Goal: Task Accomplishment & Management: Manage account settings

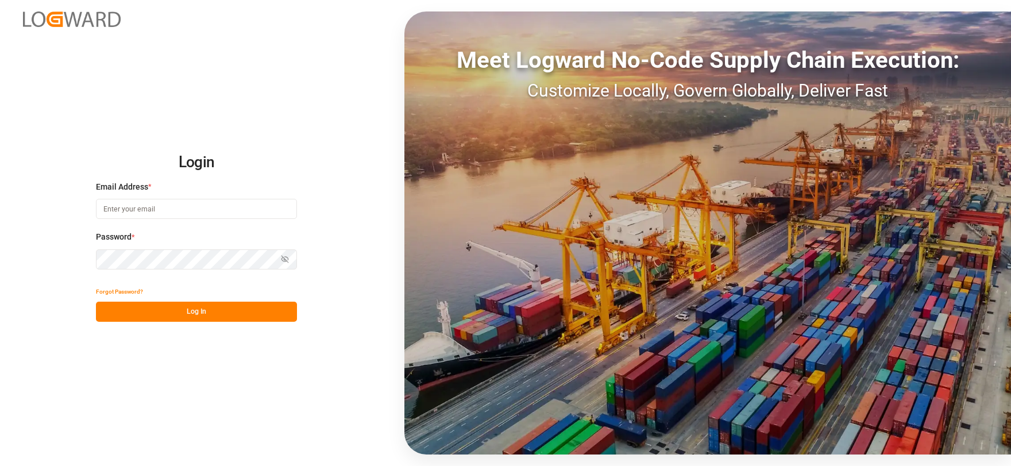
type input "[EMAIL_ADDRESS][DOMAIN_NAME]"
click at [206, 309] on button "Log In" at bounding box center [196, 311] width 201 height 20
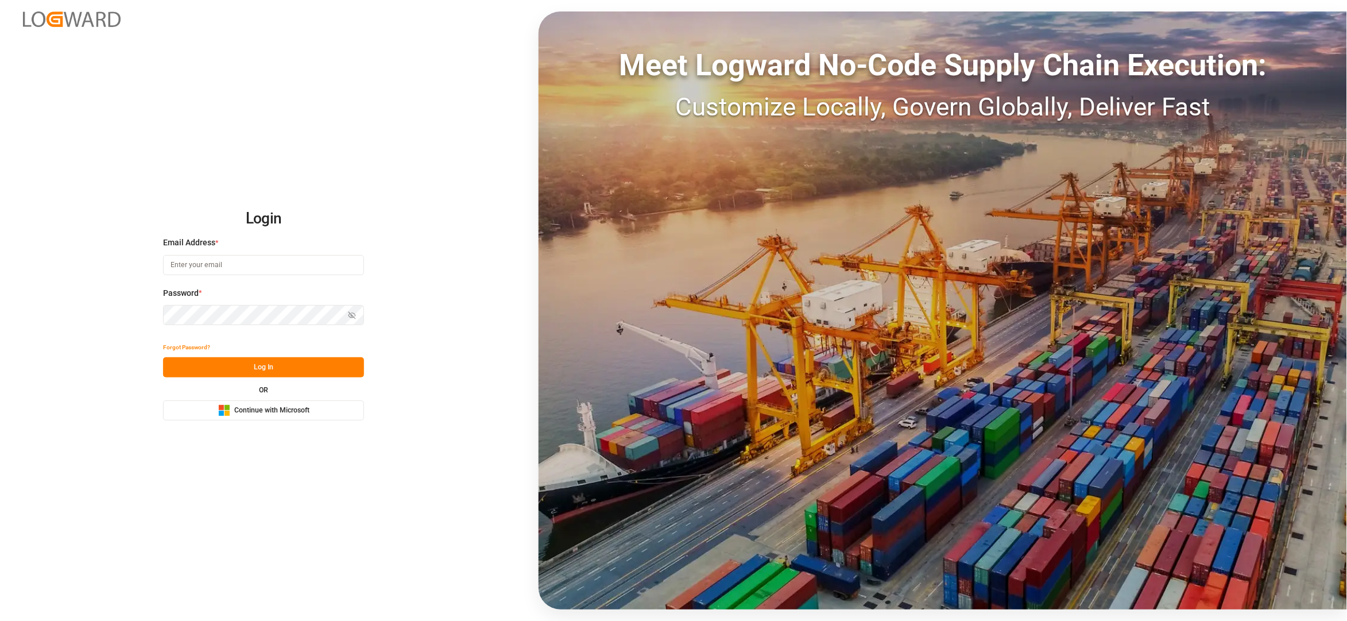
type input "sct_evonikoil-gas_booking@leschaco.com"
click at [309, 368] on button "Log In" at bounding box center [263, 367] width 201 height 20
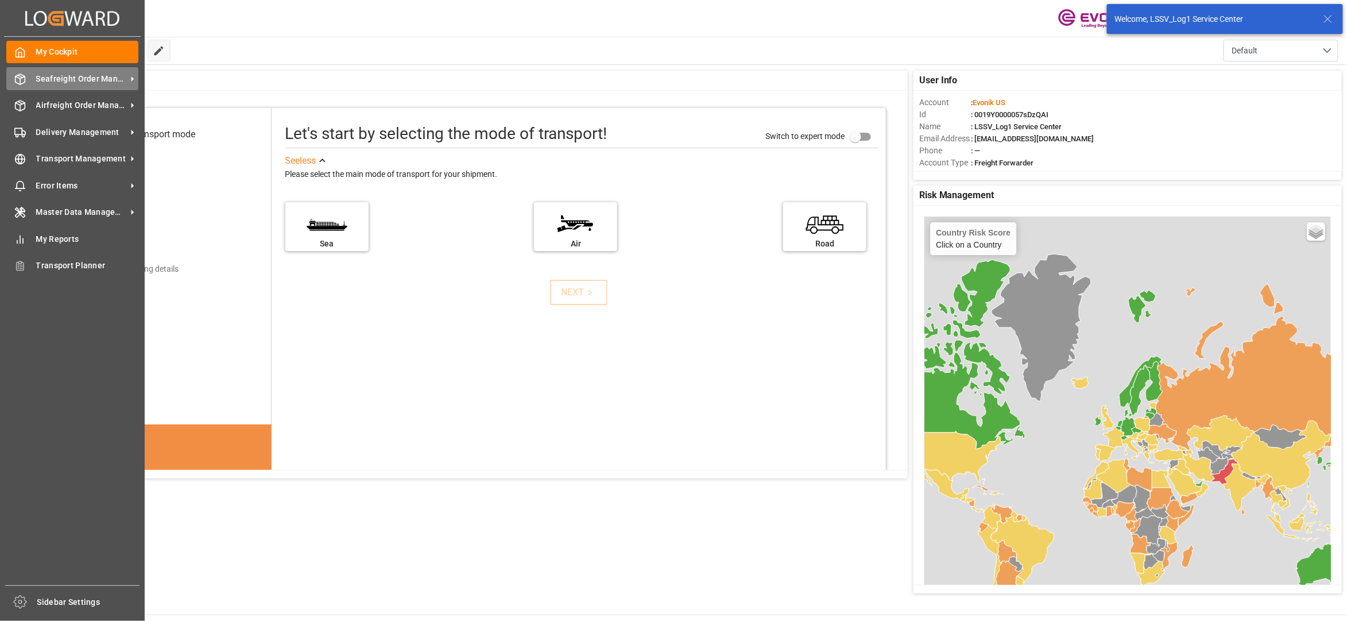
click at [74, 79] on span "Seafreight Order Management" at bounding box center [81, 79] width 91 height 12
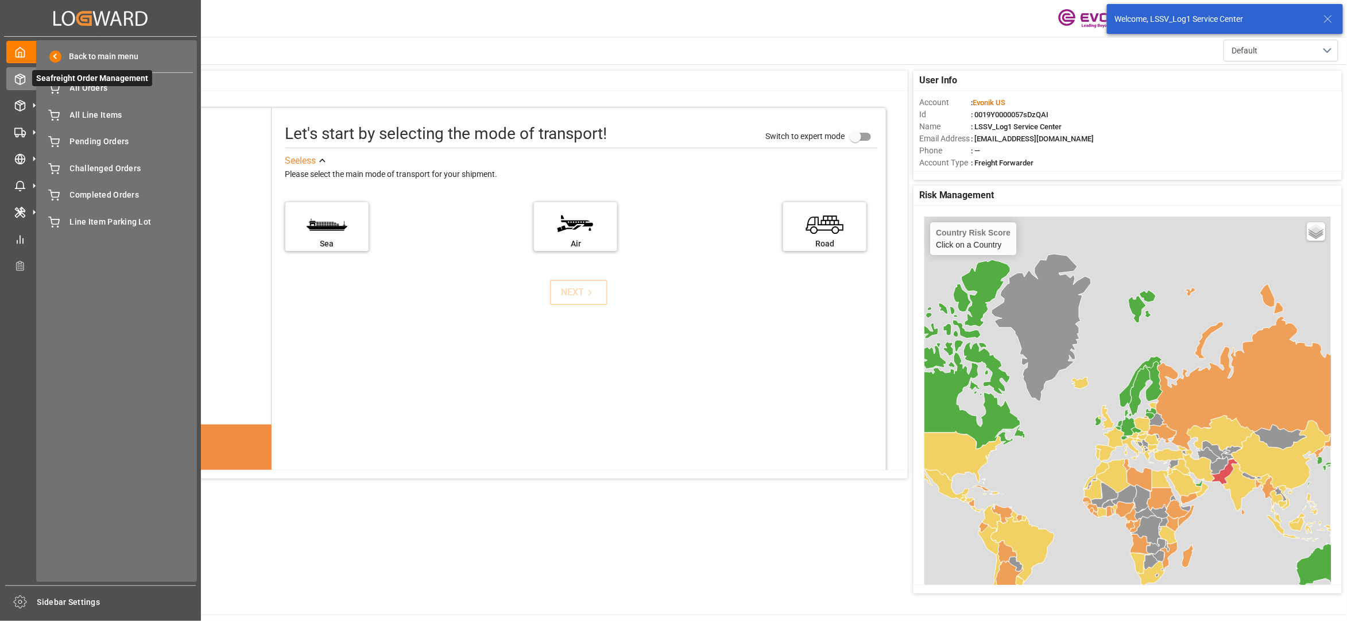
click at [96, 85] on span "Seafreight Order Management" at bounding box center [92, 78] width 120 height 16
click at [106, 94] on span "All Orders" at bounding box center [131, 88] width 123 height 12
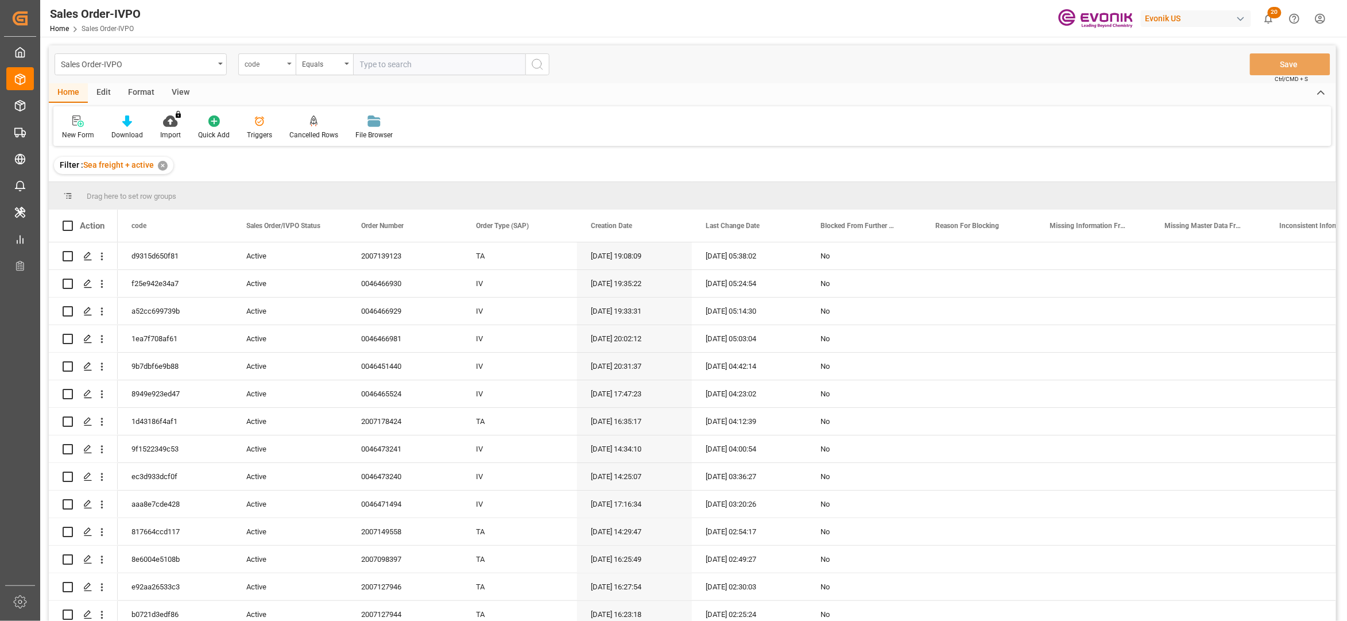
click at [267, 67] on div "code" at bounding box center [264, 62] width 39 height 13
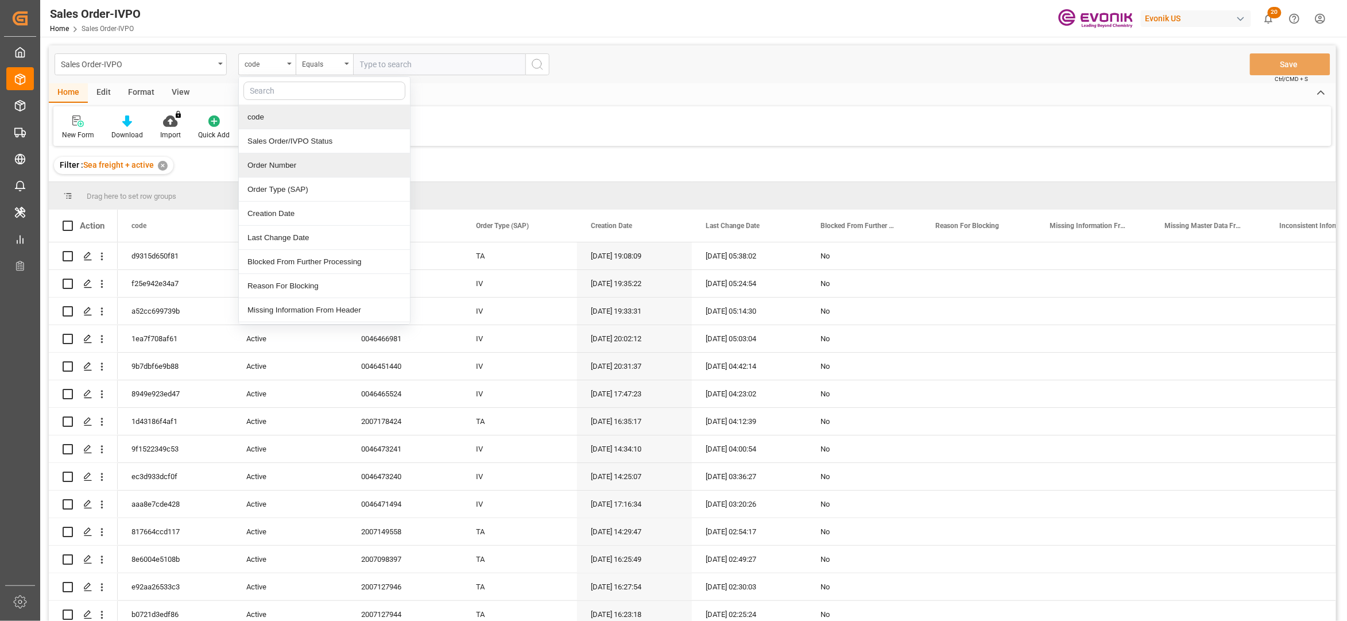
click at [322, 161] on div "Order Number" at bounding box center [324, 165] width 171 height 24
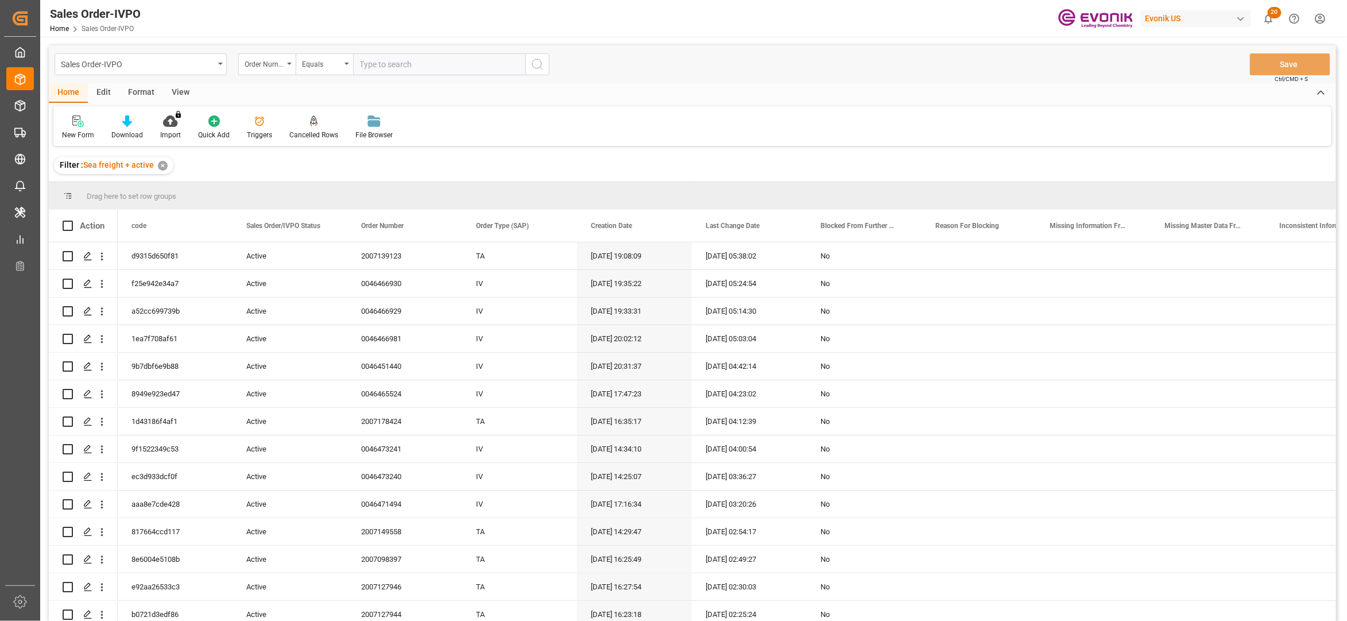
click at [390, 61] on input "text" at bounding box center [439, 64] width 172 height 22
paste input "0046472959"
type input "0046472959"
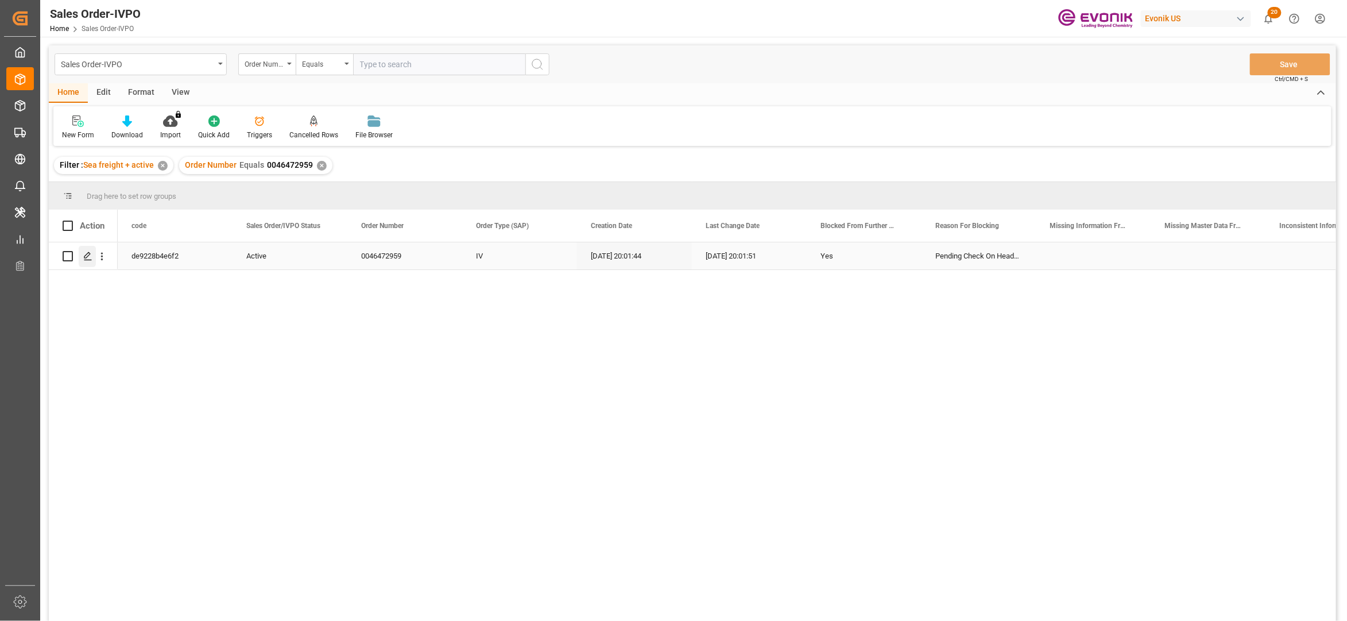
click at [86, 258] on polygon "Press SPACE to select this row." at bounding box center [87, 256] width 6 height 6
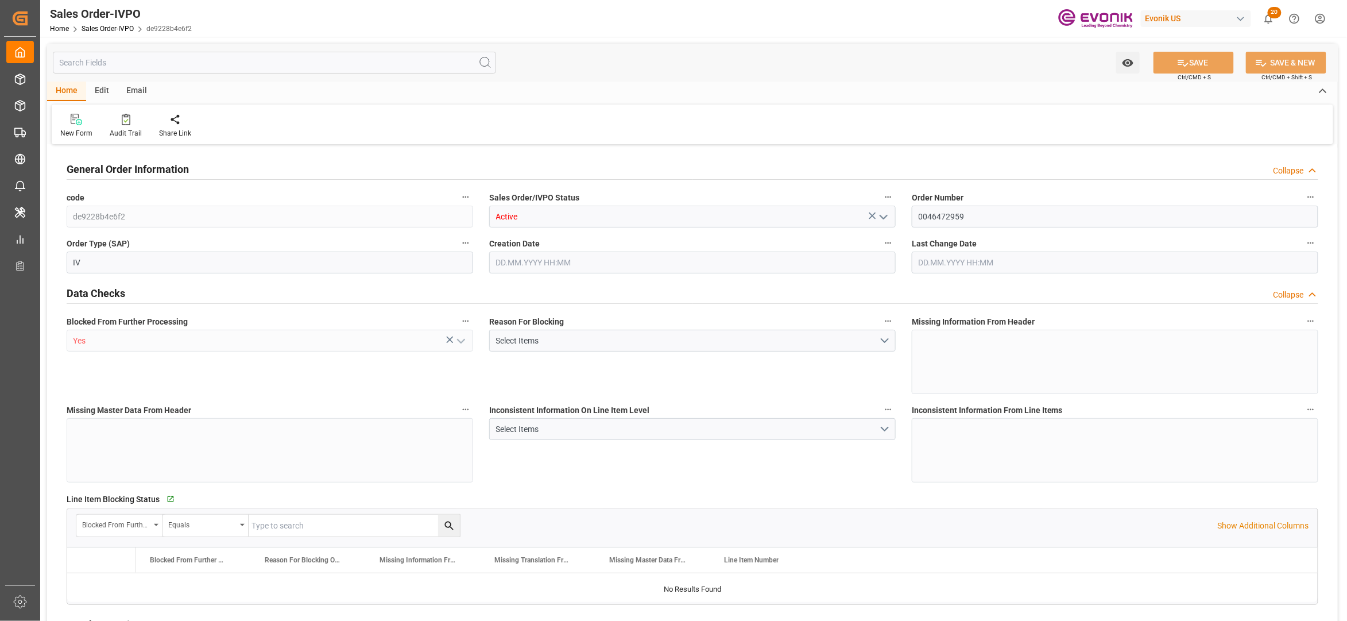
type input "GBSOU"
type input "0"
type input "1"
type input "17640"
type input "12.09.2025 20:01"
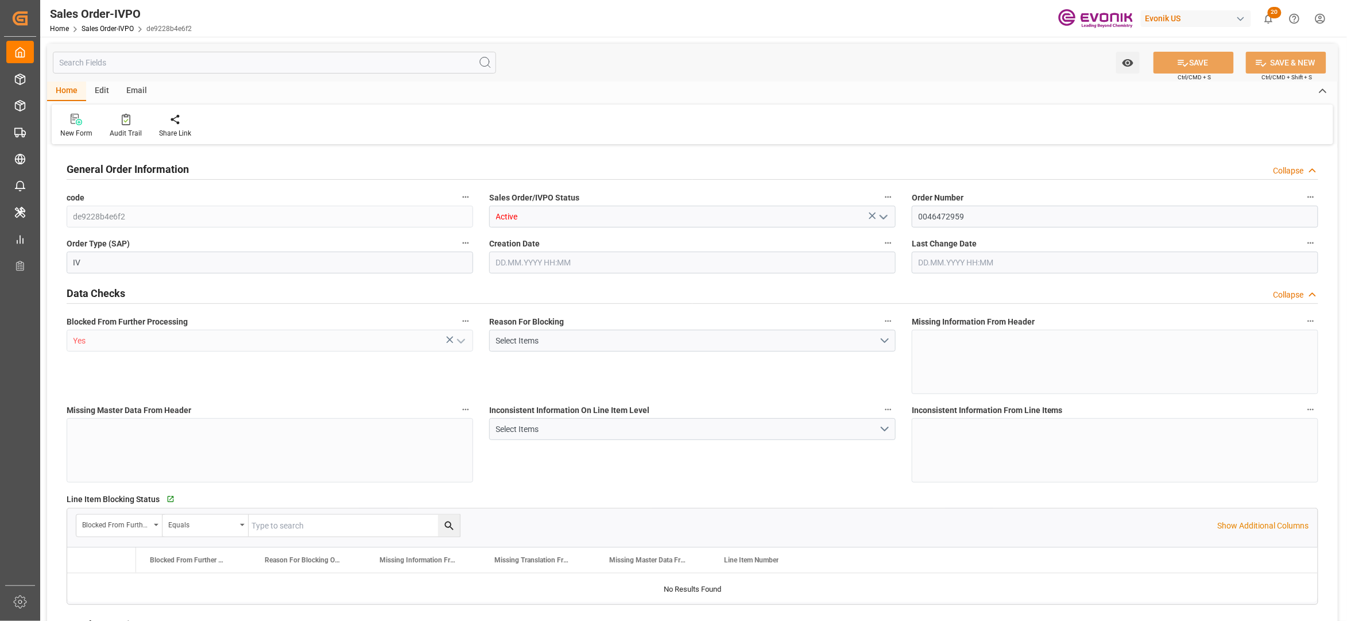
type input "12.09.2025 20:01"
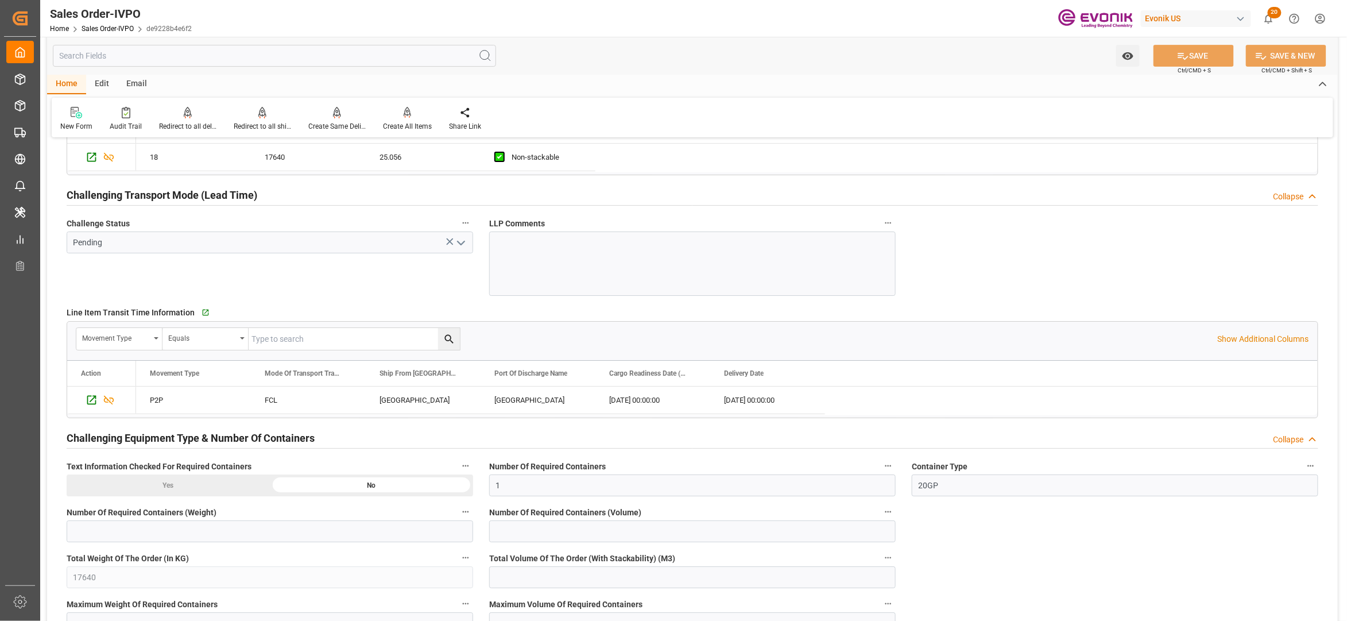
scroll to position [2042, 0]
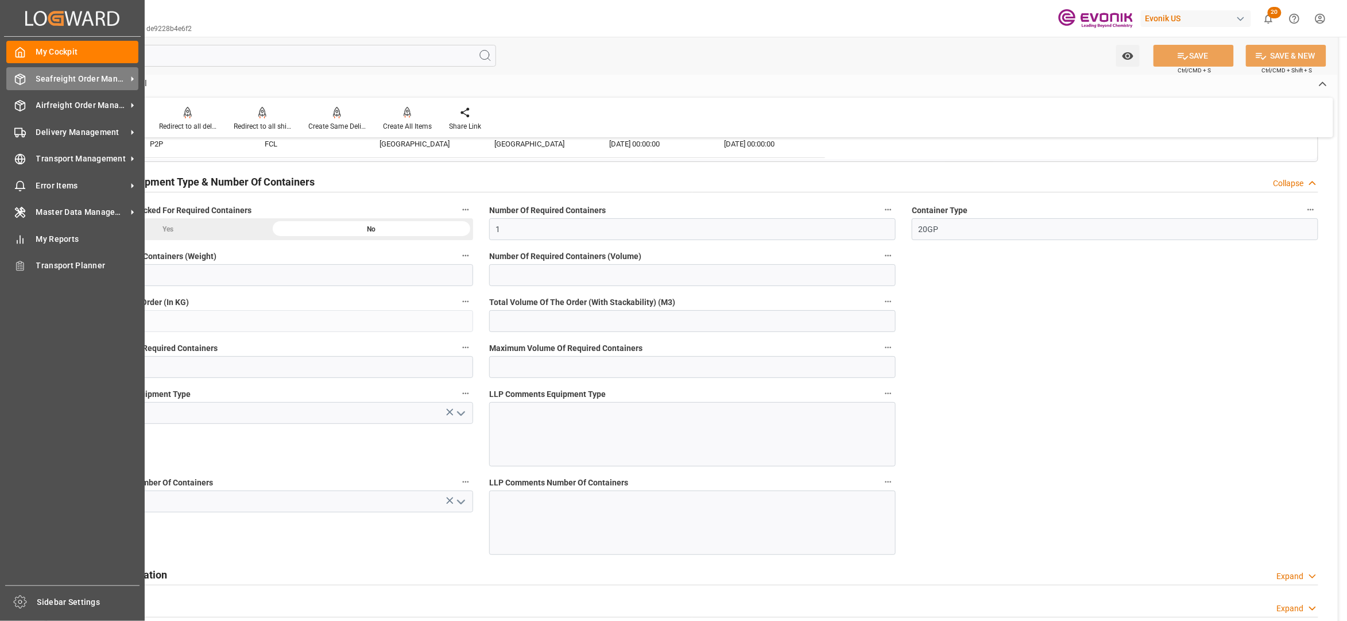
click at [64, 69] on div "Seafreight Order Management Seafreight Order Management" at bounding box center [72, 78] width 132 height 22
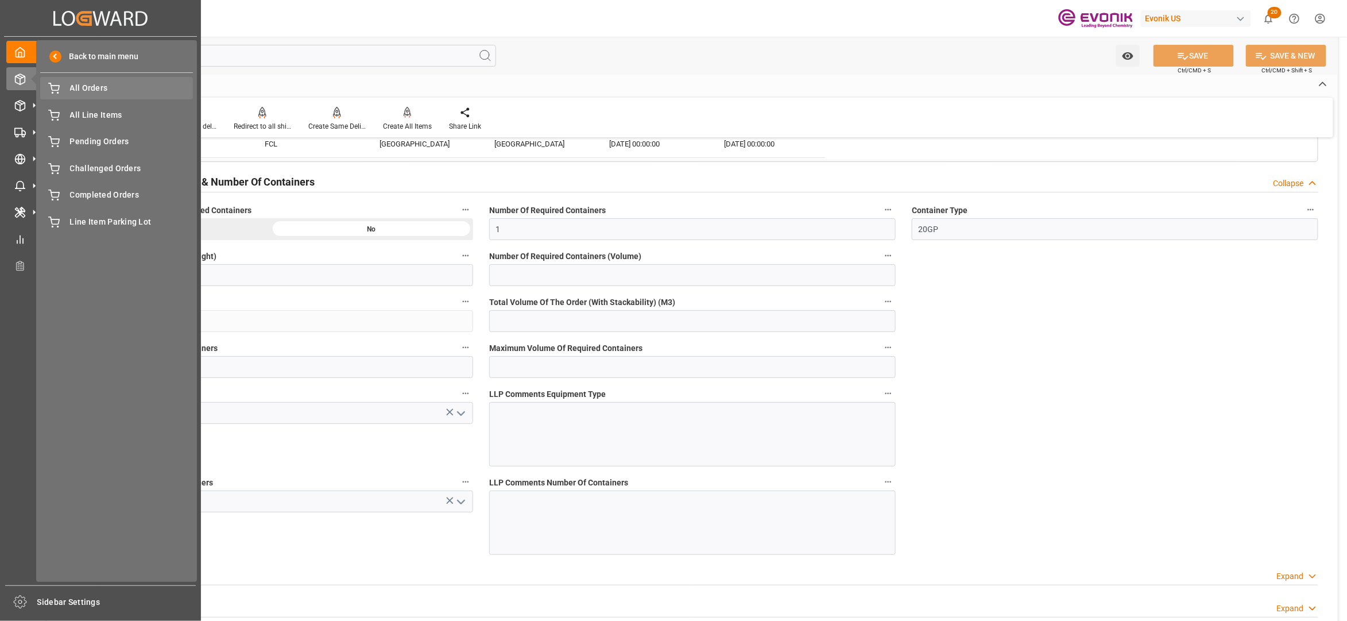
click at [123, 84] on span "All Orders" at bounding box center [131, 88] width 123 height 12
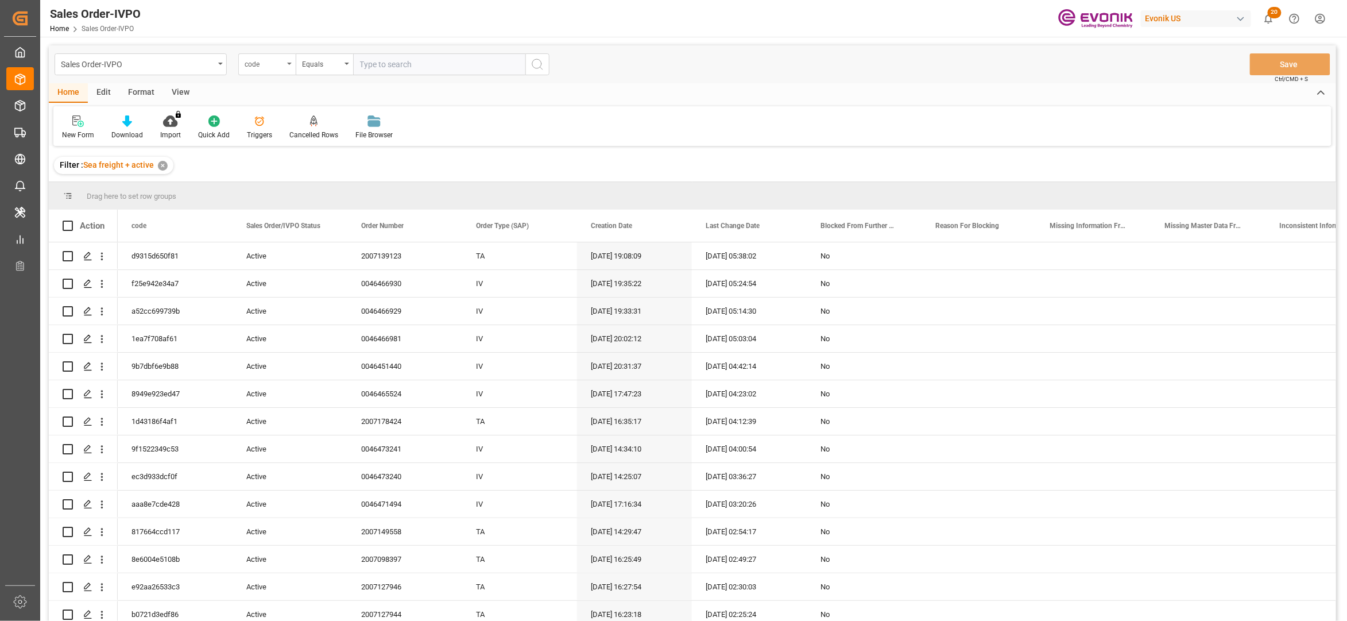
click at [274, 61] on div "code" at bounding box center [264, 62] width 39 height 13
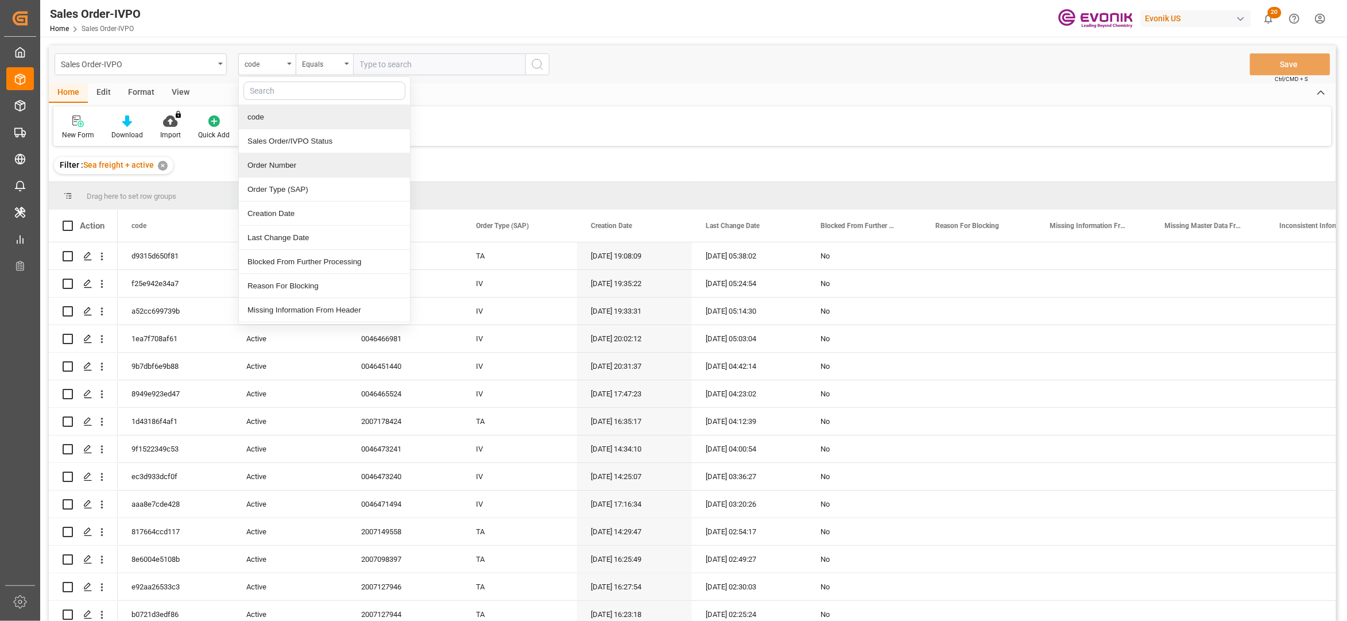
click at [343, 161] on div "Order Number" at bounding box center [324, 165] width 171 height 24
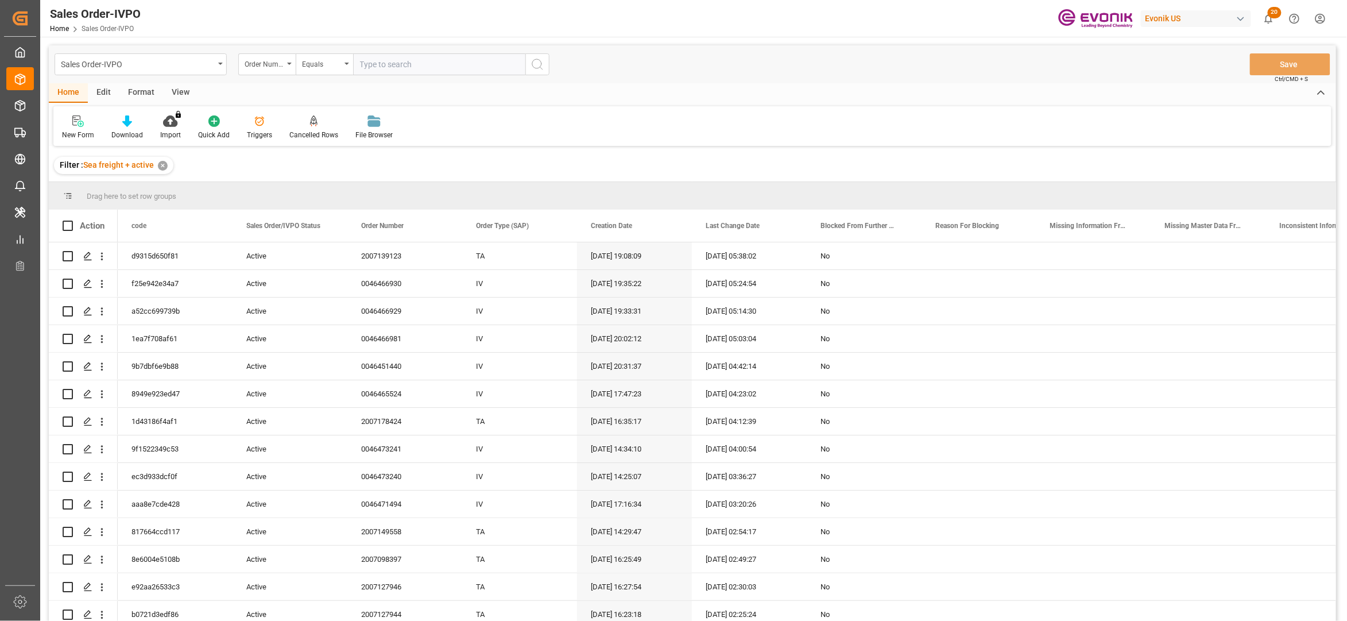
click at [403, 63] on input "text" at bounding box center [439, 64] width 172 height 22
click at [393, 61] on input "text" at bounding box center [439, 64] width 172 height 22
paste input "2007169459"
type input "2007169459"
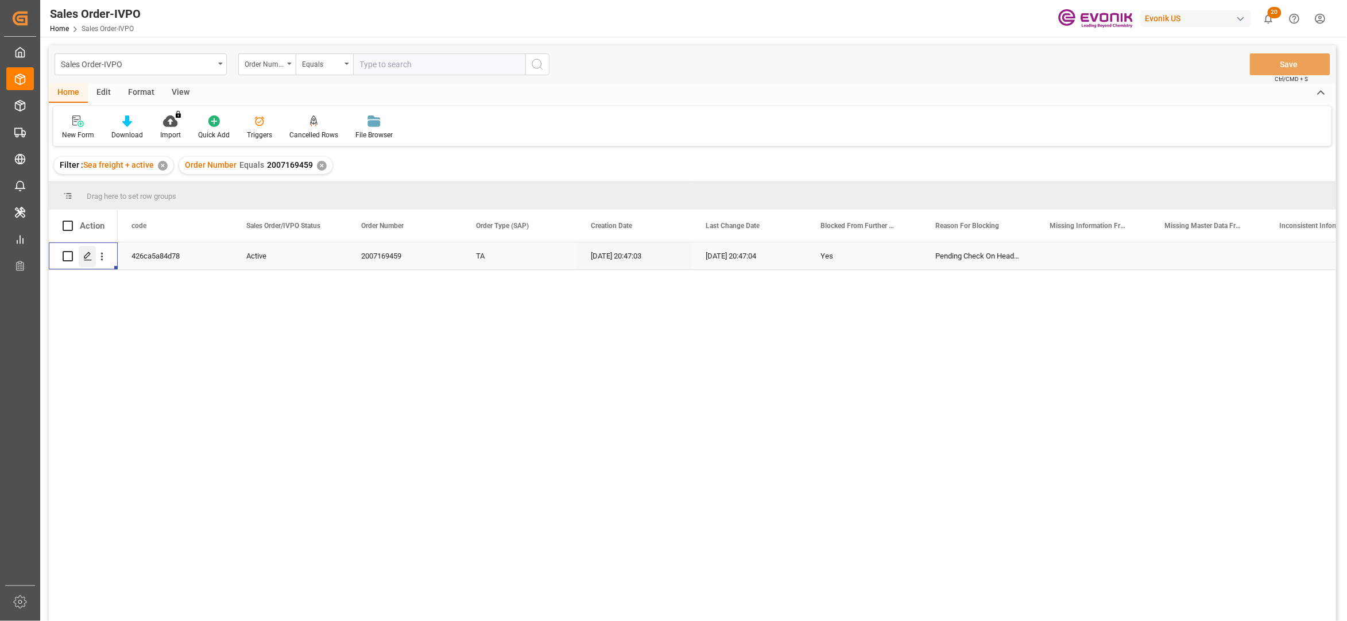
click at [94, 258] on div "Press SPACE to select this row." at bounding box center [87, 256] width 17 height 21
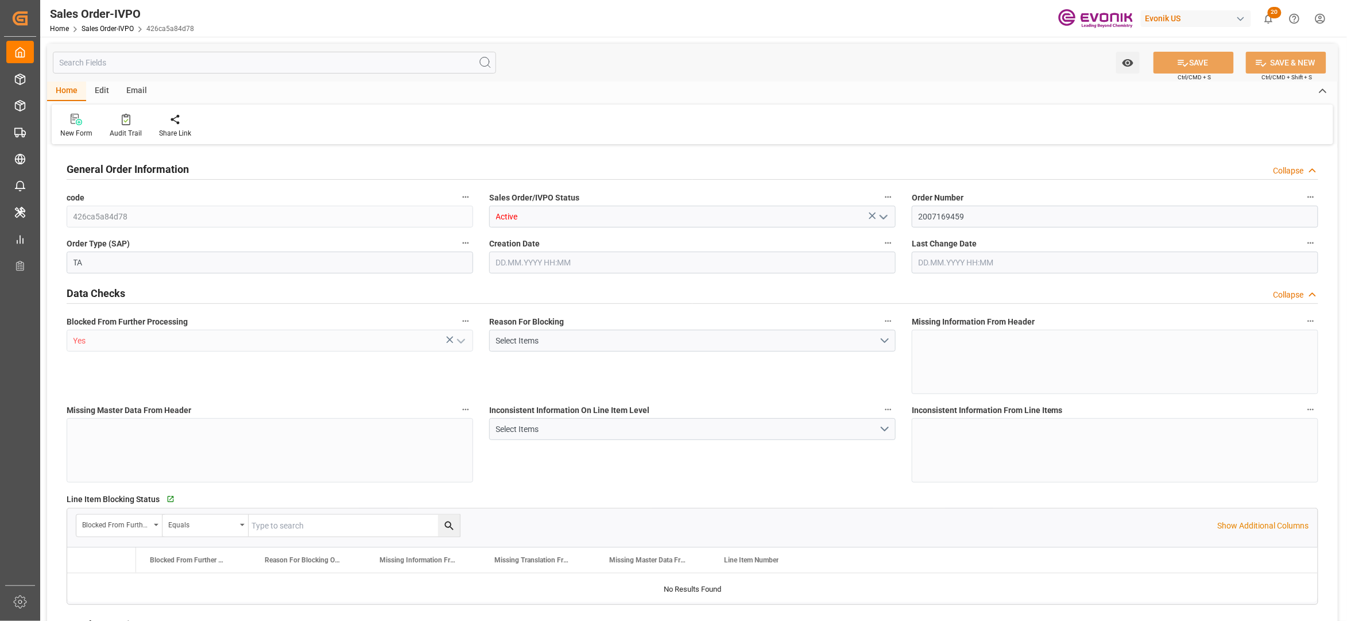
type input "BEANR"
type input "0"
type input "1"
type input "19435.784"
type input "12.09.2025 20:47"
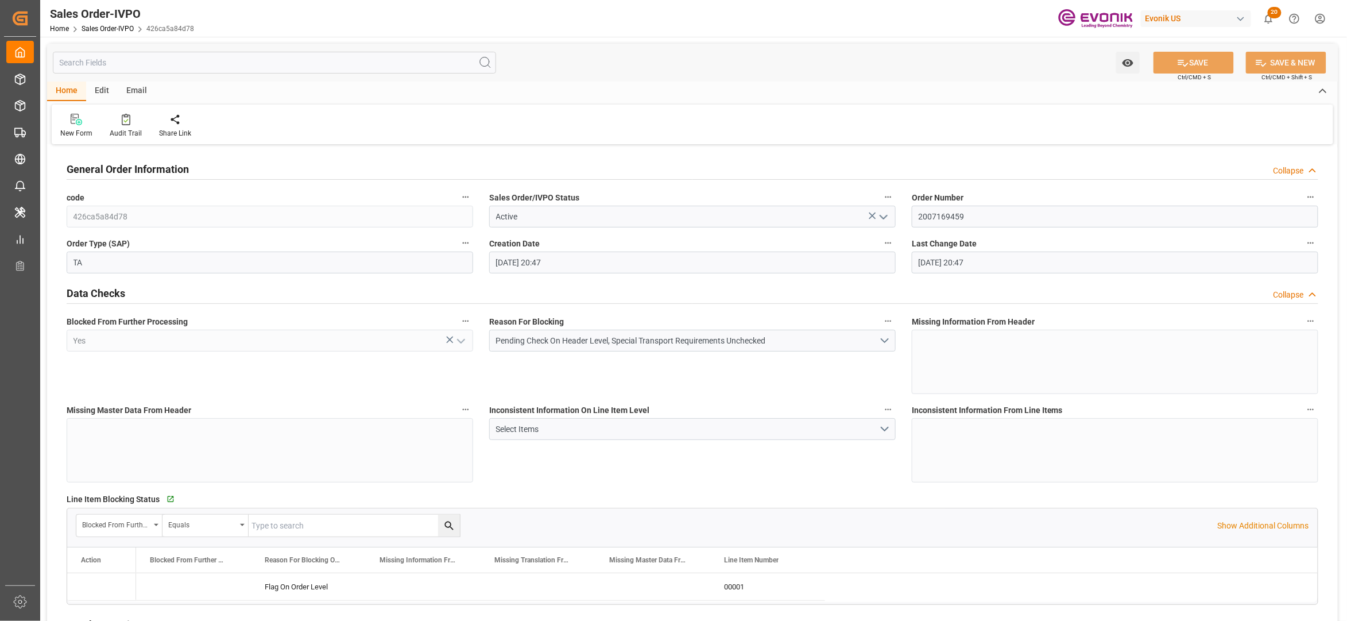
type input "12.09.2025 20:47"
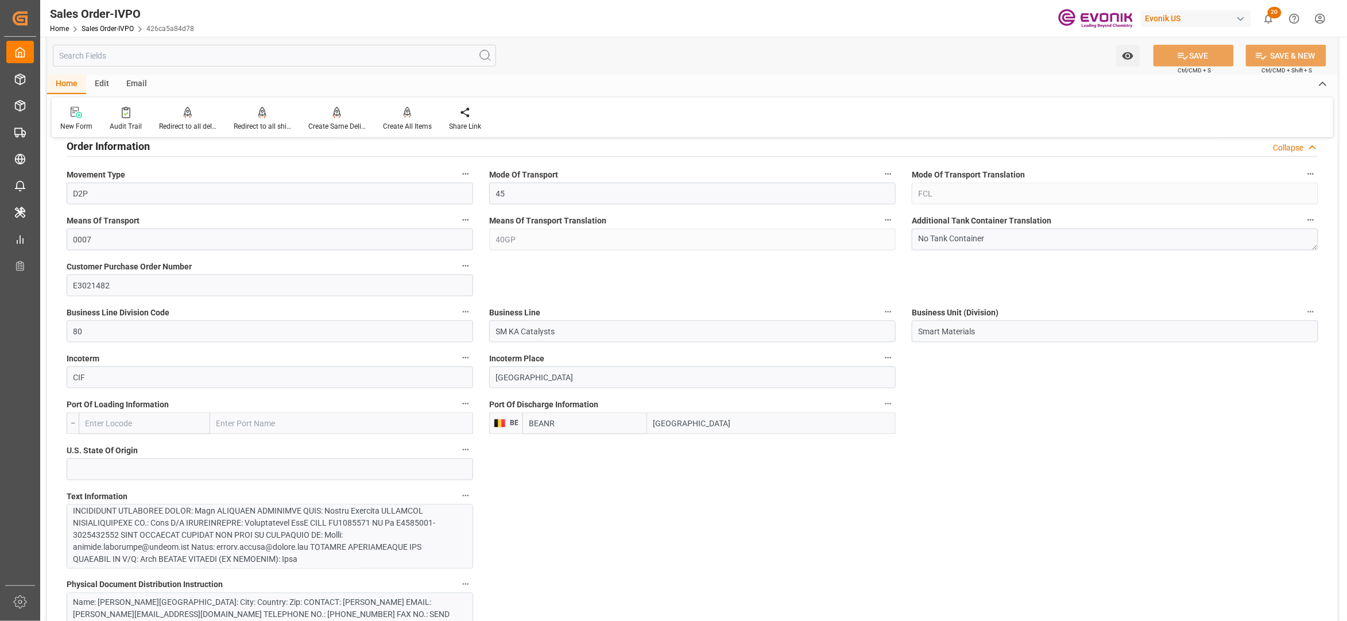
scroll to position [765, 0]
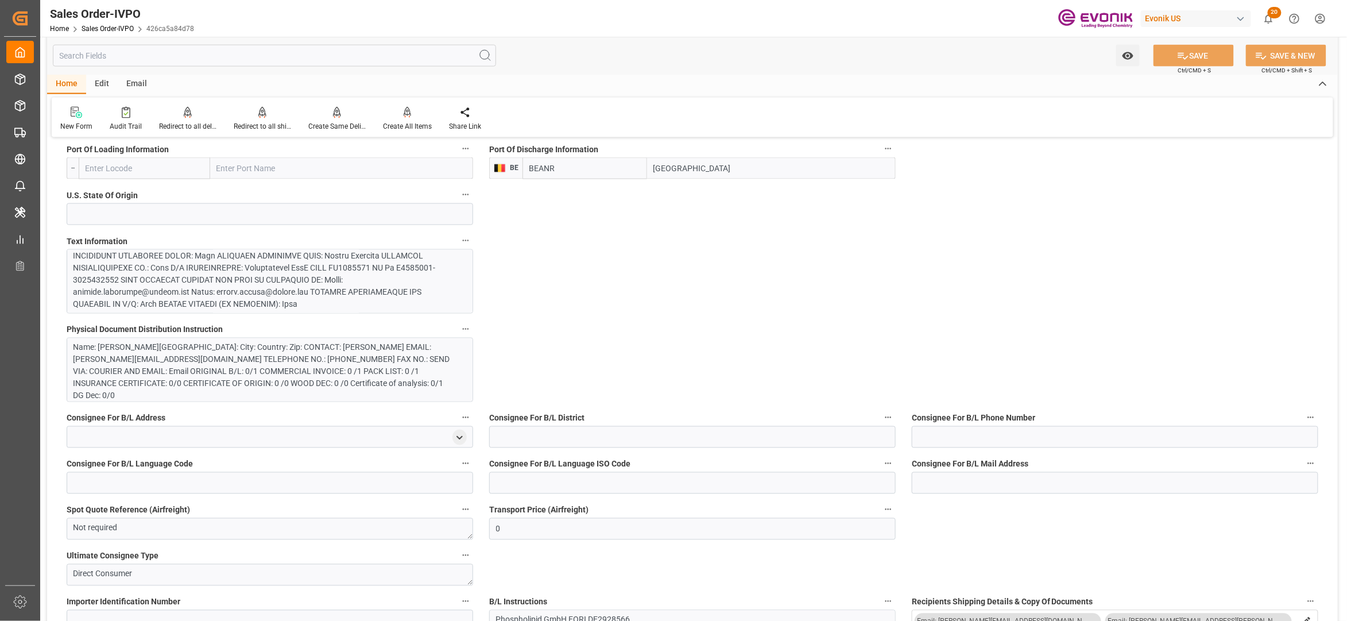
click at [327, 274] on div at bounding box center [264, 207] width 381 height 205
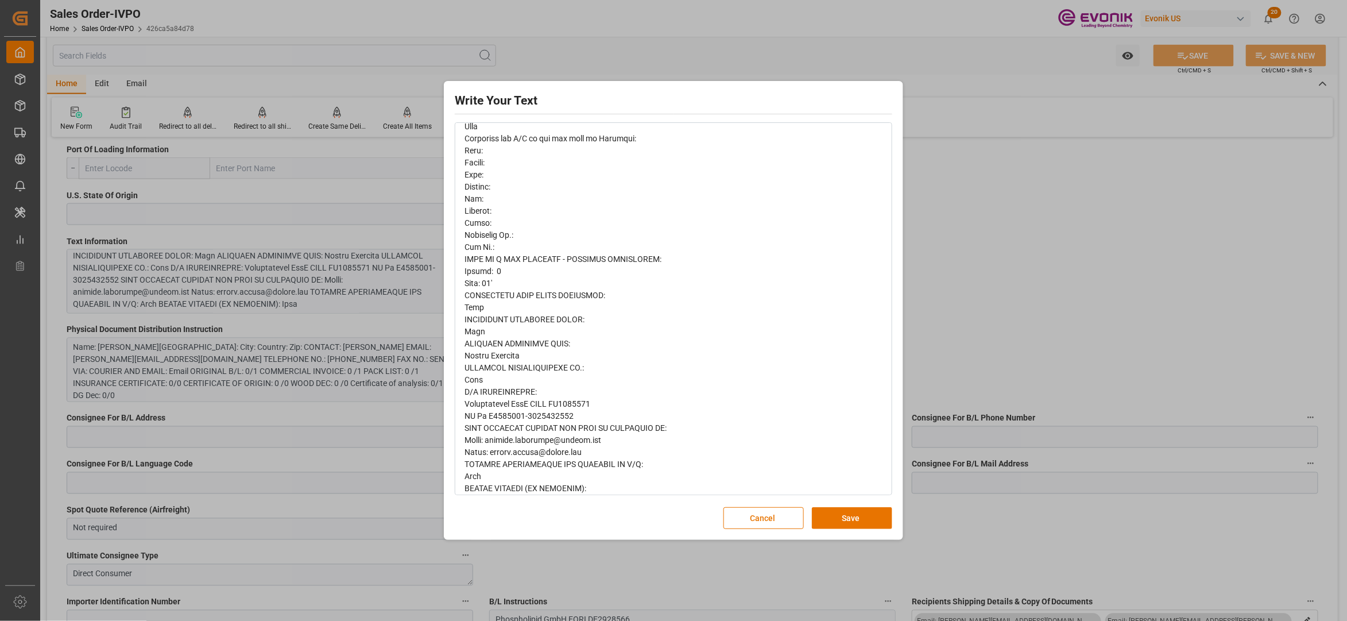
scroll to position [648, 0]
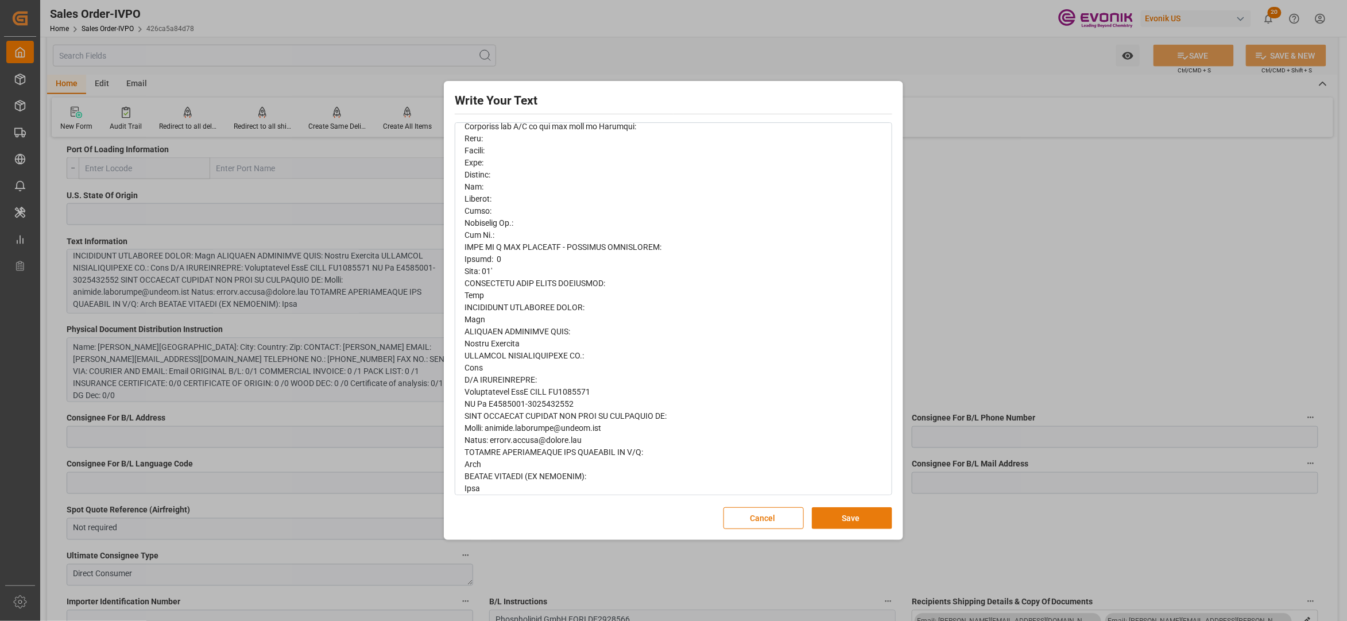
click at [845, 513] on button "Save" at bounding box center [852, 518] width 80 height 22
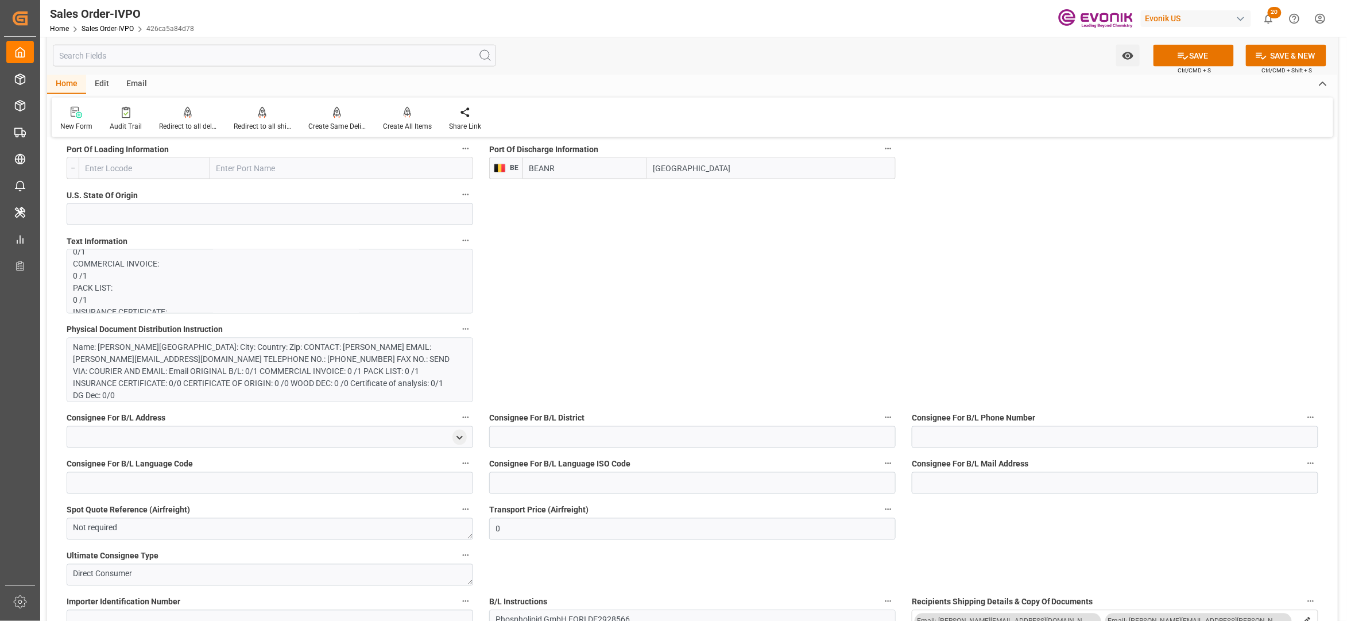
click at [320, 341] on div "Name: Kerstin Franzelin Street: City: Country: Zip: CONTACT: Kerstin Franzelin …" at bounding box center [270, 370] width 407 height 64
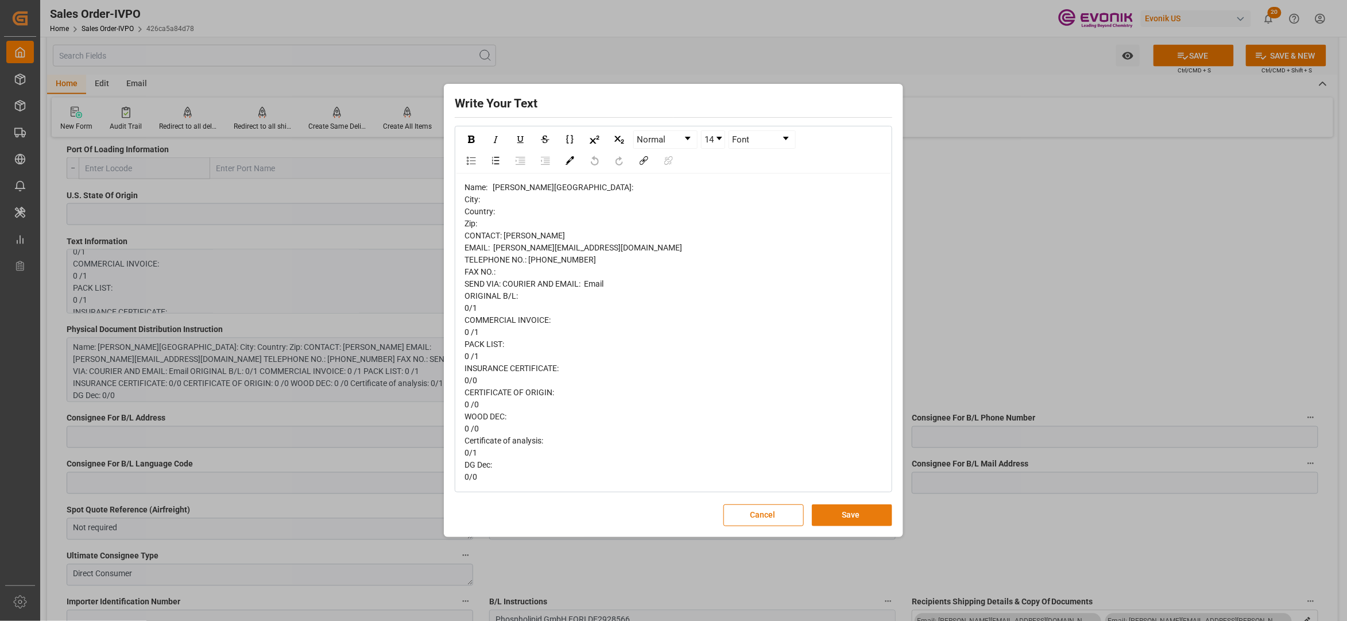
click at [857, 517] on button "Save" at bounding box center [852, 515] width 80 height 22
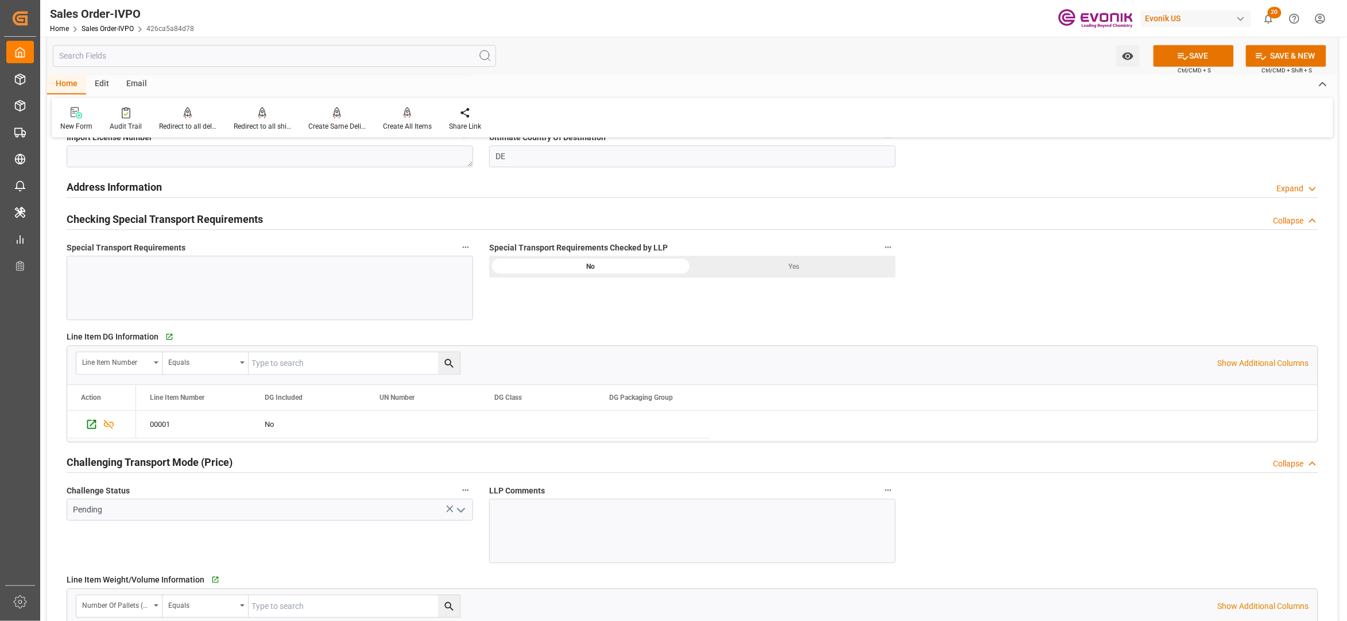
scroll to position [1531, 0]
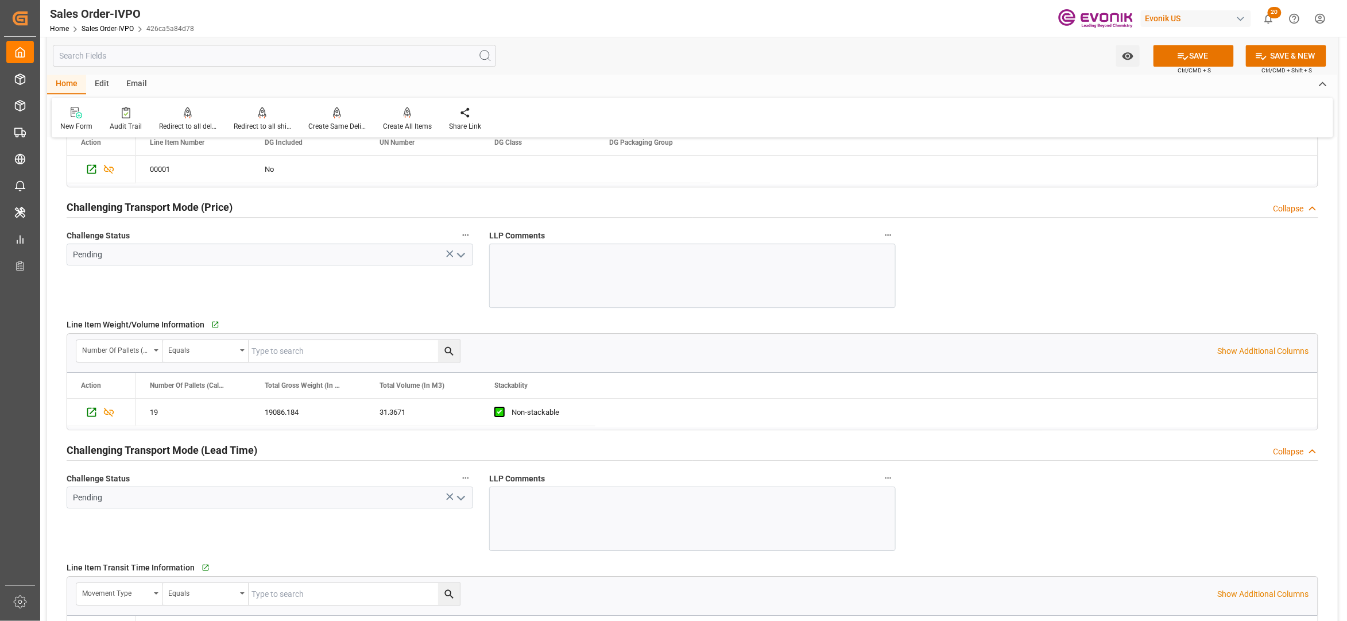
click at [464, 258] on icon "open menu" at bounding box center [461, 255] width 14 height 14
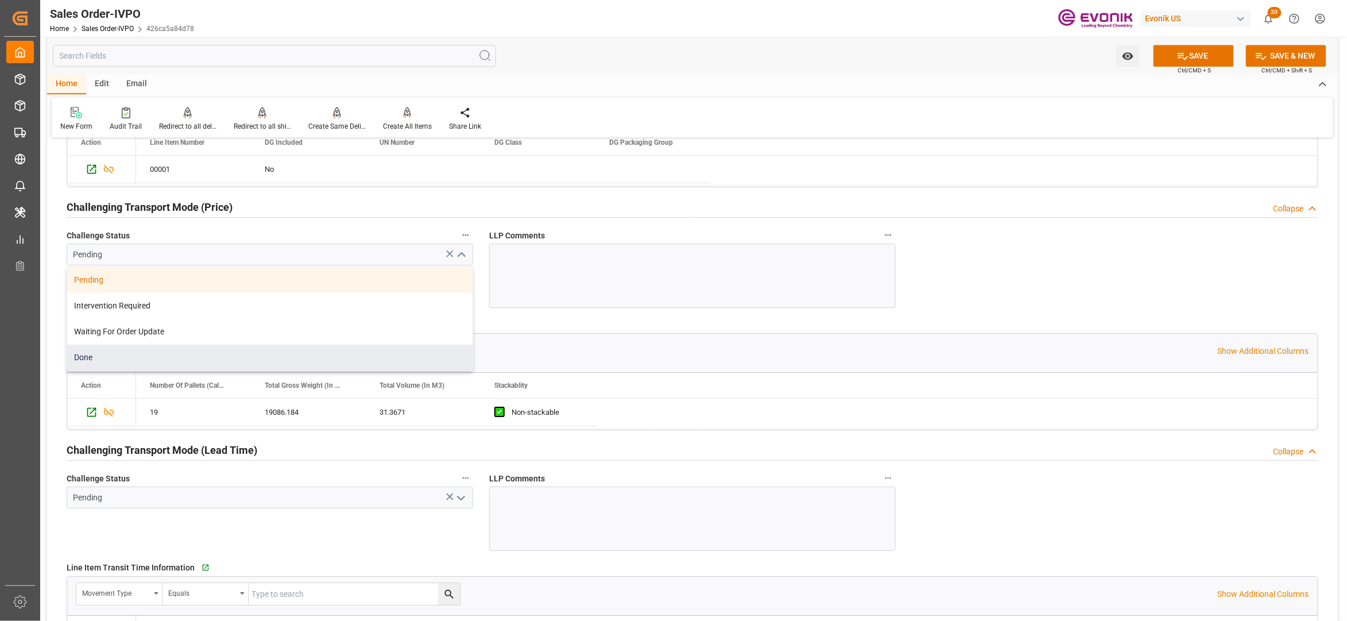
click at [224, 359] on div "Done" at bounding box center [269, 358] width 405 height 26
type input "Done"
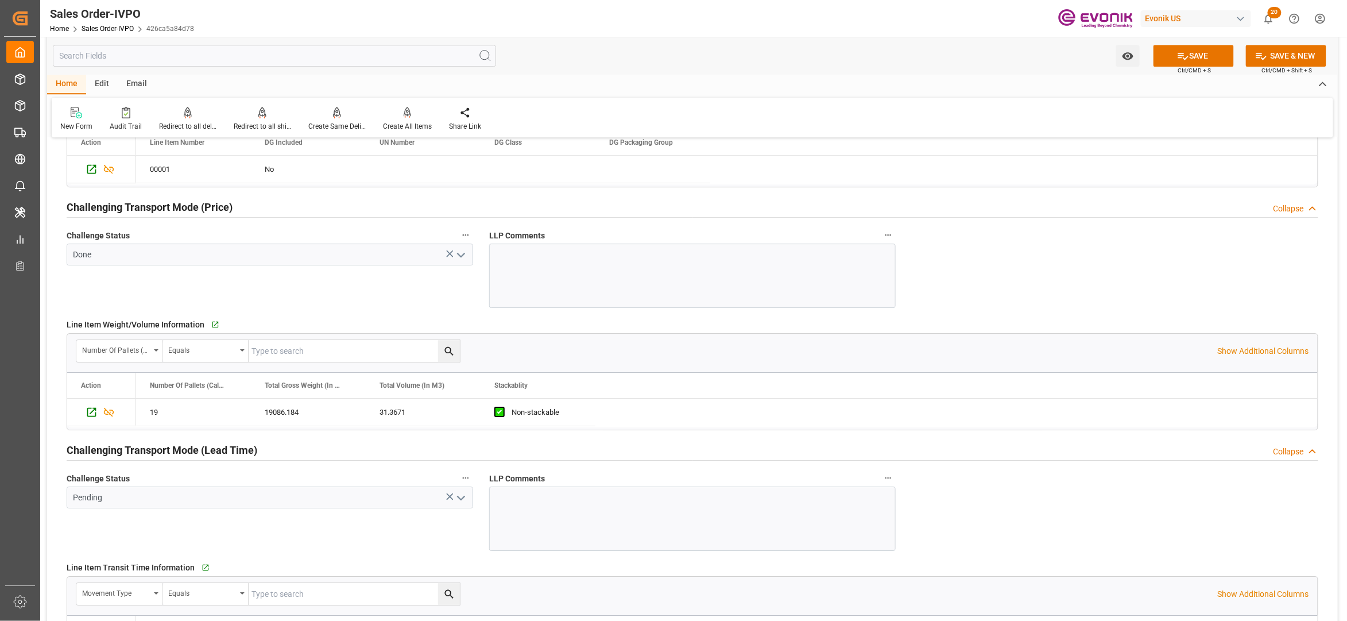
scroll to position [1786, 0]
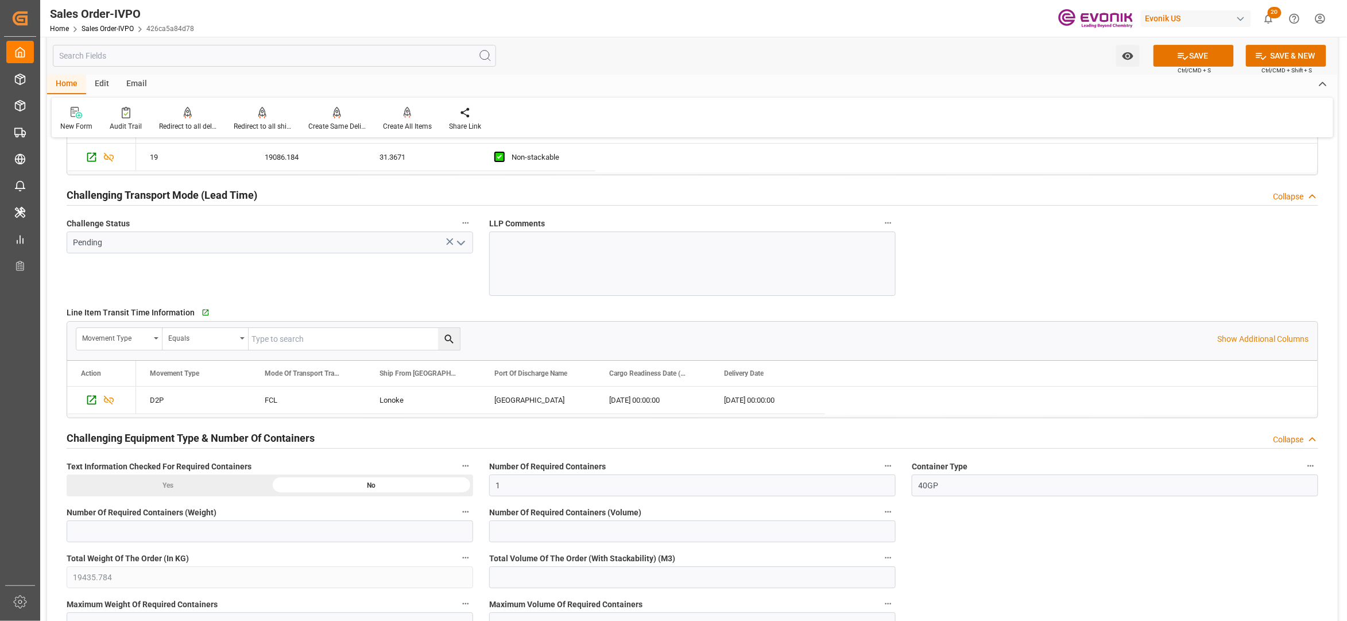
click at [461, 246] on icon "open menu" at bounding box center [461, 243] width 14 height 14
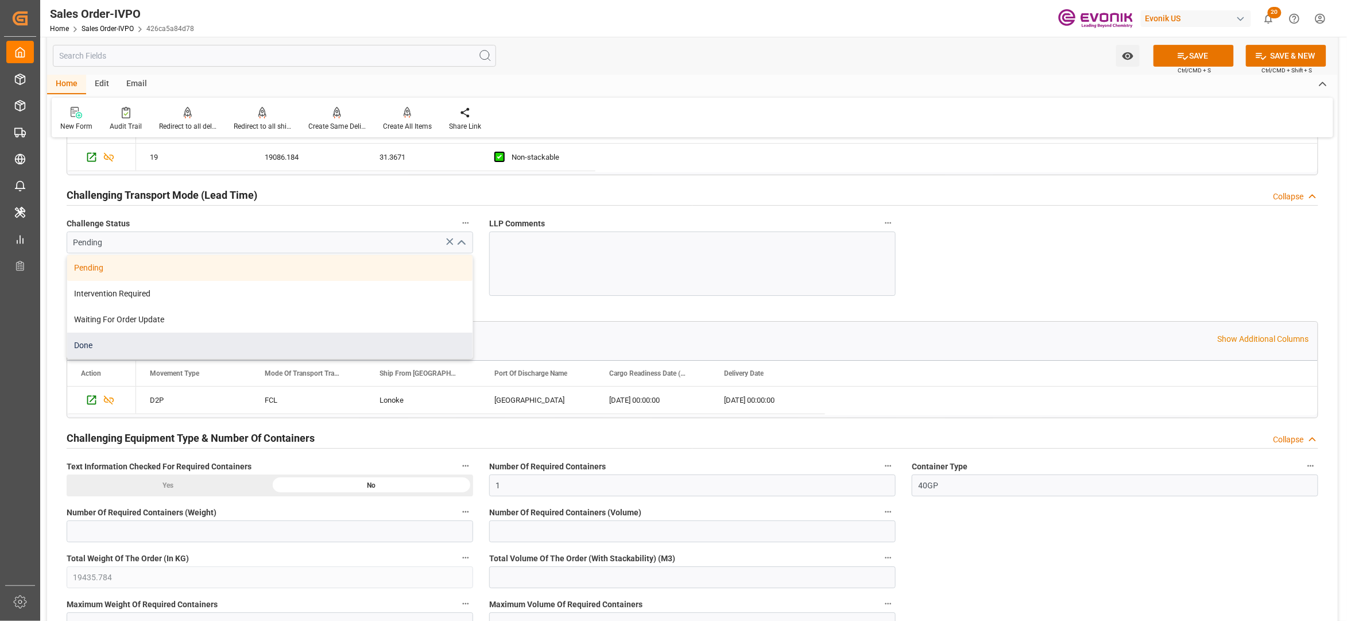
click at [214, 342] on div "Done" at bounding box center [269, 345] width 405 height 26
type input "Done"
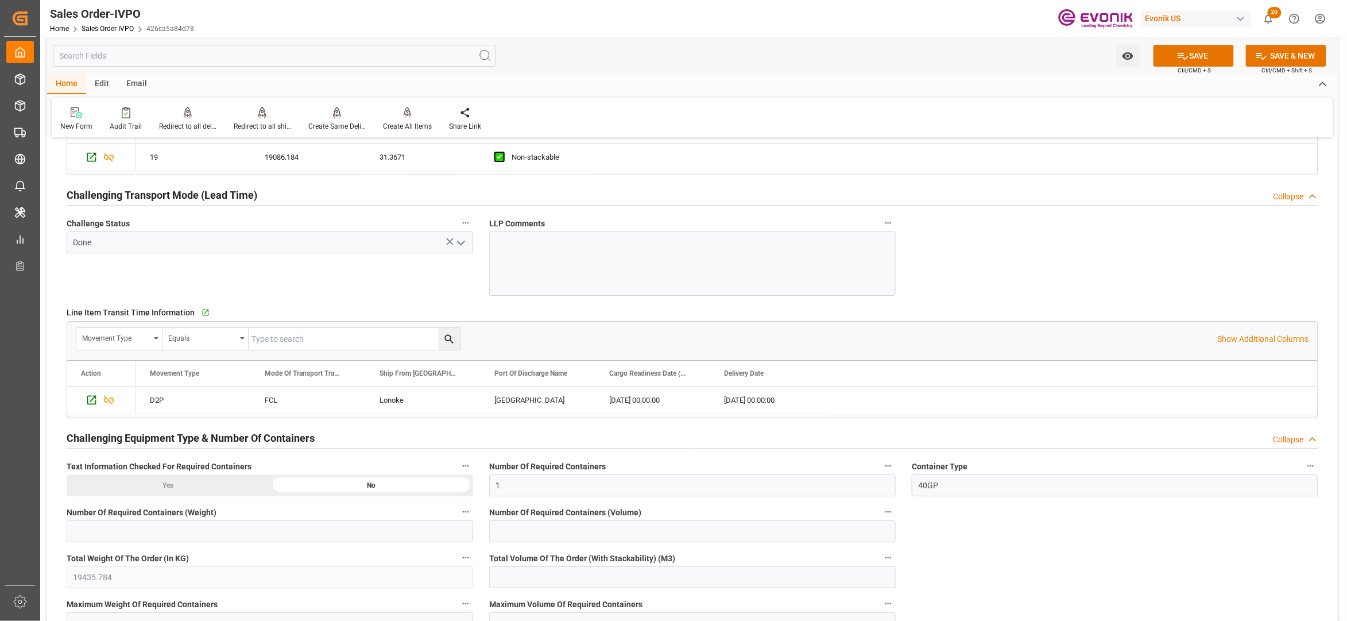
scroll to position [2042, 0]
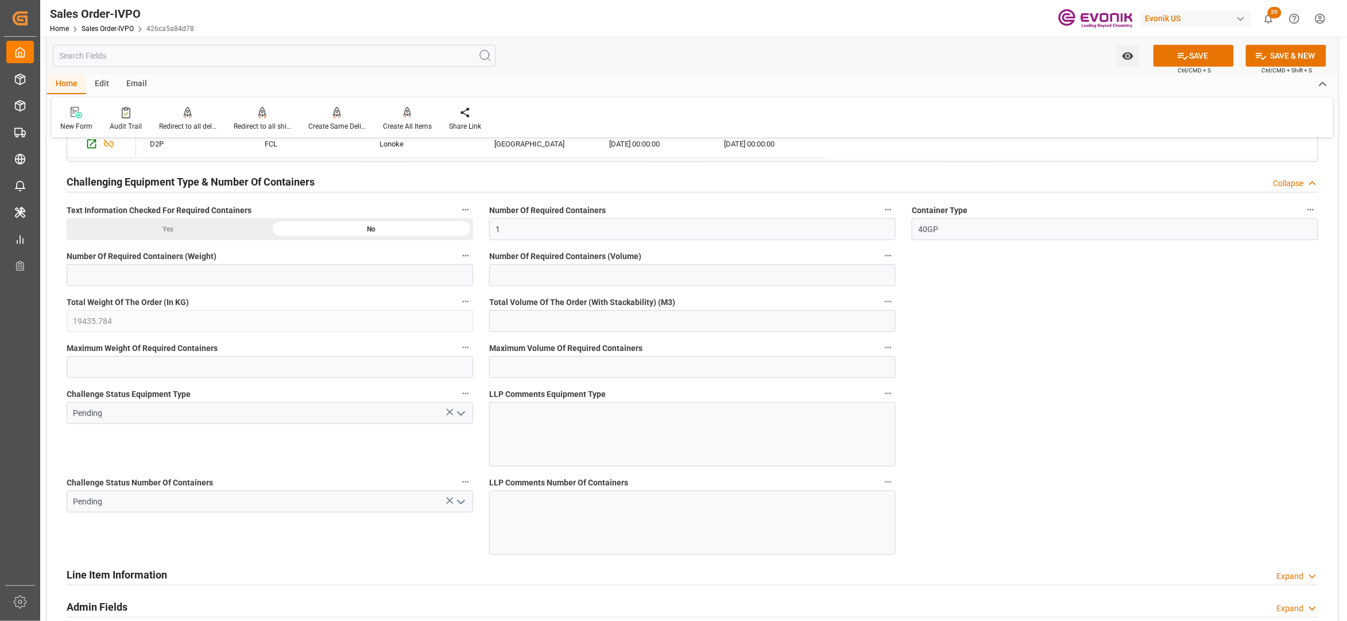
click at [458, 419] on icon "open menu" at bounding box center [461, 414] width 14 height 14
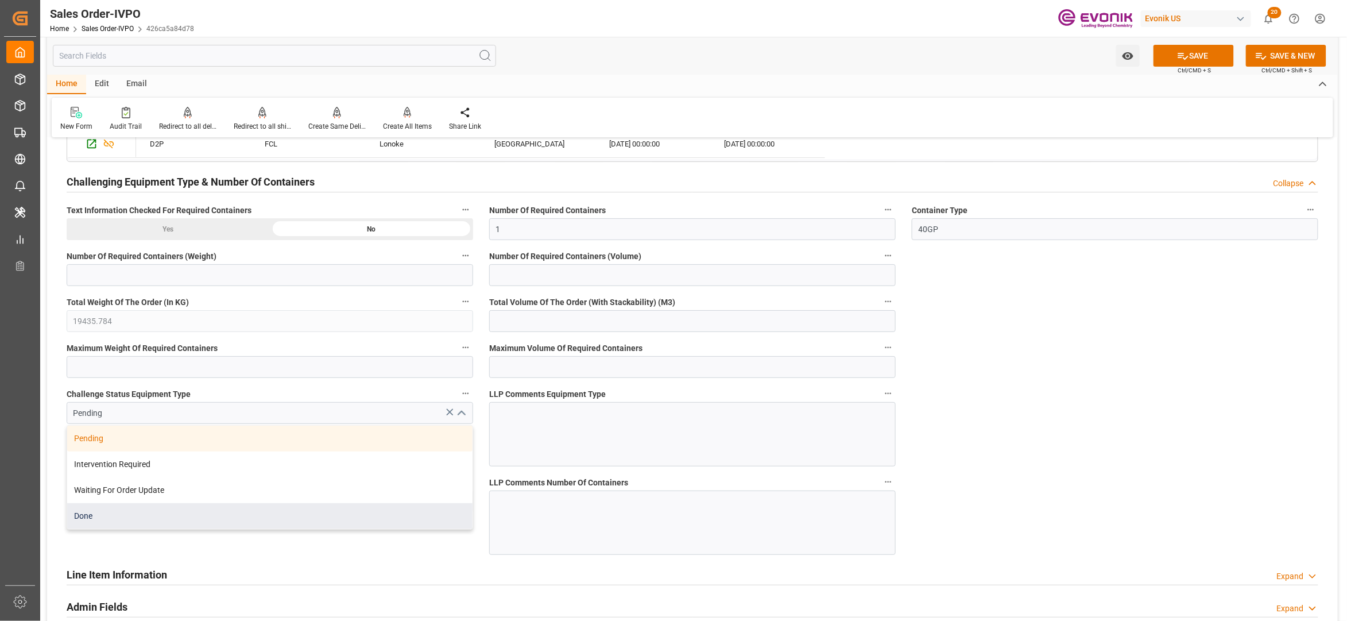
click at [175, 515] on div "Done" at bounding box center [269, 516] width 405 height 26
type input "Done"
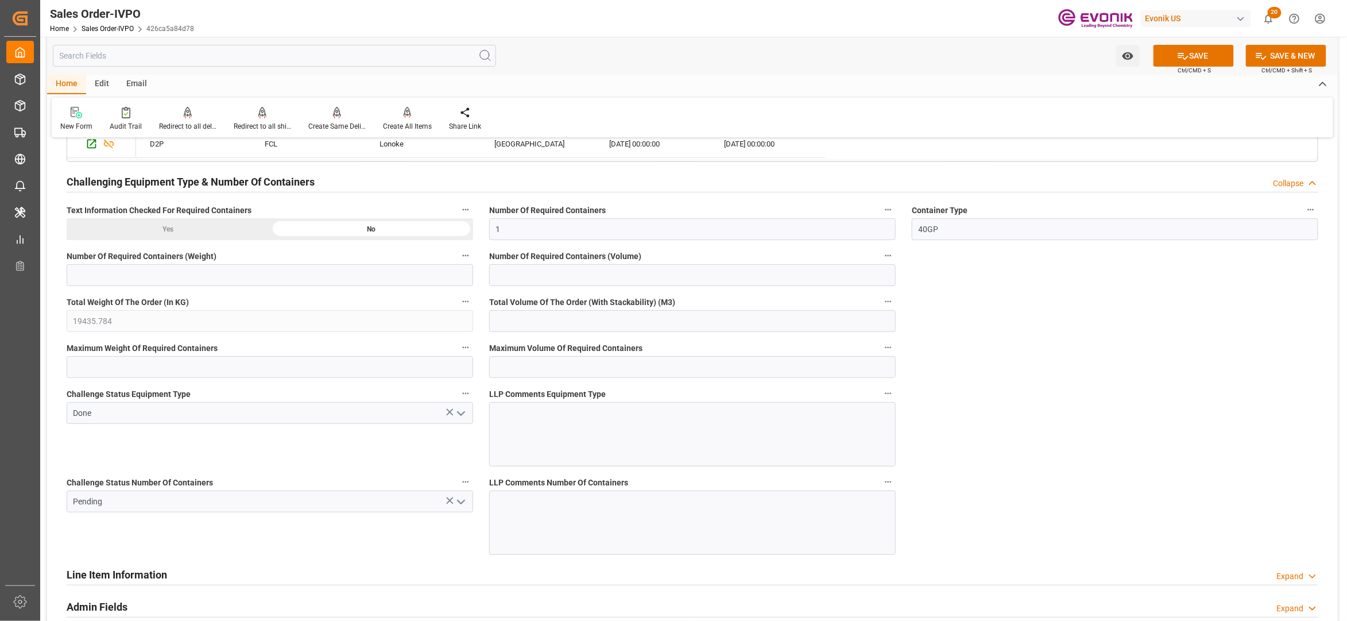
click at [460, 498] on button "open menu" at bounding box center [460, 502] width 17 height 18
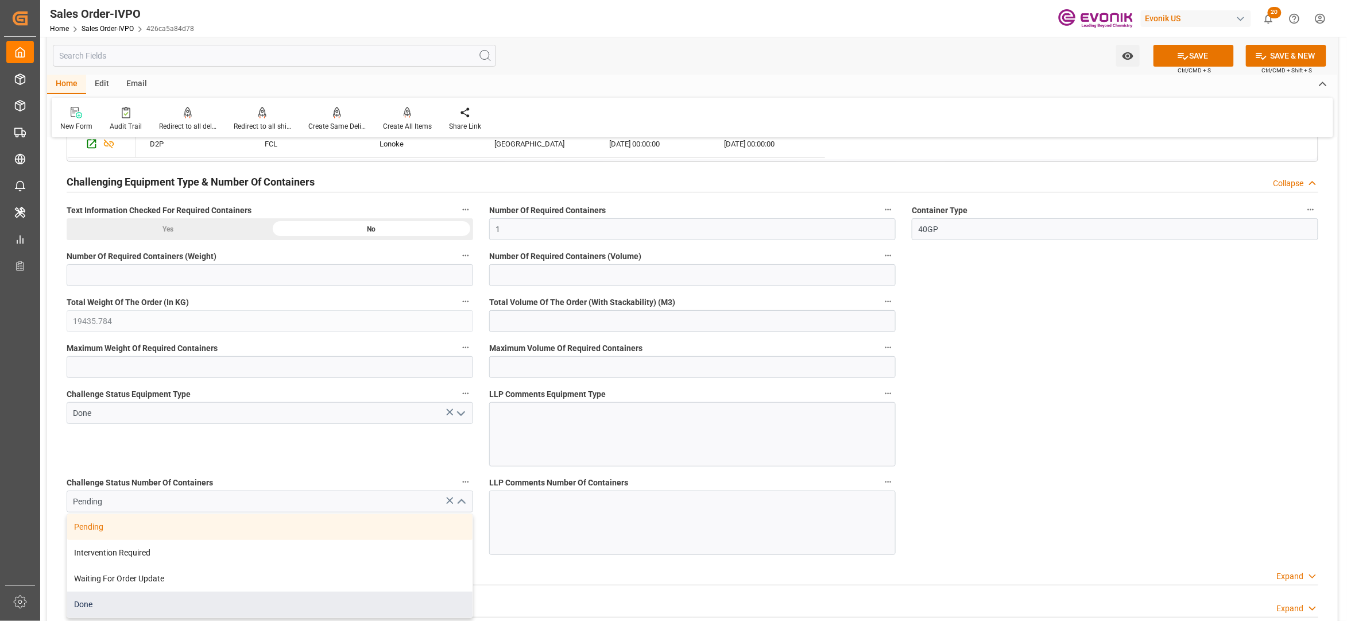
click at [227, 601] on div "Done" at bounding box center [269, 604] width 405 height 26
type input "Done"
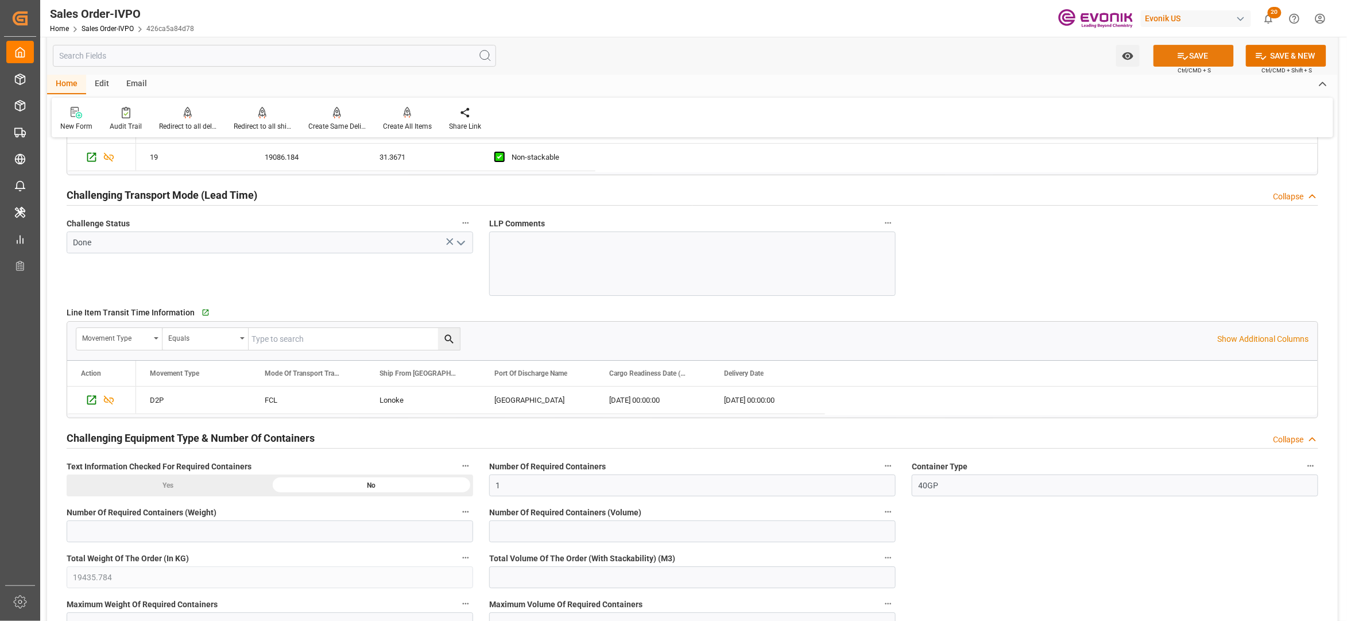
click at [1212, 56] on button "SAVE" at bounding box center [1194, 56] width 80 height 22
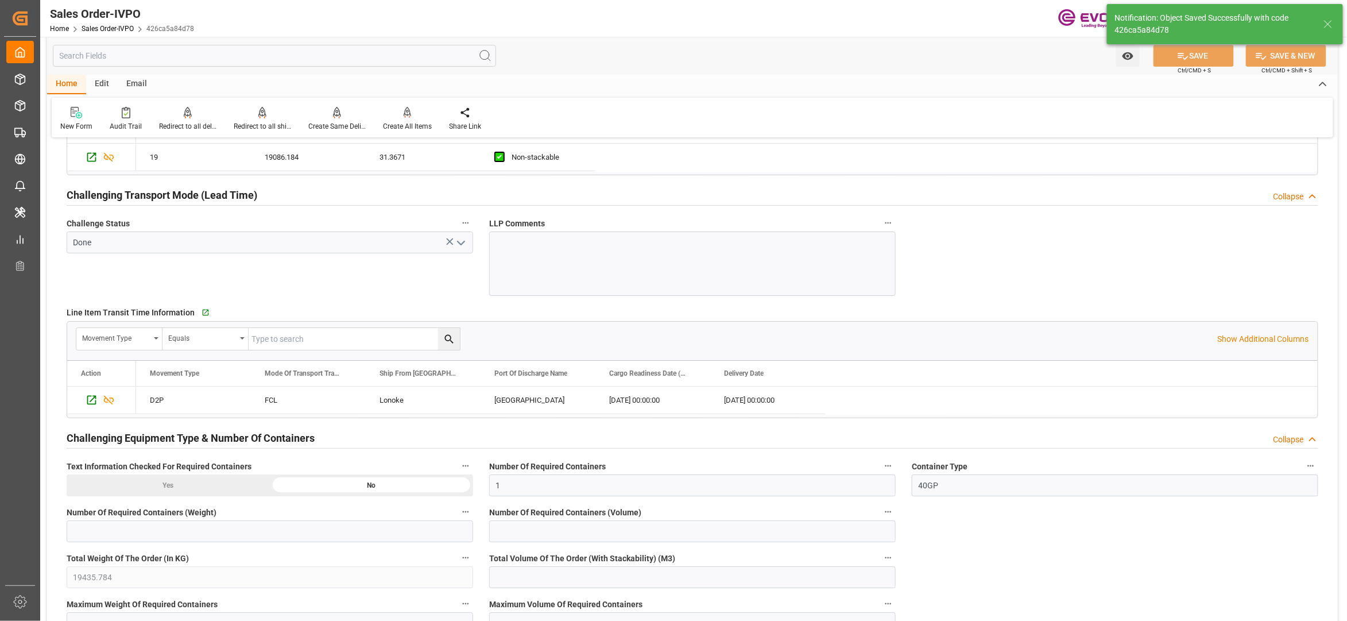
type input "15.09.2025 06:14"
type input "2"
type input "62.7342"
type input "19000"
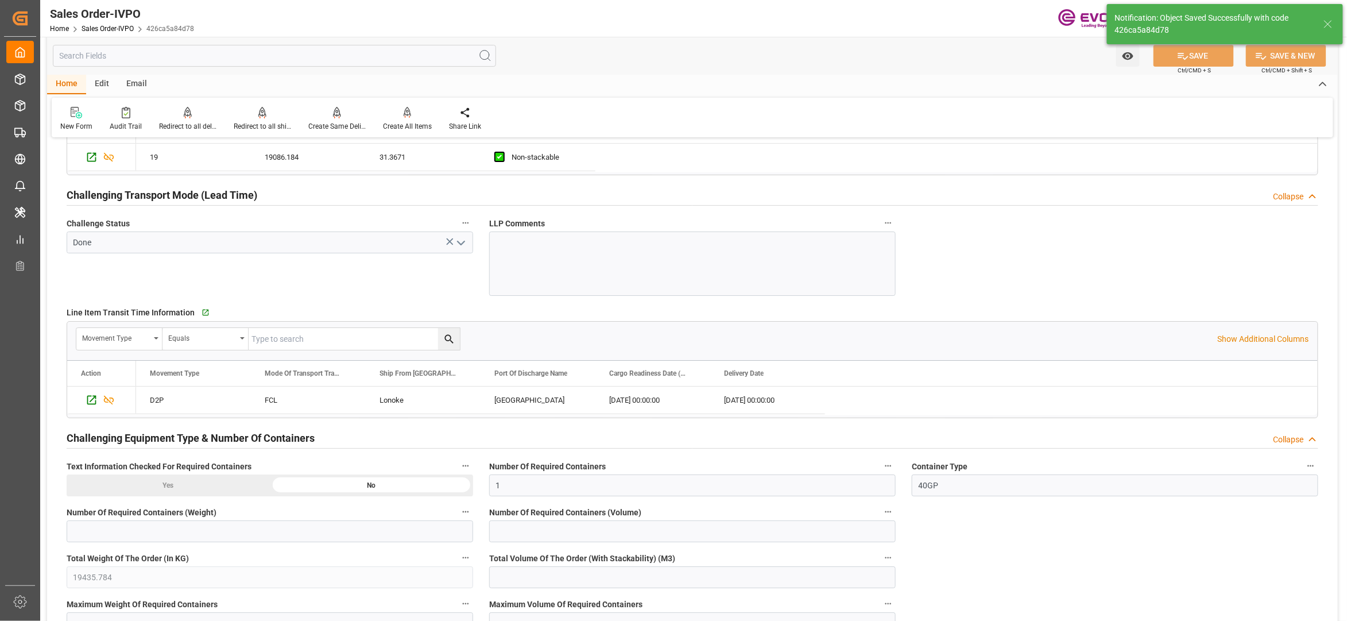
type input "60"
click at [408, 115] on icon at bounding box center [408, 112] width 8 height 11
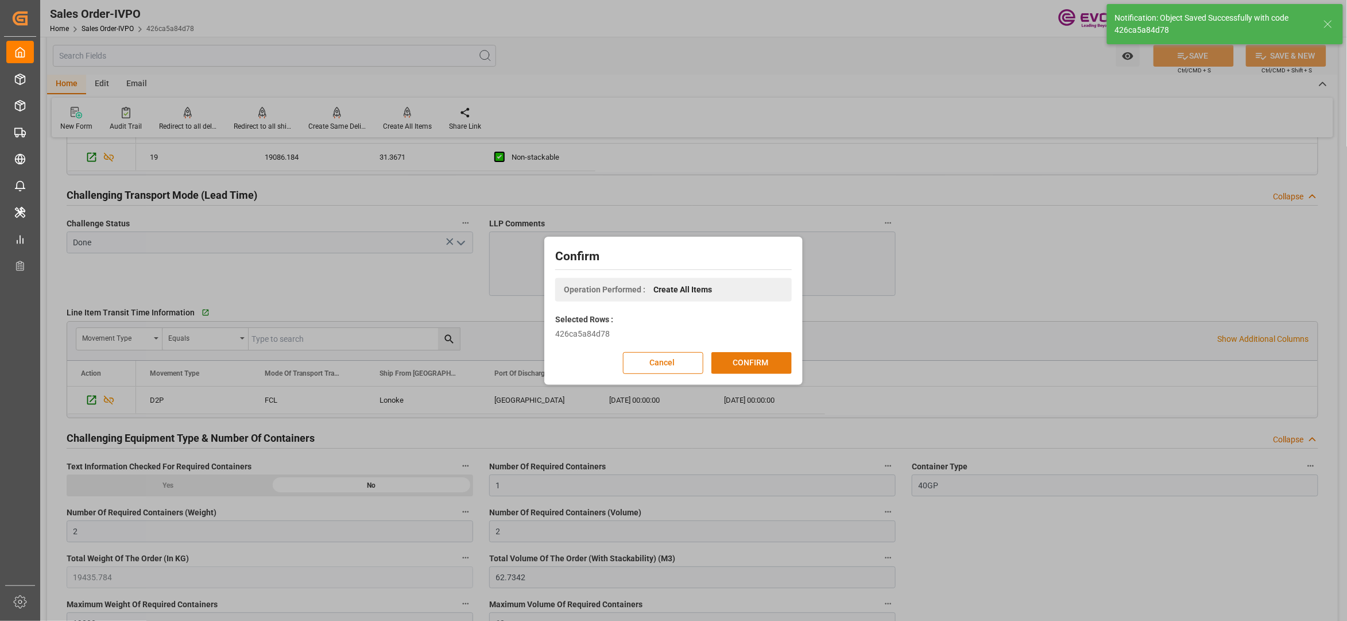
click at [749, 366] on button "CONFIRM" at bounding box center [751, 363] width 80 height 22
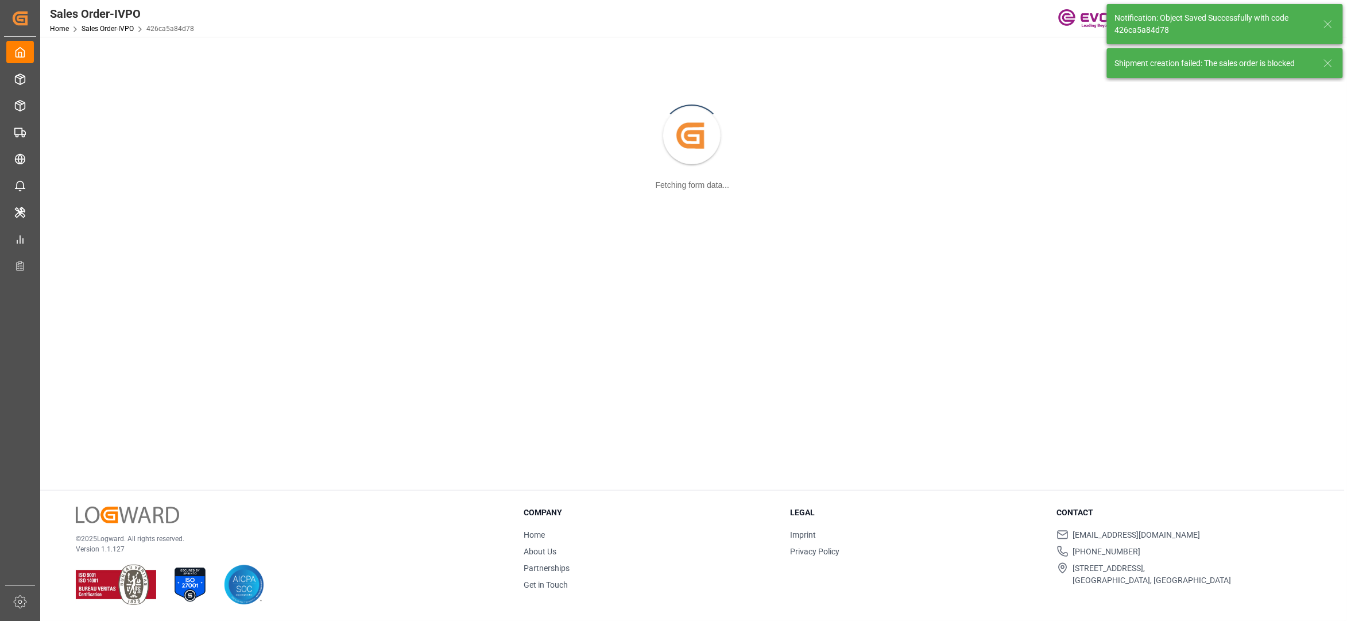
scroll to position [125, 0]
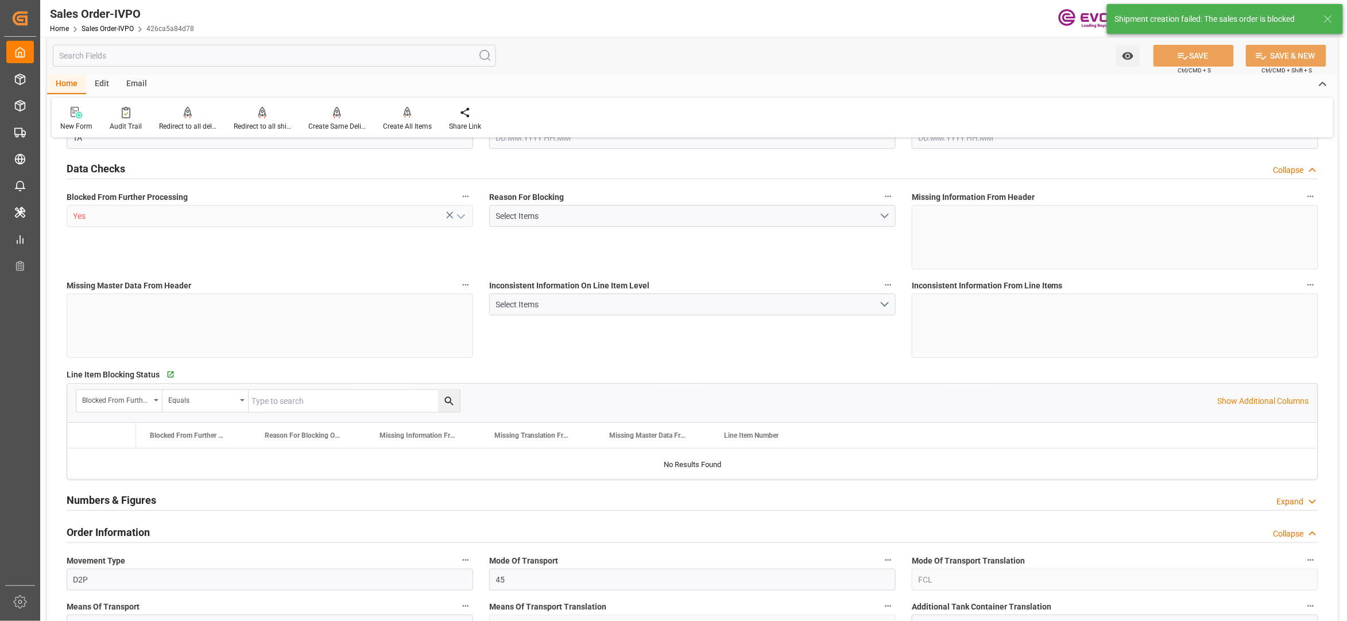
type input "BEANR"
type input "0"
type input "1"
type input "2"
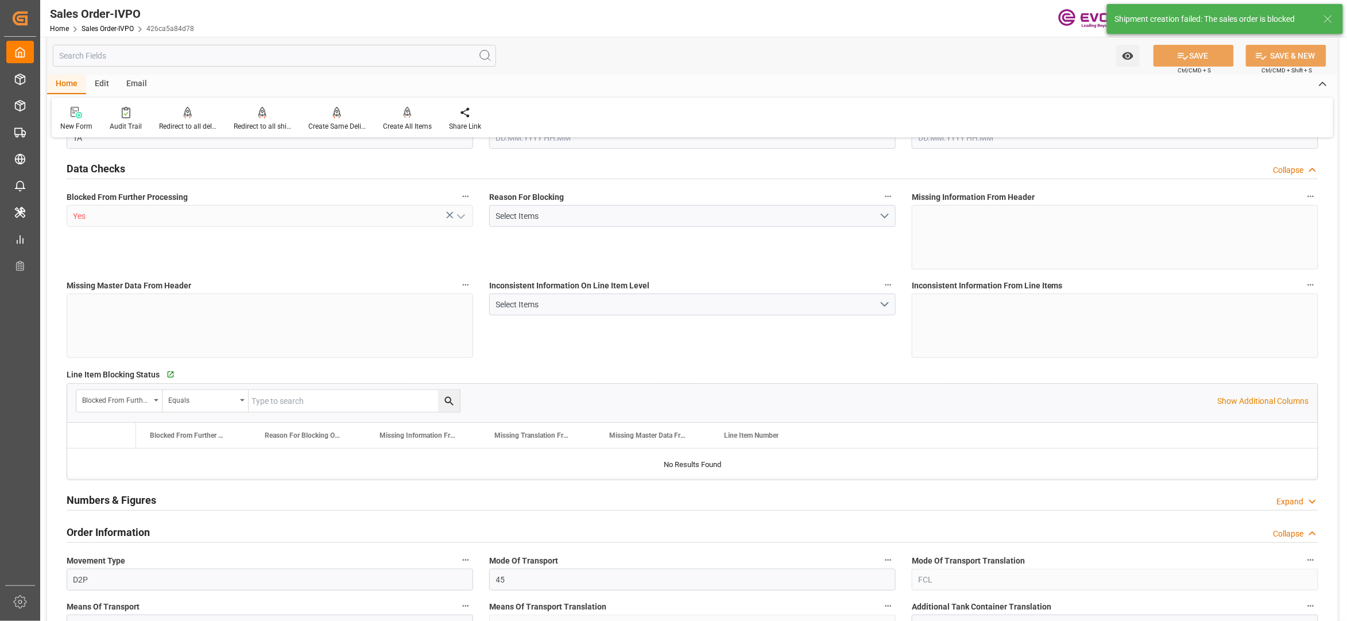
type input "19435.784"
type input "62.7342"
type input "19000"
type input "60"
type input "12.09.2025 20:47"
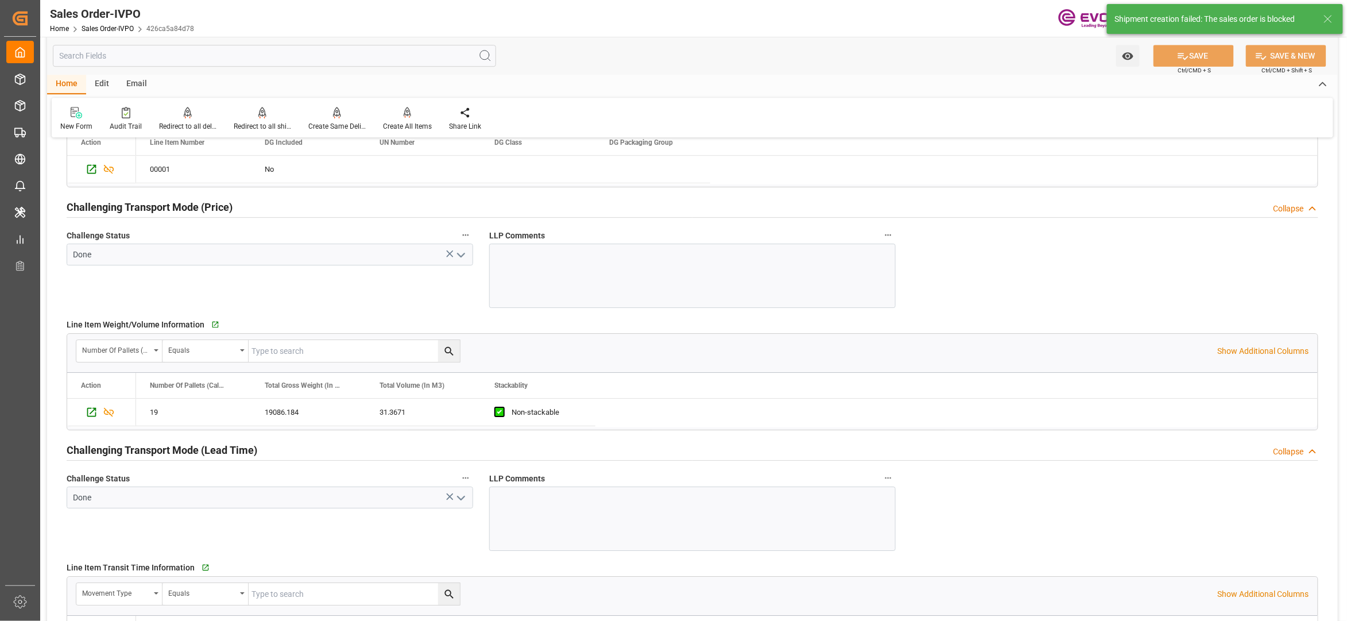
scroll to position [1276, 0]
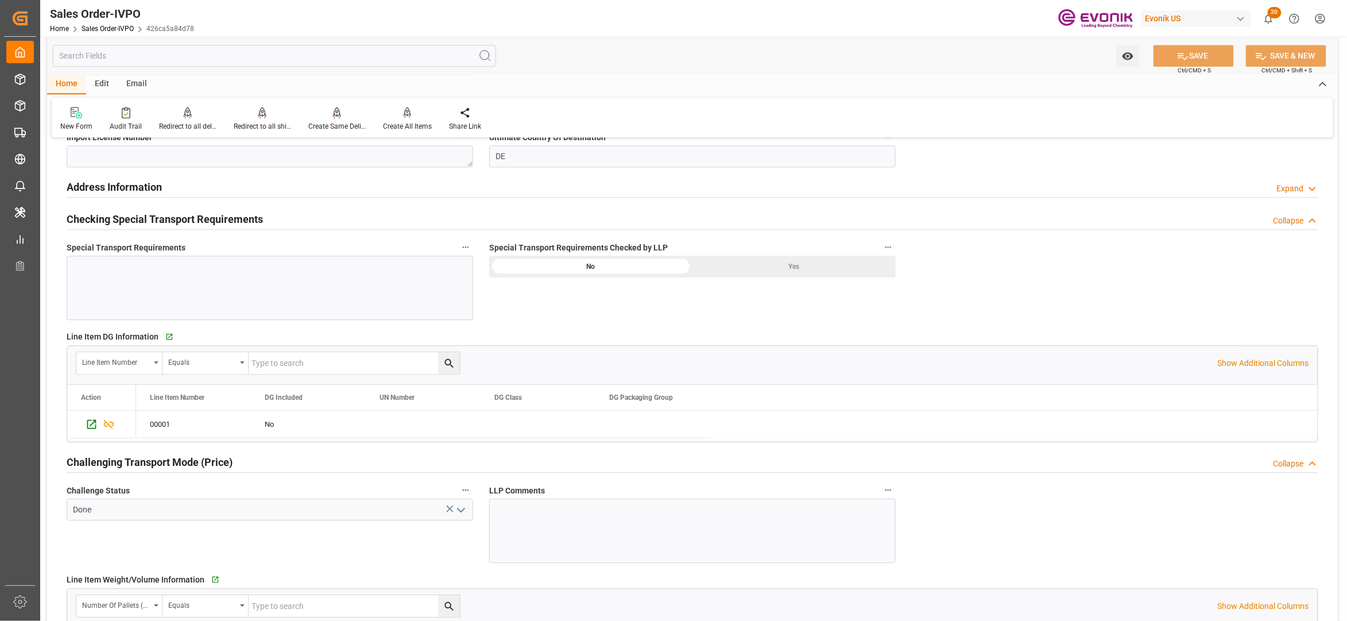
click at [779, 252] on label "Special Transport Requirements Checked by LLP" at bounding box center [692, 247] width 407 height 16
click at [881, 252] on button "Special Transport Requirements Checked by LLP" at bounding box center [888, 246] width 15 height 15
click at [788, 270] on div at bounding box center [673, 310] width 1347 height 621
click at [791, 267] on div "Yes" at bounding box center [794, 267] width 203 height 22
click at [1197, 53] on button "SAVE" at bounding box center [1194, 56] width 80 height 22
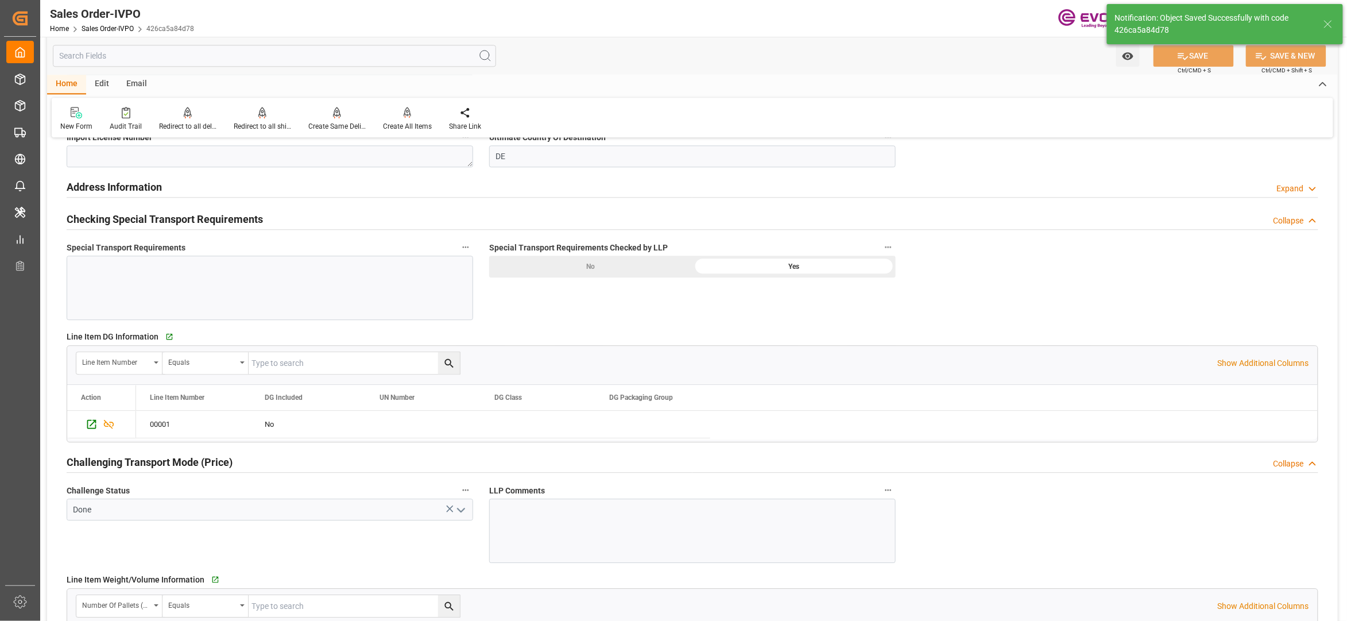
type input "15.09.2025 06:15"
type input "No"
click at [411, 116] on div at bounding box center [407, 112] width 49 height 12
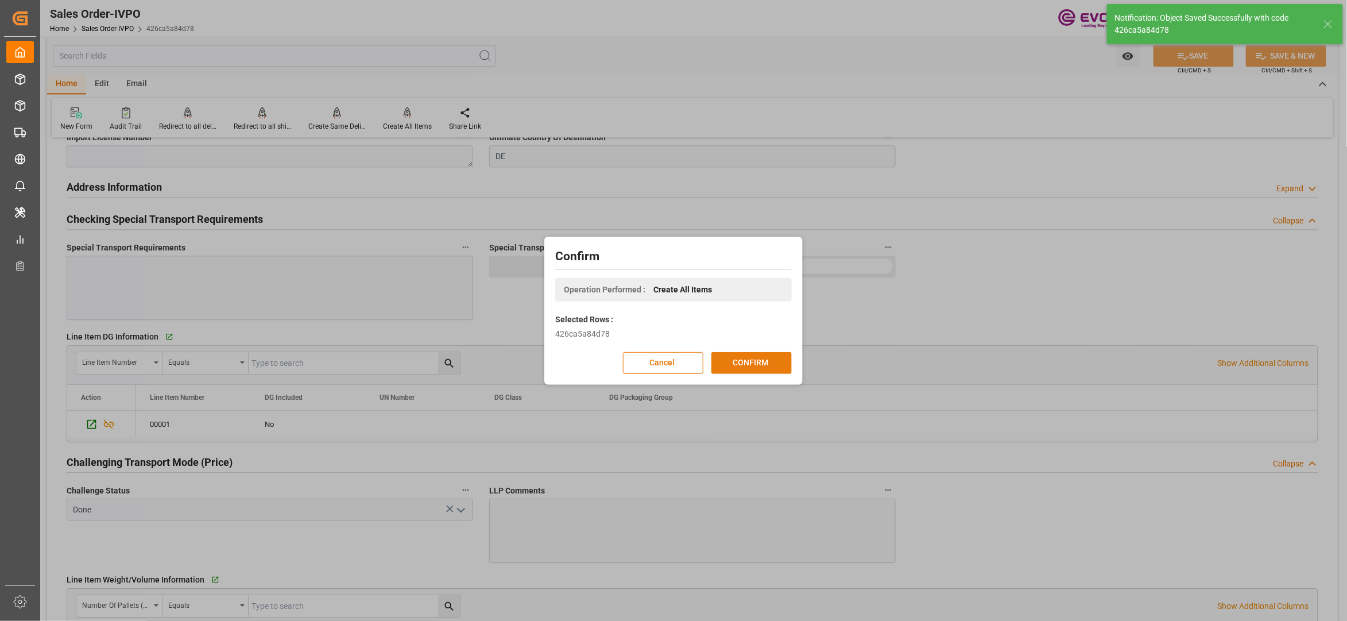
click at [752, 363] on button "CONFIRM" at bounding box center [751, 363] width 80 height 22
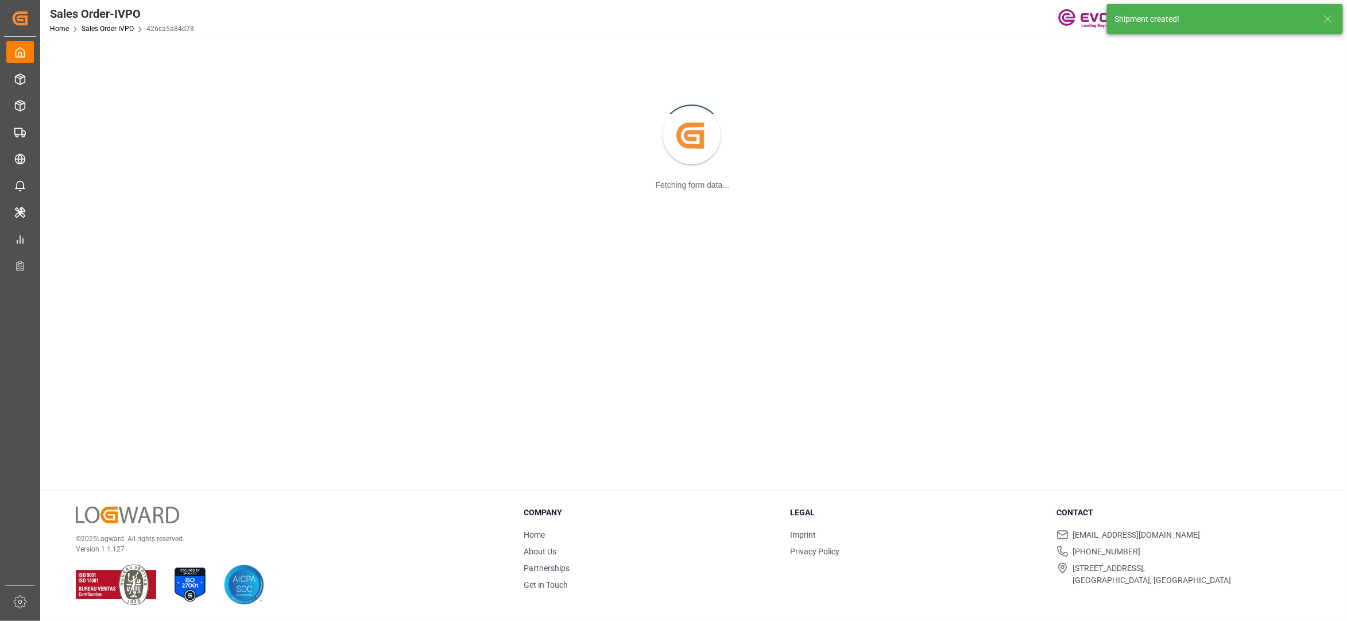
scroll to position [125, 0]
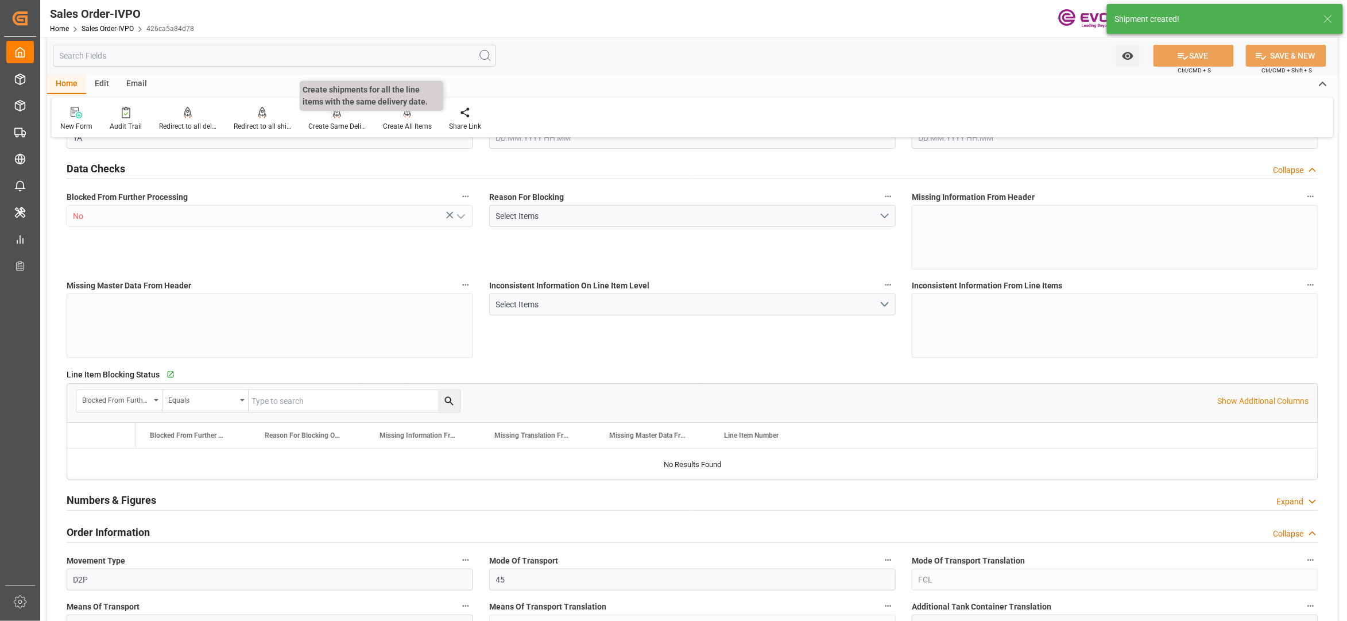
type input "BEANR"
type input "0"
type input "1"
type input "2"
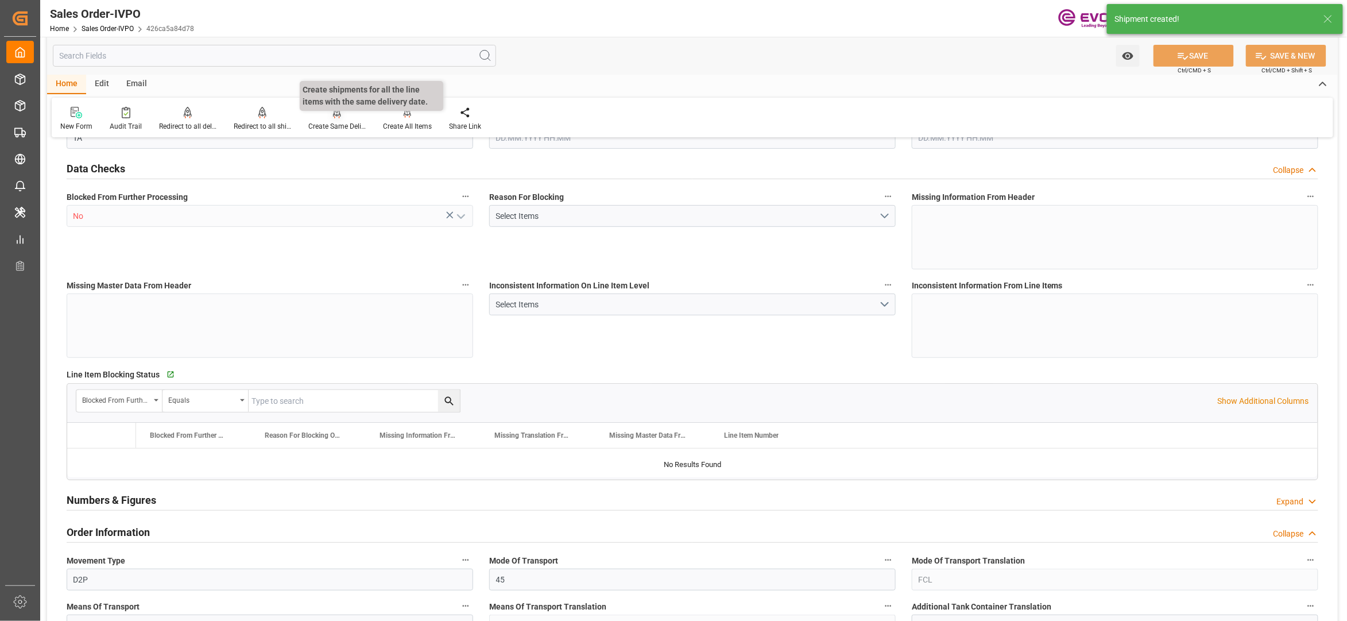
type input "19435.784"
type input "62.7342"
type input "19000"
type input "60"
type input "12.09.2025 20:47"
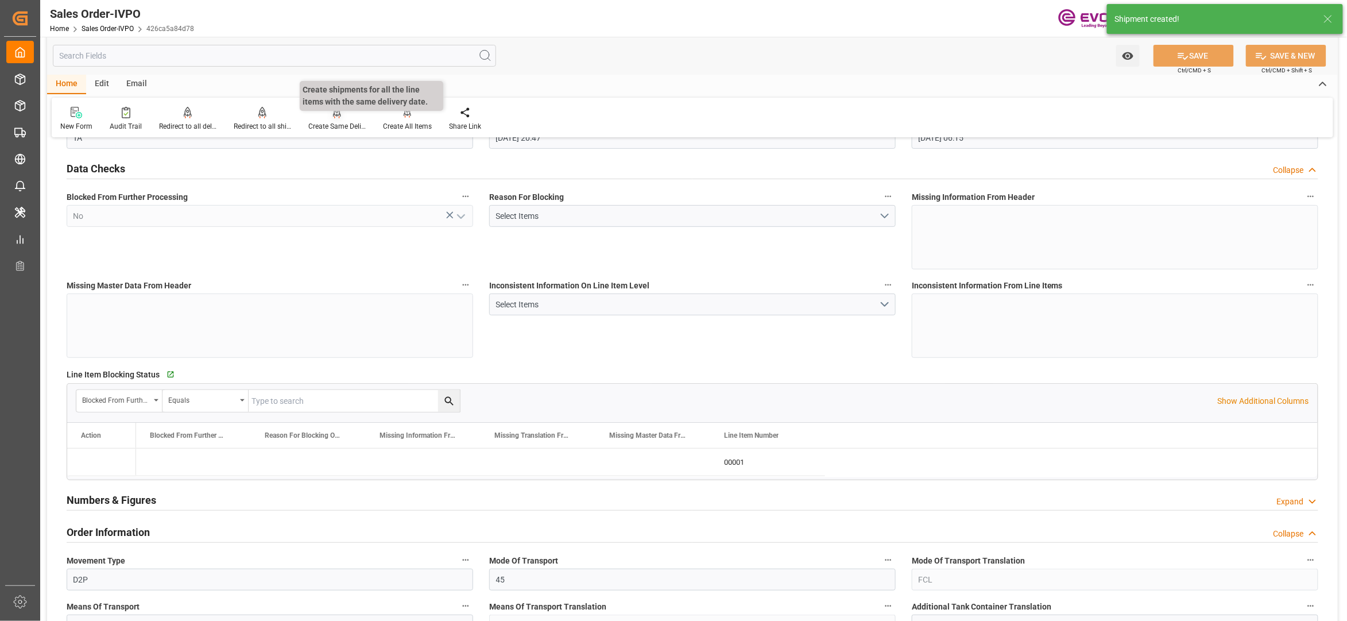
type input "15.09.2025 06:15"
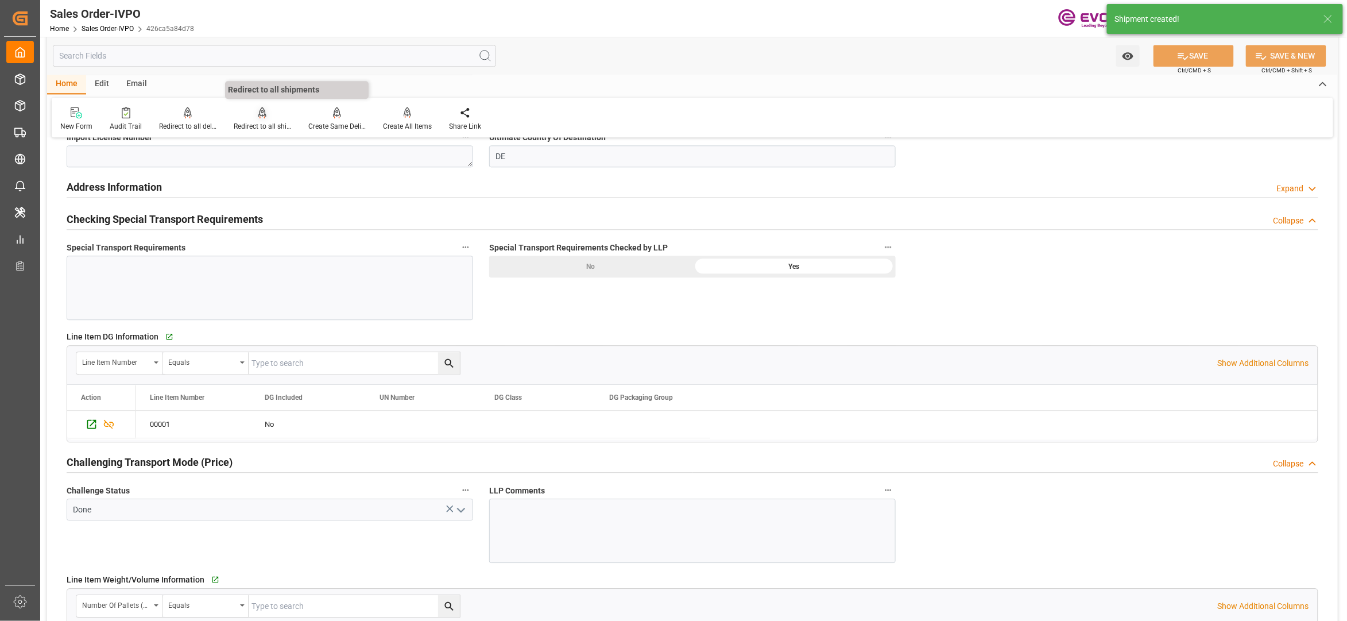
click at [255, 118] on div "Redirect to all shipments" at bounding box center [262, 118] width 75 height 25
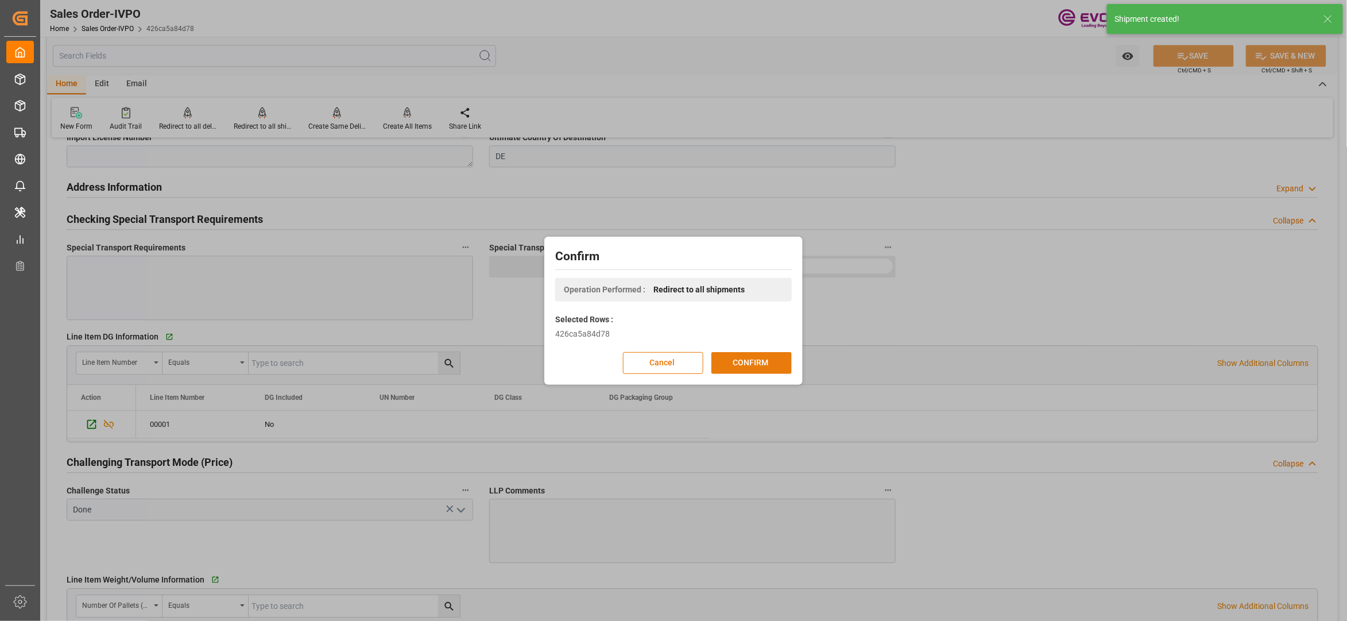
click at [745, 370] on button "CONFIRM" at bounding box center [751, 363] width 80 height 22
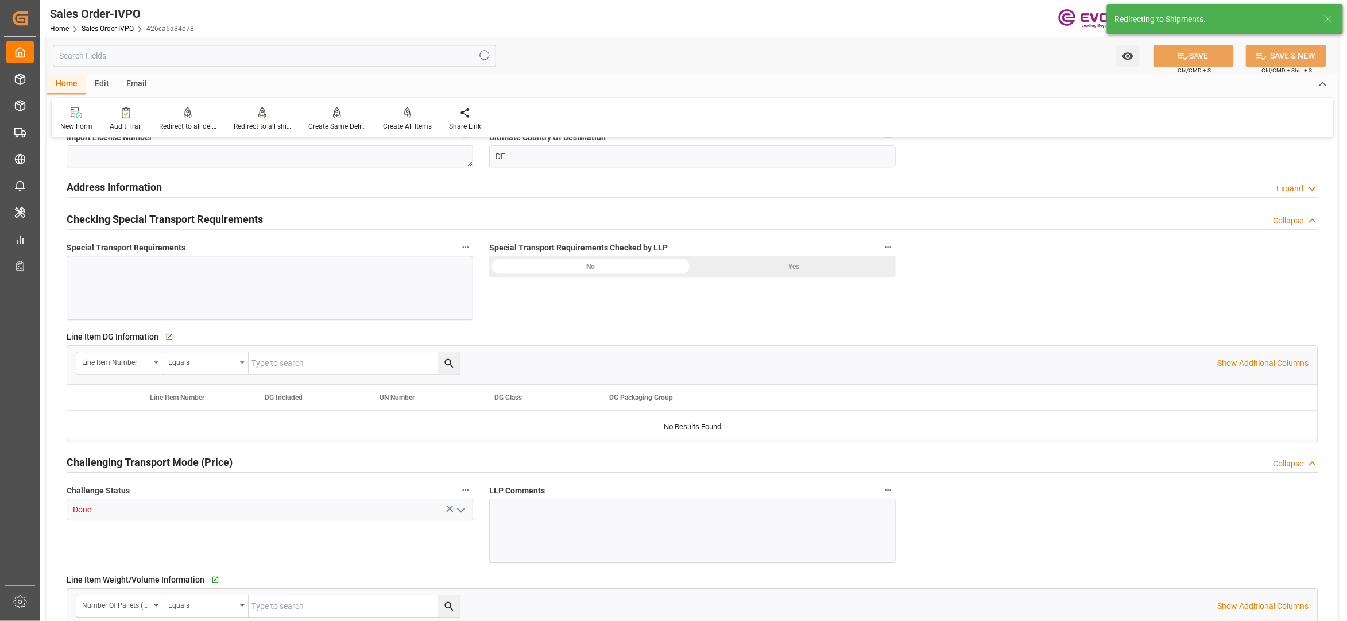
type input "BEANR"
type input "0"
type input "1"
type input "2"
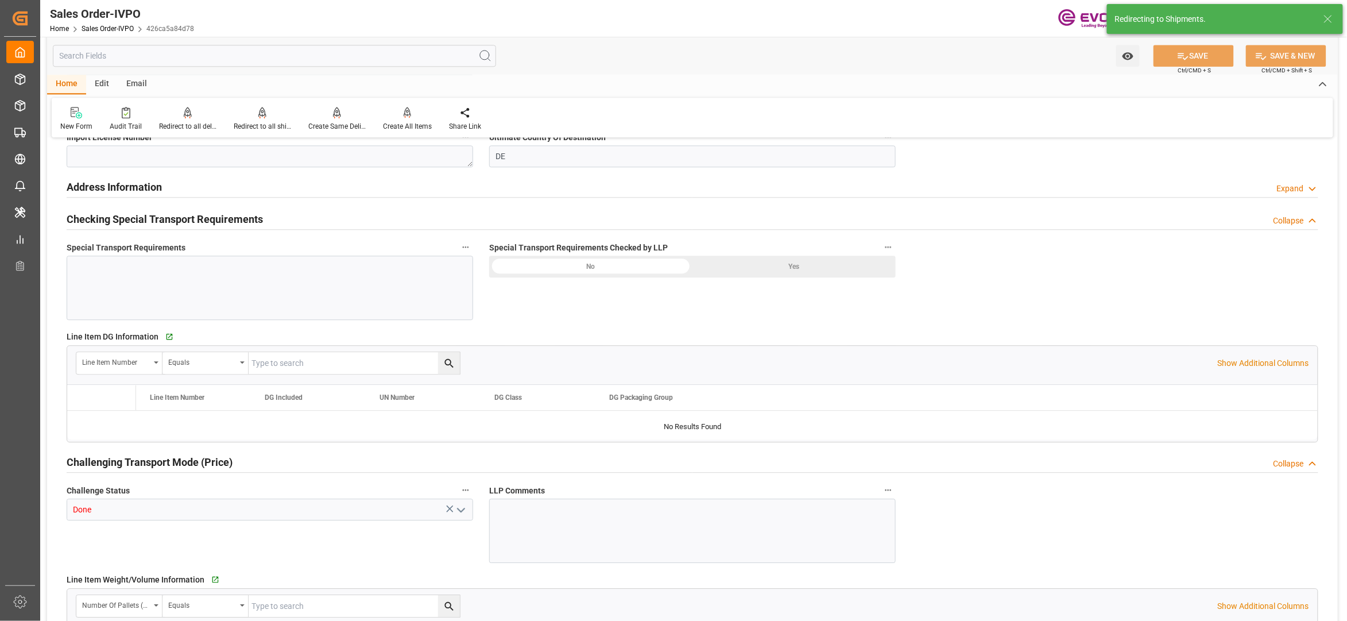
type input "19435.784"
type input "62.7342"
type input "19000"
type input "60"
type input "12.09.2025 20:47"
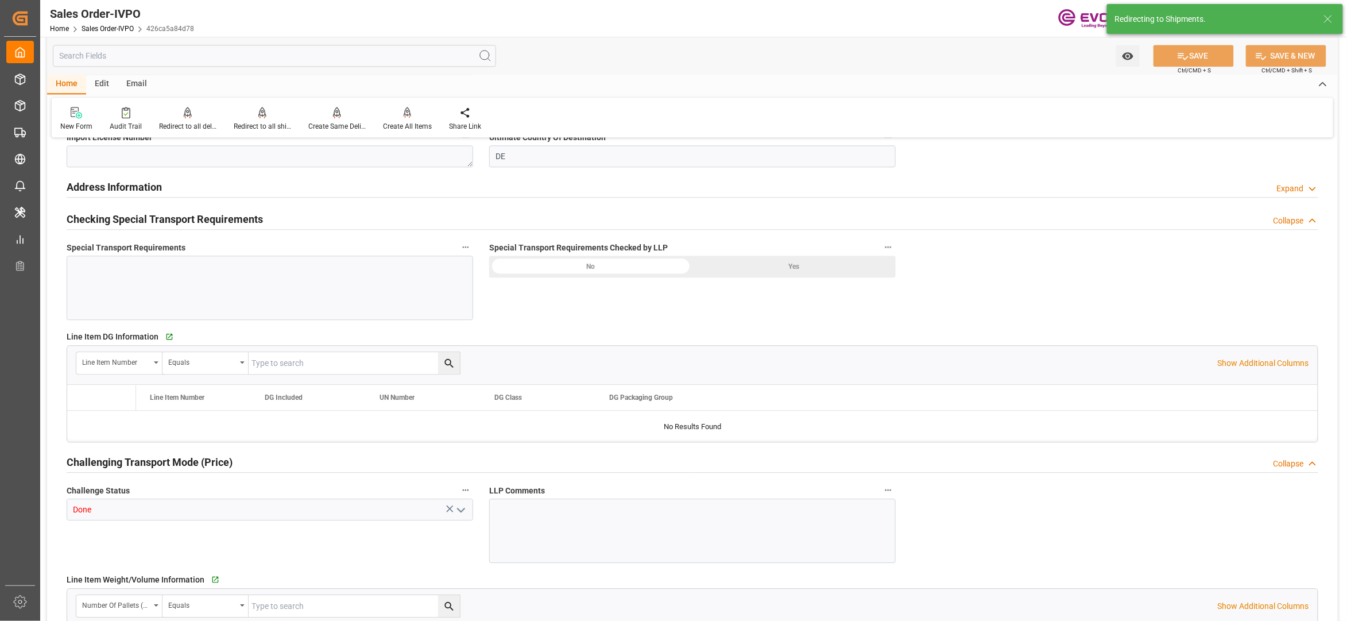
type input "15.09.2025 06:15"
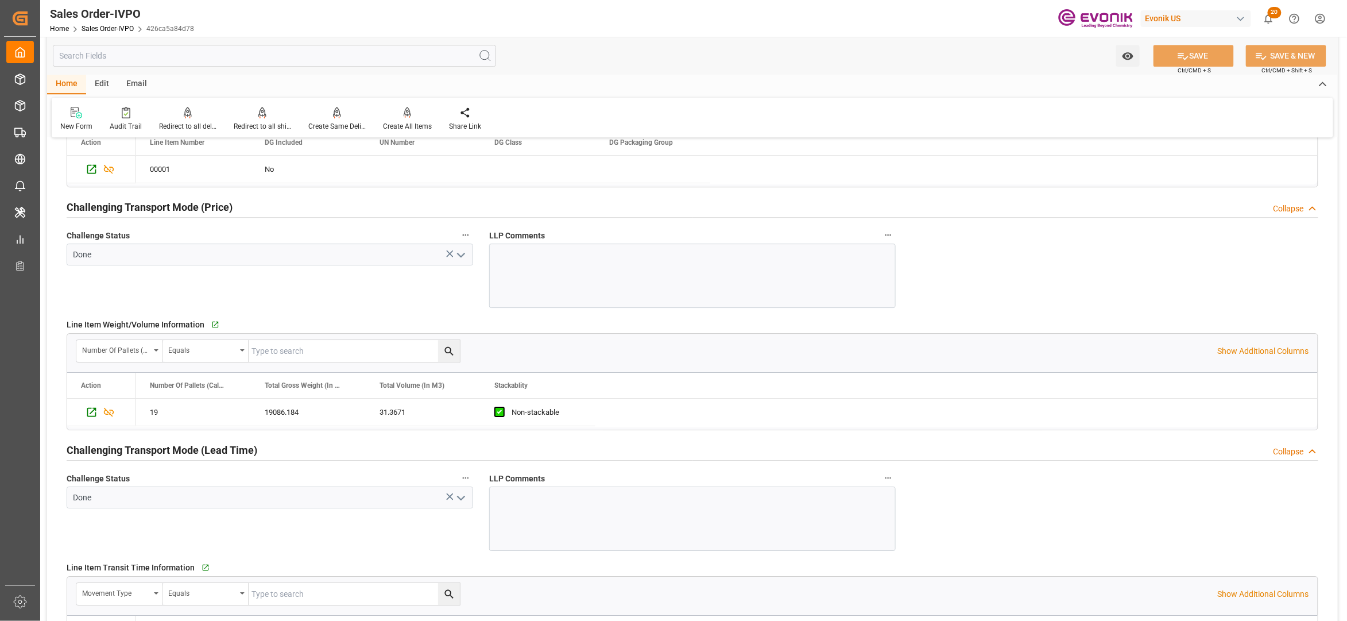
scroll to position [1786, 0]
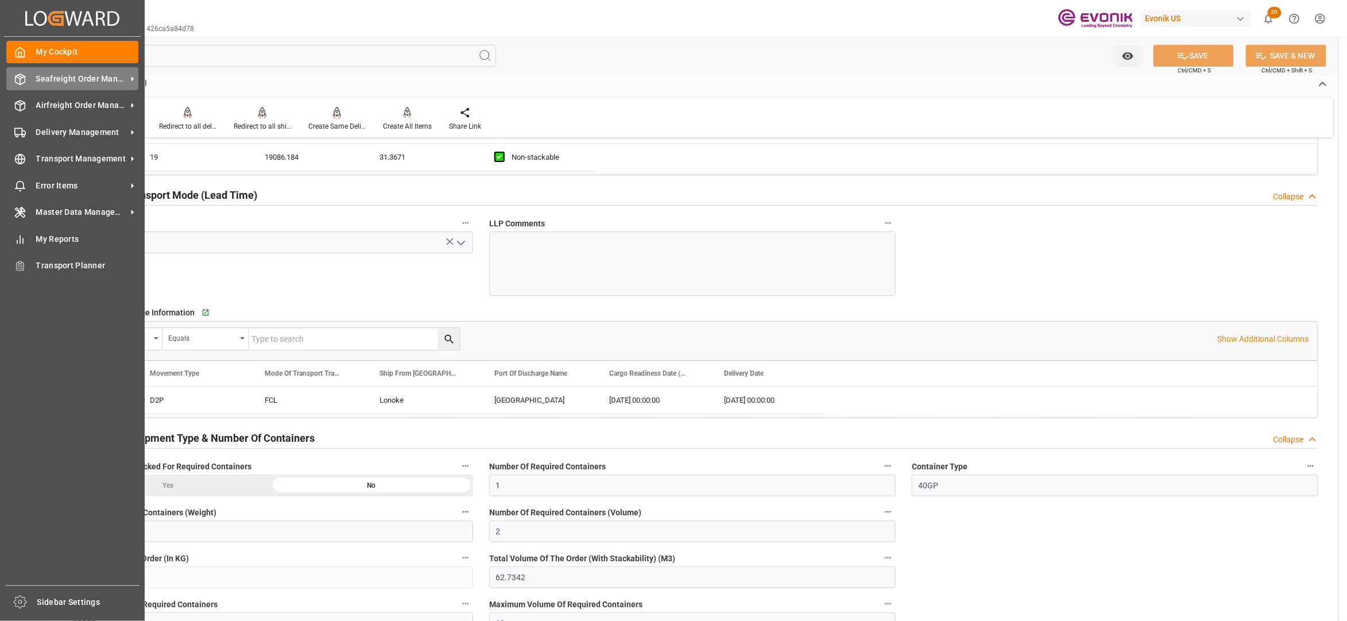
click at [40, 76] on span "Seafreight Order Management" at bounding box center [81, 79] width 91 height 12
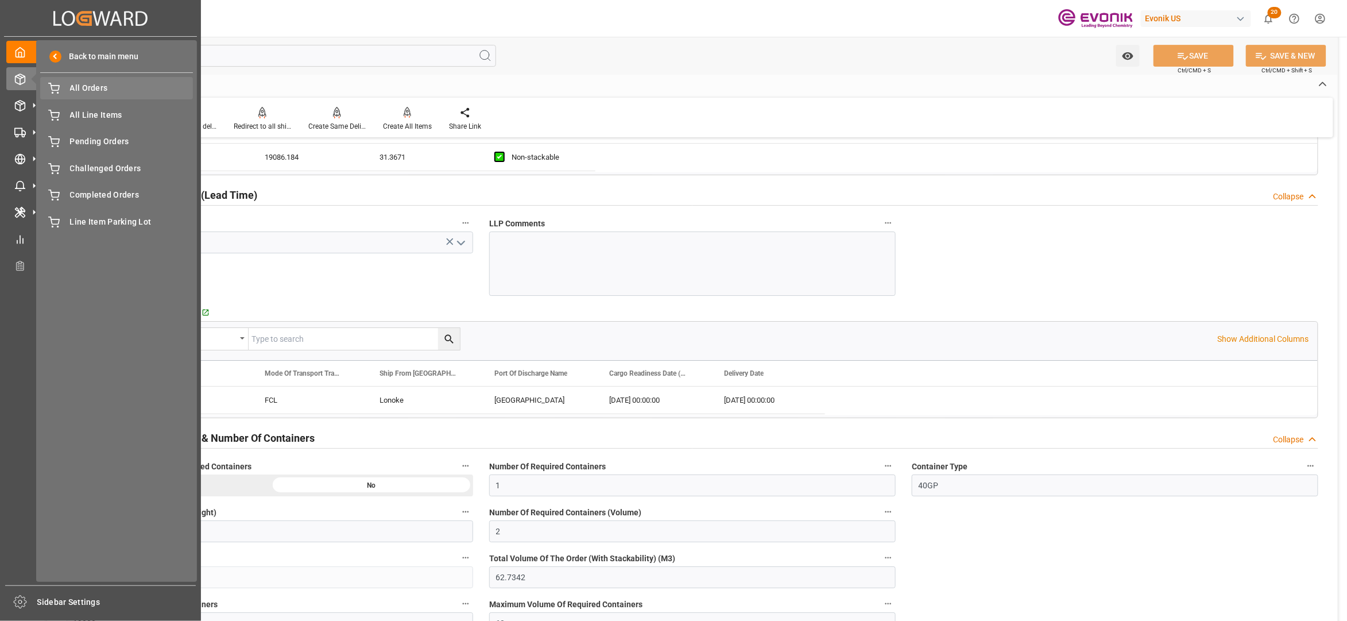
click at [88, 95] on div "All Orders All Orders" at bounding box center [116, 88] width 153 height 22
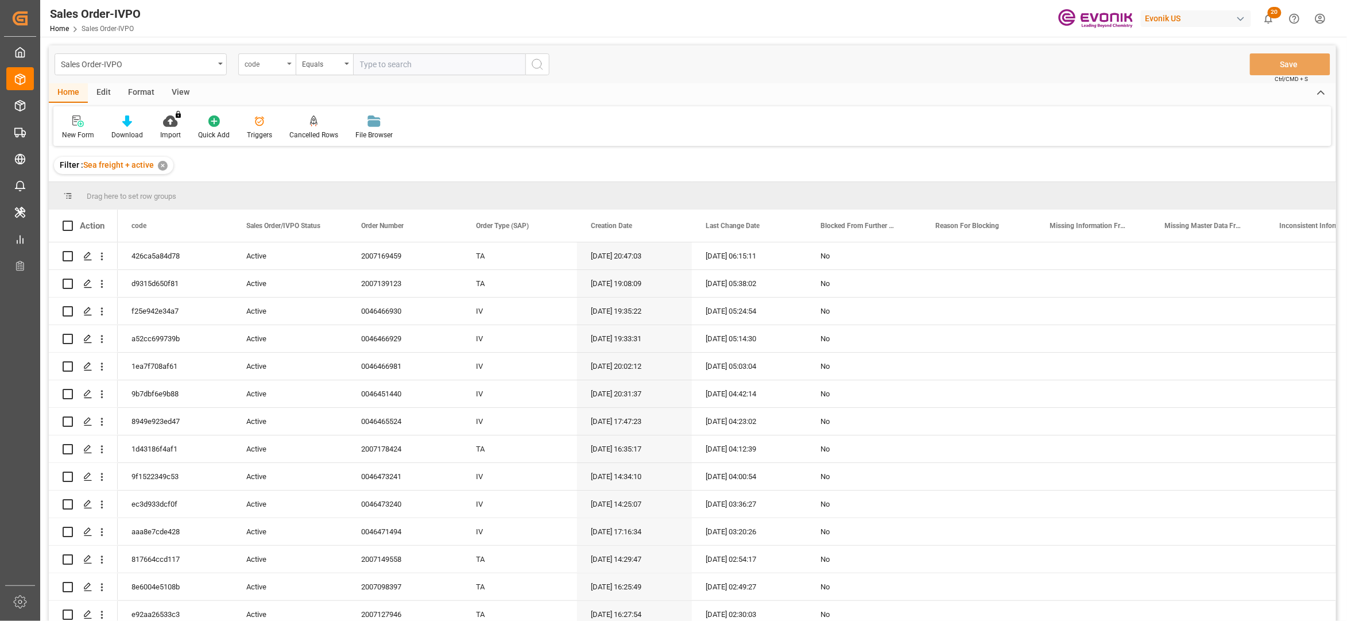
click at [269, 69] on div "code" at bounding box center [266, 64] width 57 height 22
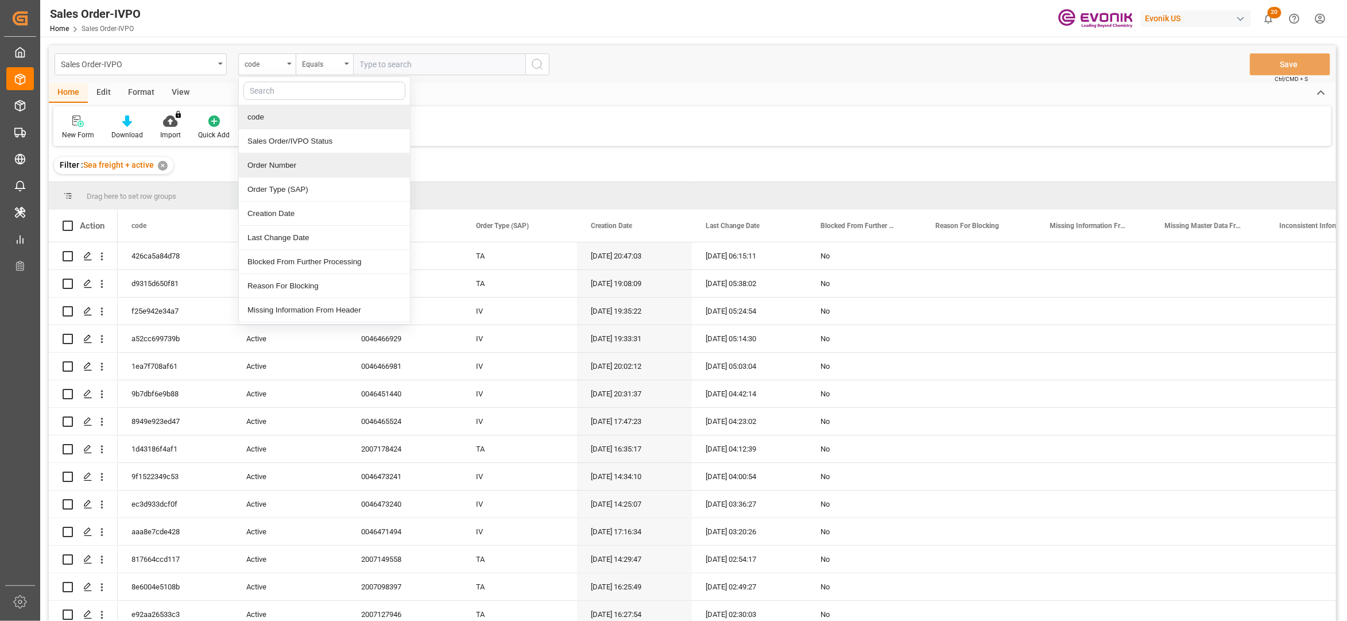
click at [293, 171] on div "Order Number" at bounding box center [324, 165] width 171 height 24
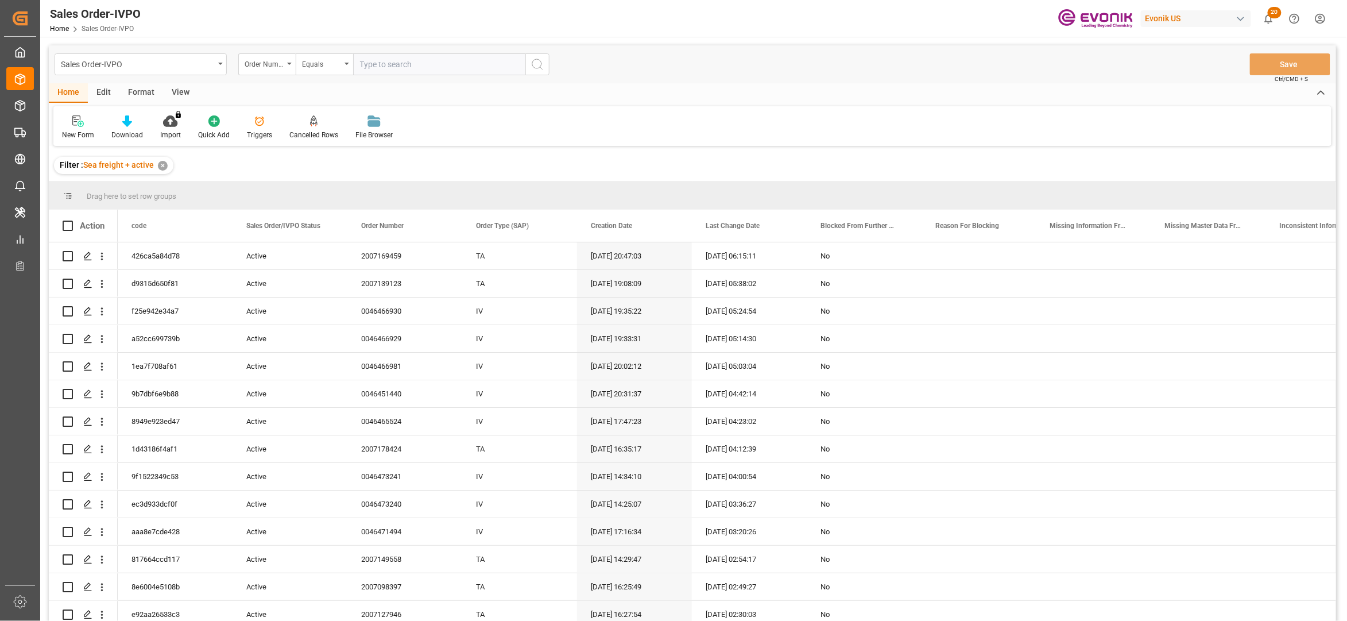
click at [377, 64] on input "text" at bounding box center [439, 64] width 172 height 22
paste input "2007178429"
type input "2007178429"
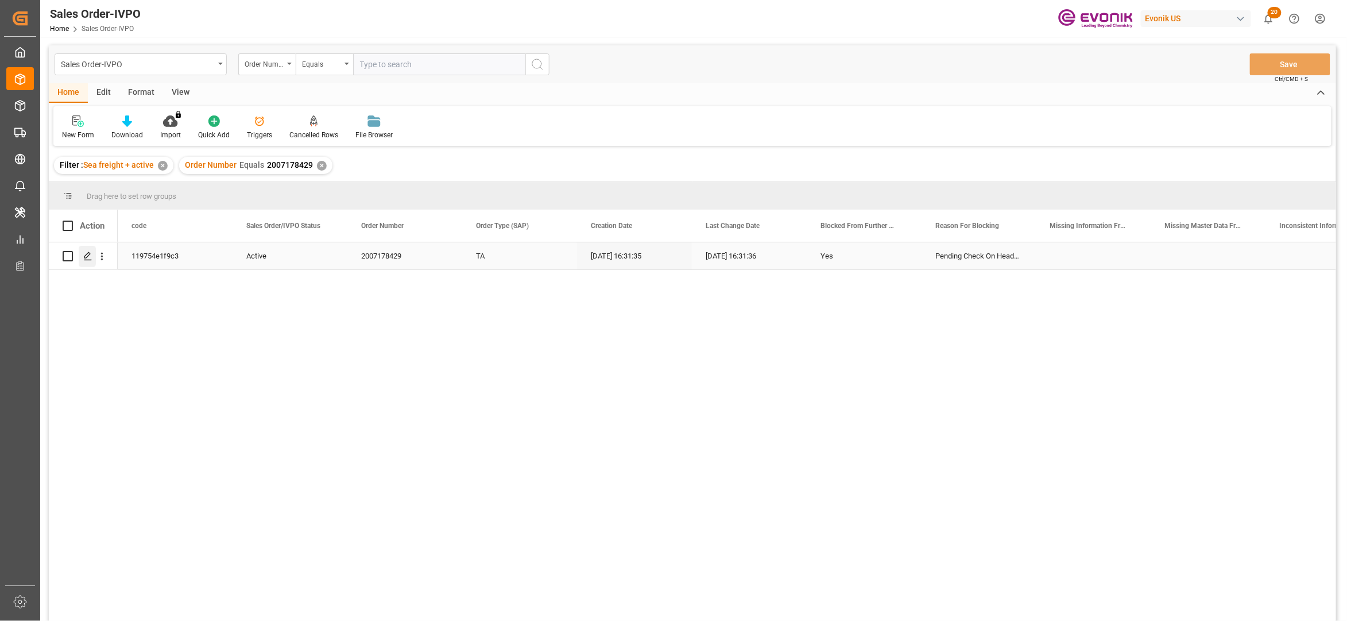
click at [86, 258] on icon "Press SPACE to select this row." at bounding box center [87, 256] width 9 height 9
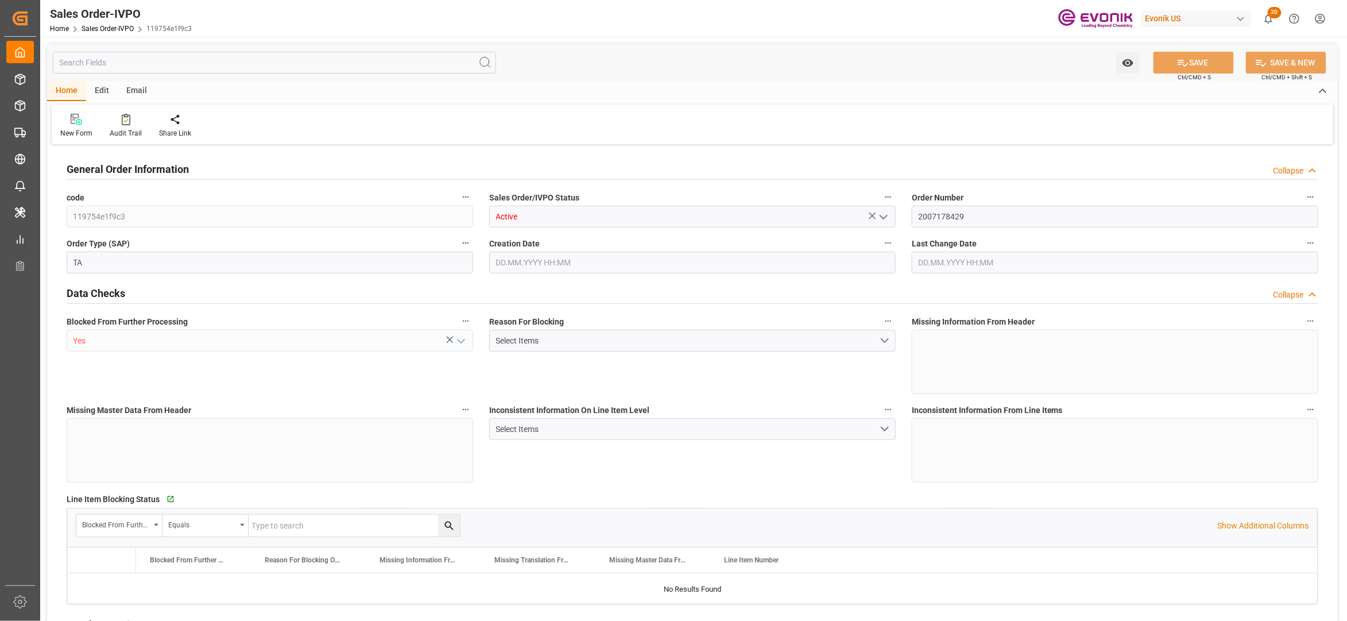
type input "BRSSZ"
type input "0"
type input "1"
type input "16200"
type input "13.09.2025 16:31"
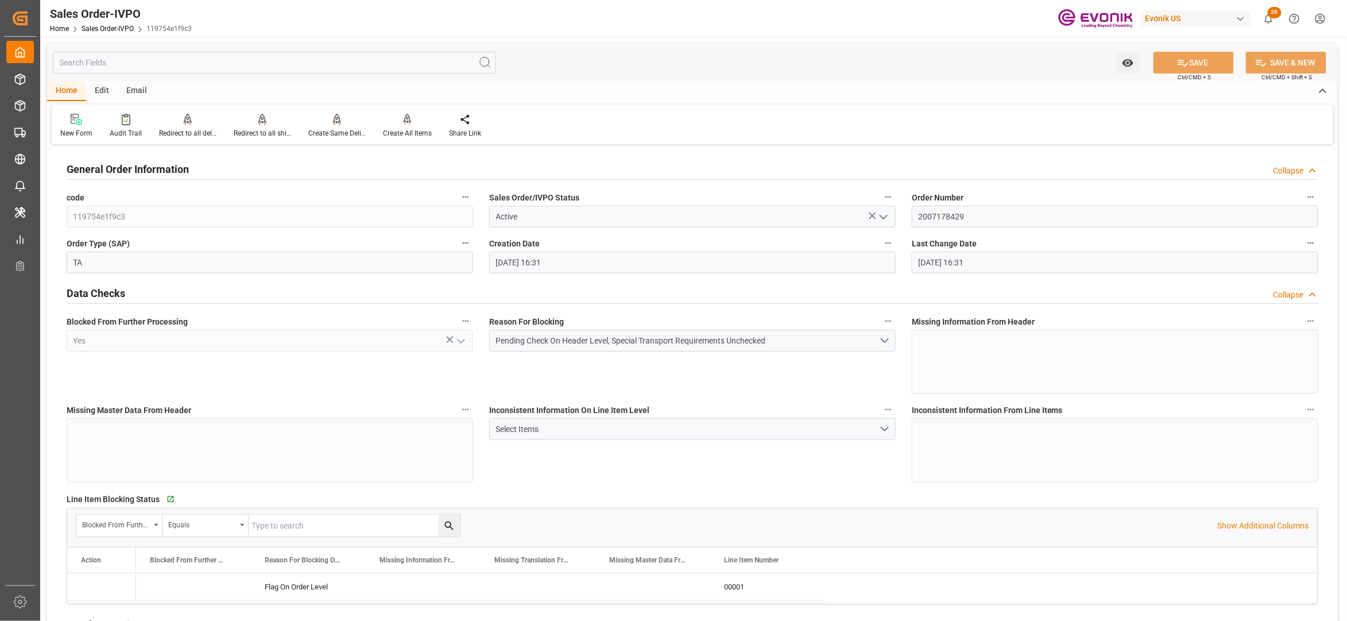
type input "13.09.2025 16:31"
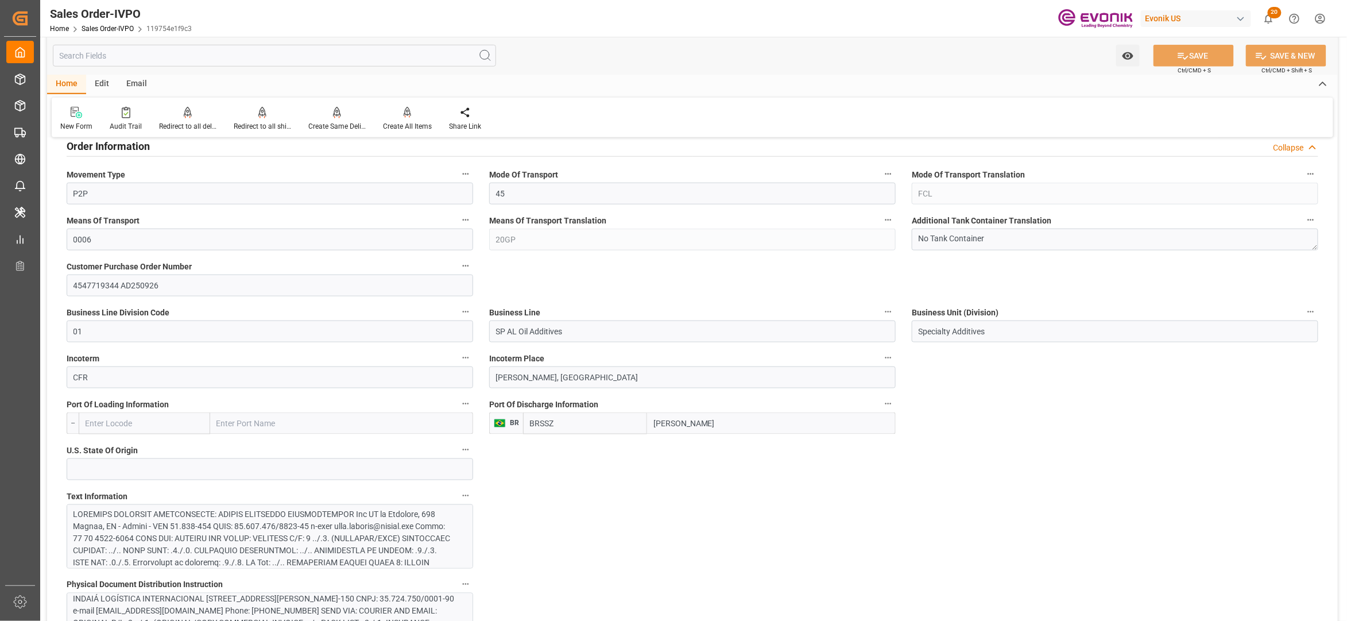
scroll to position [765, 0]
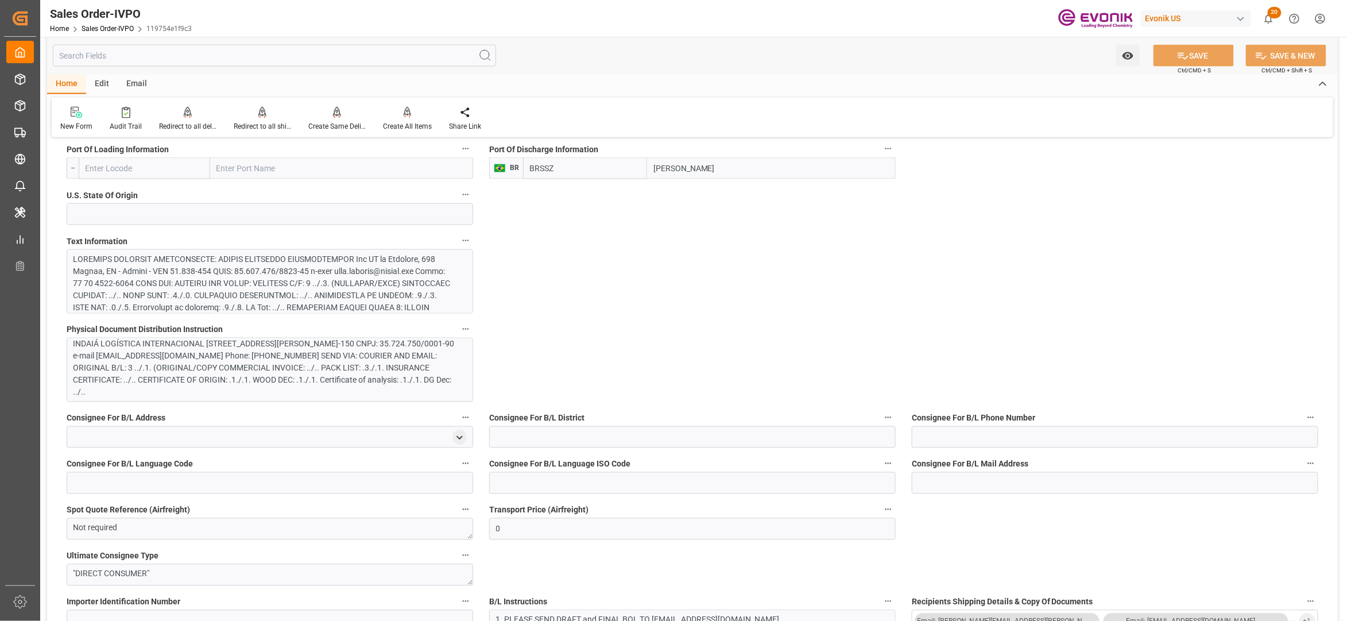
click at [382, 256] on div at bounding box center [264, 373] width 381 height 241
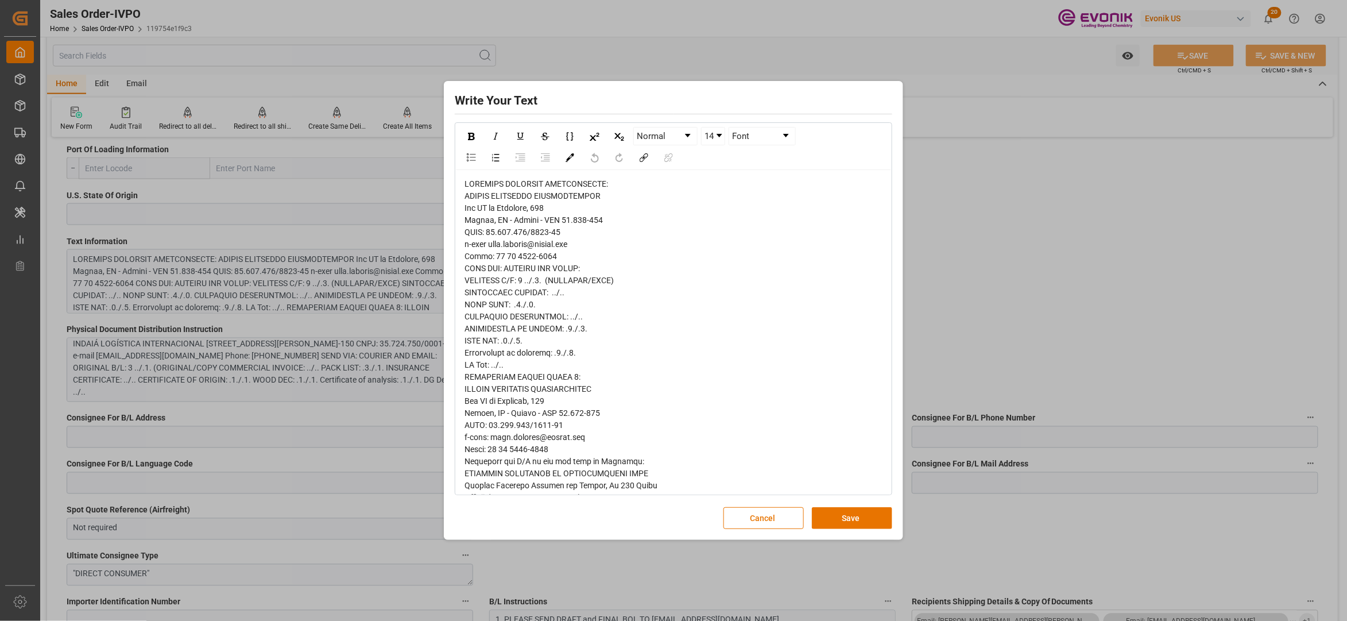
click at [478, 195] on span "rdw-editor" at bounding box center [615, 515] width 301 height 672
click at [474, 189] on span "rdw-editor" at bounding box center [615, 515] width 301 height 672
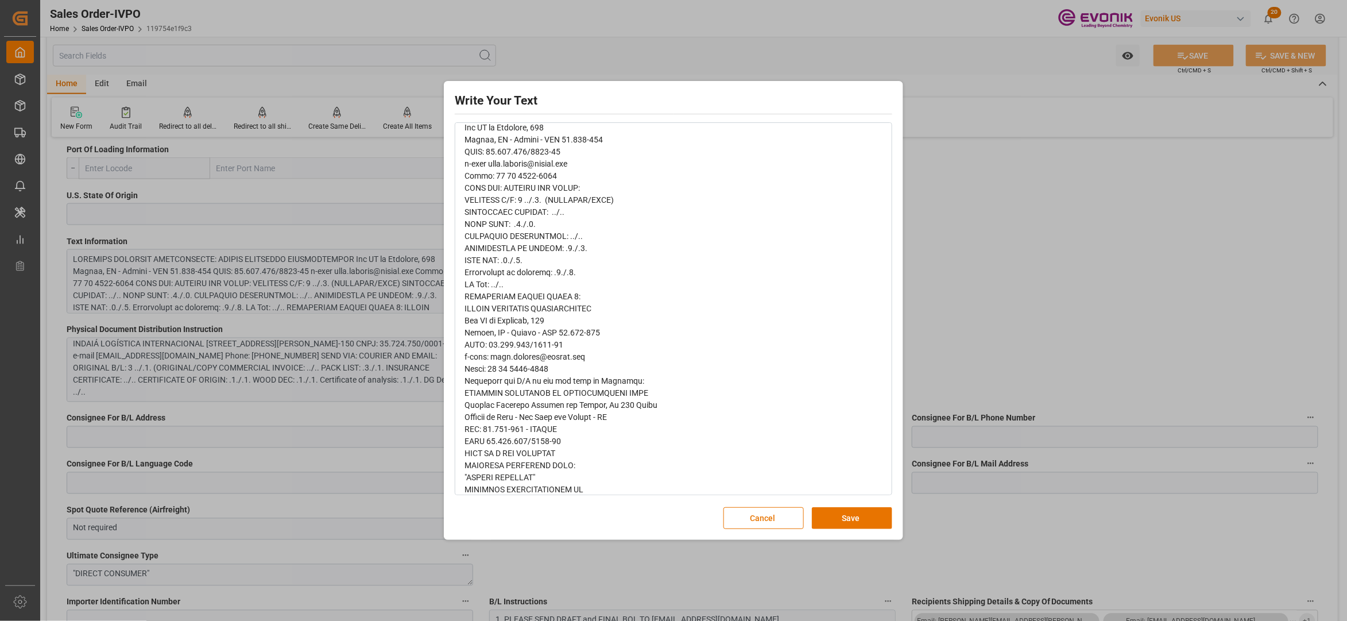
scroll to position [56, 0]
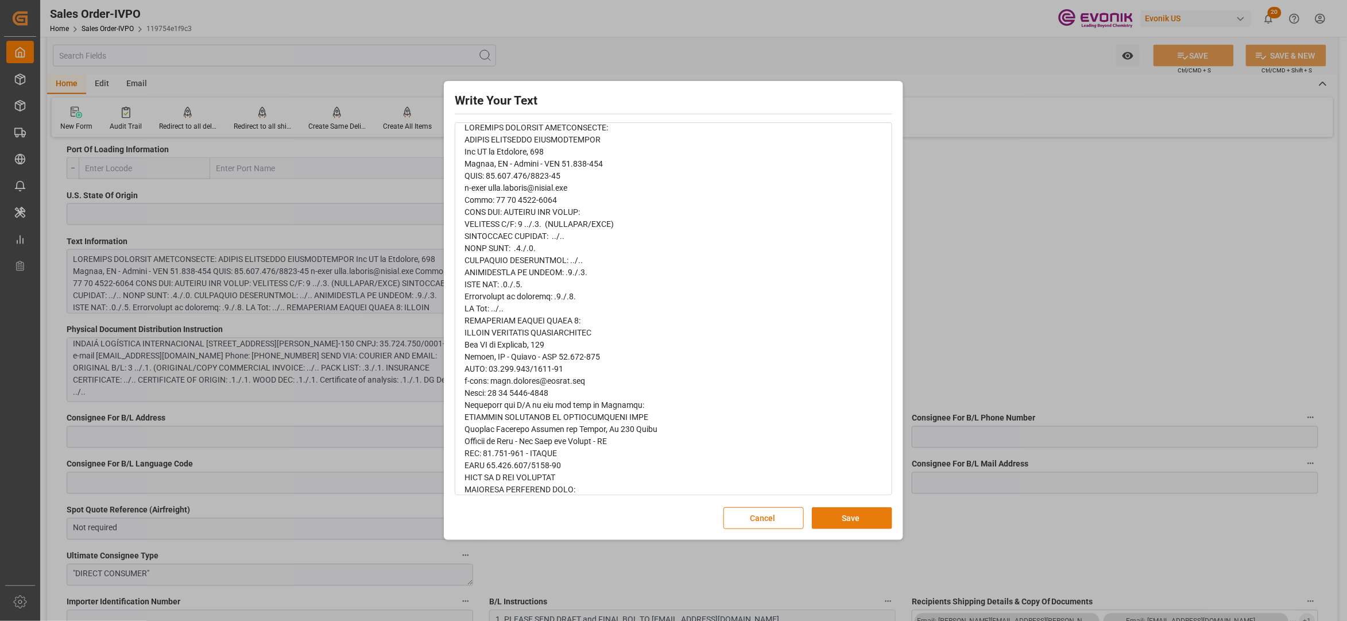
click at [846, 515] on button "Save" at bounding box center [852, 518] width 80 height 22
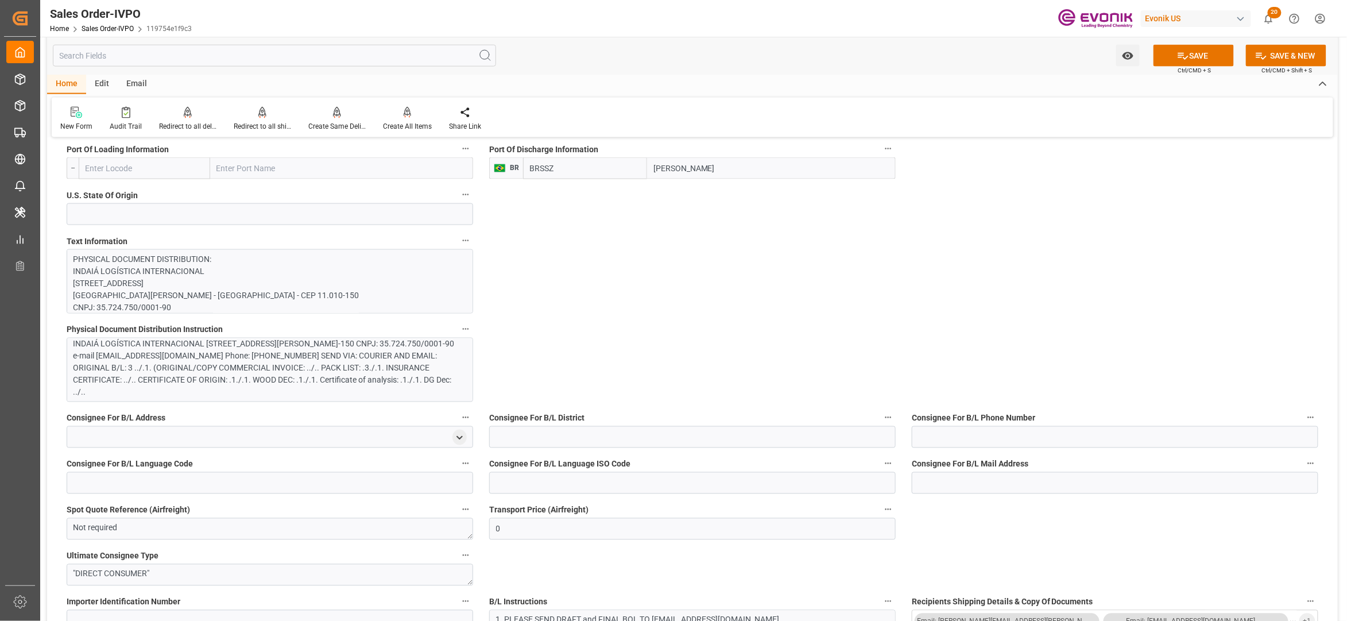
click at [371, 357] on div "INDAIÁ LOGÍSTICA INTERNACIONAL Rua XV de Novembro, 170 Santos, SP - Brasil - CE…" at bounding box center [264, 368] width 381 height 60
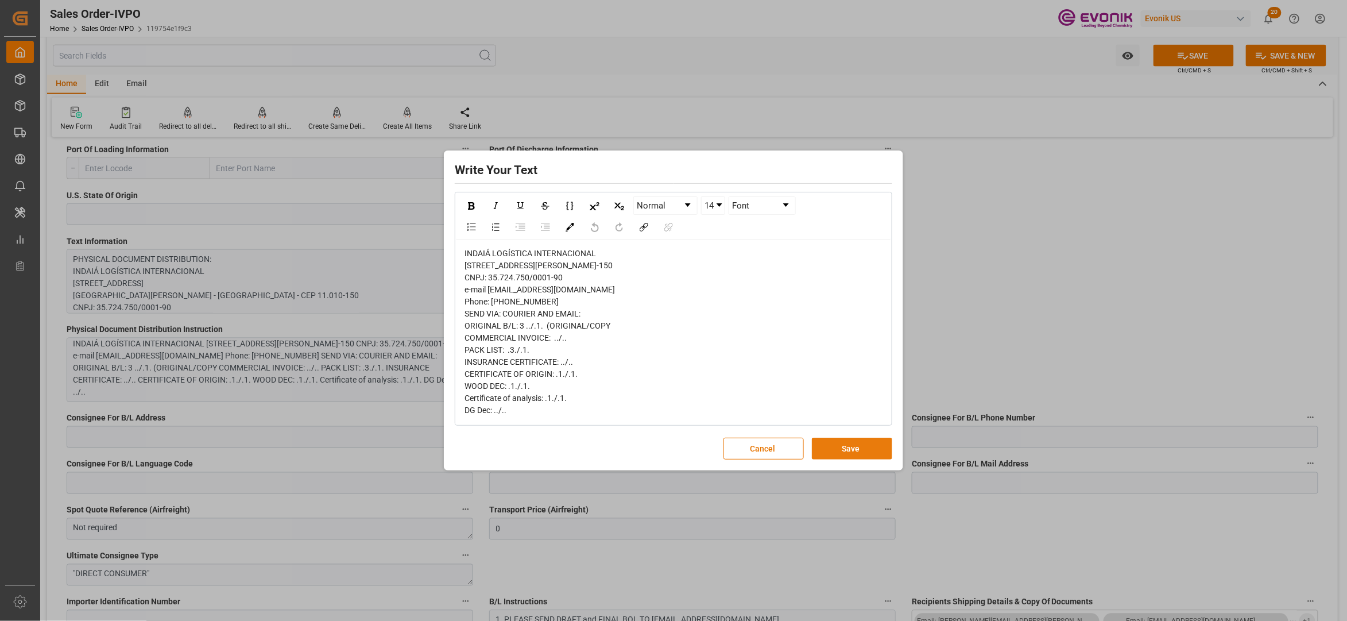
click at [853, 450] on button "Save" at bounding box center [852, 449] width 80 height 22
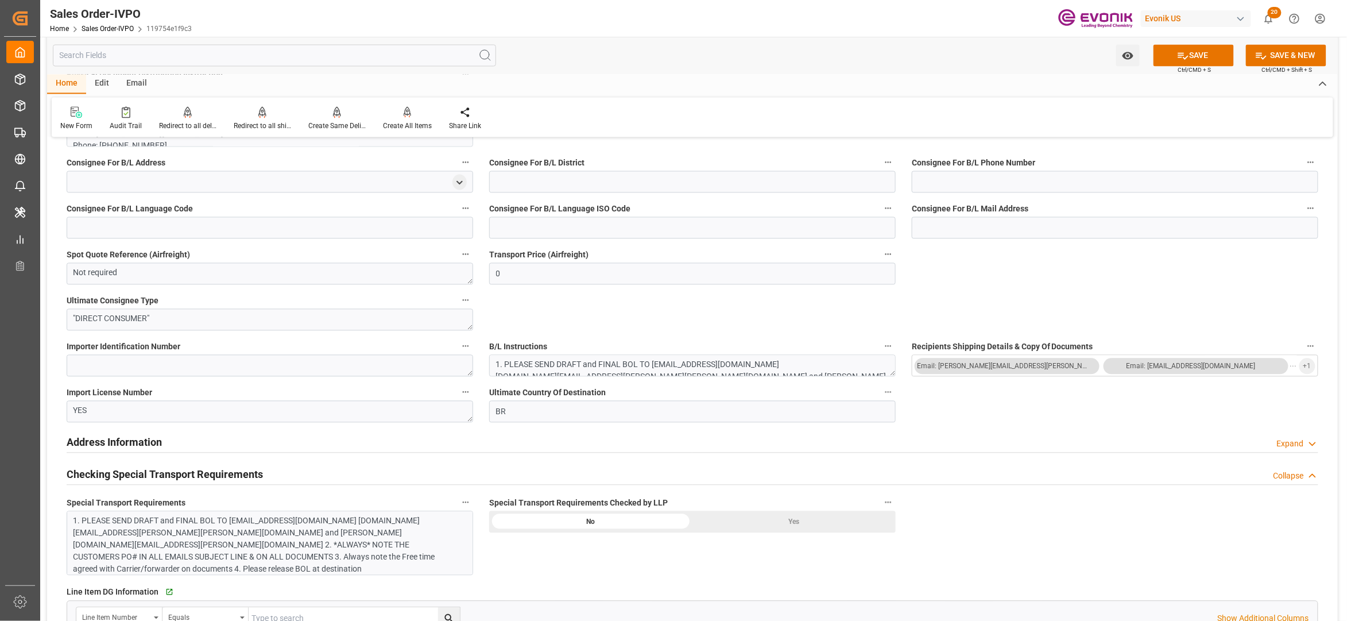
scroll to position [1276, 0]
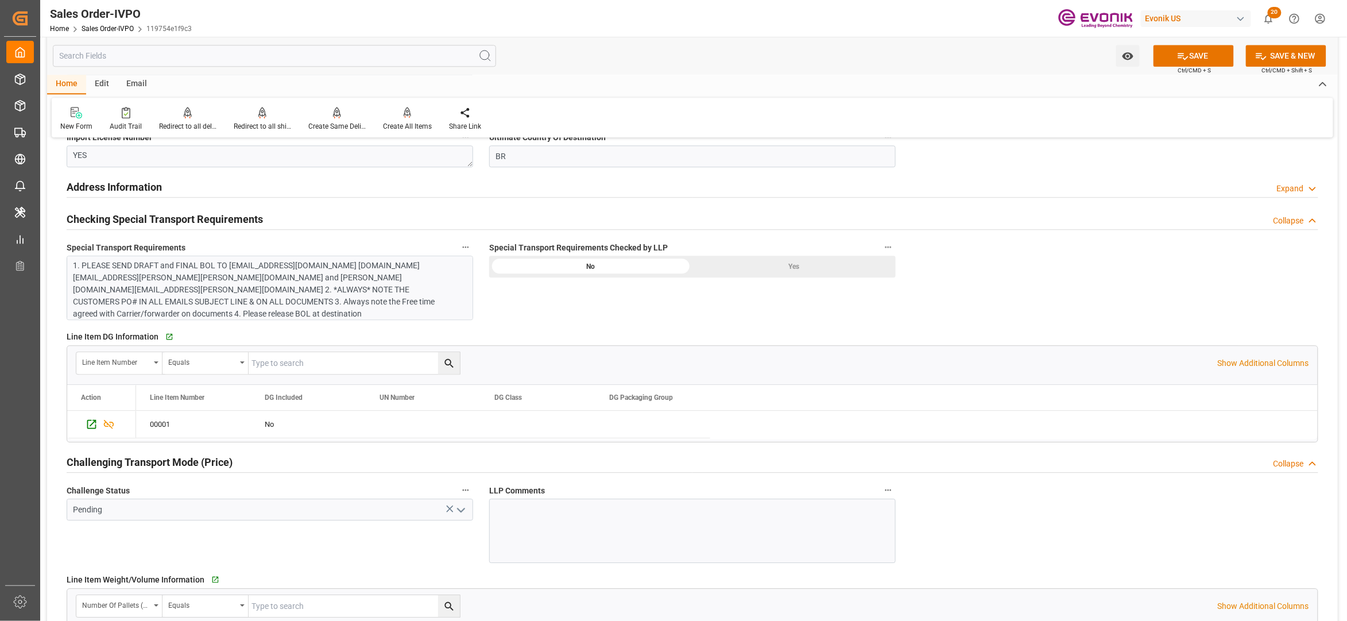
click at [393, 285] on div "1. PLEASE SEND DRAFT and FINAL BOL TO lubs.imports@raizen.com vitoria.cabral@ra…" at bounding box center [264, 290] width 381 height 60
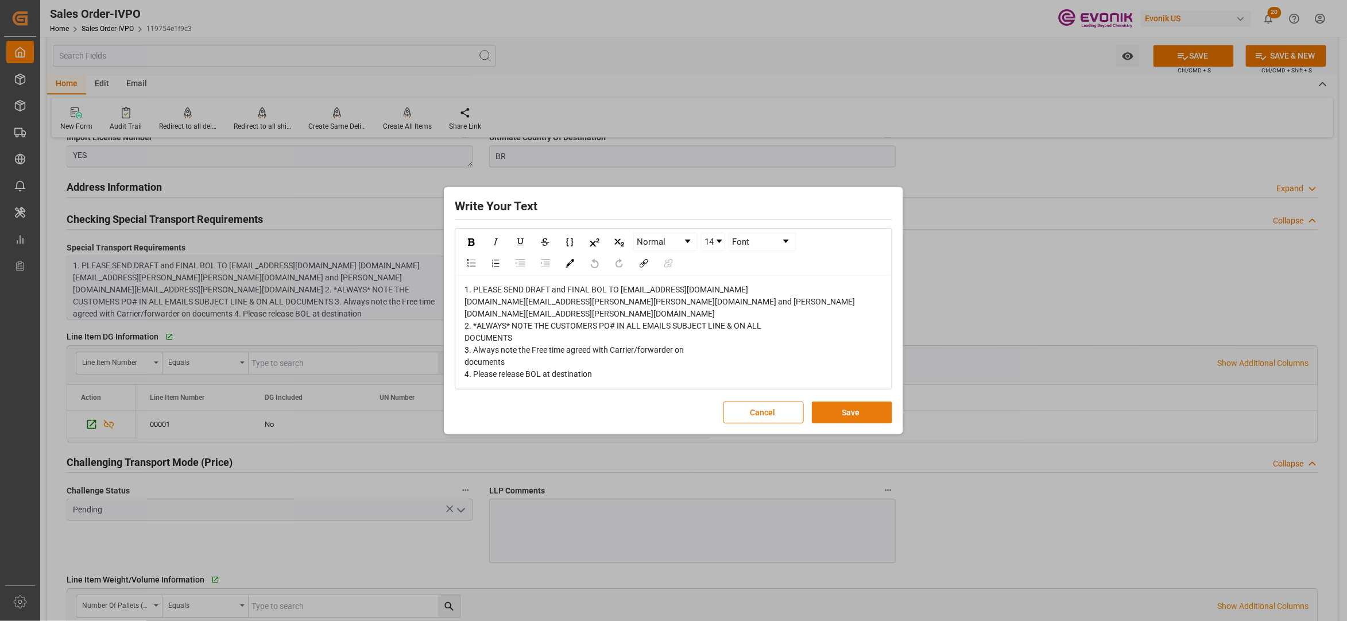
click at [871, 411] on button "Save" at bounding box center [852, 412] width 80 height 22
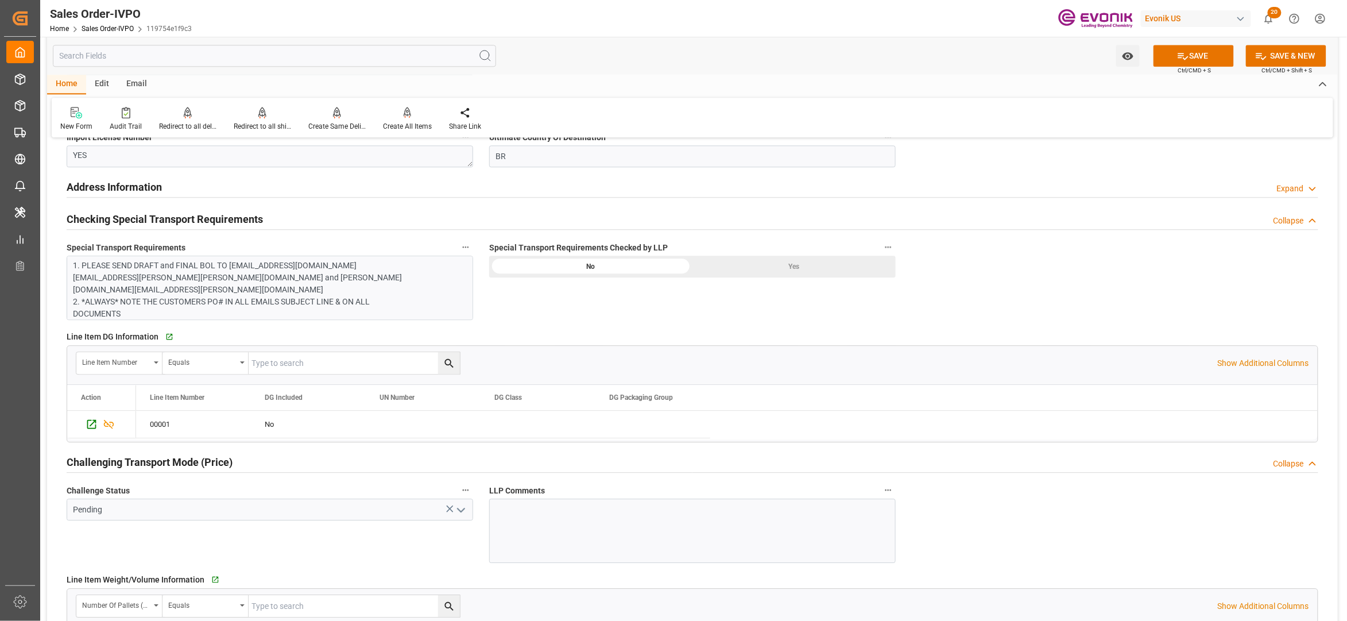
click at [313, 297] on p "1. PLEASE SEND DRAFT and FINAL BOL TO lubs.imports@raizen.com vitoria.cabral@ra…" at bounding box center [264, 308] width 381 height 96
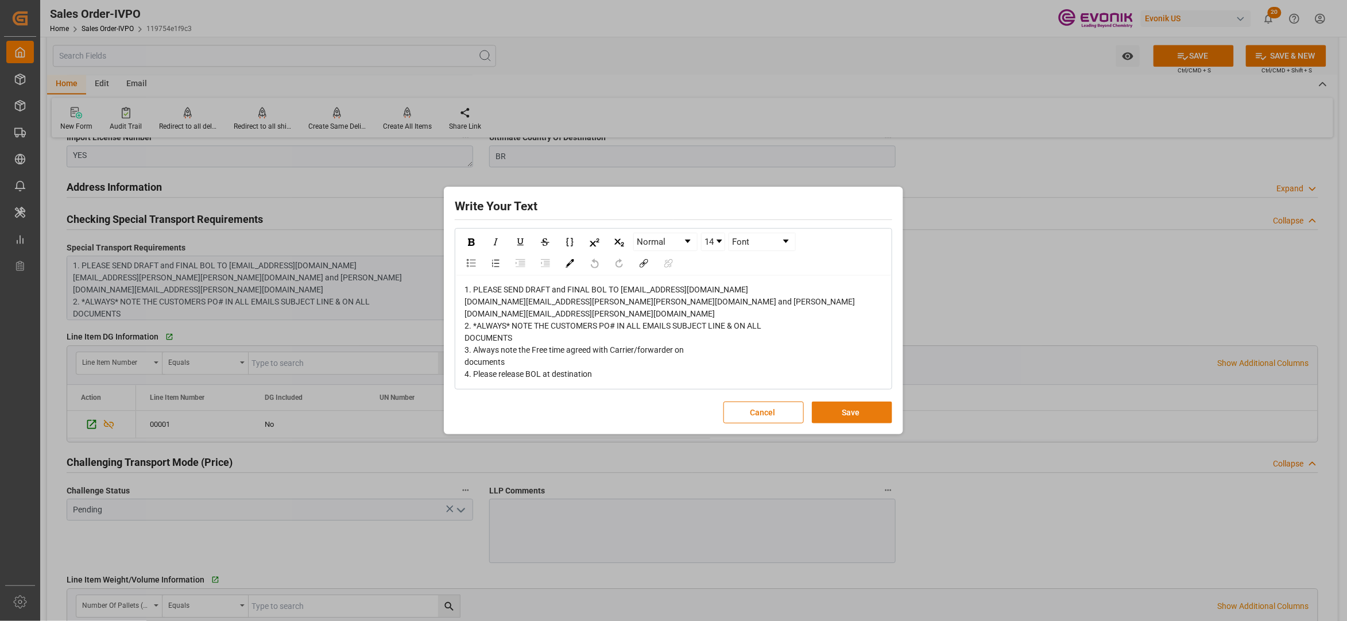
click at [850, 405] on button "Save" at bounding box center [852, 412] width 80 height 22
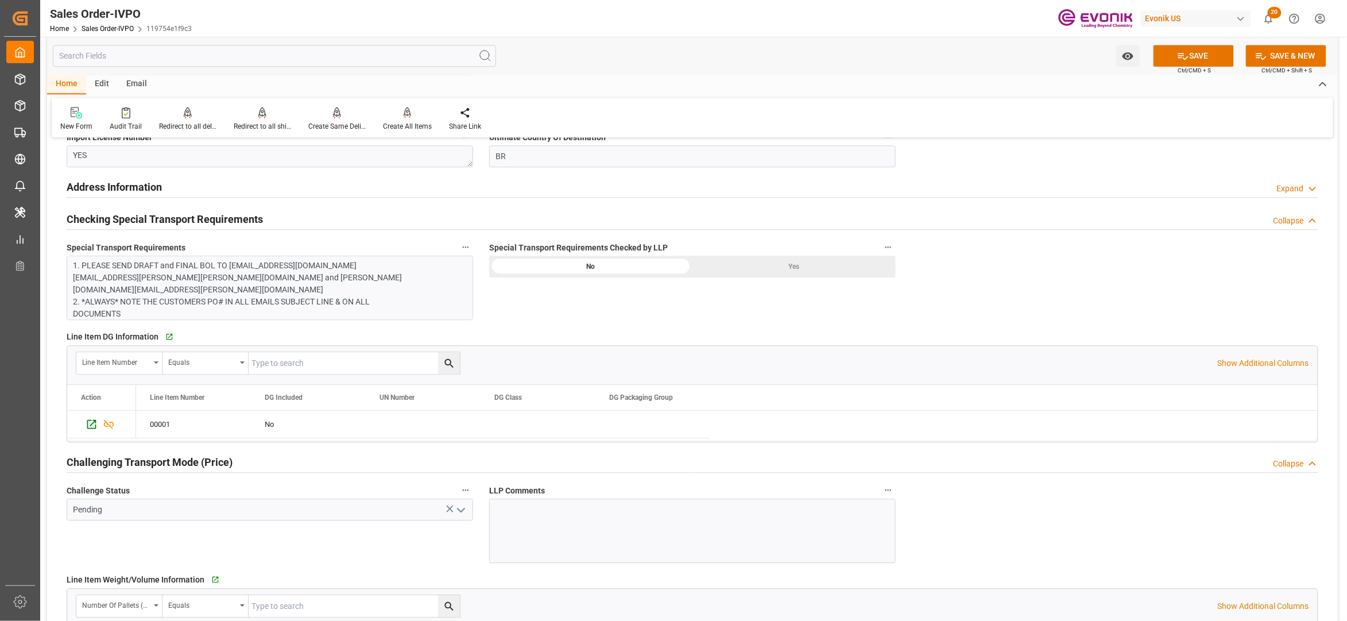
click at [768, 270] on div "Yes" at bounding box center [794, 267] width 203 height 22
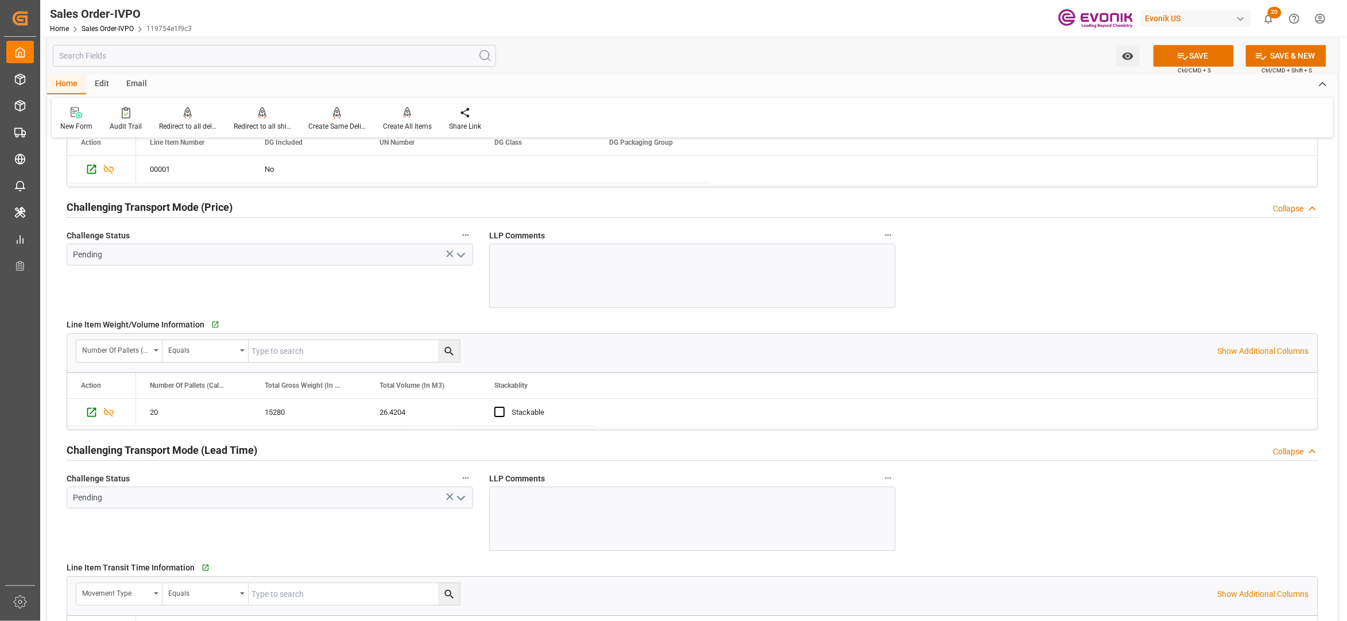
click at [460, 256] on icon "open menu" at bounding box center [461, 255] width 14 height 14
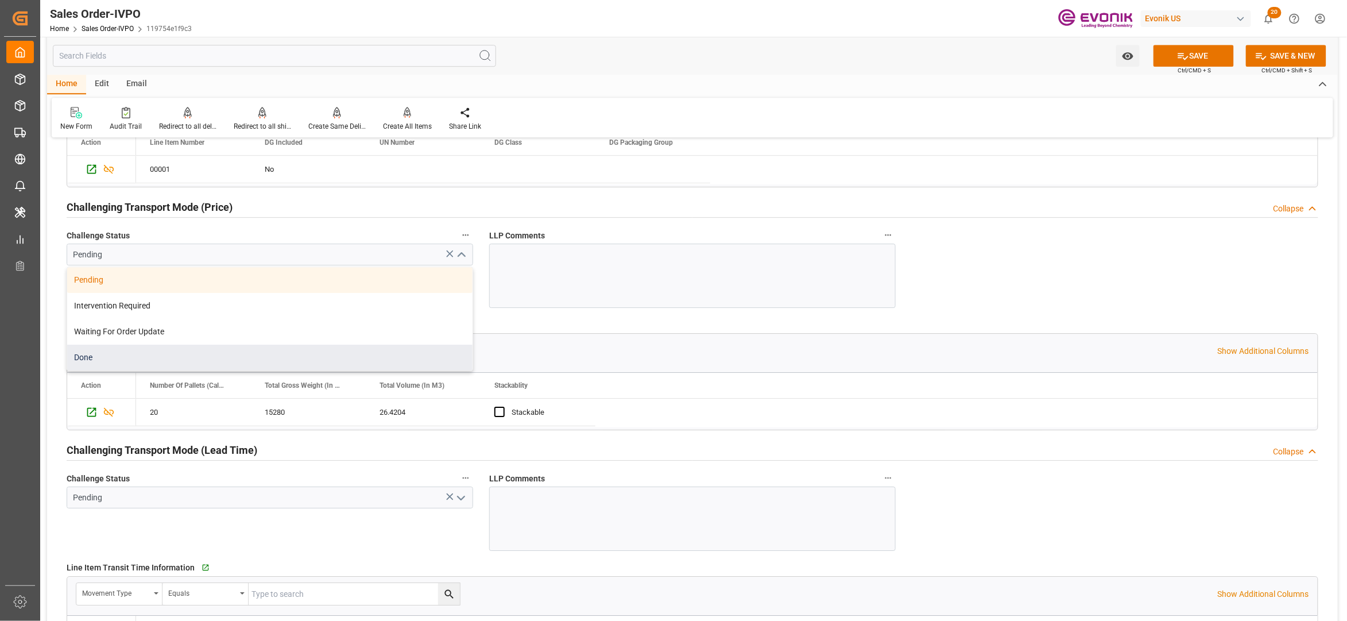
click at [231, 359] on div "Done" at bounding box center [269, 358] width 405 height 26
type input "Done"
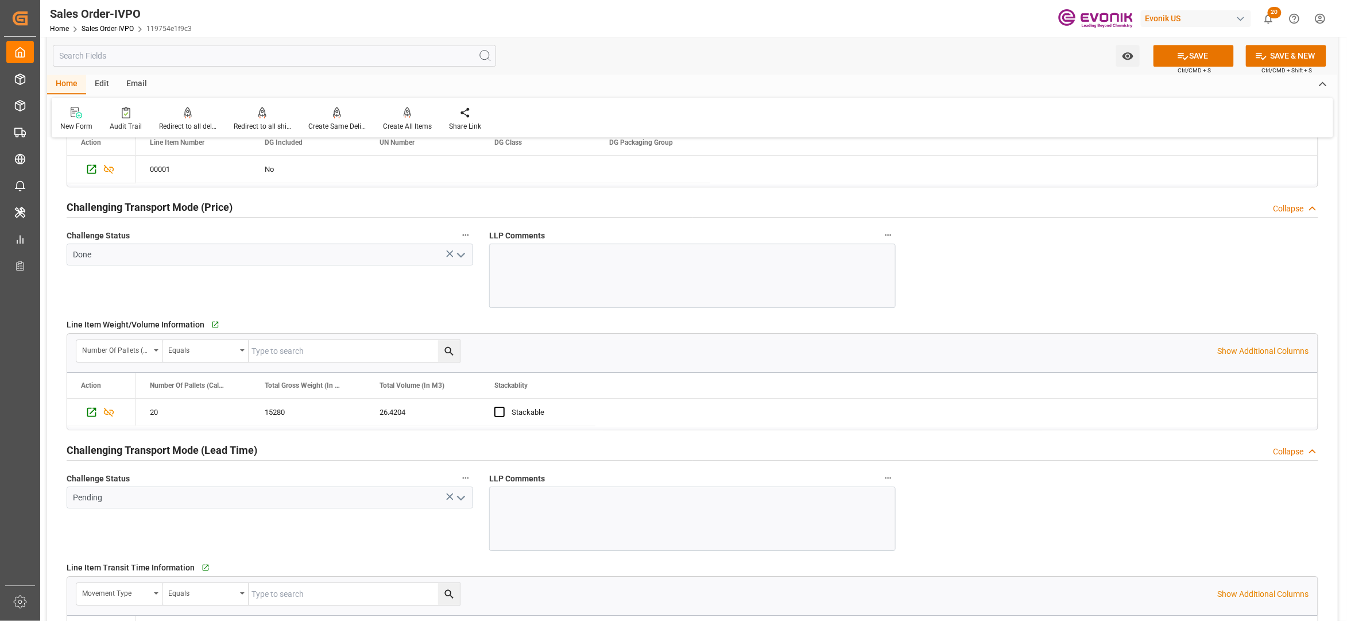
scroll to position [1786, 0]
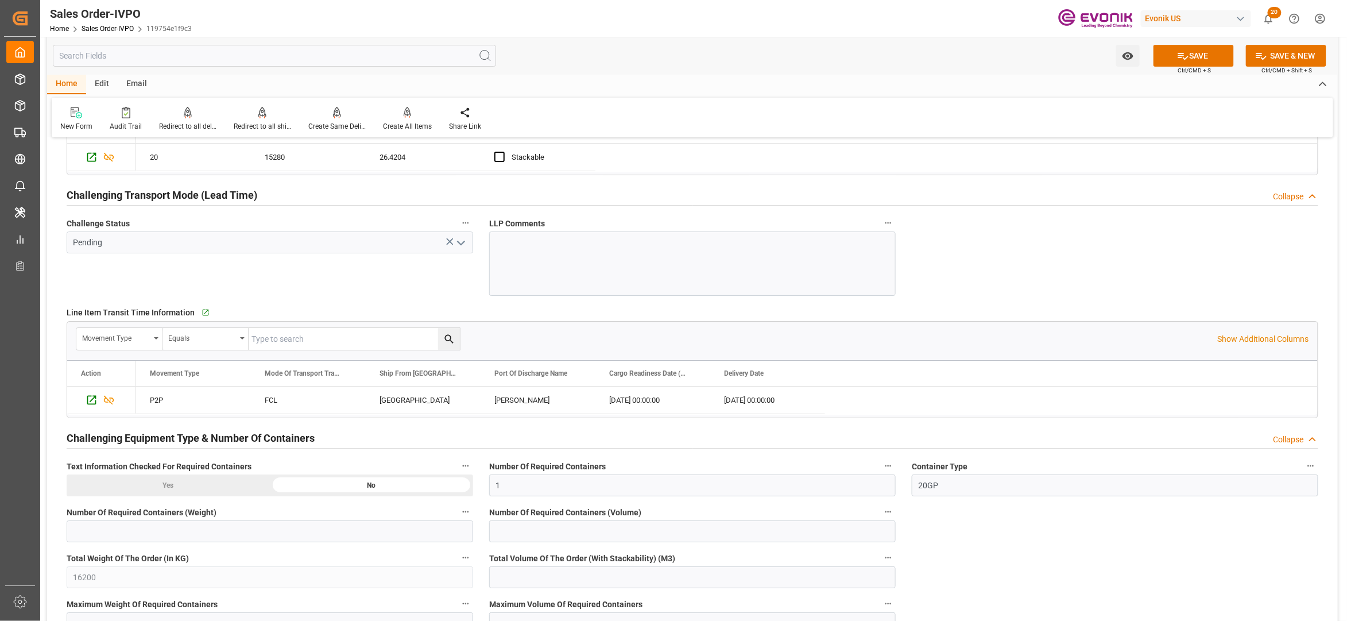
click at [466, 247] on icon "open menu" at bounding box center [461, 243] width 14 height 14
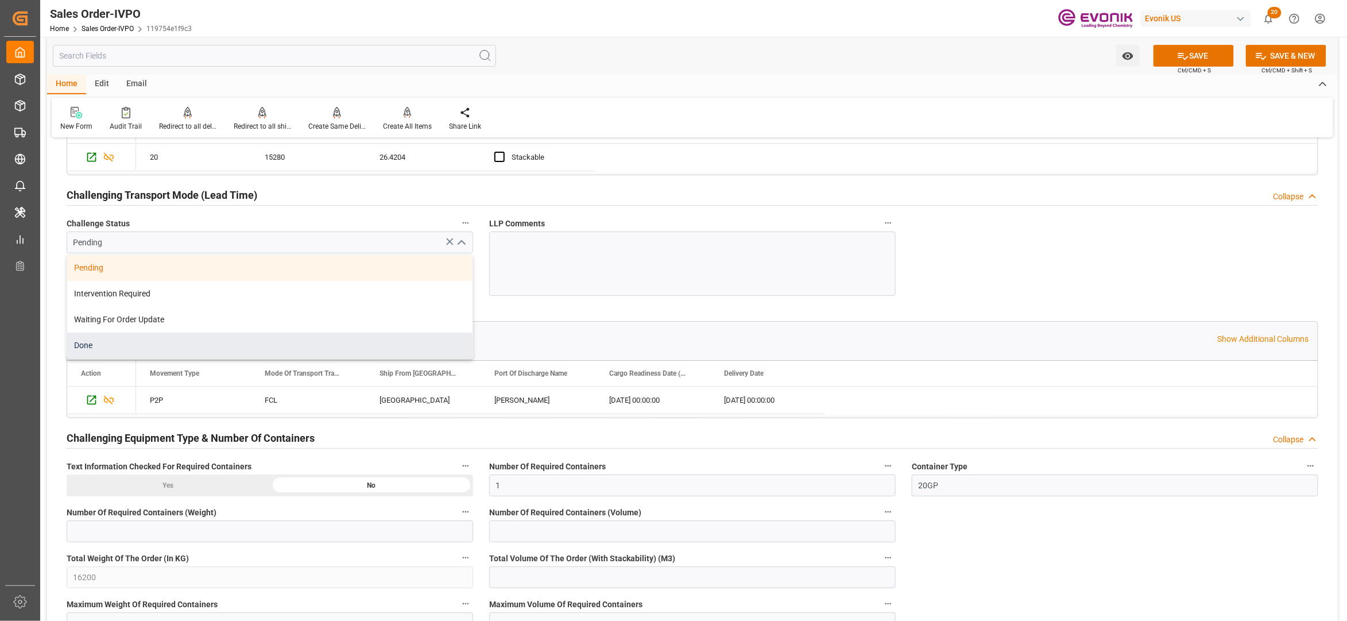
click at [203, 350] on div "Done" at bounding box center [269, 345] width 405 height 26
type input "Done"
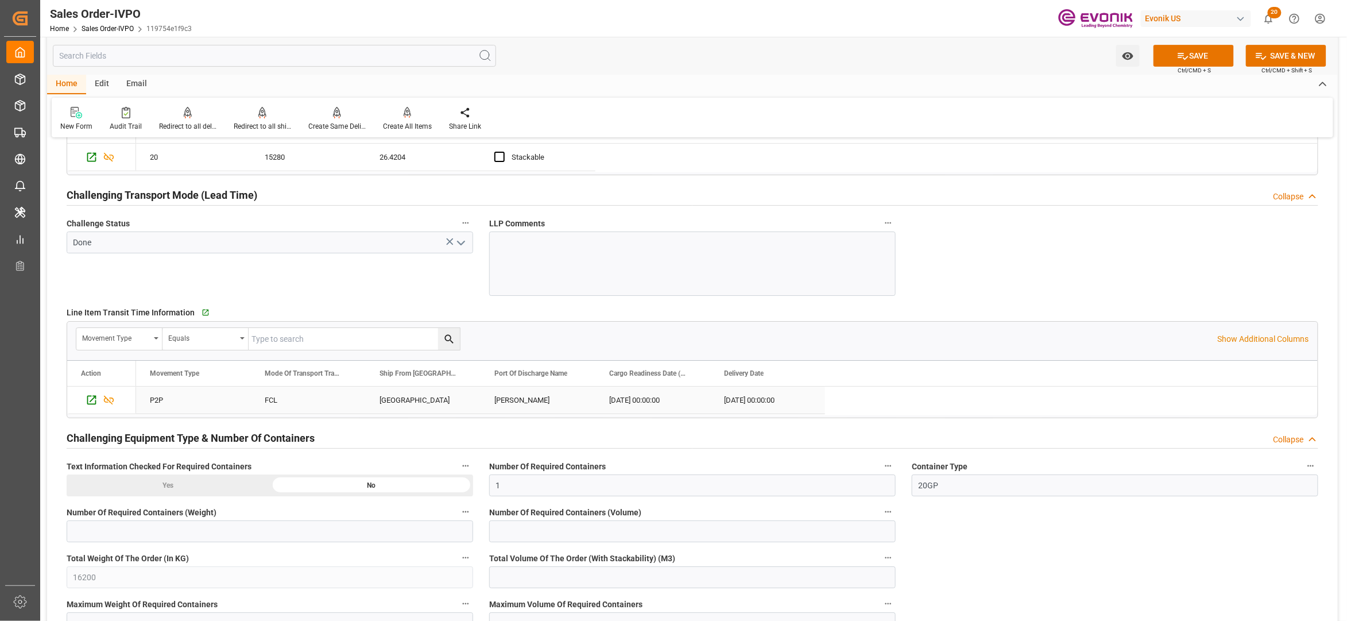
scroll to position [2042, 0]
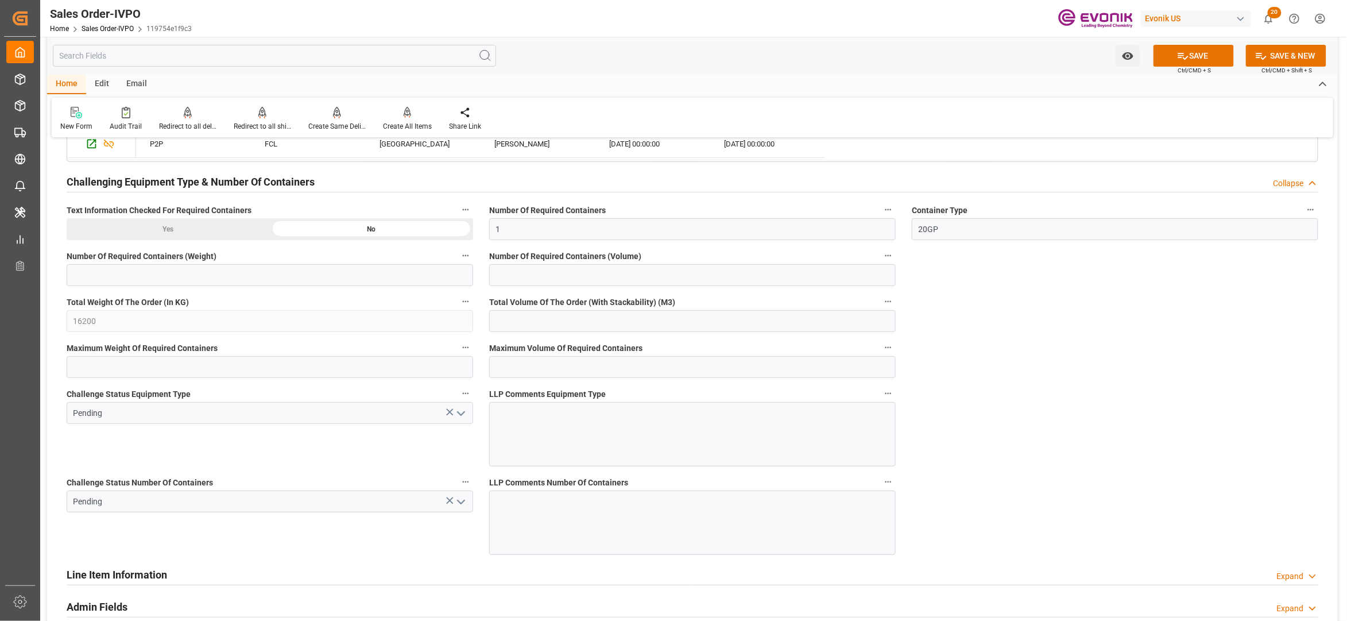
click at [461, 417] on icon "open menu" at bounding box center [461, 414] width 14 height 14
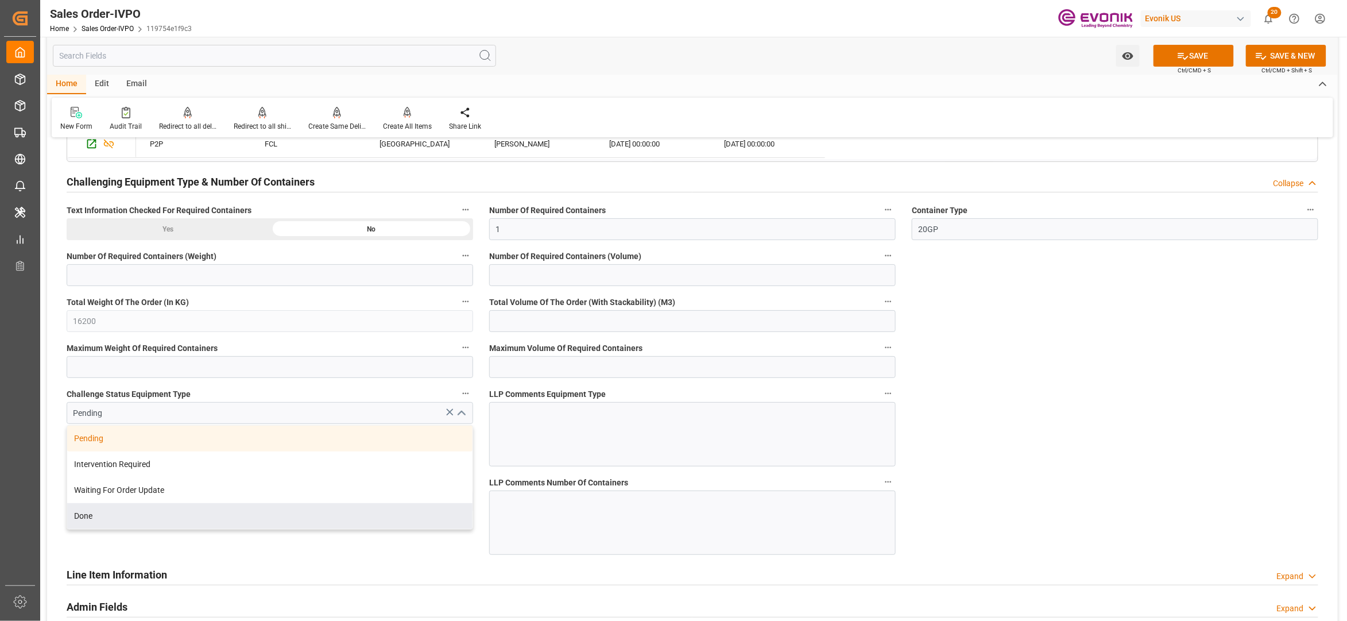
click at [170, 525] on div "Done" at bounding box center [269, 516] width 405 height 26
type input "Done"
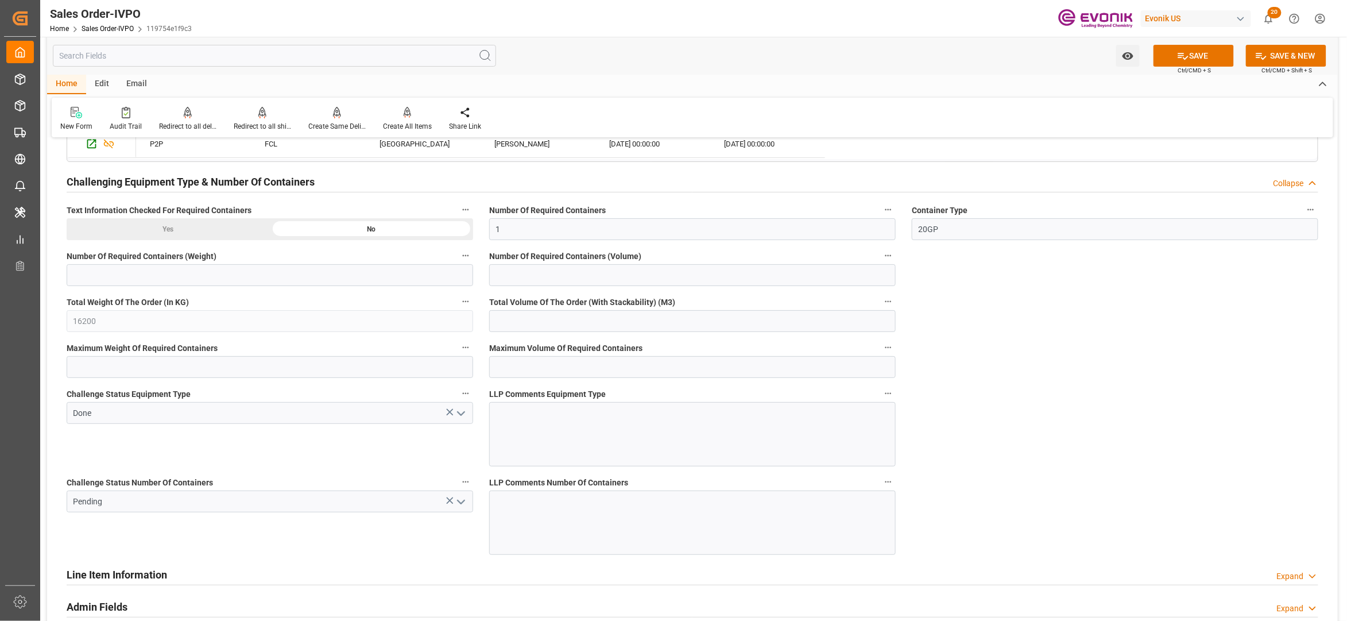
click at [463, 501] on icon "open menu" at bounding box center [461, 502] width 14 height 14
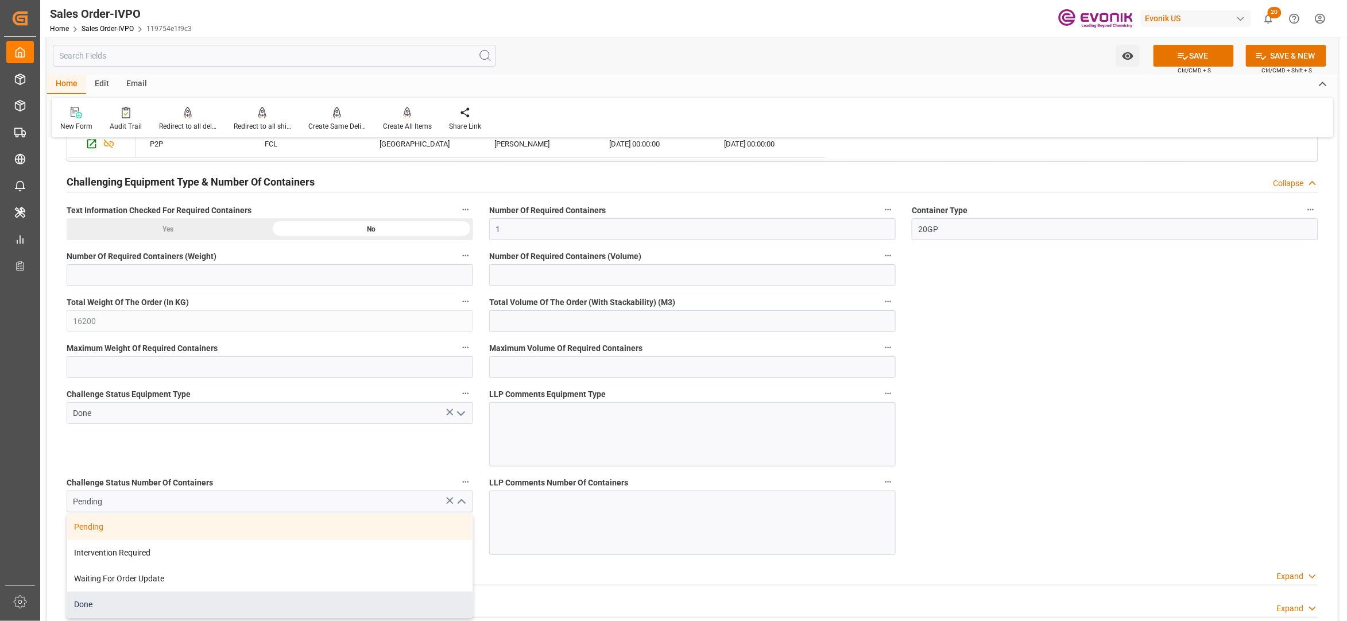
click at [178, 598] on div "Done" at bounding box center [269, 604] width 405 height 26
type input "Done"
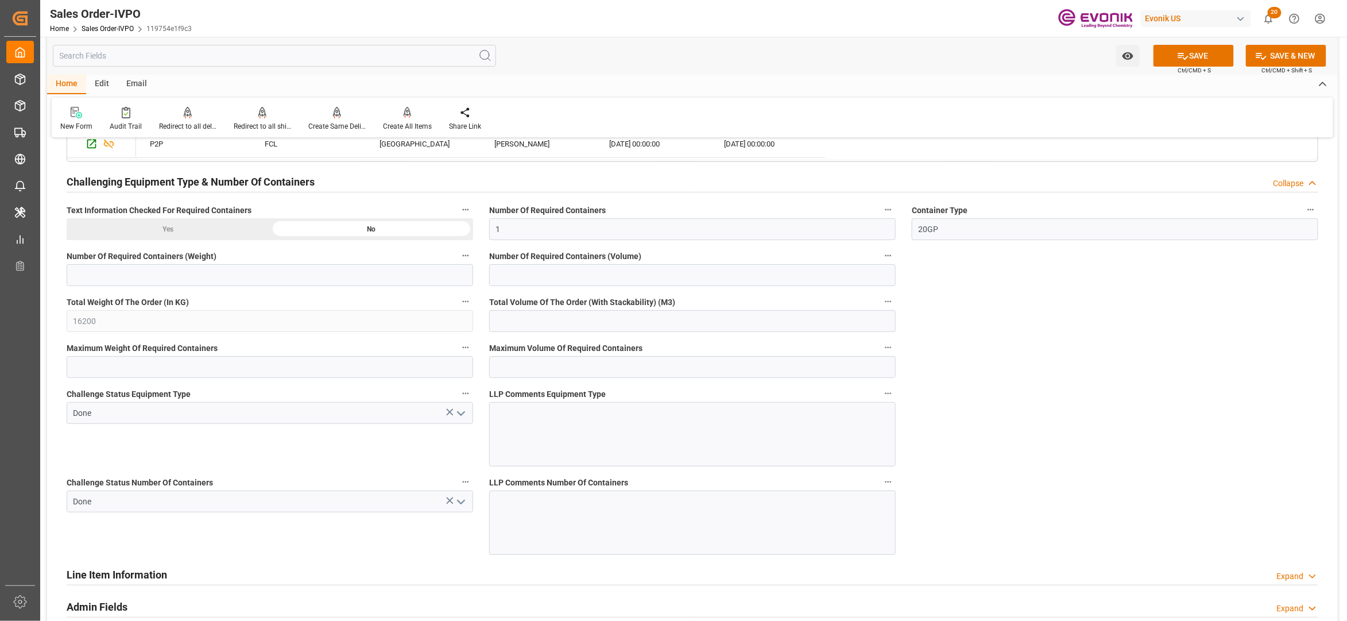
click at [1202, 54] on button "SAVE" at bounding box center [1194, 56] width 80 height 22
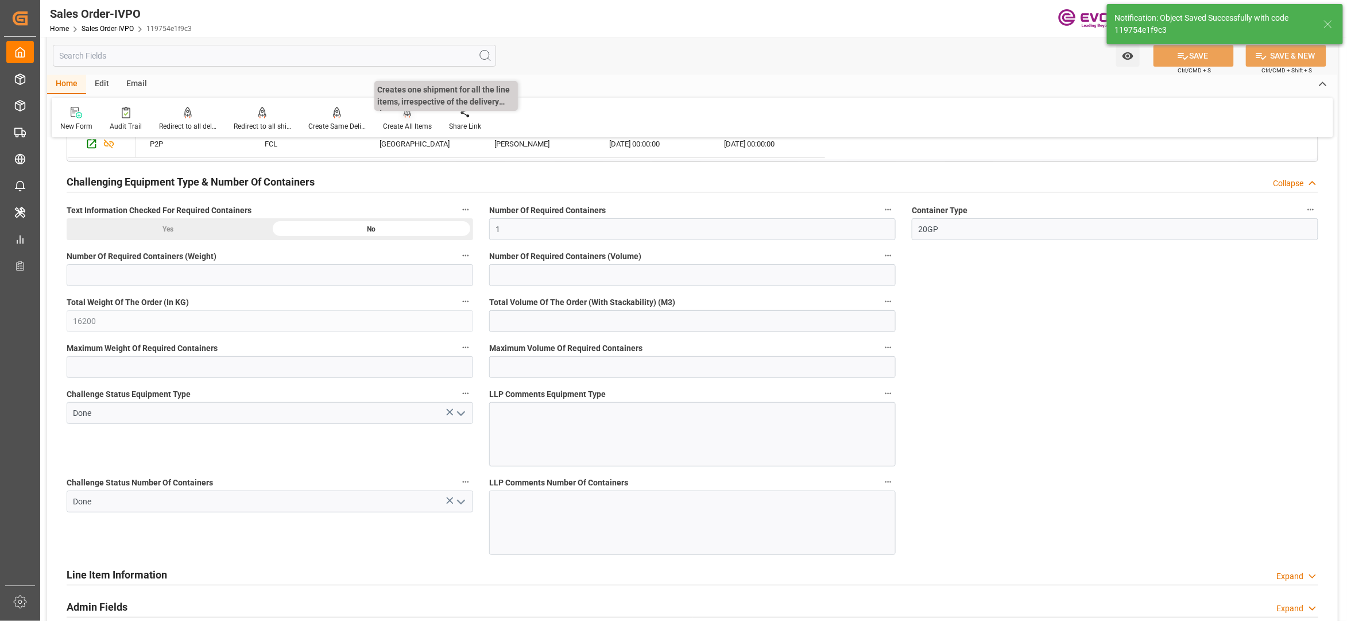
type input "No"
type input "1"
type input "26.4204"
type input "17000"
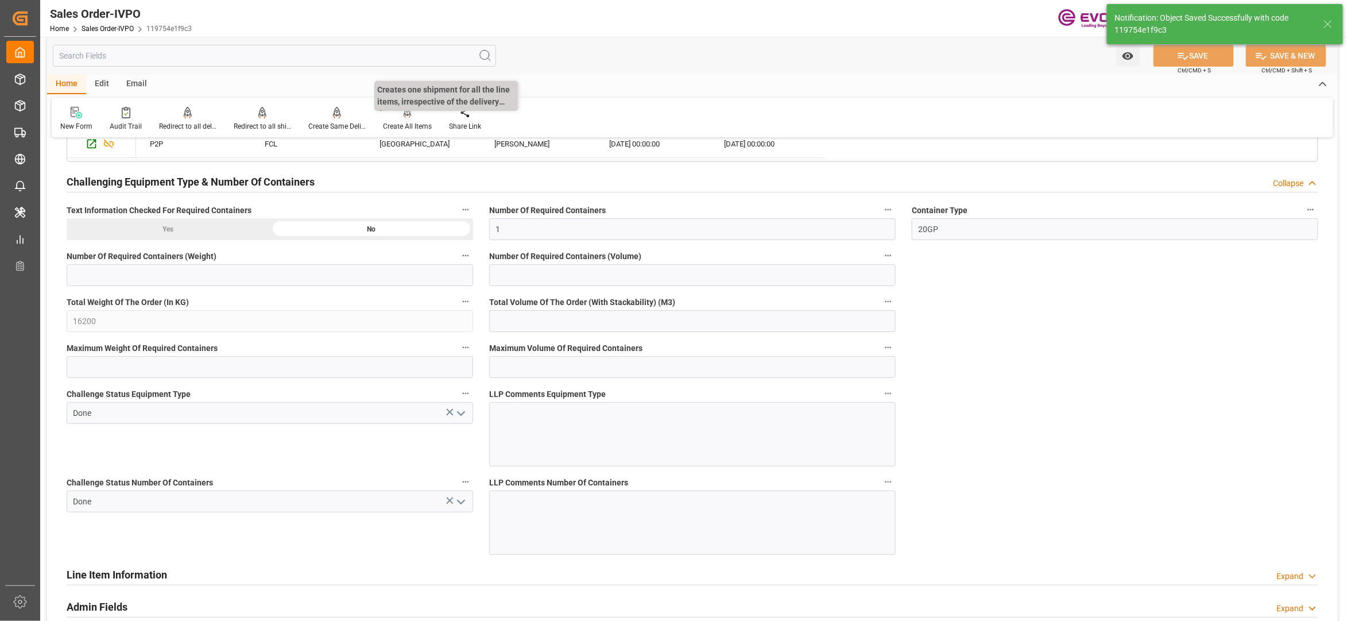
type input "30"
type input "15.09.2025 06:25"
click at [405, 123] on div "Create All Items" at bounding box center [407, 126] width 49 height 10
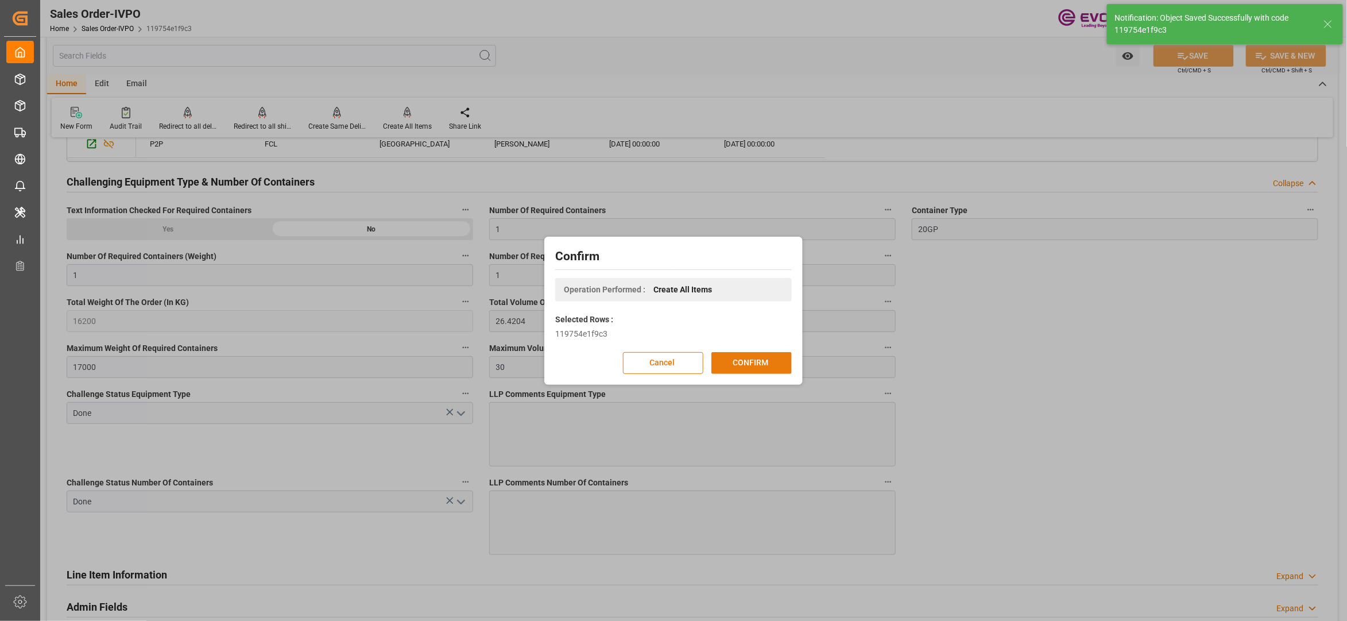
click at [742, 363] on button "CONFIRM" at bounding box center [751, 363] width 80 height 22
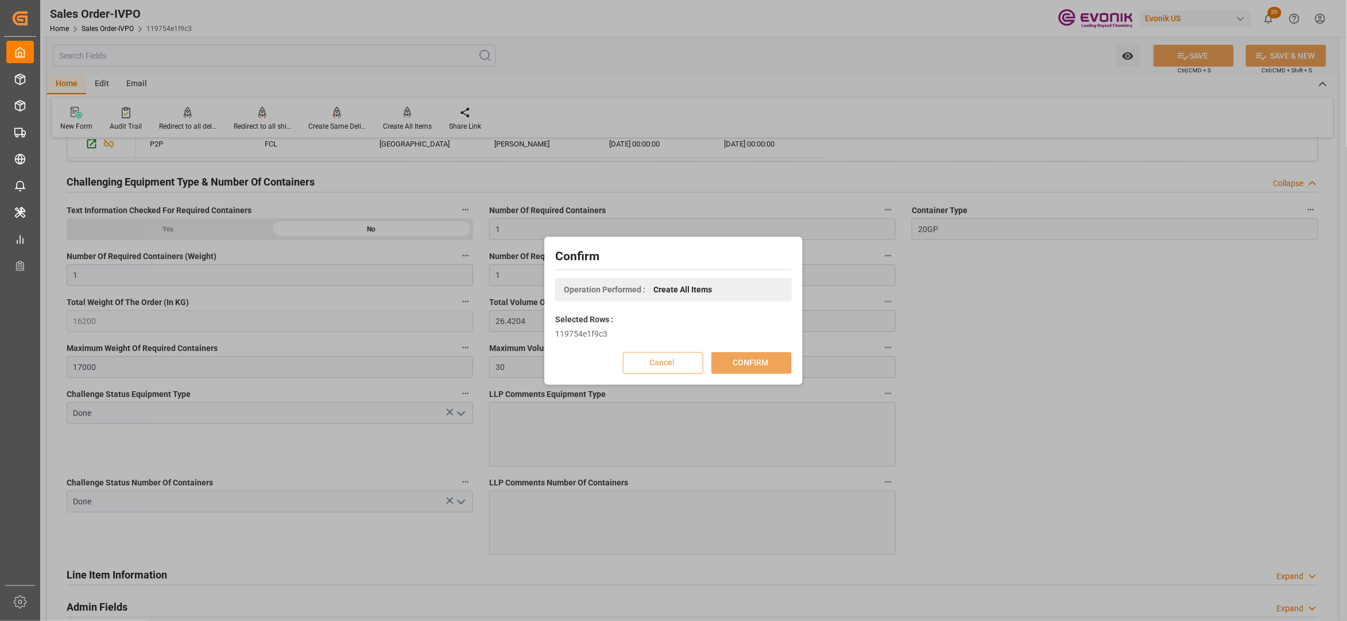
scroll to position [125, 0]
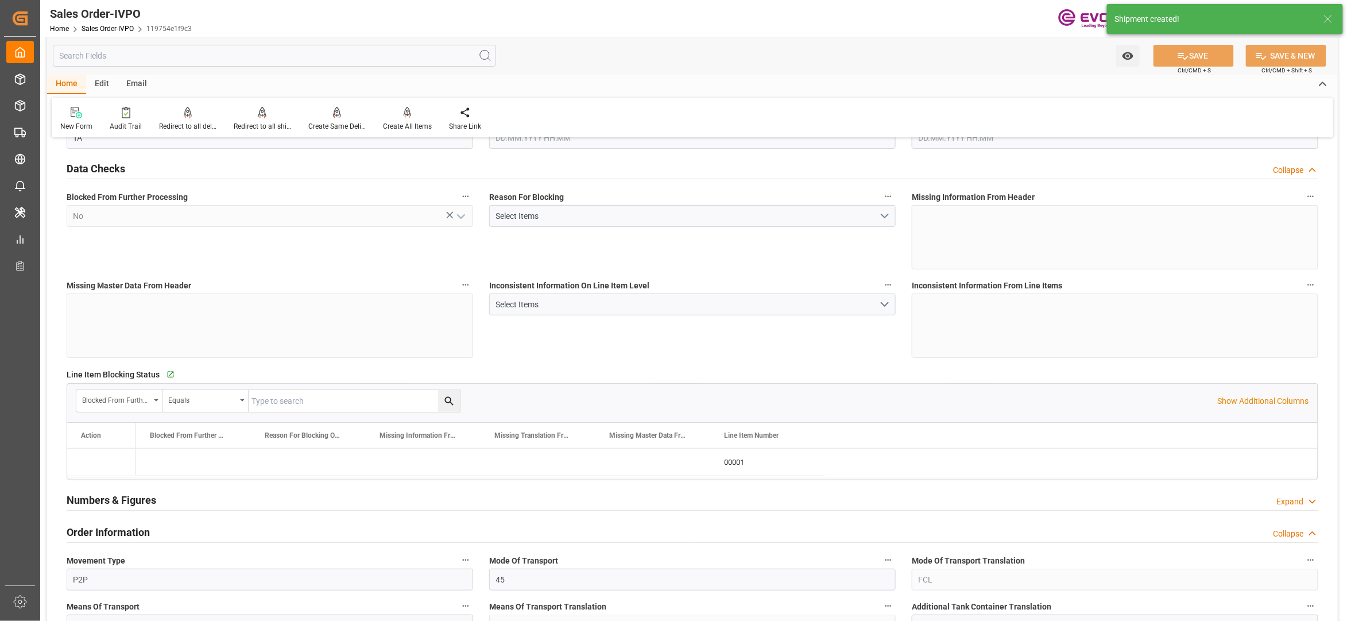
type input "BRSSZ"
type input "0"
type input "1"
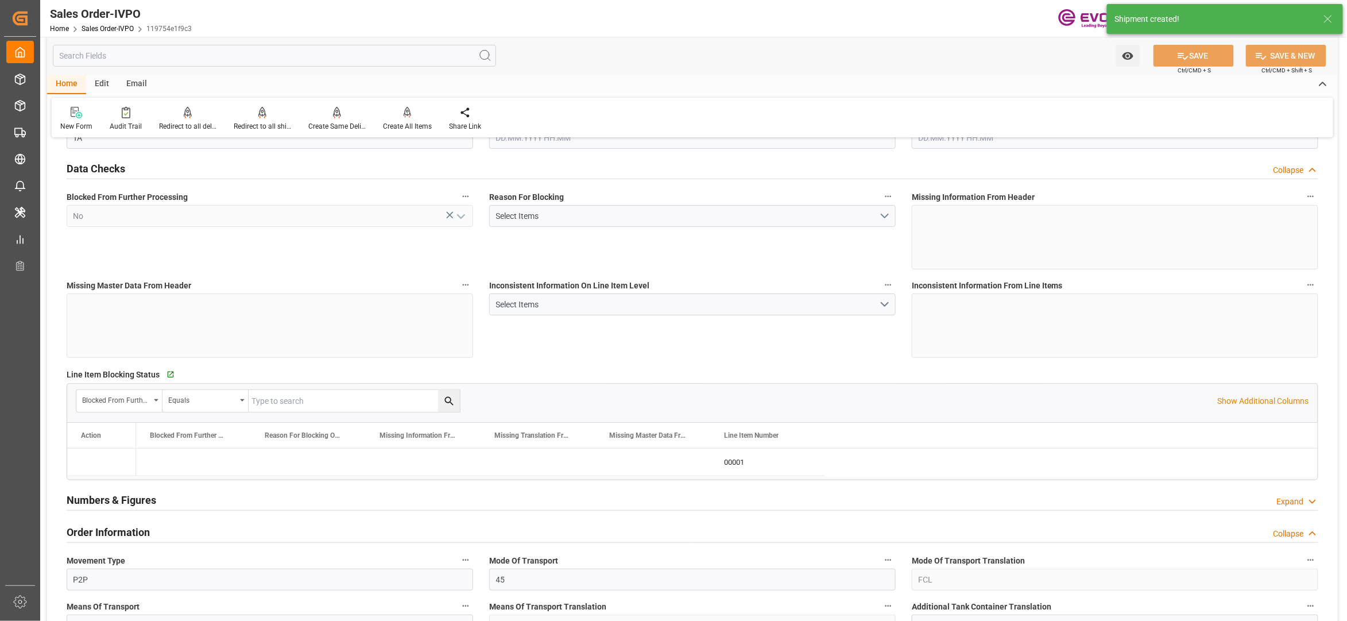
type input "16200"
type input "26.4204"
type input "17000"
type input "30"
type input "13.09.2025 16:31"
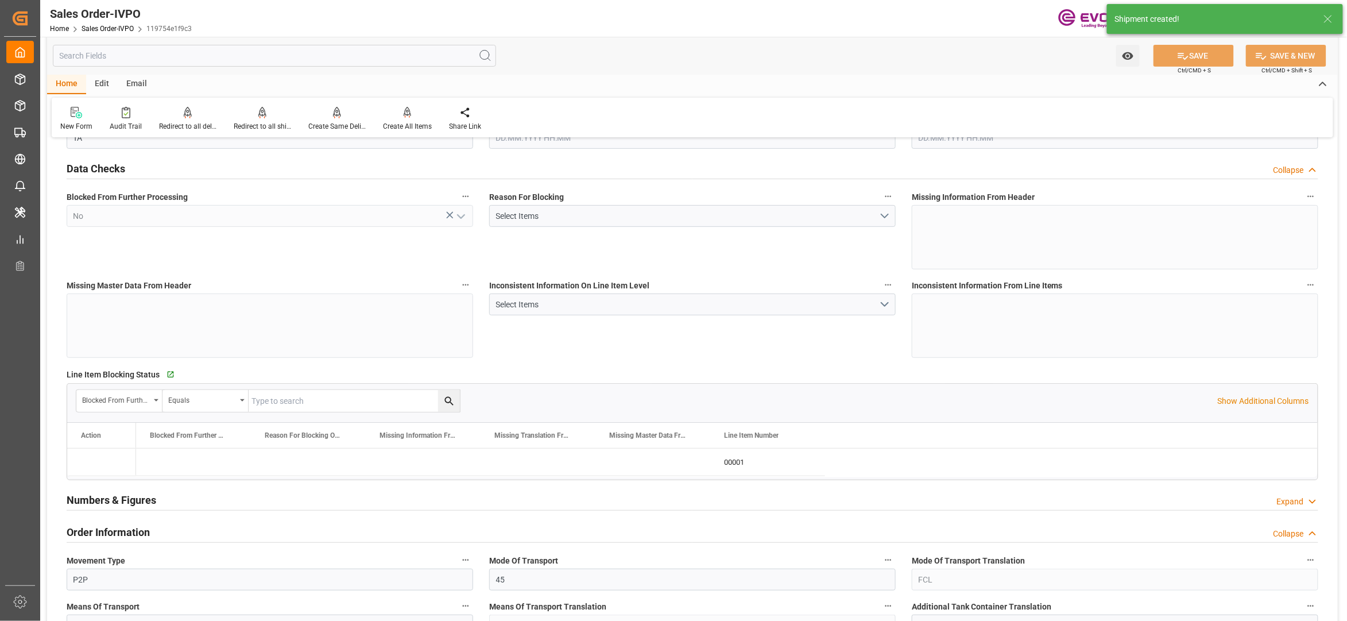
type input "15.09.2025 06:25"
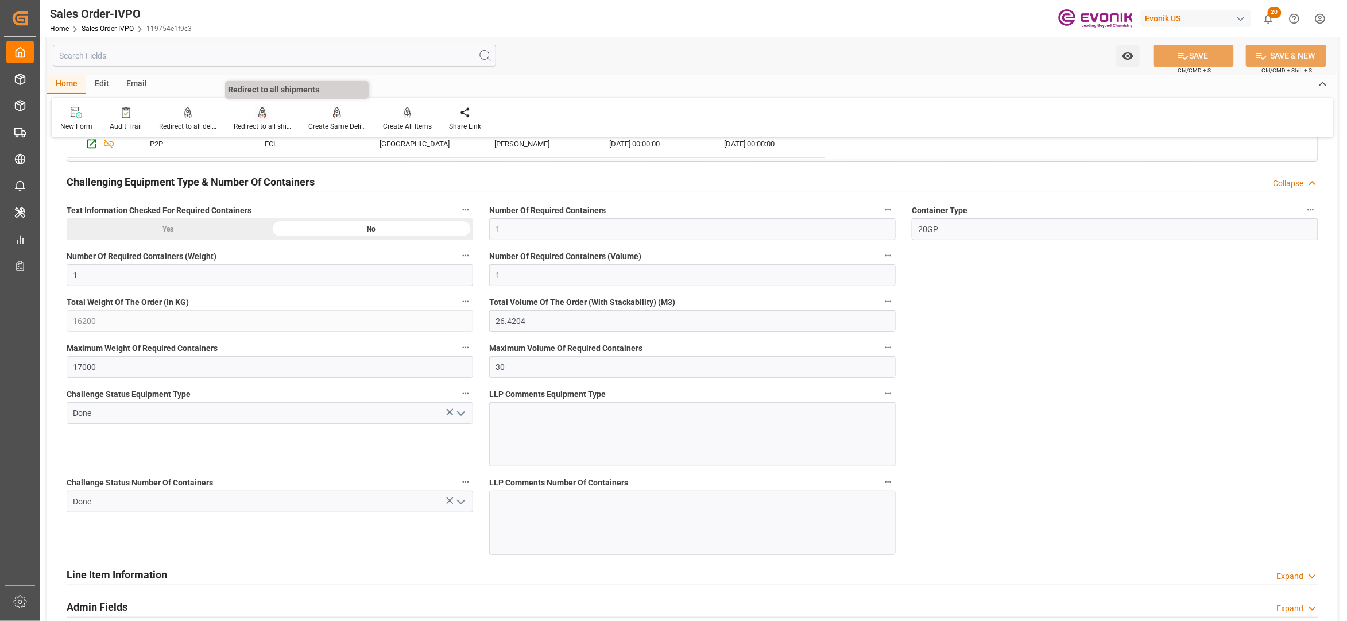
click at [256, 116] on div at bounding box center [262, 112] width 57 height 12
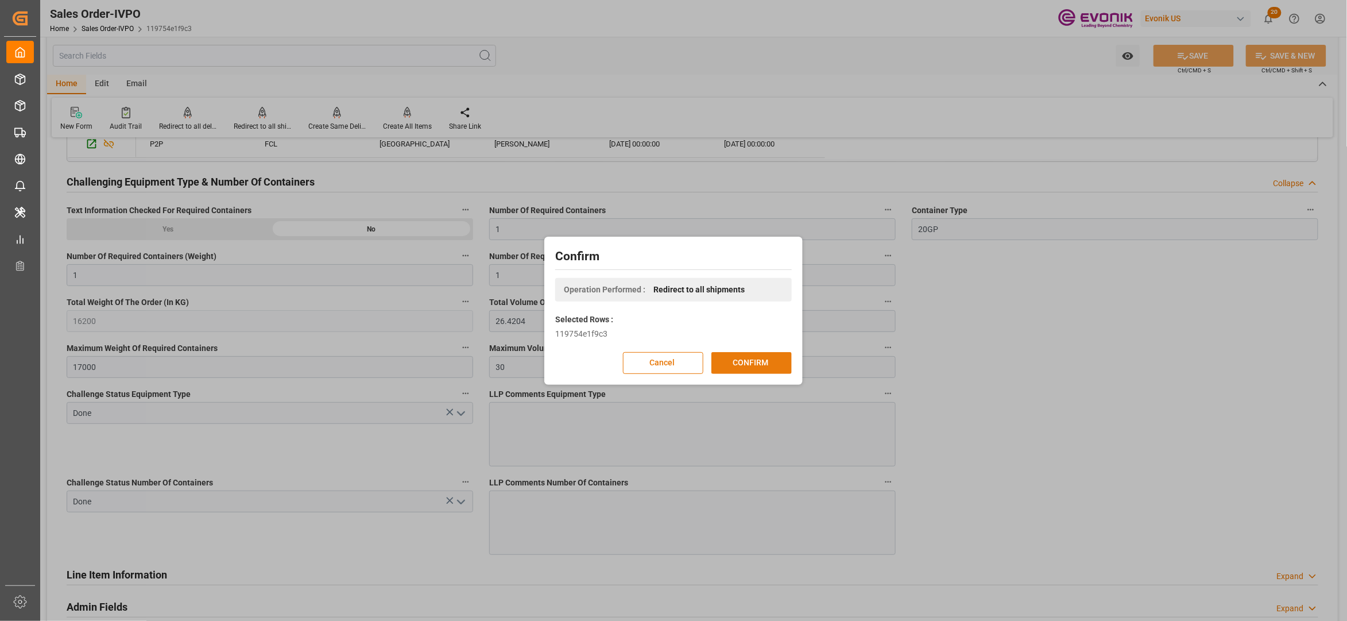
click at [763, 363] on button "CONFIRM" at bounding box center [751, 363] width 80 height 22
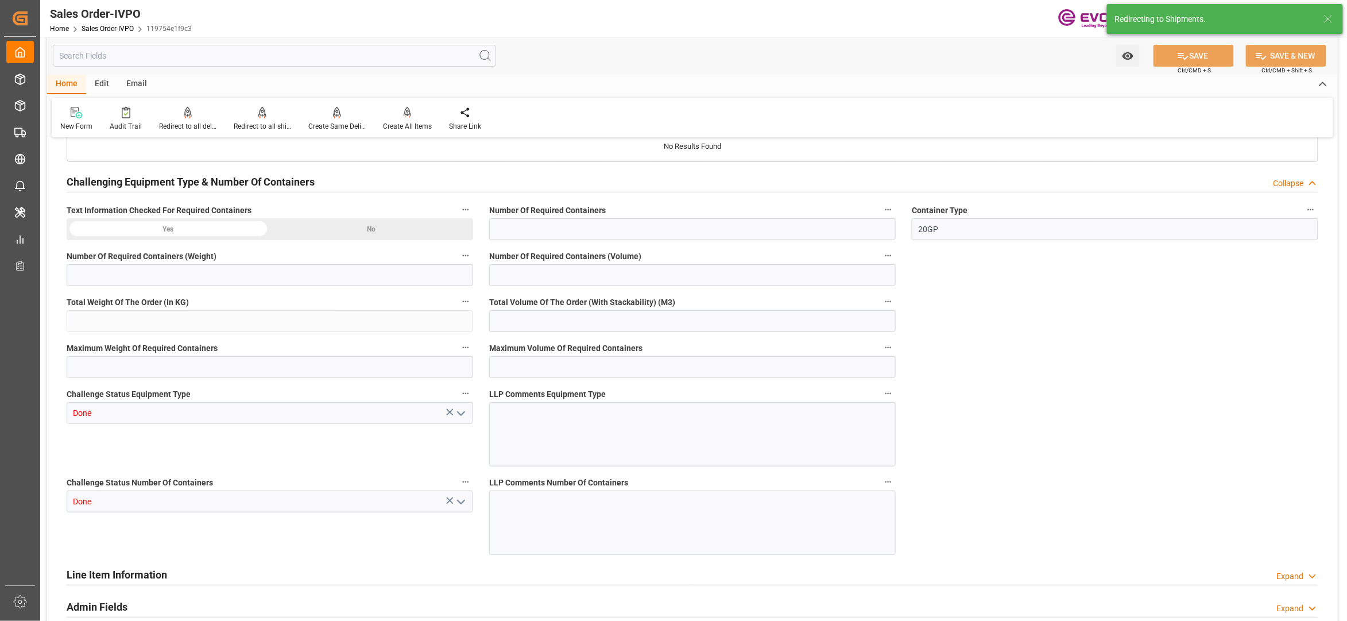
type input "BRSSZ"
type input "0"
type input "1"
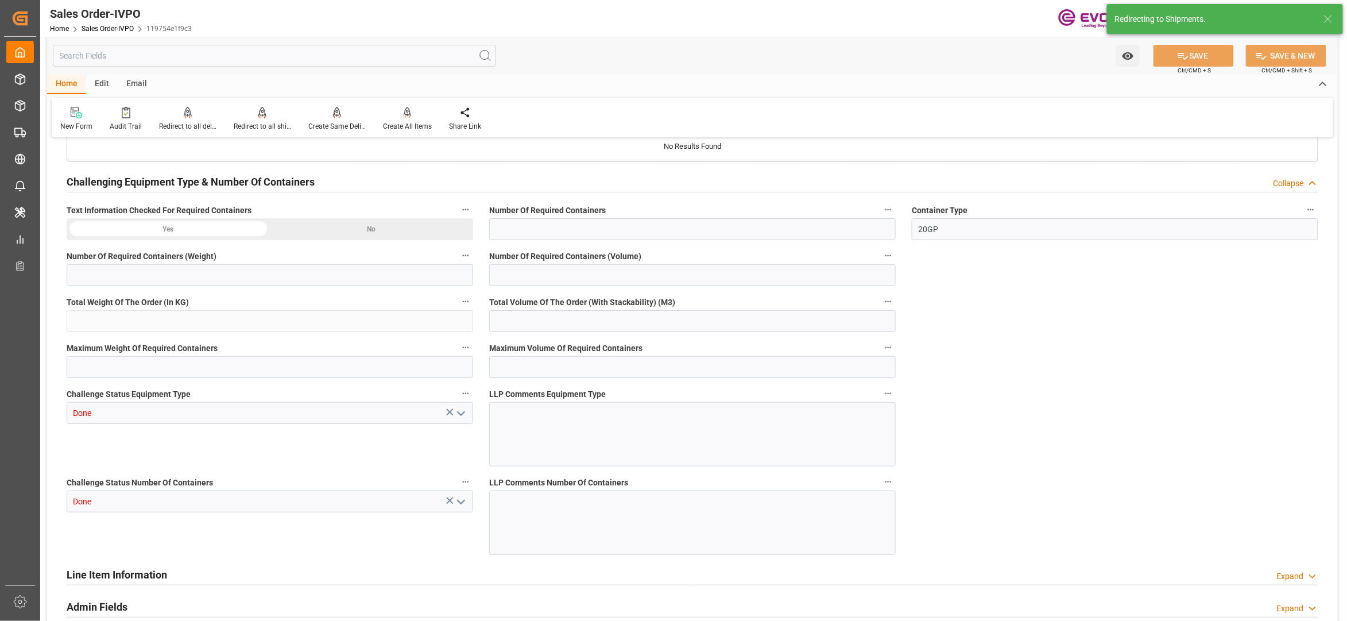
type input "16200"
type input "26.4204"
type input "17000"
type input "30"
type input "13.09.2025 16:31"
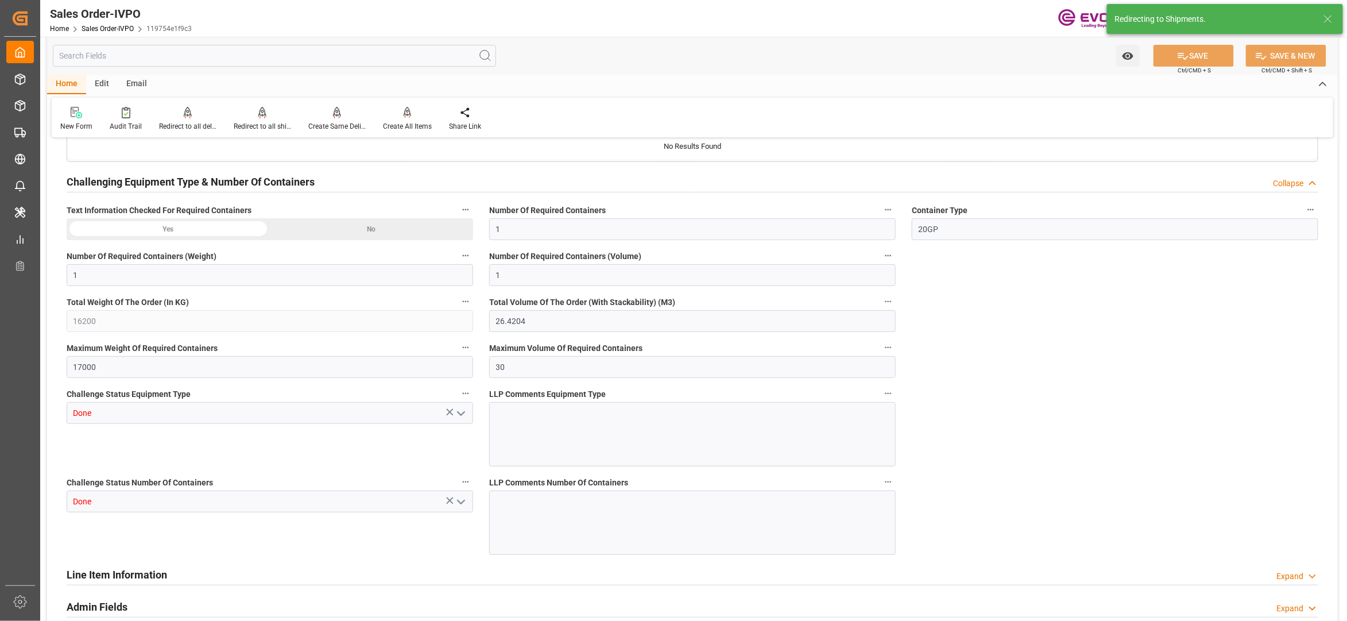
type input "15.09.2025 06:25"
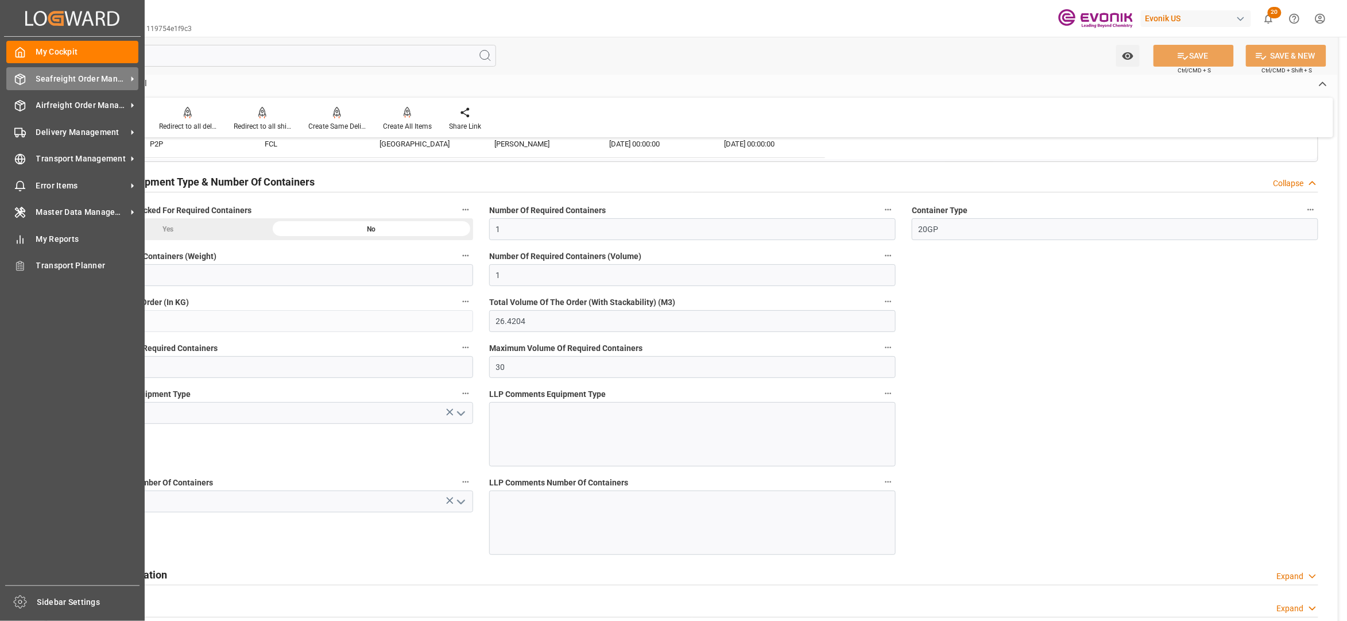
click at [80, 79] on span "Seafreight Order Management" at bounding box center [81, 79] width 91 height 12
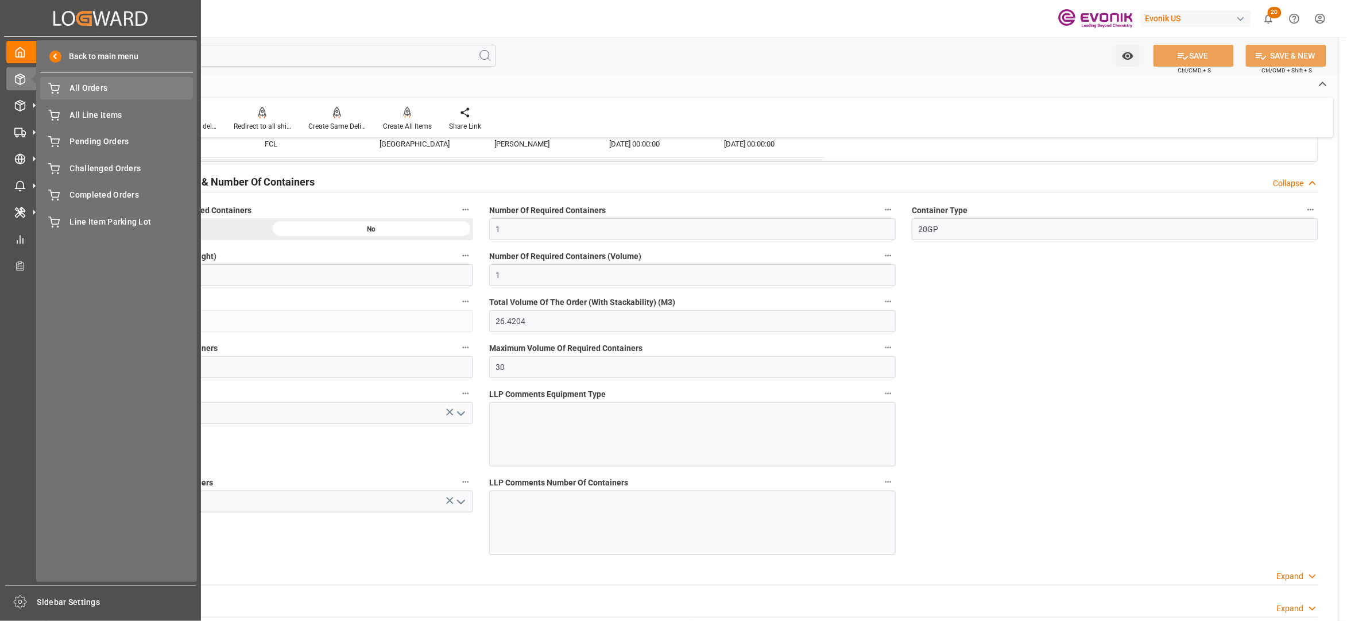
click at [125, 92] on span "All Orders" at bounding box center [131, 88] width 123 height 12
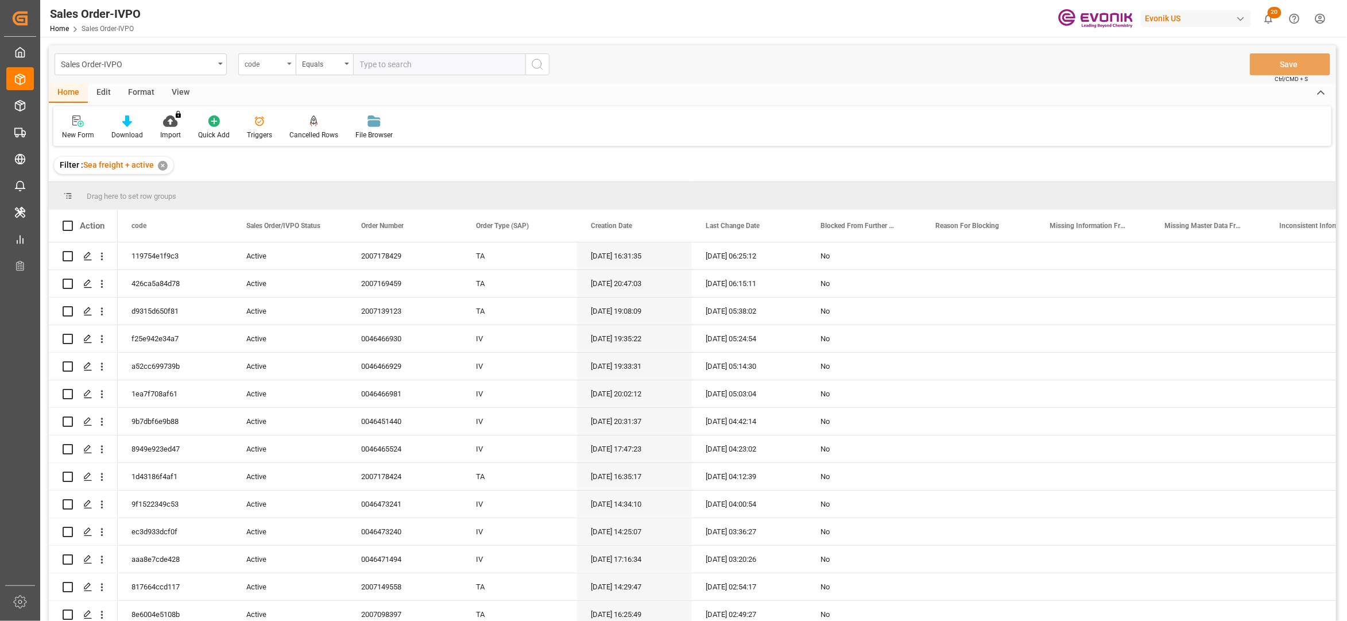
click at [283, 67] on div "code" at bounding box center [264, 62] width 39 height 13
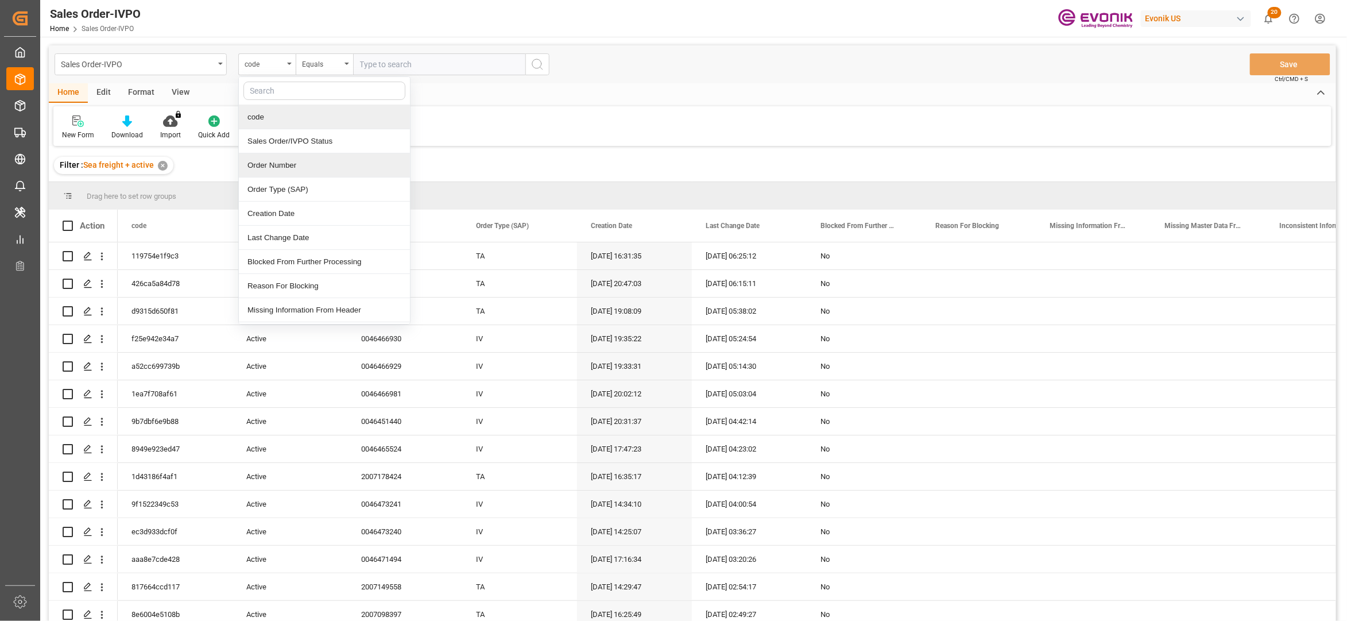
click at [306, 168] on div "Order Number" at bounding box center [324, 165] width 171 height 24
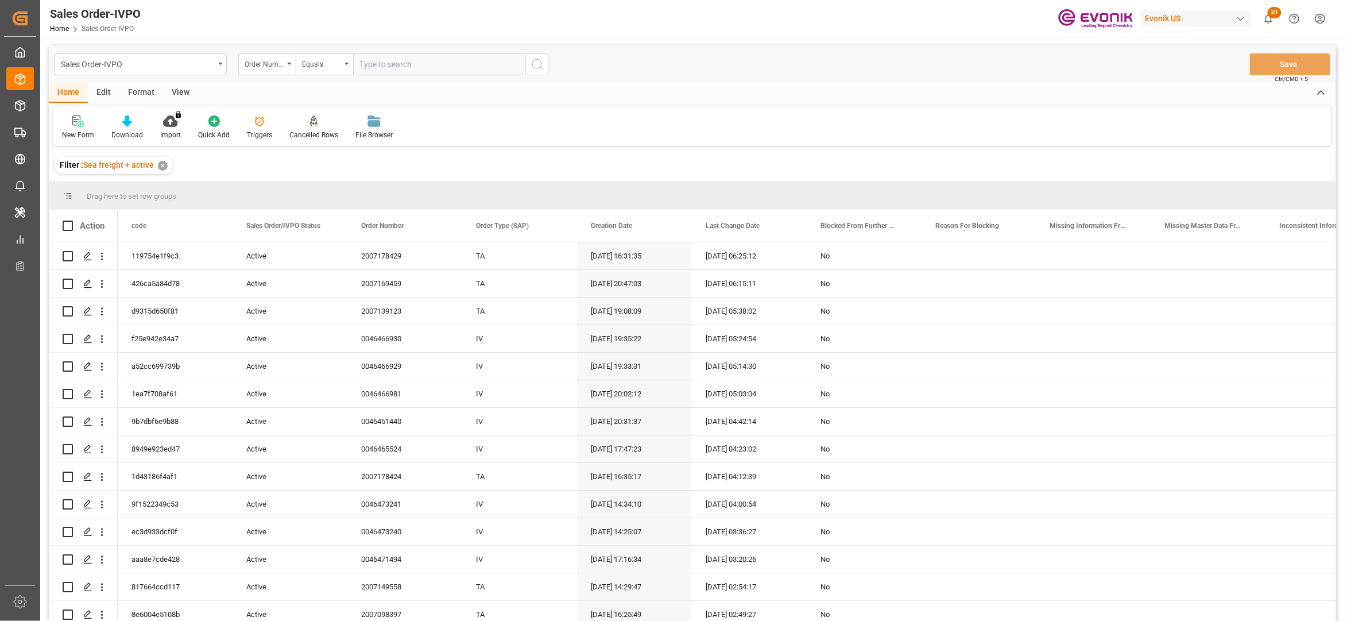
click at [400, 59] on input "text" at bounding box center [439, 64] width 172 height 22
paste input "2007178428"
type input "2007178428"
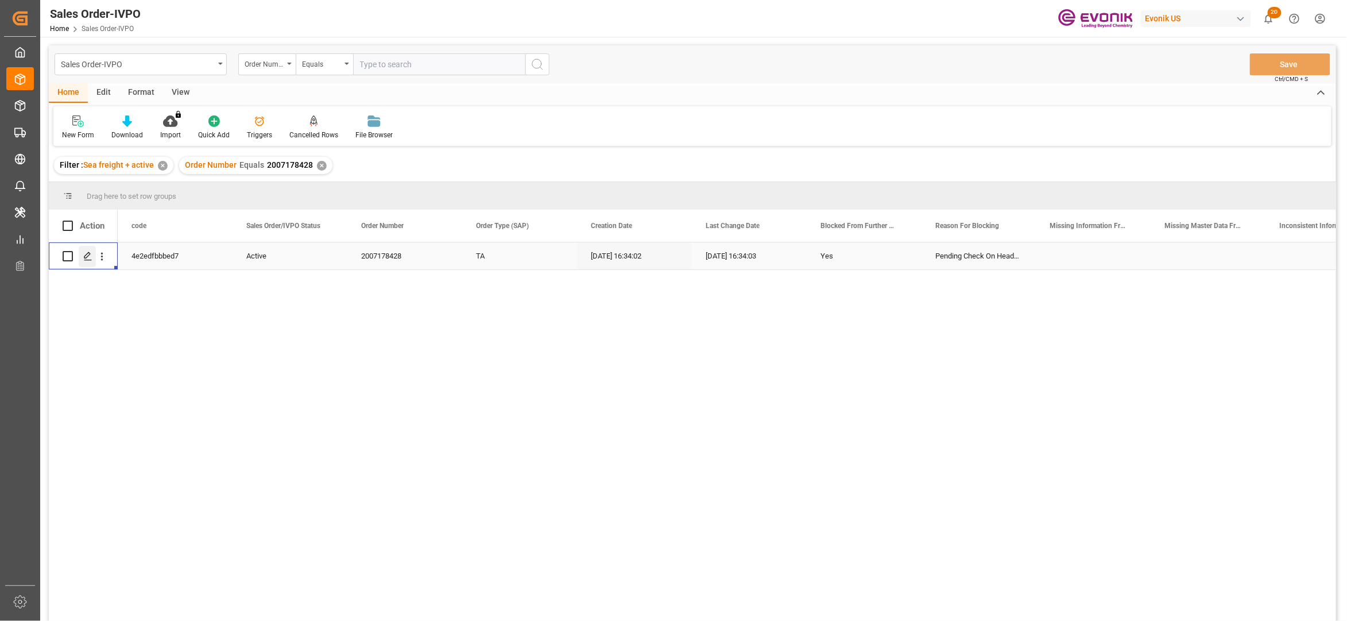
click at [85, 258] on icon "Press SPACE to select this row." at bounding box center [87, 256] width 9 height 9
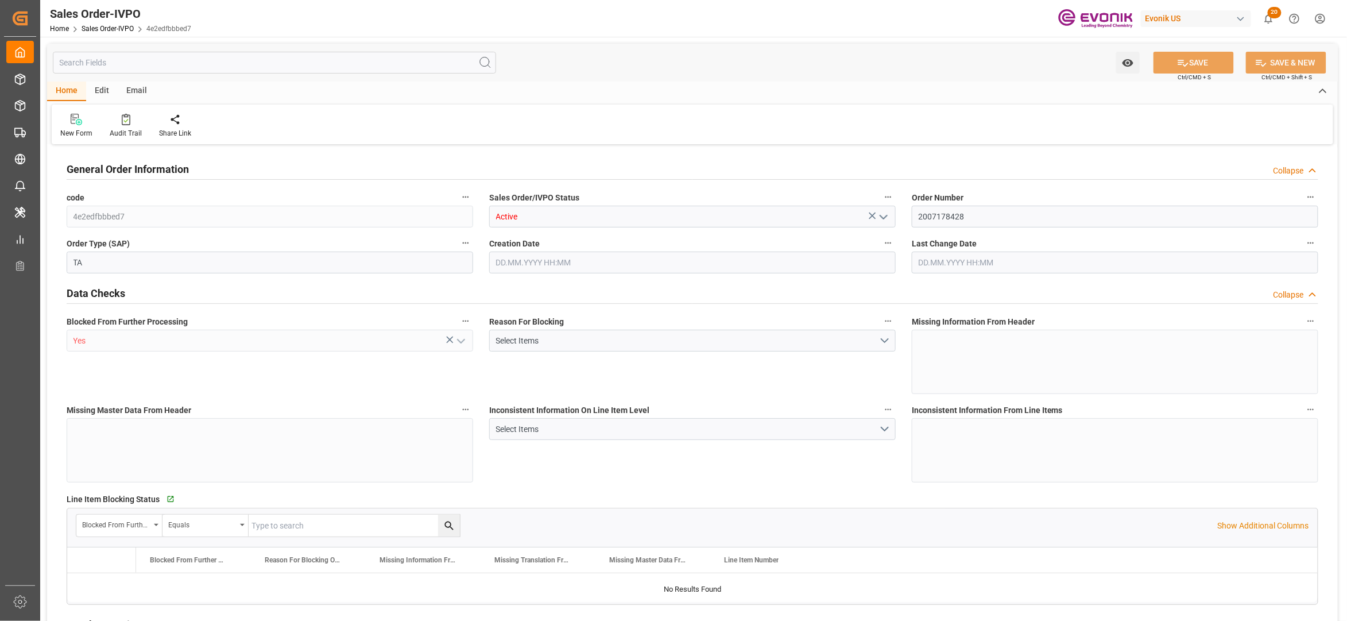
type input "BRSSZ"
type input "0"
type input "1"
type input "16200"
type input "13.09.2025 16:34"
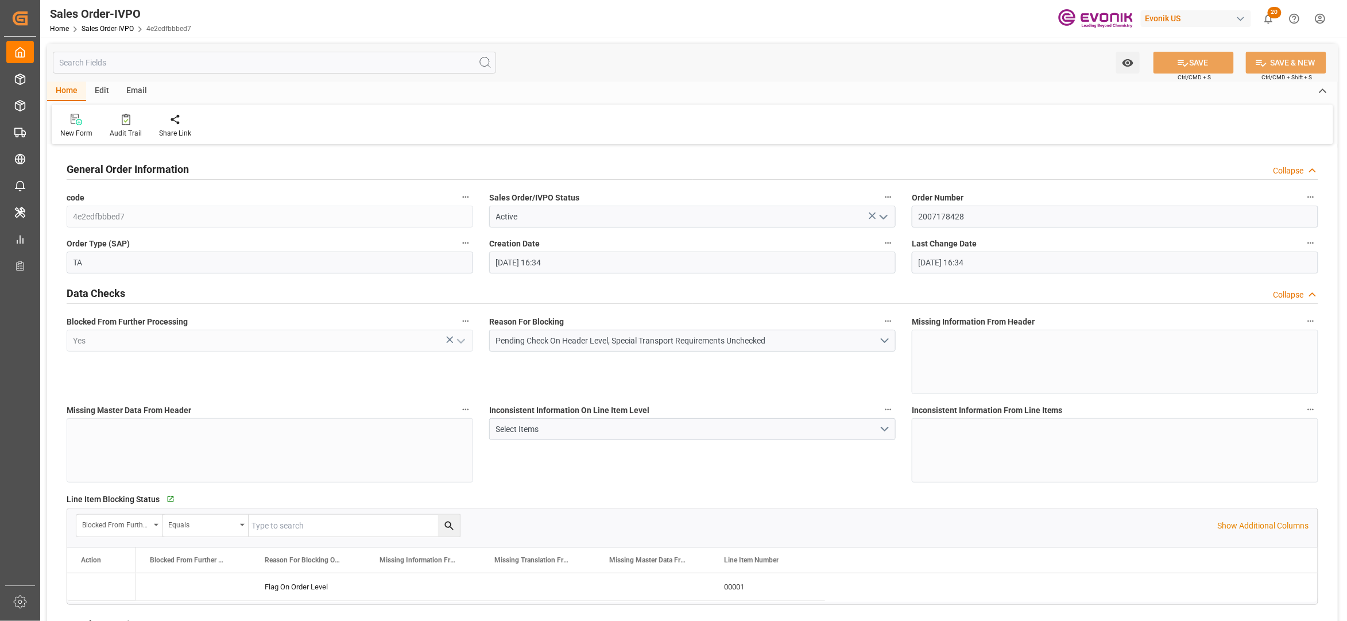
type input "13.09.2025 16:34"
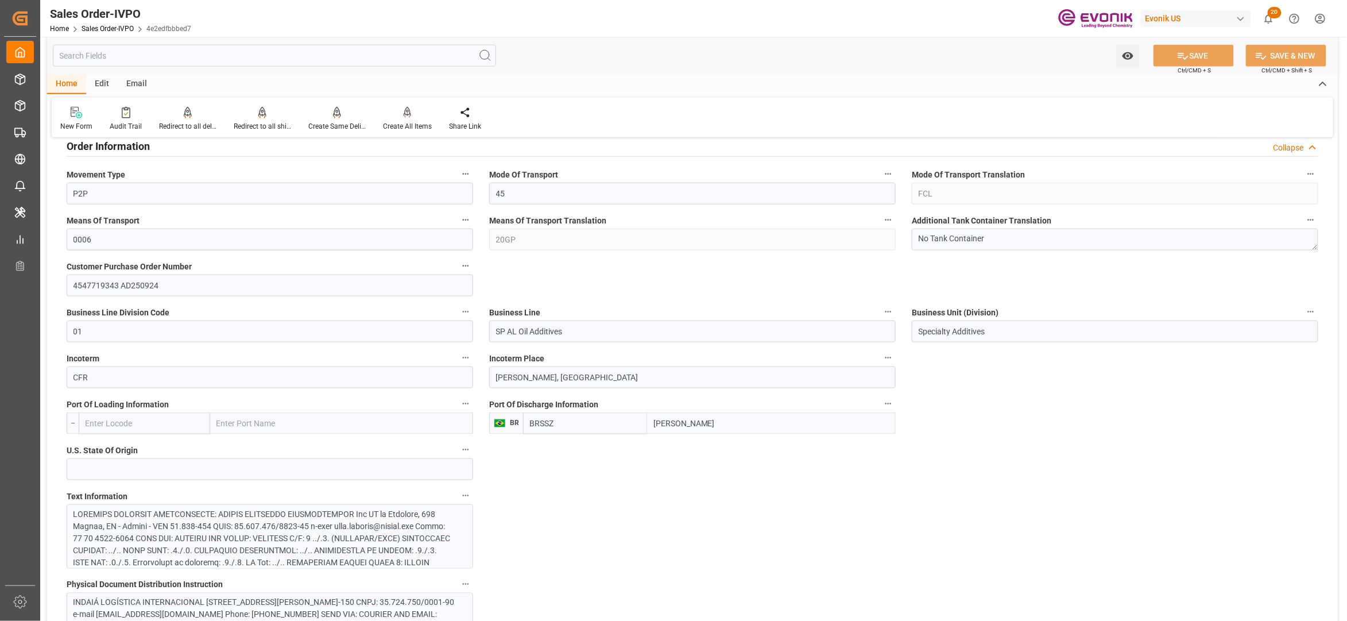
scroll to position [765, 0]
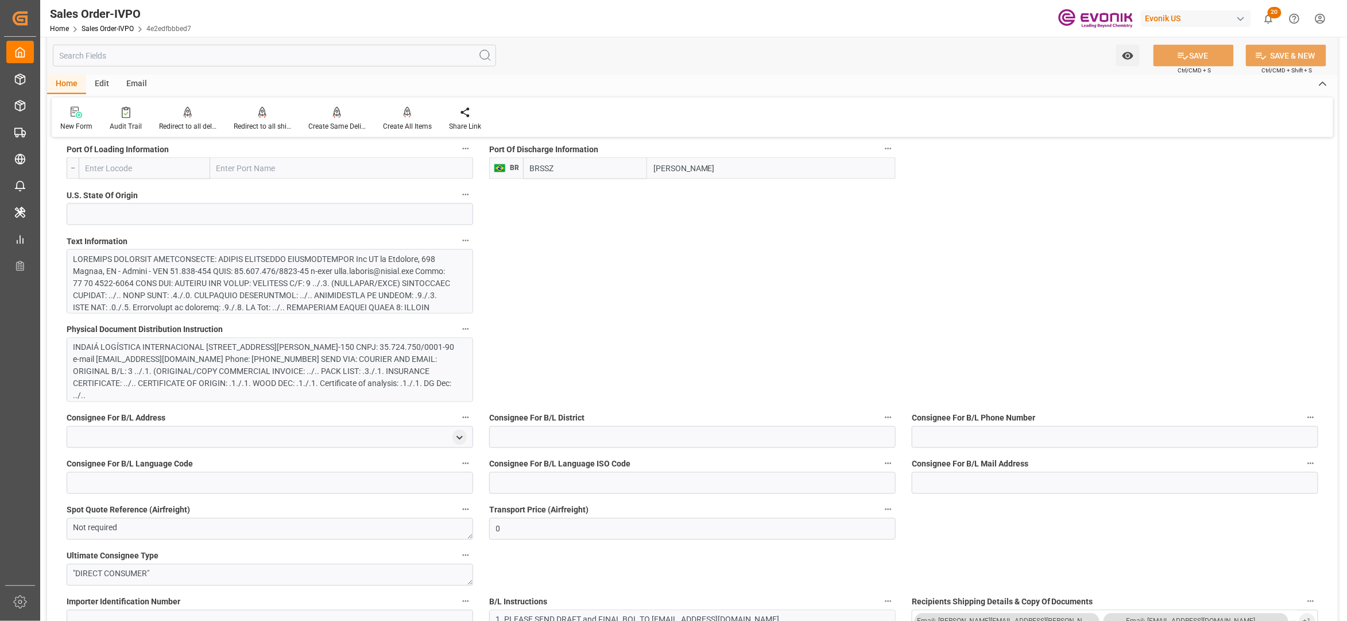
click at [407, 304] on div at bounding box center [264, 373] width 381 height 241
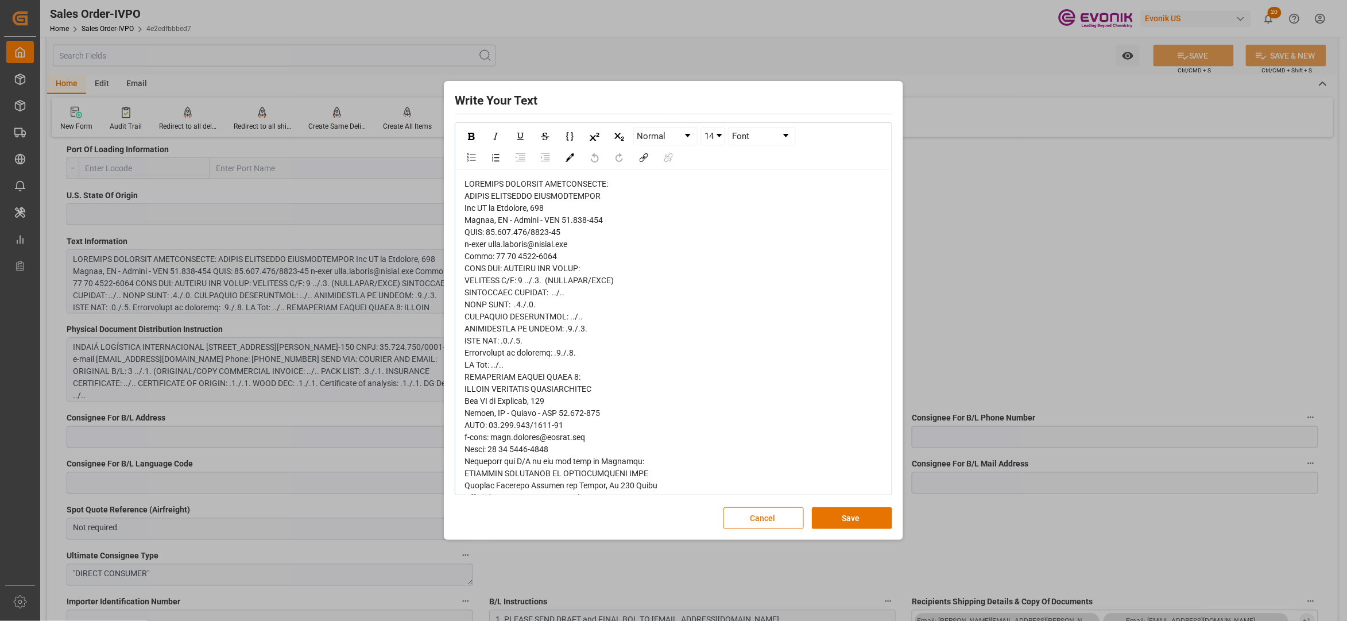
click at [474, 195] on span "rdw-editor" at bounding box center [615, 515] width 301 height 672
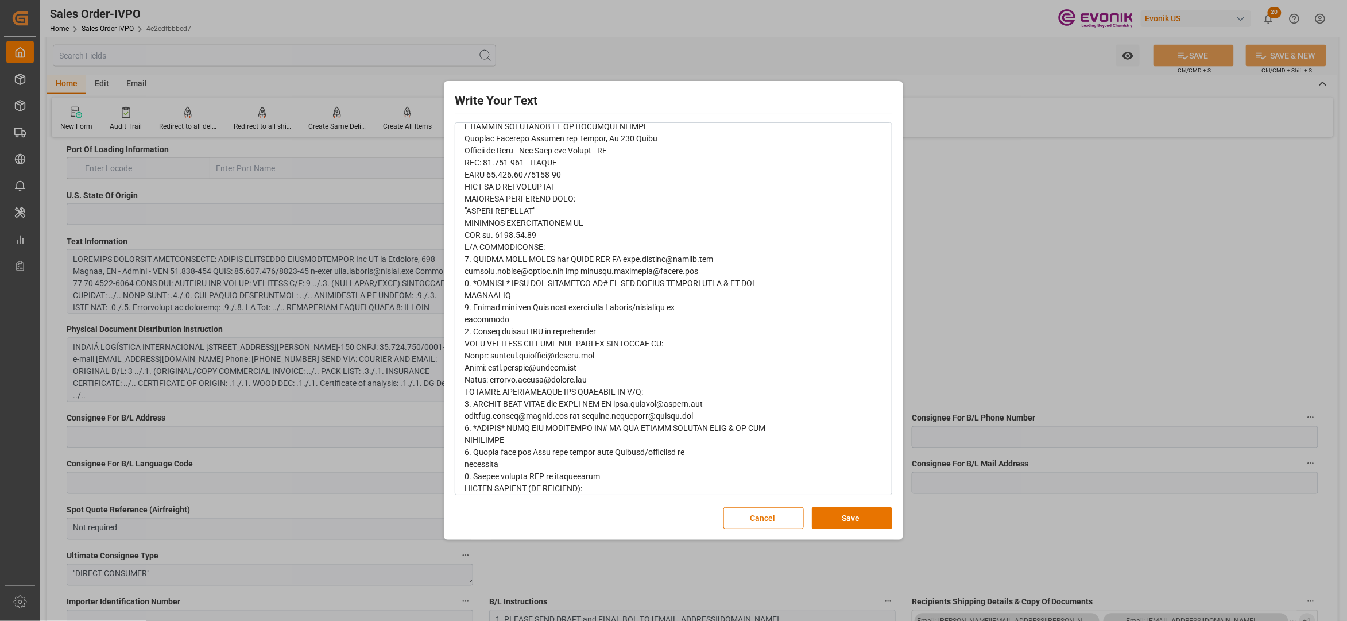
scroll to position [359, 0]
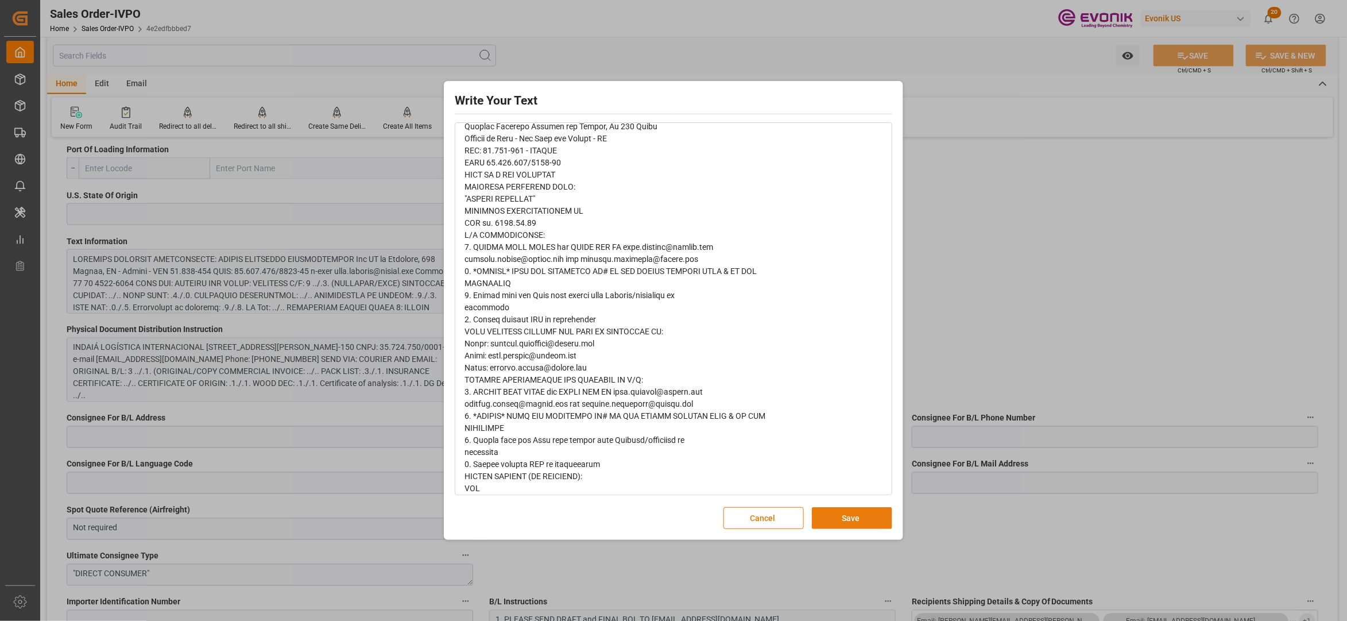
click at [871, 519] on button "Save" at bounding box center [852, 518] width 80 height 22
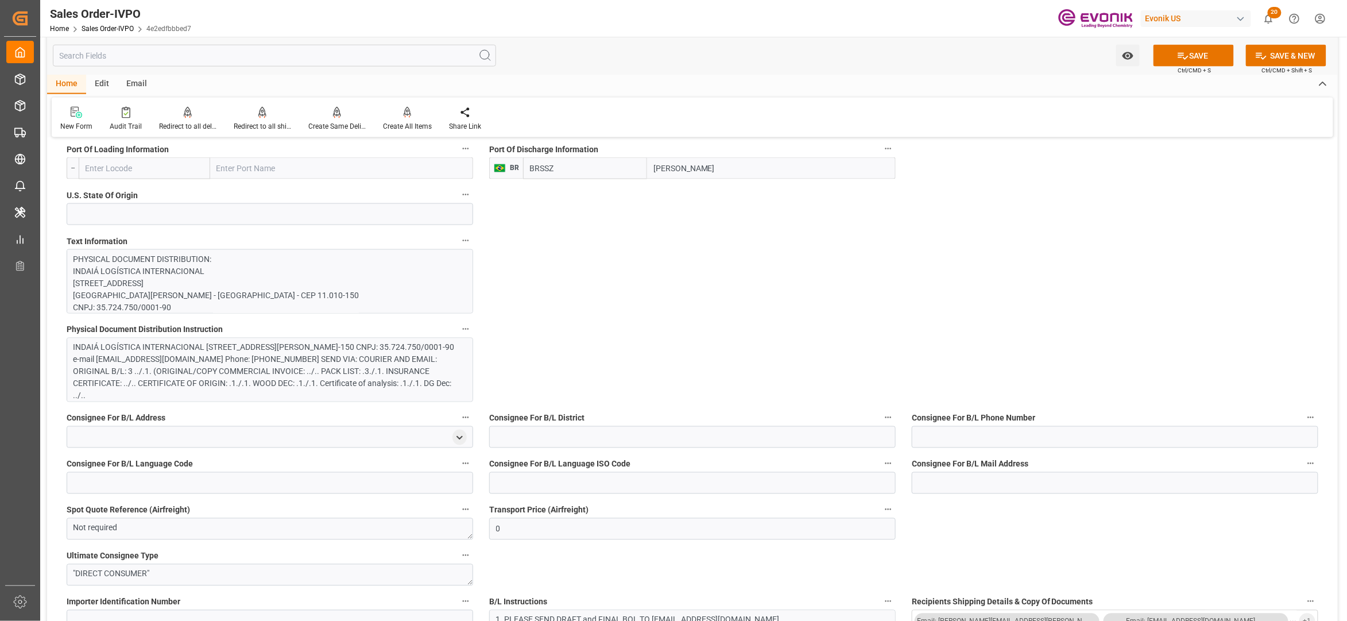
click at [386, 378] on div "INDAIÁ LOGÍSTICA INTERNACIONAL Rua XV de Novembro, 170 Santos, SP - Brasil - CE…" at bounding box center [264, 372] width 381 height 60
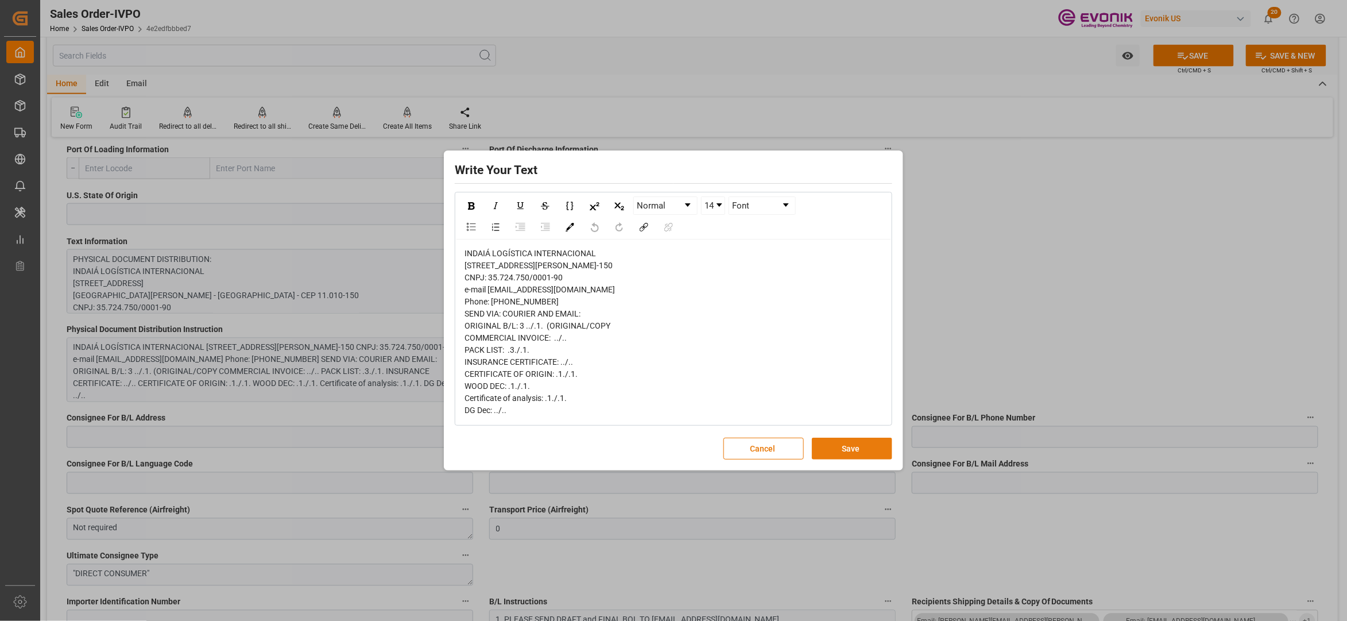
click at [849, 446] on button "Save" at bounding box center [852, 449] width 80 height 22
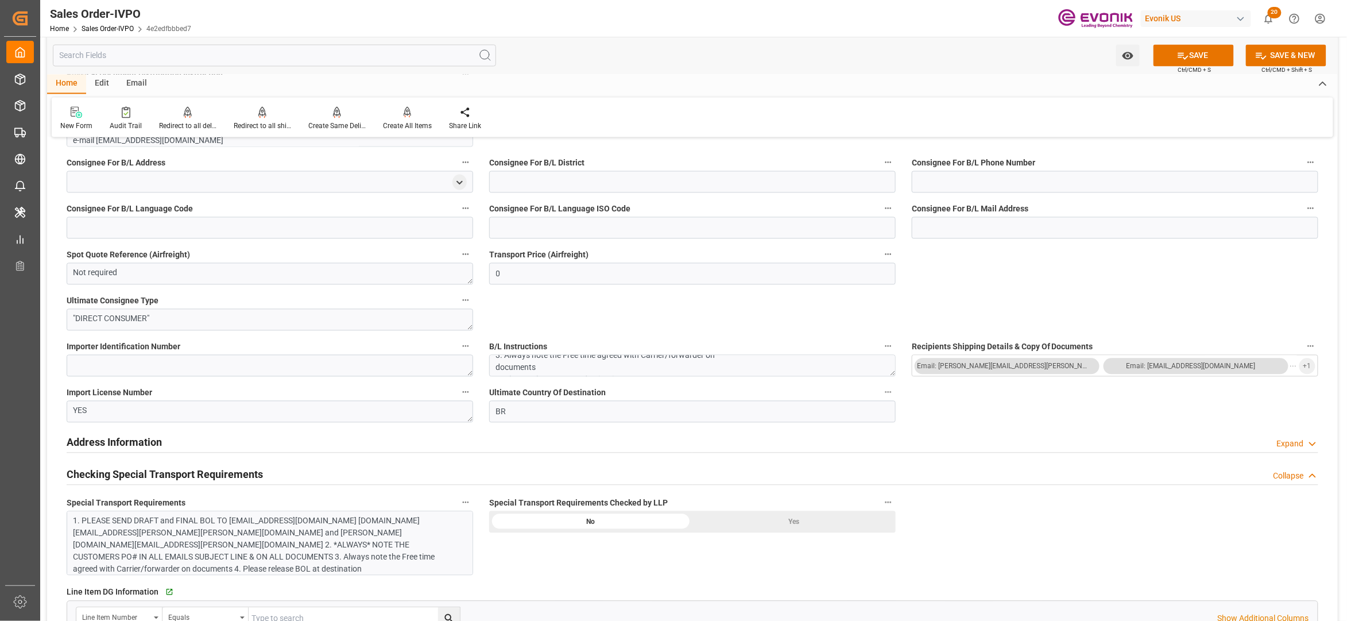
scroll to position [1276, 0]
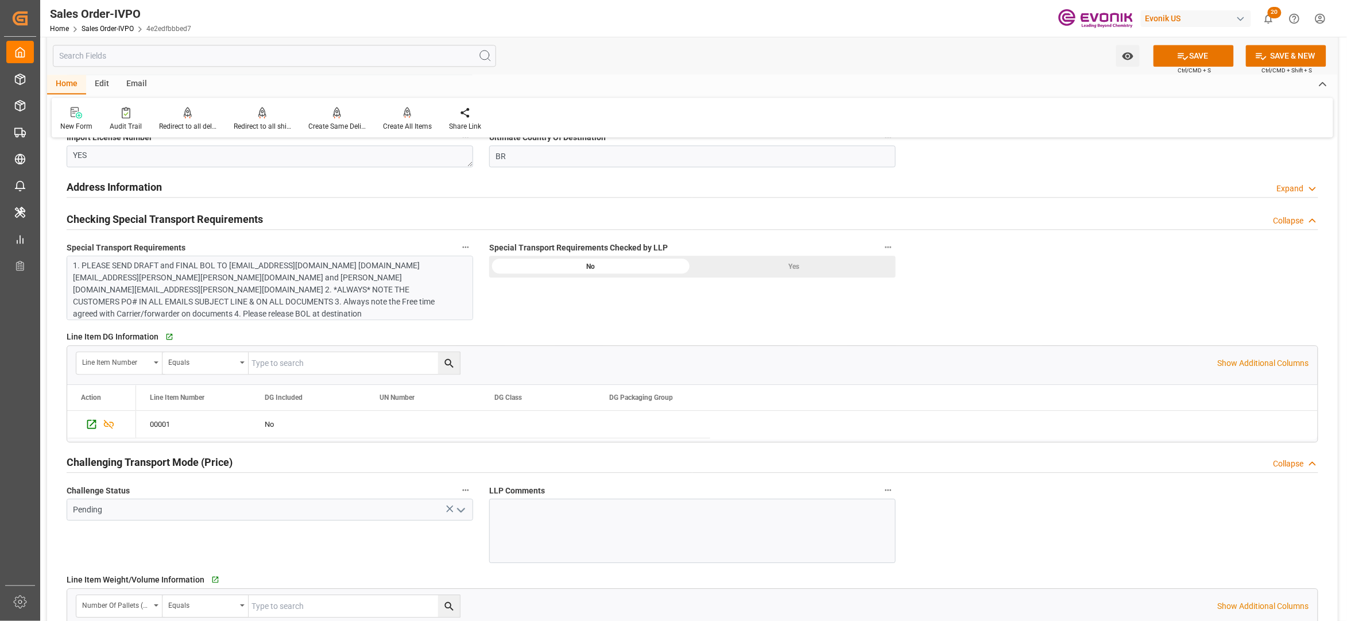
click at [420, 268] on div "1. PLEASE SEND DRAFT and FINAL BOL TO lubs.imports@raizen.com vitoria.cabral@ra…" at bounding box center [264, 290] width 381 height 60
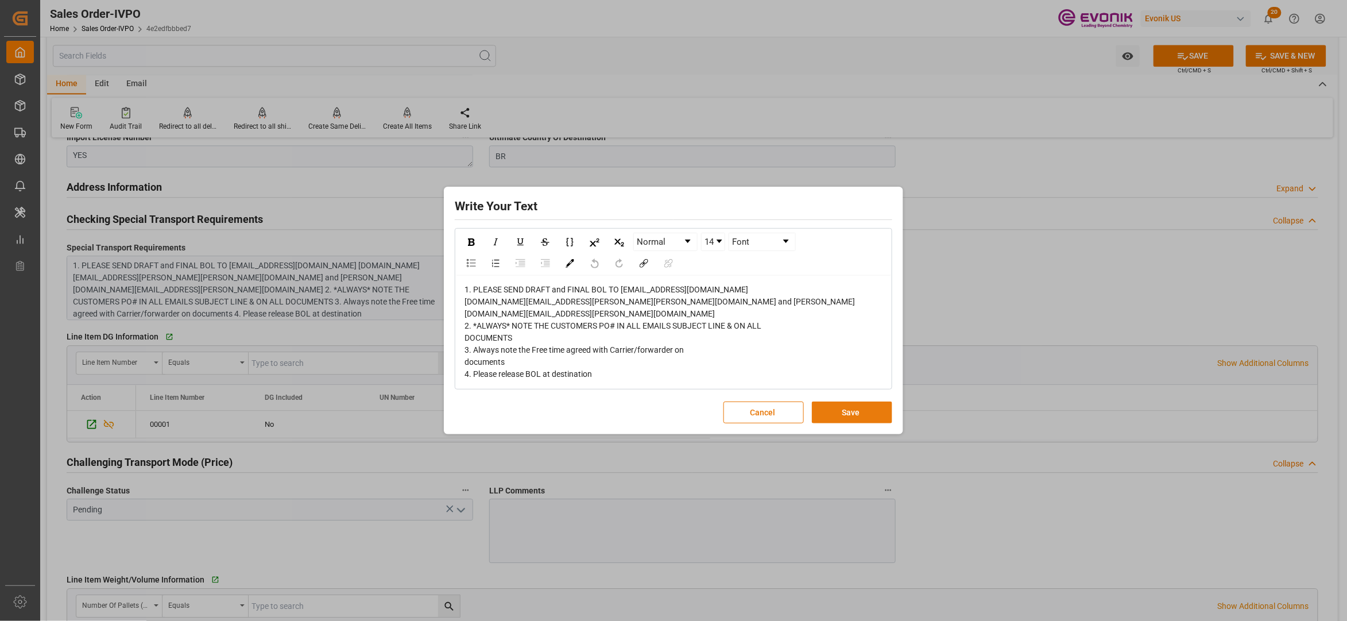
click at [848, 407] on button "Save" at bounding box center [852, 412] width 80 height 22
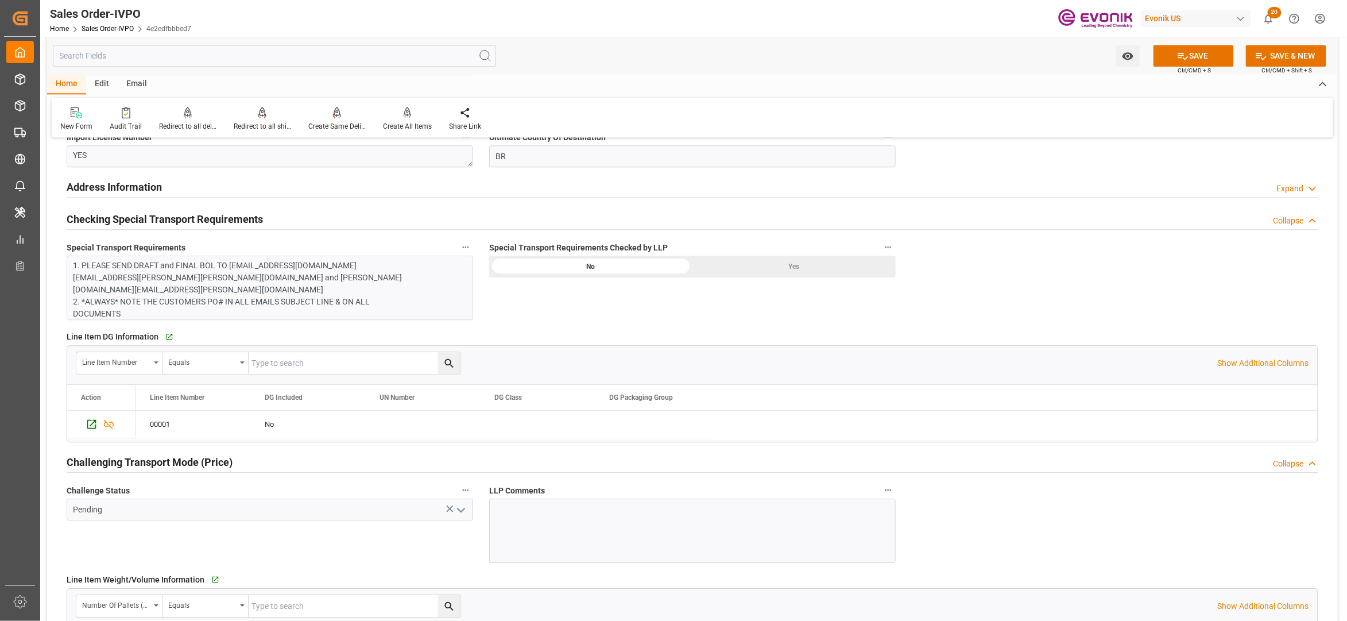
click at [790, 256] on div "Yes" at bounding box center [794, 267] width 203 height 22
click at [794, 267] on div "Yes" at bounding box center [794, 267] width 203 height 22
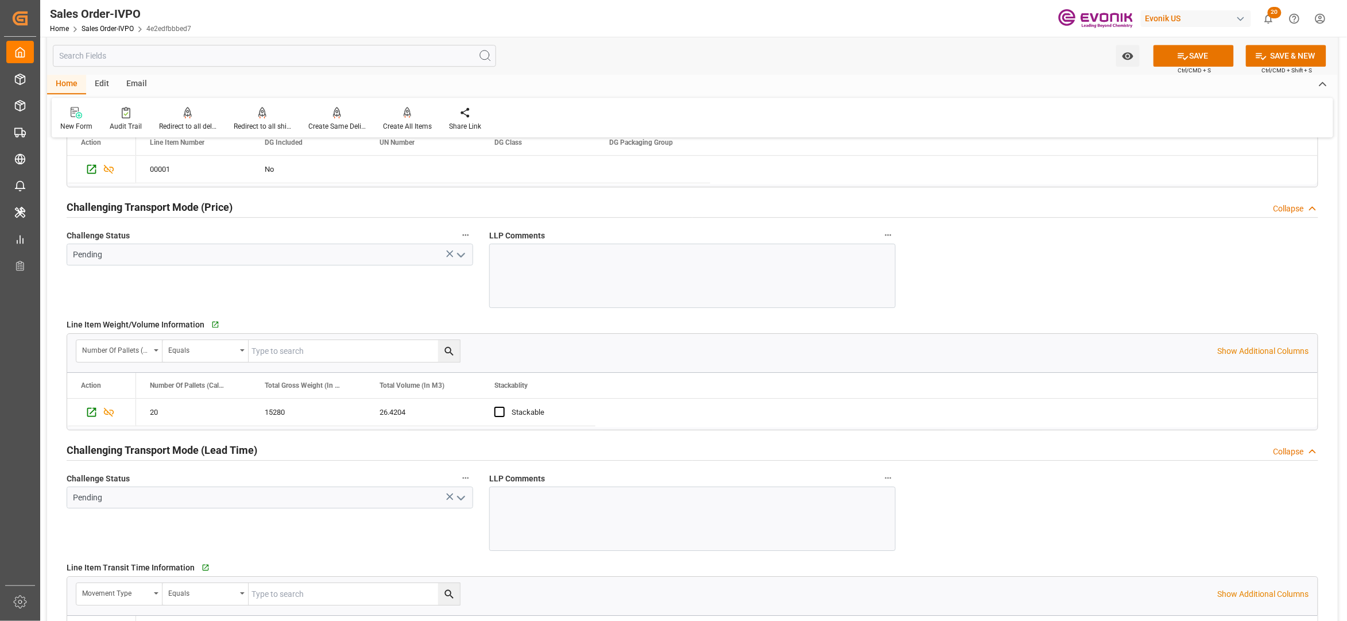
click at [457, 260] on icon "open menu" at bounding box center [461, 255] width 14 height 14
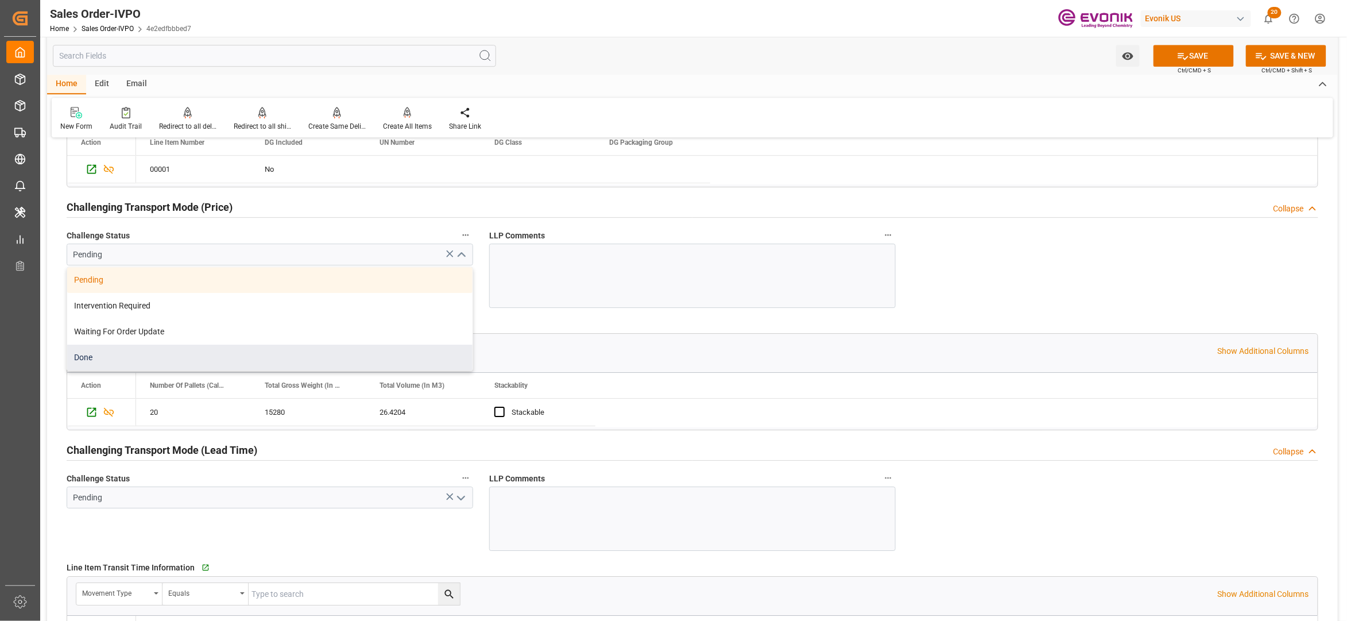
click at [219, 355] on div "Done" at bounding box center [269, 358] width 405 height 26
type input "Done"
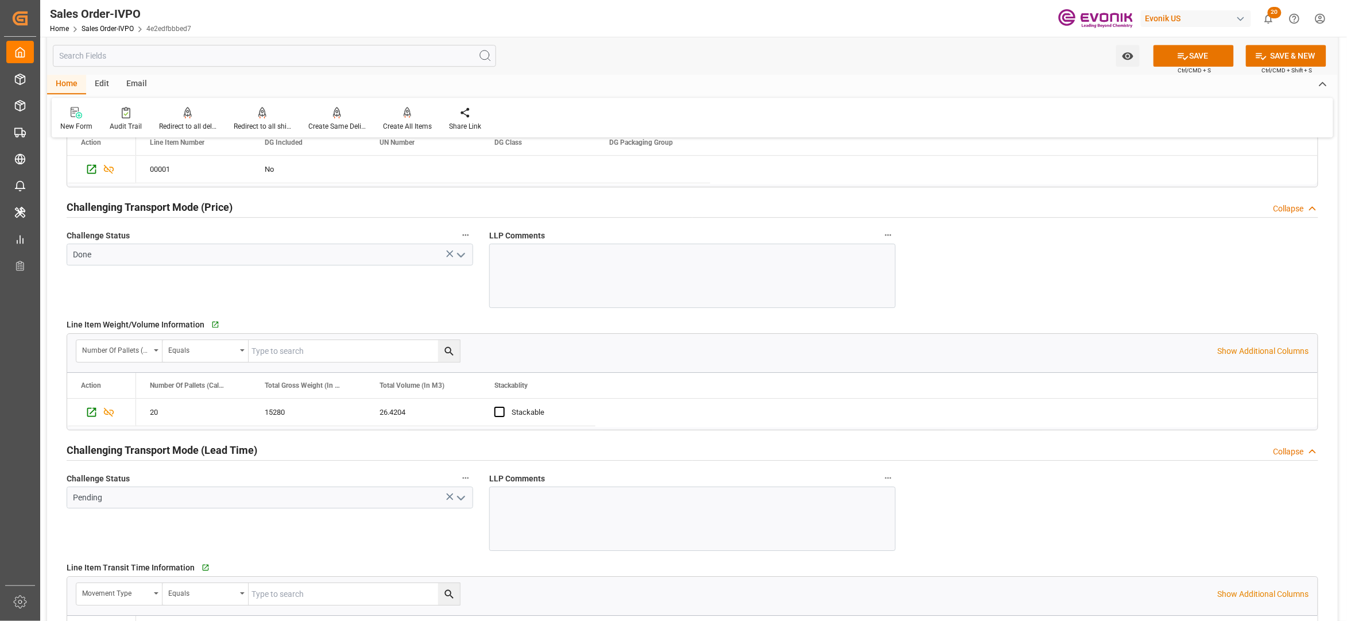
scroll to position [1786, 0]
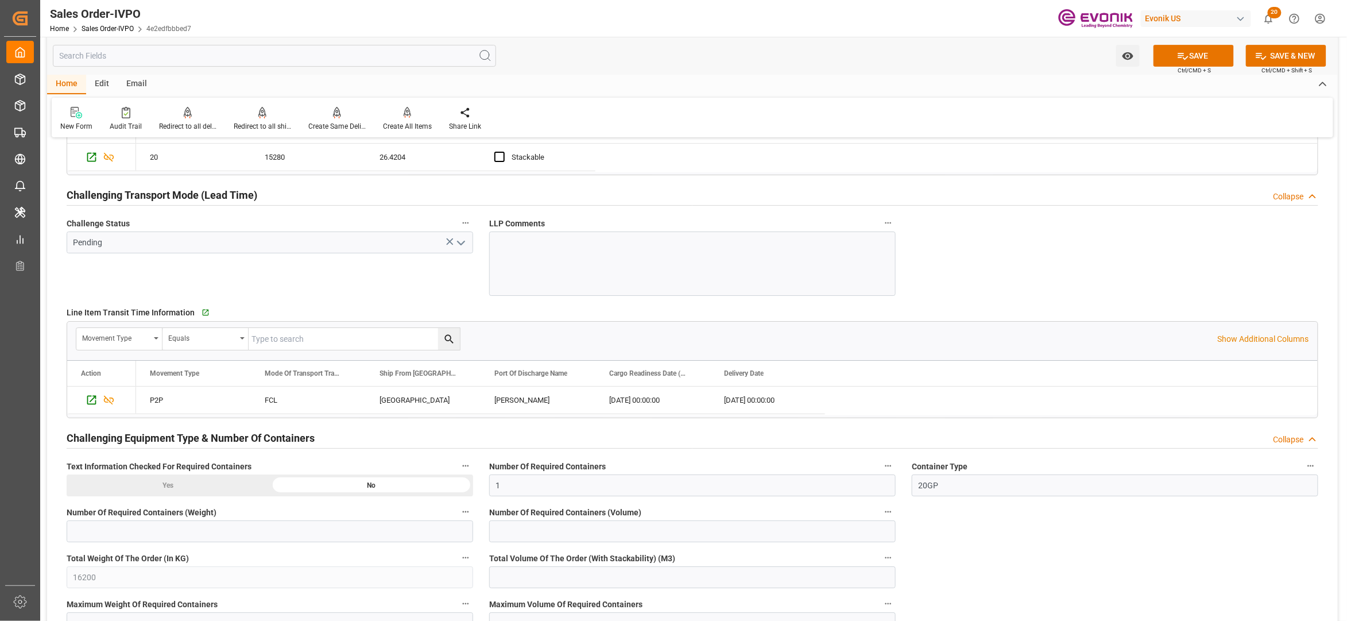
click at [463, 245] on polyline "open menu" at bounding box center [461, 242] width 7 height 3
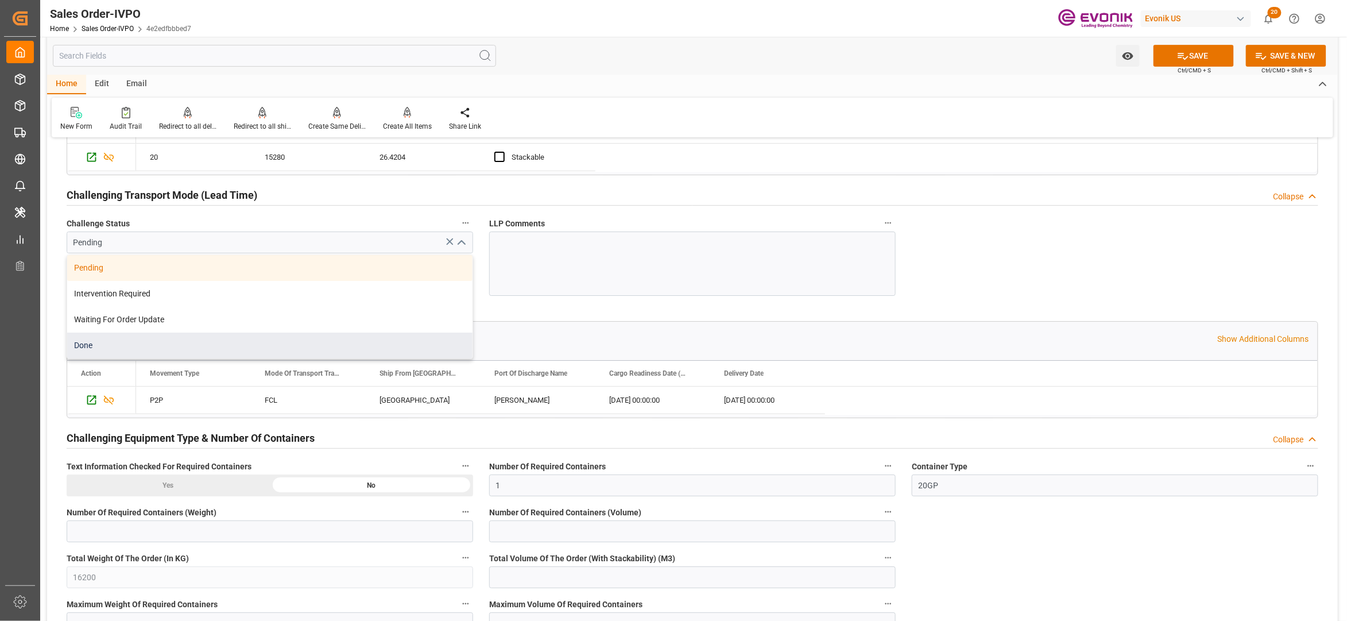
click at [242, 351] on div "Done" at bounding box center [269, 345] width 405 height 26
type input "Done"
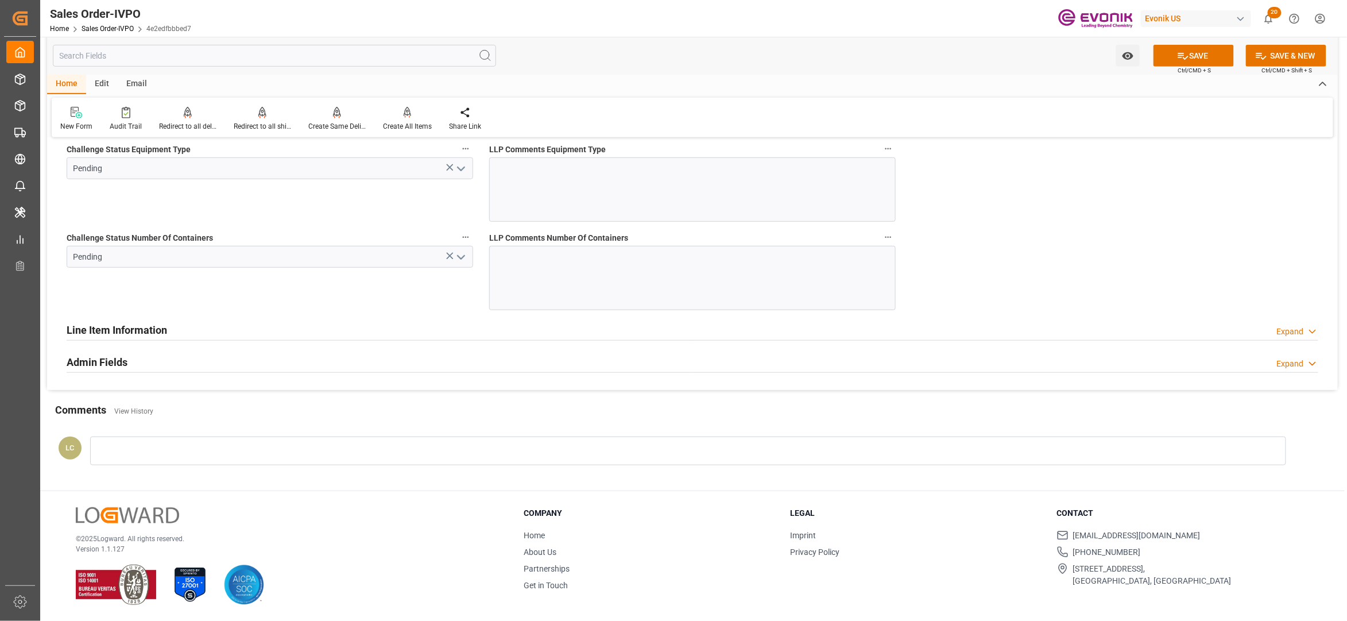
scroll to position [2036, 0]
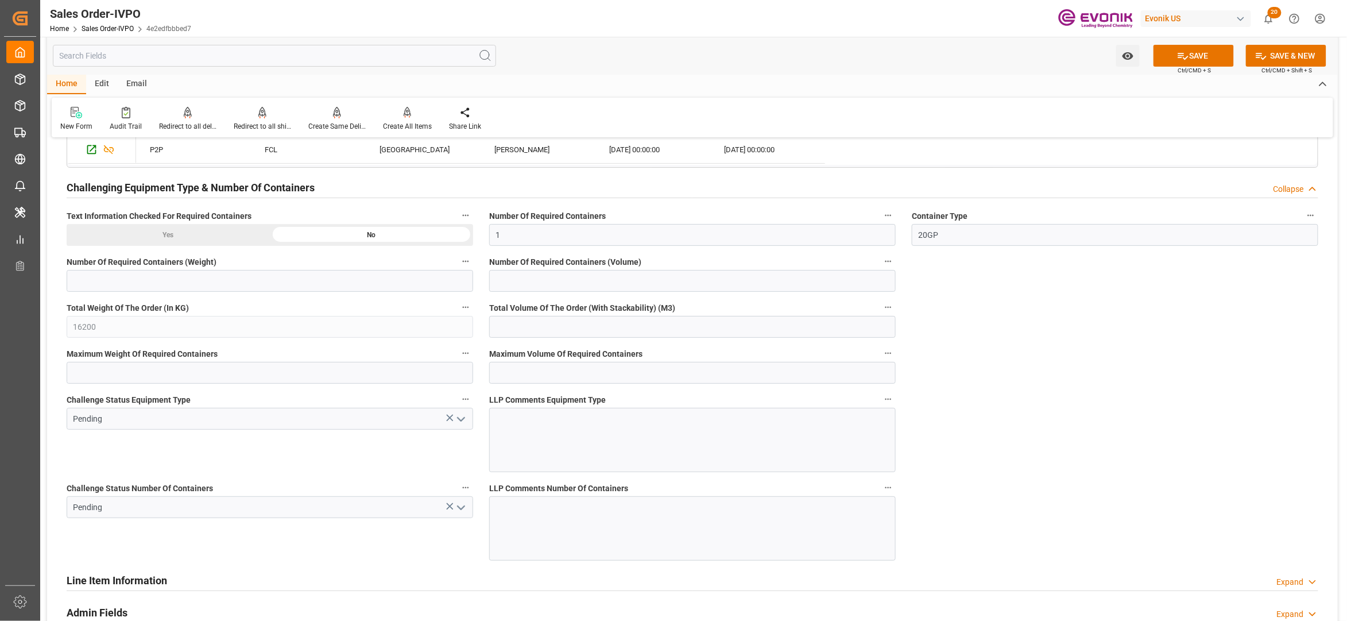
click at [459, 425] on icon "open menu" at bounding box center [461, 419] width 14 height 14
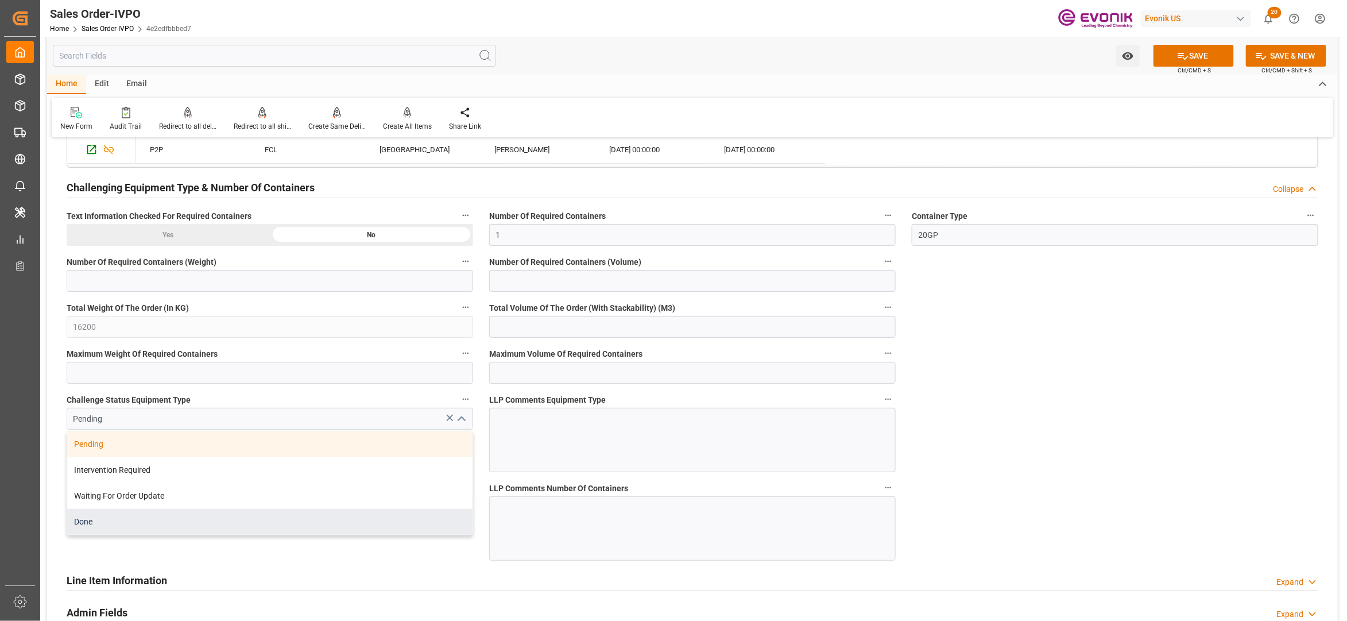
click at [216, 520] on div "Done" at bounding box center [269, 522] width 405 height 26
type input "Done"
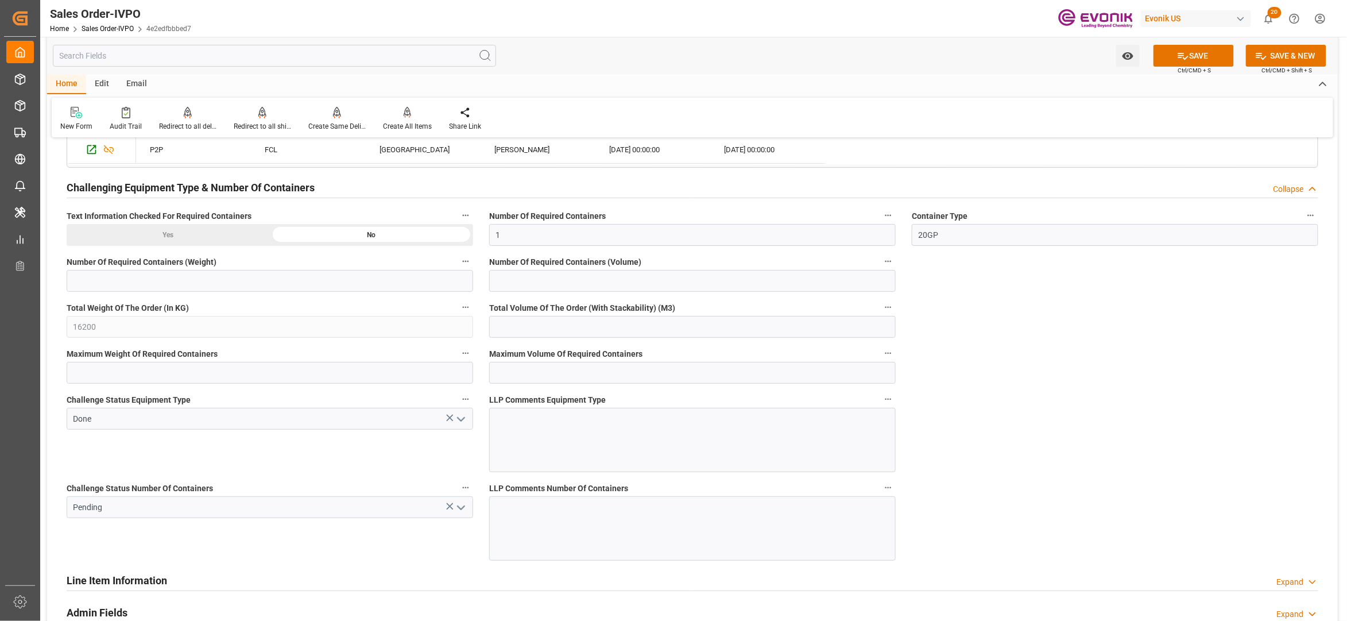
click at [461, 509] on polyline "open menu" at bounding box center [461, 507] width 7 height 3
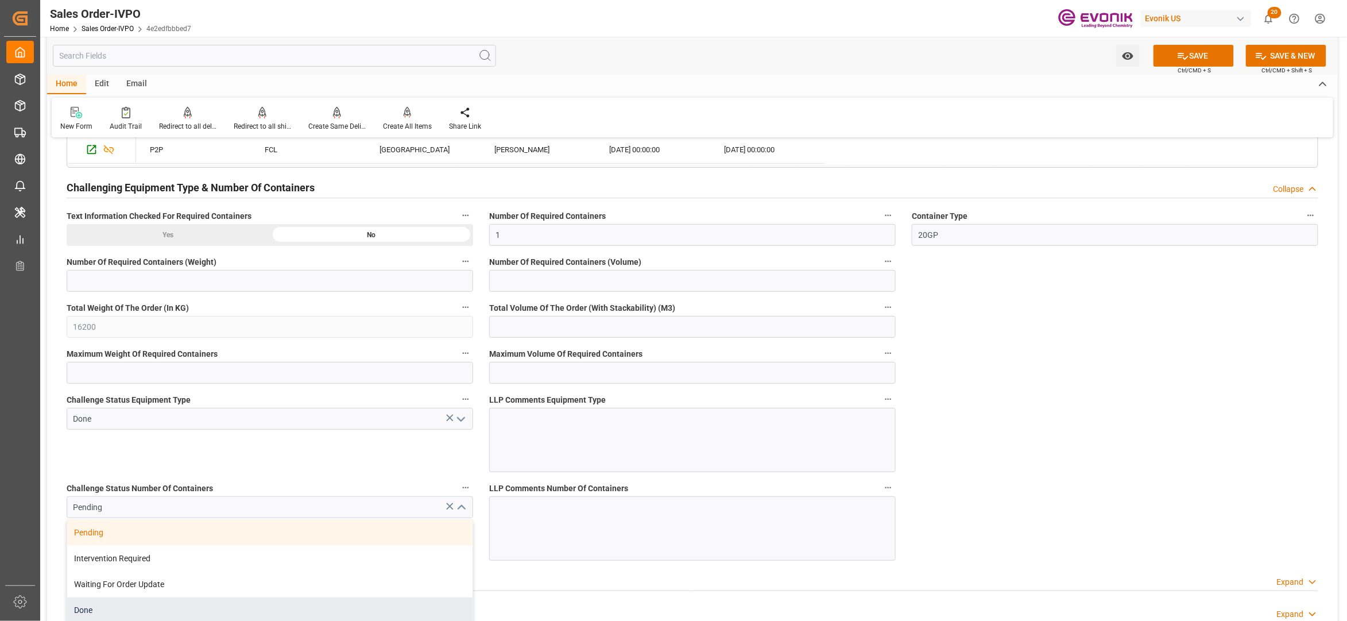
click at [157, 610] on div "Done" at bounding box center [269, 610] width 405 height 26
type input "Done"
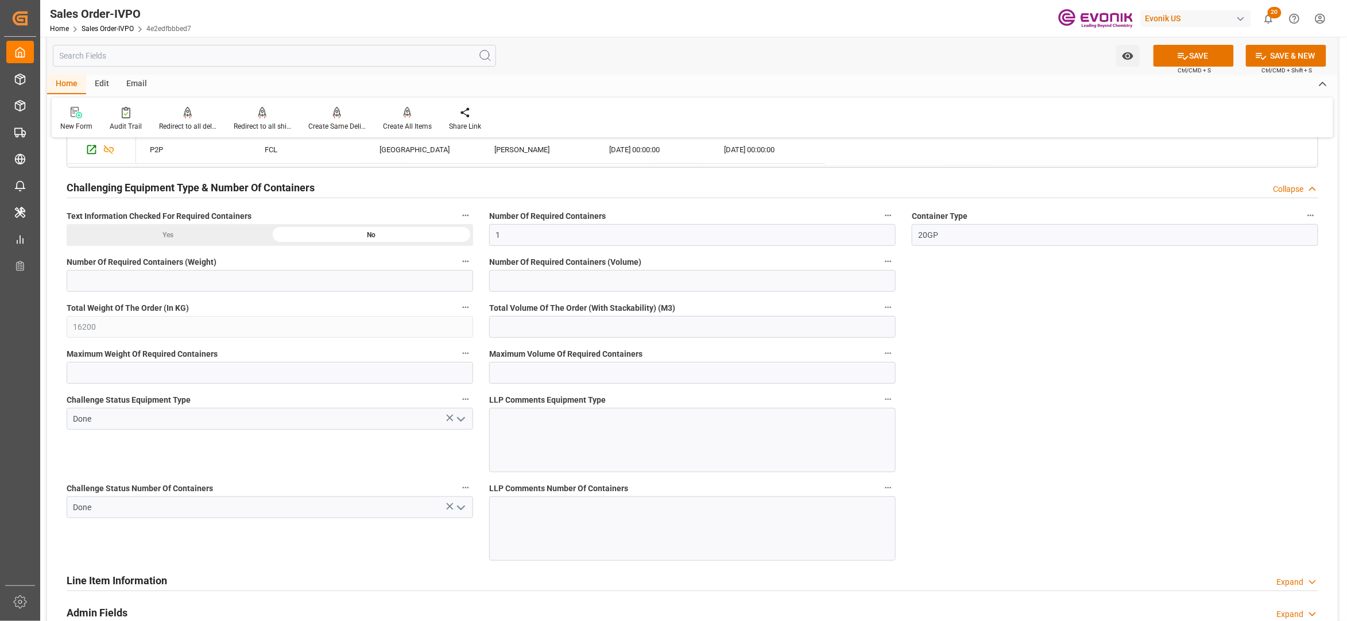
click at [1201, 55] on button "SAVE" at bounding box center [1194, 56] width 80 height 22
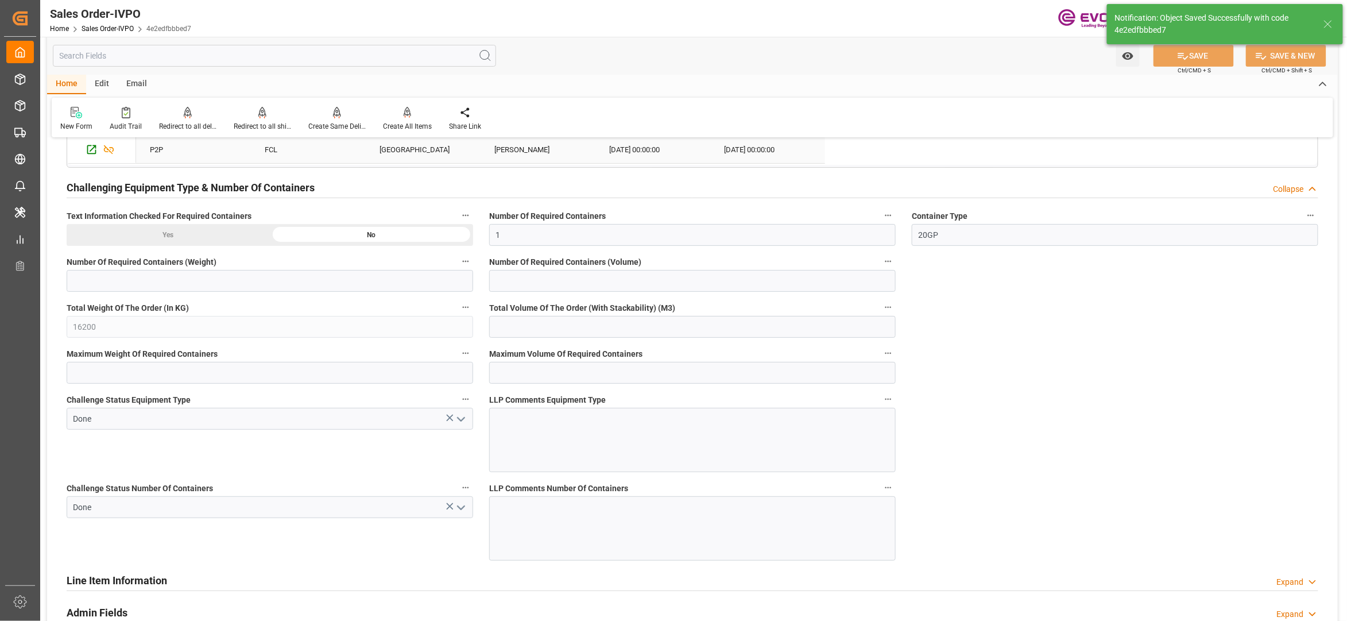
type input "15.09.2025 06:32"
type input "No"
type input "1"
type input "26.4204"
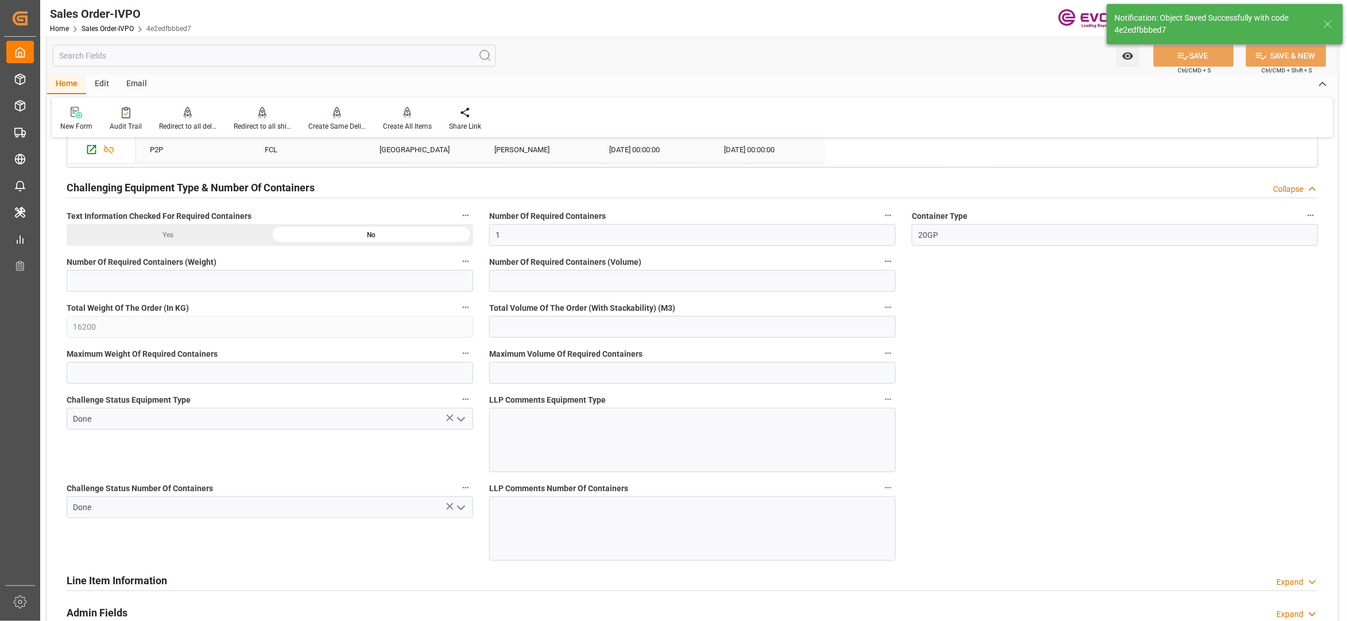
type input "17000"
type input "30"
click at [400, 115] on div at bounding box center [407, 112] width 49 height 12
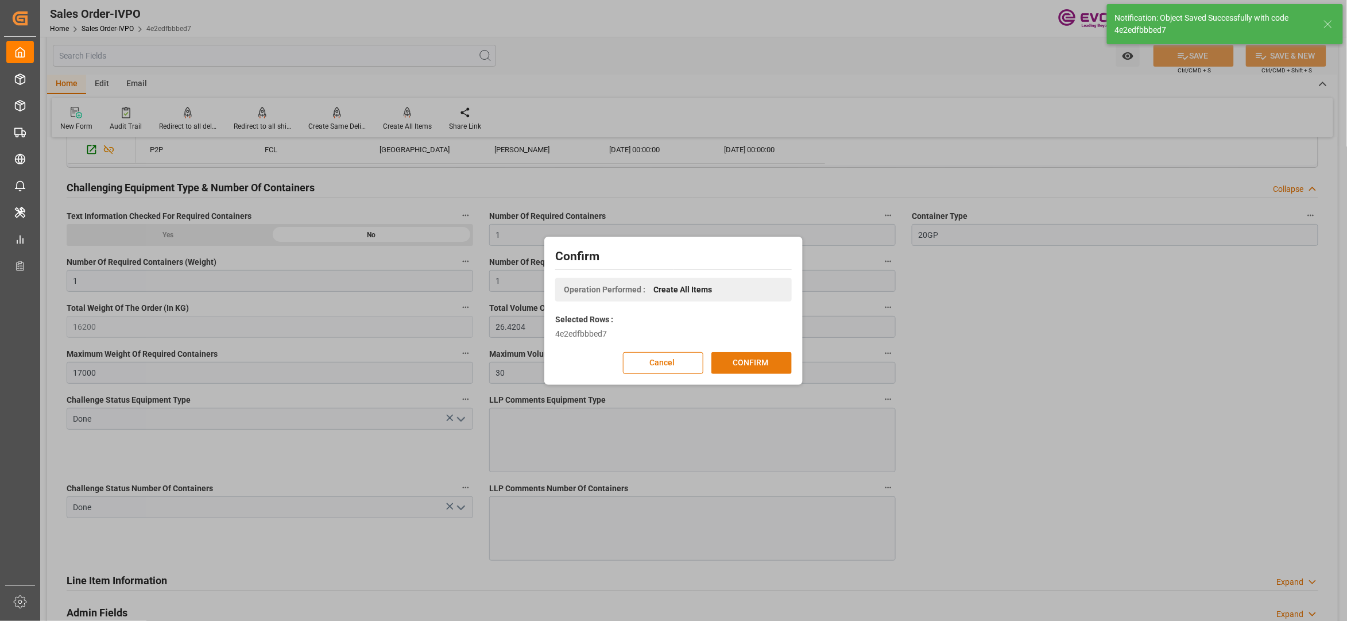
click at [765, 363] on button "CONFIRM" at bounding box center [751, 363] width 80 height 22
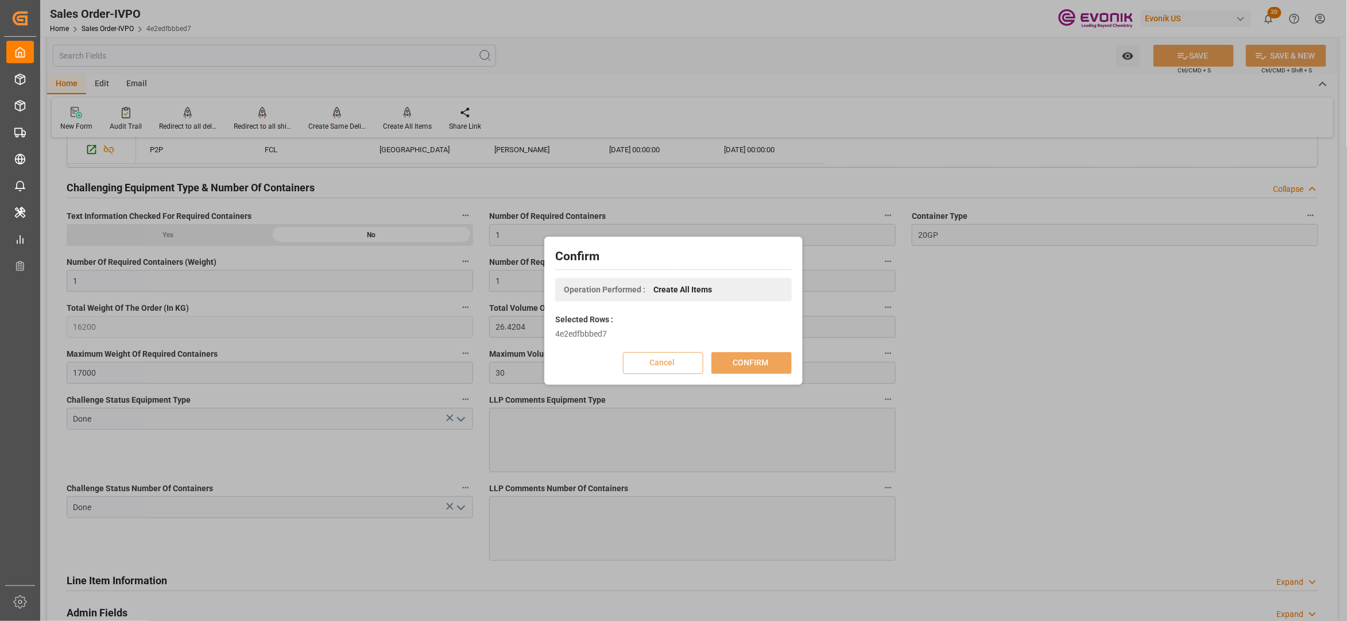
scroll to position [125, 0]
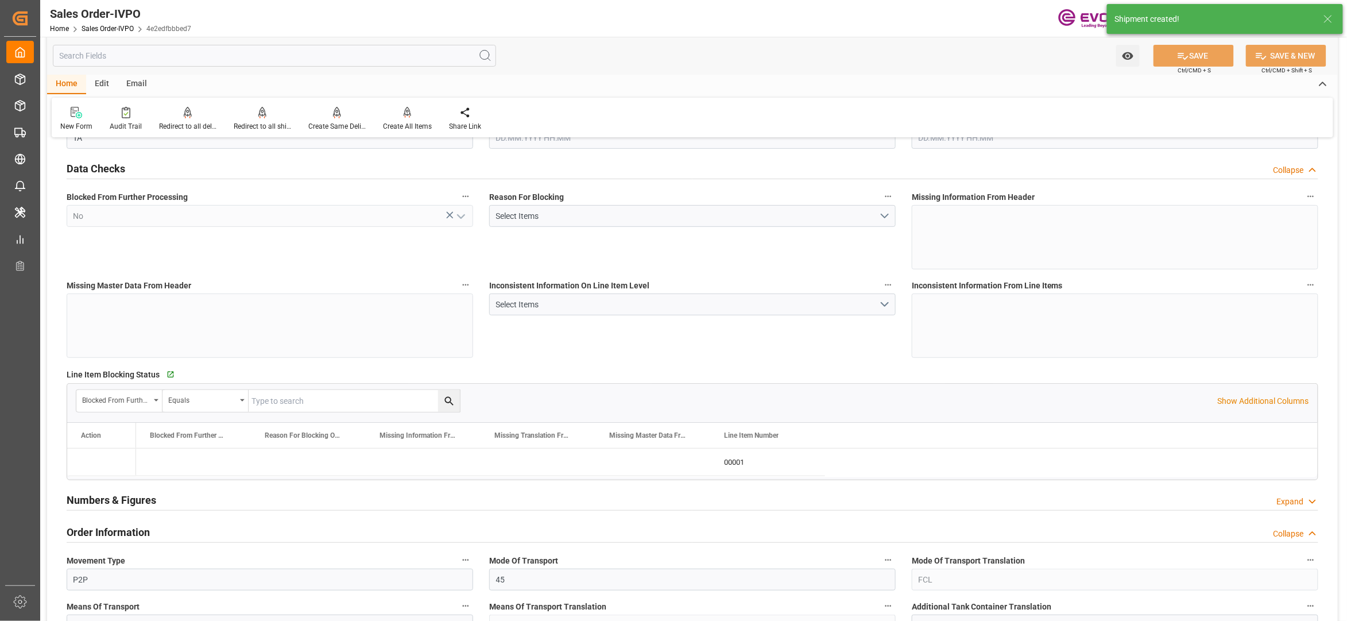
type input "BRSSZ"
type input "0"
type input "1"
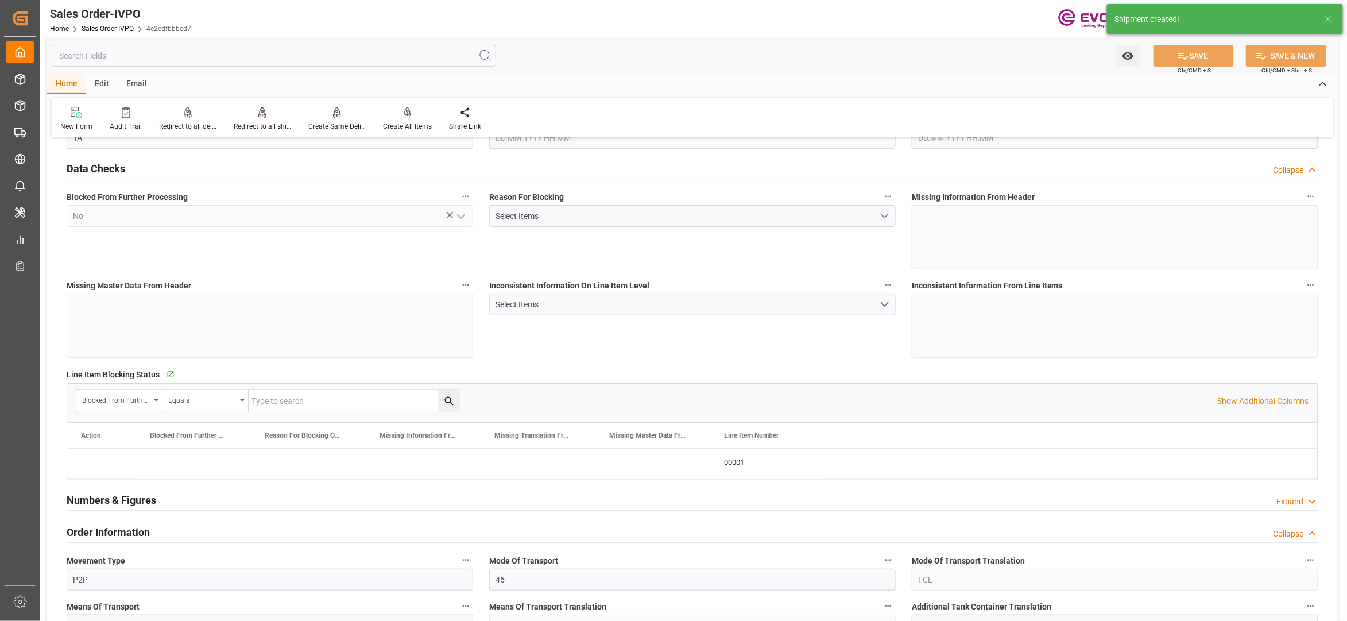
type input "16200"
type input "26.4204"
type input "17000"
type input "30"
type input "13.09.2025 16:34"
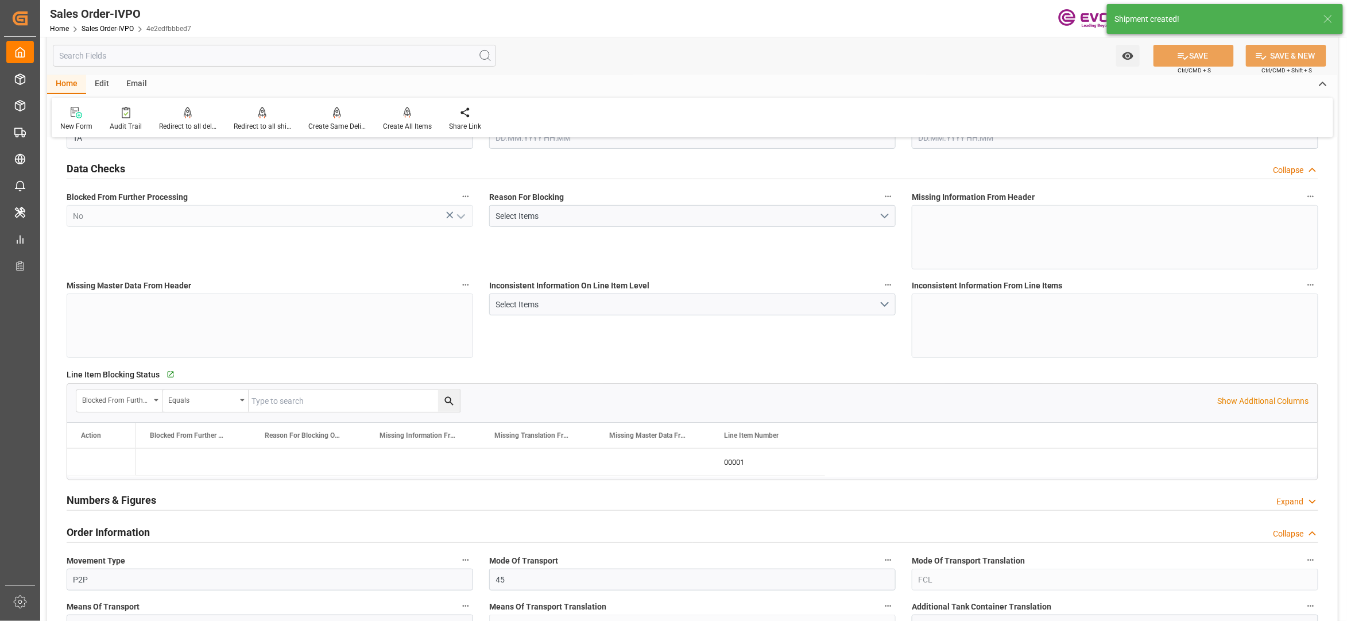
type input "15.09.2025 06:32"
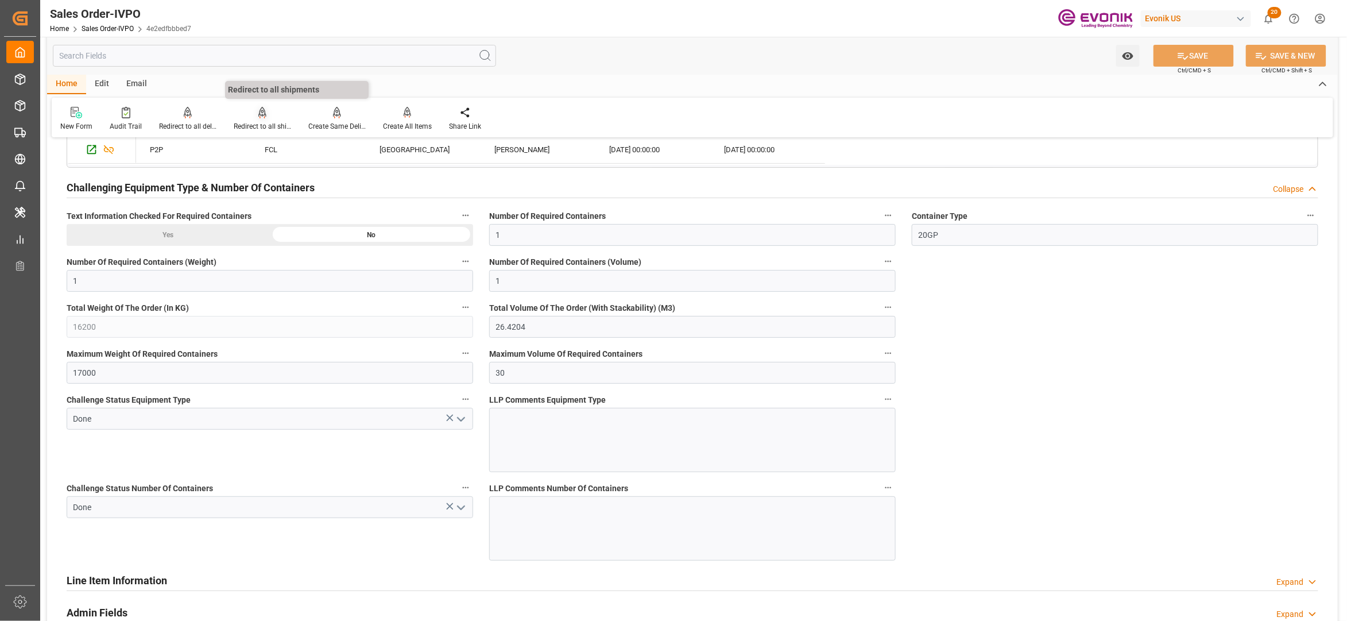
click at [260, 118] on div "Redirect to all shipments" at bounding box center [262, 118] width 75 height 25
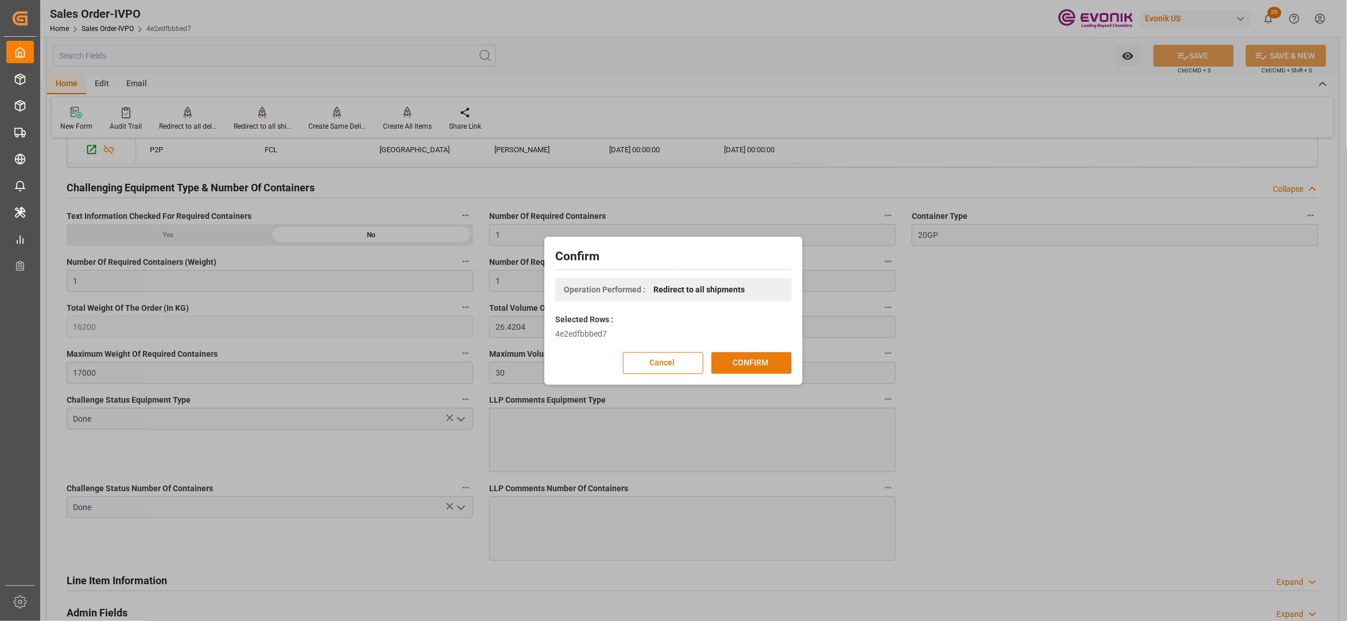
click at [752, 365] on button "CONFIRM" at bounding box center [751, 363] width 80 height 22
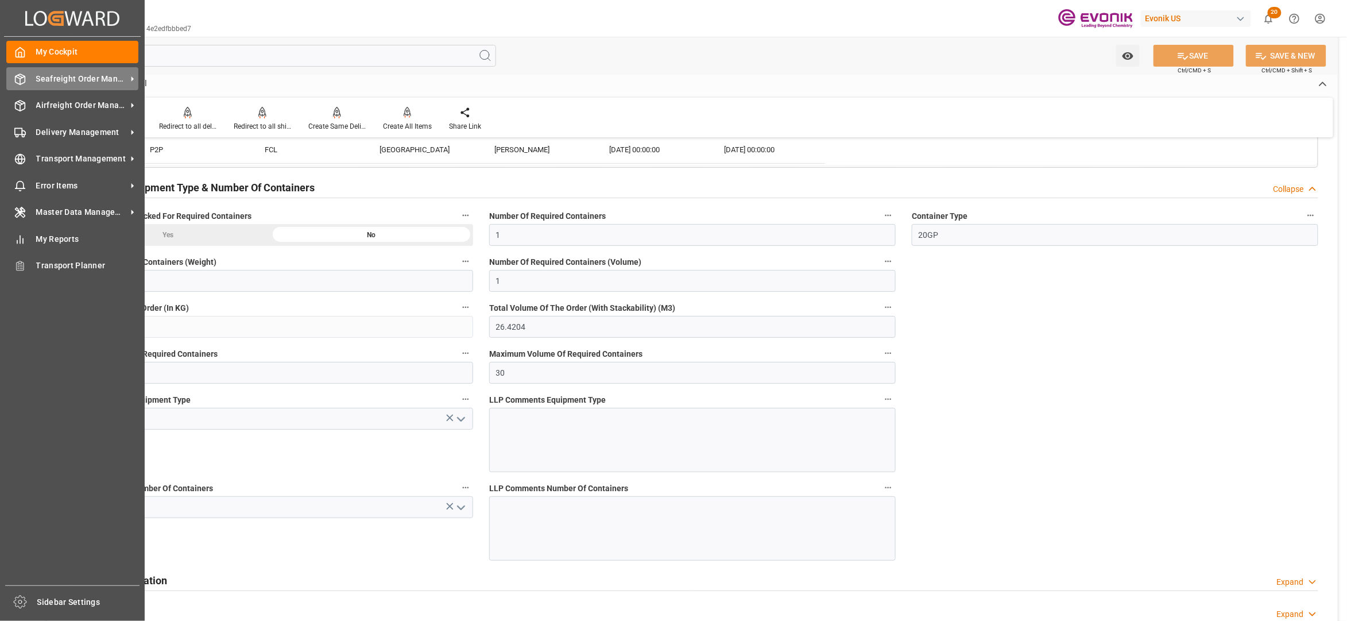
click at [70, 76] on span "Seafreight Order Management" at bounding box center [81, 79] width 91 height 12
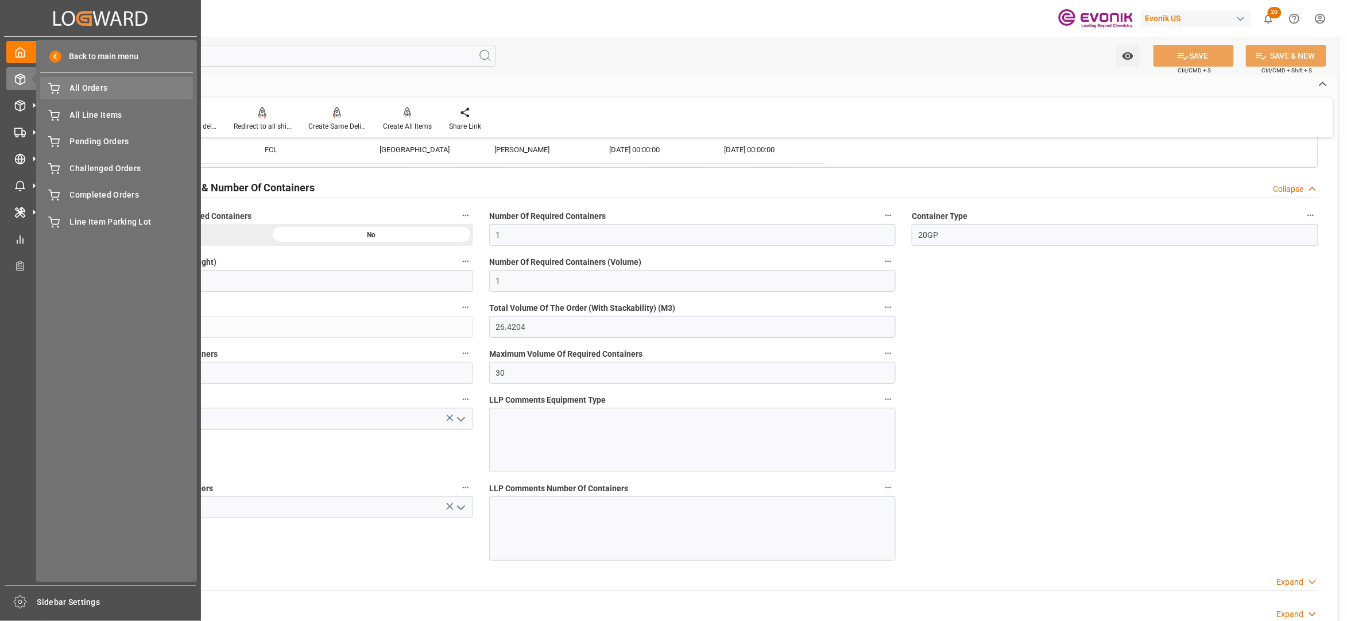
click at [98, 88] on span "All Orders" at bounding box center [131, 88] width 123 height 12
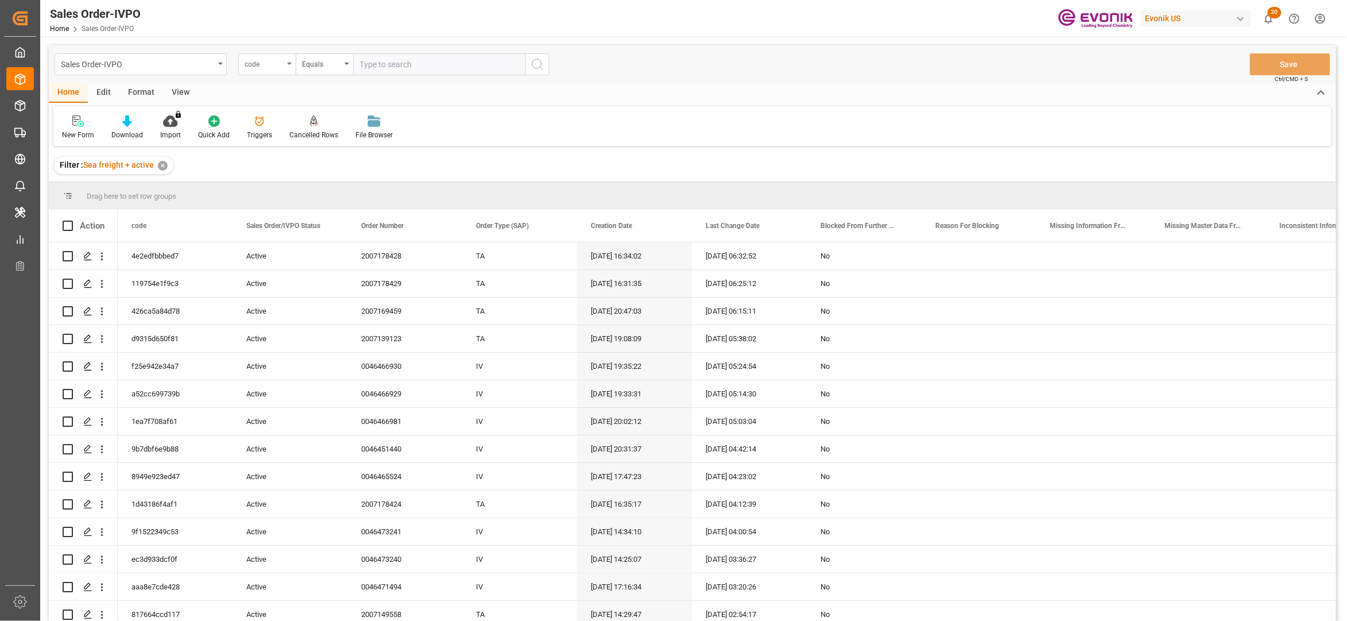
click at [270, 72] on div "code" at bounding box center [266, 64] width 57 height 22
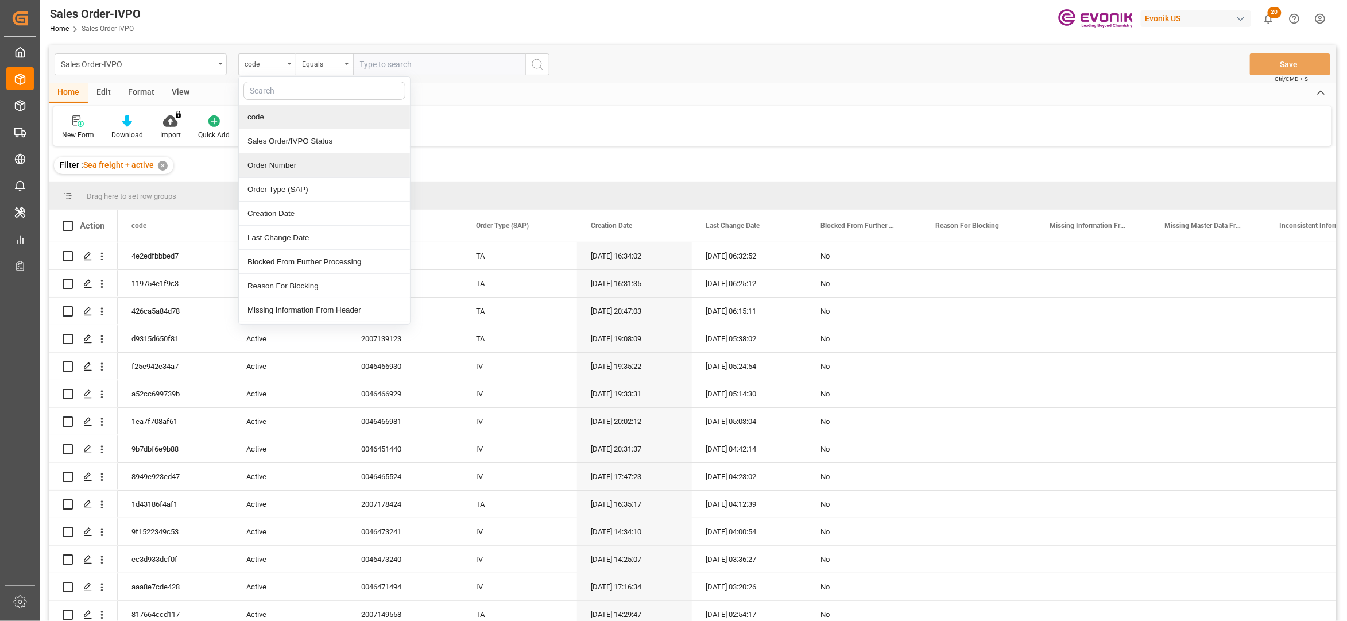
click at [302, 164] on div "Order Number" at bounding box center [324, 165] width 171 height 24
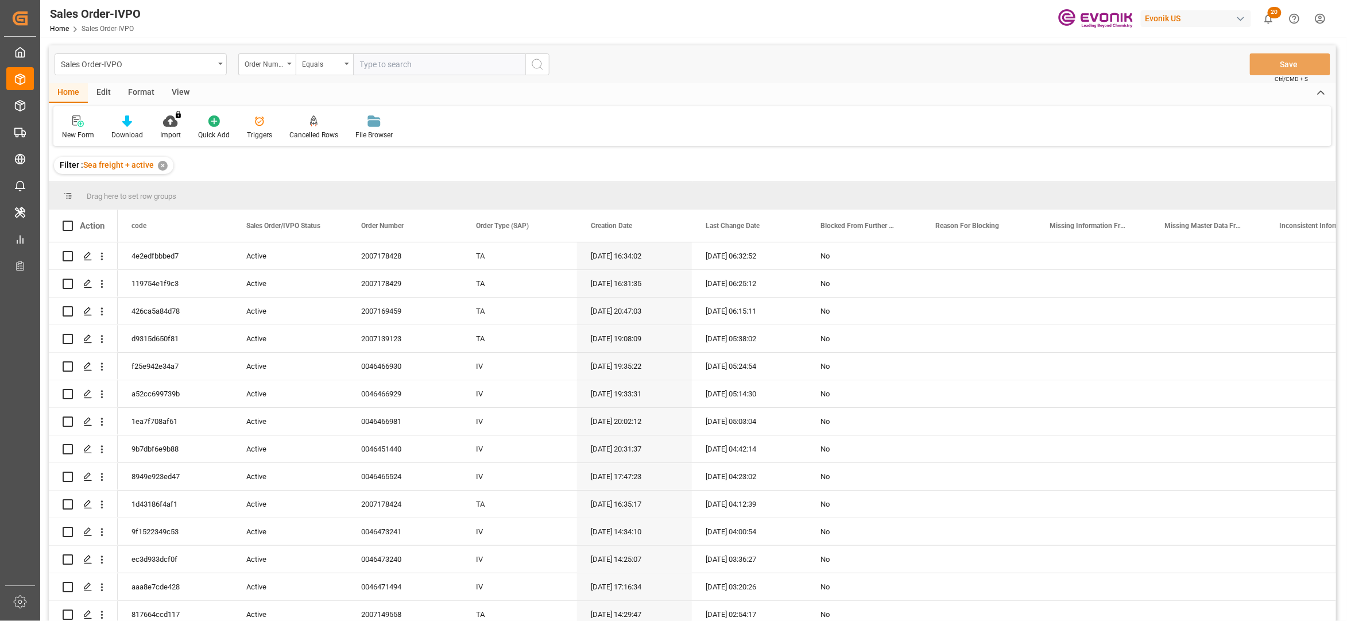
click at [389, 58] on input "text" at bounding box center [439, 64] width 172 height 22
paste input "2007178424"
type input "2007178424"
click at [536, 68] on circle "search button" at bounding box center [536, 63] width 9 height 9
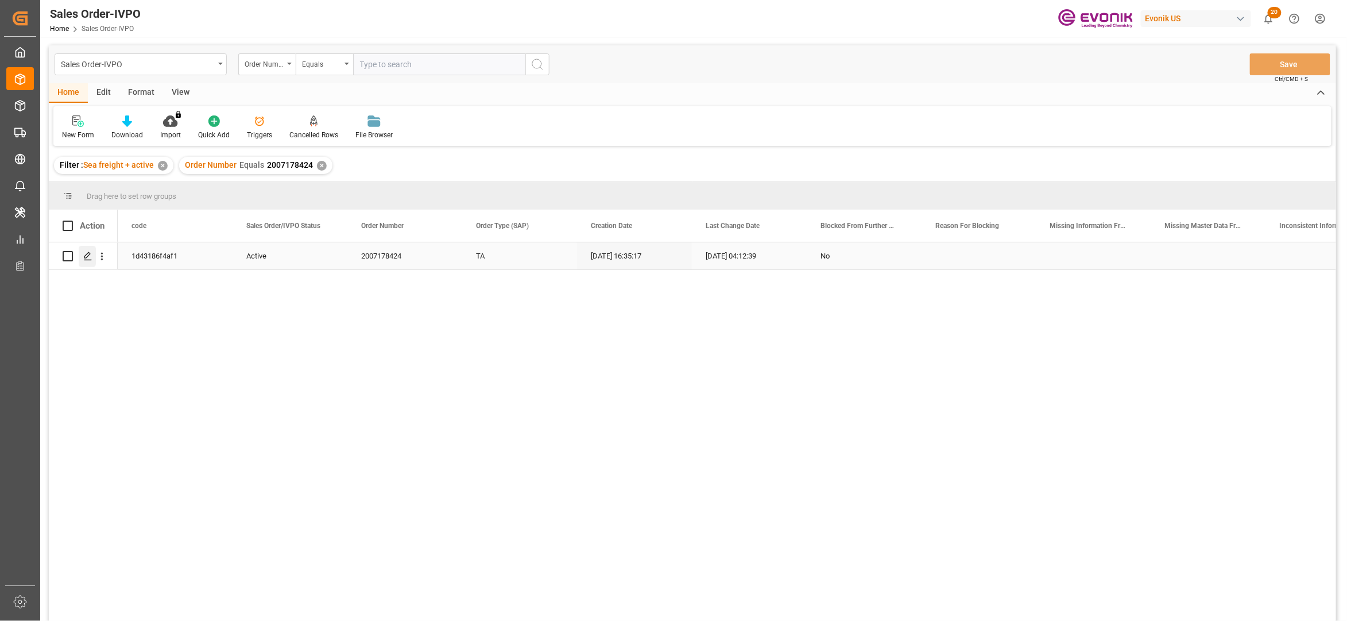
click at [86, 256] on icon "Press SPACE to select this row." at bounding box center [87, 256] width 9 height 9
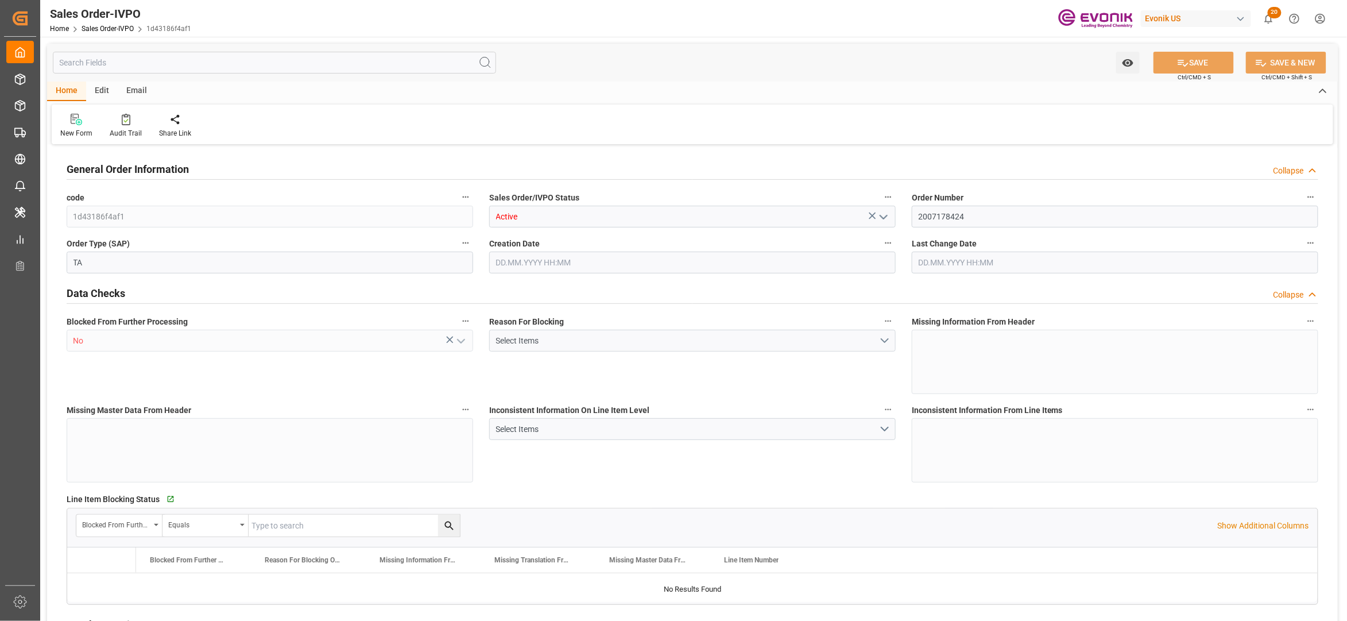
type input "BRSSZ"
type input "0"
type input "1"
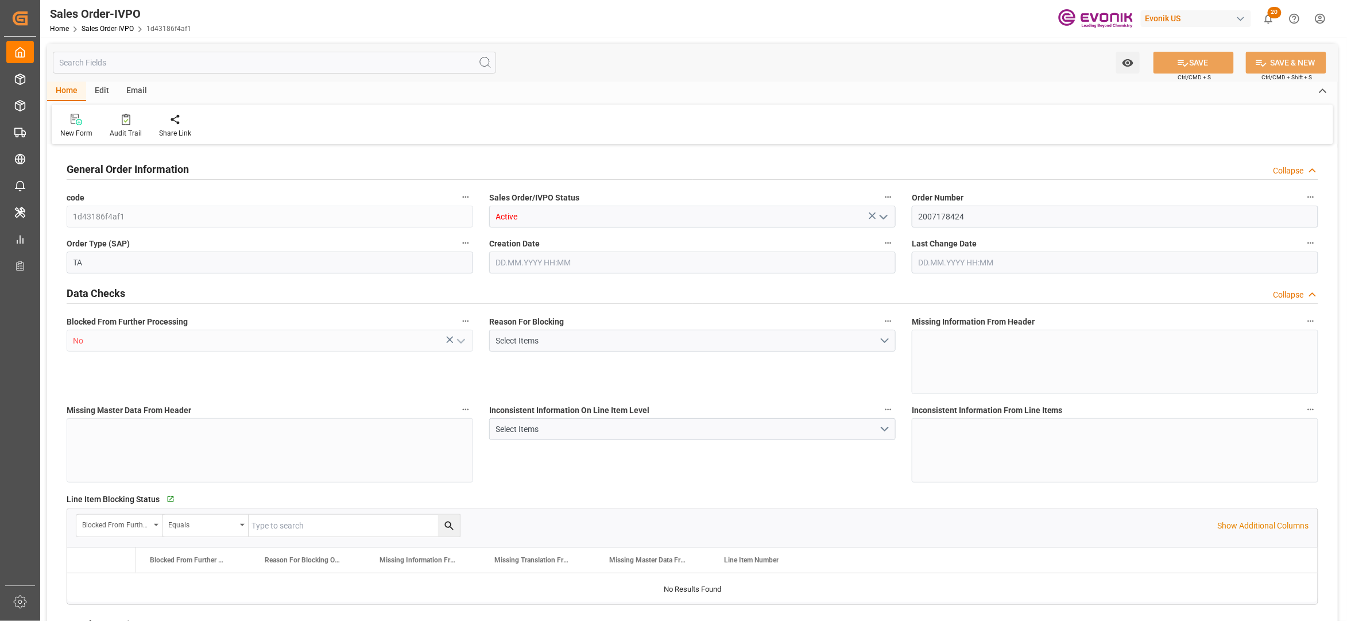
type input "16200"
type input "26.4204"
type input "17000"
type input "30"
type input "13.09.2025 16:35"
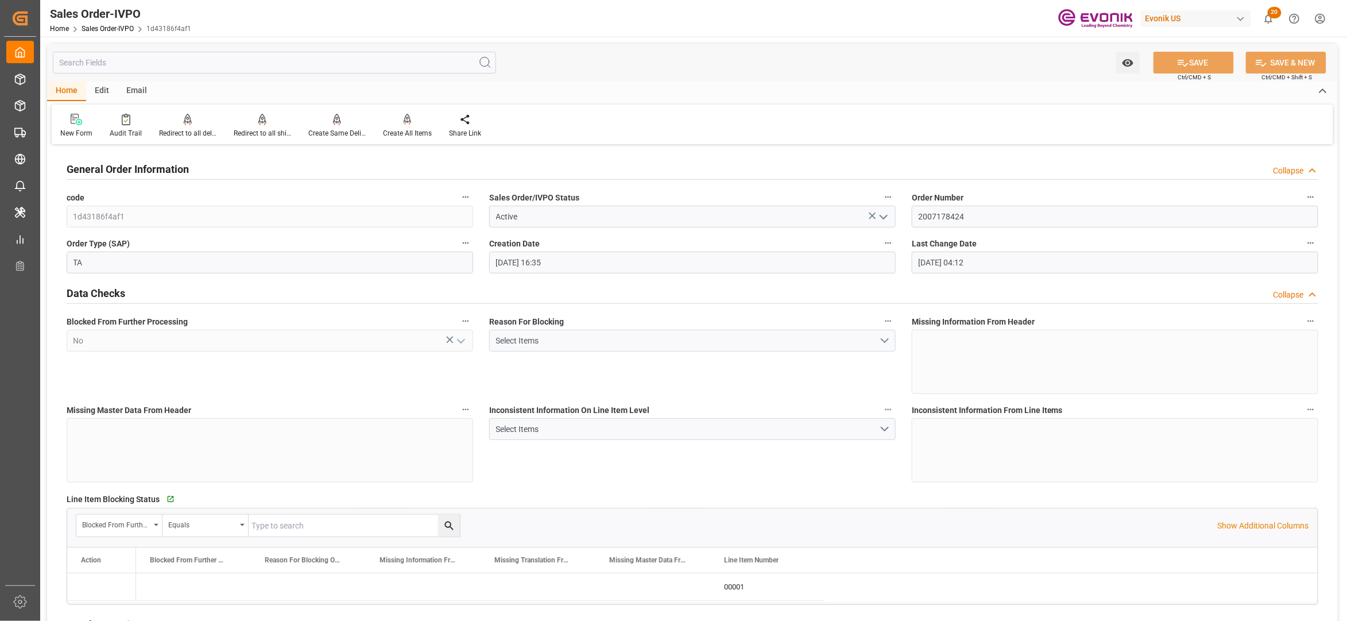
type input "15.09.2025 04:12"
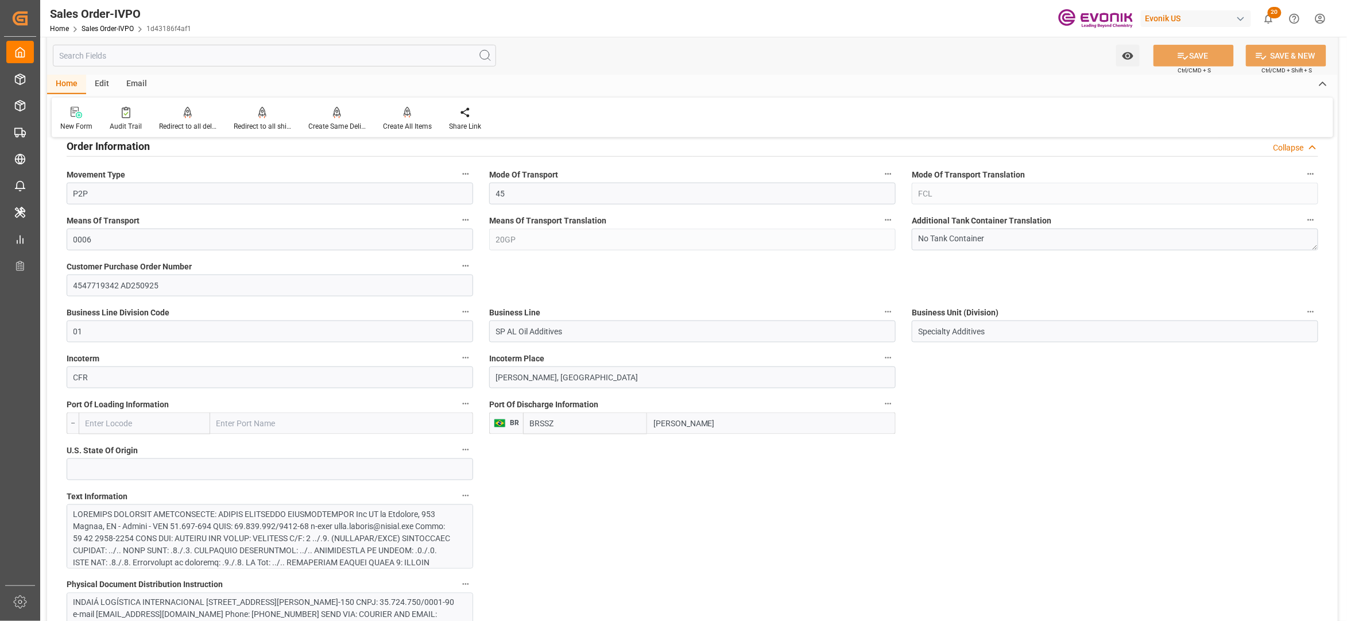
scroll to position [765, 0]
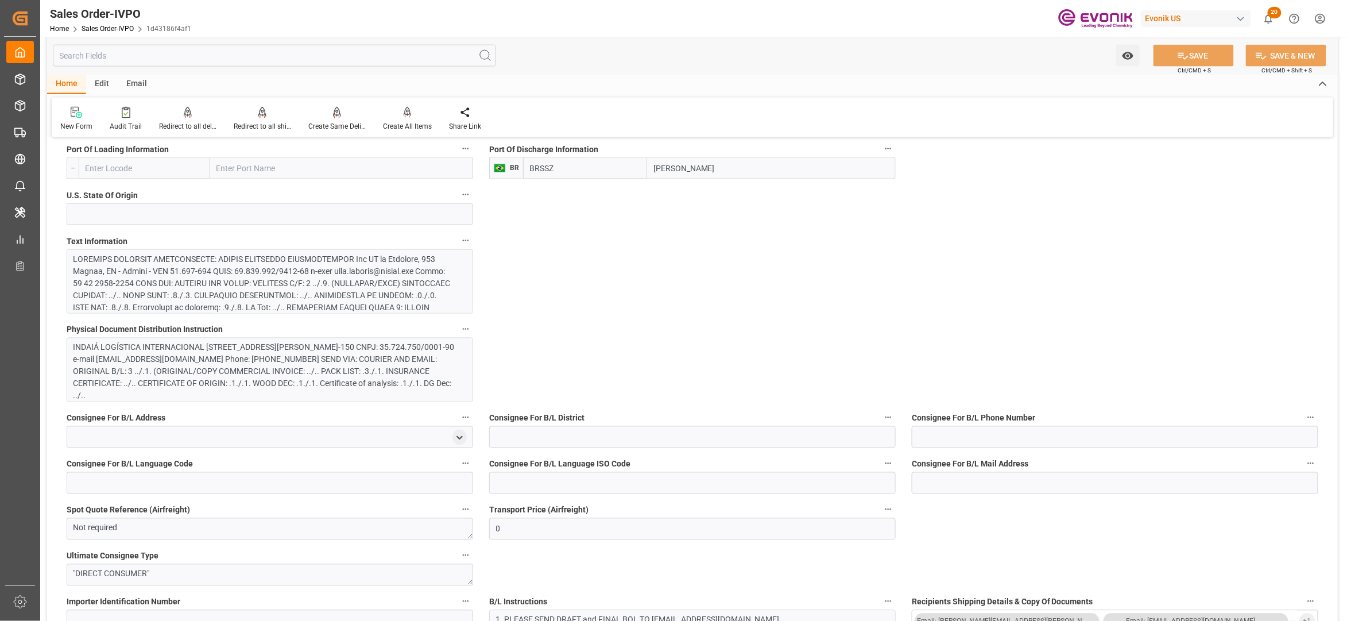
click at [430, 285] on div at bounding box center [264, 373] width 381 height 241
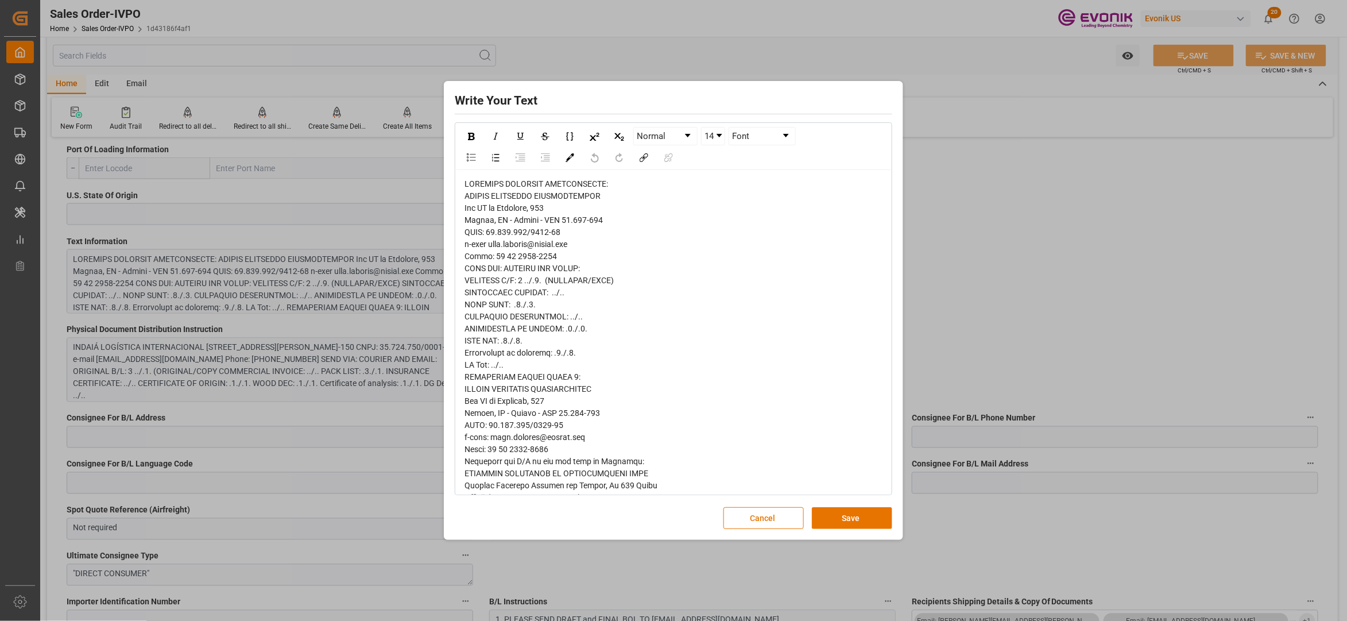
click at [482, 203] on span "rdw-editor" at bounding box center [615, 515] width 301 height 672
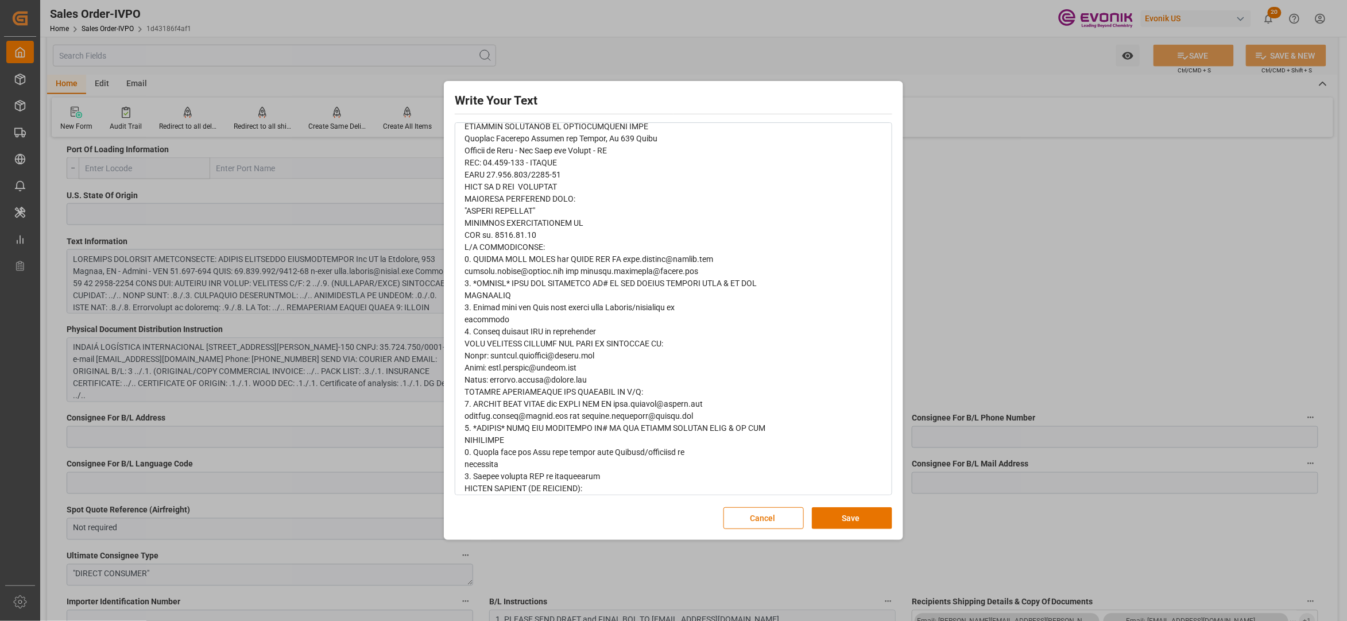
scroll to position [359, 0]
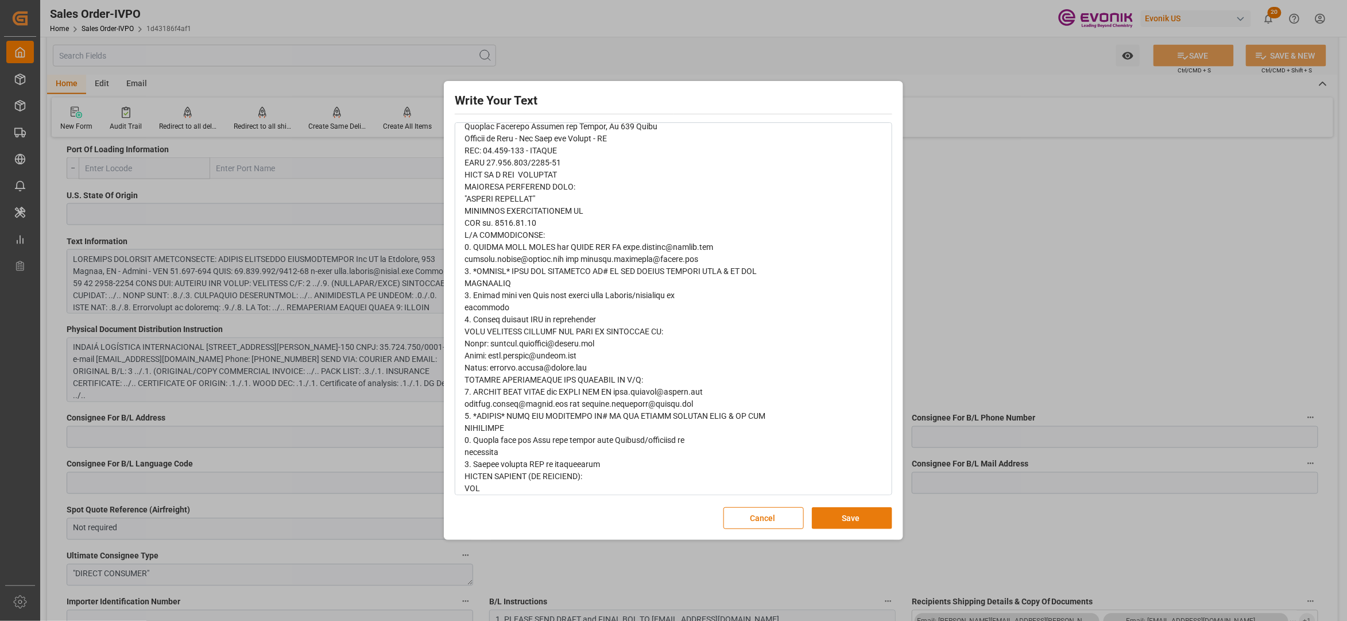
click at [845, 517] on button "Save" at bounding box center [852, 518] width 80 height 22
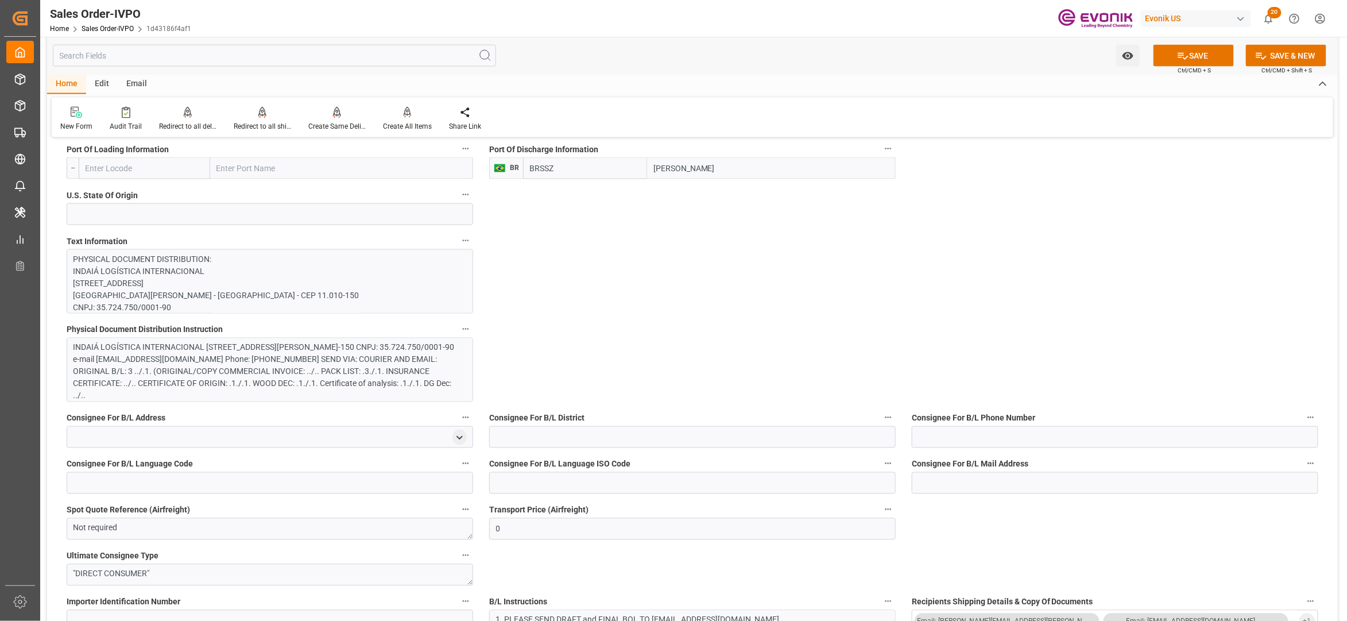
click at [349, 376] on div "INDAIÁ LOGÍSTICA INTERNACIONAL Rua XV de Novembro, 170 Santos, SP - Brasil - CE…" at bounding box center [264, 372] width 381 height 60
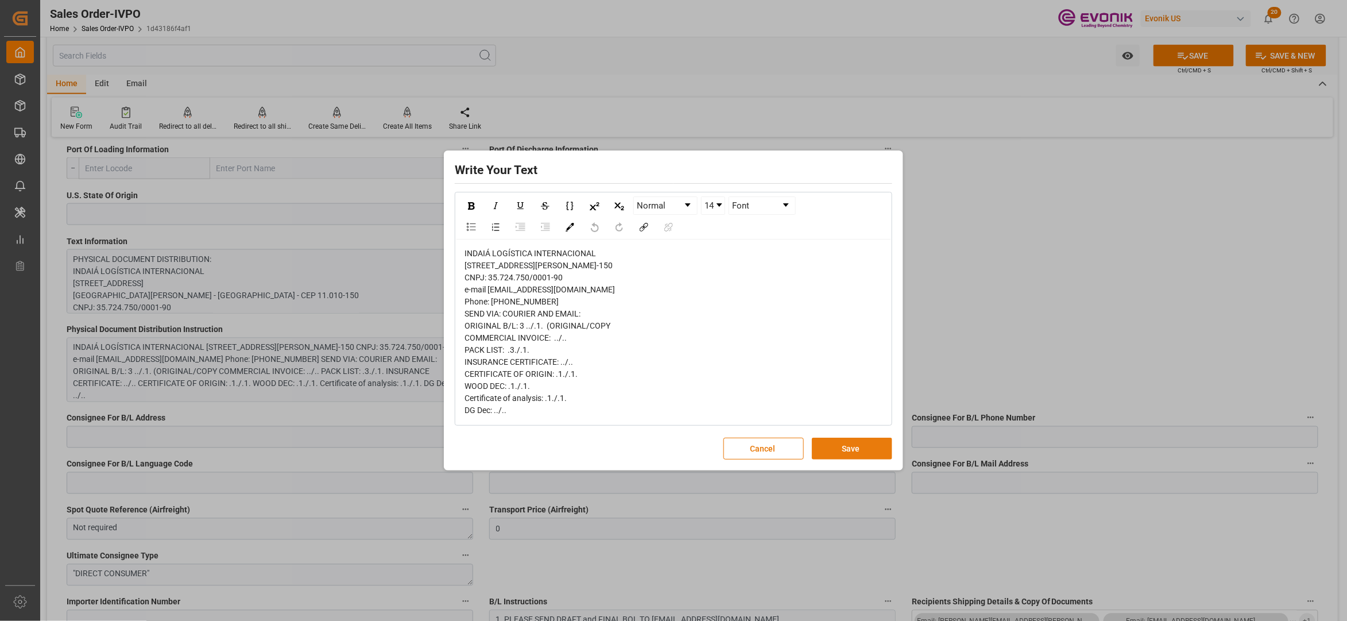
click at [837, 455] on button "Save" at bounding box center [852, 449] width 80 height 22
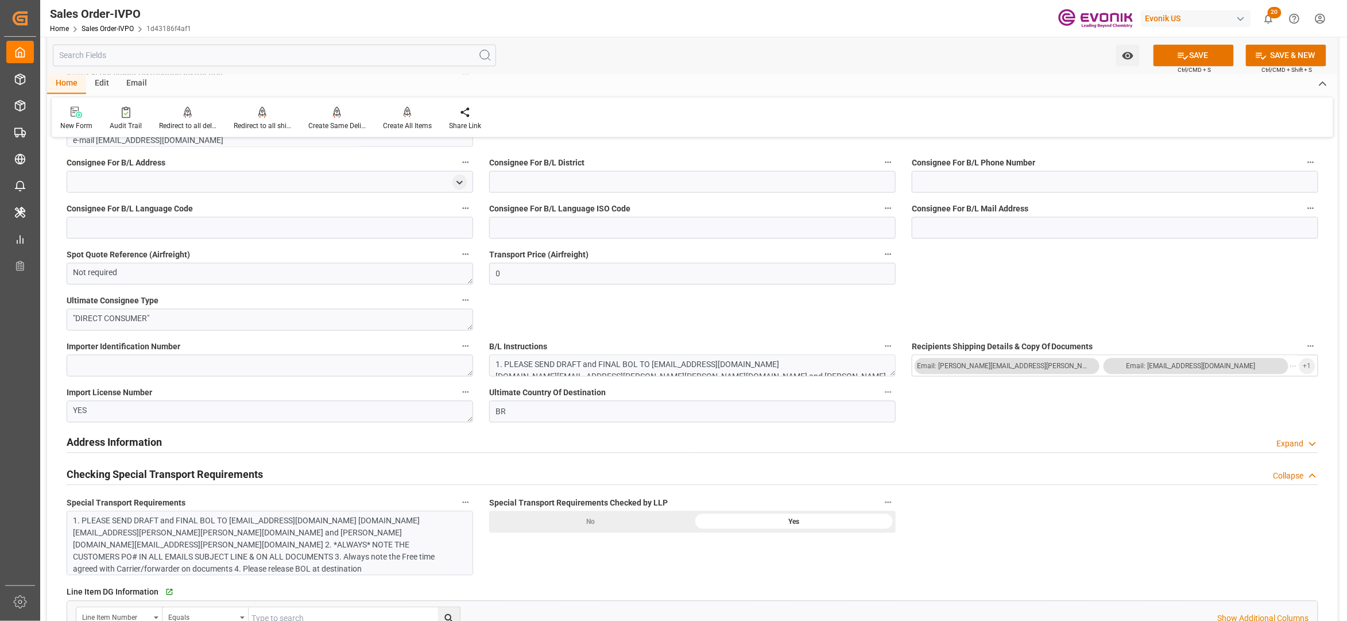
scroll to position [1276, 0]
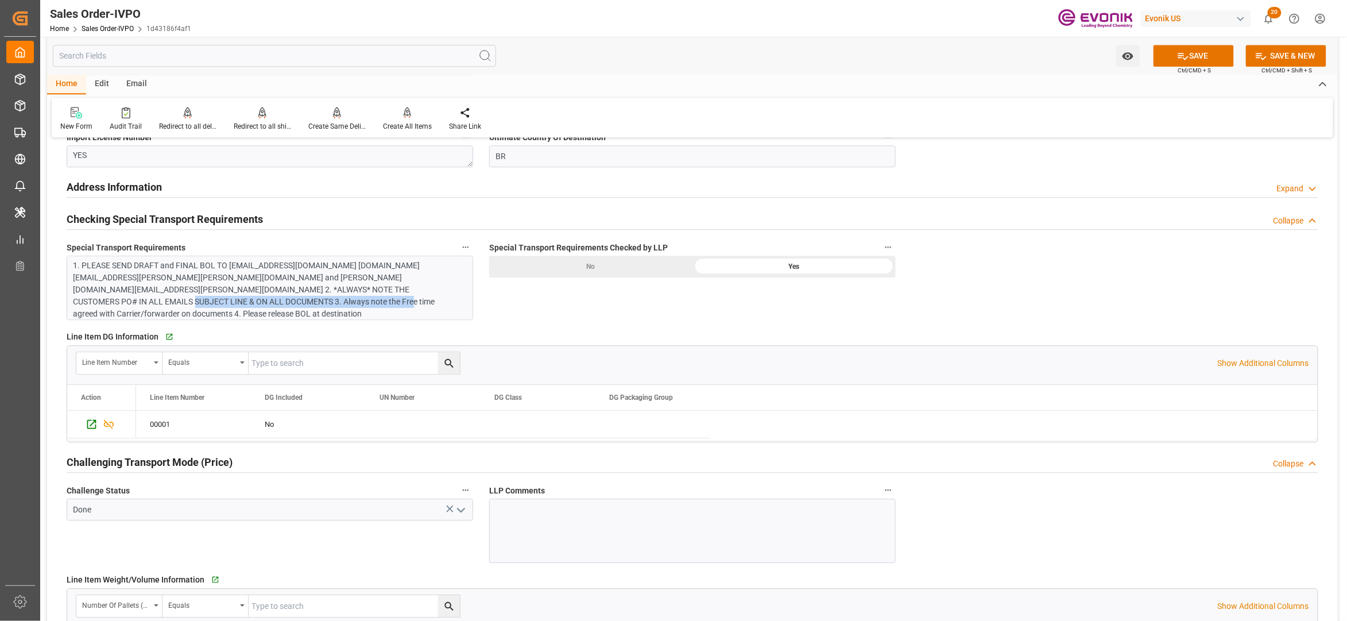
click at [352, 295] on div "1. PLEASE SEND DRAFT and FINAL BOL TO lubs.imports@raizen.com vitoria.cabral@ra…" at bounding box center [264, 290] width 381 height 60
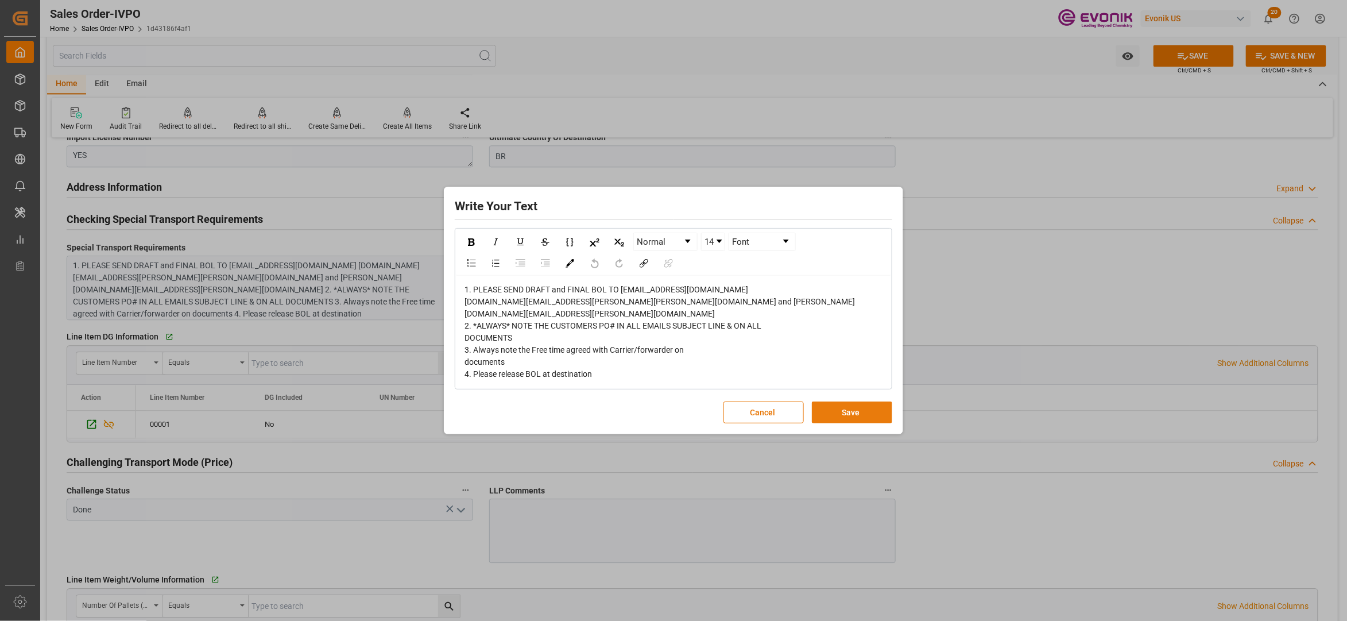
click at [866, 417] on button "Save" at bounding box center [852, 412] width 80 height 22
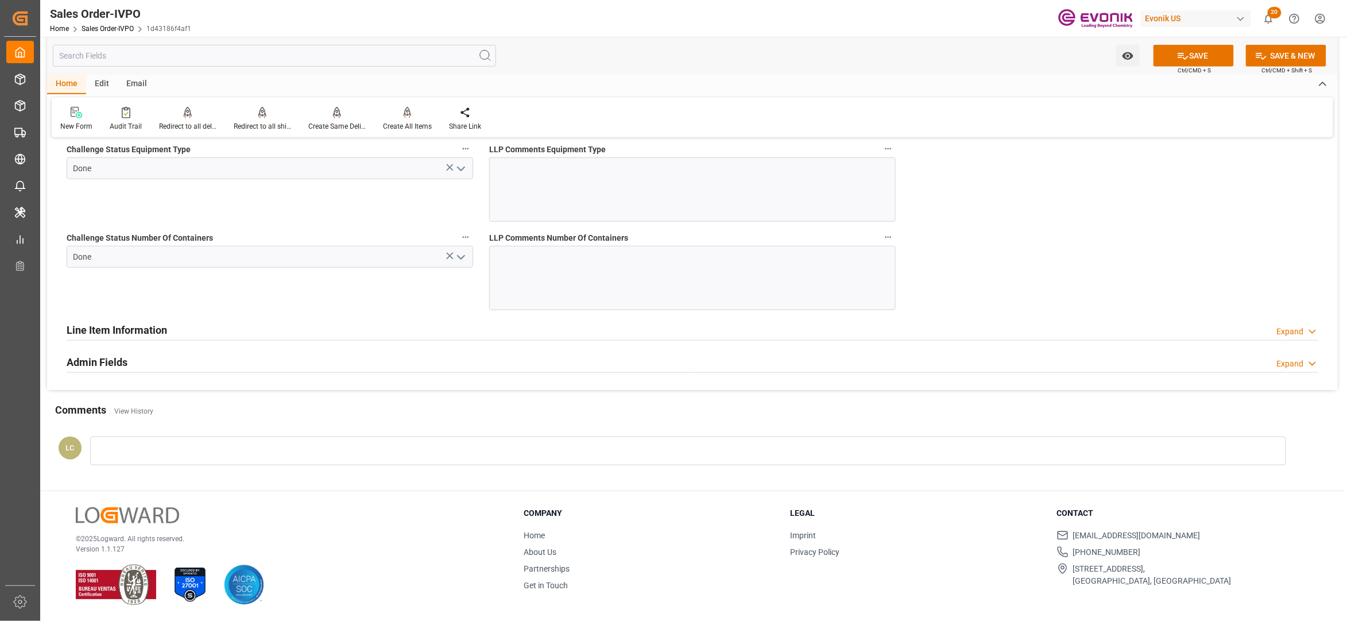
scroll to position [2036, 0]
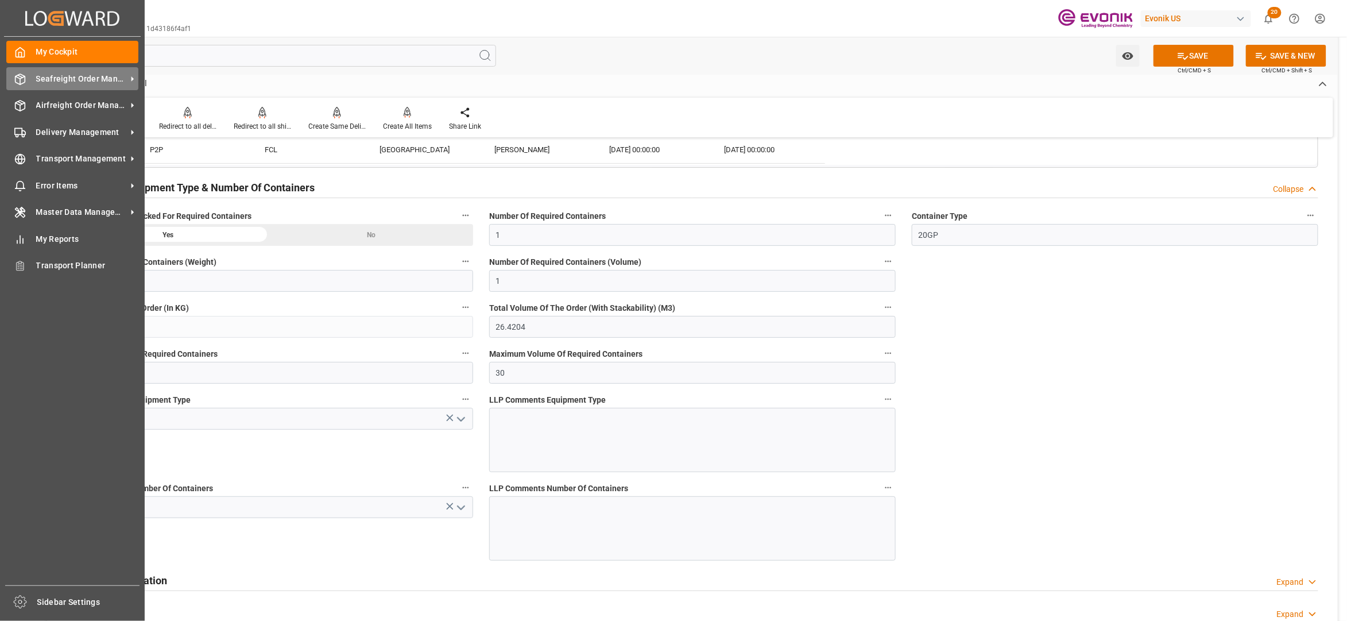
click at [67, 83] on span "Seafreight Order Management" at bounding box center [81, 79] width 91 height 12
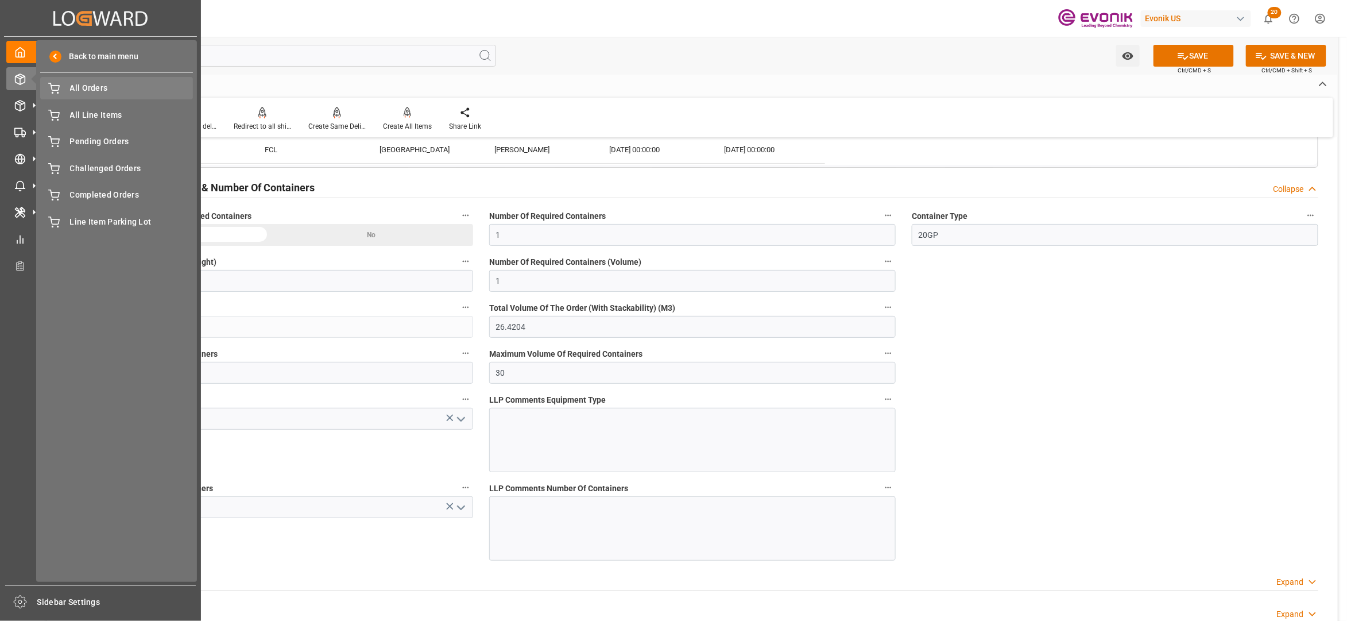
click at [107, 90] on span "All Orders" at bounding box center [131, 88] width 123 height 12
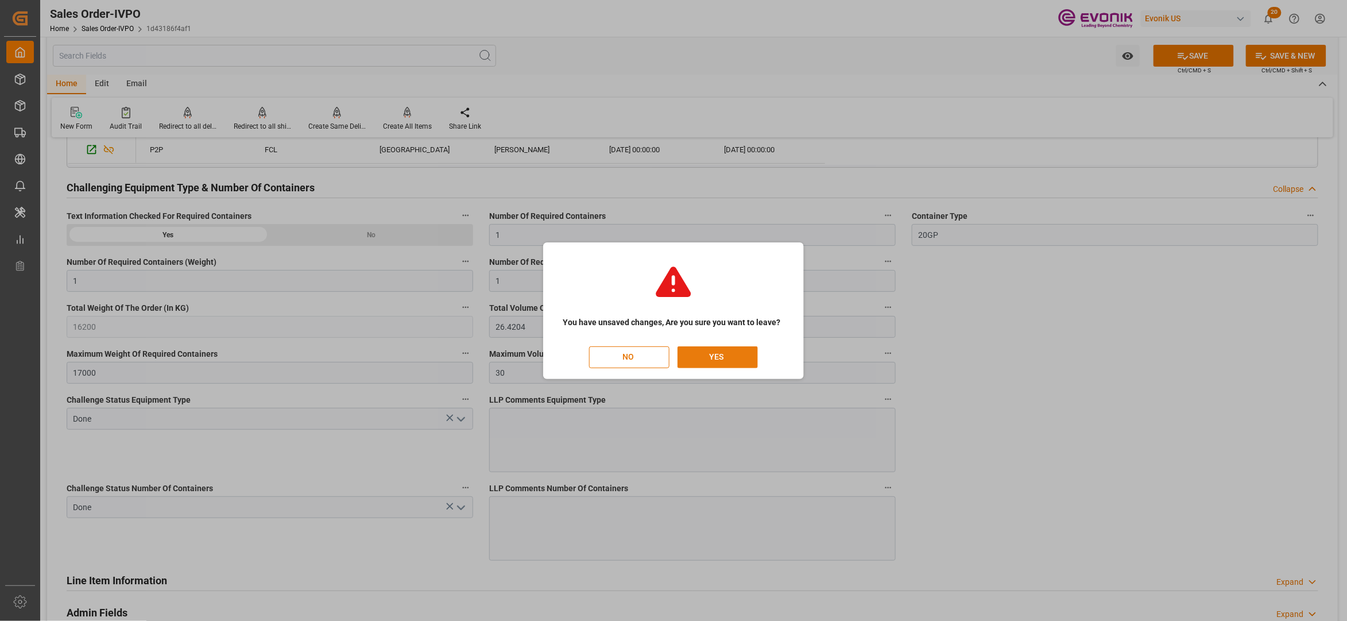
click at [736, 357] on button "YES" at bounding box center [718, 357] width 80 height 22
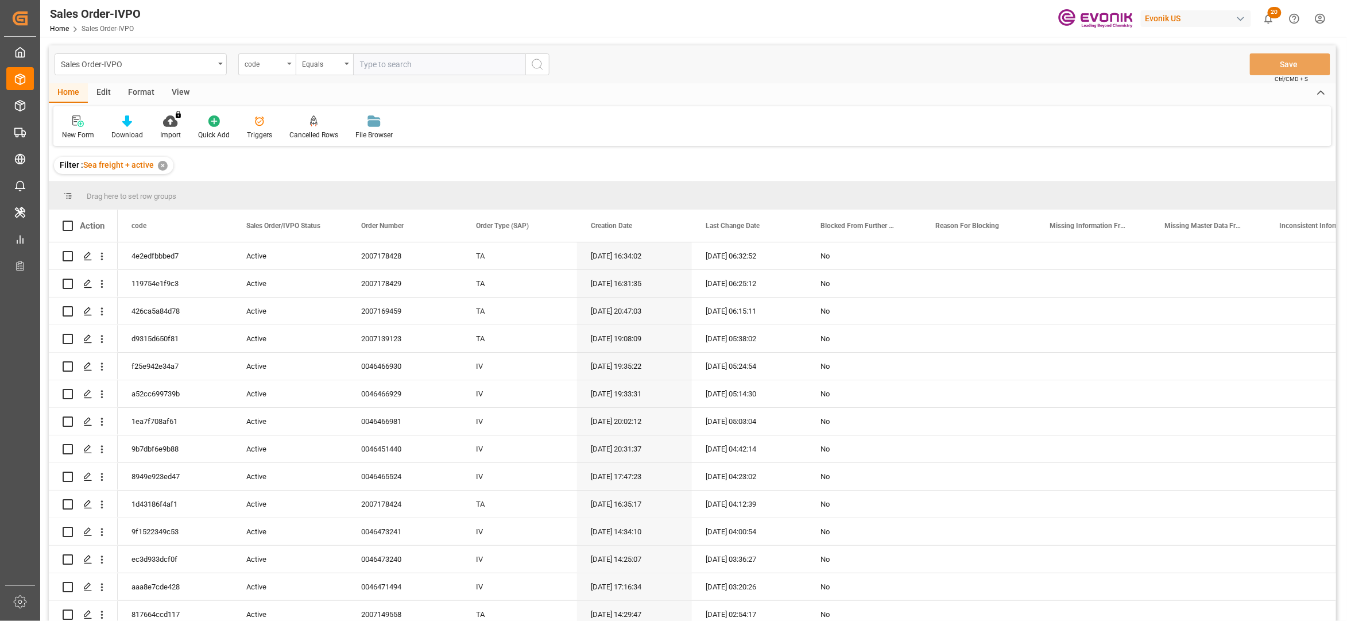
click at [278, 68] on div "code" at bounding box center [264, 62] width 39 height 13
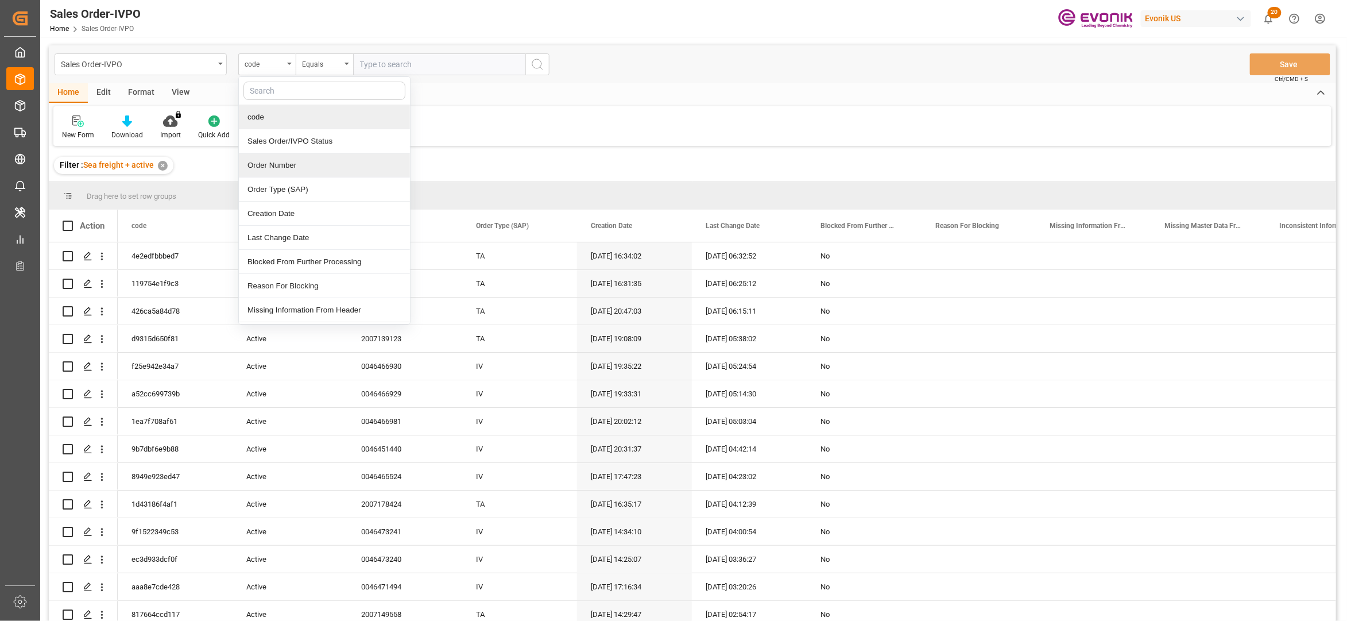
click at [316, 173] on div "Order Number" at bounding box center [324, 165] width 171 height 24
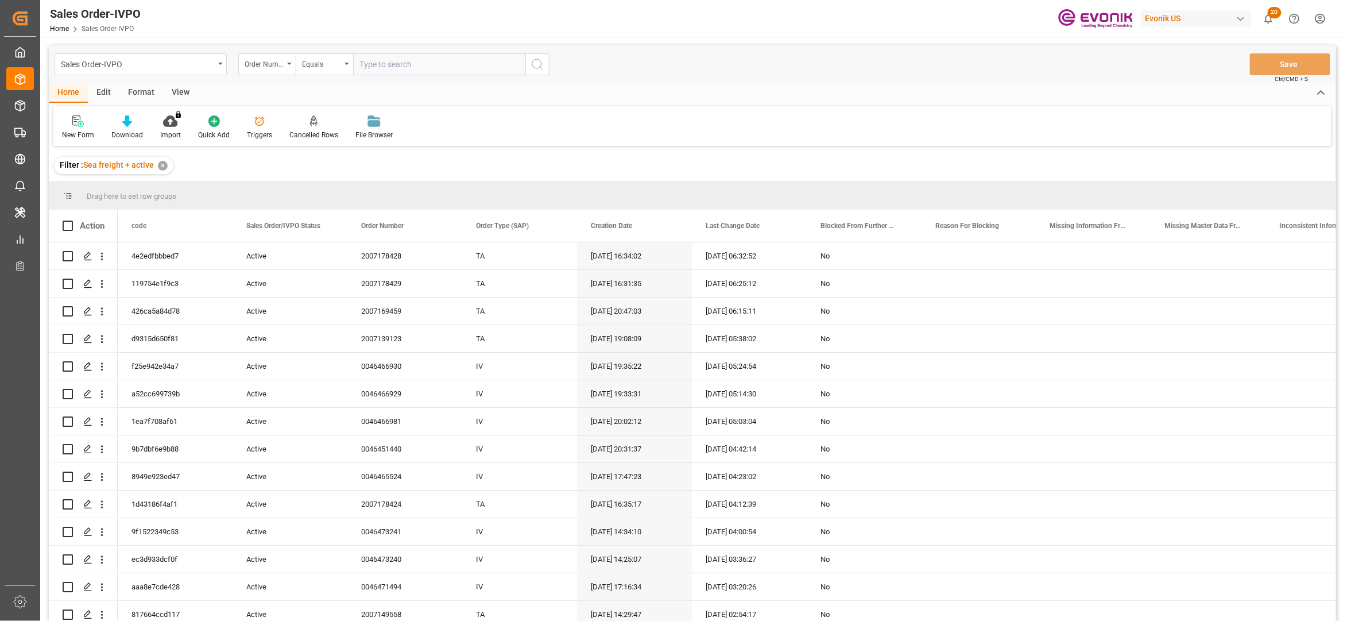
click at [398, 65] on input "text" at bounding box center [439, 64] width 172 height 22
paste input "0046472957"
type input "0046472957"
click at [539, 67] on icon "search button" at bounding box center [538, 64] width 14 height 14
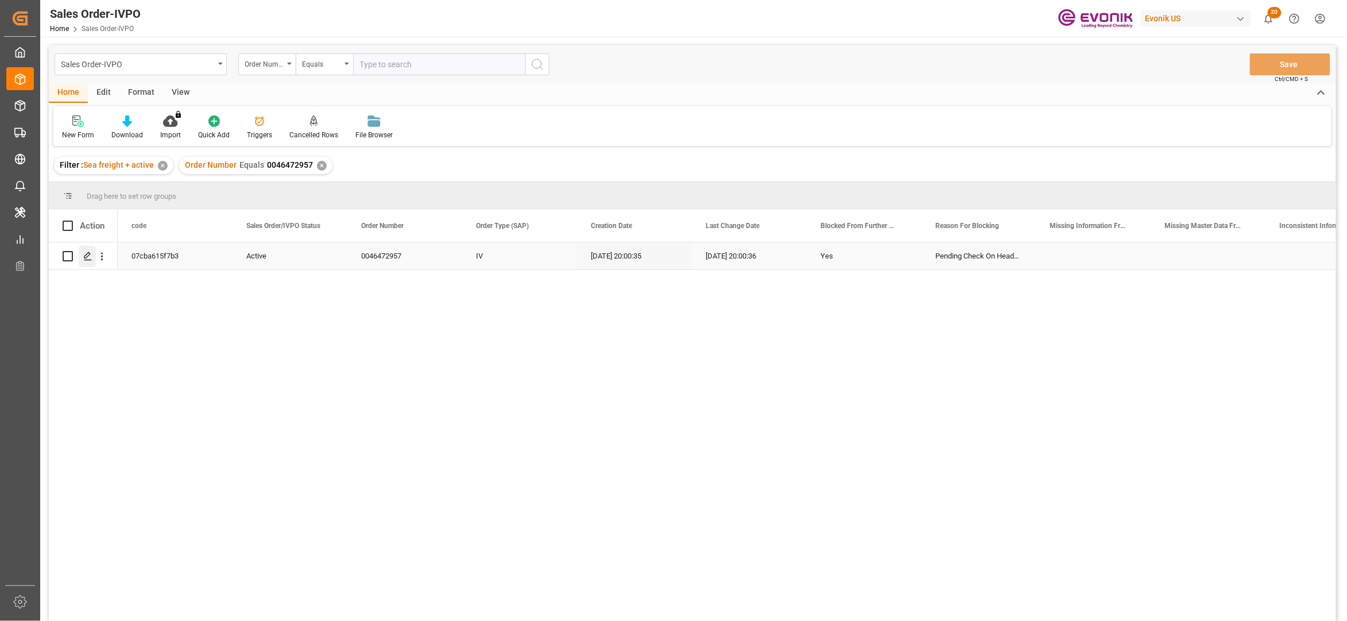
click at [88, 257] on icon "Press SPACE to select this row." at bounding box center [87, 256] width 9 height 9
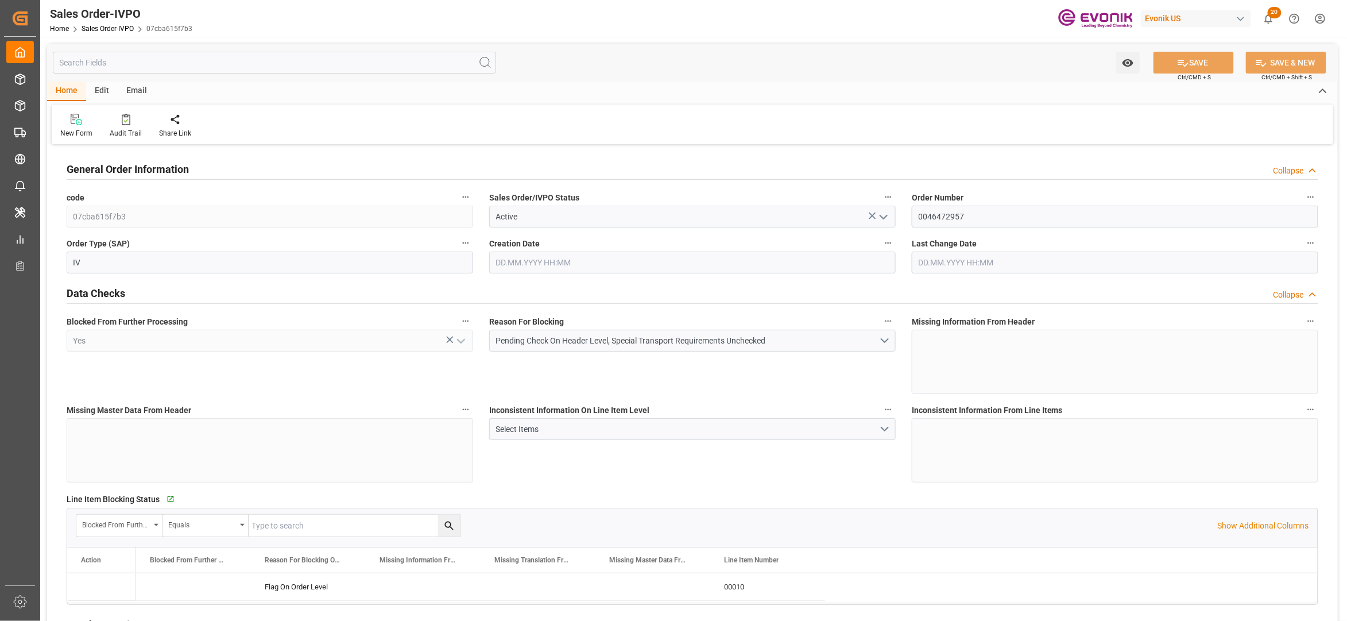
type input "GBSOU"
type input "0"
type input "1"
type input "17640"
type input "12.09.2025 20:00"
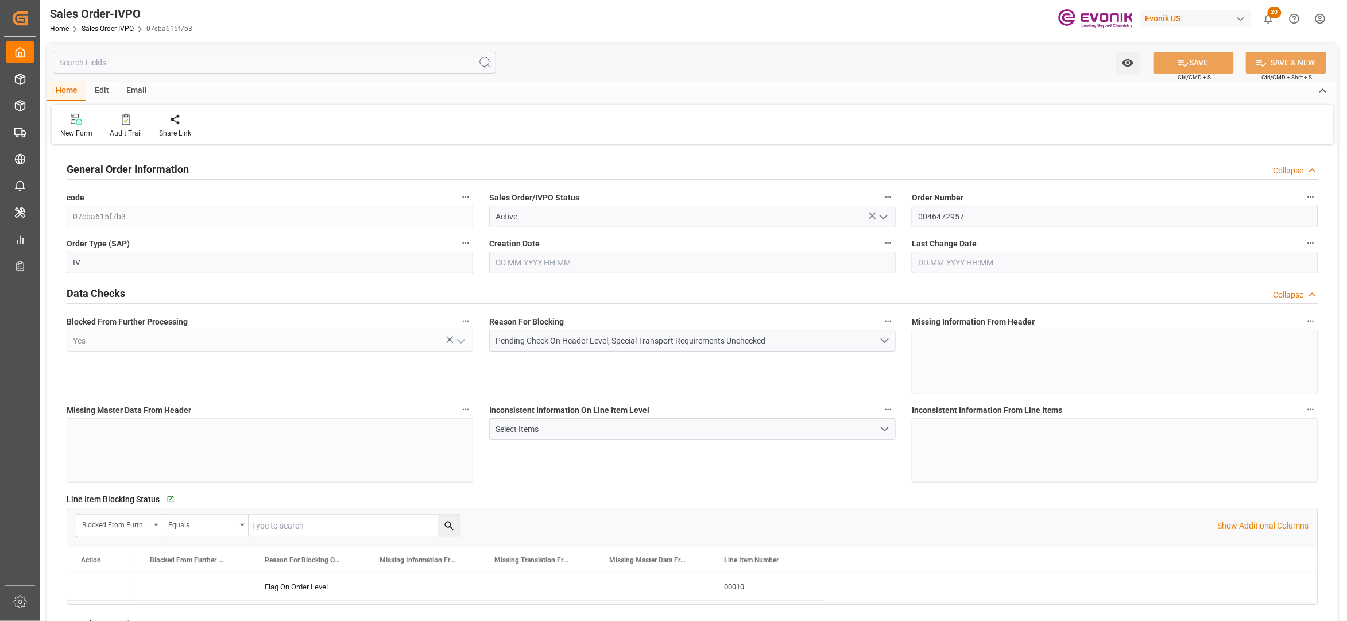
type input "12.09.2025 20:00"
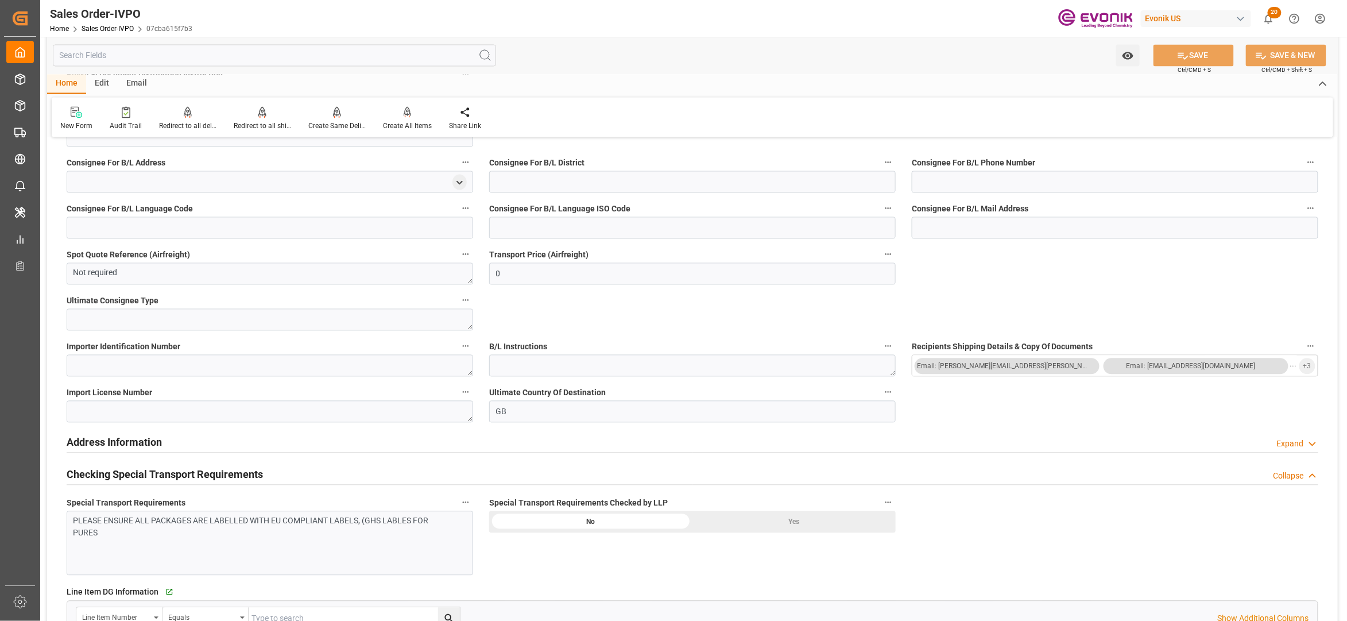
scroll to position [765, 0]
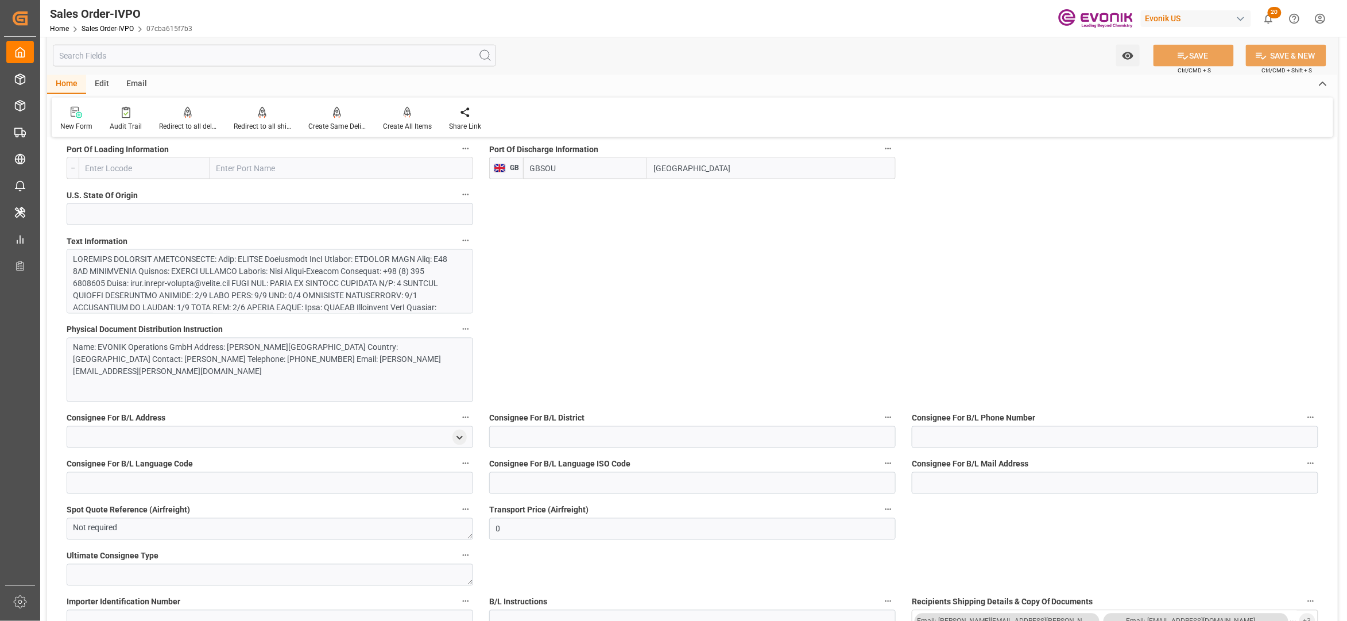
click at [400, 292] on div at bounding box center [264, 379] width 381 height 253
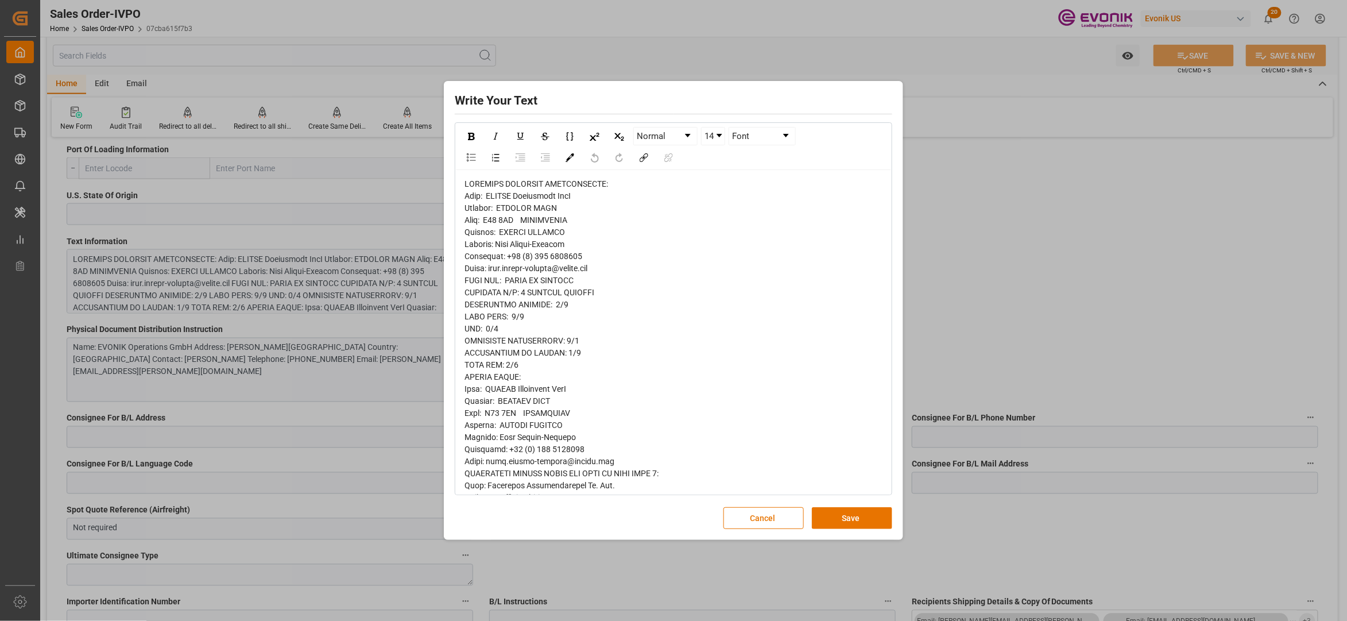
scroll to position [441, 0]
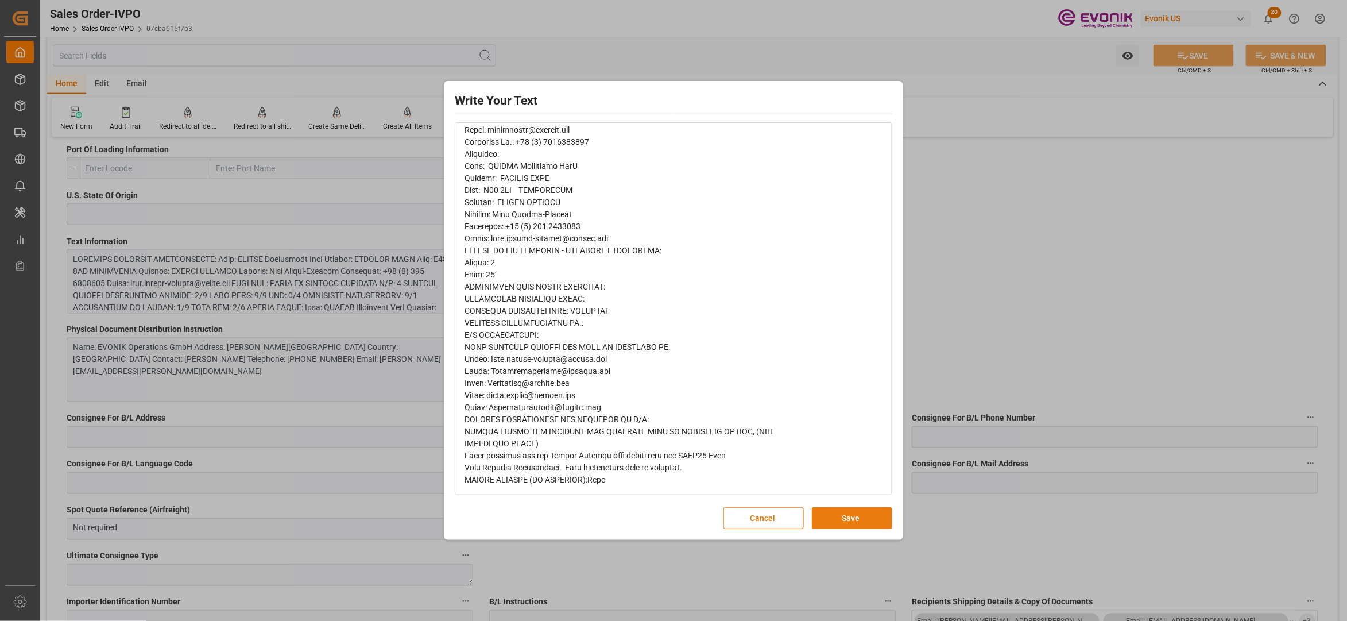
click at [857, 519] on button "Save" at bounding box center [852, 518] width 80 height 22
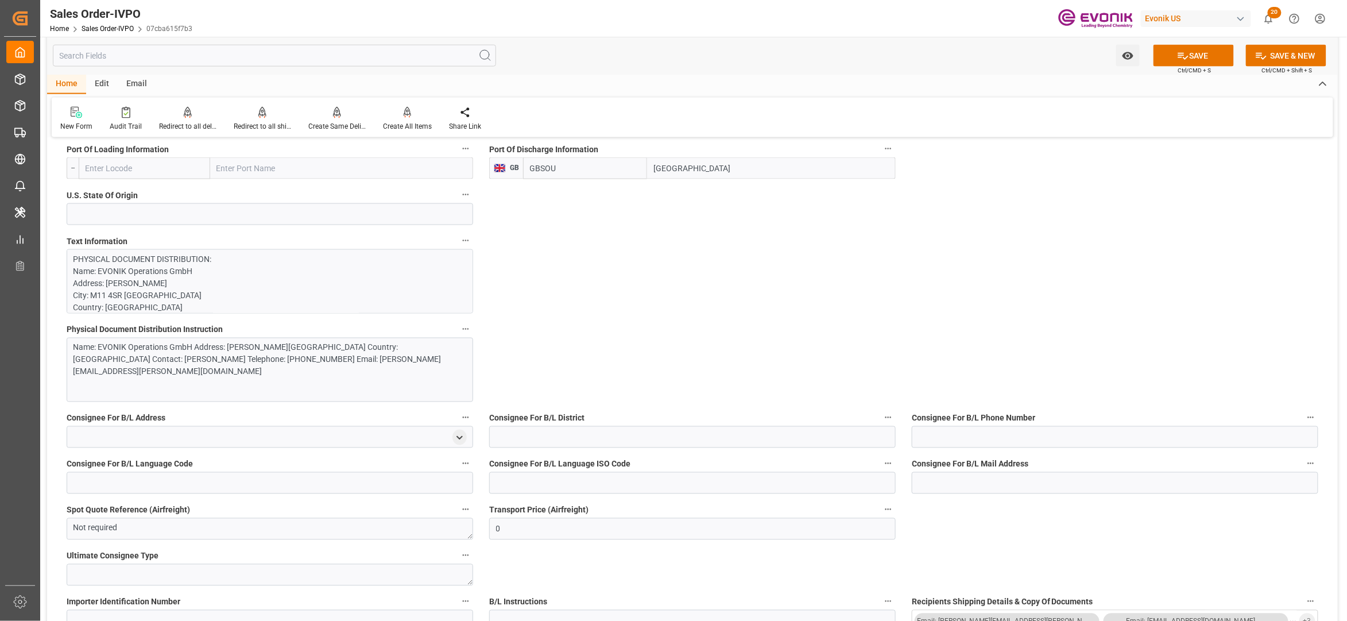
click at [361, 362] on div "Name: EVONIK Operations GmbH Address: CLAYTON LANE City: M11 4SR MANCHESTER Cou…" at bounding box center [264, 360] width 381 height 36
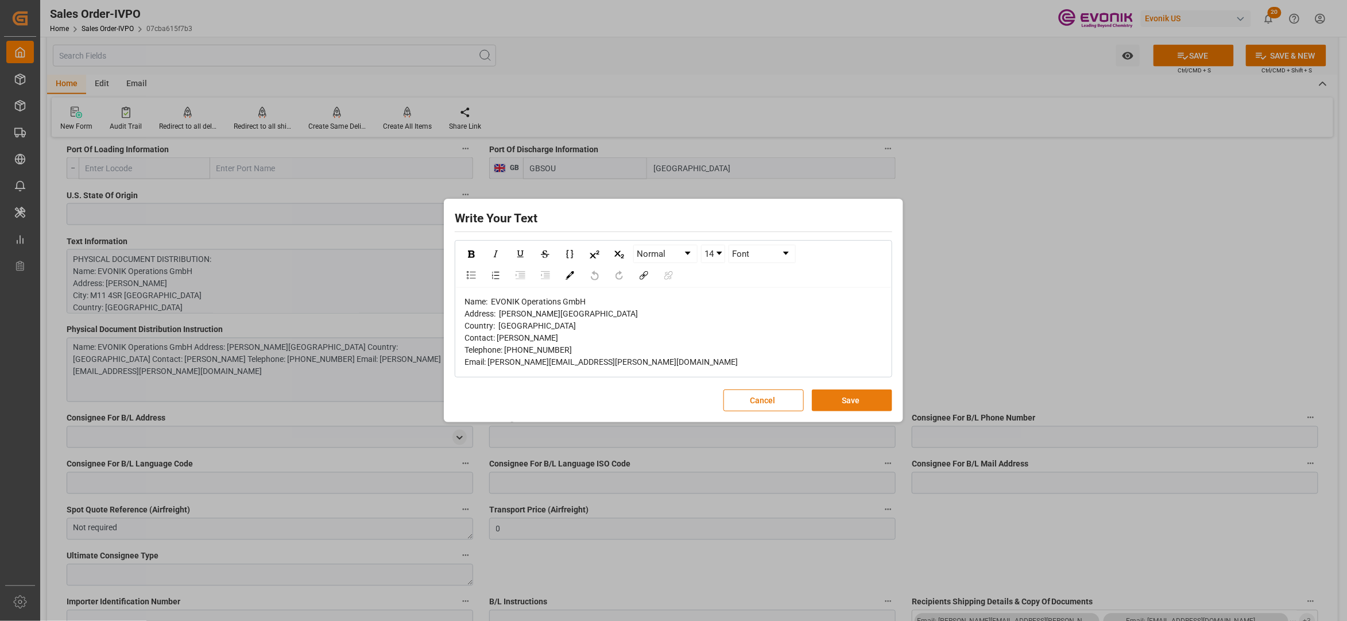
click at [833, 409] on button "Save" at bounding box center [852, 400] width 80 height 22
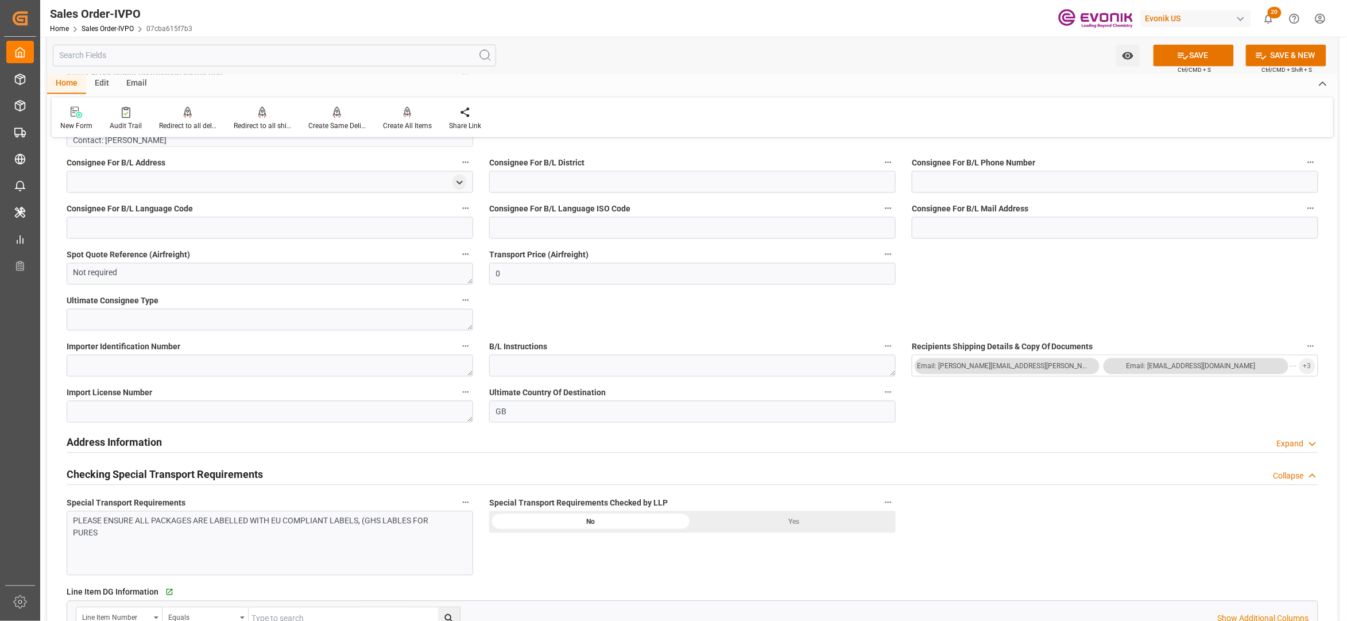
scroll to position [1276, 0]
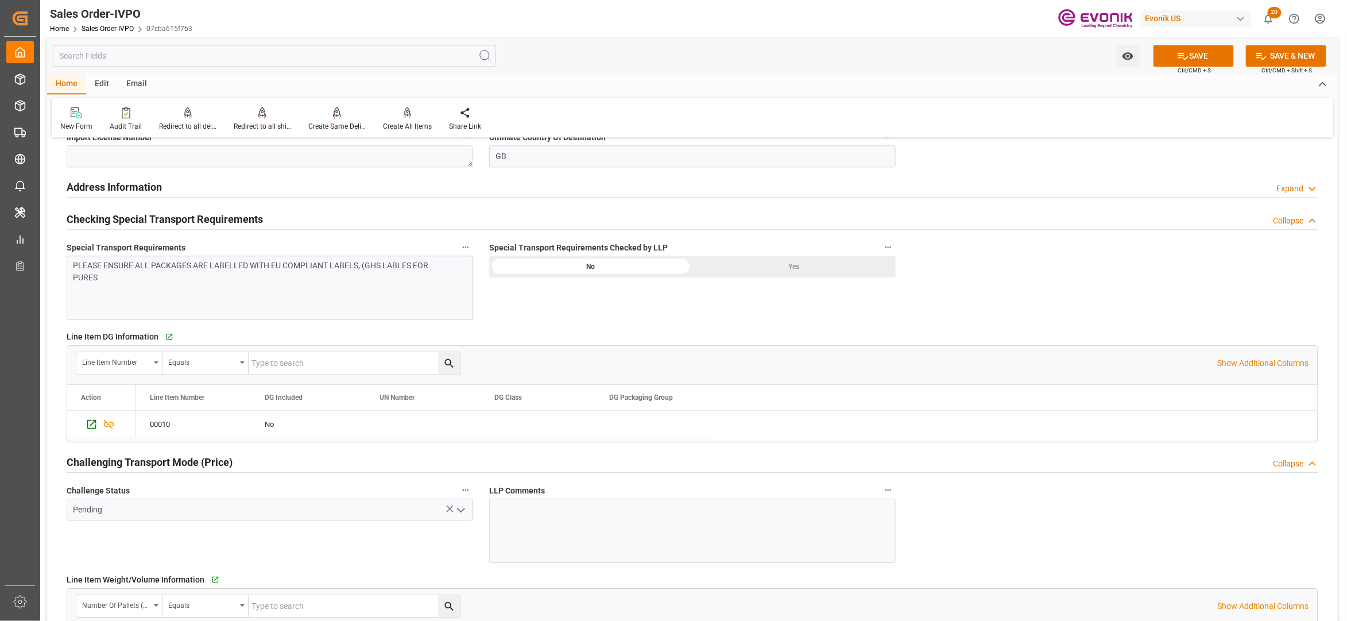
click at [792, 269] on div "Yes" at bounding box center [794, 267] width 203 height 22
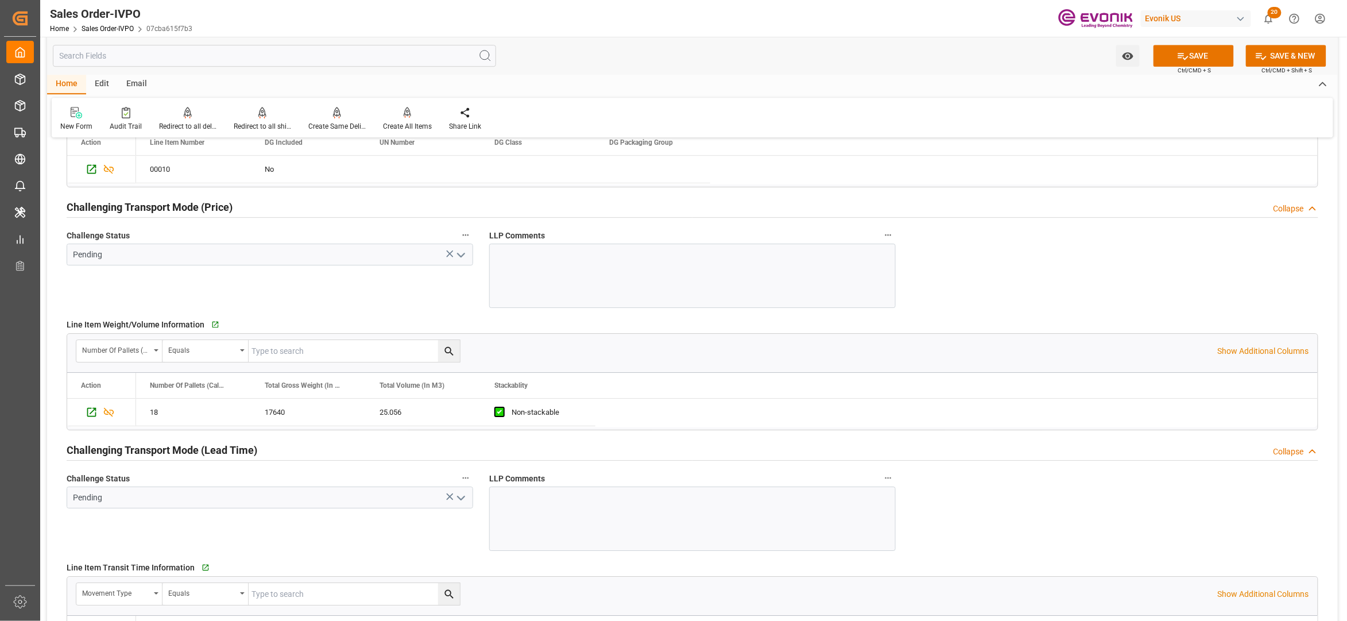
click at [464, 254] on icon "open menu" at bounding box center [461, 255] width 14 height 14
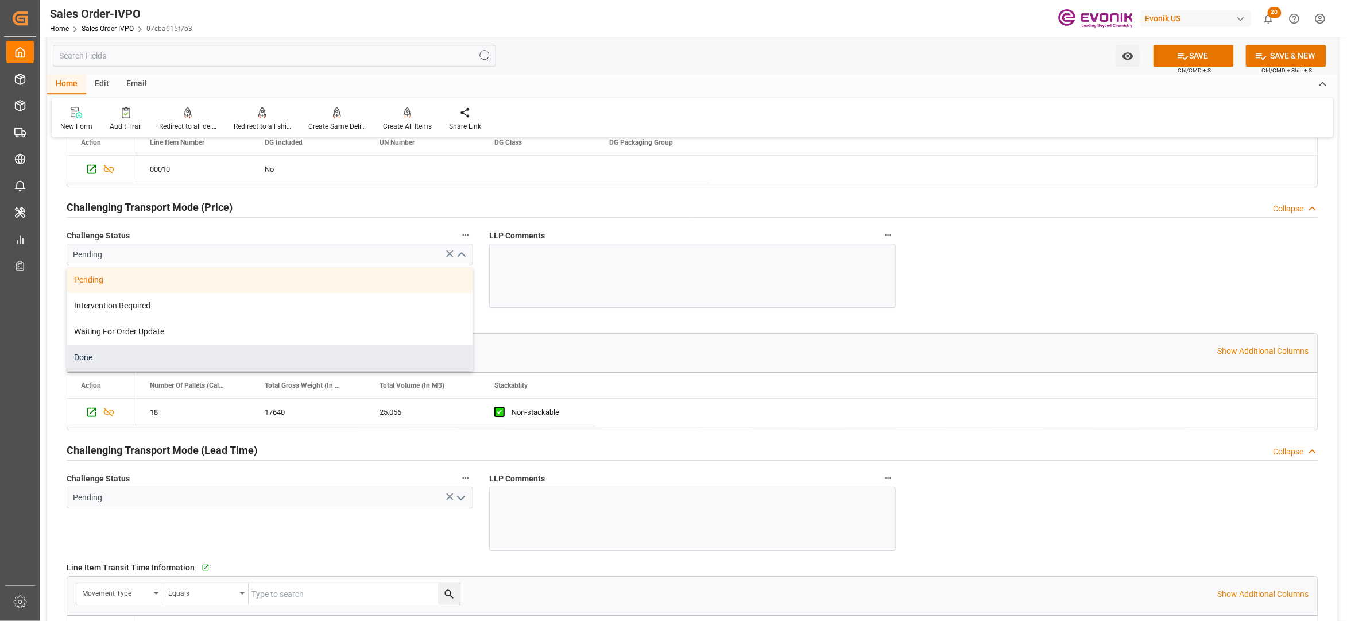
click at [237, 353] on div "Done" at bounding box center [269, 358] width 405 height 26
type input "Done"
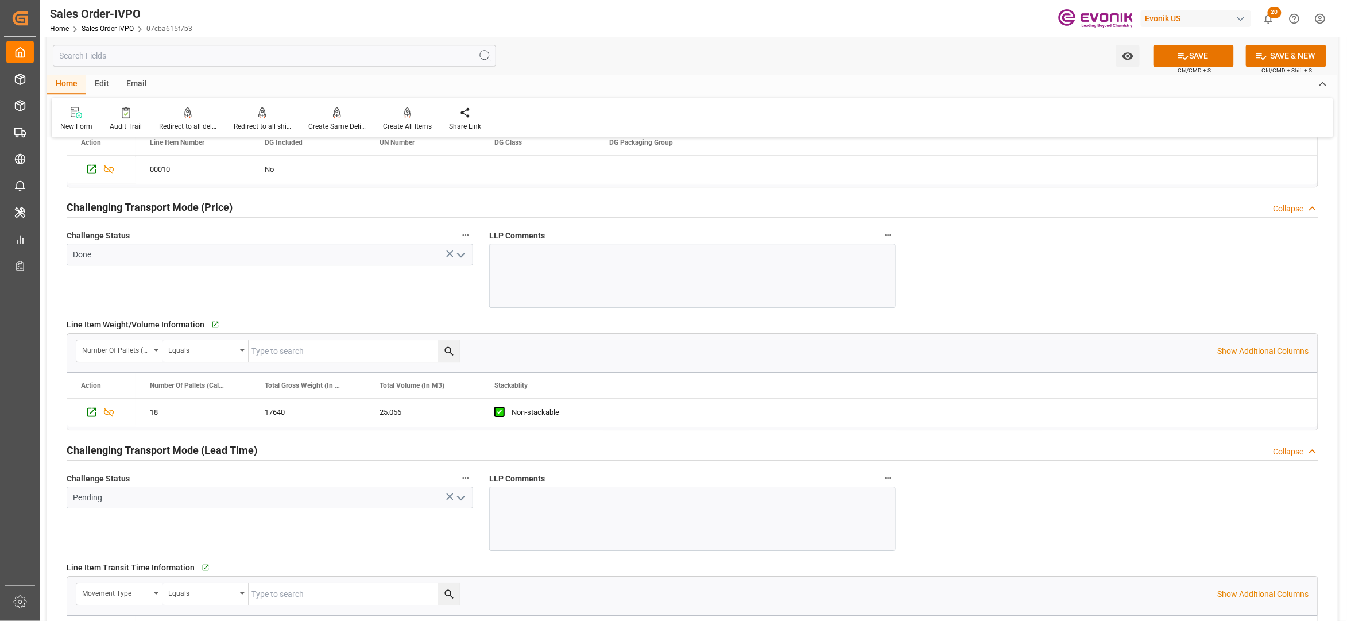
scroll to position [1786, 0]
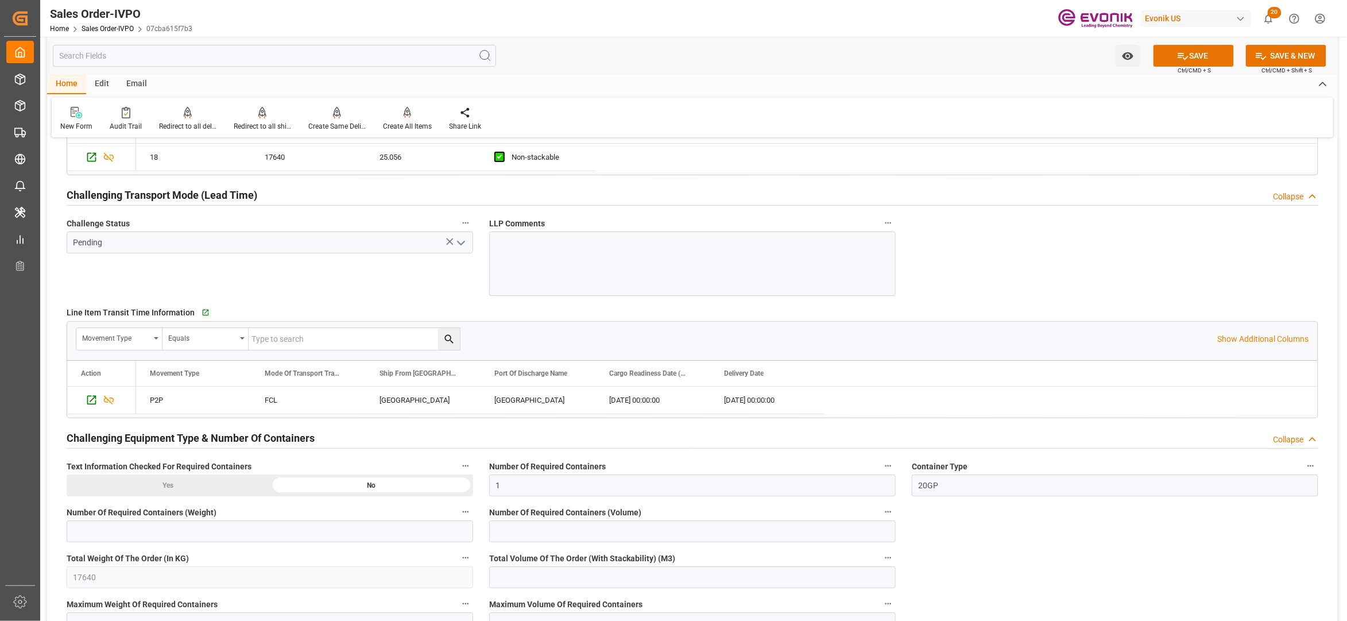
click at [461, 244] on icon "open menu" at bounding box center [461, 243] width 14 height 14
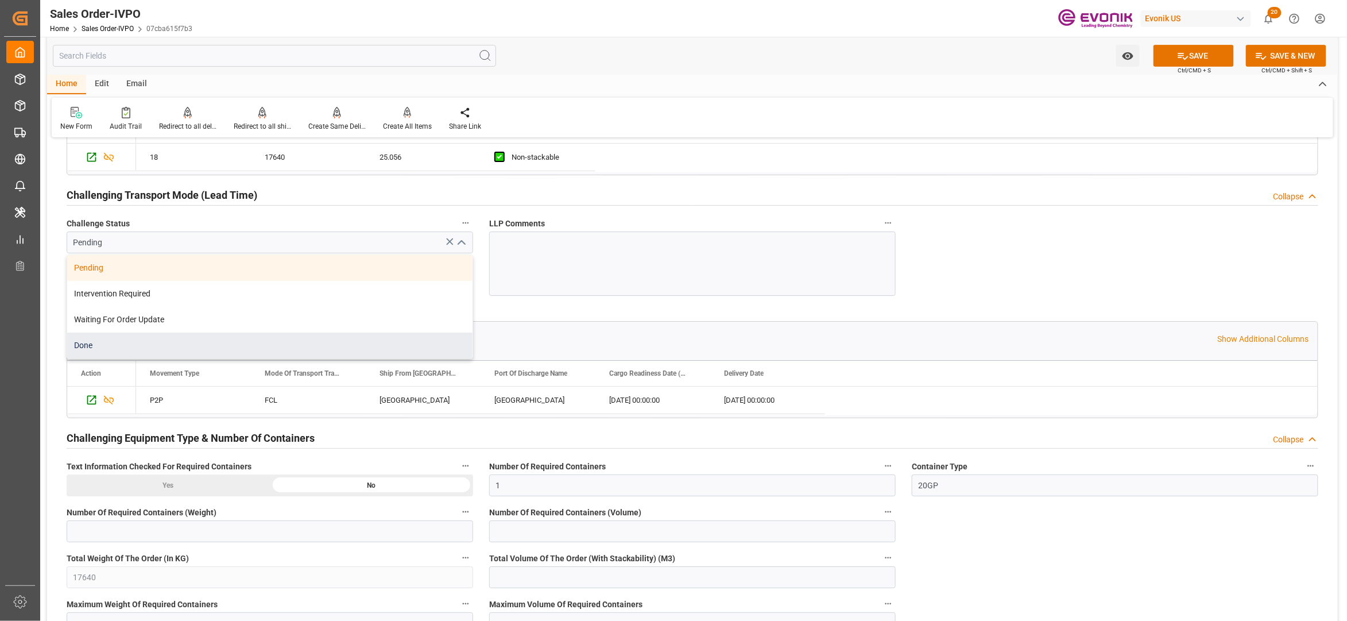
click at [219, 345] on div "Done" at bounding box center [269, 345] width 405 height 26
type input "Done"
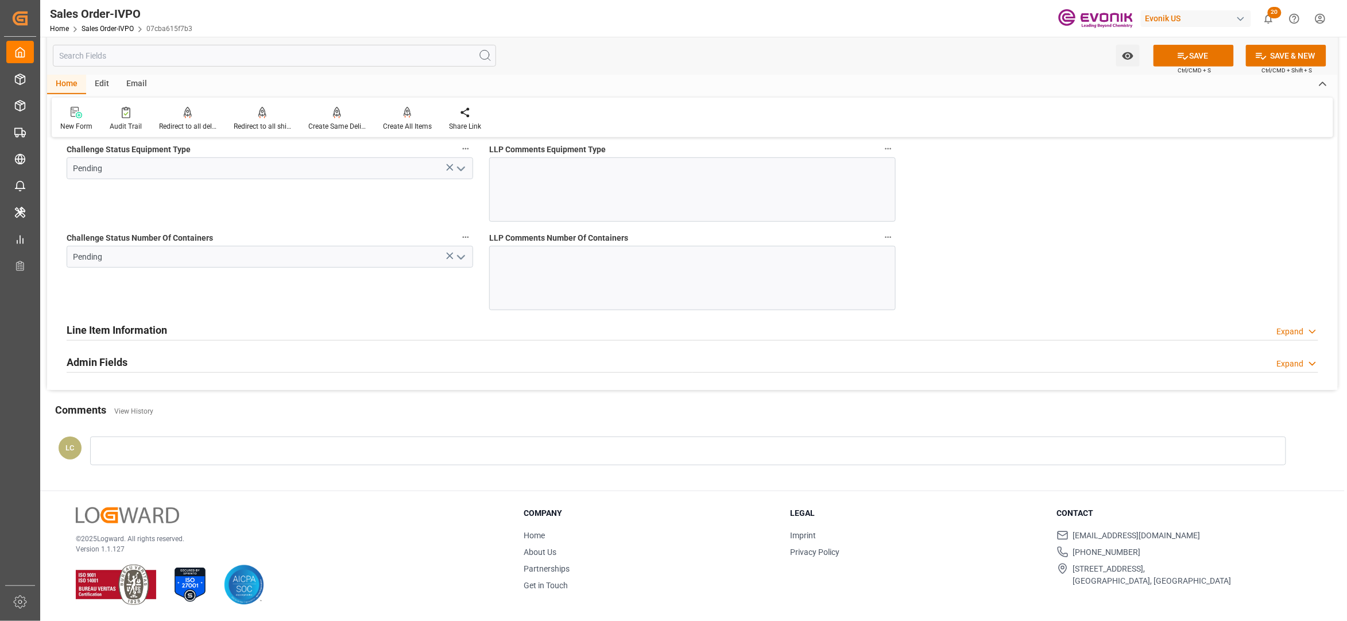
scroll to position [2036, 0]
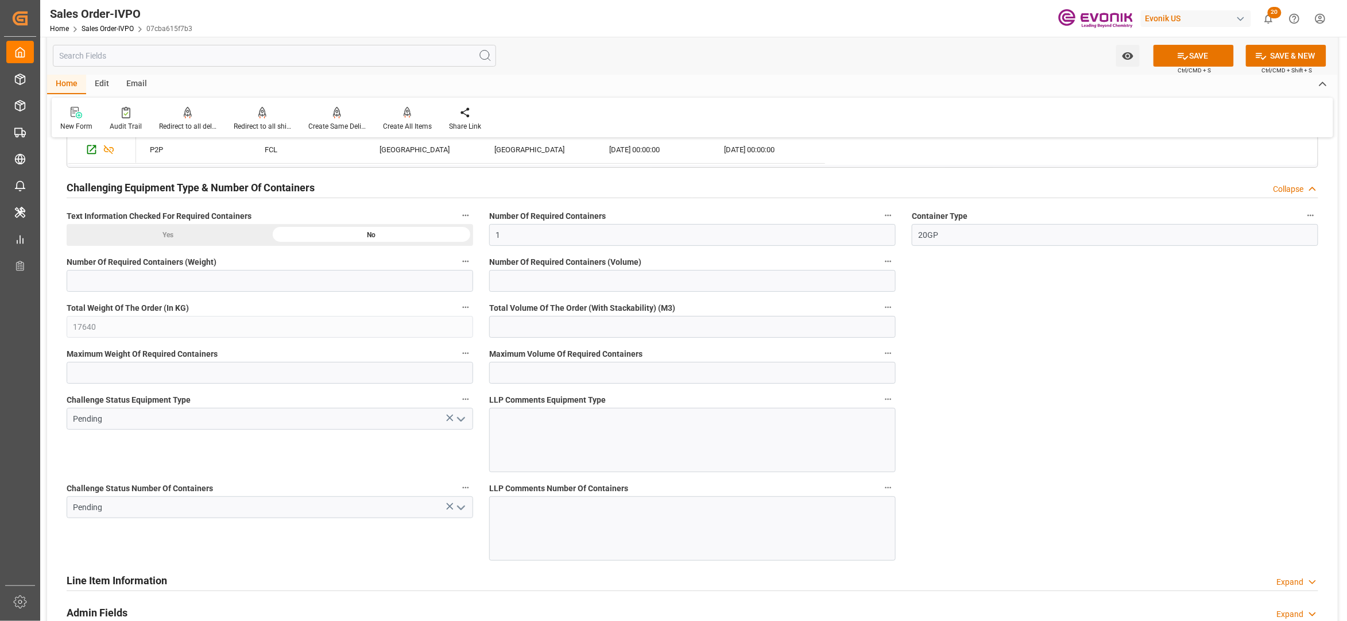
click at [464, 425] on icon "open menu" at bounding box center [461, 419] width 14 height 14
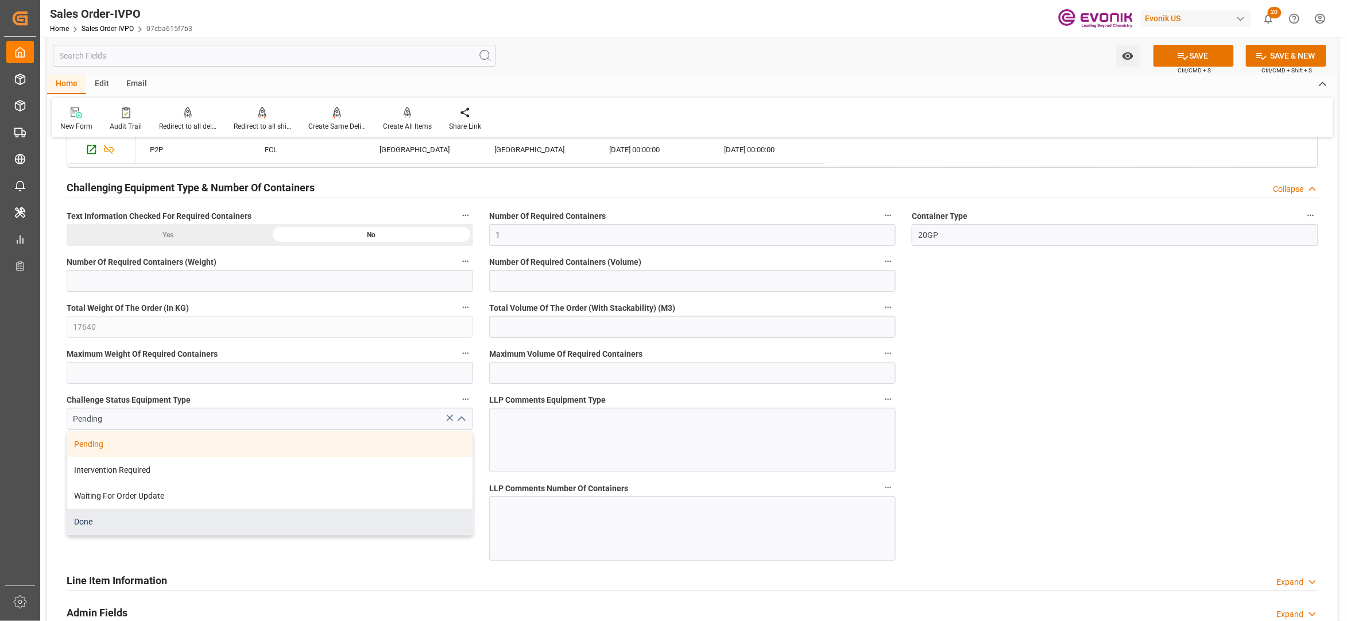
click at [234, 518] on div "Done" at bounding box center [269, 522] width 405 height 26
type input "Done"
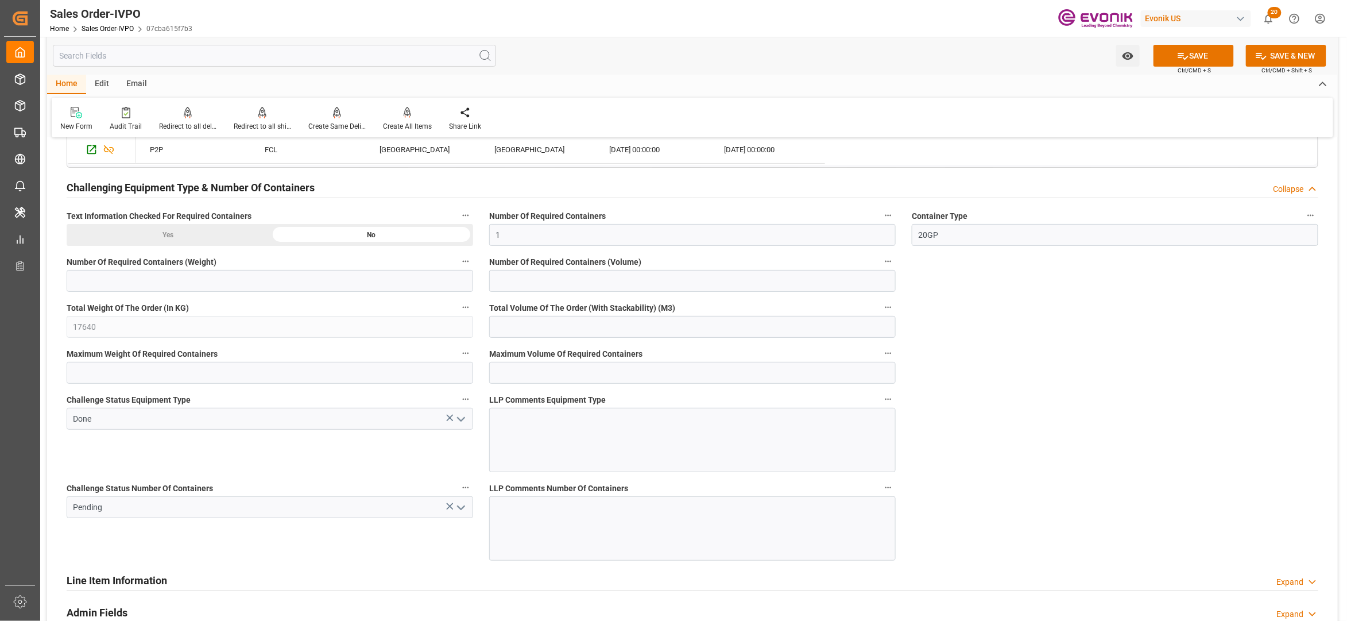
click at [464, 515] on icon "open menu" at bounding box center [461, 508] width 14 height 14
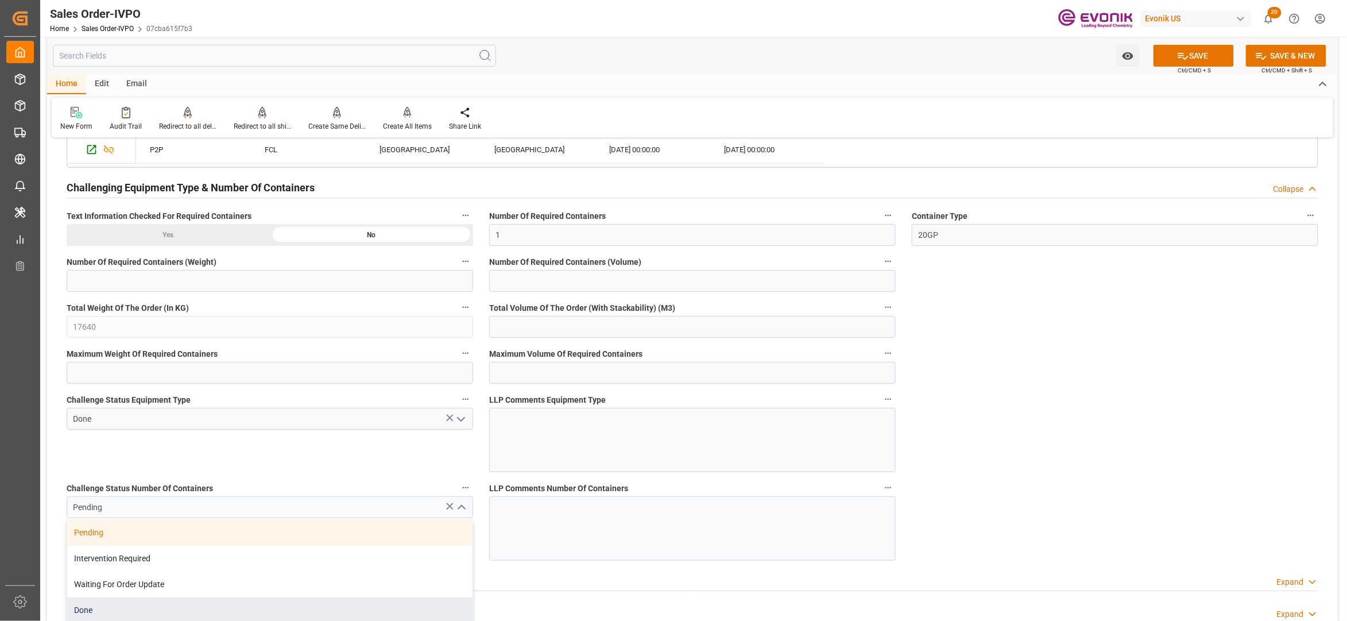
click at [152, 605] on div "Done" at bounding box center [269, 610] width 405 height 26
type input "Done"
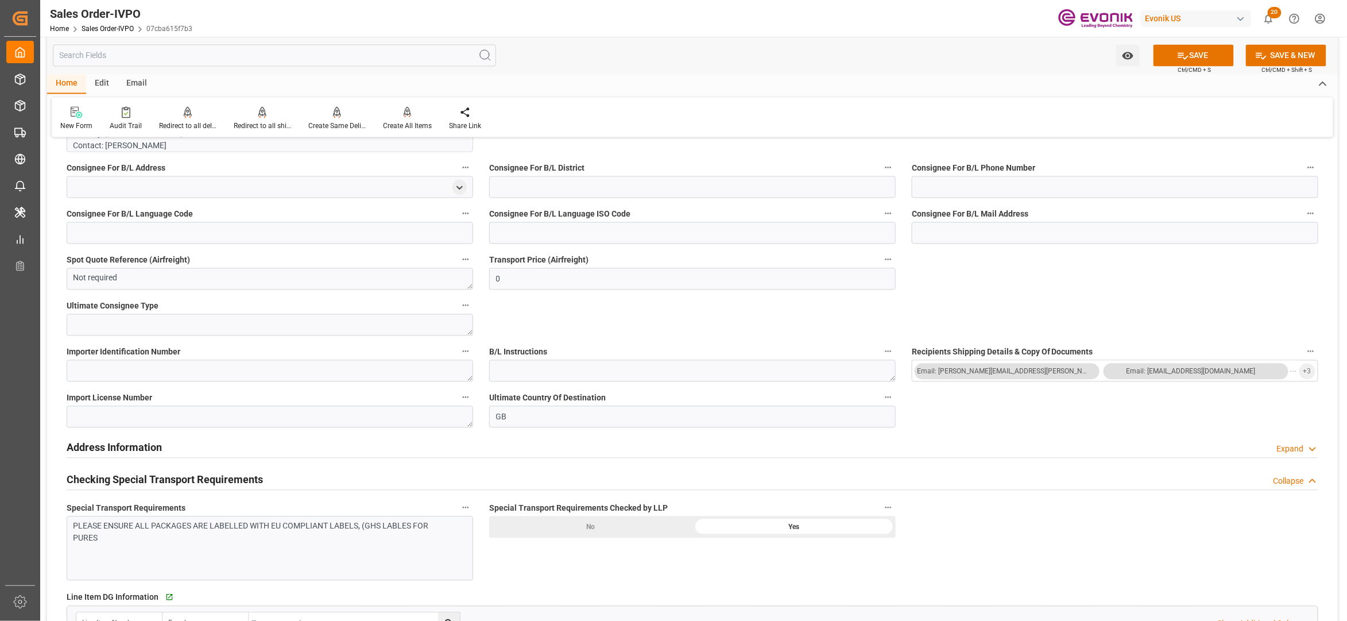
scroll to position [760, 0]
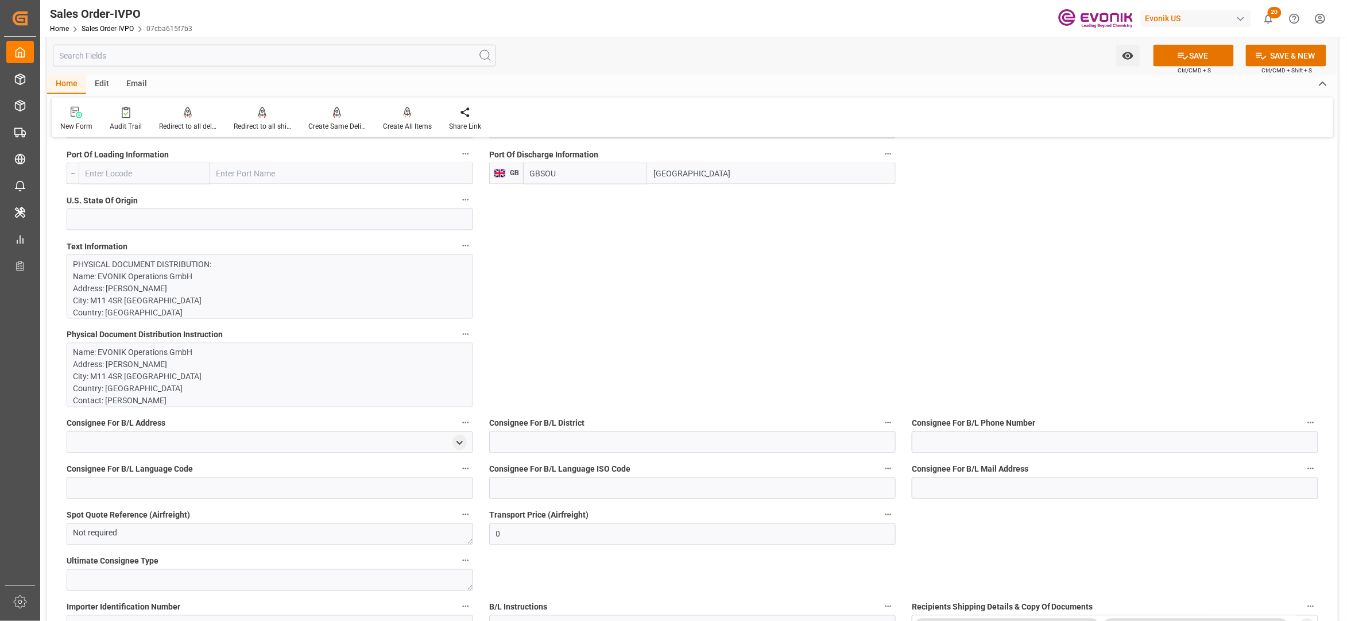
click at [382, 293] on p "PHYSICAL DOCUMENT DISTRIBUTION: Name: EVONIK Operations GmbH Address: CLAYTON L…" at bounding box center [264, 632] width 381 height 748
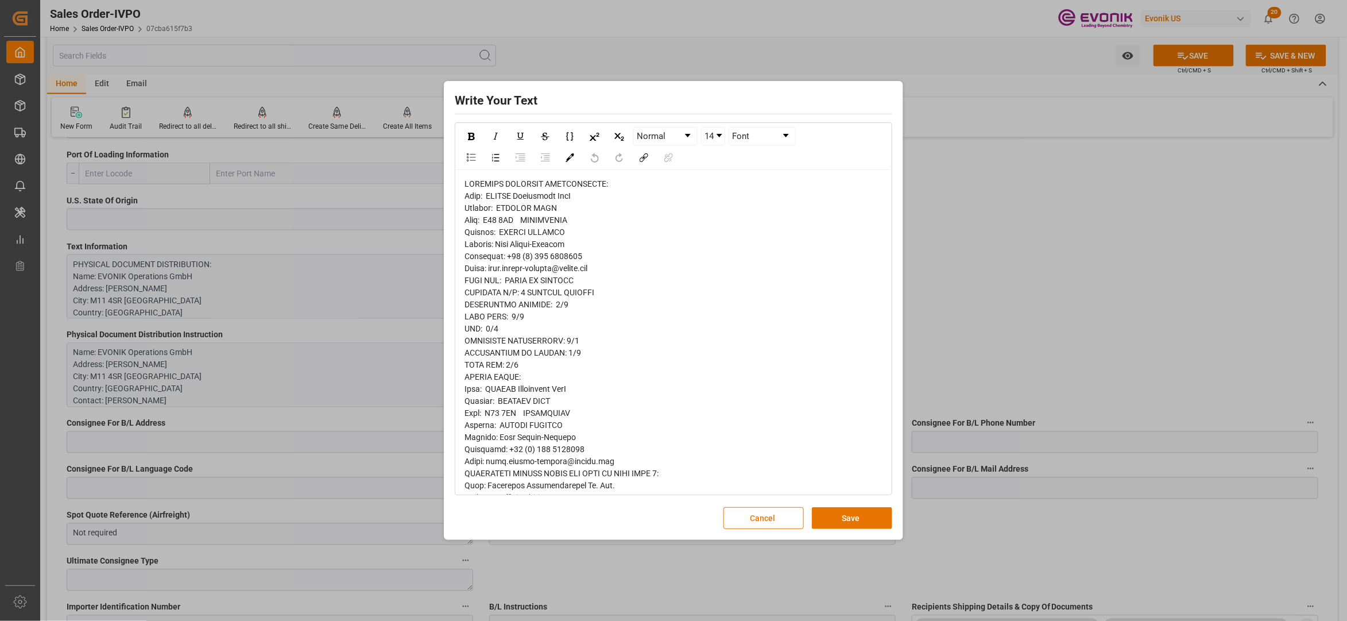
click at [467, 200] on span "rdw-editor" at bounding box center [619, 551] width 308 height 745
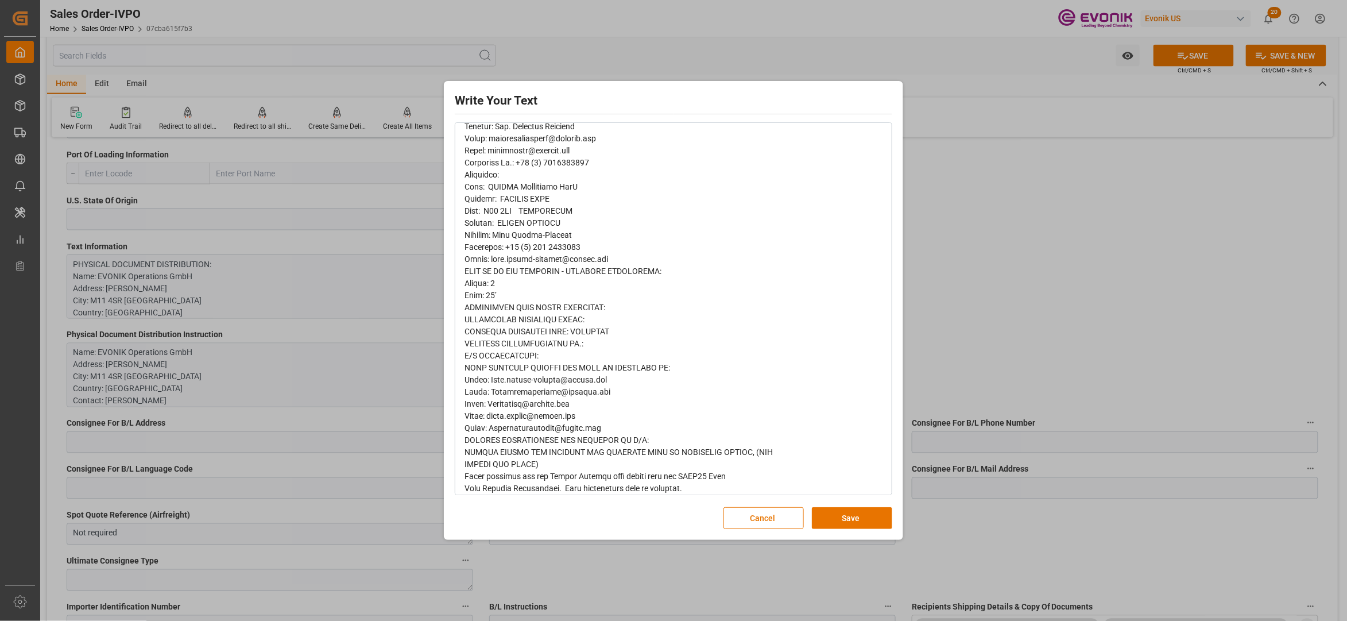
scroll to position [431, 0]
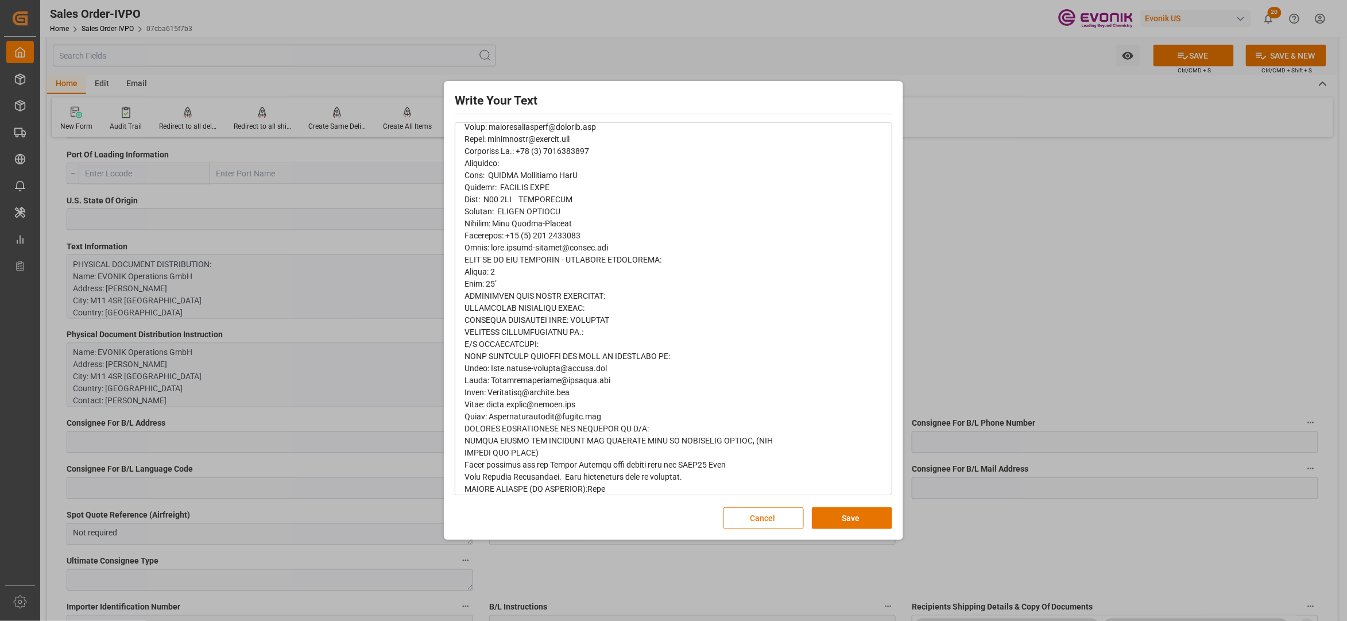
click at [756, 521] on button "Cancel" at bounding box center [764, 518] width 80 height 22
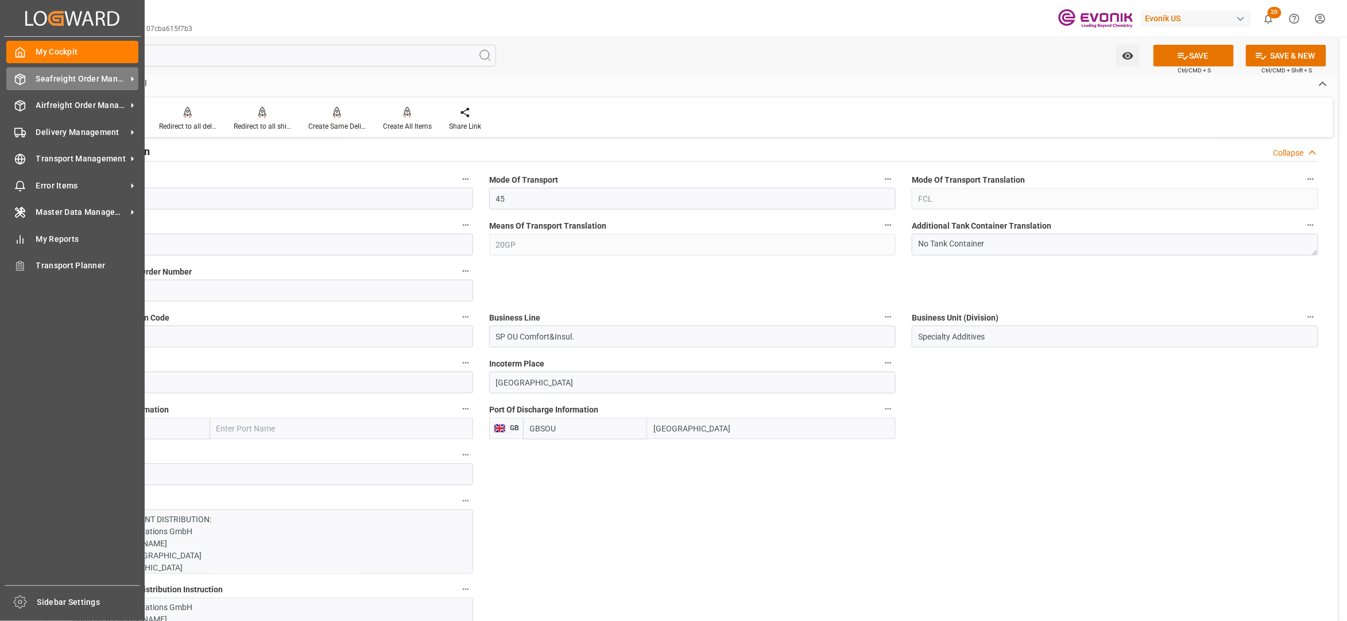
click at [62, 71] on div "Seafreight Order Management Seafreight Order Management" at bounding box center [72, 78] width 132 height 22
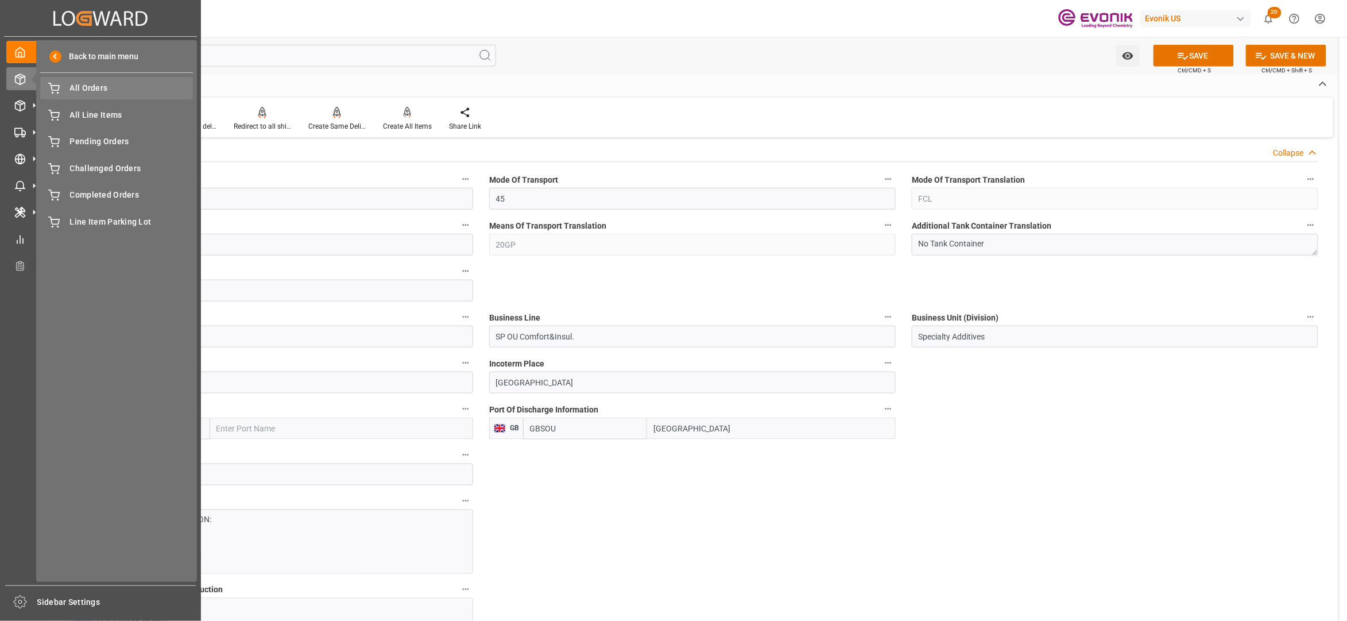
click at [95, 86] on span "All Orders" at bounding box center [131, 88] width 123 height 12
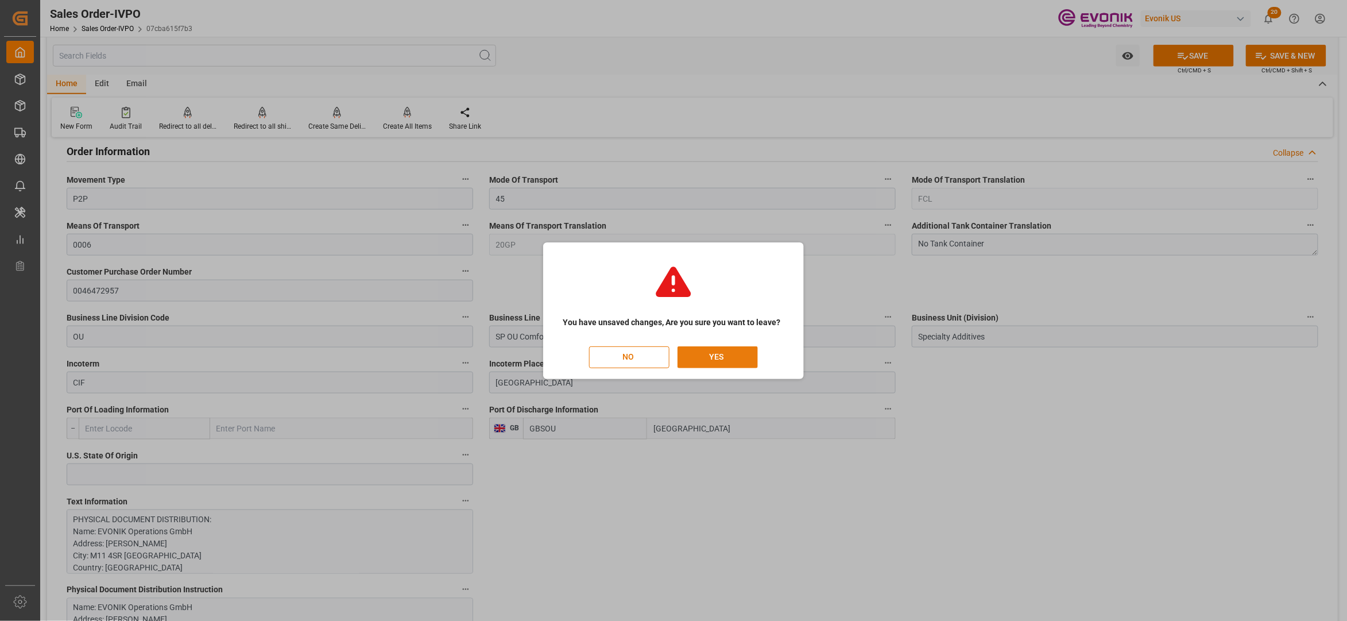
click at [717, 355] on button "YES" at bounding box center [718, 357] width 80 height 22
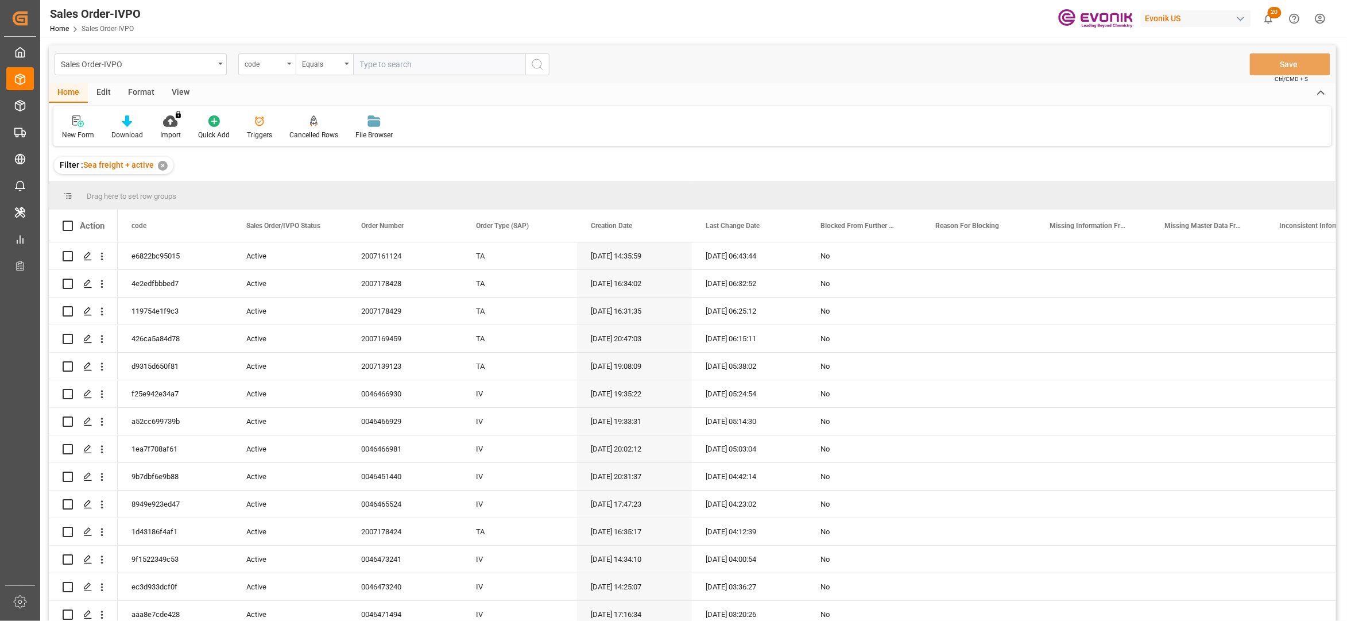
click at [270, 60] on div "code" at bounding box center [264, 62] width 39 height 13
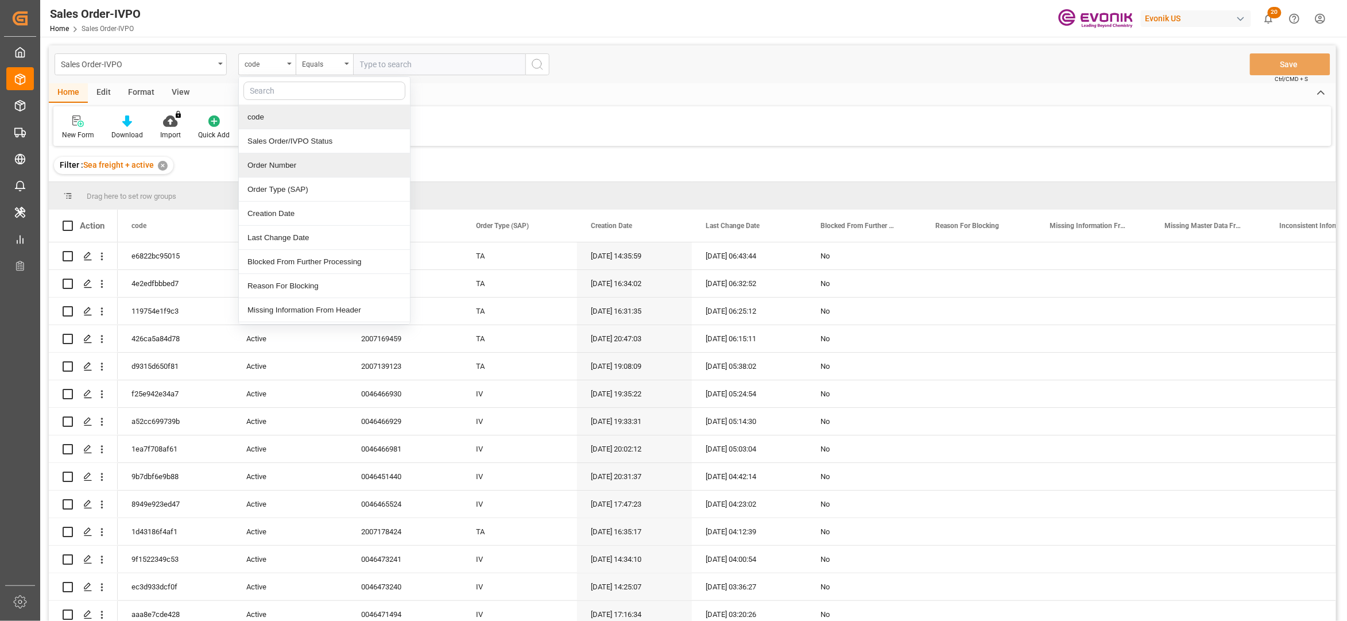
click at [323, 168] on div "Order Number" at bounding box center [324, 165] width 171 height 24
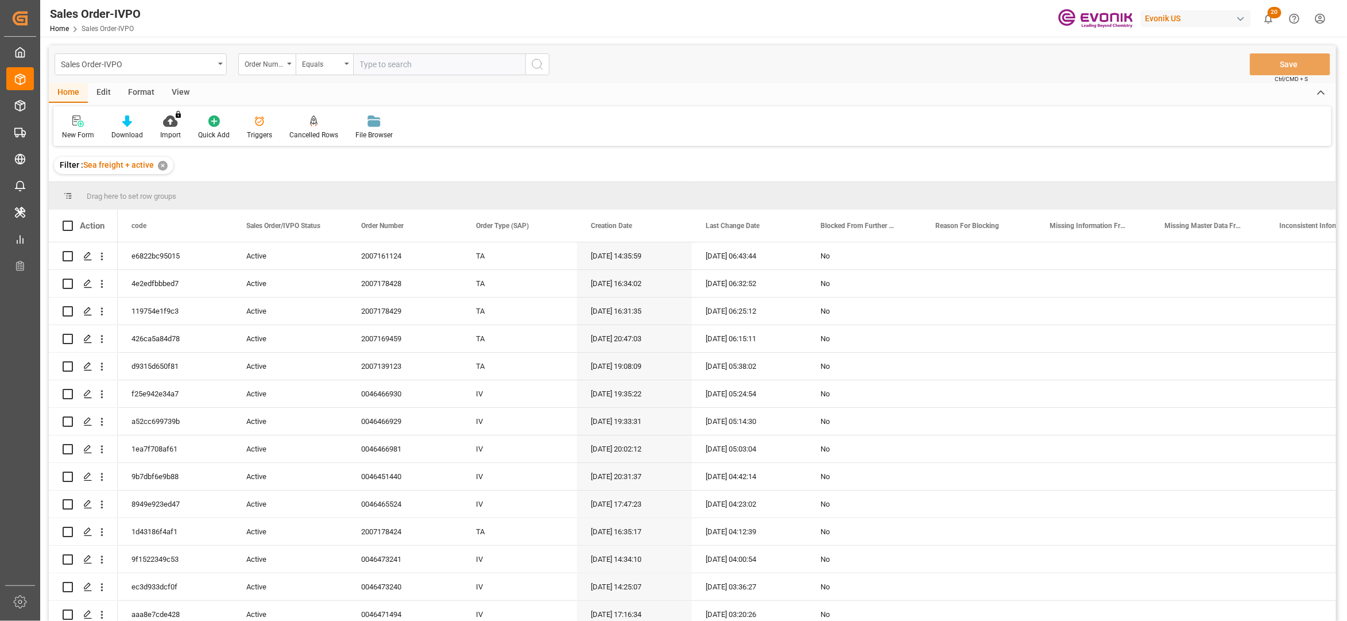
click at [413, 63] on input "text" at bounding box center [439, 64] width 172 height 22
paste input "46470480"
click at [361, 65] on input "46470480" at bounding box center [439, 64] width 172 height 22
type input "0046470480"
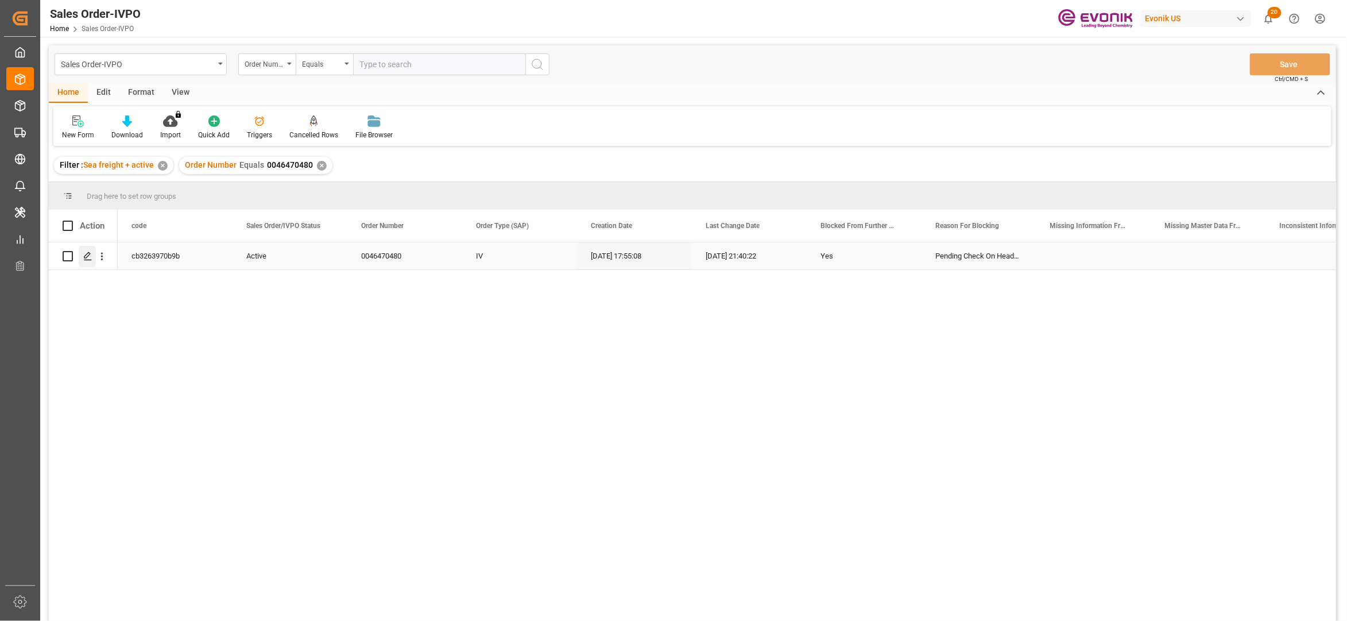
click at [84, 258] on icon "Press SPACE to select this row." at bounding box center [87, 256] width 9 height 9
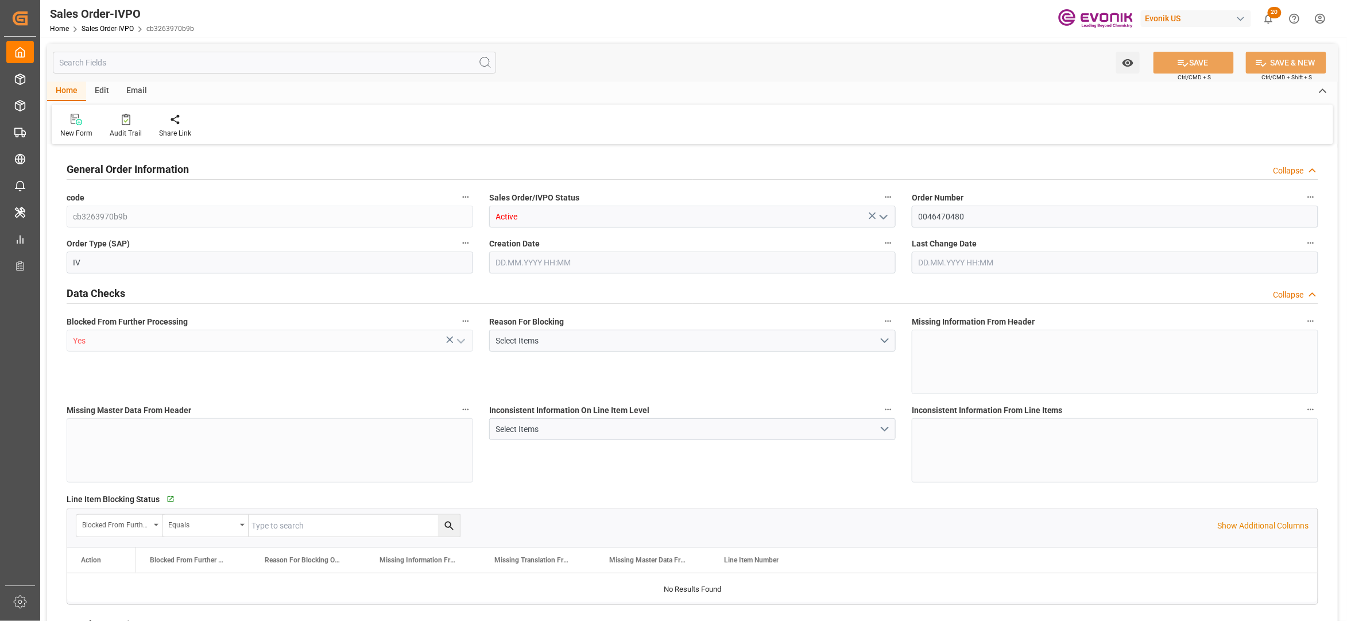
type input "CNHUN"
type input "0"
type input "1"
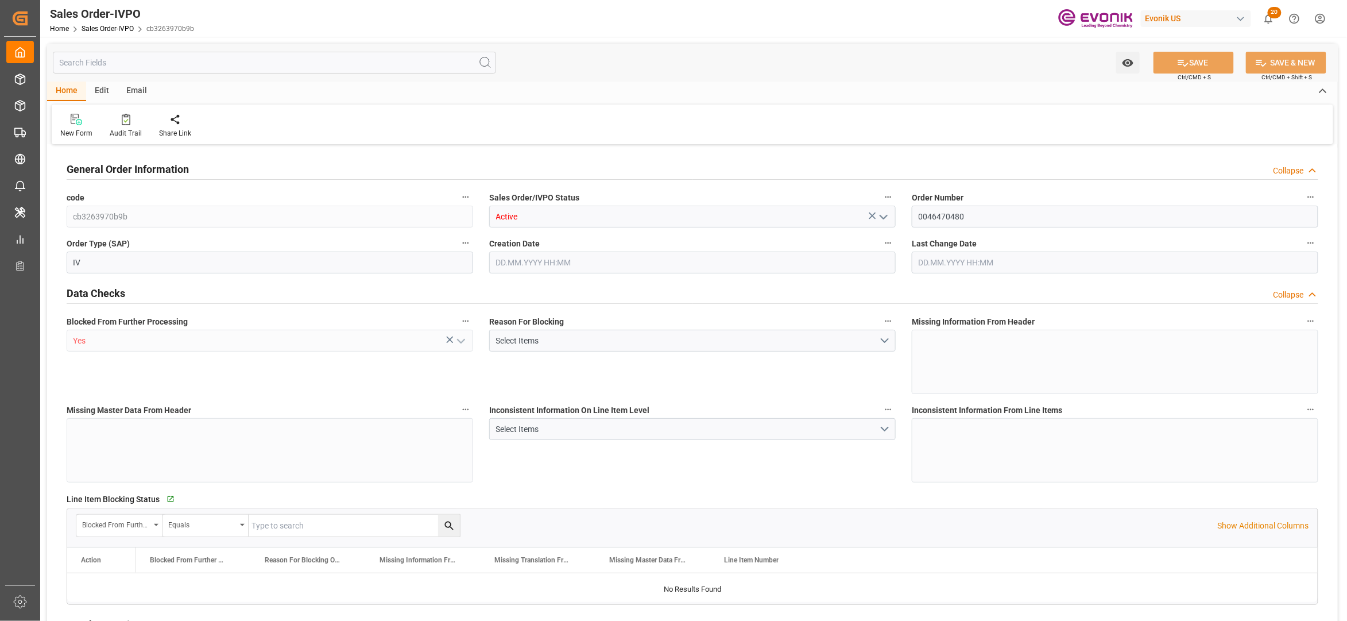
type input "5879.04"
type input "48.8764"
type input "19000"
type input "60"
type input "02.09.2025 17:55"
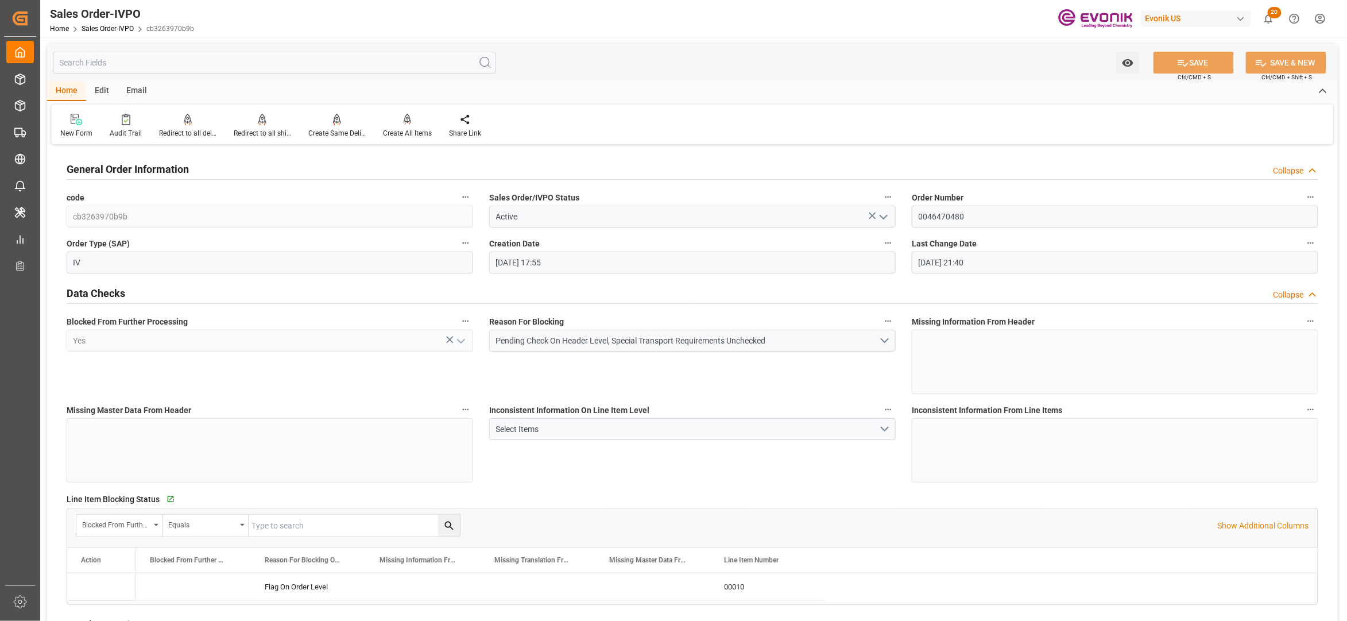
type input "09.09.2025 21:40"
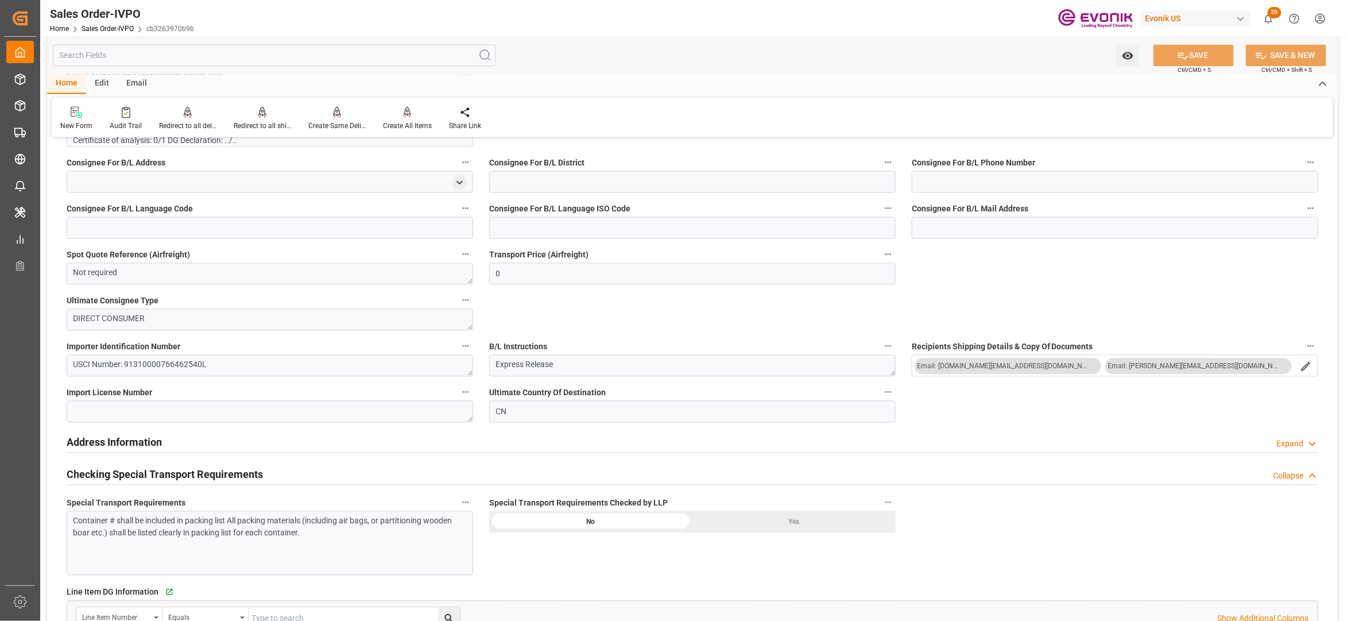
scroll to position [765, 0]
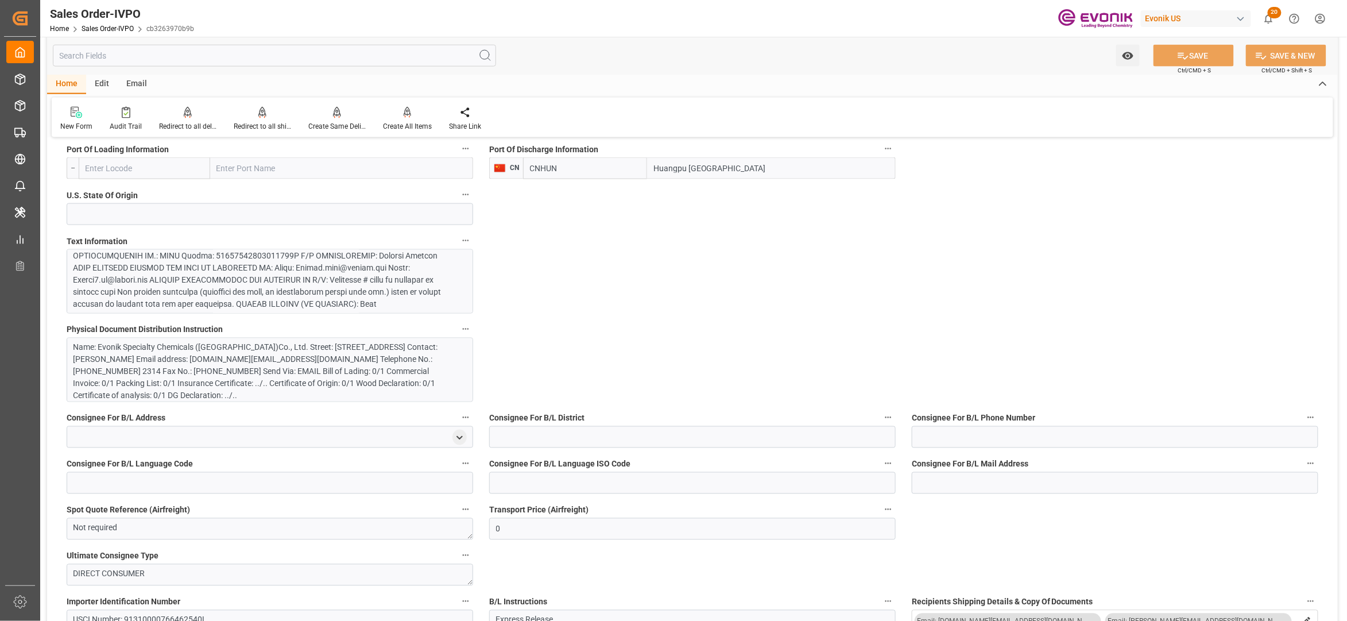
click at [347, 283] on div at bounding box center [264, 213] width 381 height 193
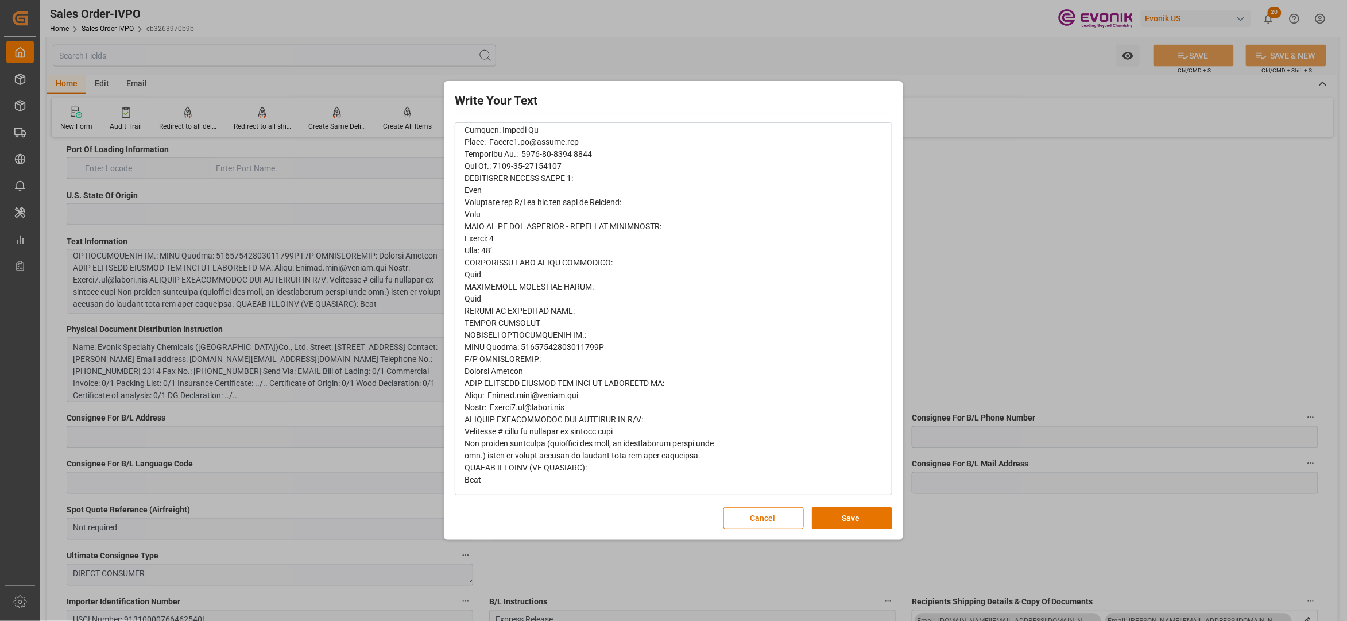
scroll to position [0, 0]
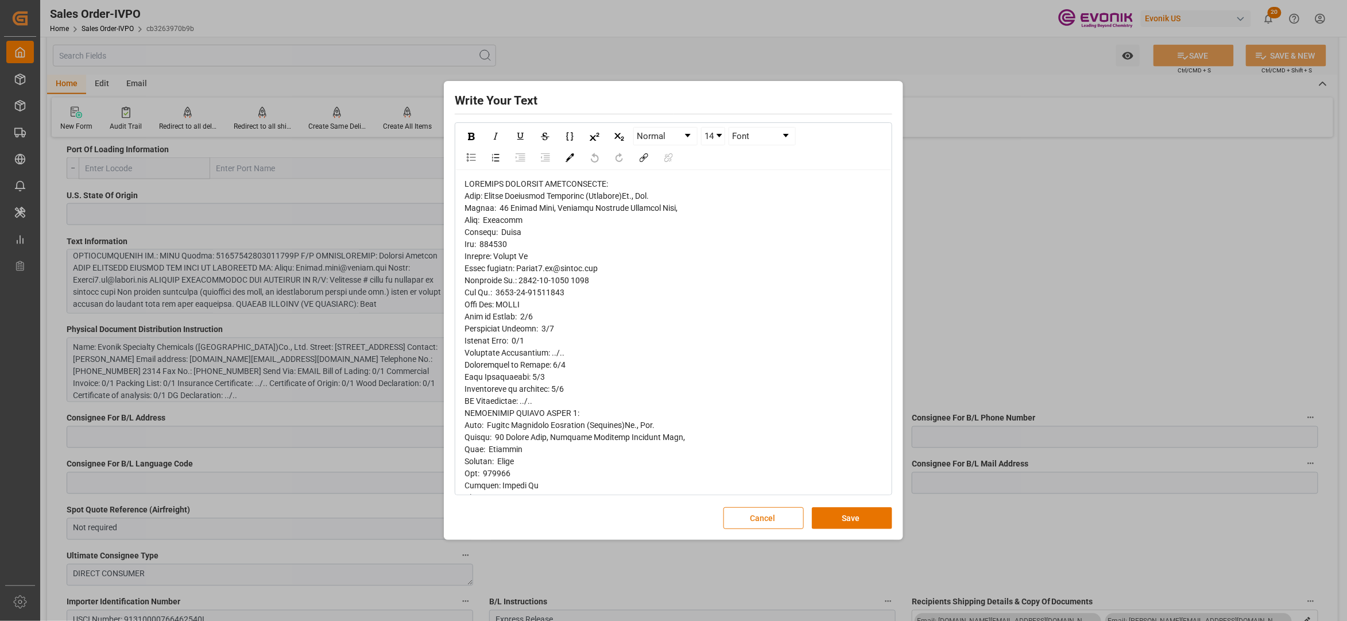
click at [763, 510] on button "Cancel" at bounding box center [764, 518] width 80 height 22
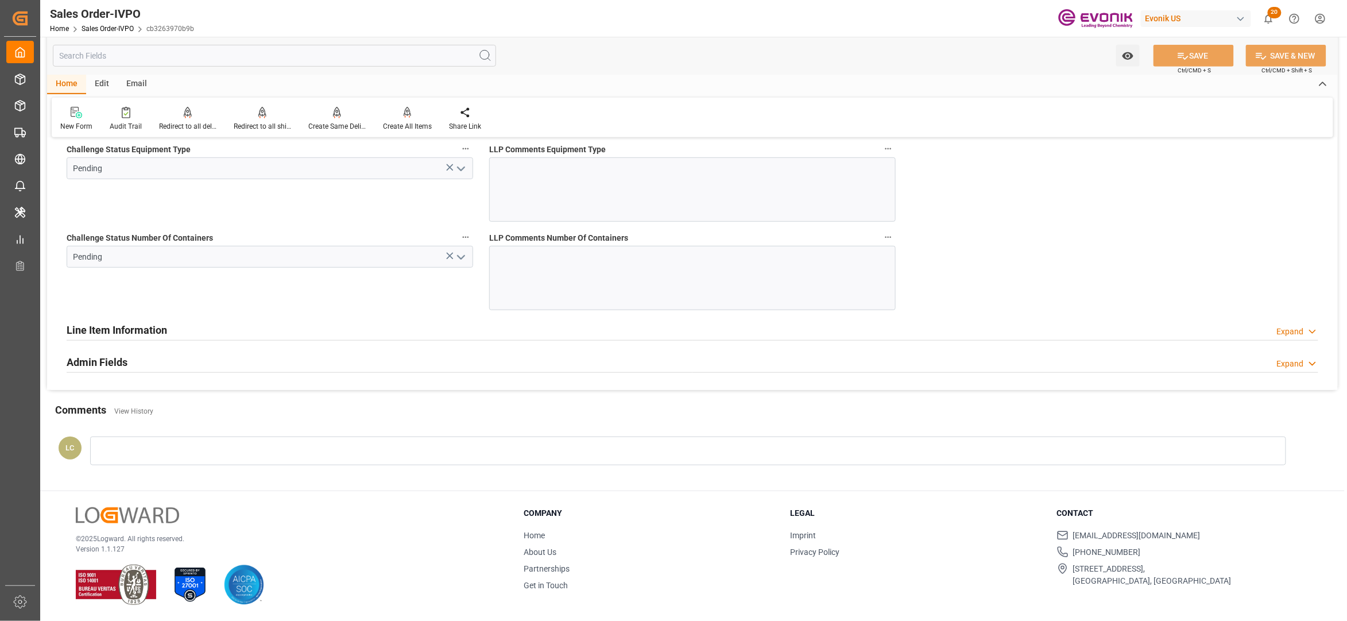
scroll to position [2036, 0]
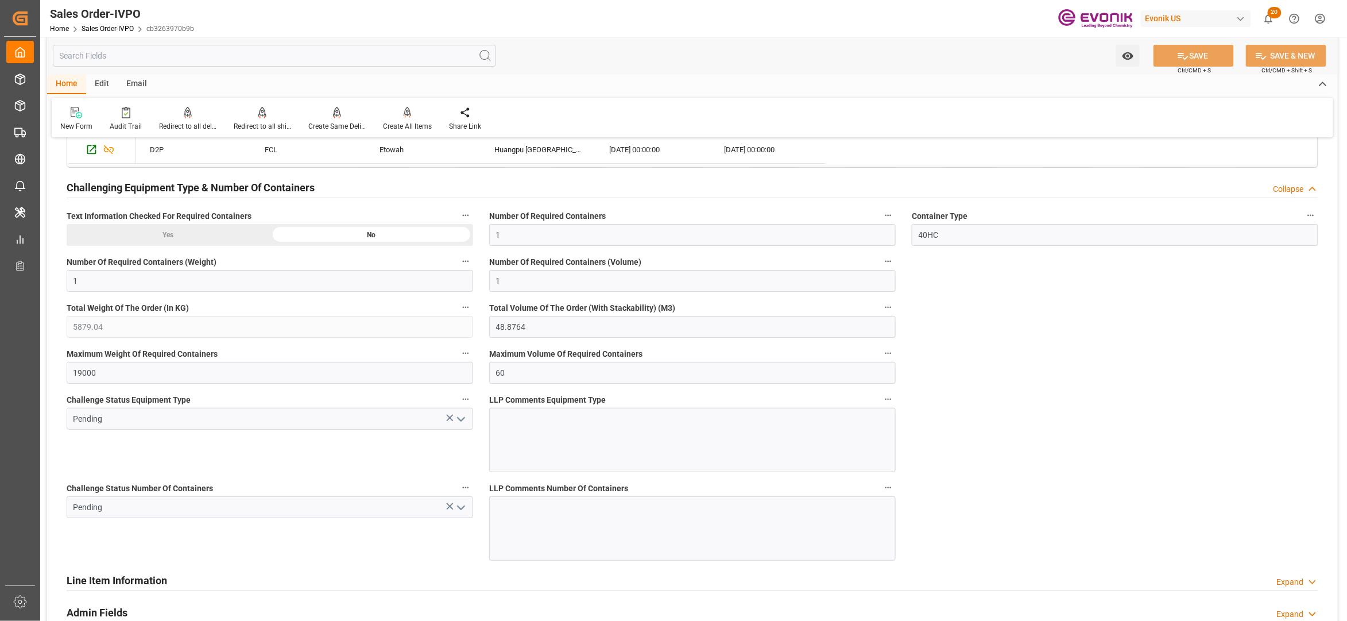
click at [157, 58] on input "text" at bounding box center [274, 56] width 443 height 22
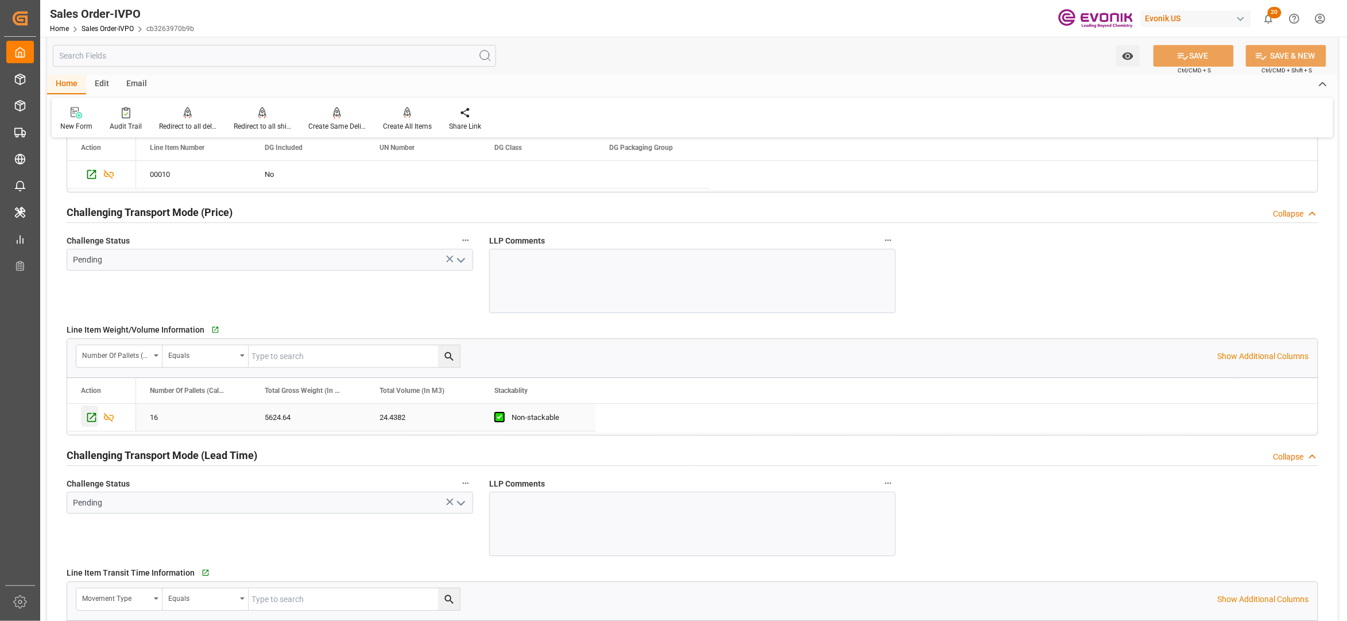
click at [88, 422] on icon "Press SPACE to select this row." at bounding box center [91, 417] width 9 height 9
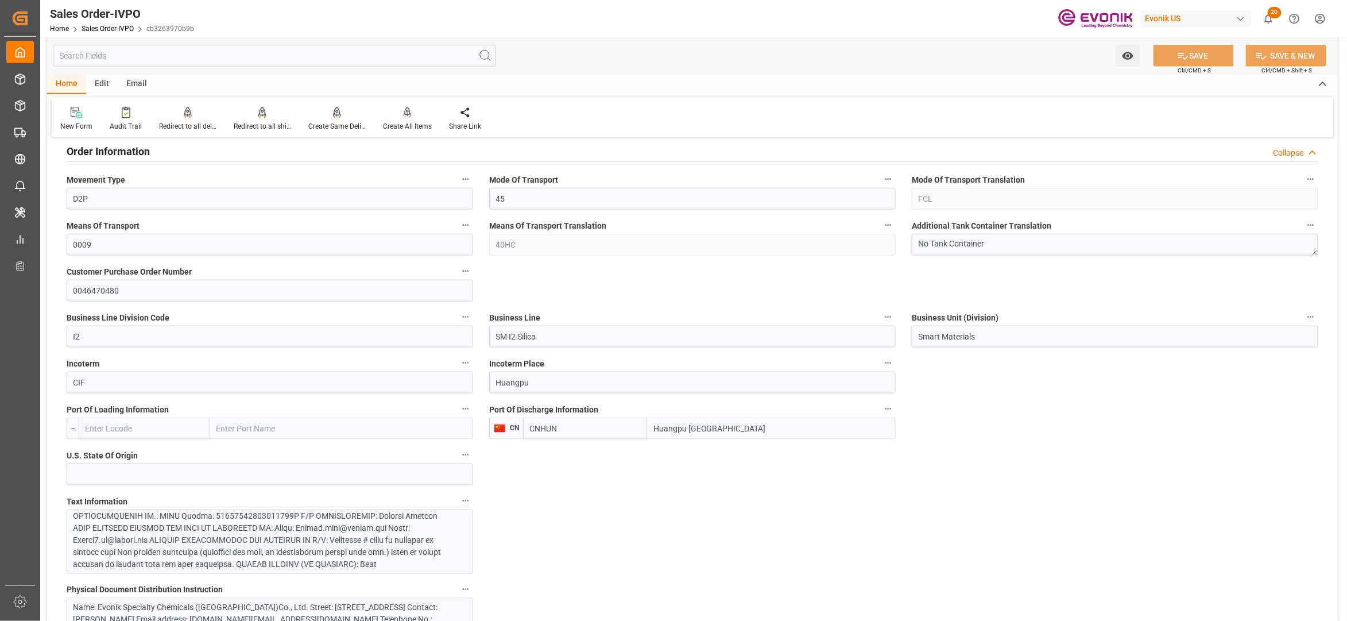
scroll to position [760, 0]
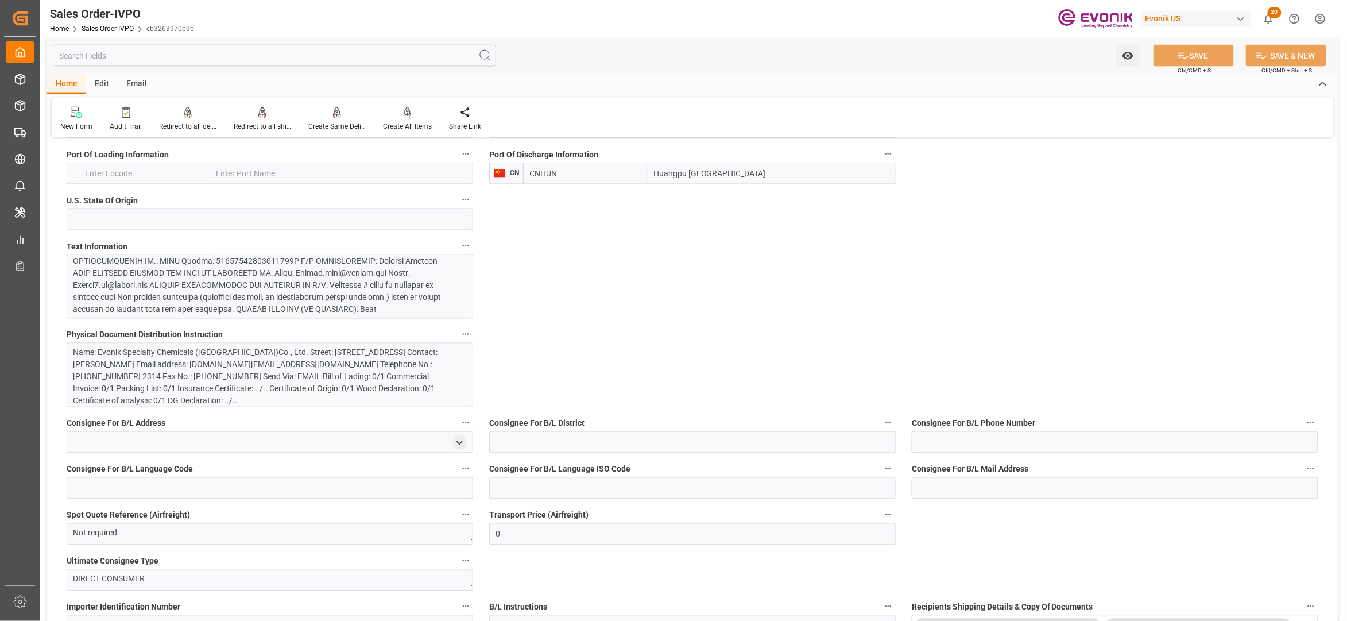
click at [350, 281] on div at bounding box center [264, 218] width 381 height 193
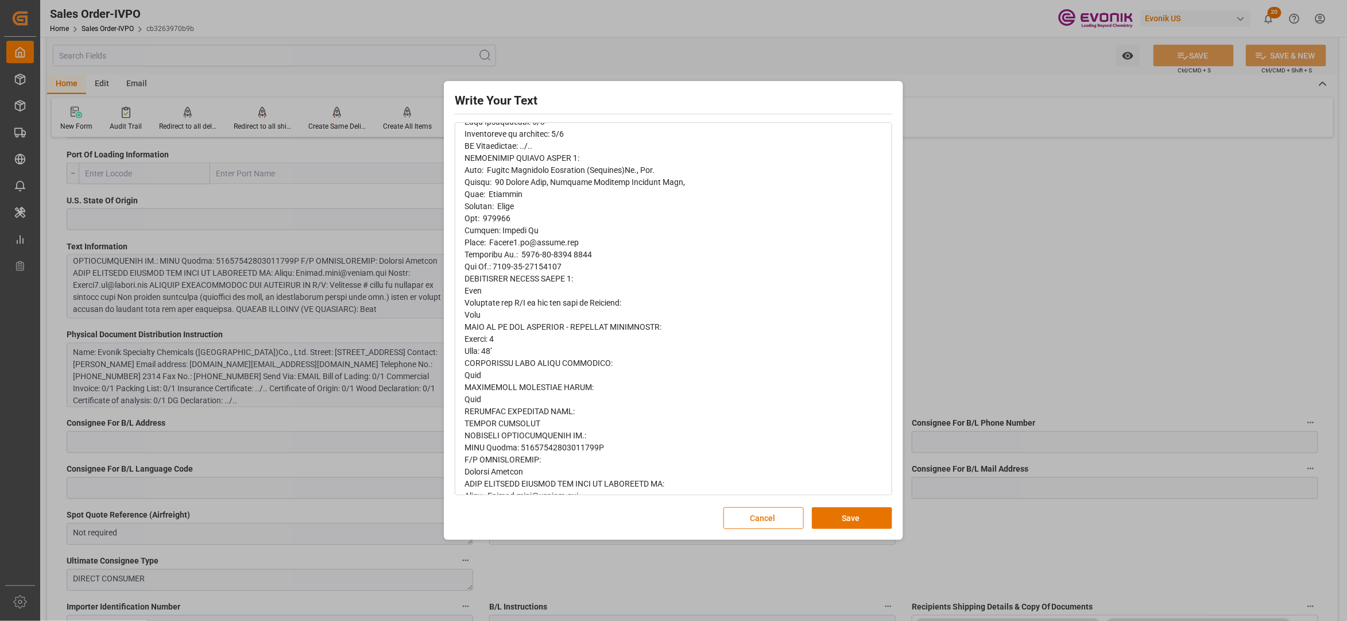
scroll to position [356, 0]
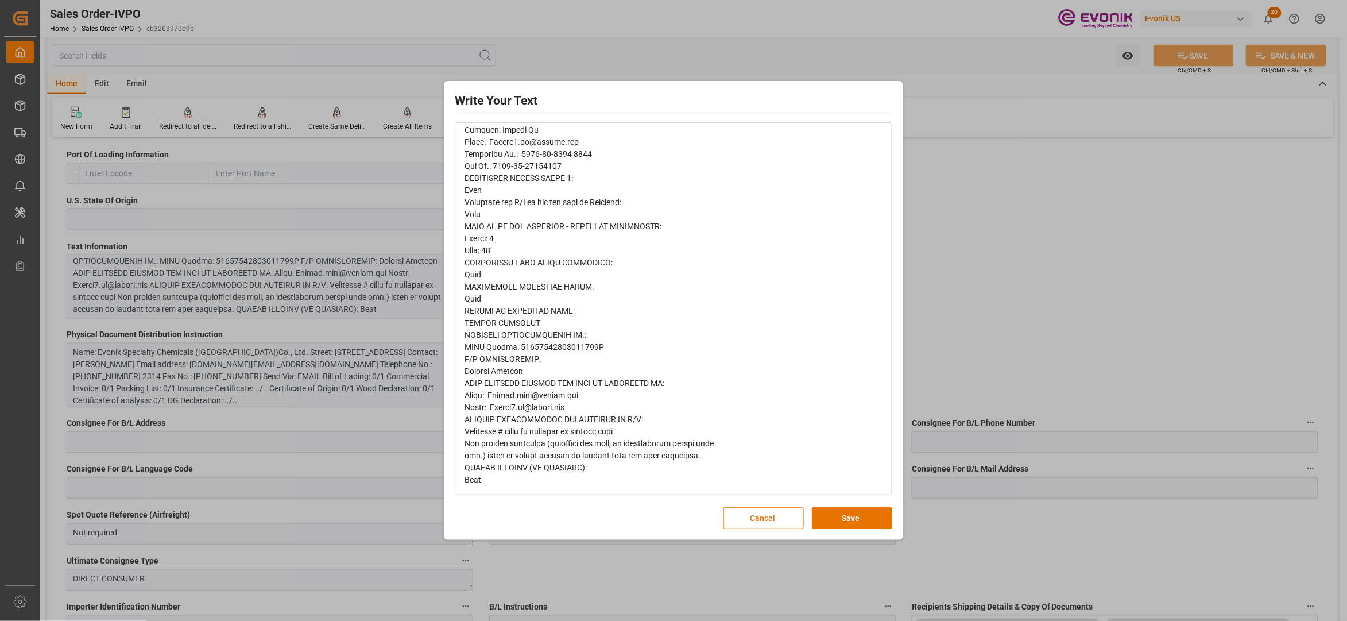
click at [759, 512] on button "Cancel" at bounding box center [764, 518] width 80 height 22
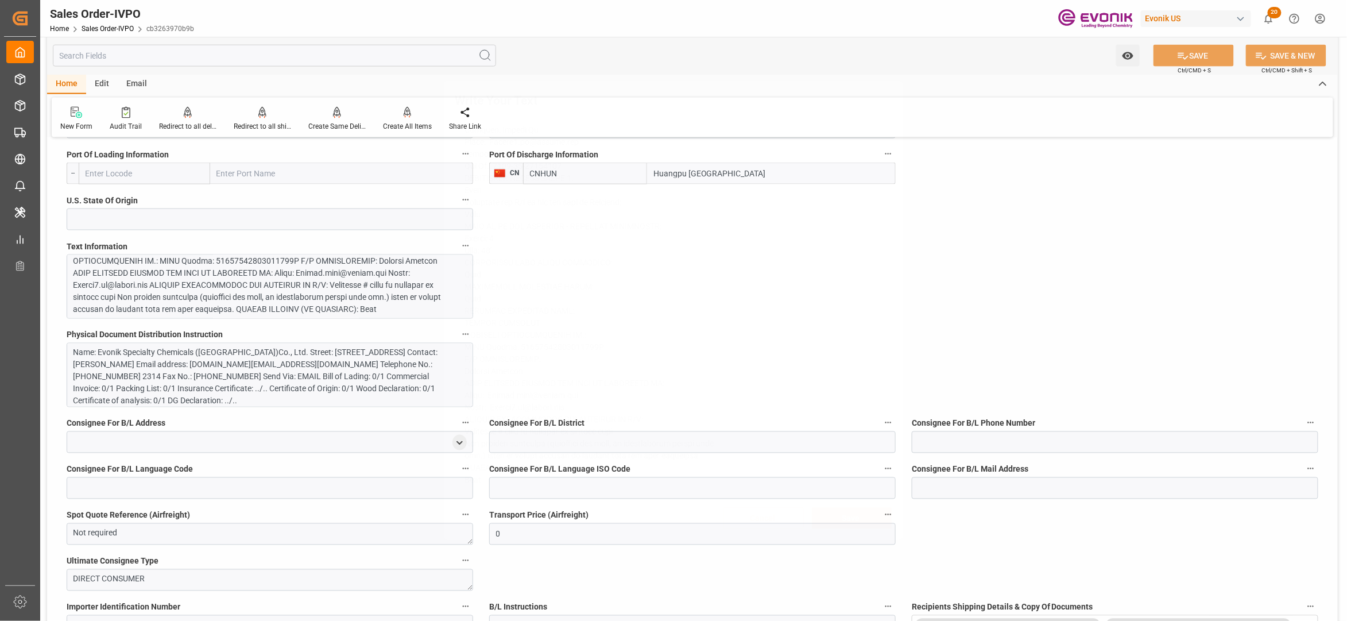
scroll to position [0, 0]
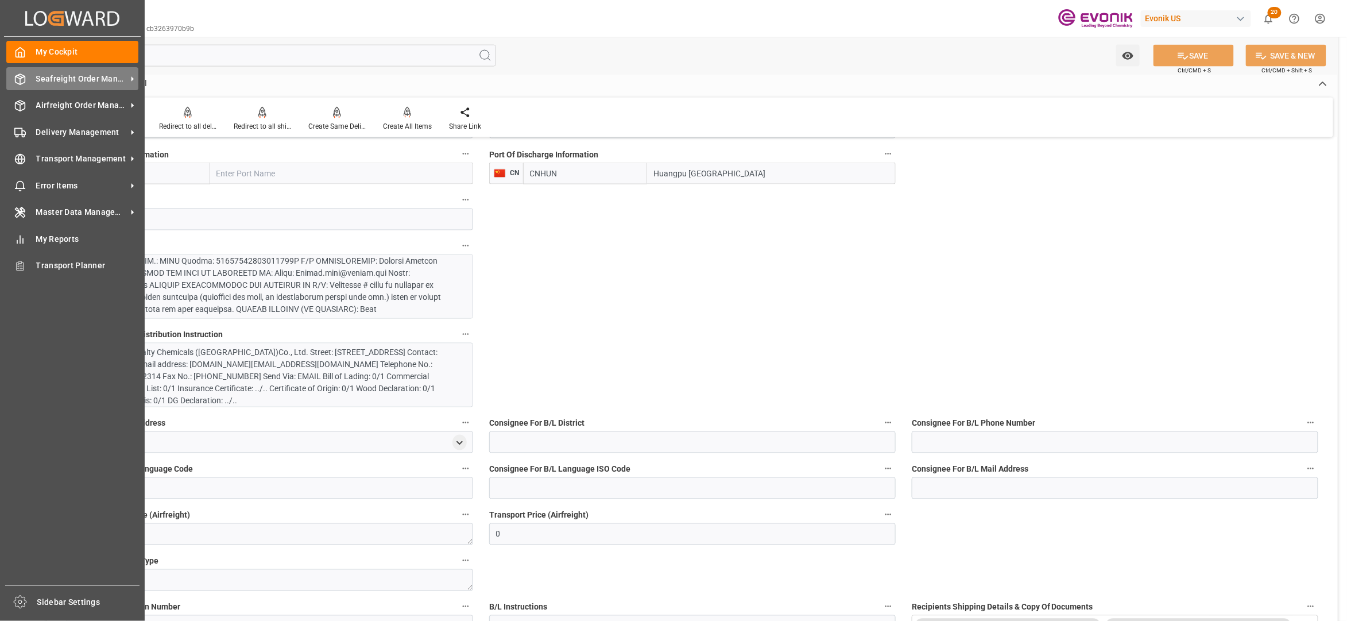
click at [83, 76] on span "Seafreight Order Management" at bounding box center [81, 79] width 91 height 12
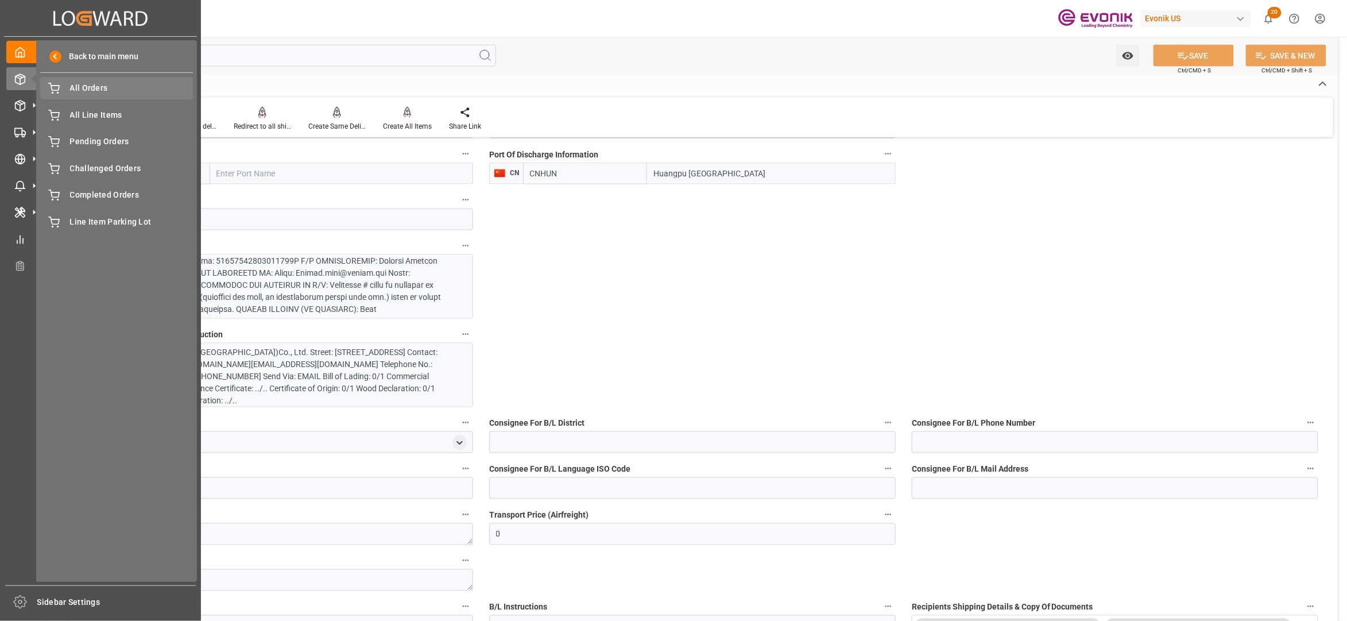
click at [102, 88] on span "All Orders" at bounding box center [131, 88] width 123 height 12
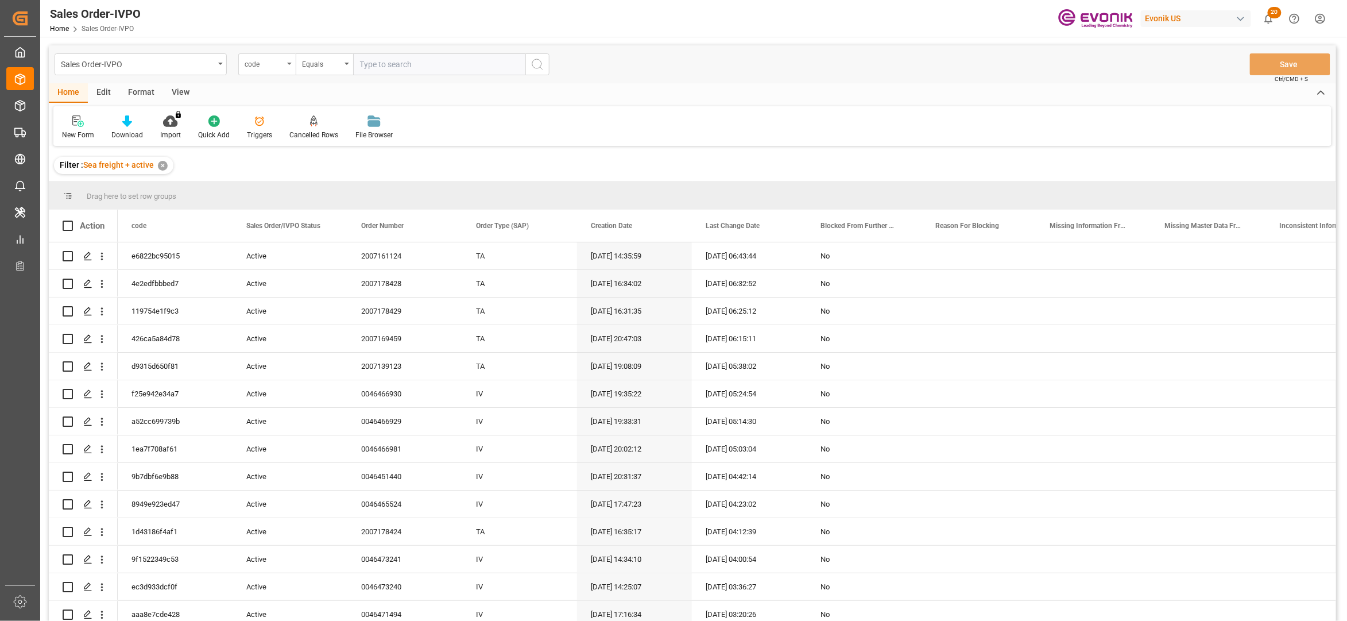
click at [279, 67] on div "code" at bounding box center [264, 62] width 39 height 13
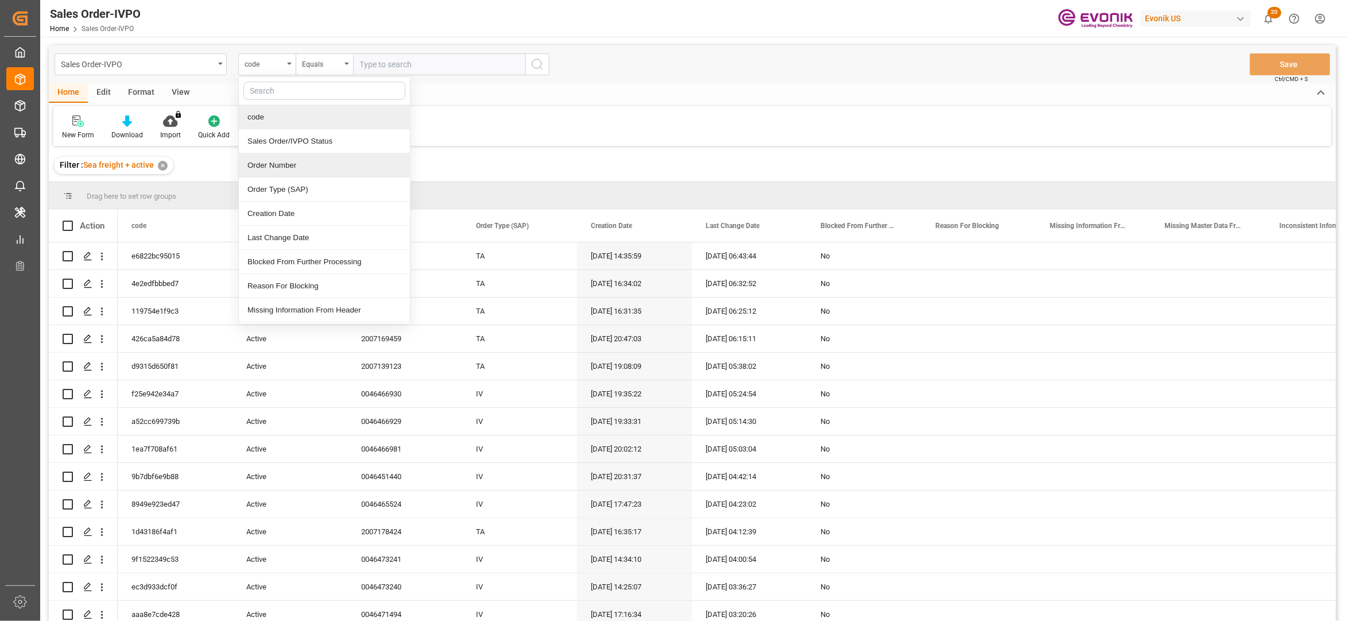
click at [322, 159] on div "Order Number" at bounding box center [324, 165] width 171 height 24
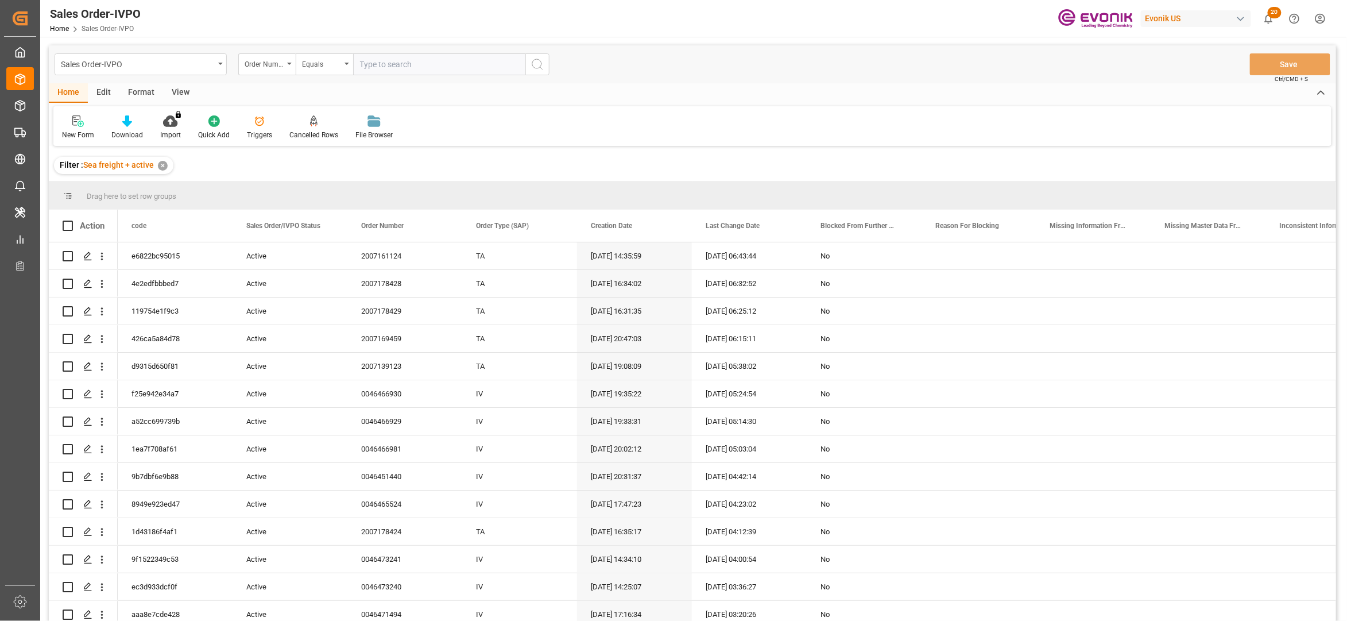
click at [393, 63] on input "text" at bounding box center [439, 64] width 172 height 22
paste input "0046464563"
type input "0046464563"
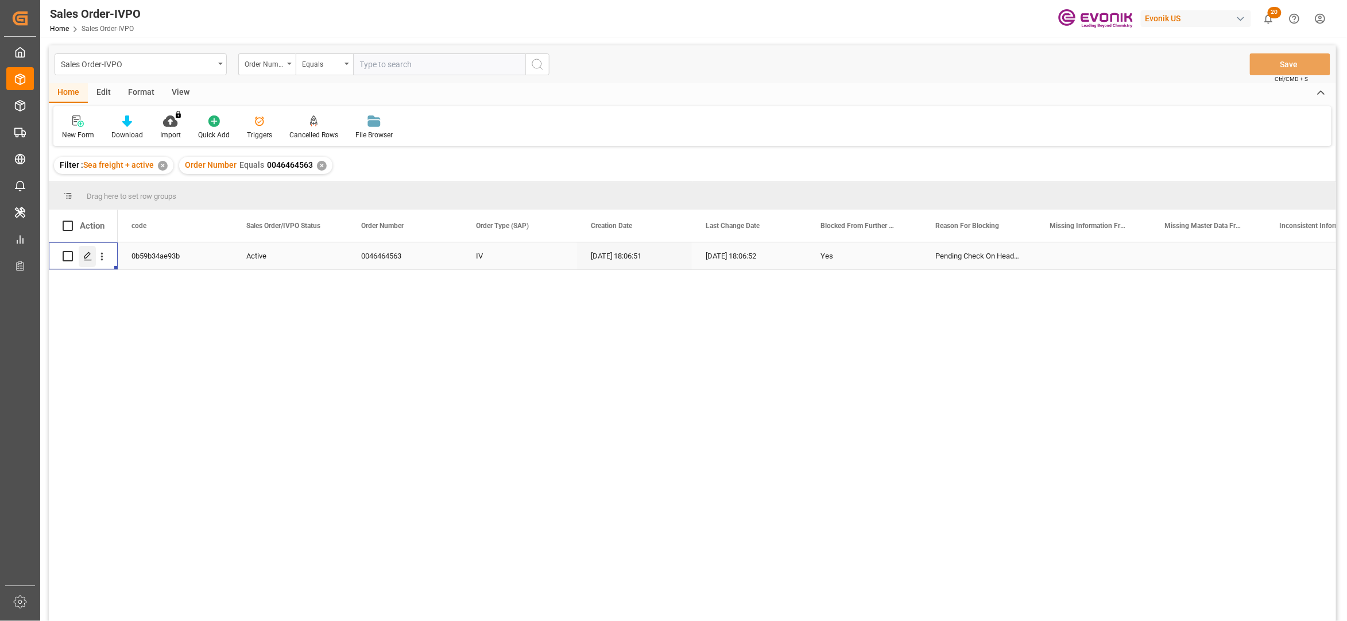
click at [95, 258] on div "Press SPACE to select this row." at bounding box center [87, 256] width 17 height 21
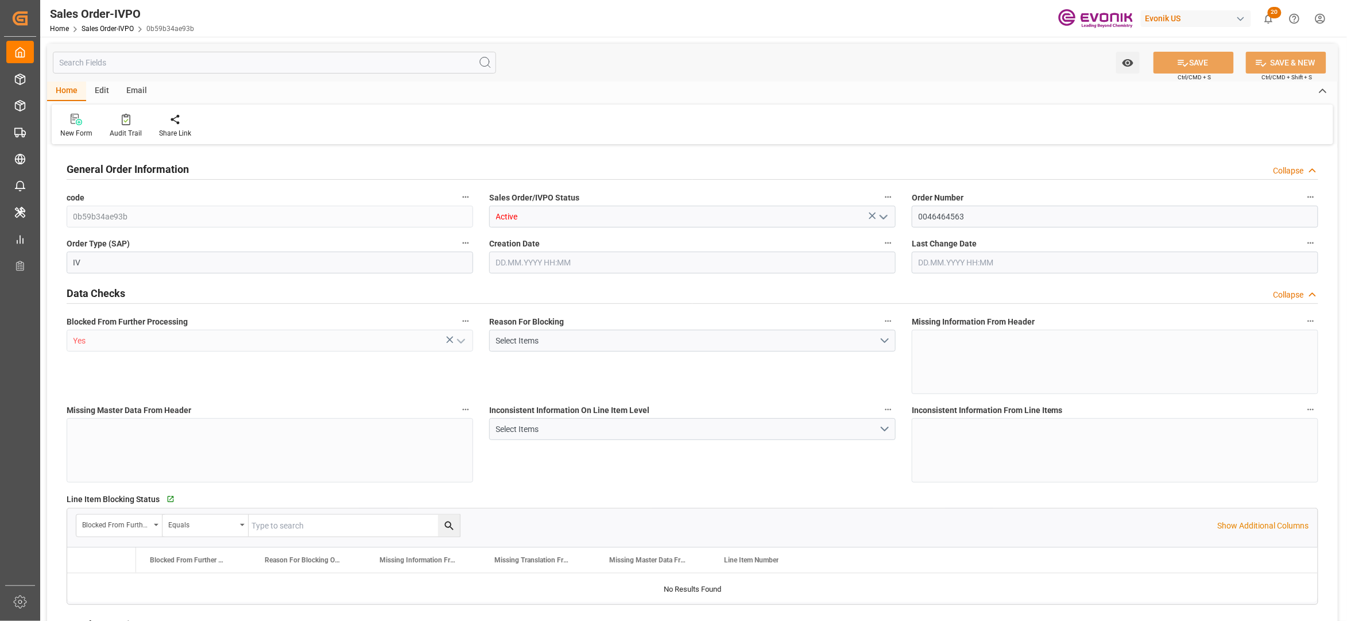
type input "BEANR"
type input "0"
type input "1"
type input "15226.8"
type input "12.09.2025 18:06"
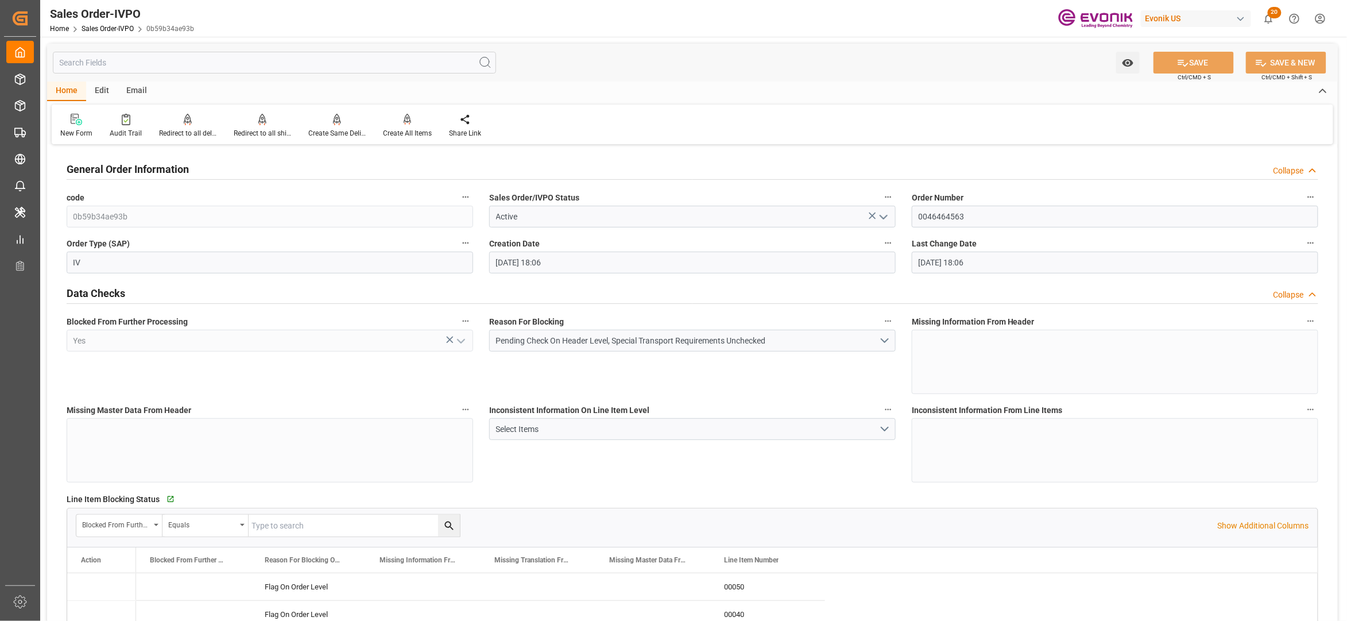
type input "12.09.2025 18:06"
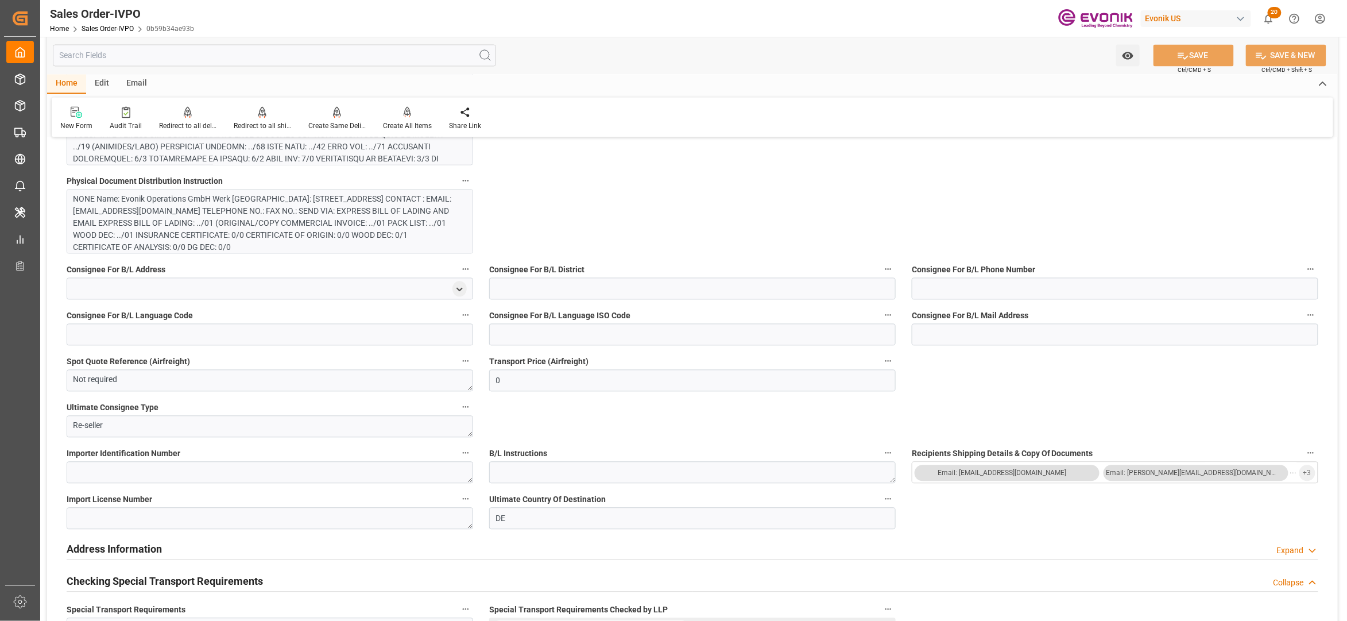
scroll to position [765, 0]
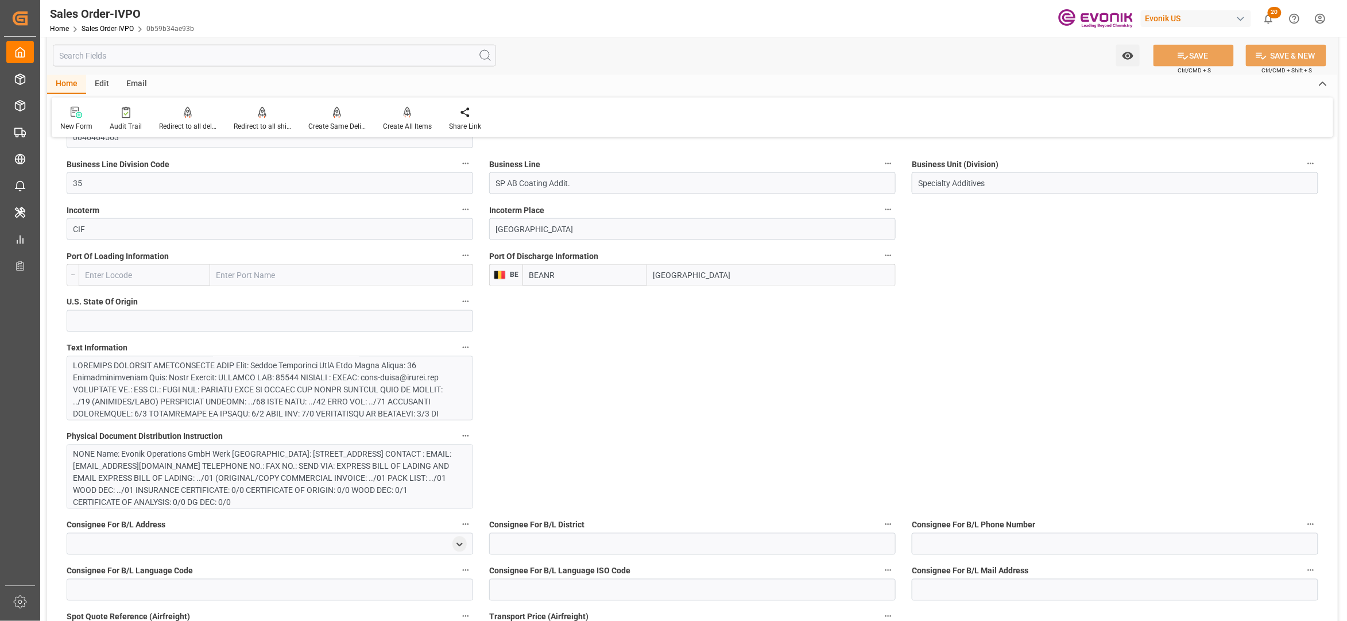
click at [400, 380] on div at bounding box center [264, 438] width 381 height 157
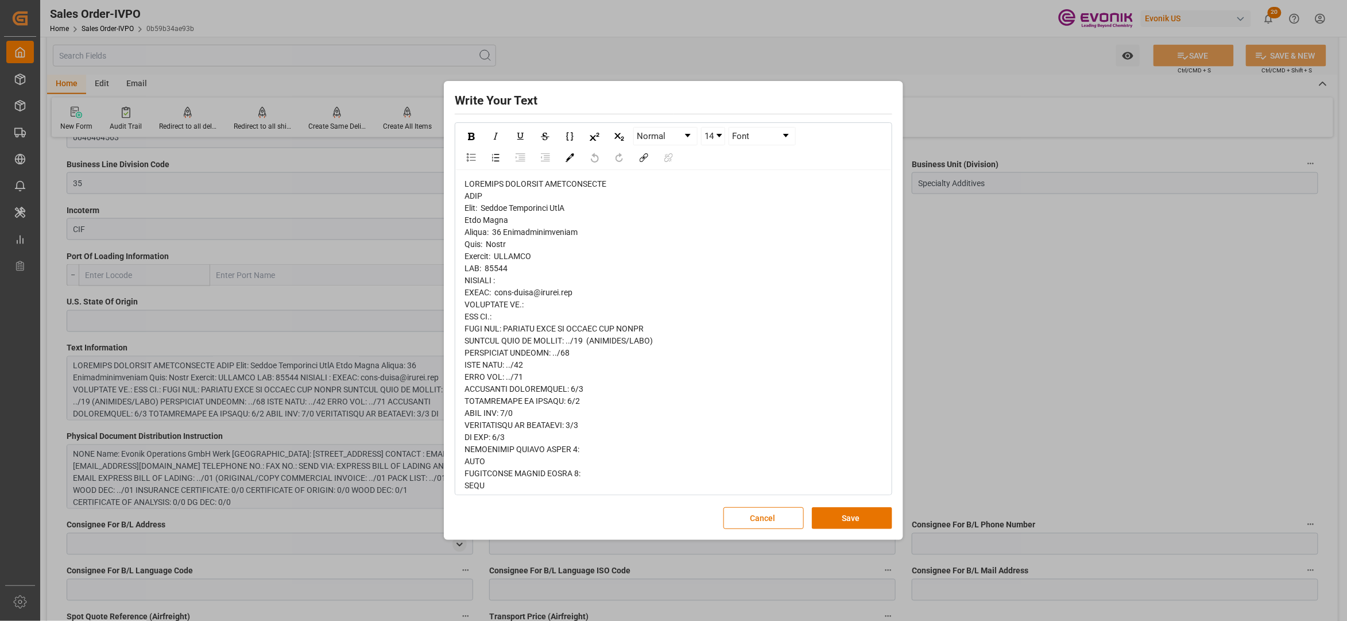
click at [474, 191] on div "rdw-editor" at bounding box center [674, 503] width 419 height 651
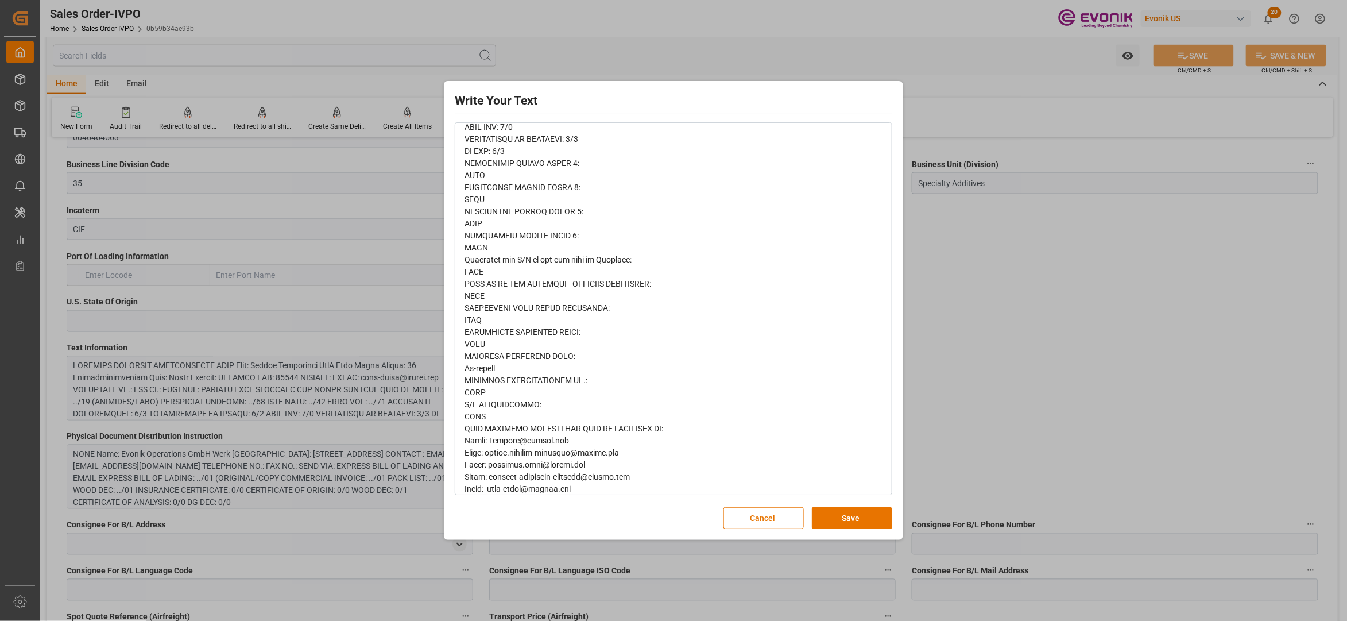
scroll to position [334, 0]
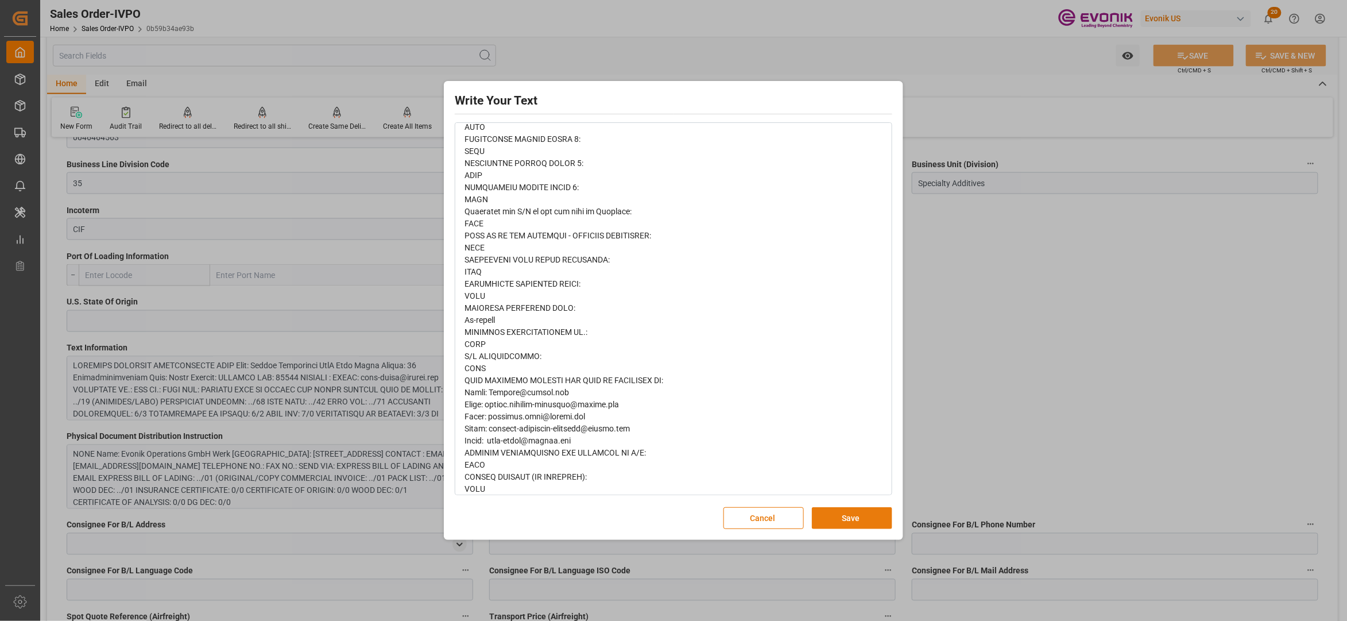
click at [885, 517] on button "Save" at bounding box center [852, 518] width 80 height 22
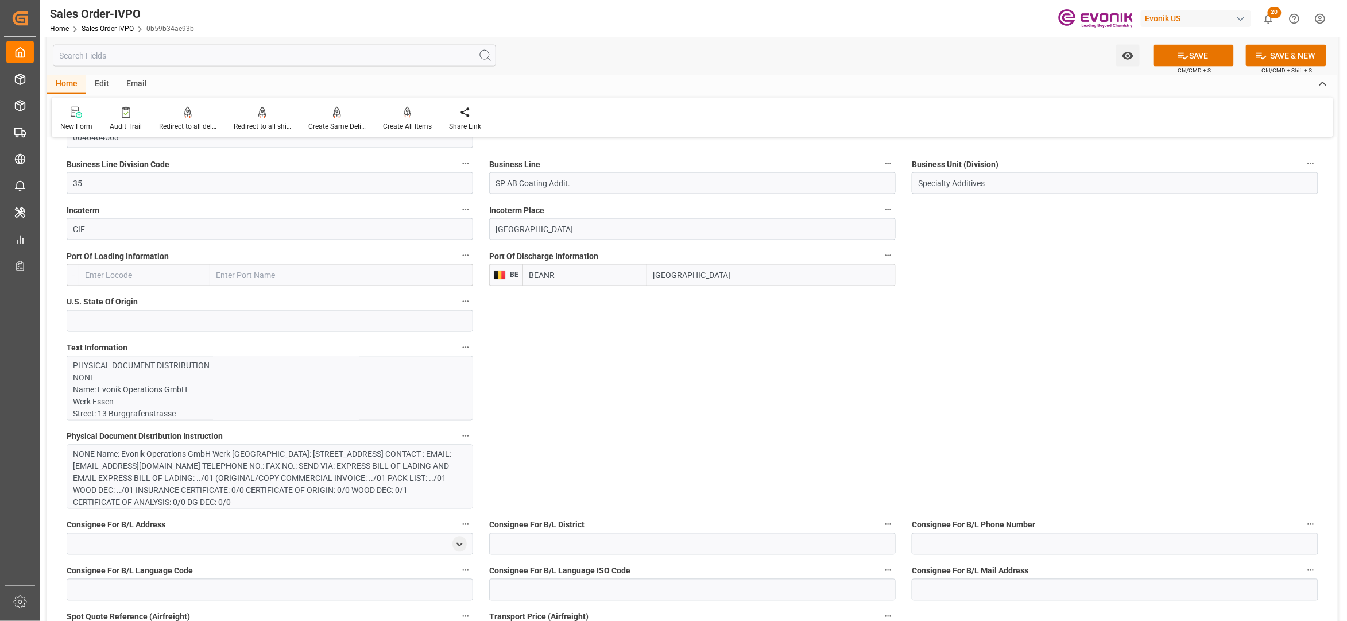
click at [375, 451] on div "NONE Name: Evonik Operations GmbH Werk Essen Street: 13 Burggrafenstrasse City:…" at bounding box center [264, 478] width 381 height 60
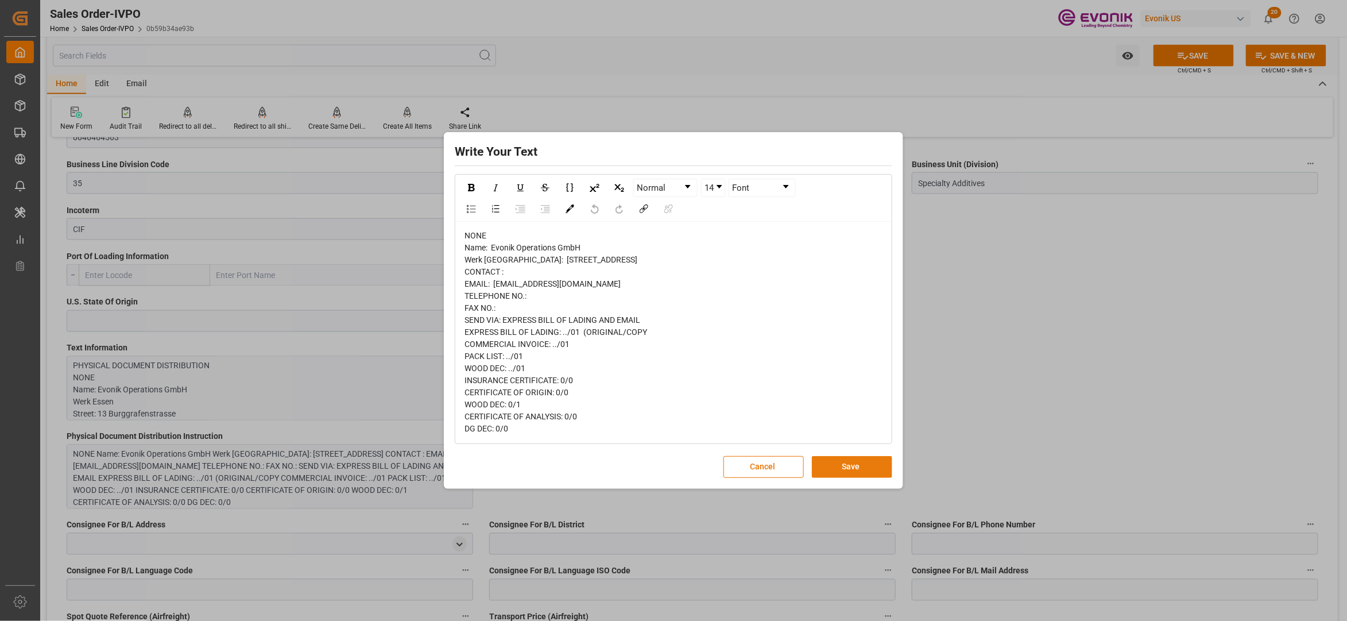
click at [834, 478] on button "Save" at bounding box center [852, 467] width 80 height 22
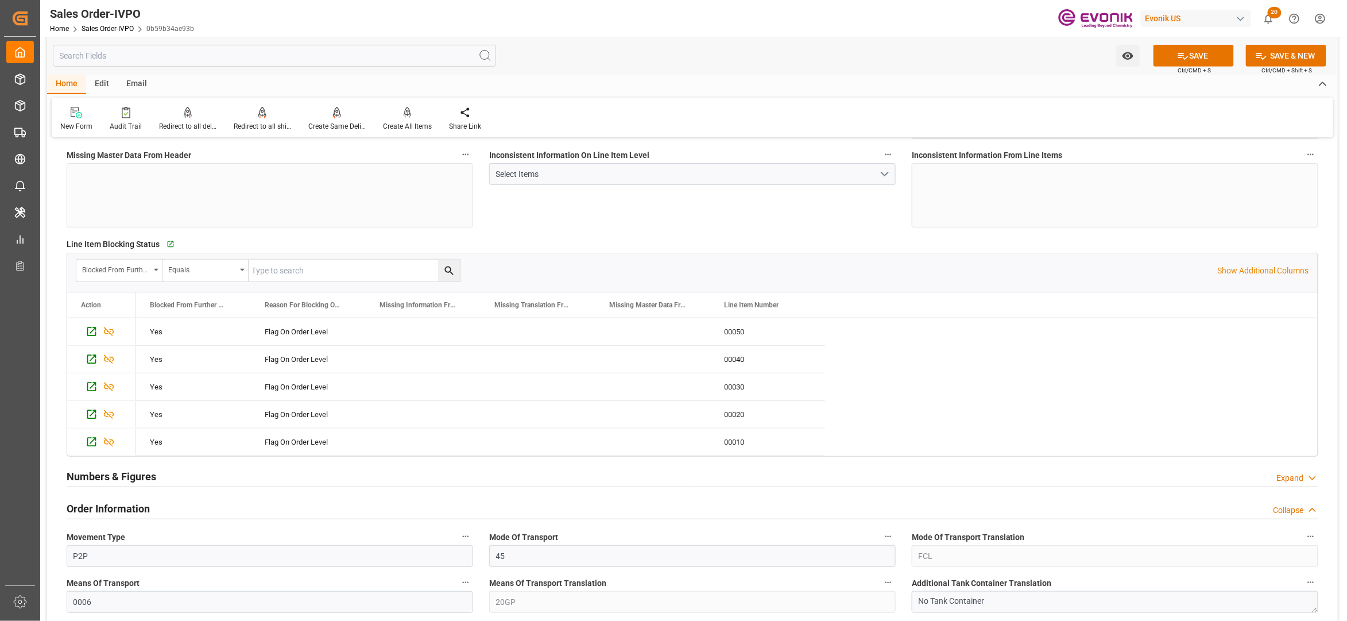
scroll to position [0, 0]
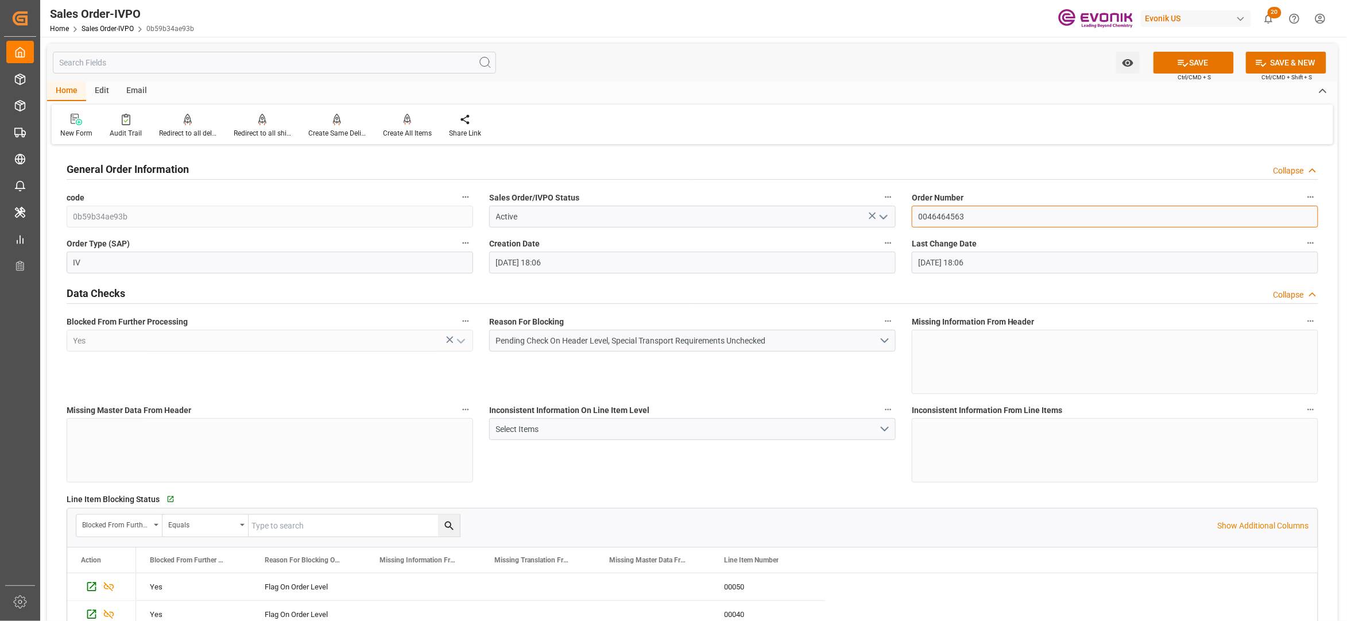
drag, startPoint x: 977, startPoint y: 218, endPoint x: 898, endPoint y: 215, distance: 78.7
click at [842, 449] on div "Inconsistent Information On Line Item Level Select Items" at bounding box center [692, 442] width 423 height 88
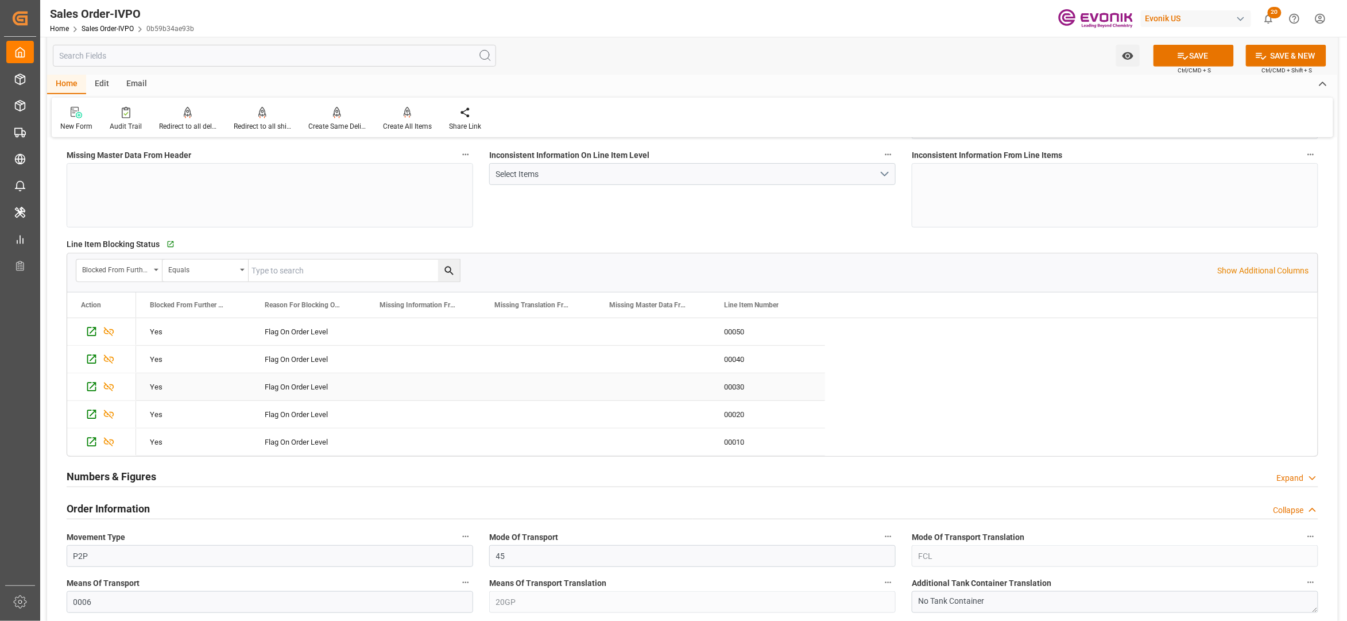
scroll to position [510, 0]
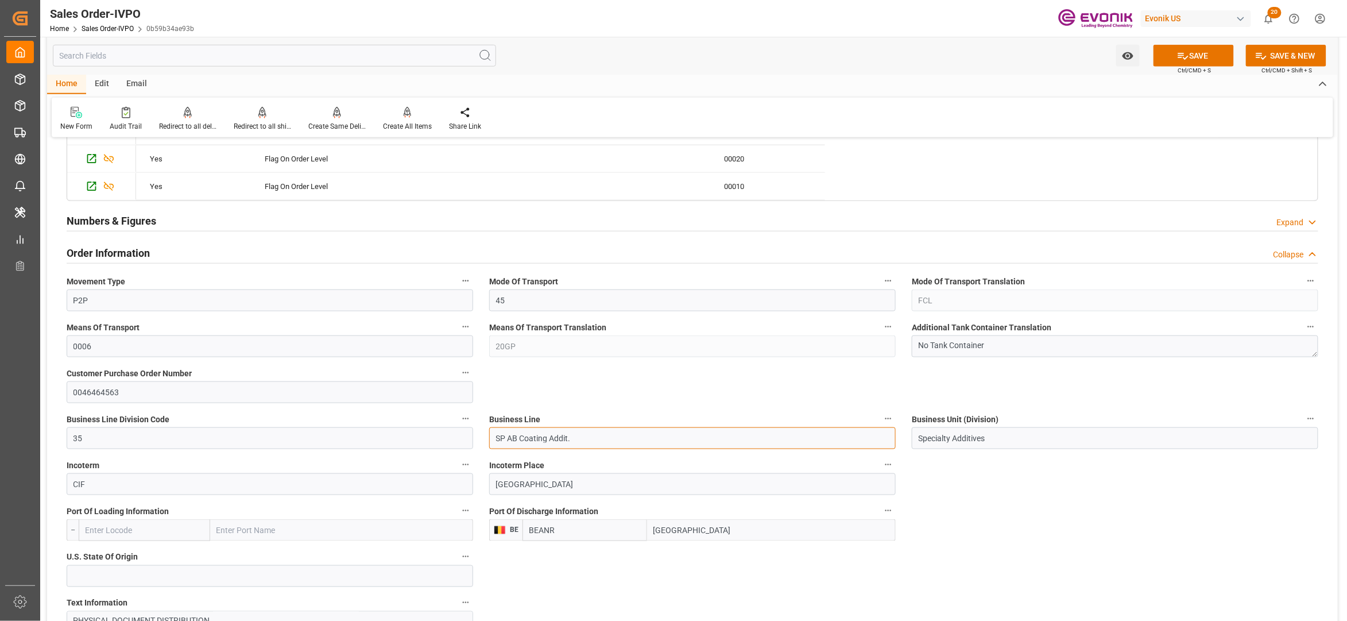
drag, startPoint x: 588, startPoint y: 438, endPoint x: 478, endPoint y: 428, distance: 110.1
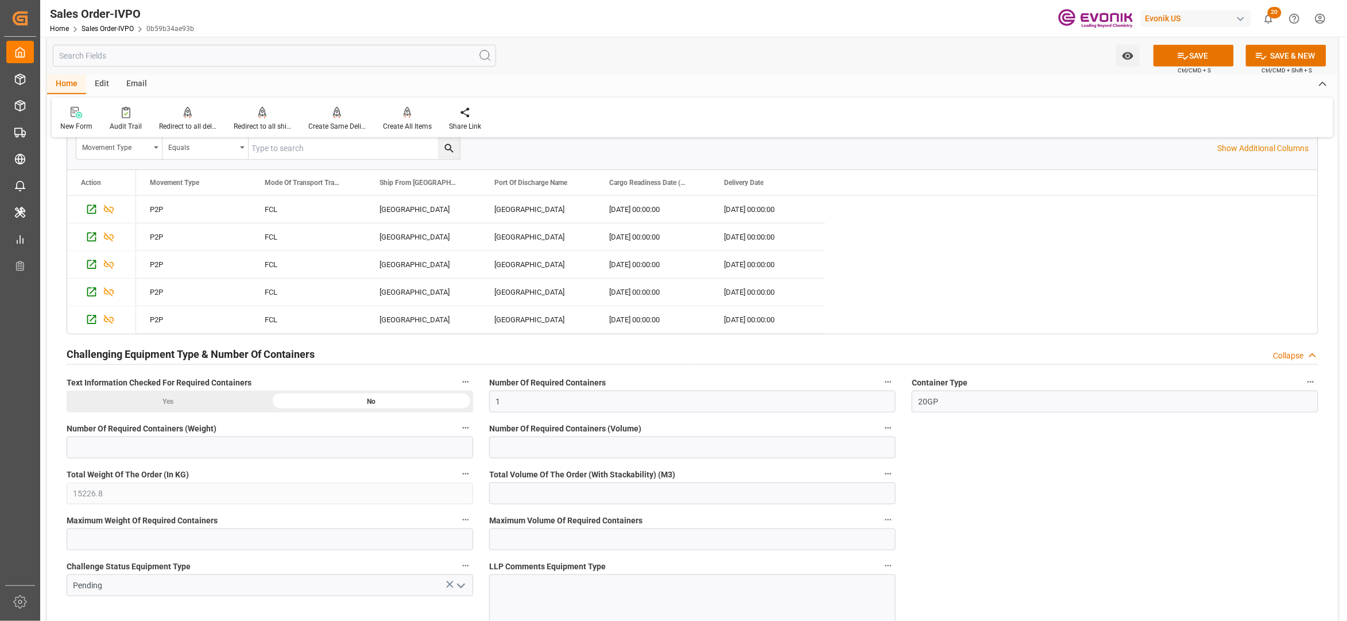
scroll to position [2552, 0]
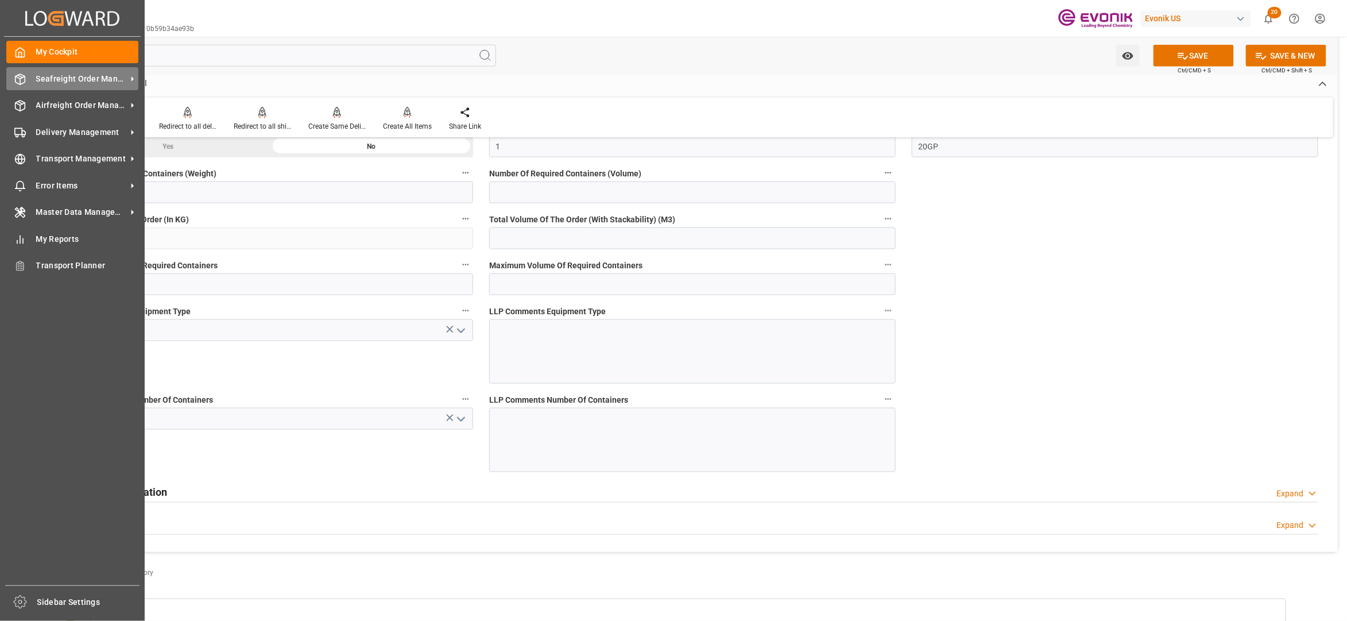
click at [76, 80] on span "Seafreight Order Management" at bounding box center [81, 79] width 91 height 12
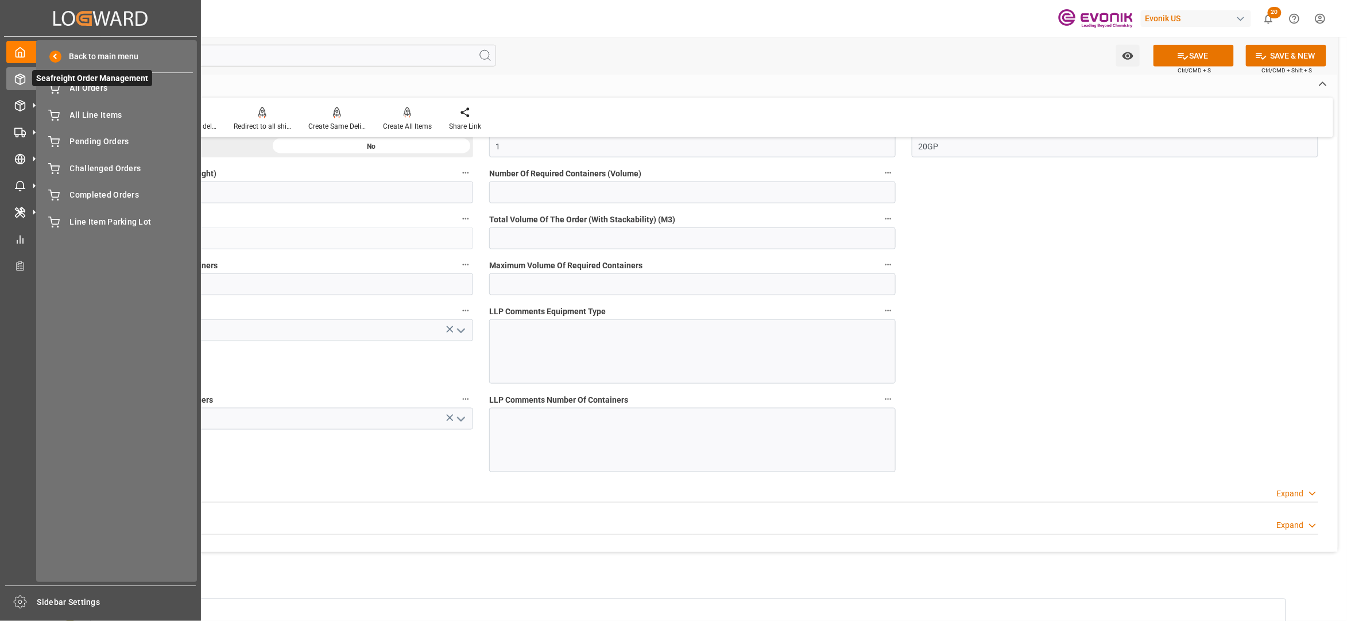
click at [105, 83] on span "Seafreight Order Management" at bounding box center [92, 78] width 120 height 16
click at [105, 88] on span "All Orders" at bounding box center [131, 88] width 123 height 12
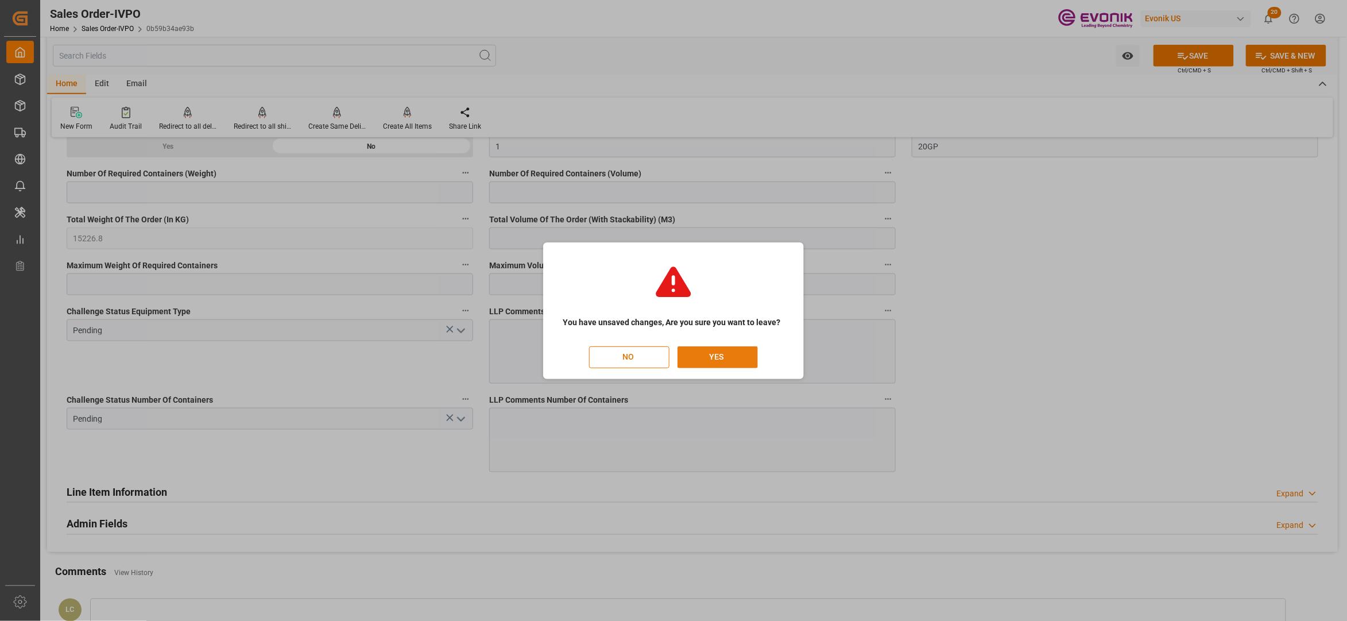
click at [743, 359] on button "YES" at bounding box center [718, 357] width 80 height 22
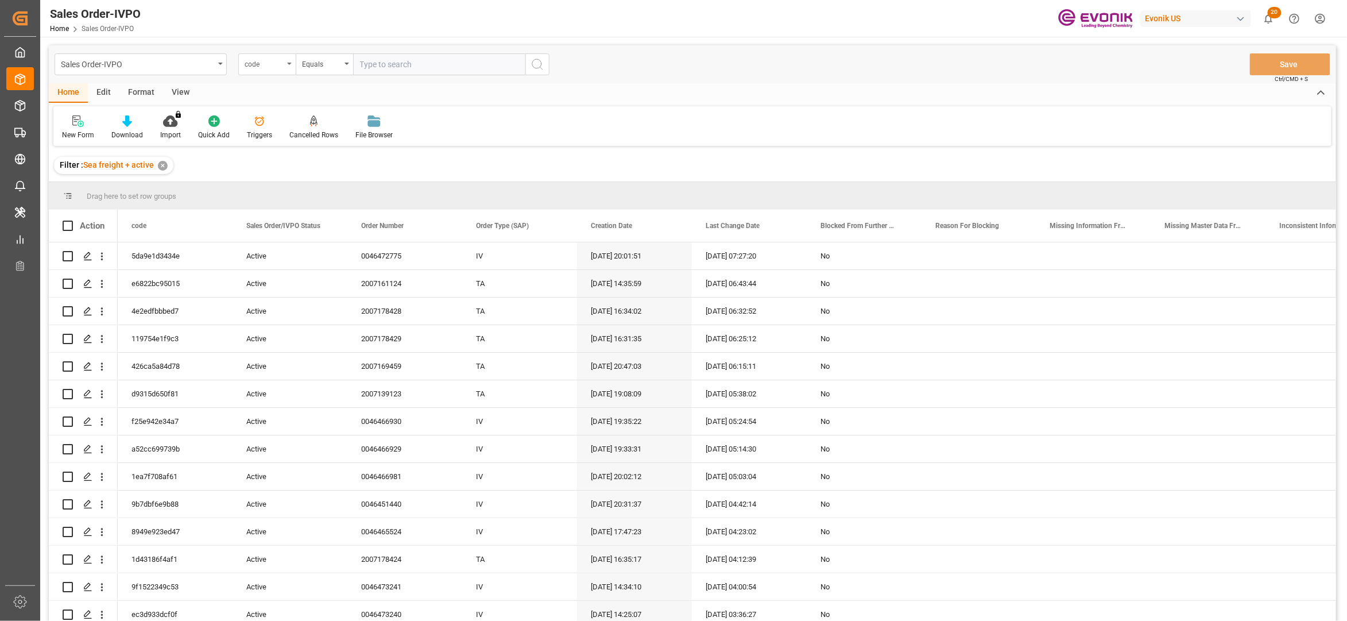
click at [274, 63] on div "code" at bounding box center [264, 62] width 39 height 13
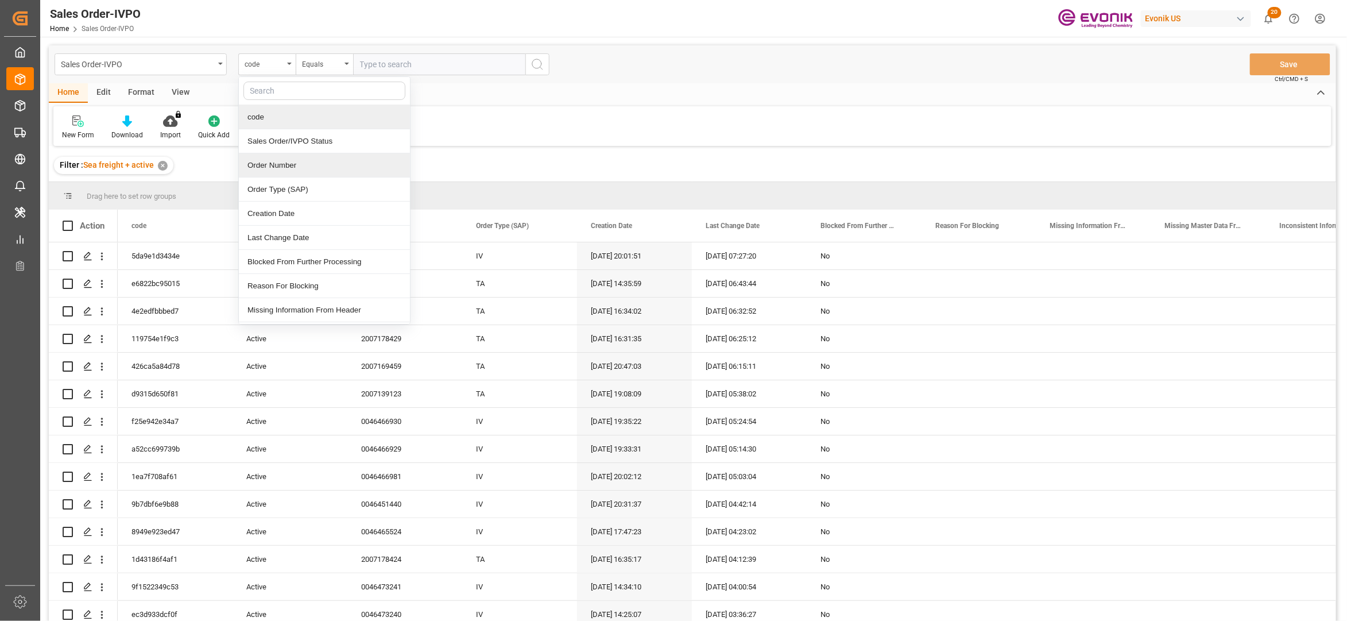
click at [304, 164] on div "Order Number" at bounding box center [324, 165] width 171 height 24
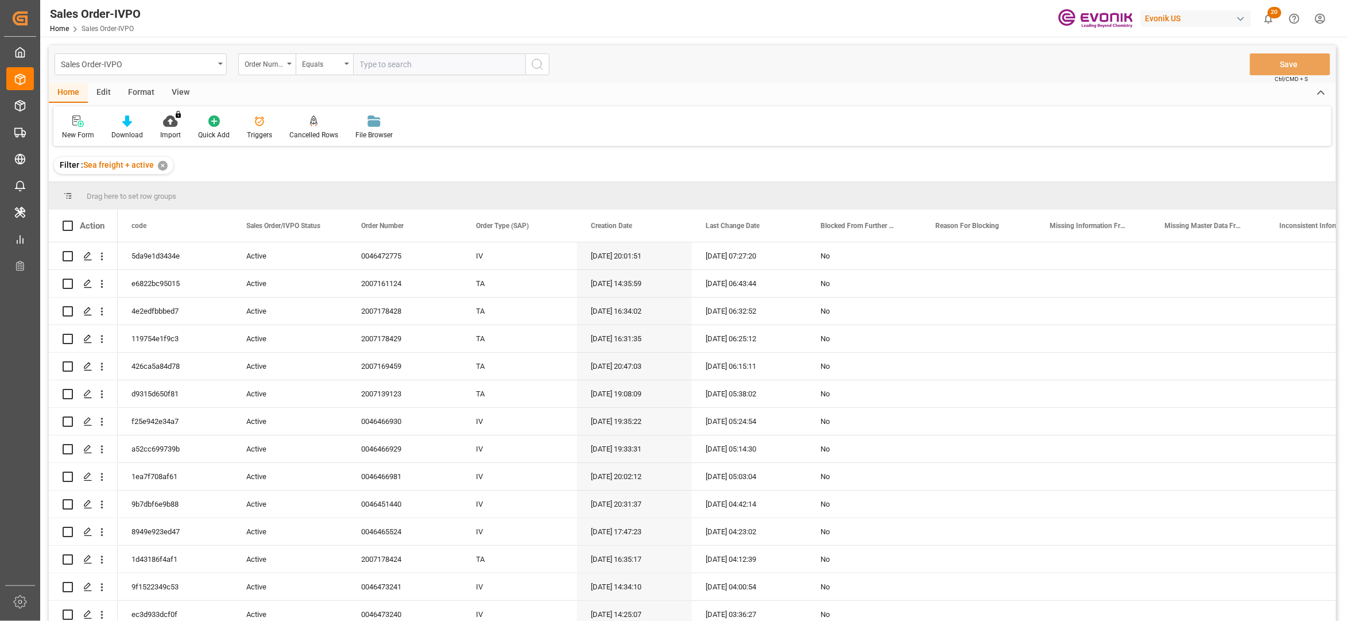
click at [394, 64] on input "text" at bounding box center [439, 64] width 172 height 22
paste input "0046467088"
type input "0046467088"
click at [544, 68] on button "search button" at bounding box center [537, 64] width 24 height 22
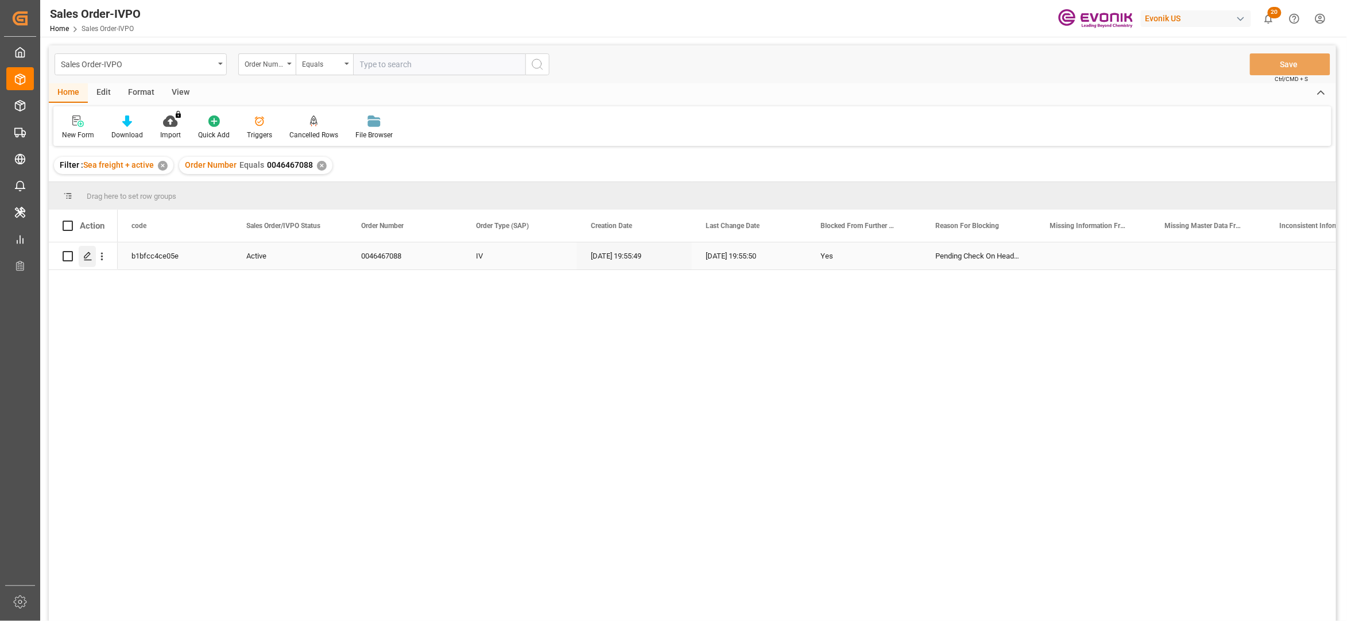
click at [88, 249] on div "Press SPACE to select this row." at bounding box center [87, 256] width 17 height 21
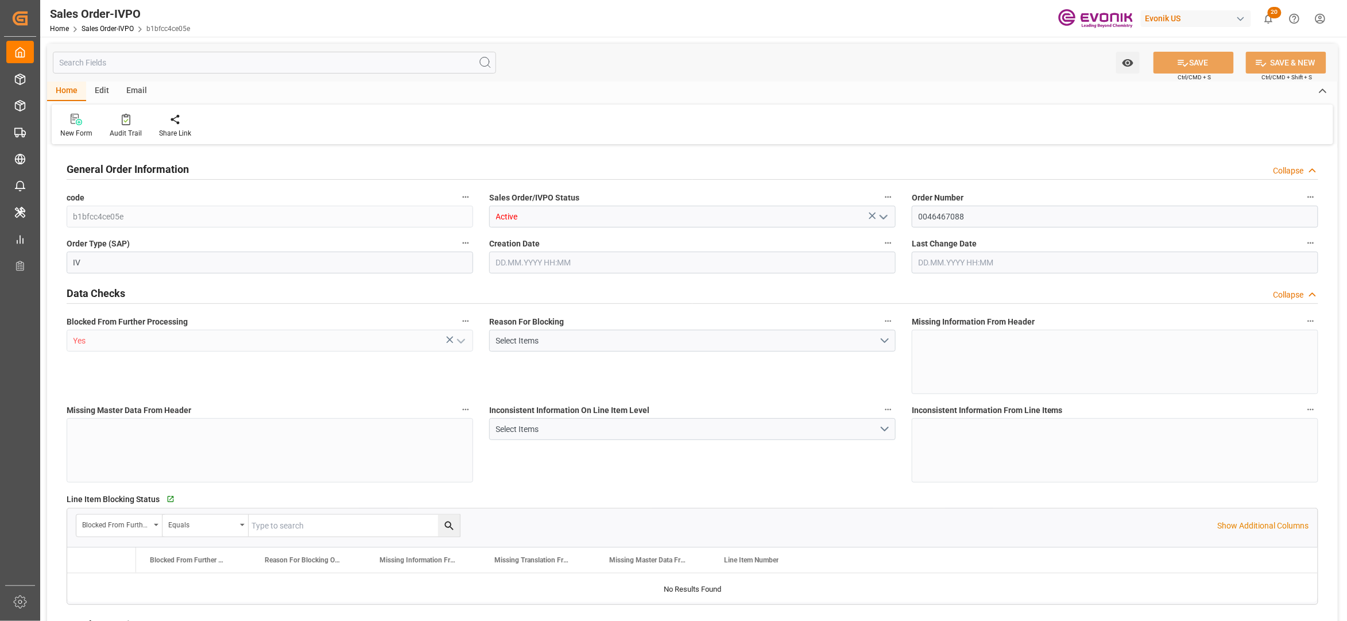
type input "CNSHA"
type input "0"
type input "1"
type input "35080.6"
type input "[DATE] 19:55"
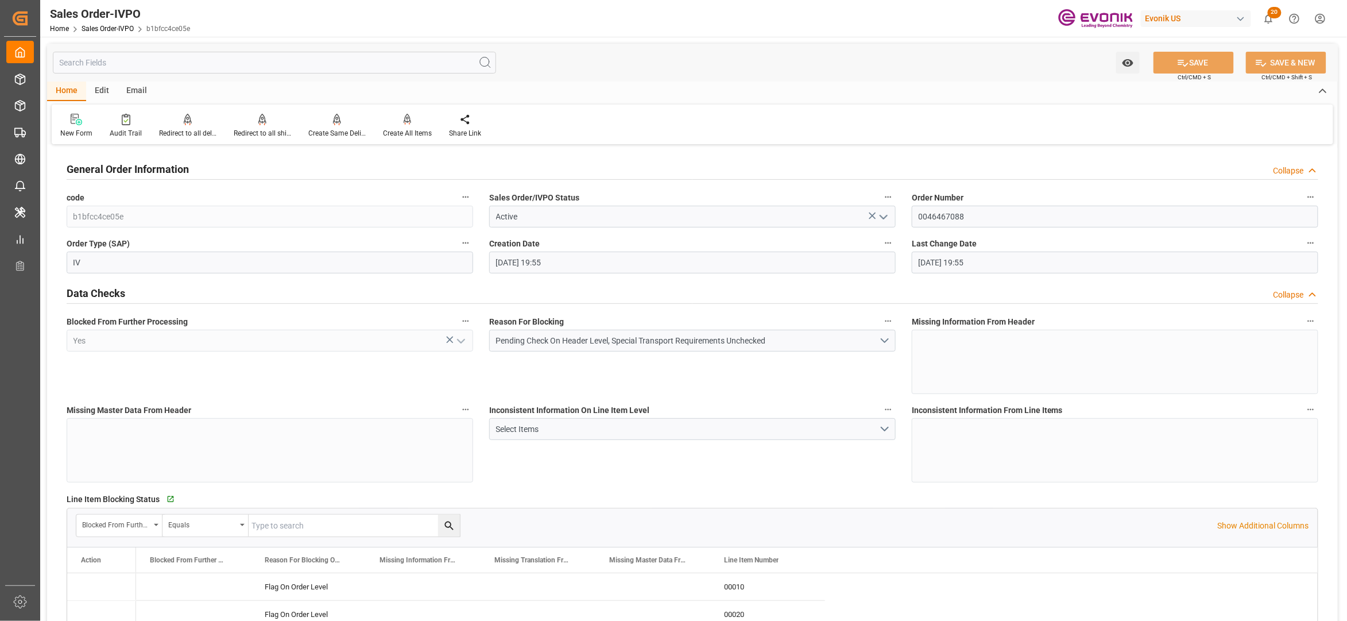
type input "[DATE] 19:55"
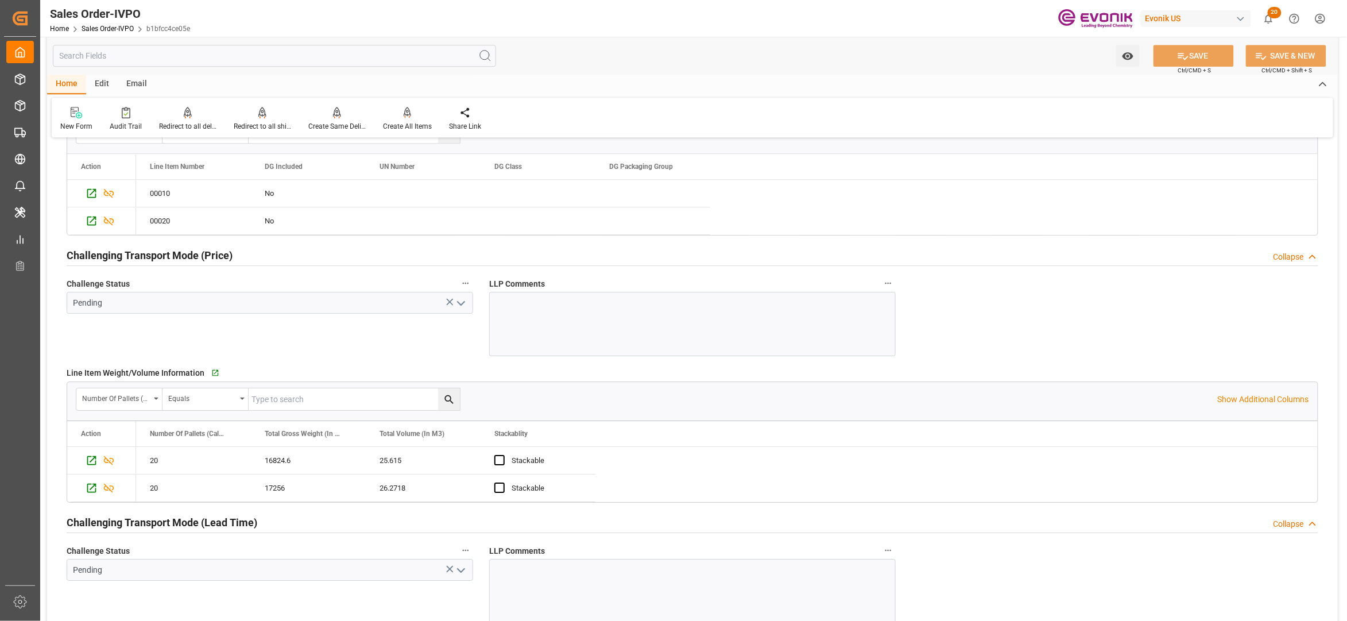
scroll to position [1786, 0]
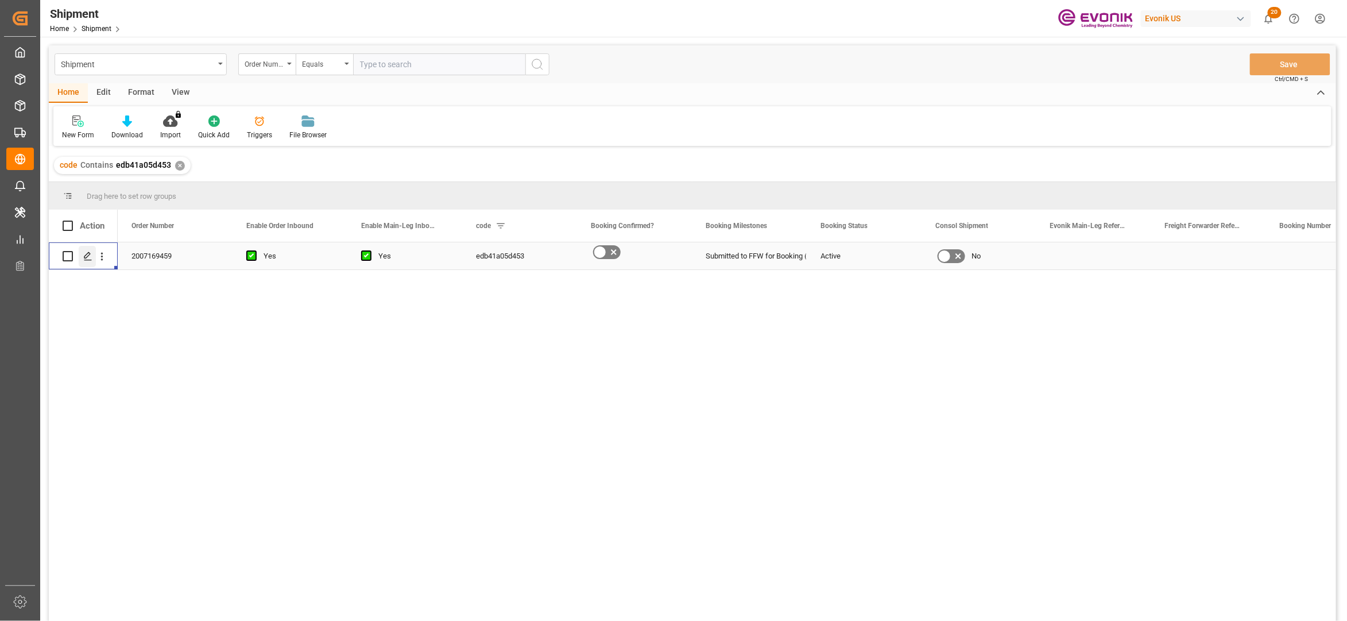
click at [86, 253] on icon "Press SPACE to select this row." at bounding box center [87, 256] width 9 height 9
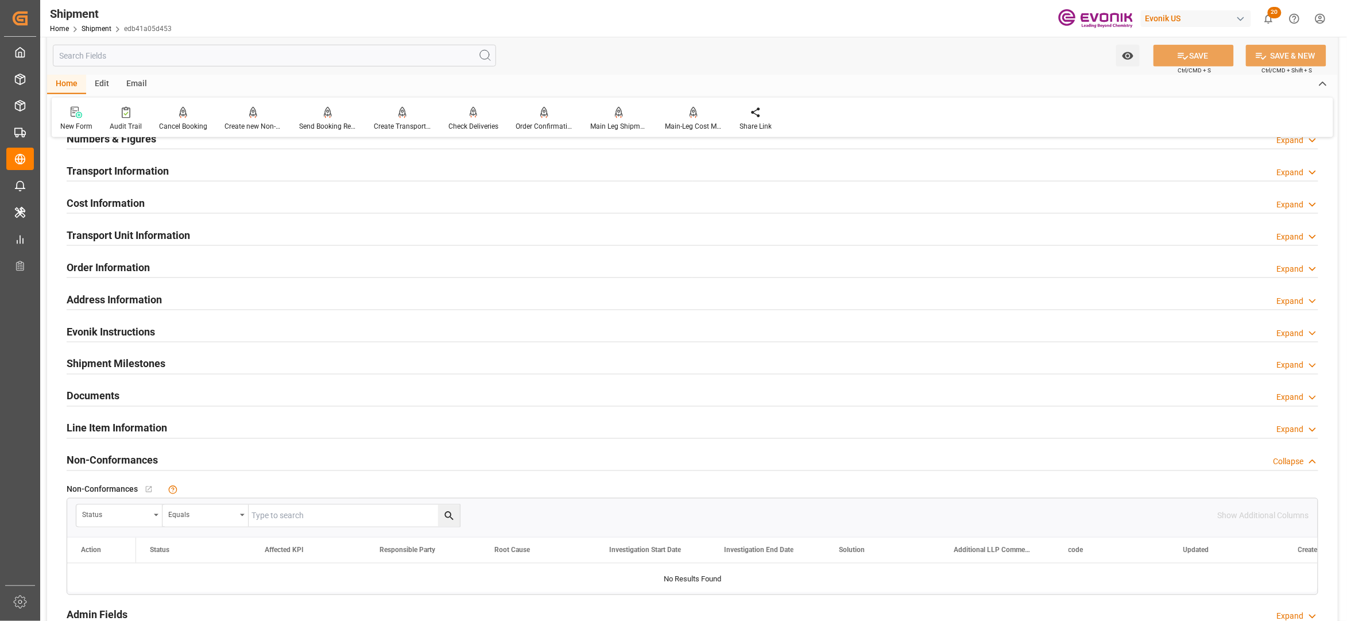
scroll to position [437, 0]
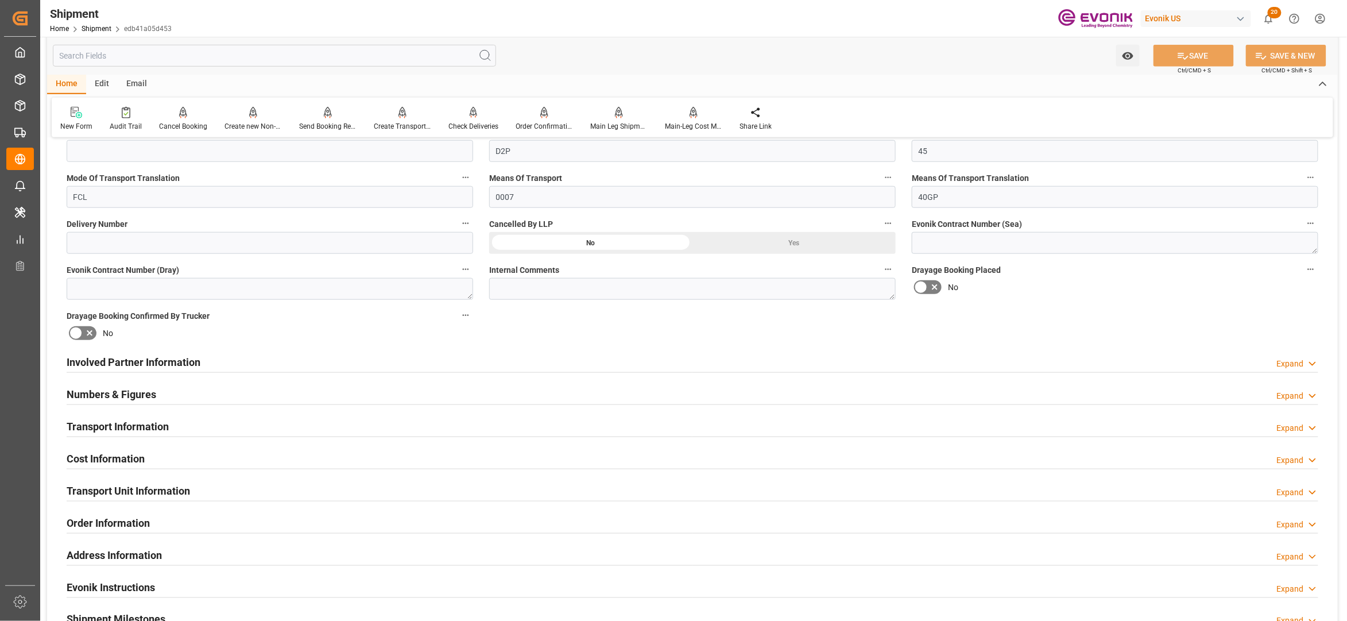
click at [658, 361] on div "Involved Partner Information Expand" at bounding box center [693, 361] width 1252 height 22
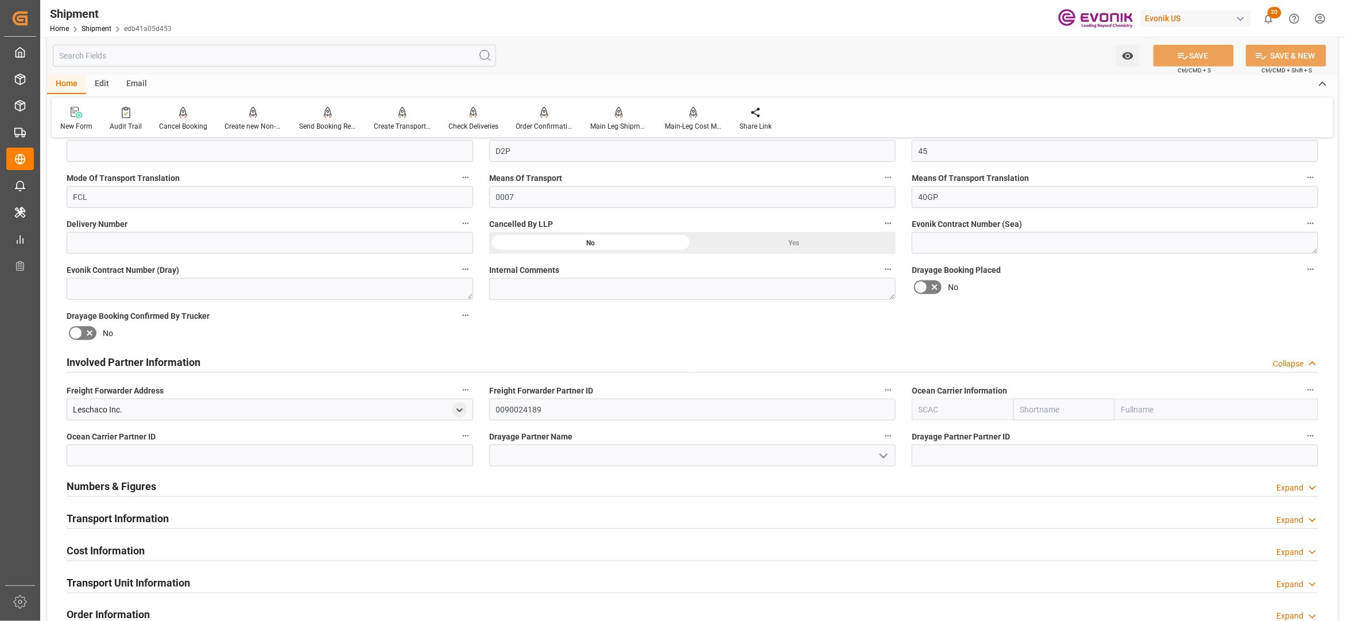
click at [1050, 407] on input "text" at bounding box center [1065, 410] width 102 height 22
type input "hapag"
click at [1043, 434] on b "Hapag Lloyd" at bounding box center [1052, 440] width 62 height 21
type input "HLCU"
type input "Hapag Lloyd"
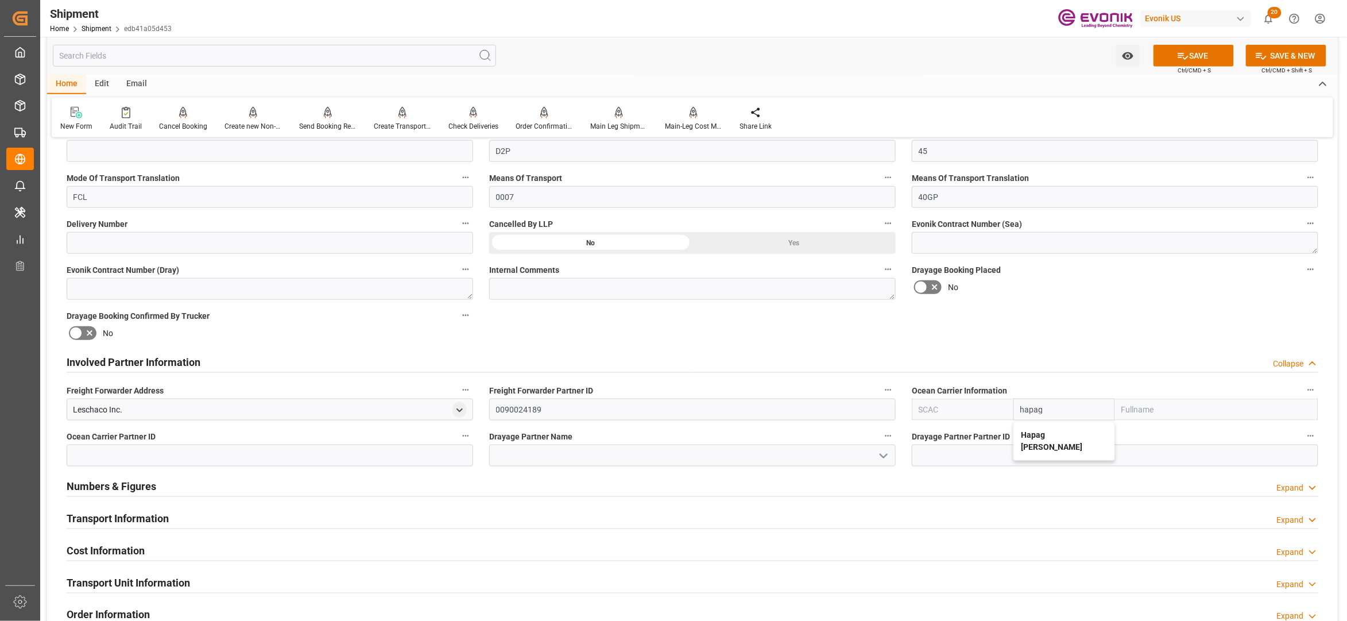
type input "Hapag Lloyd Aktiengesellschaft"
type input "Hapag Lloyd"
click at [1069, 300] on div "Drayage Booking Placed No" at bounding box center [1115, 281] width 423 height 46
click at [1210, 55] on button "SAVE" at bounding box center [1194, 56] width 80 height 22
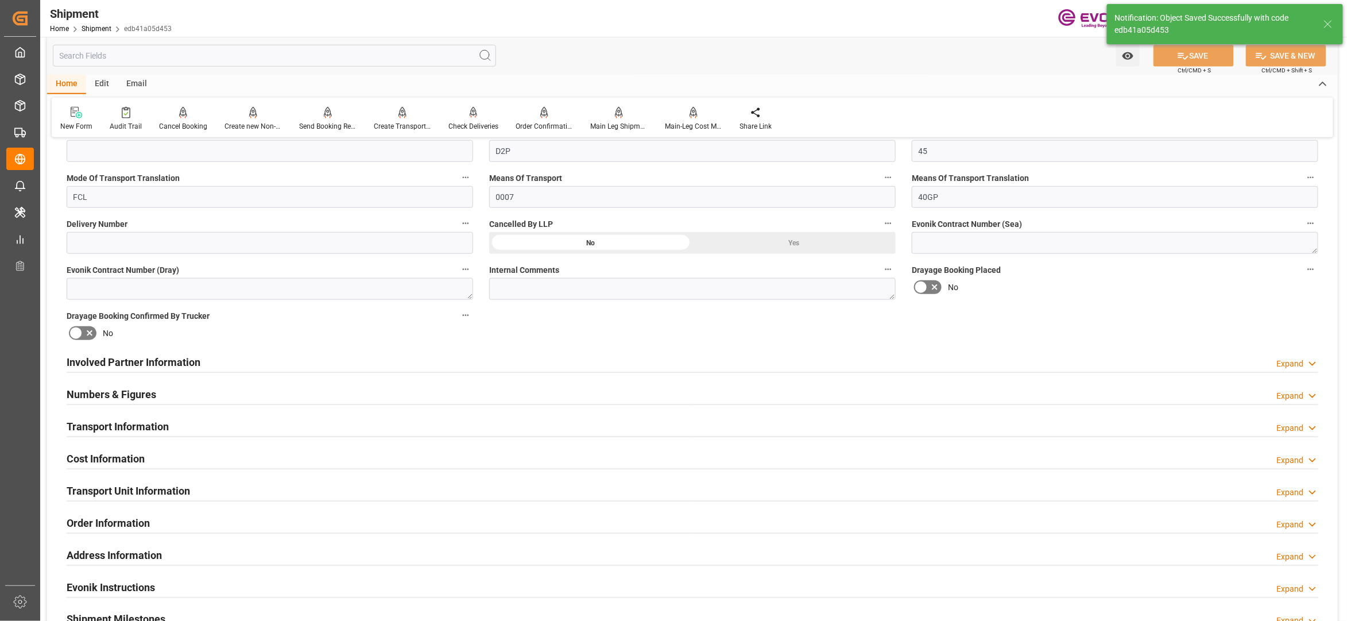
type input "0090027539"
click at [644, 366] on div "Involved Partner Information Expand" at bounding box center [693, 361] width 1252 height 22
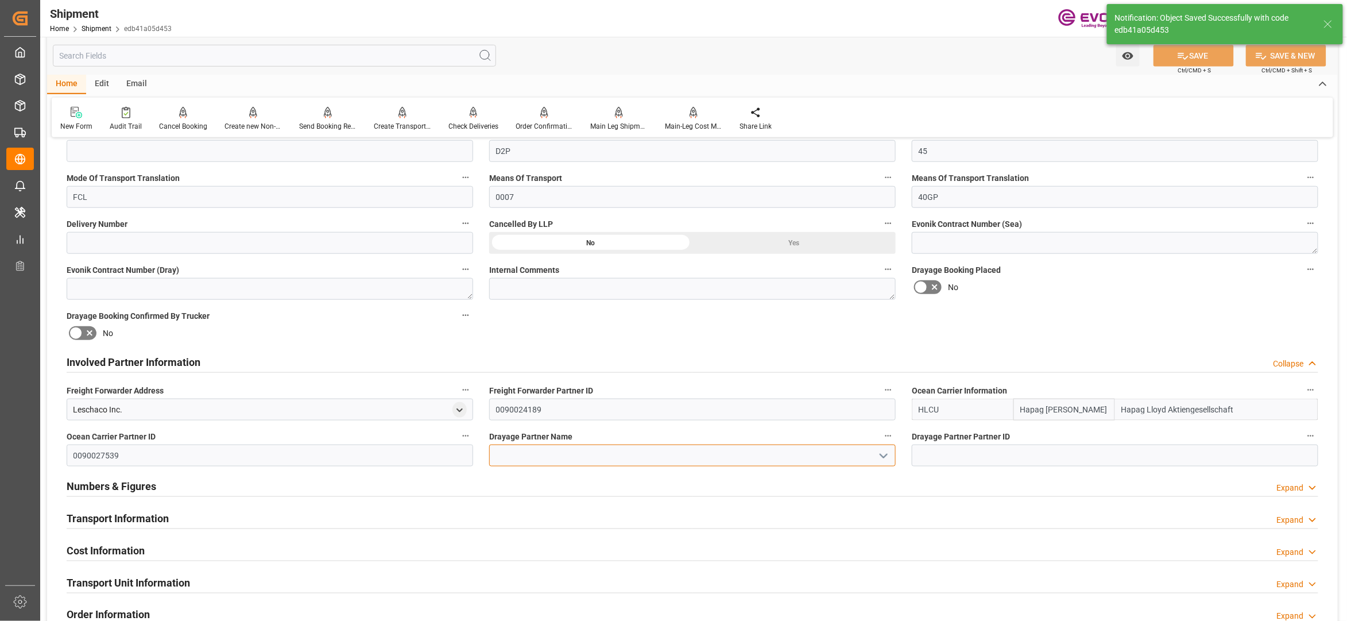
click at [589, 458] on input at bounding box center [692, 455] width 407 height 22
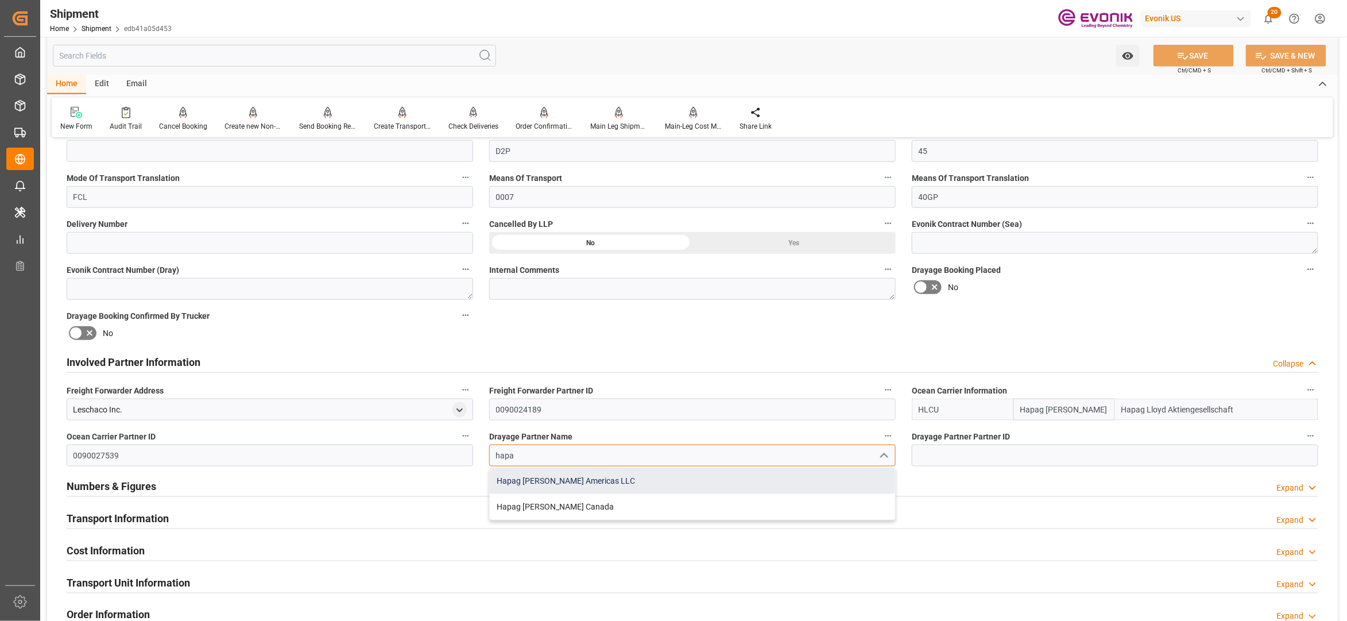
click at [599, 479] on div "Hapag [PERSON_NAME] Americas LLC" at bounding box center [692, 481] width 405 height 26
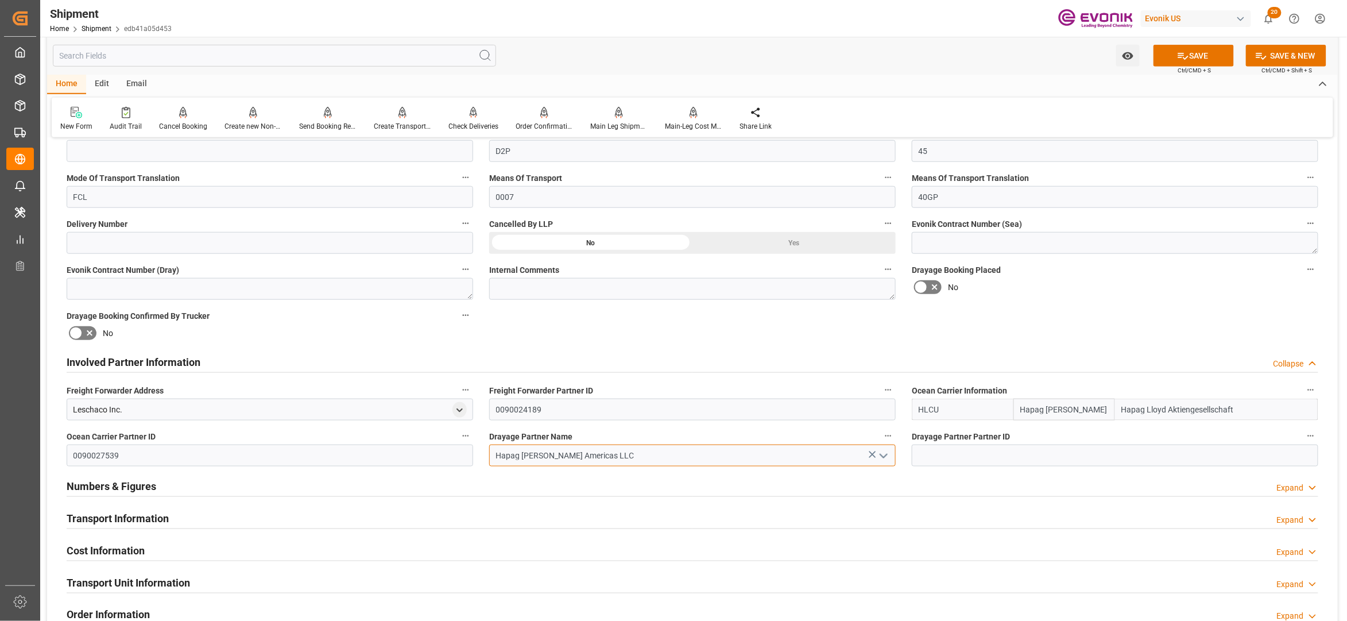
type input "Hapag [PERSON_NAME] Americas LLC"
click at [1096, 322] on div "Booking Confirmation Milestone Bar Collapse Submitted to FFW for Booking (Pendi…" at bounding box center [692, 350] width 1291 height 1279
click at [1197, 53] on button "SAVE" at bounding box center [1194, 56] width 80 height 22
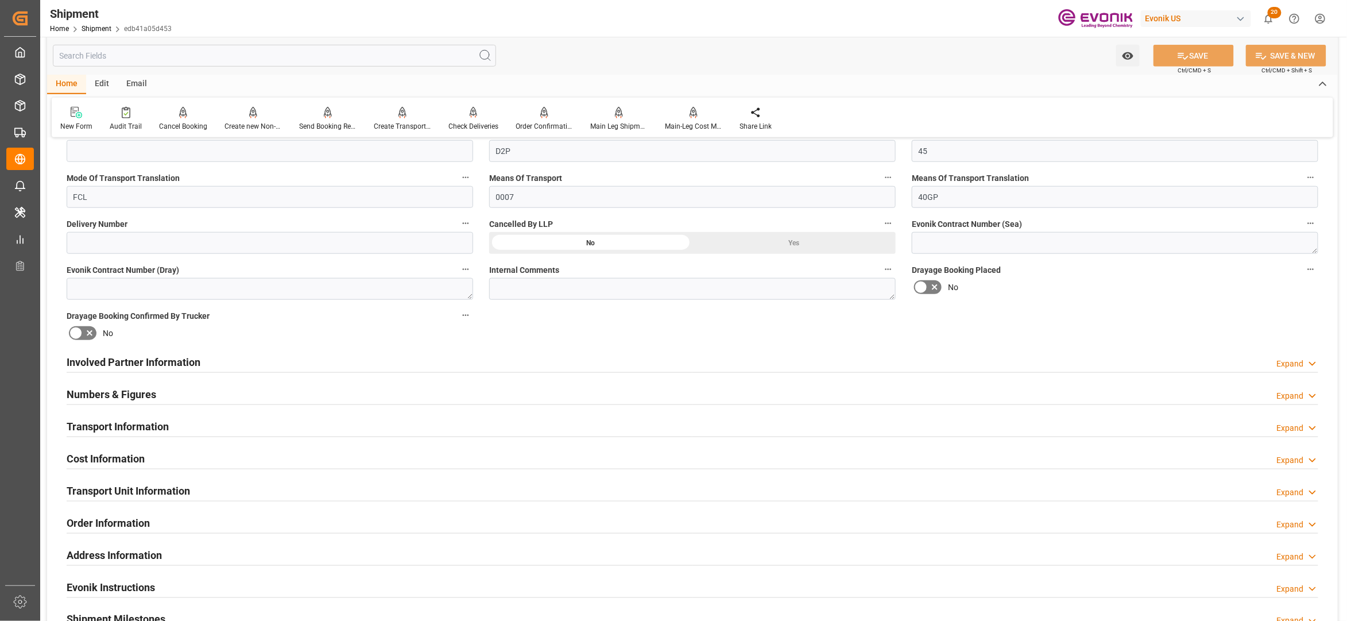
click at [446, 364] on div "Involved Partner Information Expand" at bounding box center [693, 361] width 1252 height 22
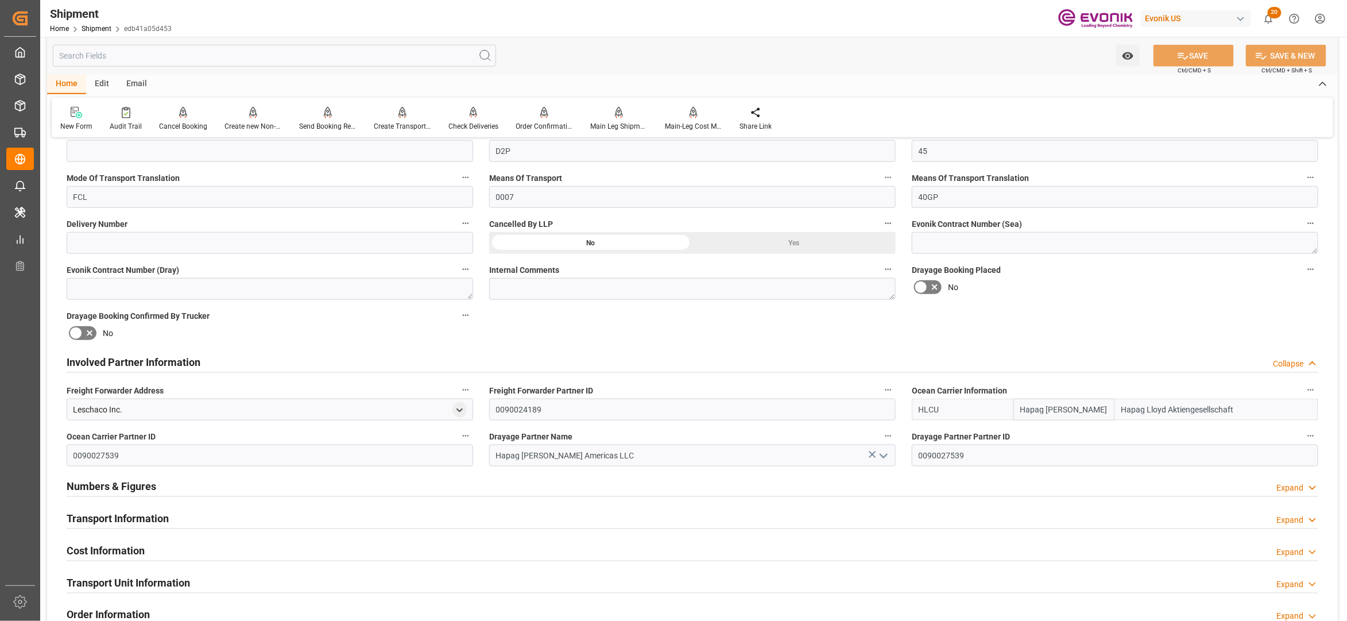
scroll to position [693, 0]
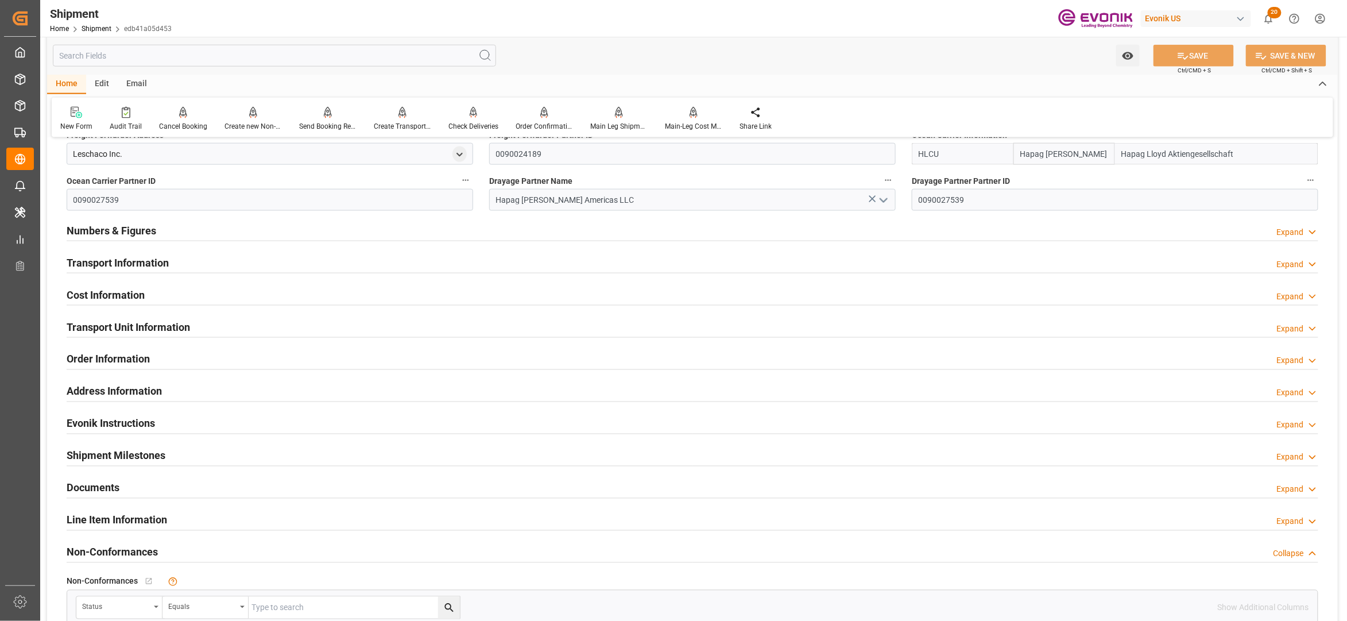
click at [287, 265] on div "Transport Information Expand" at bounding box center [693, 262] width 1252 height 22
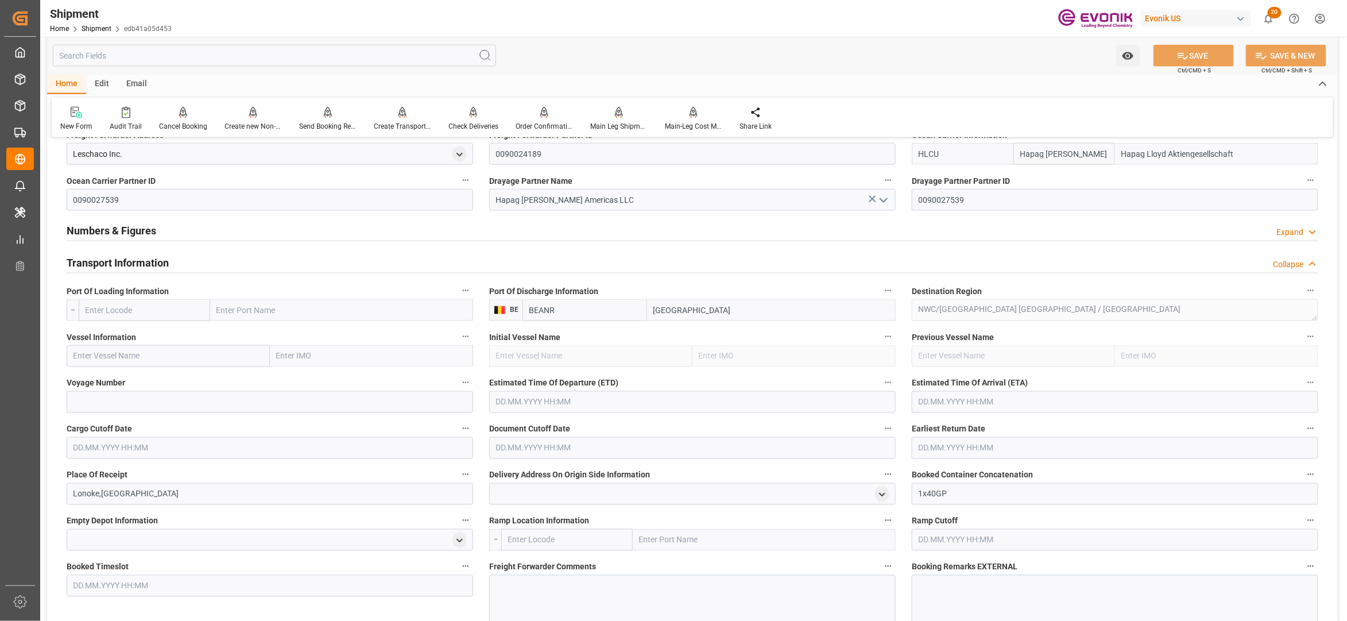
click at [155, 308] on input "text" at bounding box center [144, 310] width 131 height 22
click at [115, 368] on div "USSAV - Savannah" at bounding box center [118, 362] width 78 height 26
type input "USSAV"
type input "Savannah"
type input "USSAV"
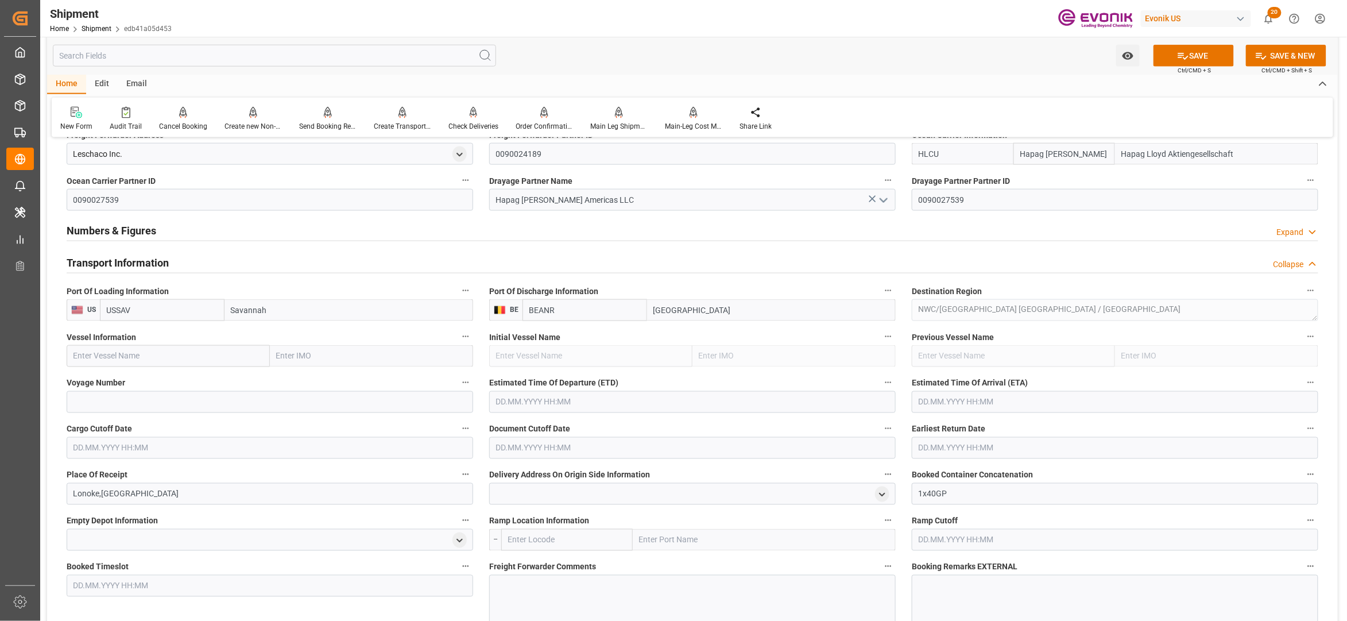
click at [182, 358] on input "text" at bounding box center [168, 356] width 203 height 22
paste input "AL MANAMAH / 544E"
click at [145, 358] on input "AL MANAMAH / 544E" at bounding box center [168, 356] width 203 height 22
type input "AL MANAMAH"
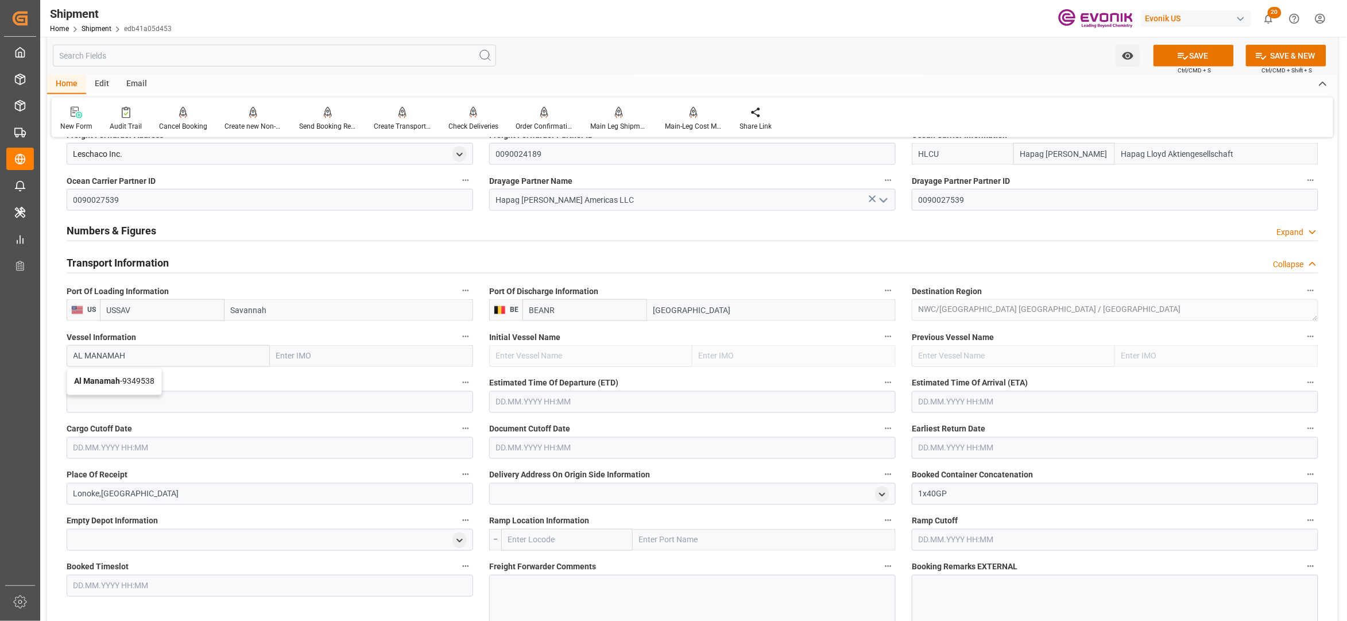
click at [165, 382] on label "Voyage Number" at bounding box center [270, 383] width 407 height 16
click at [458, 382] on button "Voyage Number" at bounding box center [465, 382] width 15 height 15
click at [173, 403] on div at bounding box center [673, 310] width 1347 height 621
click at [216, 402] on input at bounding box center [270, 402] width 407 height 22
paste input "544E"
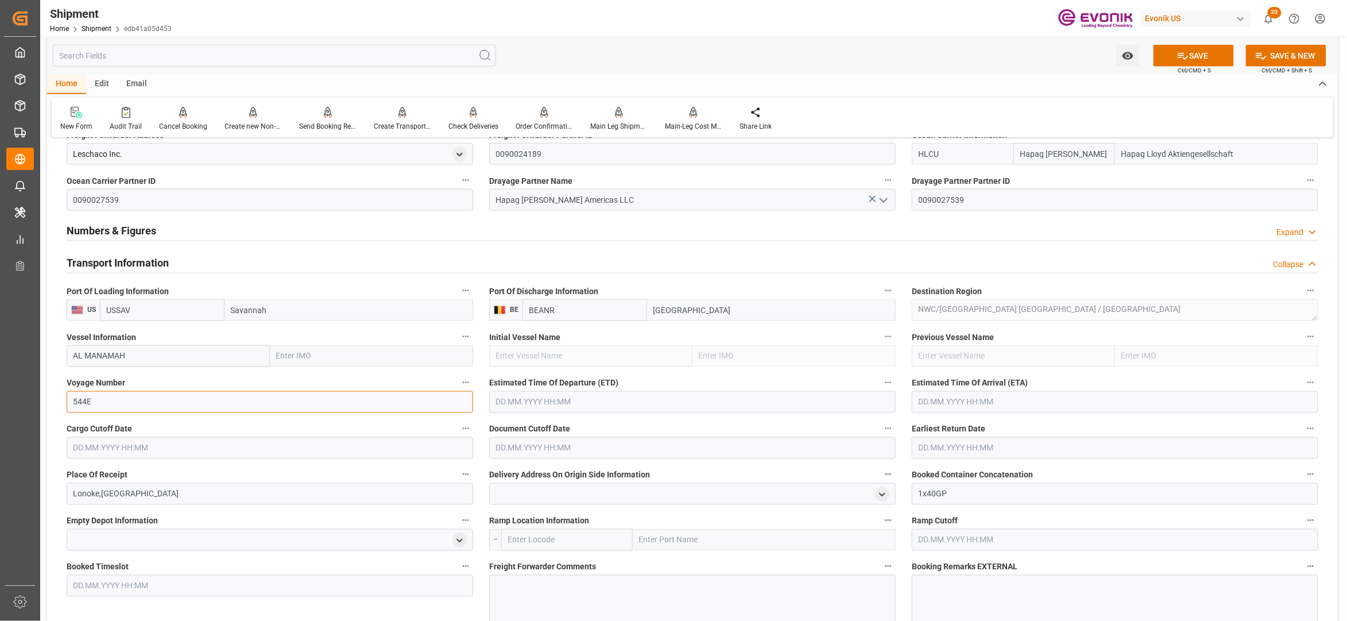
type input "544E"
click at [567, 401] on input "text" at bounding box center [692, 402] width 407 height 22
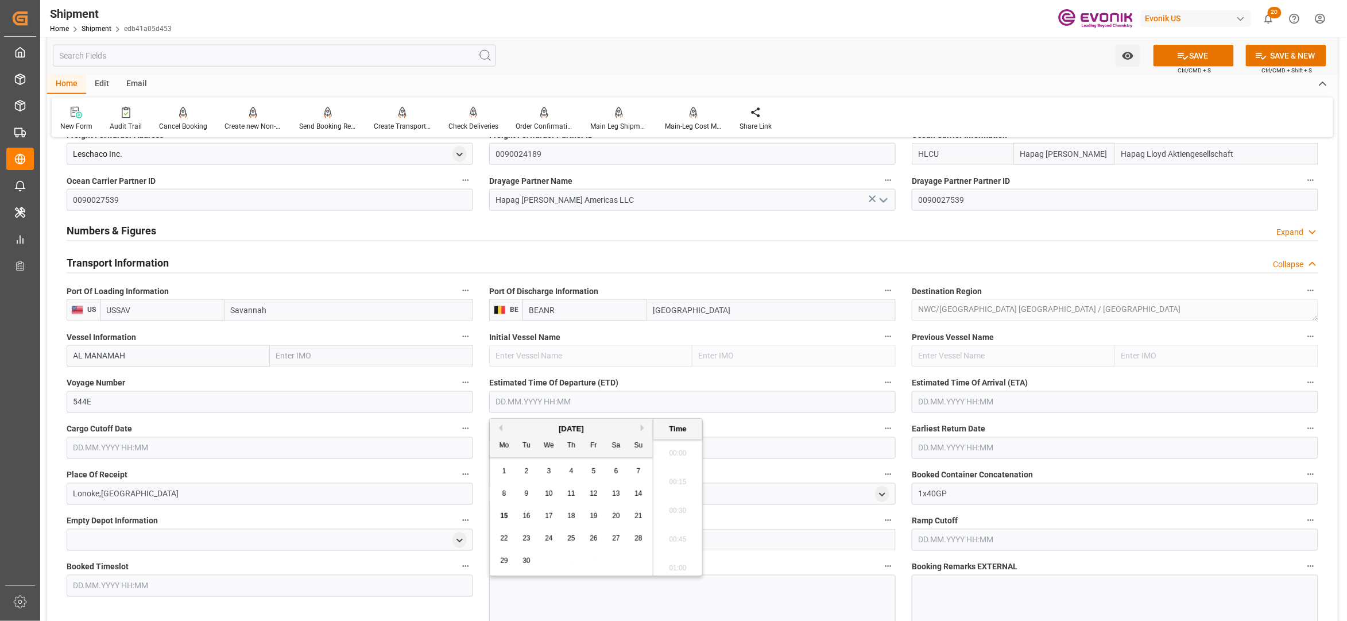
scroll to position [204, 0]
click at [644, 430] on button "Next Month" at bounding box center [644, 427] width 7 height 7
click at [503, 494] on span "3" at bounding box center [504, 493] width 4 height 8
type input "03.11.2025 00:00"
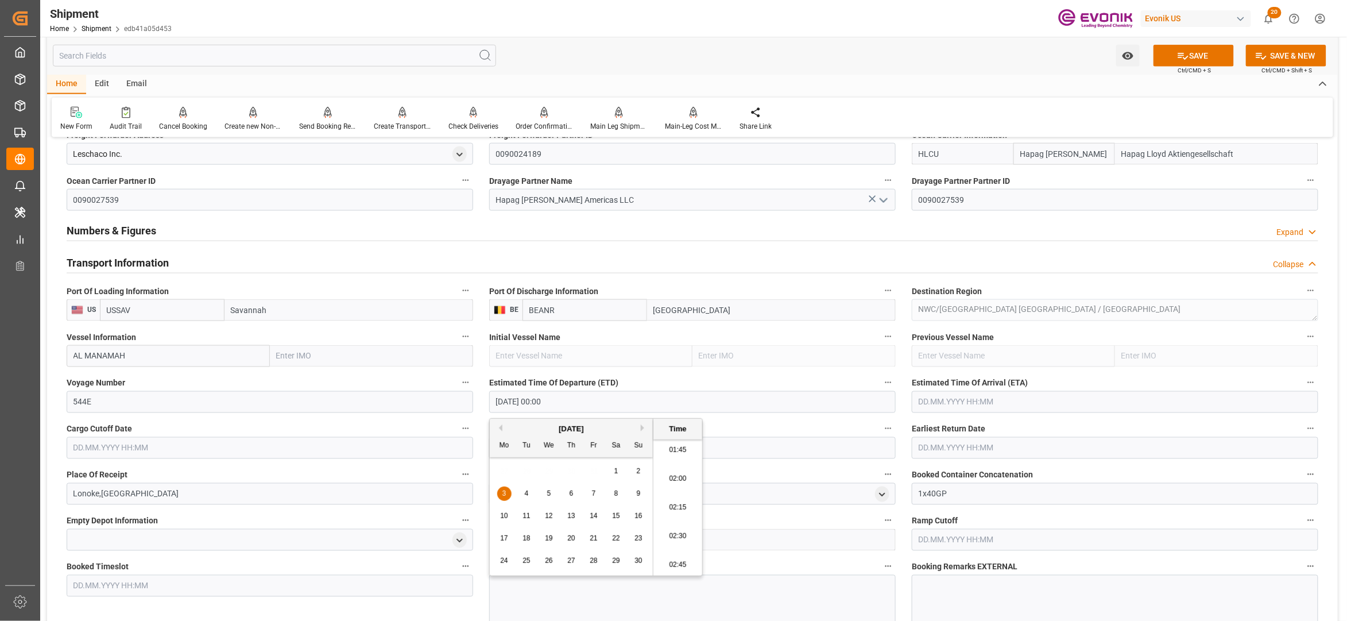
click at [938, 399] on input "text" at bounding box center [1115, 402] width 407 height 22
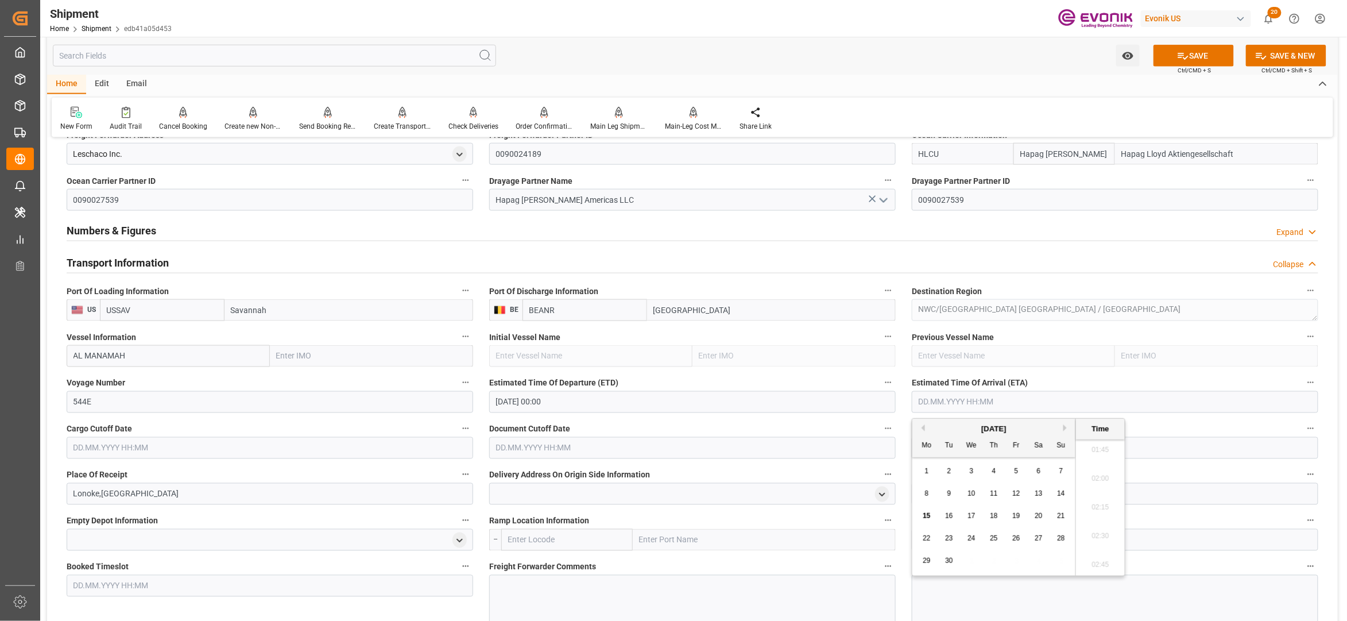
click at [1065, 431] on div "September 2025" at bounding box center [993, 428] width 163 height 11
click at [1070, 430] on button "Next Month" at bounding box center [1066, 427] width 7 height 7
click at [929, 536] on span "17" at bounding box center [926, 538] width 7 height 8
type input "17.11.2025 00:00"
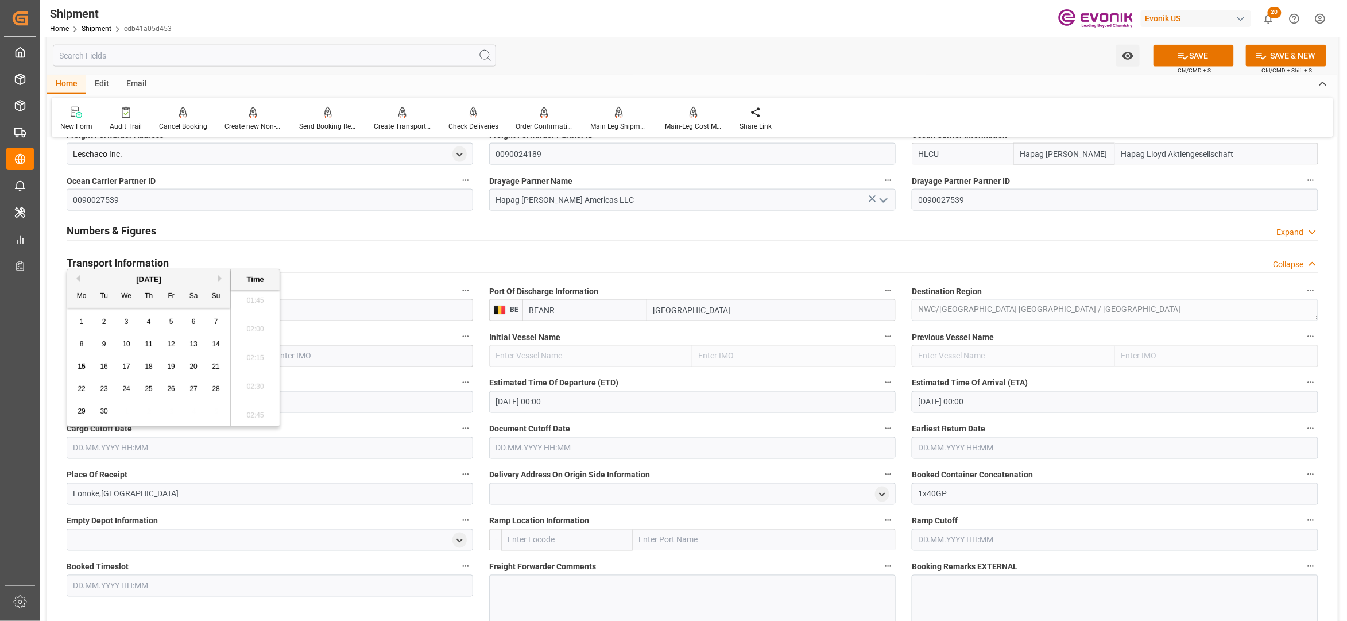
click at [343, 452] on input "text" at bounding box center [270, 448] width 407 height 22
click at [223, 279] on button "Next Month" at bounding box center [221, 278] width 7 height 7
click at [129, 364] on span "15" at bounding box center [125, 366] width 7 height 8
type input "15.10.2025 00:00"
click at [578, 439] on input "text" at bounding box center [692, 448] width 407 height 22
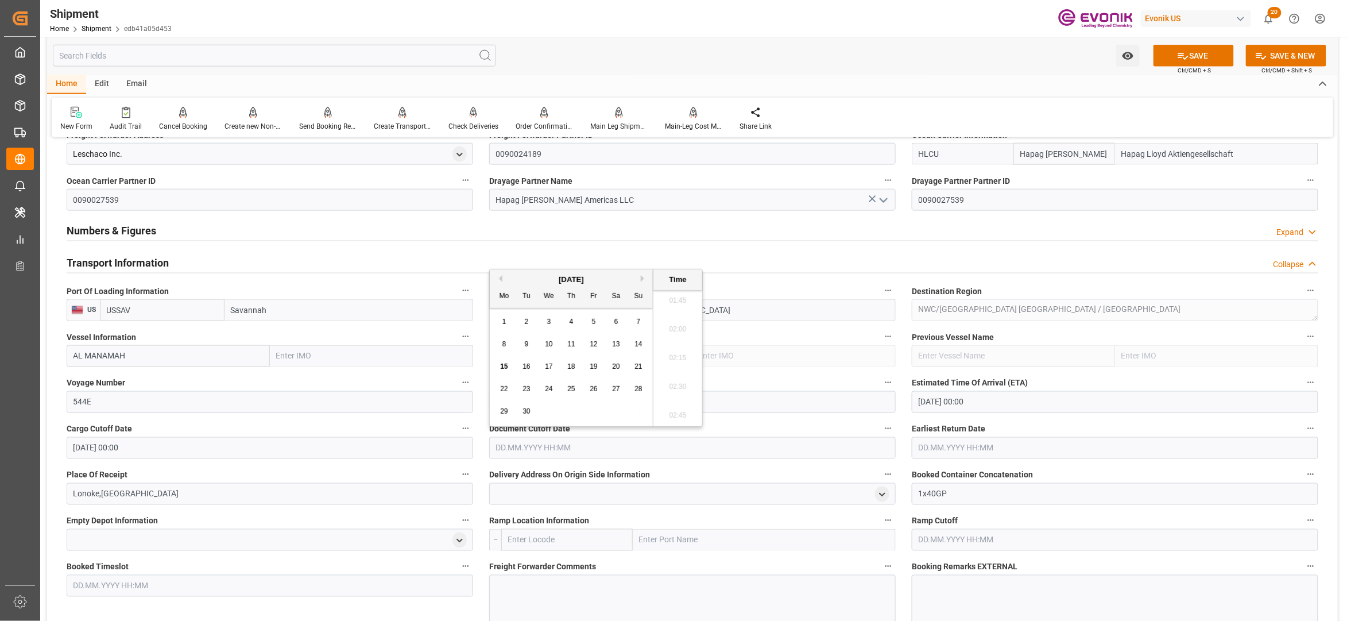
click at [644, 278] on button "Next Month" at bounding box center [644, 278] width 7 height 7
click at [550, 366] on span "15" at bounding box center [548, 366] width 7 height 8
type input "15.10.2025 00:00"
click at [982, 444] on input "text" at bounding box center [1115, 448] width 407 height 22
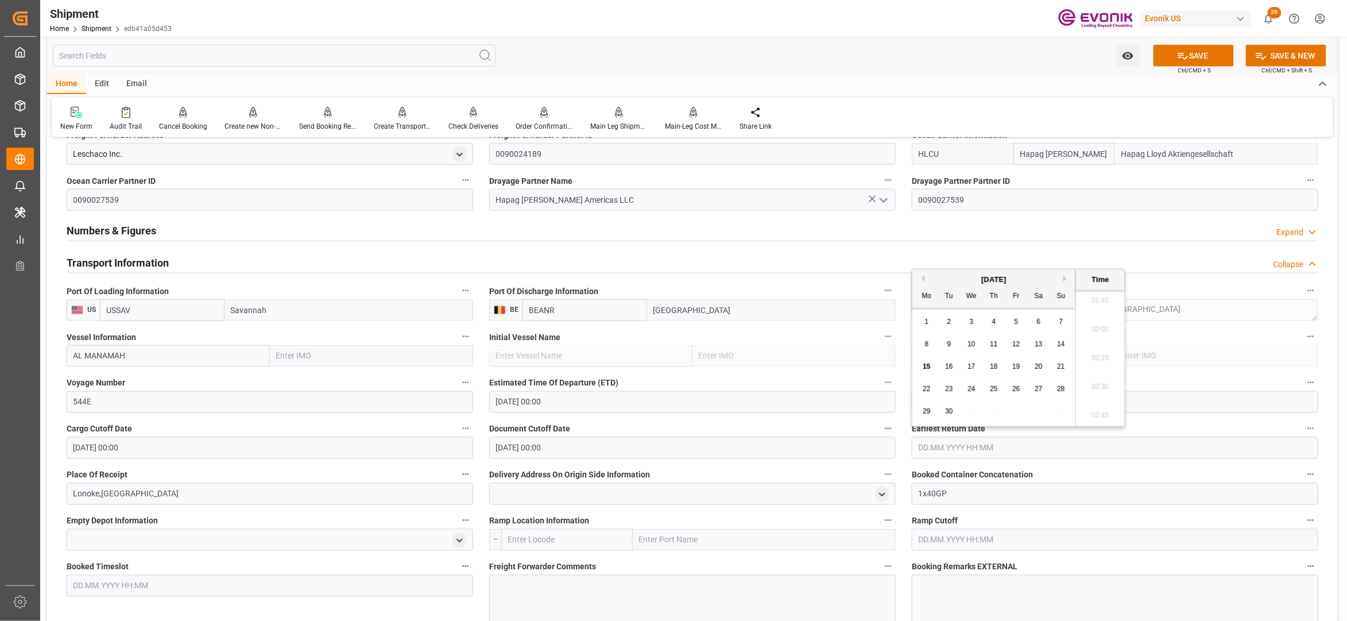
click at [1066, 280] on button "Next Month" at bounding box center [1066, 278] width 7 height 7
click at [970, 366] on span "15" at bounding box center [971, 366] width 7 height 8
type input "15.10.2025 00:00"
click at [774, 224] on div "Numbers & Figures Expand" at bounding box center [693, 230] width 1252 height 22
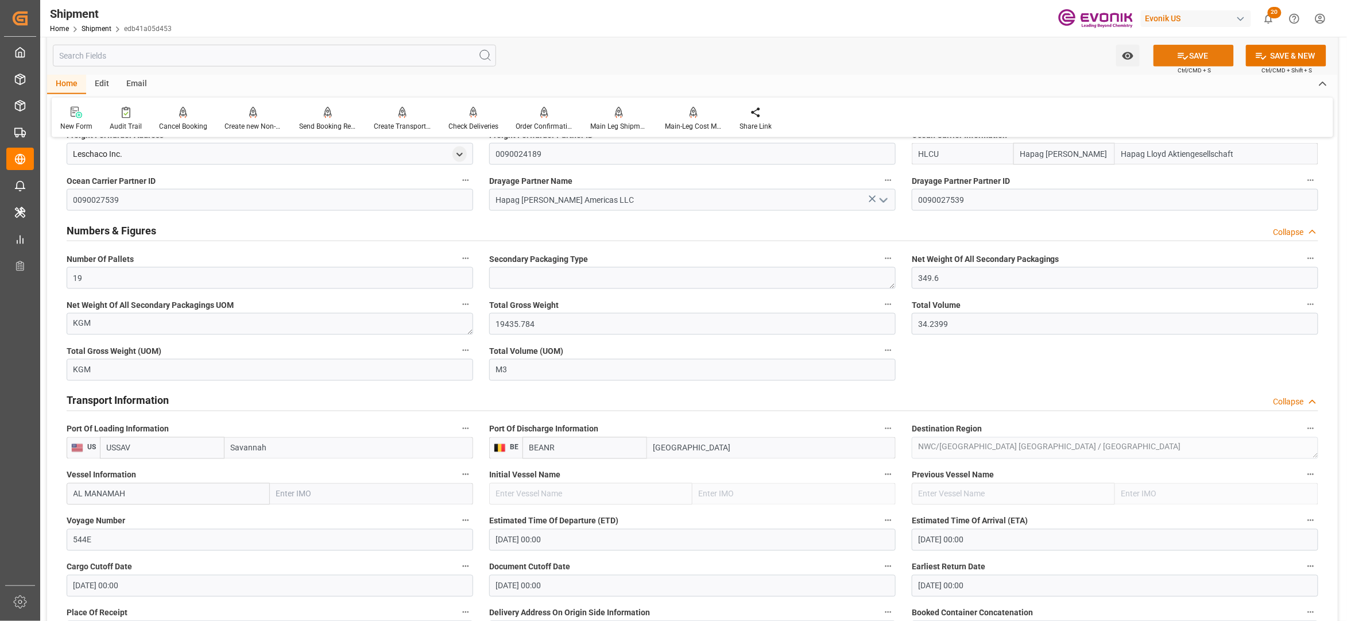
drag, startPoint x: 1212, startPoint y: 55, endPoint x: 1142, endPoint y: 115, distance: 92.0
click at [1211, 55] on button "SAVE" at bounding box center [1194, 56] width 80 height 22
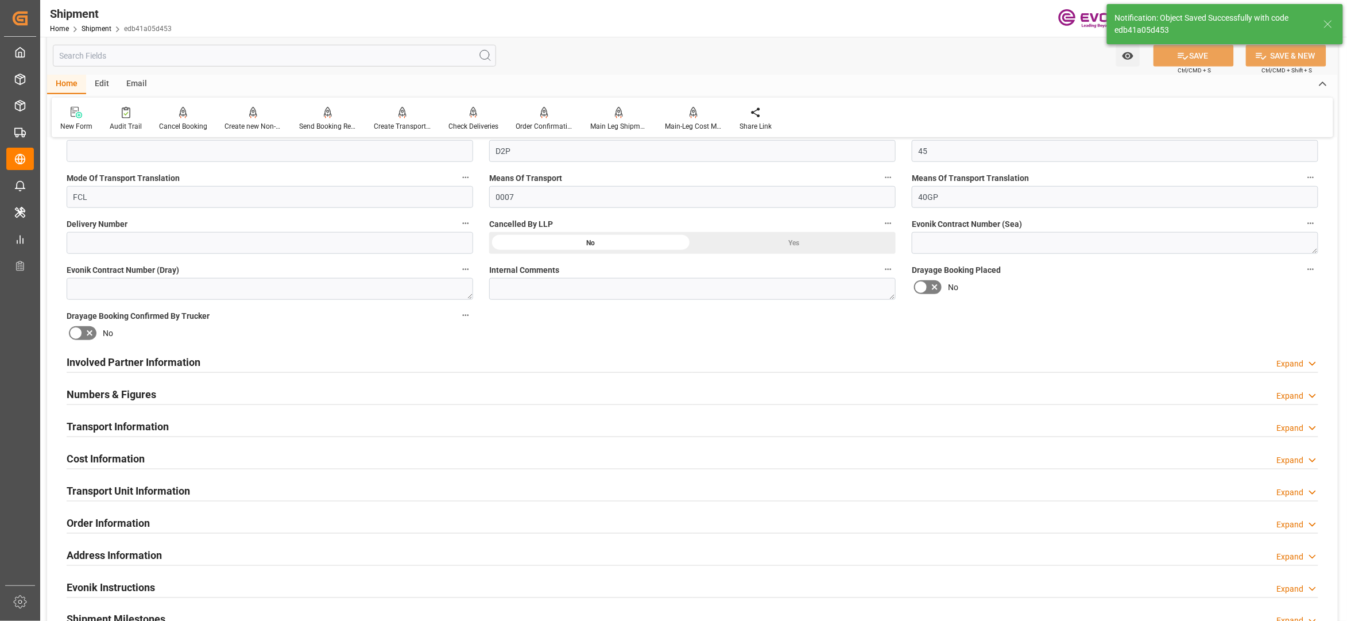
scroll to position [693, 0]
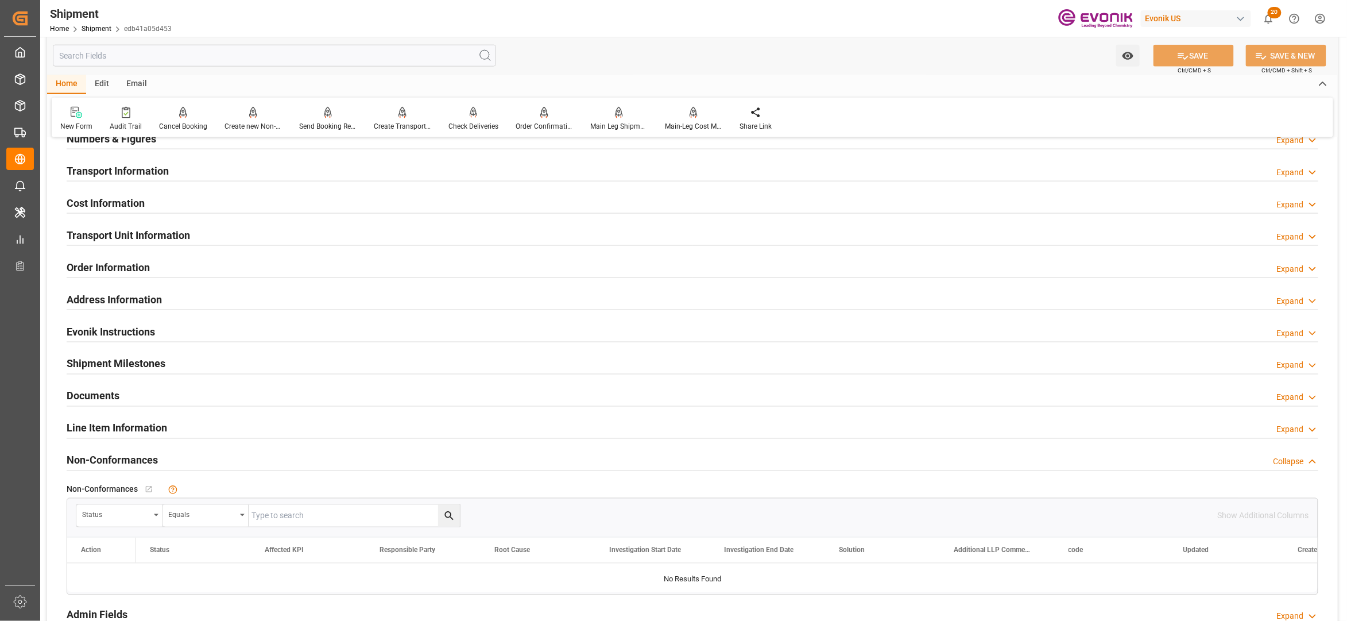
click at [218, 199] on div "Cost Information Expand" at bounding box center [693, 202] width 1252 height 22
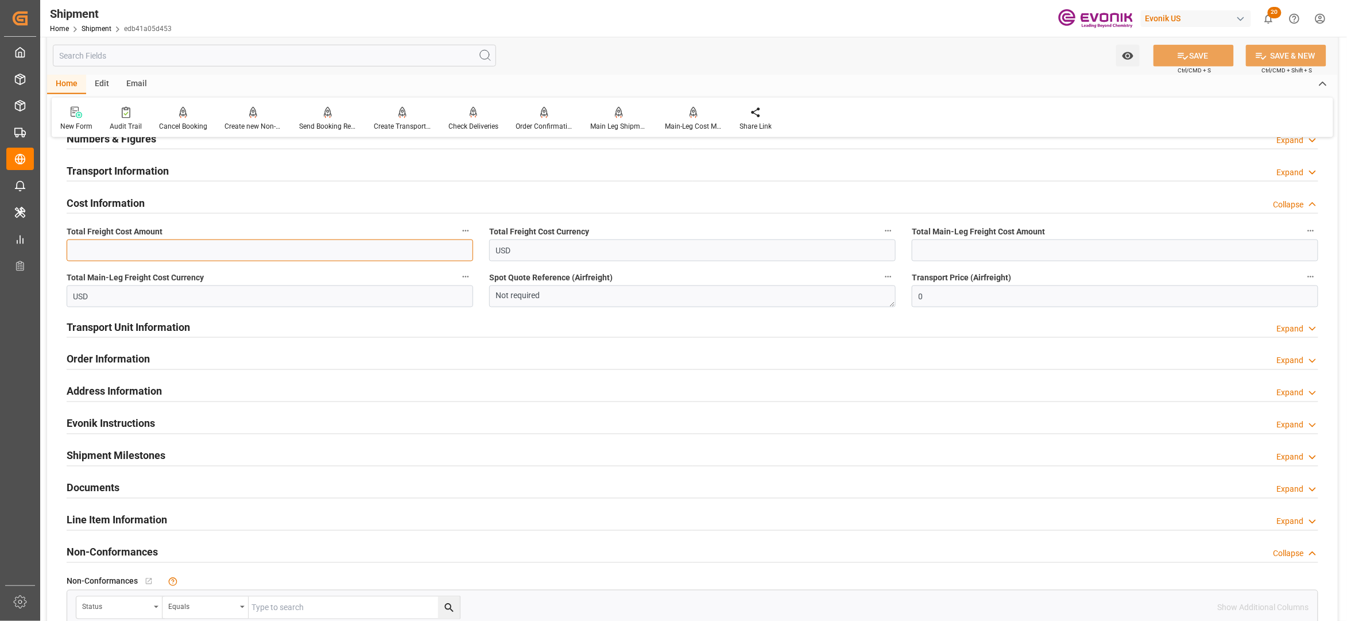
click at [181, 253] on input "text" at bounding box center [270, 250] width 407 height 22
paste input "3024"
type input "3024"
click at [942, 253] on input "text" at bounding box center [1115, 250] width 407 height 22
paste input "3024"
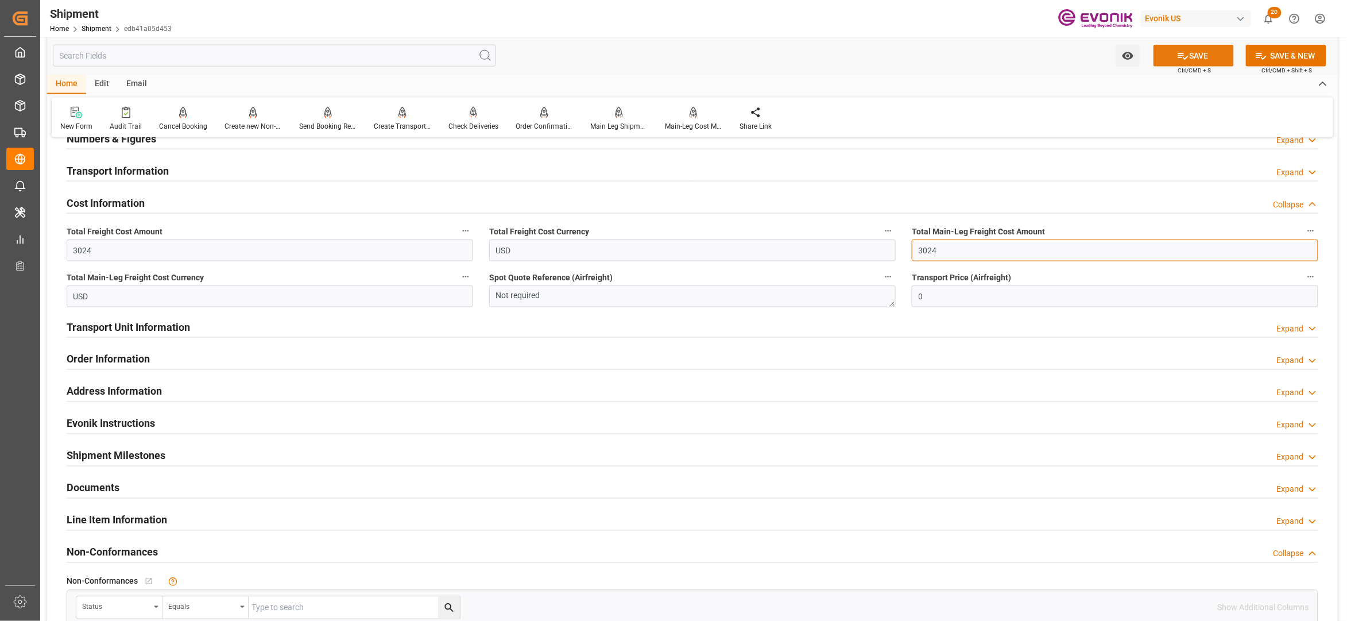
type input "3024"
click at [1217, 46] on button "SAVE" at bounding box center [1194, 56] width 80 height 22
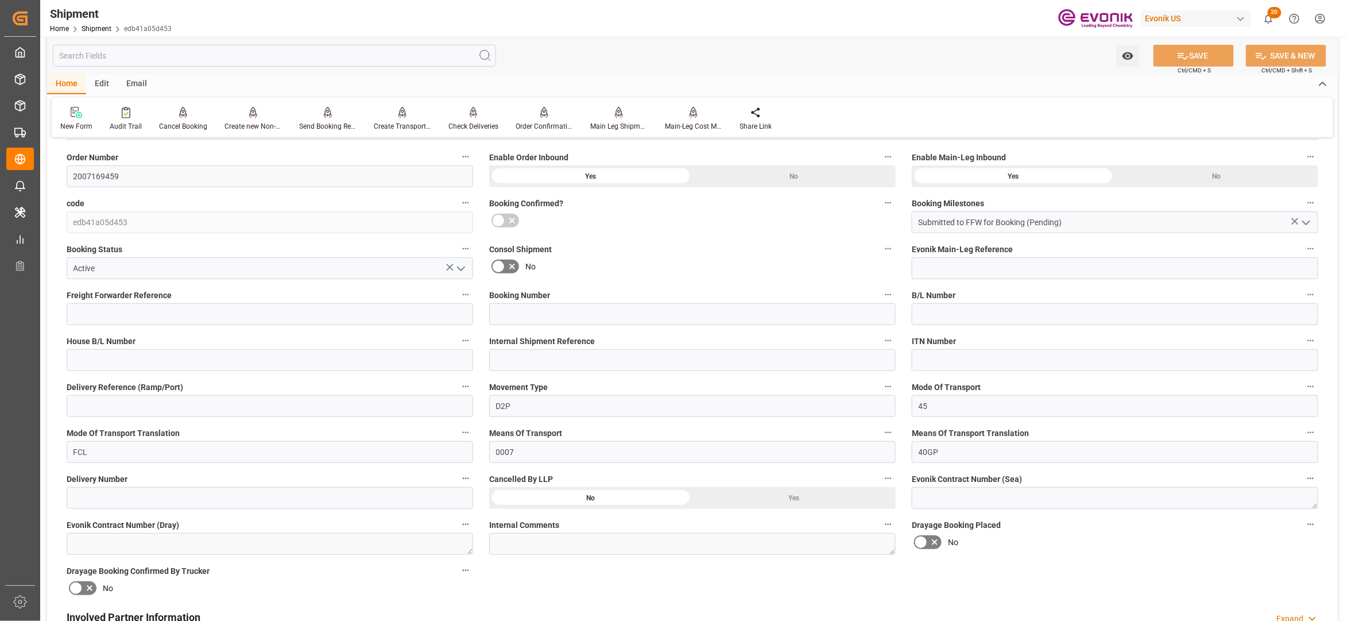
scroll to position [437, 0]
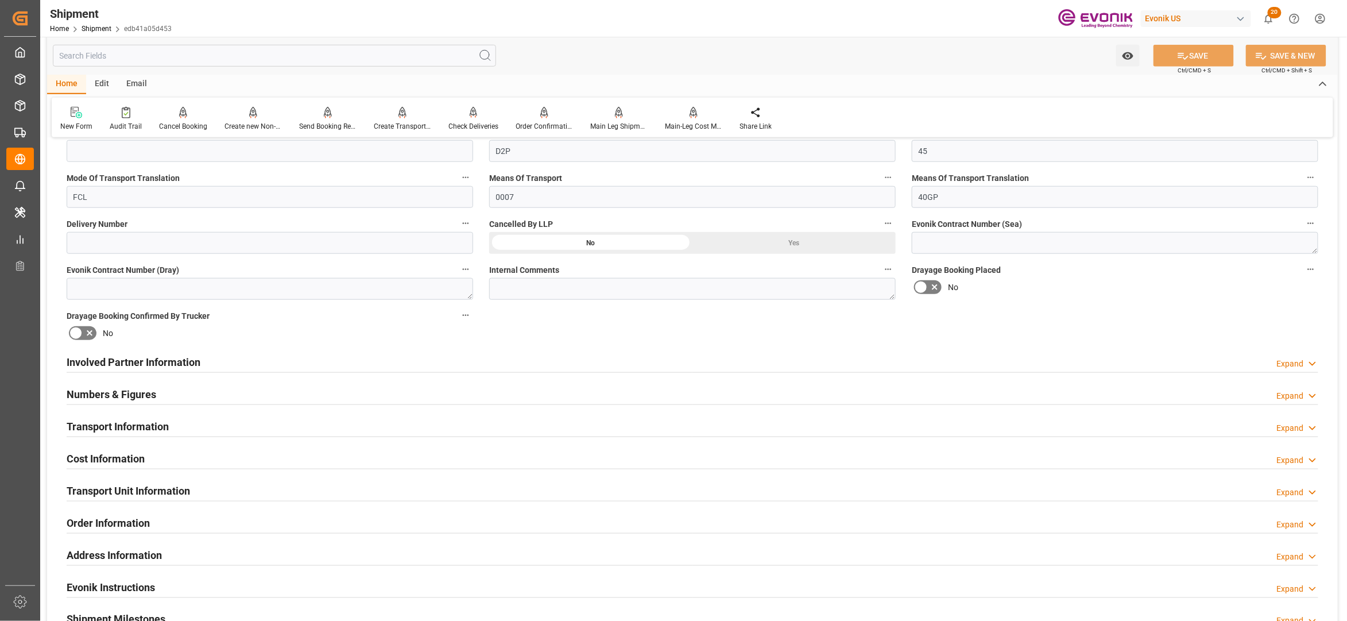
click at [380, 361] on div "Involved Partner Information Expand" at bounding box center [693, 361] width 1252 height 22
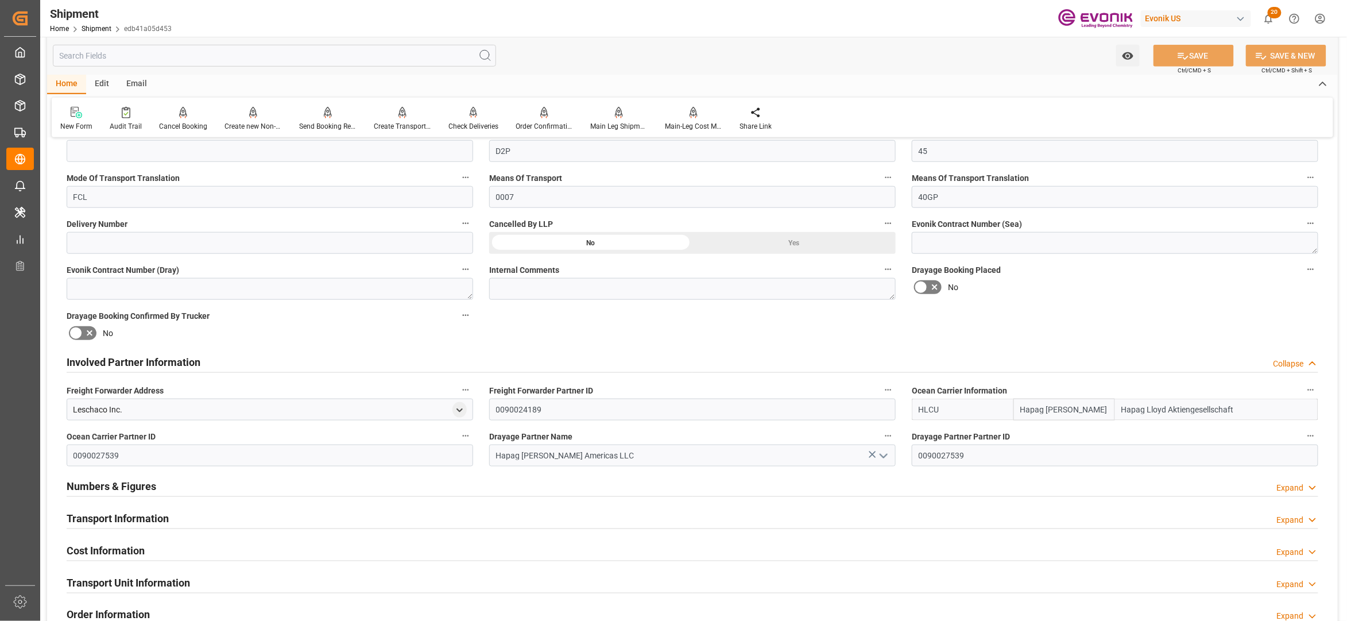
scroll to position [693, 0]
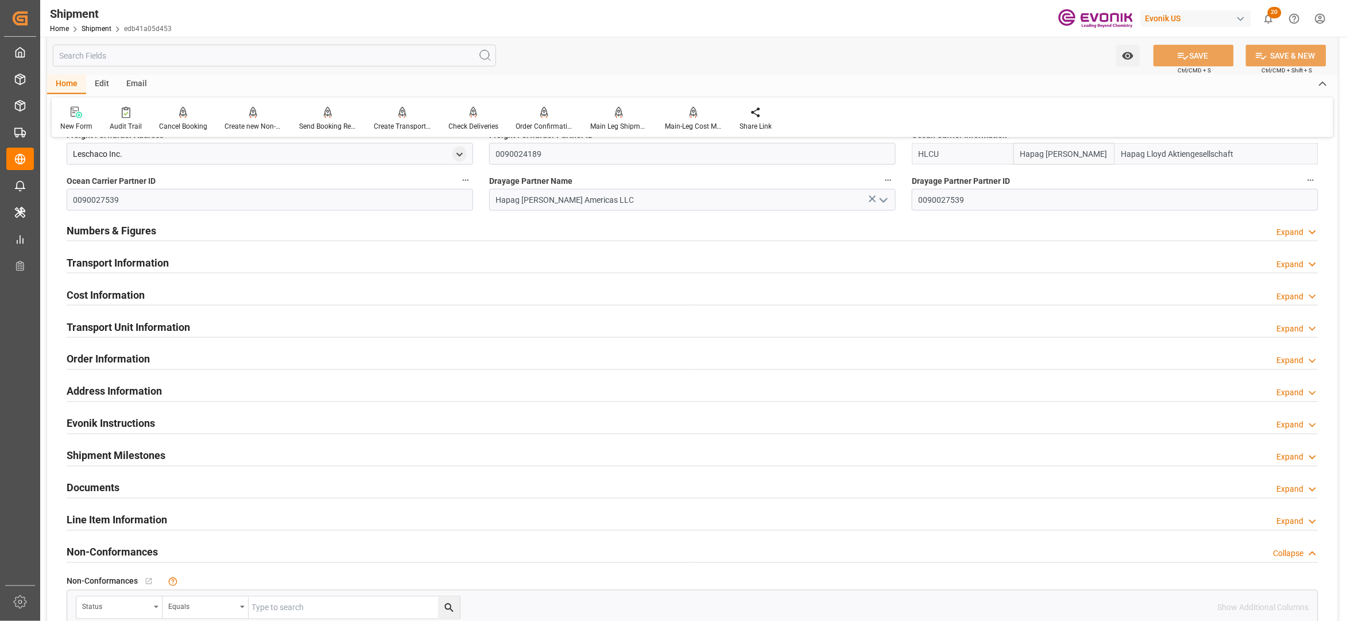
click at [361, 269] on div "Transport Information Expand" at bounding box center [693, 262] width 1252 height 22
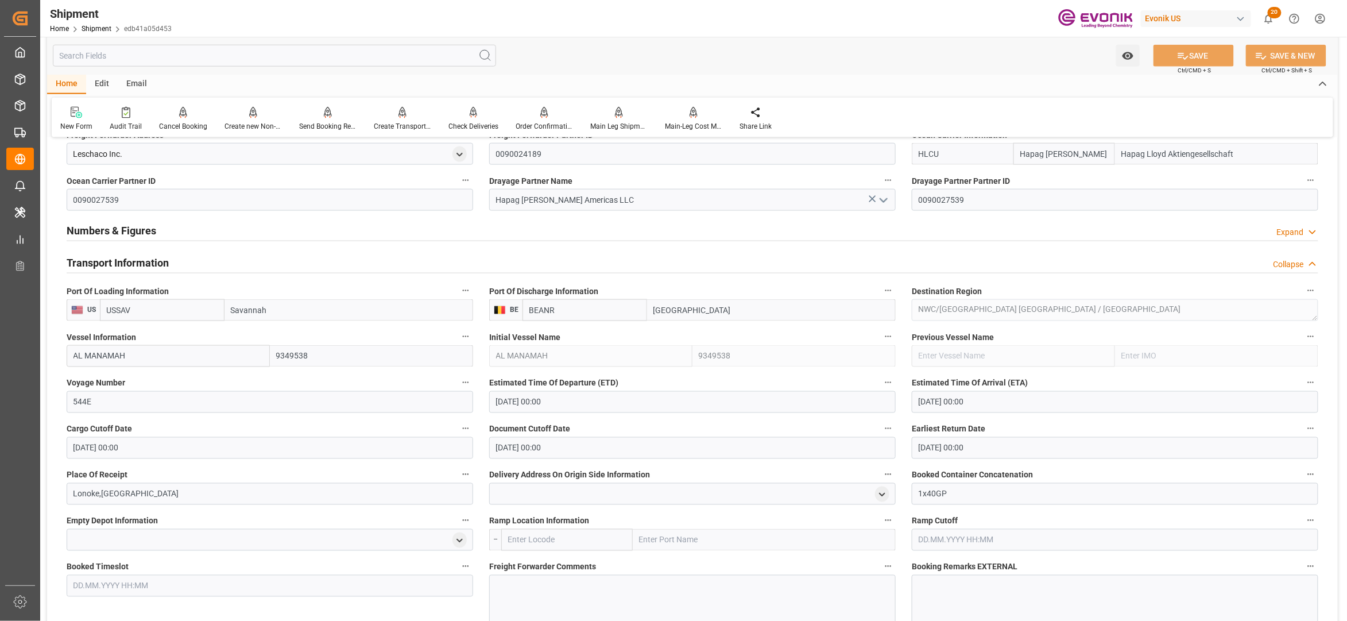
scroll to position [947, 0]
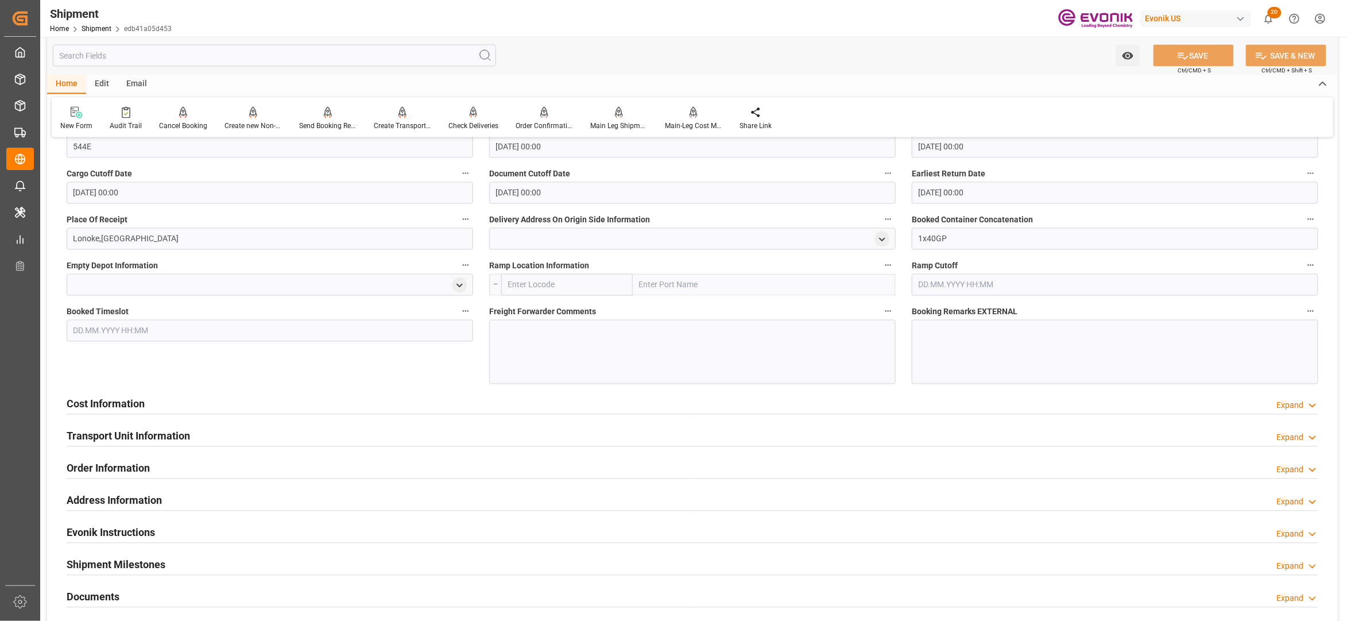
click at [511, 403] on div "Cost Information Expand" at bounding box center [693, 403] width 1252 height 22
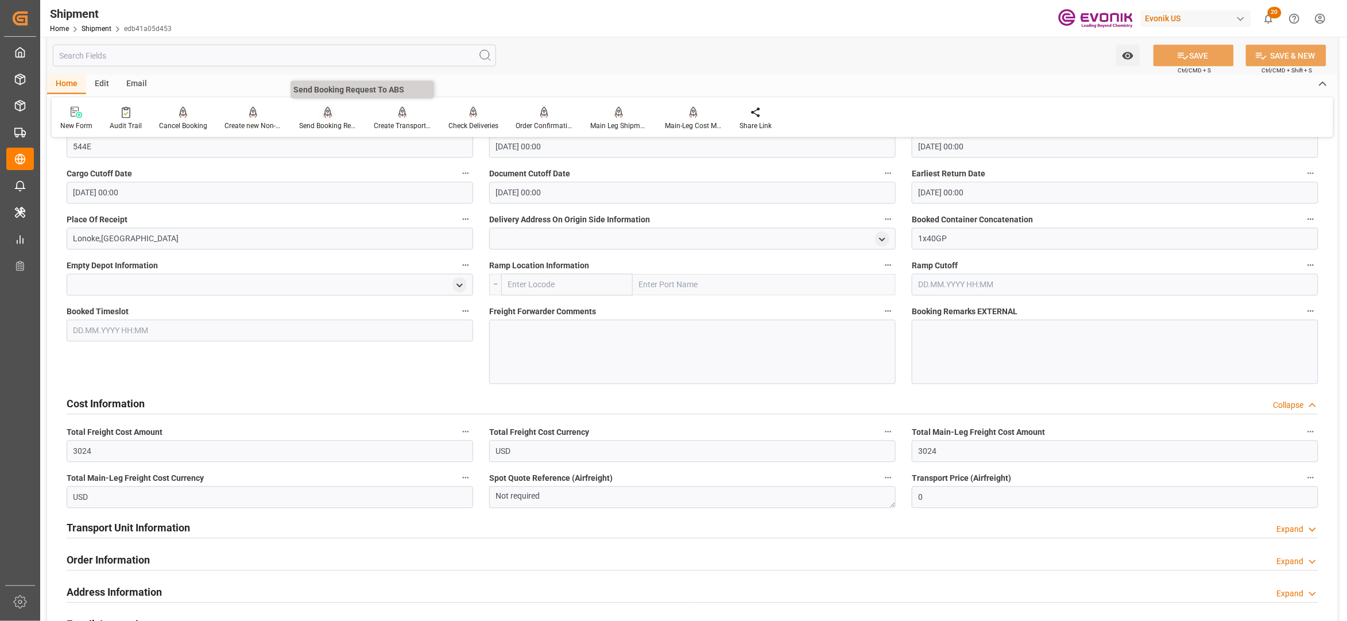
click at [324, 113] on icon at bounding box center [328, 112] width 8 height 11
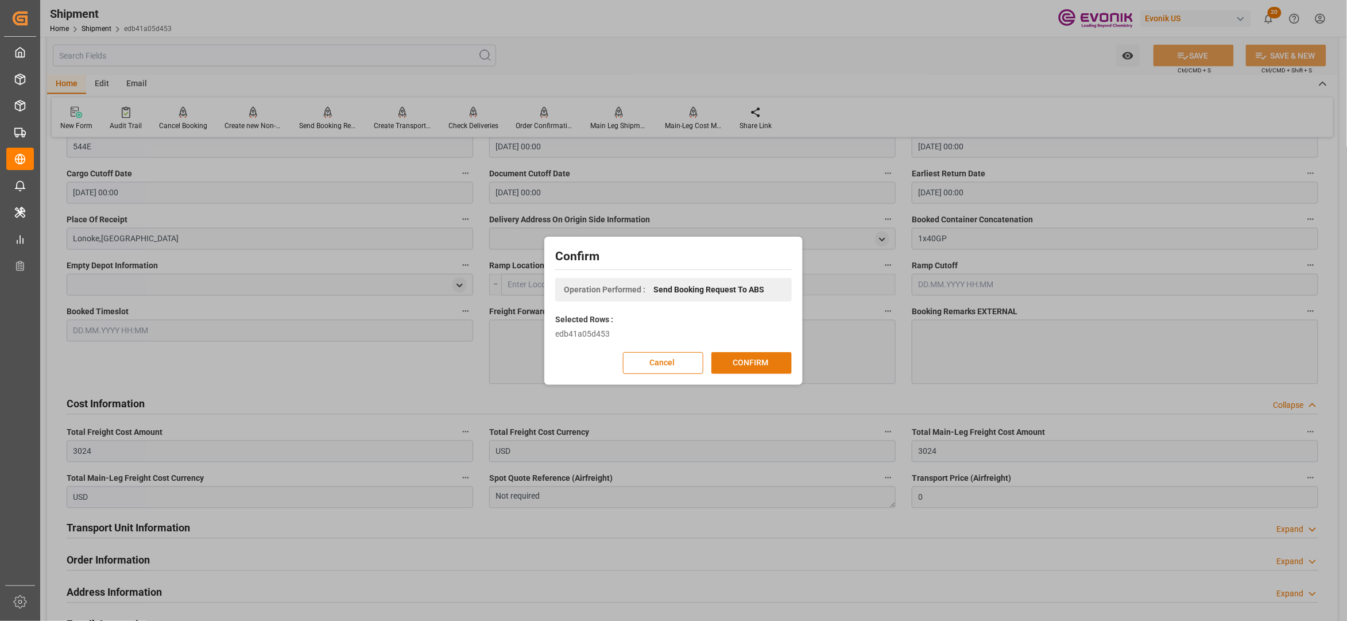
click at [742, 361] on button "CONFIRM" at bounding box center [751, 363] width 80 height 22
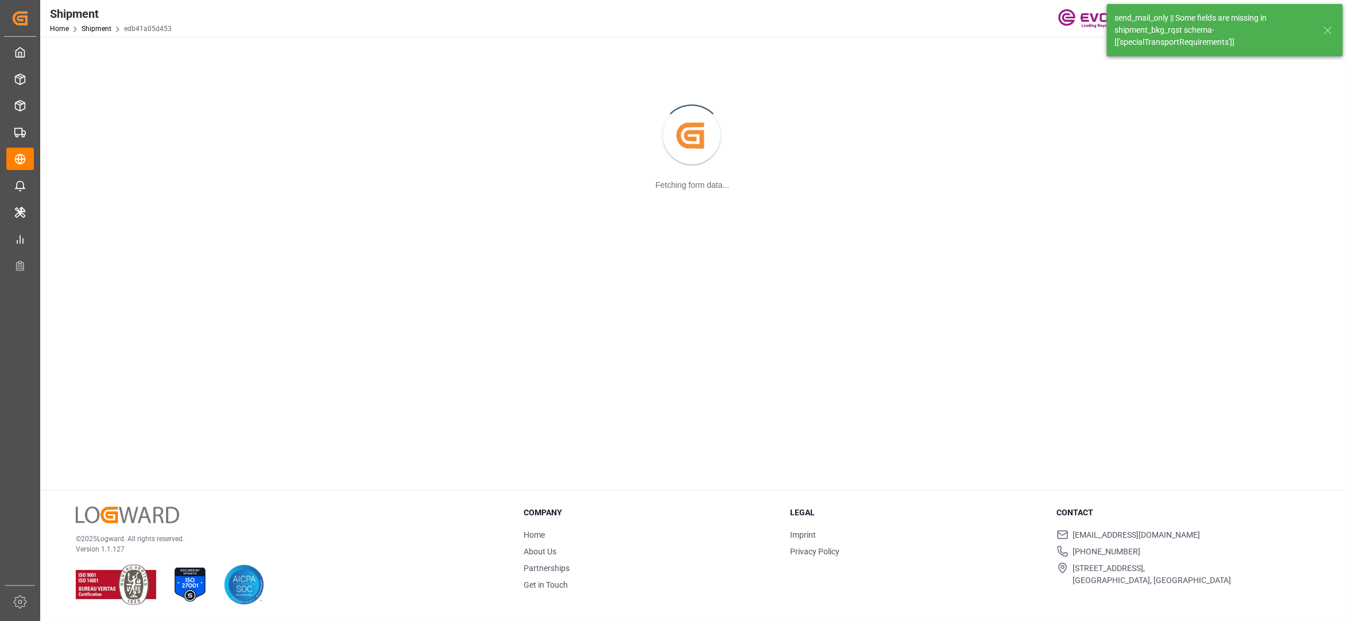
scroll to position [125, 0]
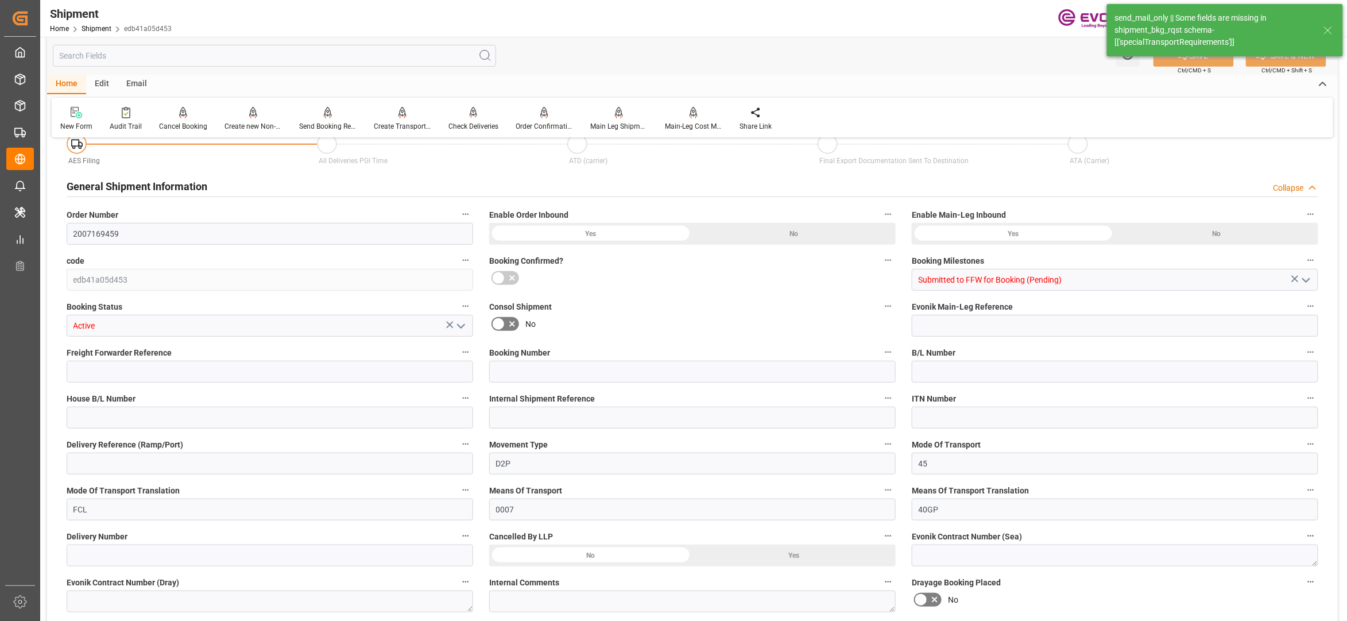
type input "38"
type input "BG"
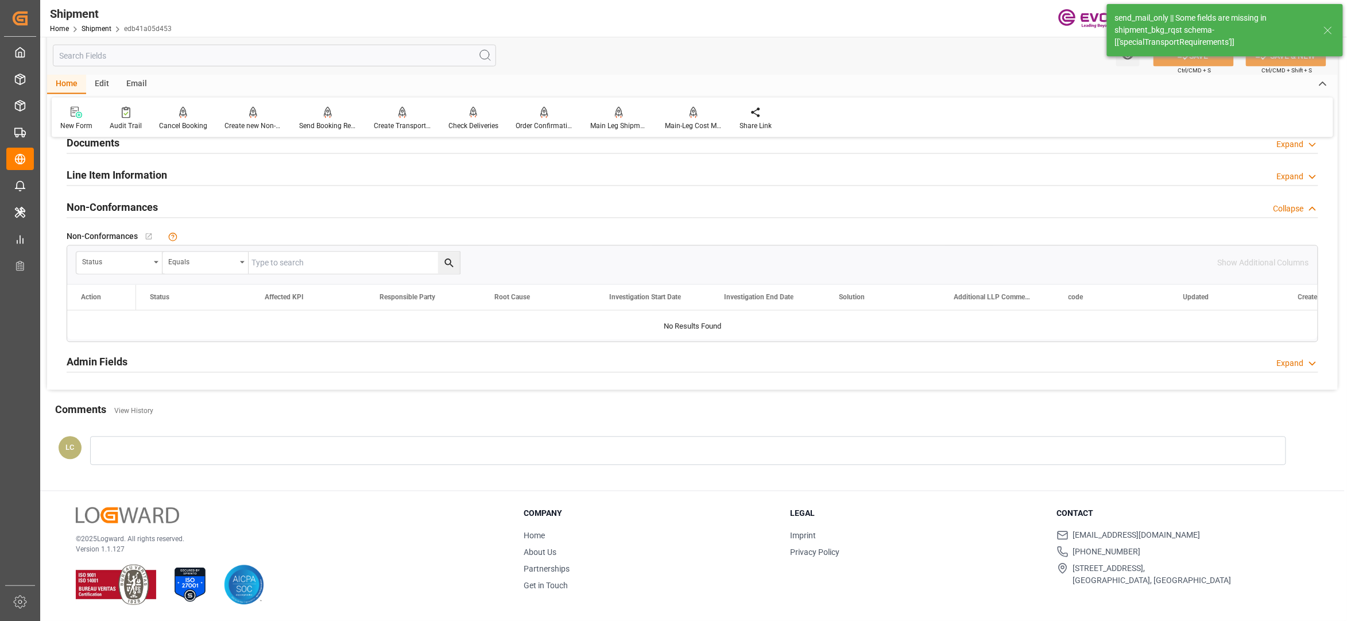
click at [297, 178] on div "Line Item Information Expand" at bounding box center [693, 175] width 1252 height 22
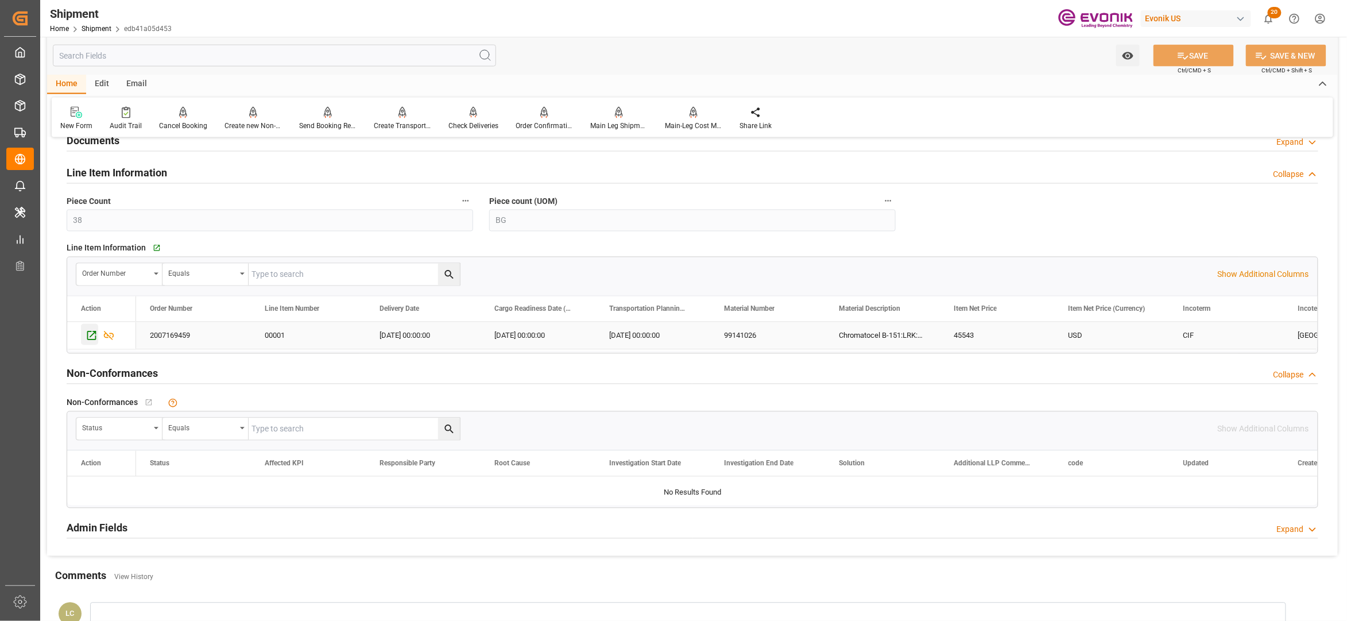
click at [92, 339] on icon "Press SPACE to select this row." at bounding box center [92, 336] width 12 height 12
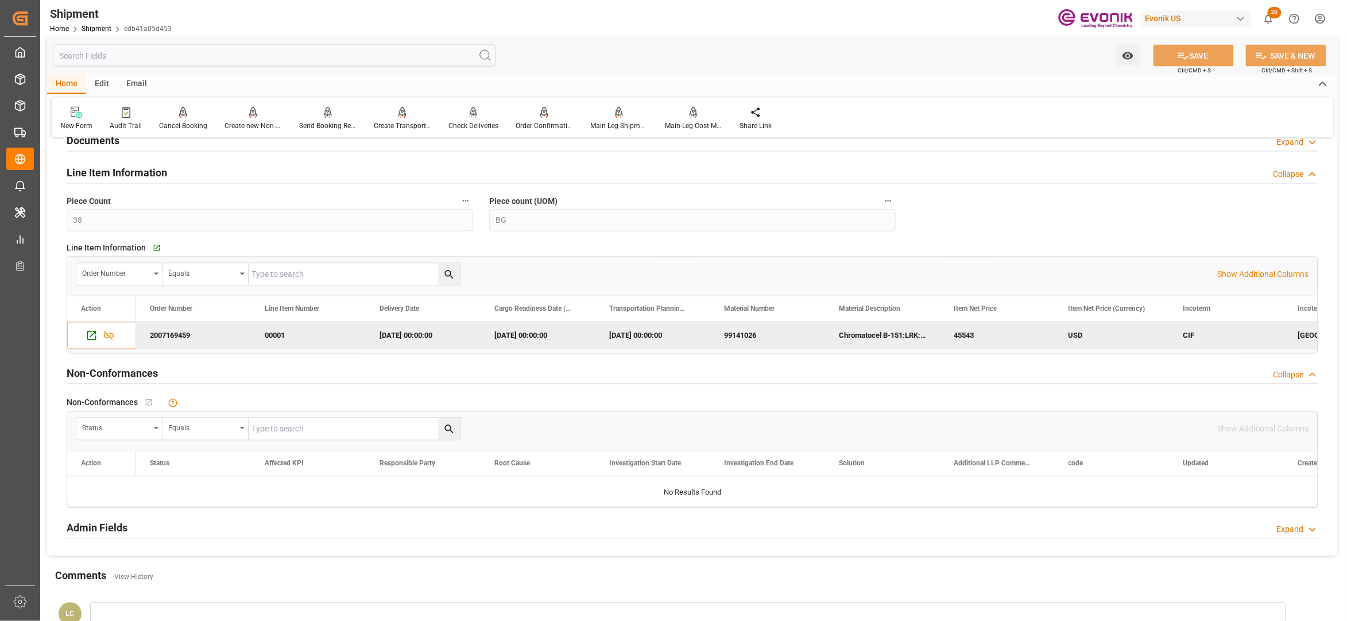
click at [238, 58] on input "text" at bounding box center [274, 56] width 443 height 22
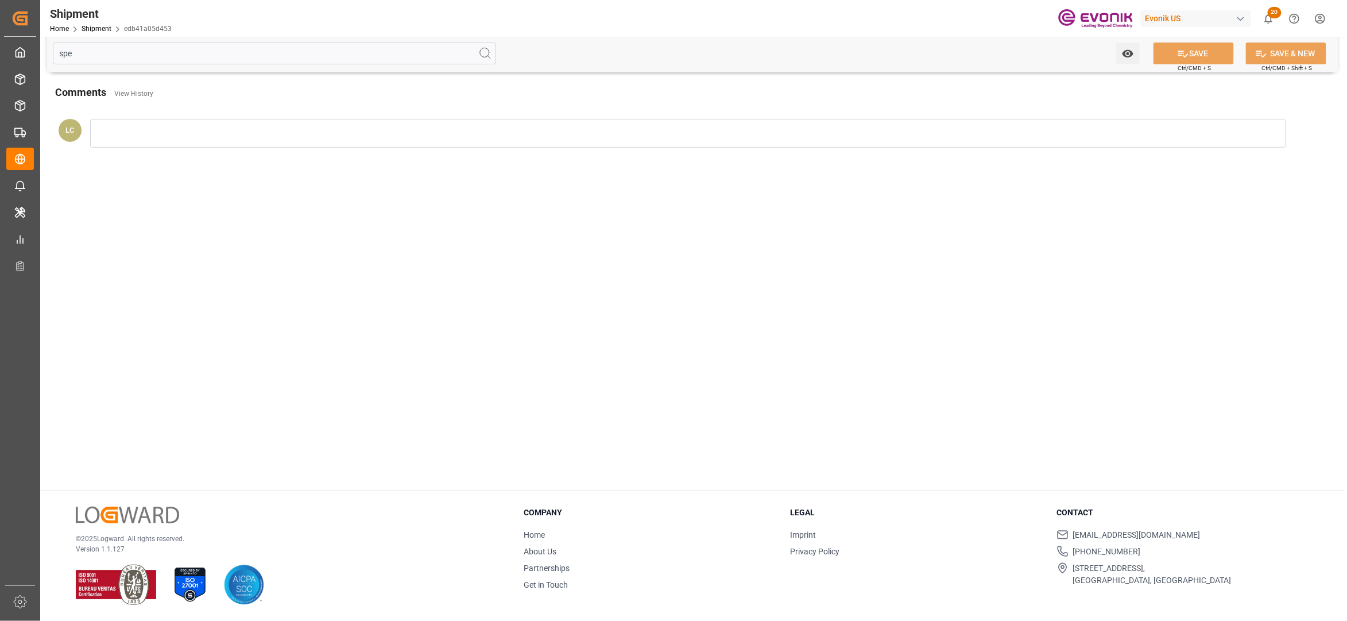
scroll to position [0, 0]
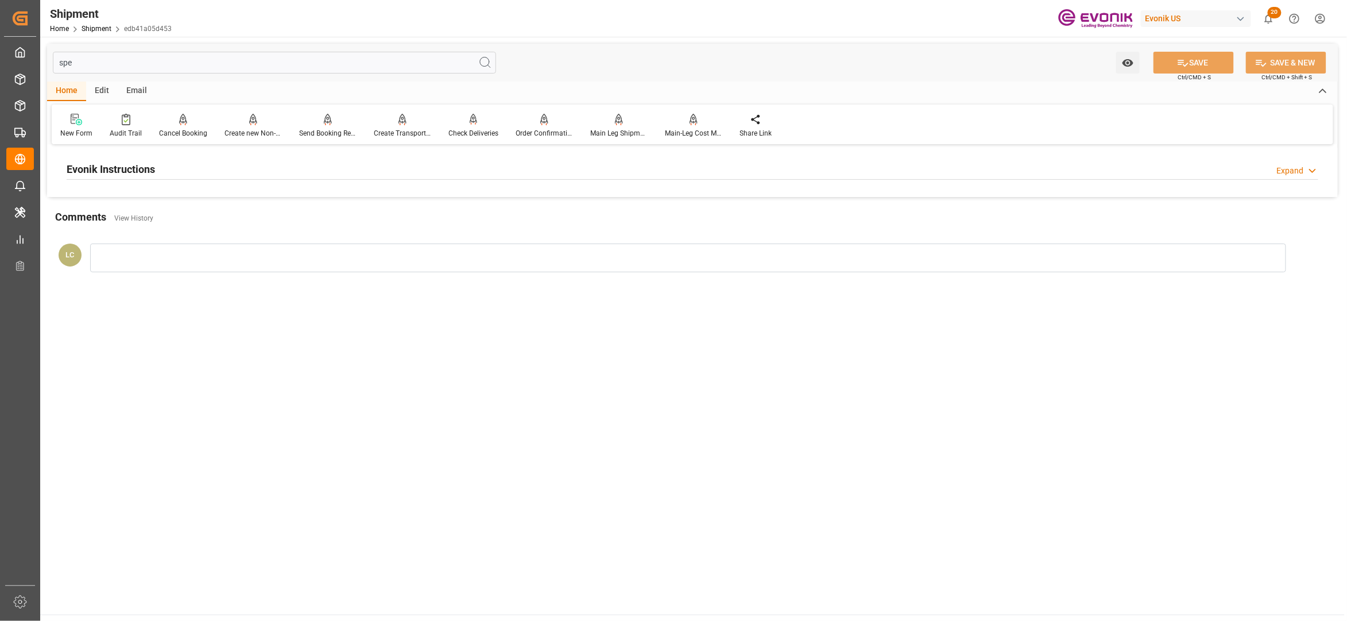
type input "spe"
click at [336, 167] on div "Evonik Instructions Expand" at bounding box center [693, 168] width 1252 height 22
click at [292, 242] on div at bounding box center [270, 238] width 407 height 64
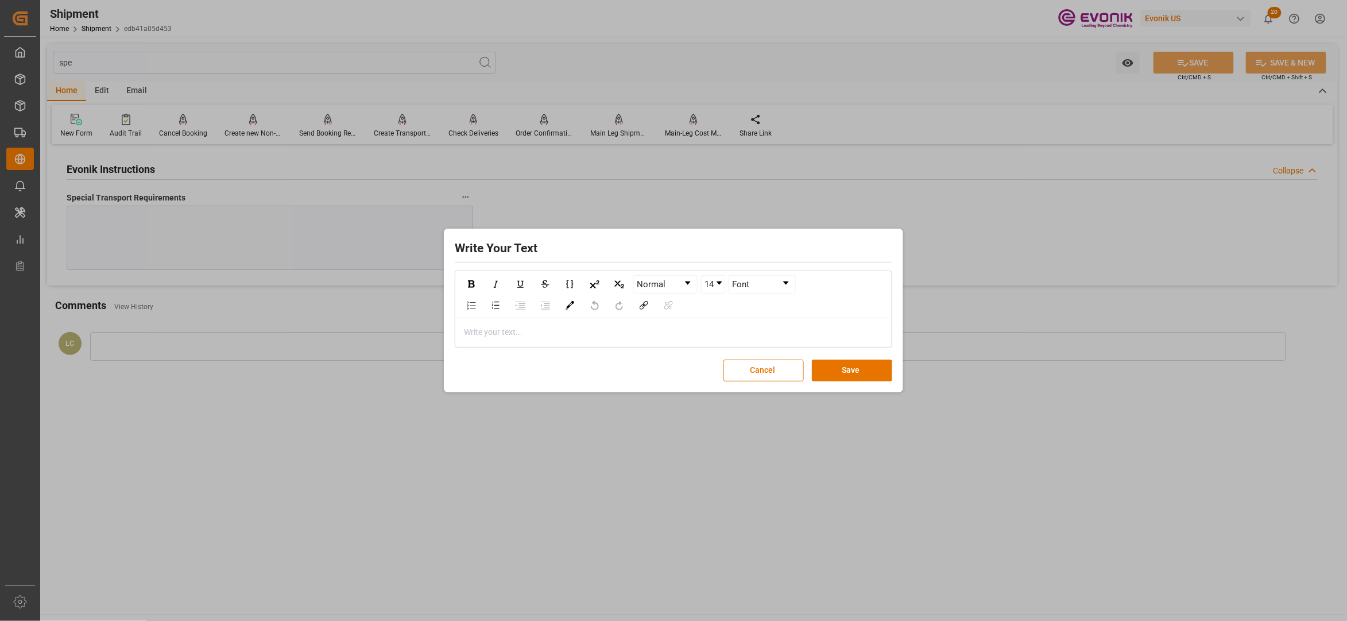
click at [517, 334] on div "rdw-editor" at bounding box center [674, 332] width 419 height 12
click at [840, 366] on button "Save" at bounding box center [852, 370] width 80 height 22
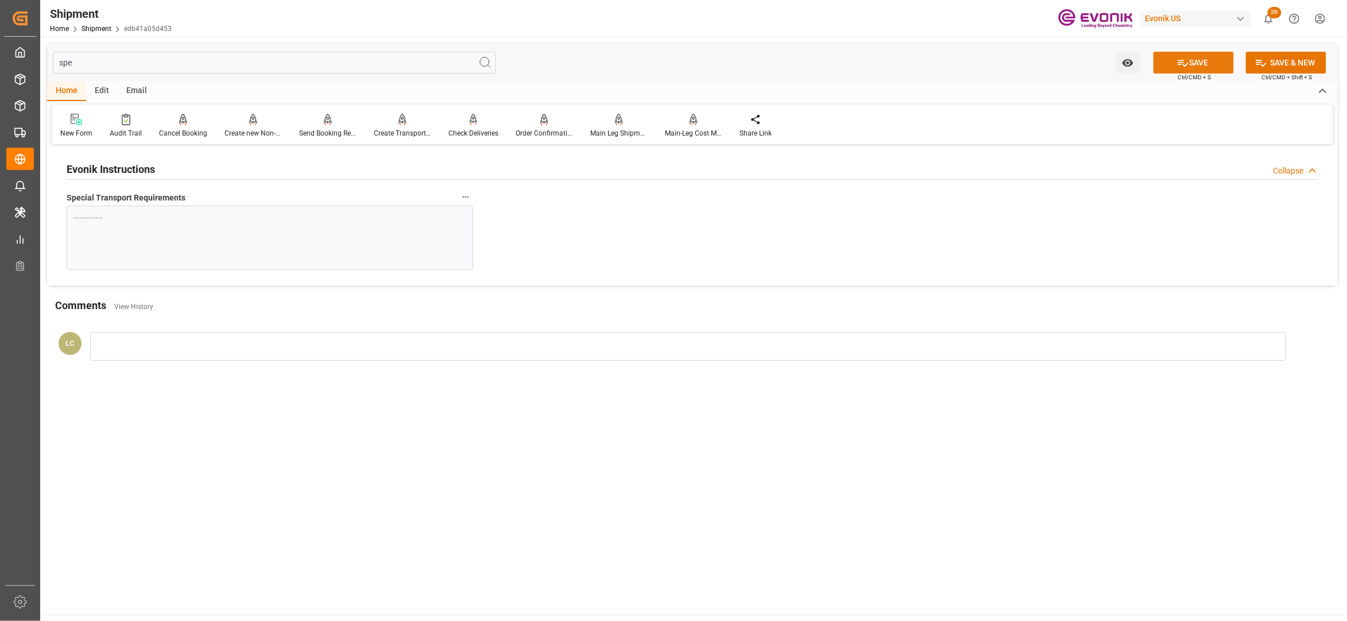
click at [1183, 69] on button "SAVE" at bounding box center [1194, 63] width 80 height 22
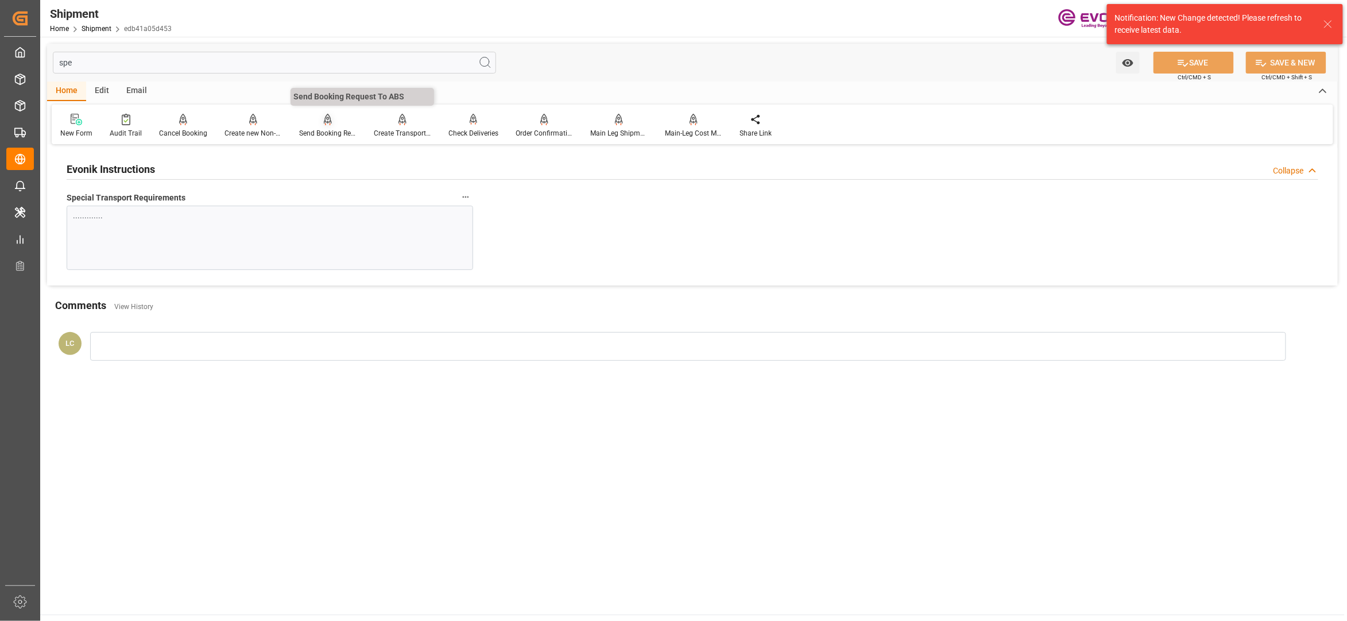
click at [318, 131] on div "Send Booking Request To ABS" at bounding box center [327, 133] width 57 height 10
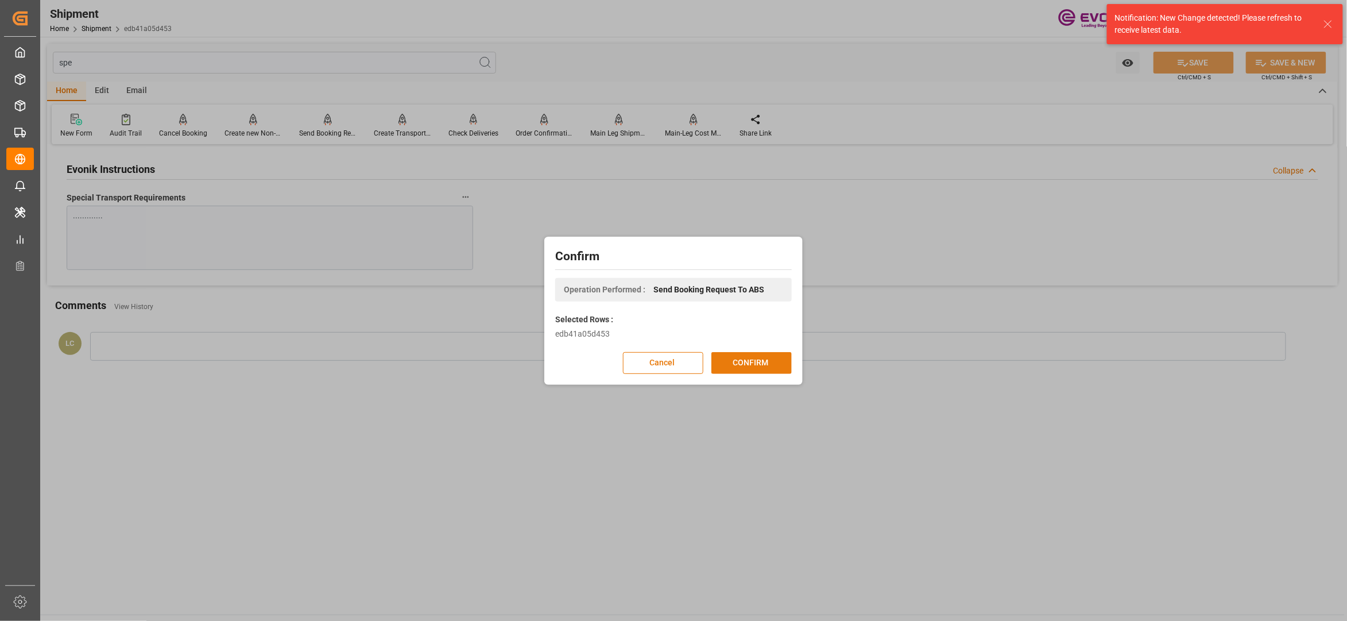
click at [767, 357] on button "CONFIRM" at bounding box center [751, 363] width 80 height 22
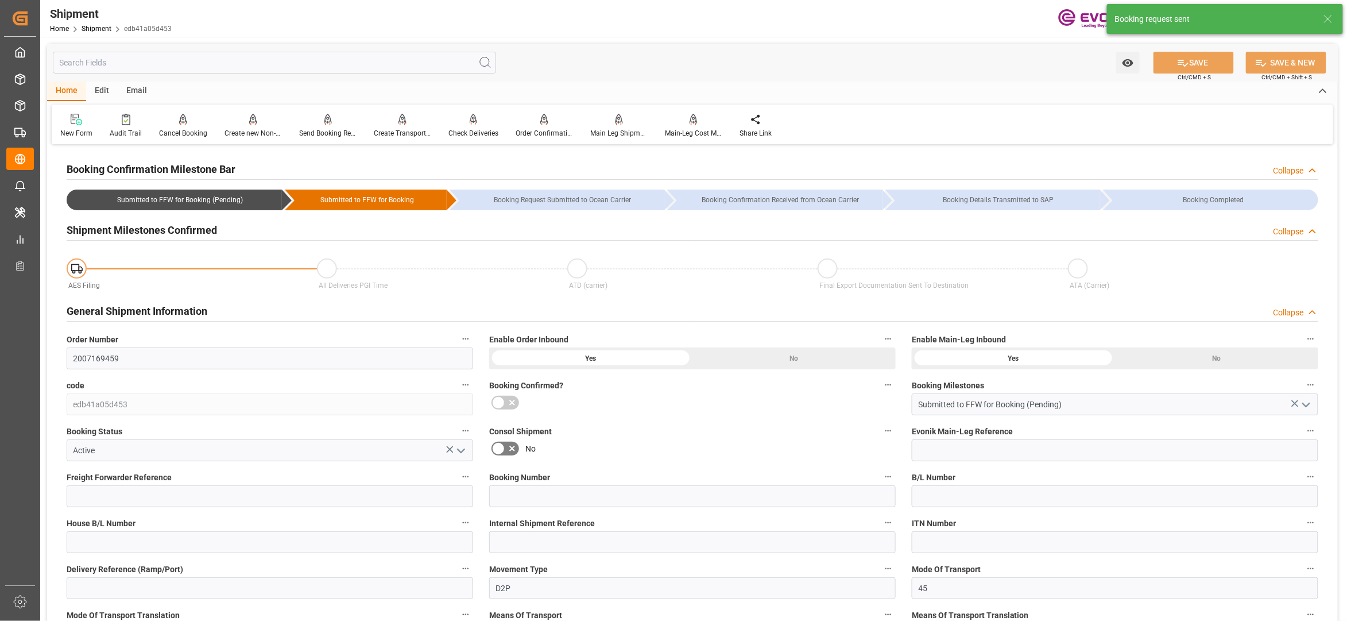
type input "Hapag Lloyd"
type input "Hapag Lloyd Aktiengesellschaft"
type input "19"
type input "349.6"
type input "19435.784"
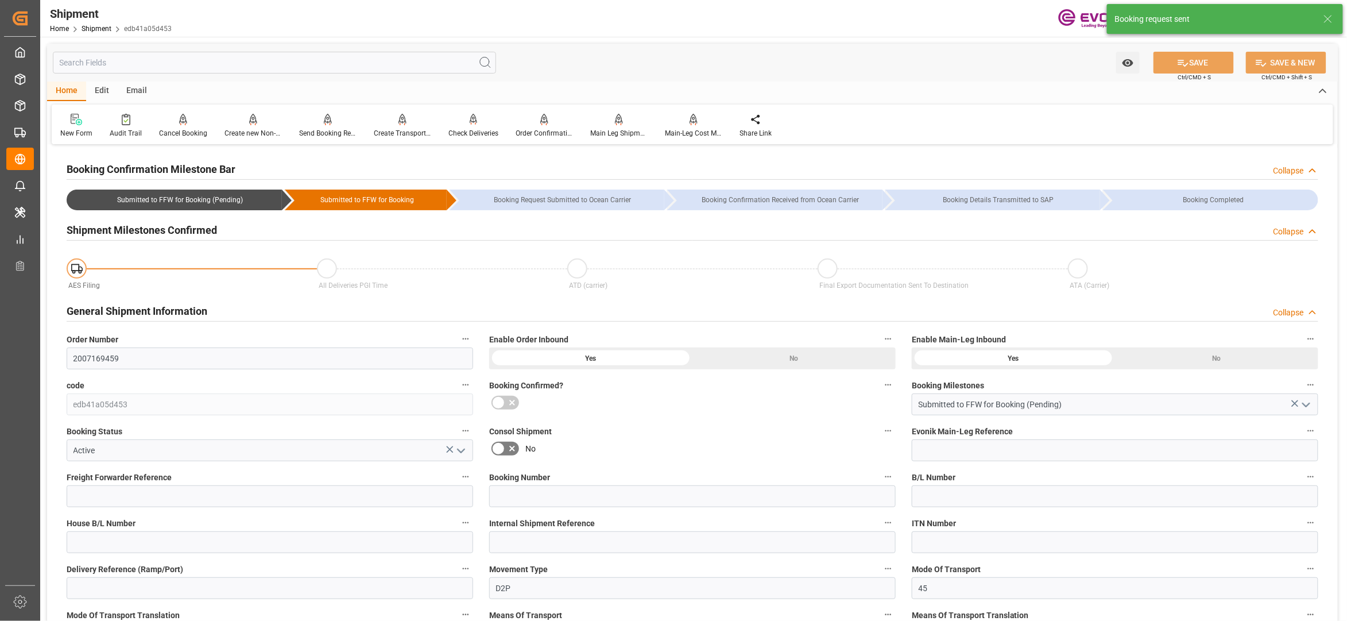
type input "34.2399"
type input "USSAV"
type input "BEANR"
type input "9349538"
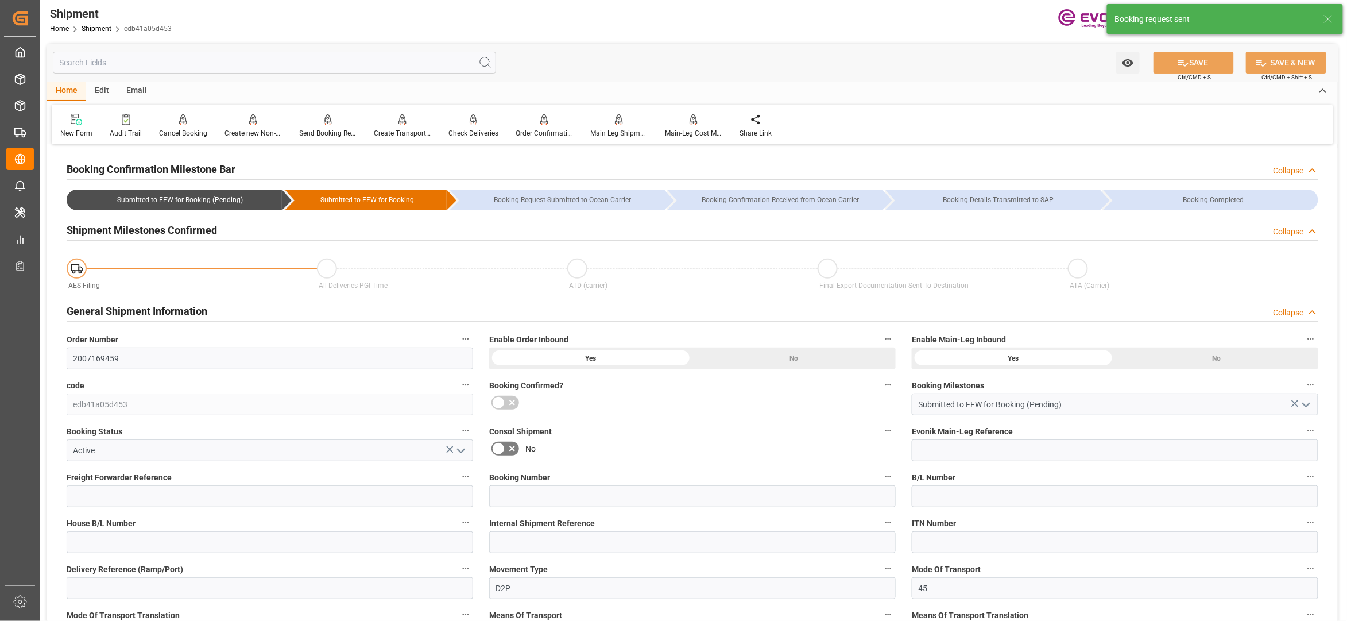
type input "3024"
type input "0"
type input "38"
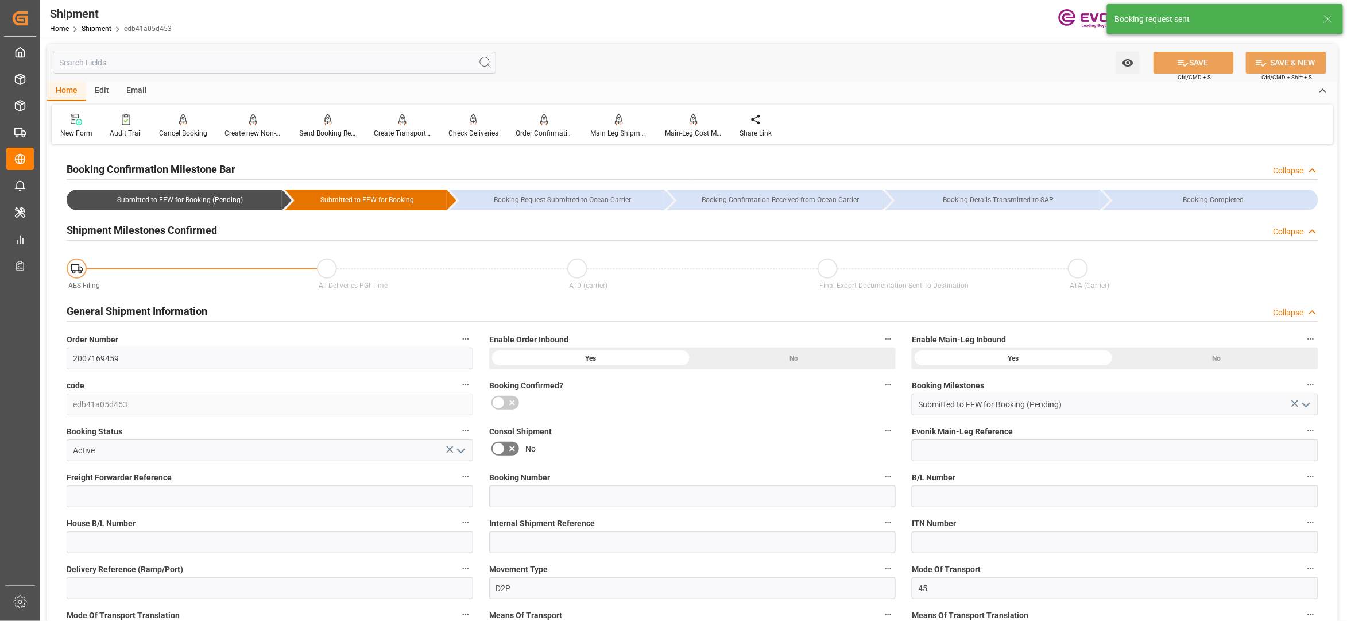
type input "BG"
type input "0"
type input "Hapag Lloyd"
type input "Hapag Lloyd Aktiengesellschaft"
type input "03.11.2025 00:00"
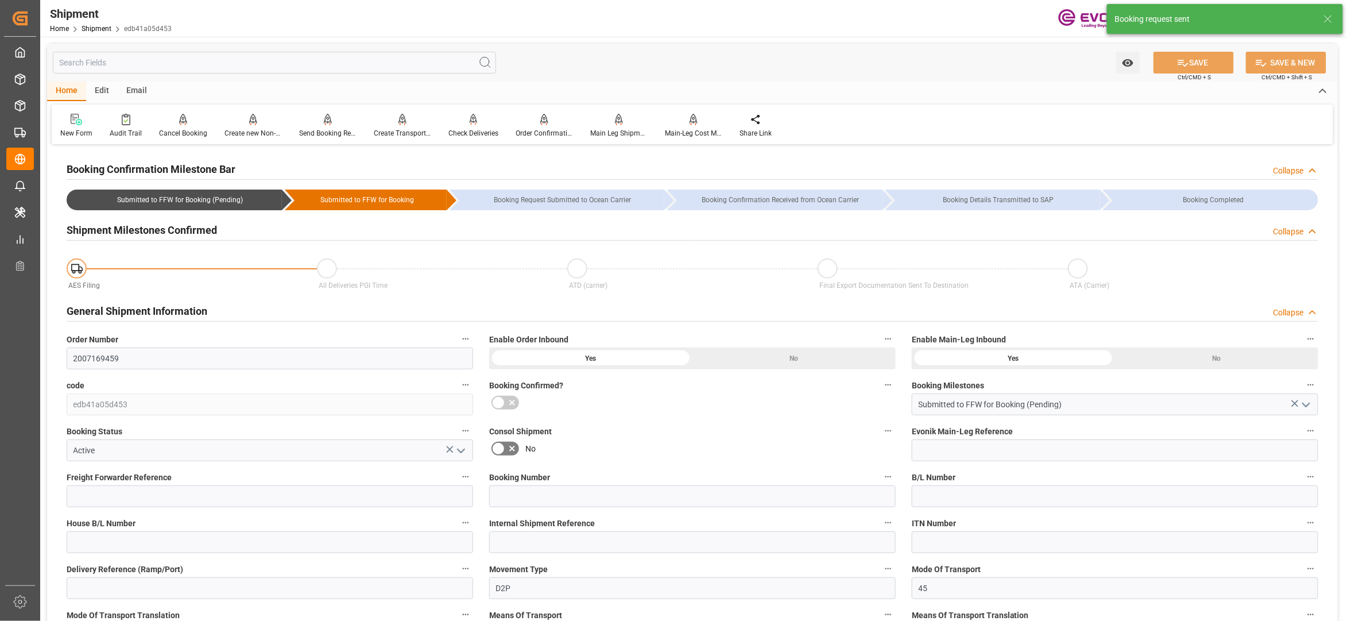
type input "17.11.2025 00:00"
type input "15.10.2025 00:00"
type input "19.11.2025"
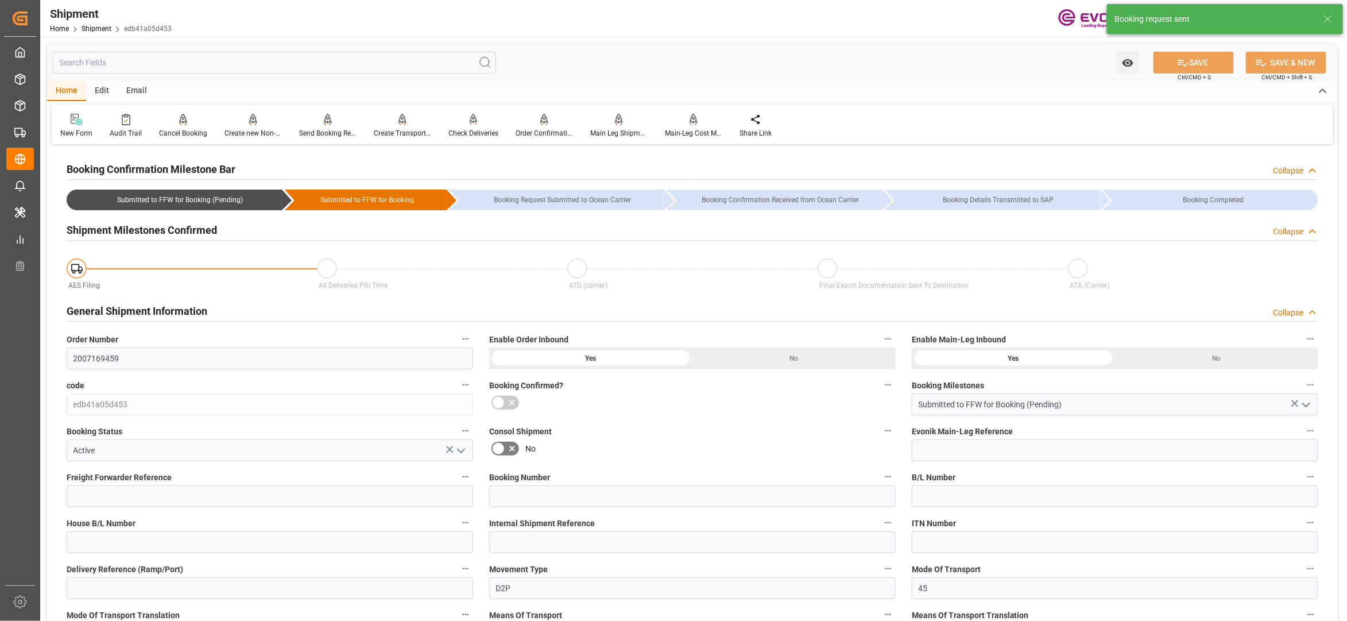
type input "15.09.2025 06:18"
type input "15.09.2025 06:15"
type input "15.09.2025 06:18"
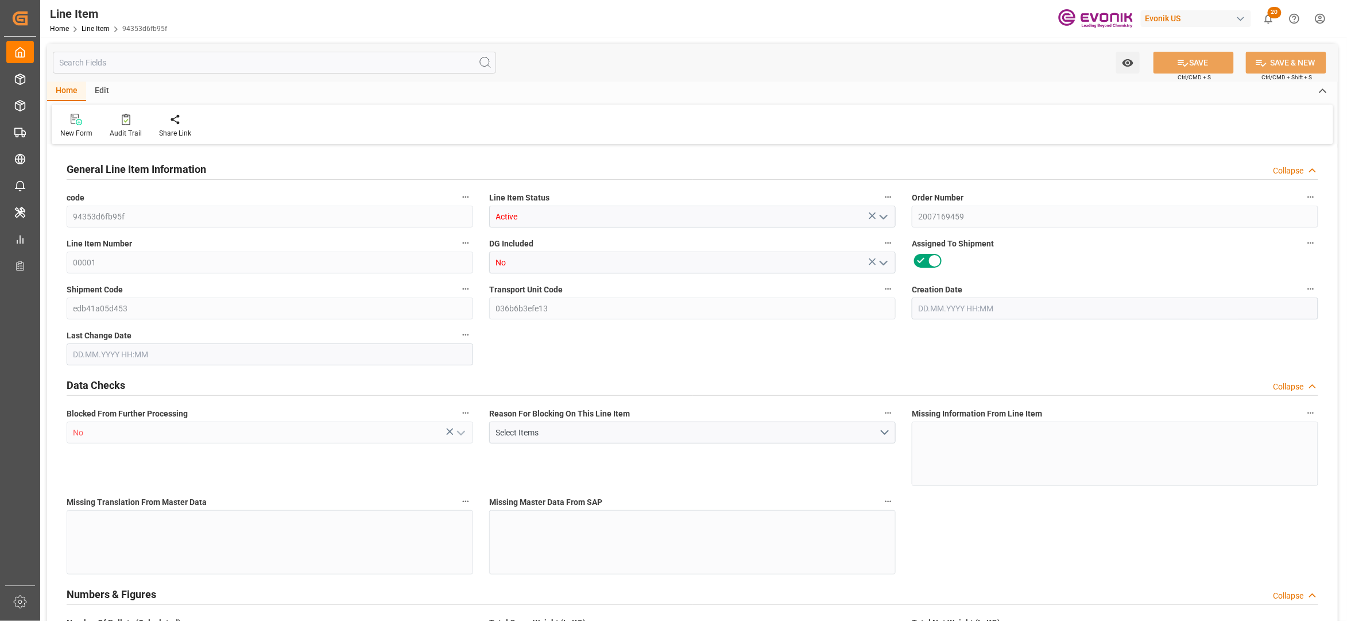
type input "19"
type input "19086.184"
type input "19000"
type input "31.3671"
type input "38"
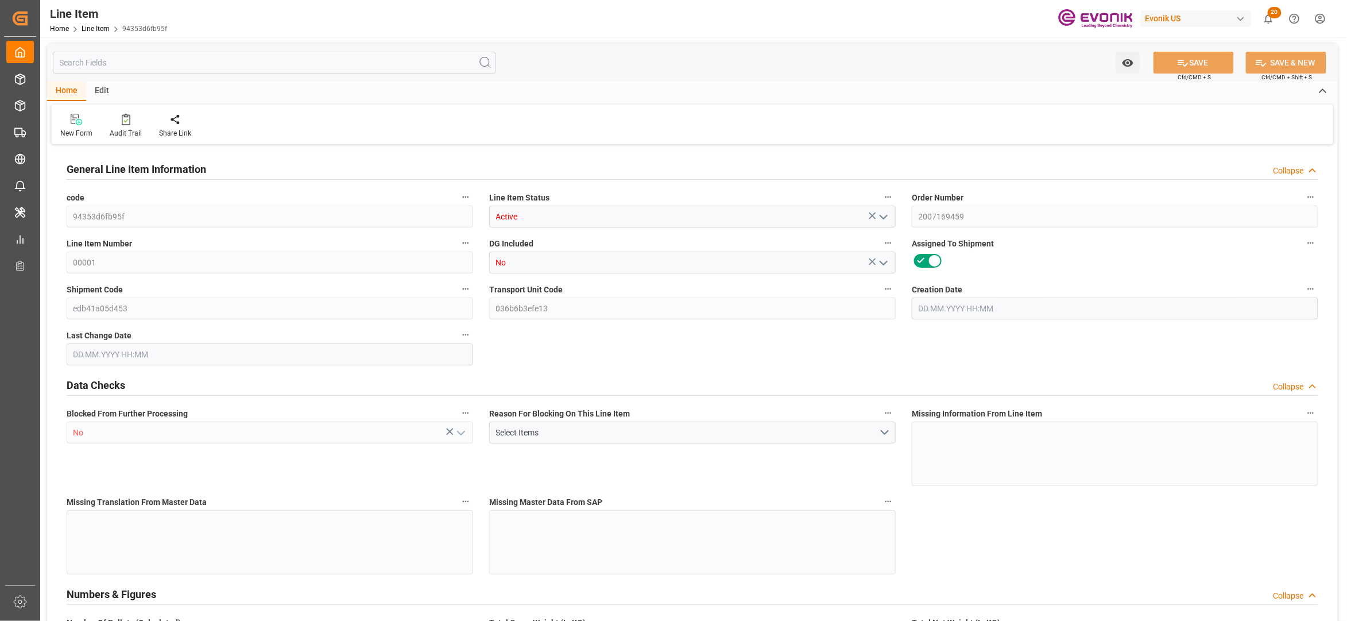
type input "45543"
type input "38"
type input "19000"
type input "19086.184"
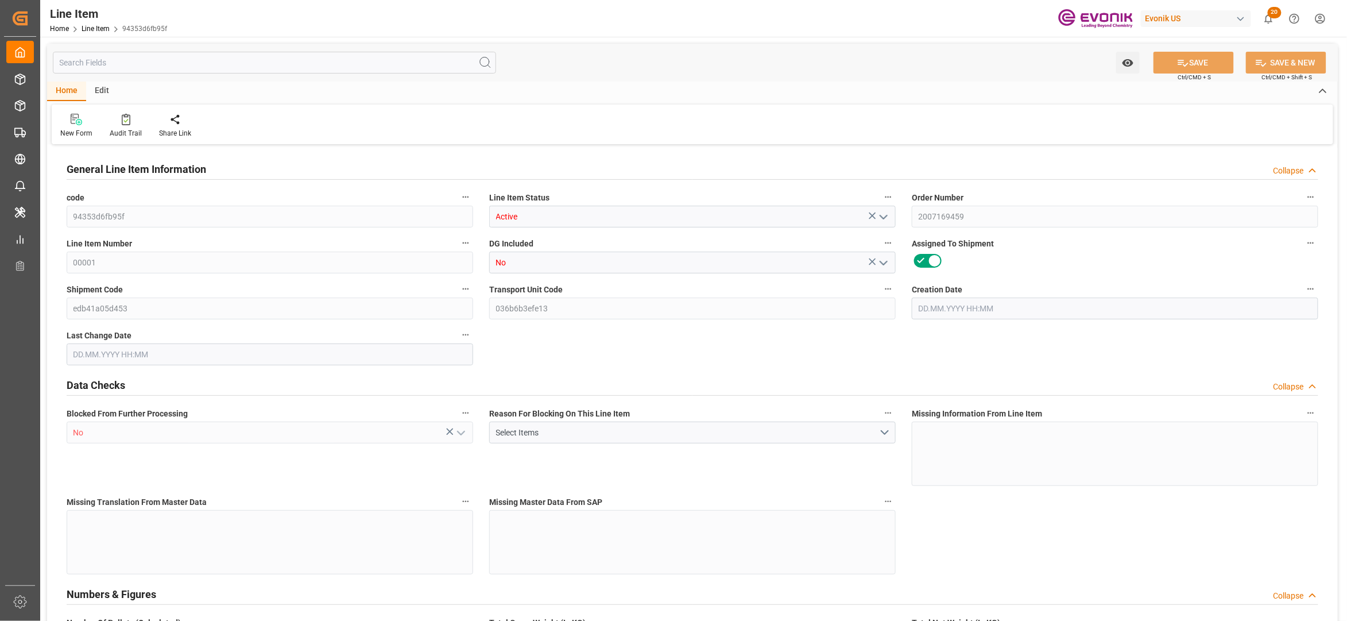
type input "19435.784"
type input "19000"
type input "31.3671"
type input "31367.1"
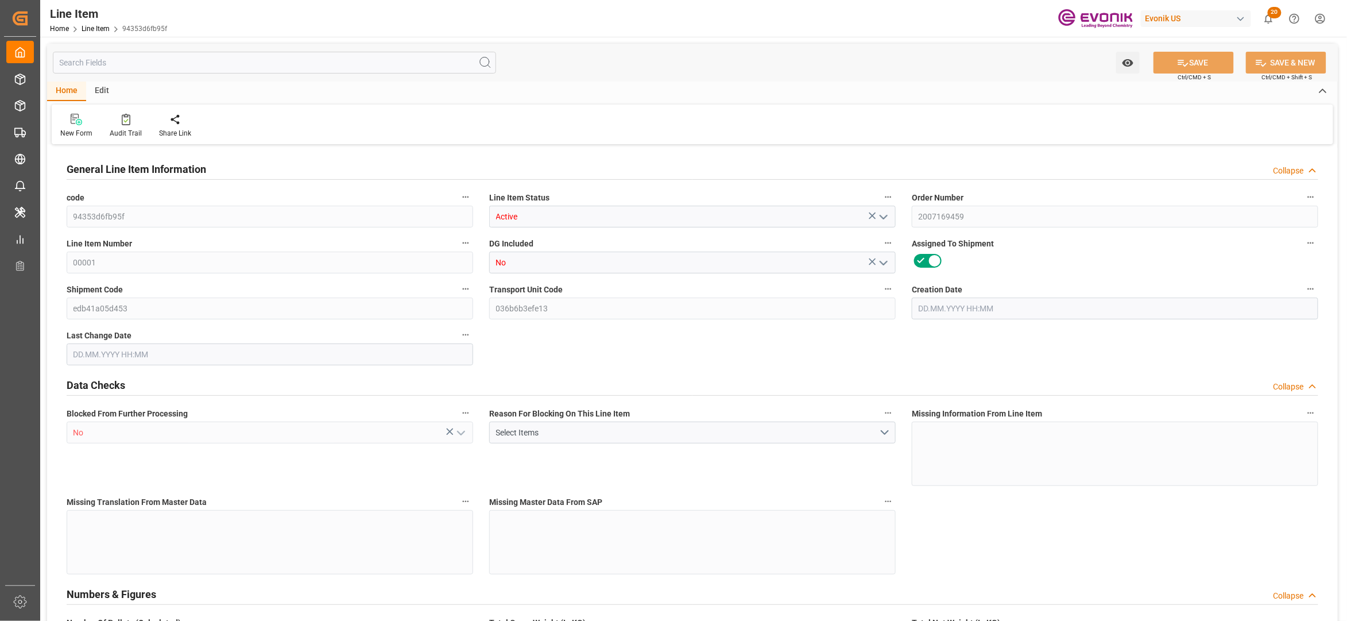
type input "0"
type input "12.09.2025 20:47"
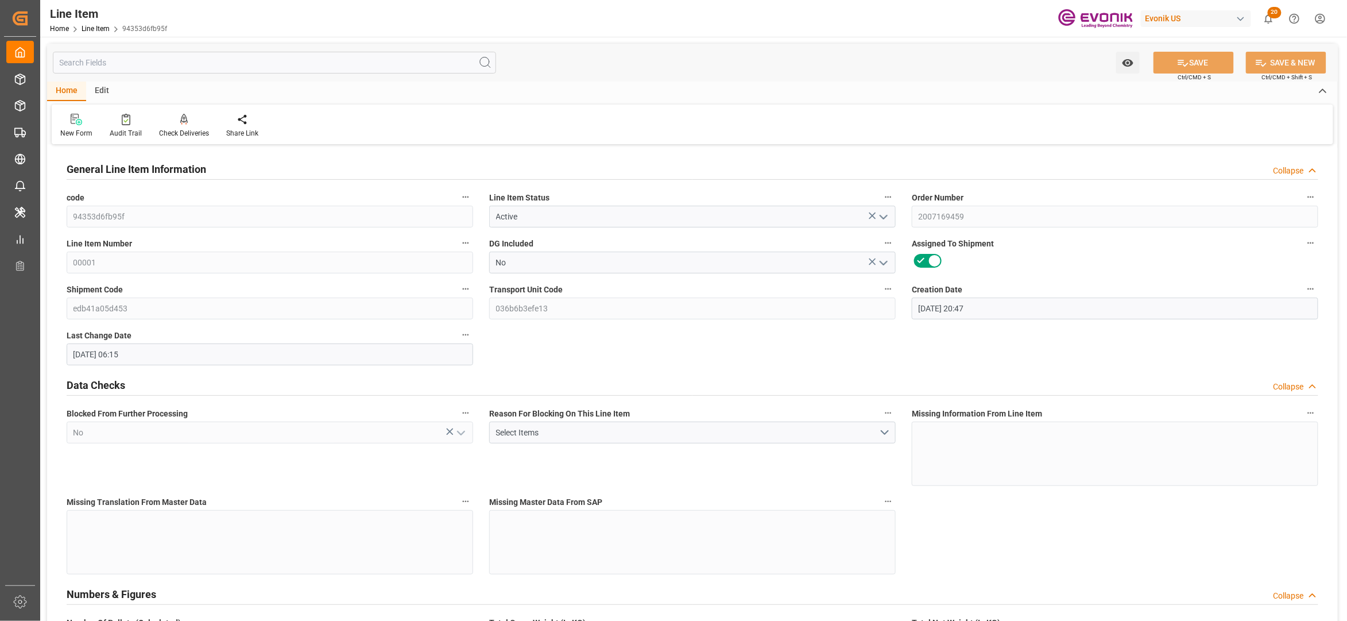
type input "15.09.2025 06:15"
type input "19.11.2025"
type input "15.10.2025"
type input "08.10.2025"
click at [270, 57] on input "text" at bounding box center [274, 63] width 443 height 22
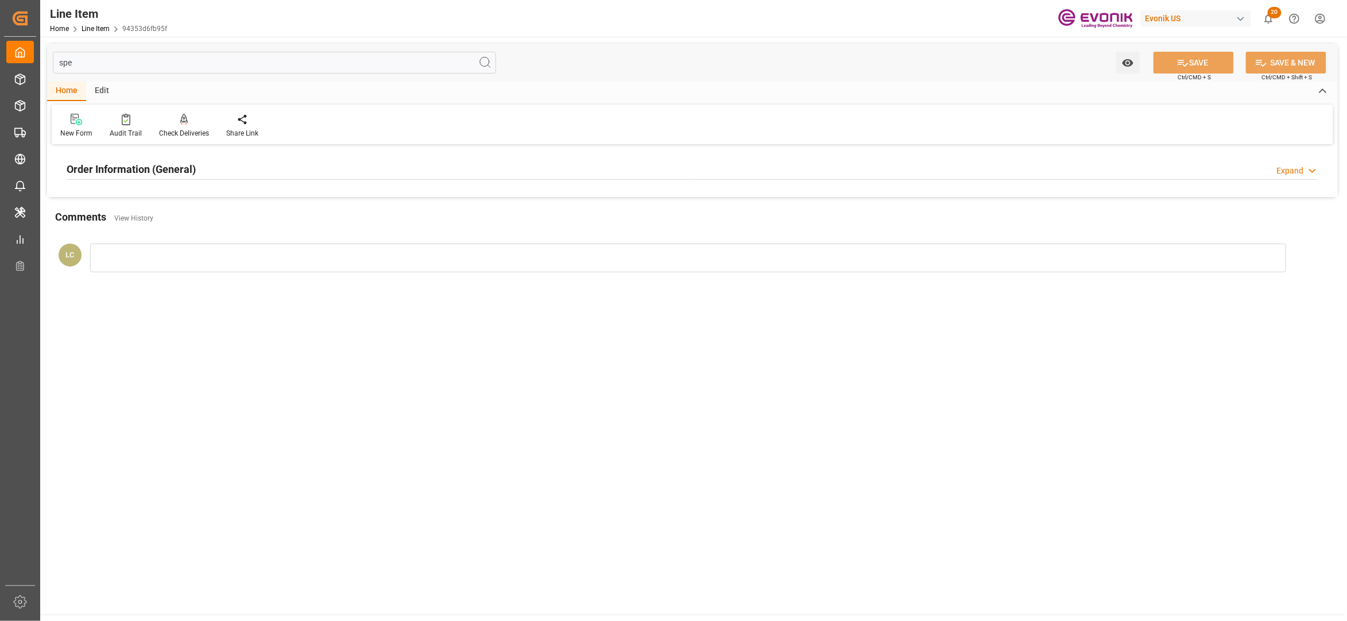
type input "spe"
click at [276, 173] on div "Order Information (General) Expand" at bounding box center [693, 168] width 1252 height 22
click at [196, 224] on div at bounding box center [270, 238] width 407 height 64
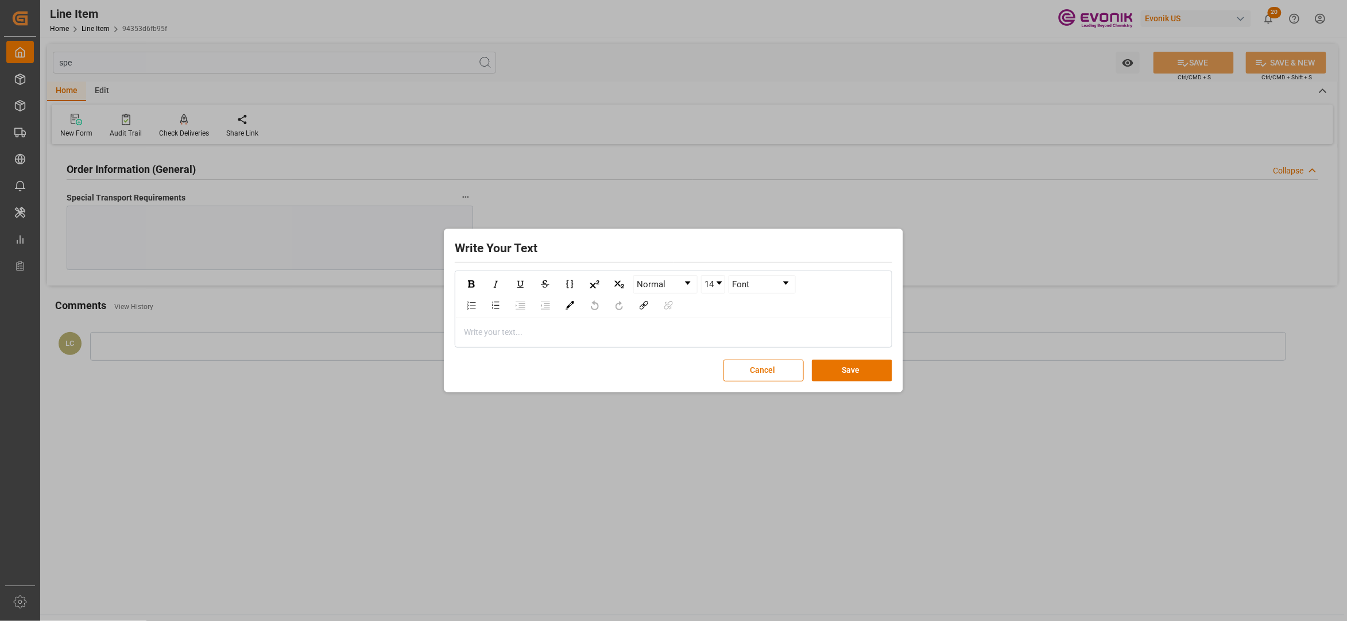
click at [501, 338] on div "rdw-editor" at bounding box center [674, 332] width 419 height 12
click at [853, 371] on button "Save" at bounding box center [852, 370] width 80 height 22
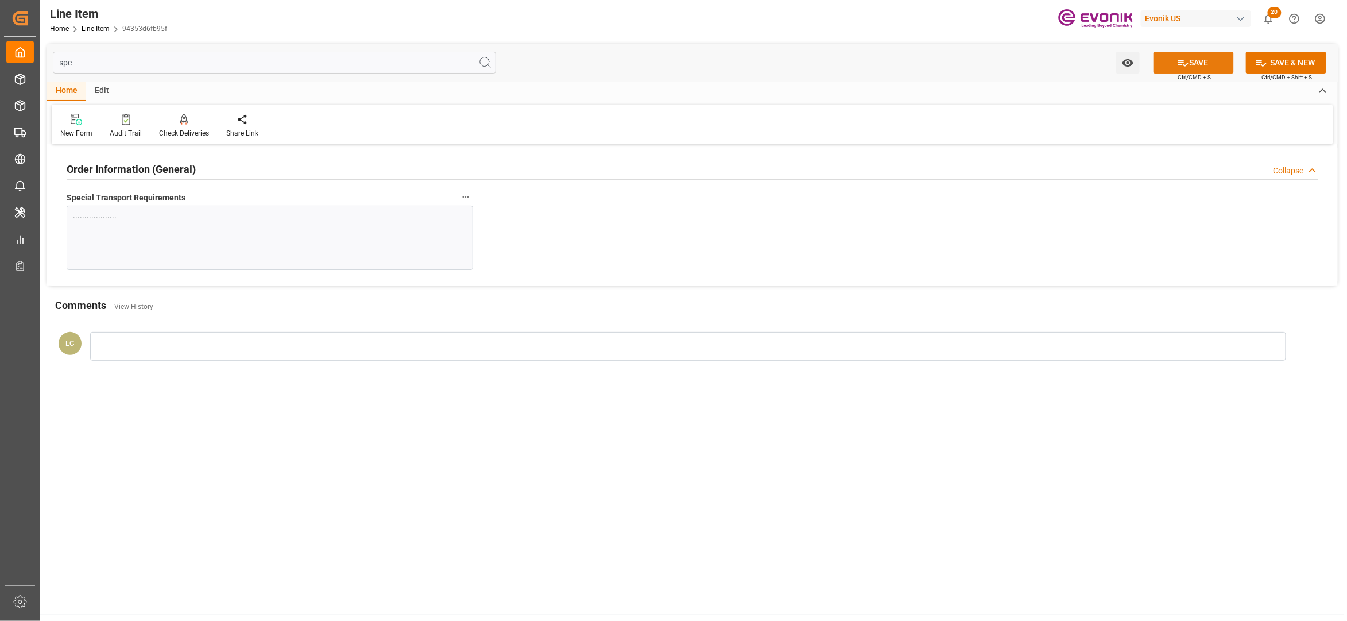
click at [1194, 63] on button "SAVE" at bounding box center [1194, 63] width 80 height 22
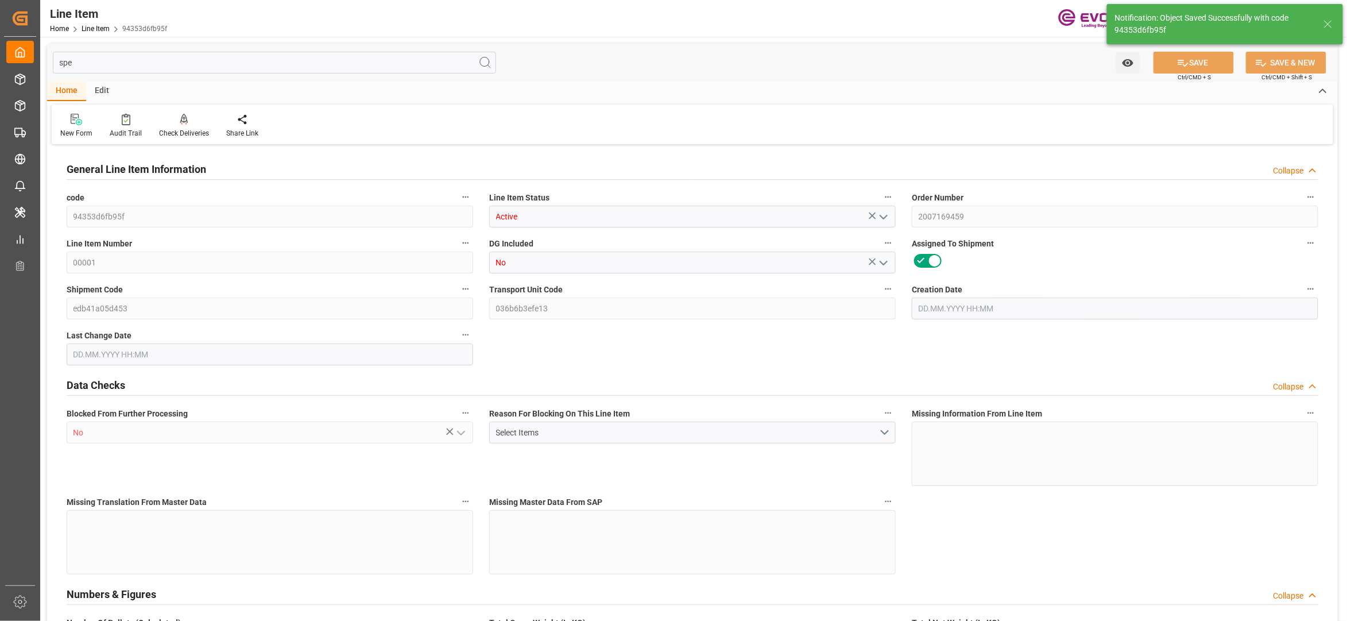
type input "19"
type input "19086.184"
type input "19000"
type input "31.3671"
type input "38"
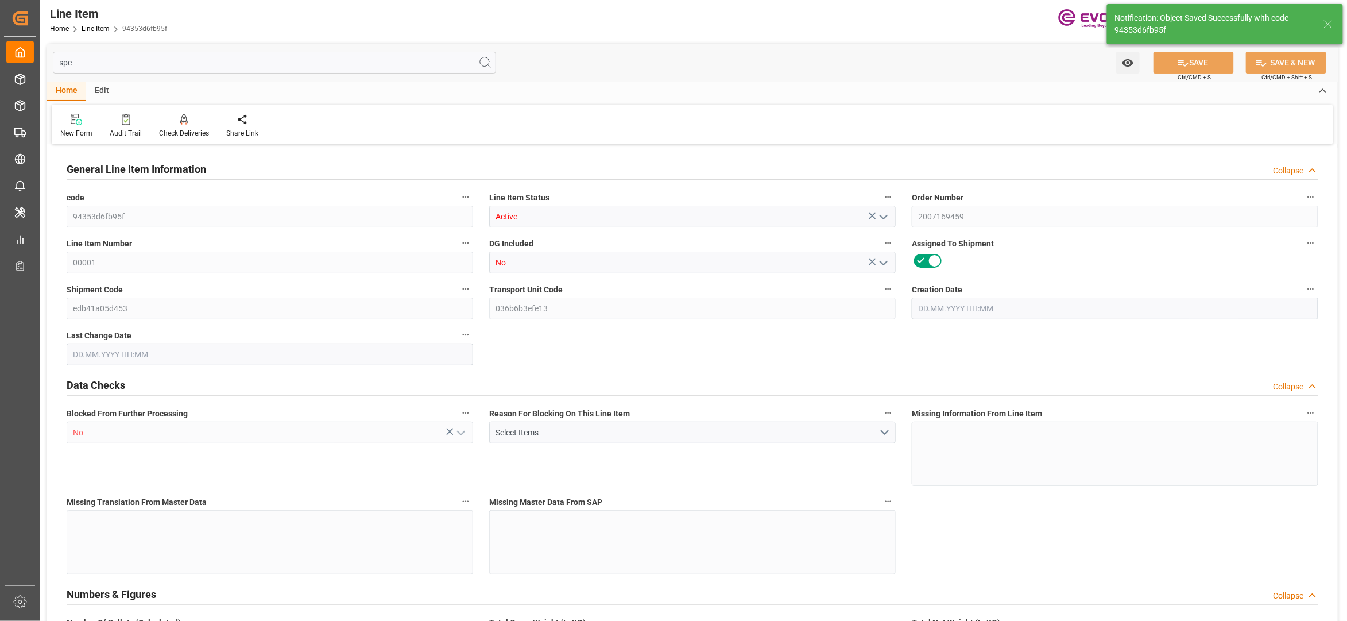
type input "45543"
type input "38"
type input "19000"
type input "19086.184"
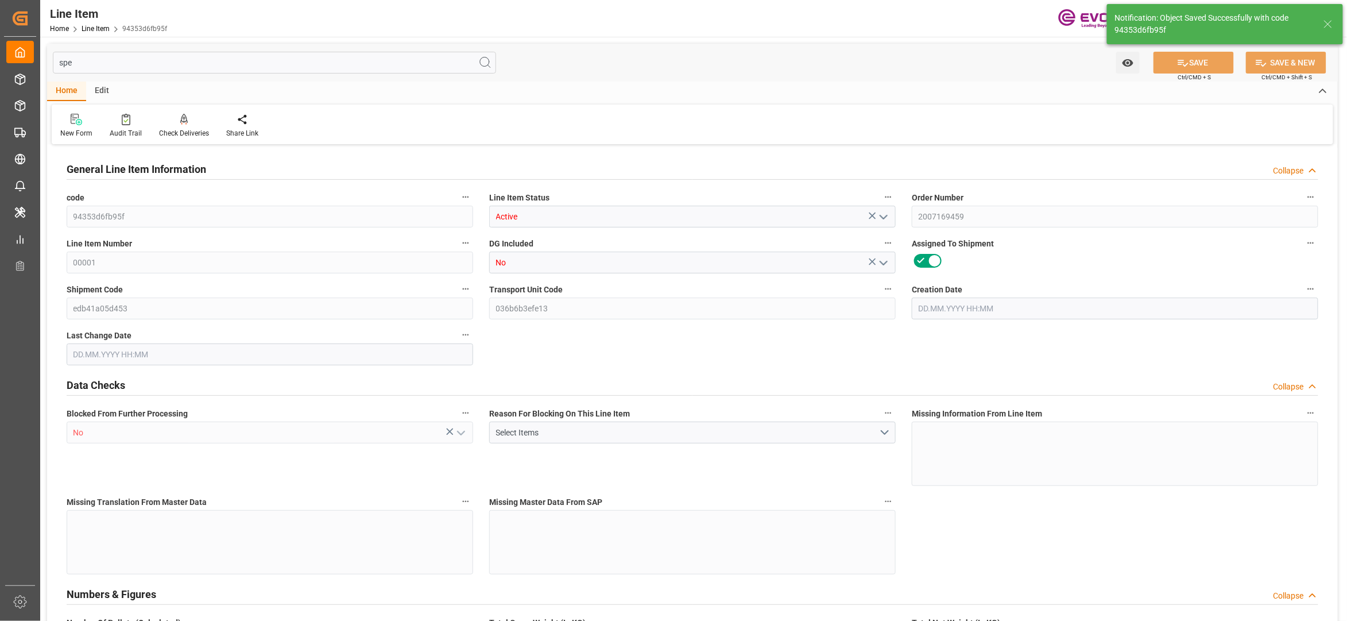
type input "19435.784"
type input "19000"
type input "31.3671"
type input "31367.1"
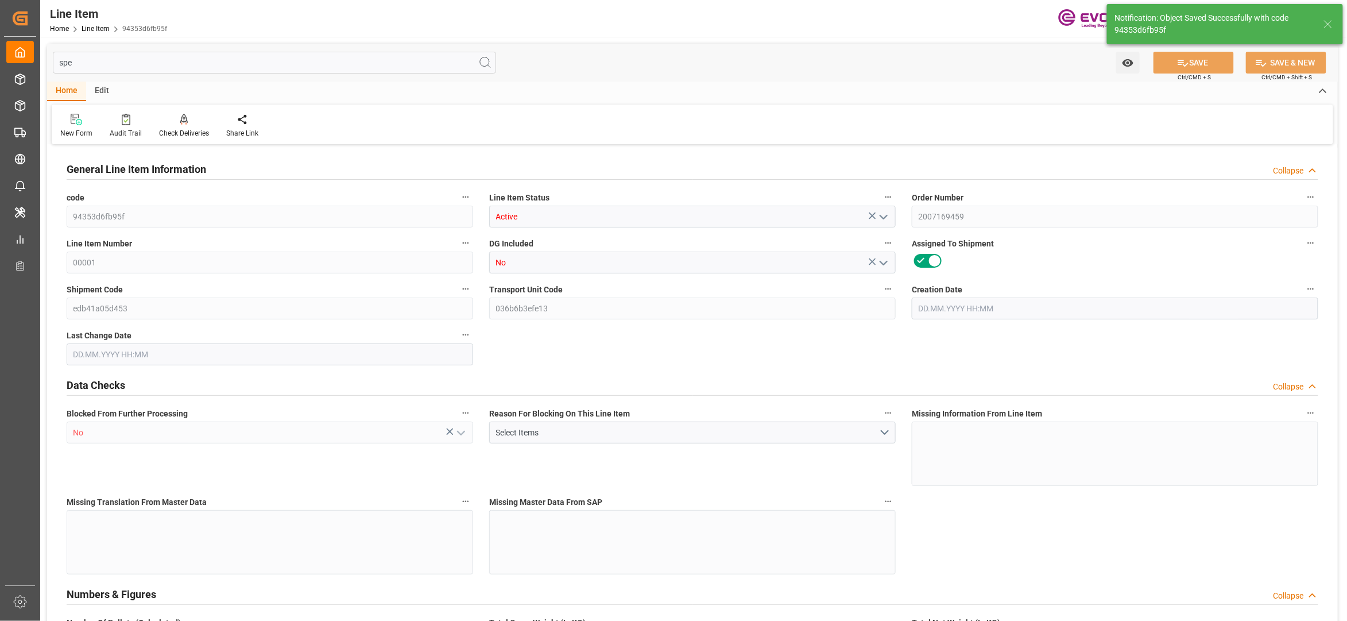
type input "0"
type input "12.09.2025 20:47"
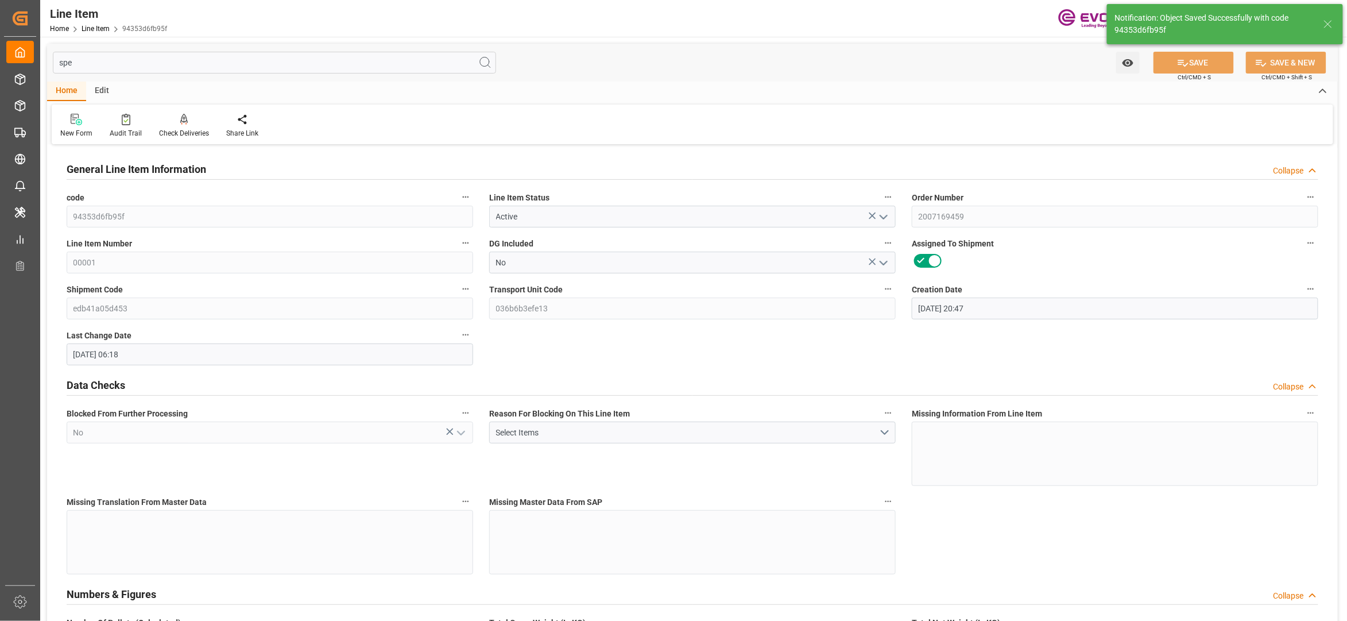
type input "15.09.2025 06:18"
type input "19.11.2025"
type input "15.10.2025"
type input "08.10.2025"
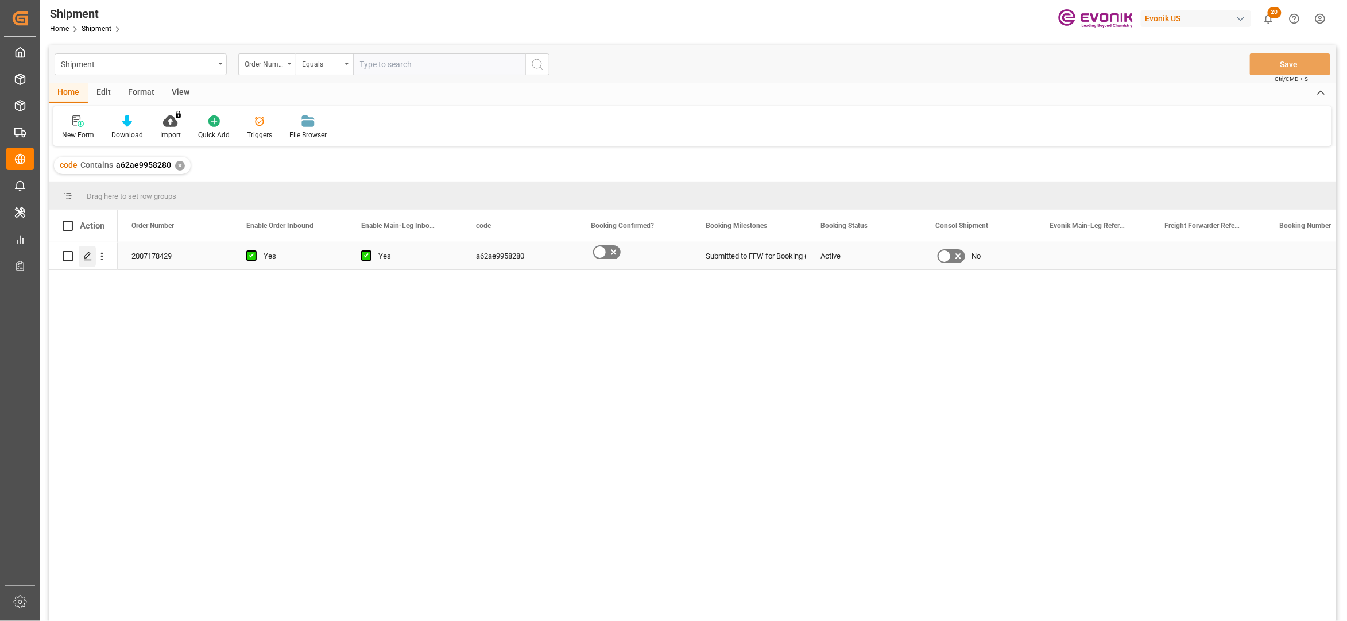
click at [86, 256] on icon "Press SPACE to select this row." at bounding box center [87, 256] width 9 height 9
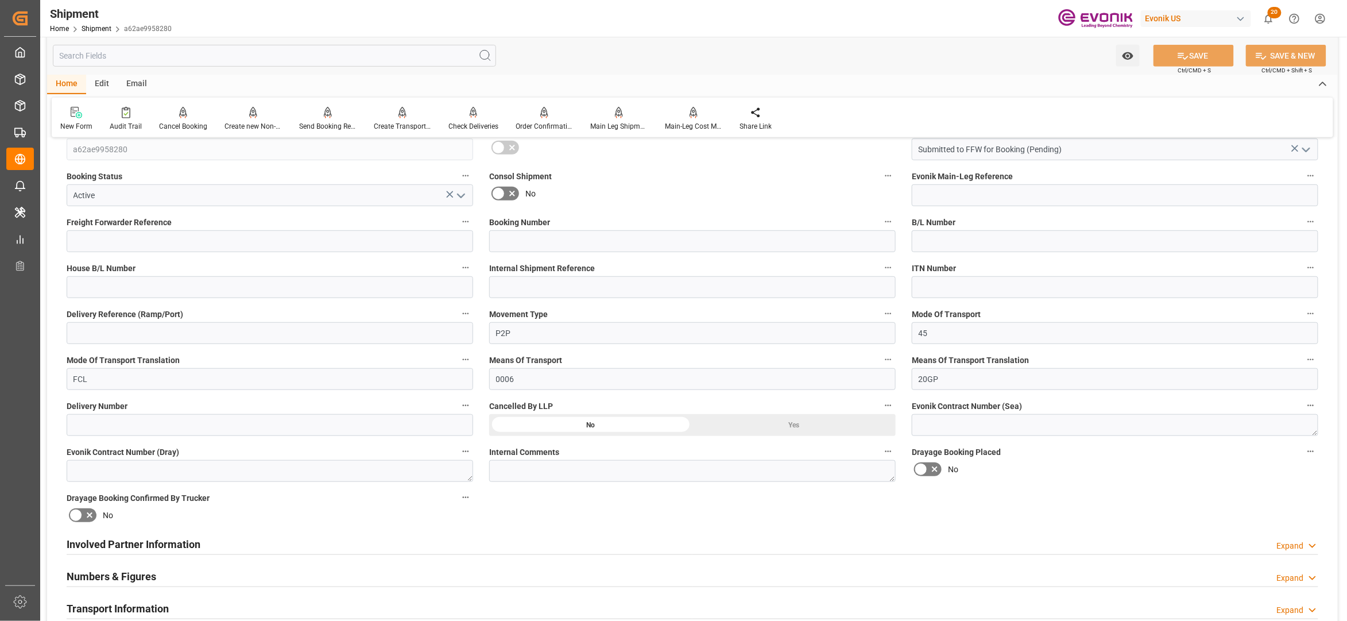
scroll to position [510, 0]
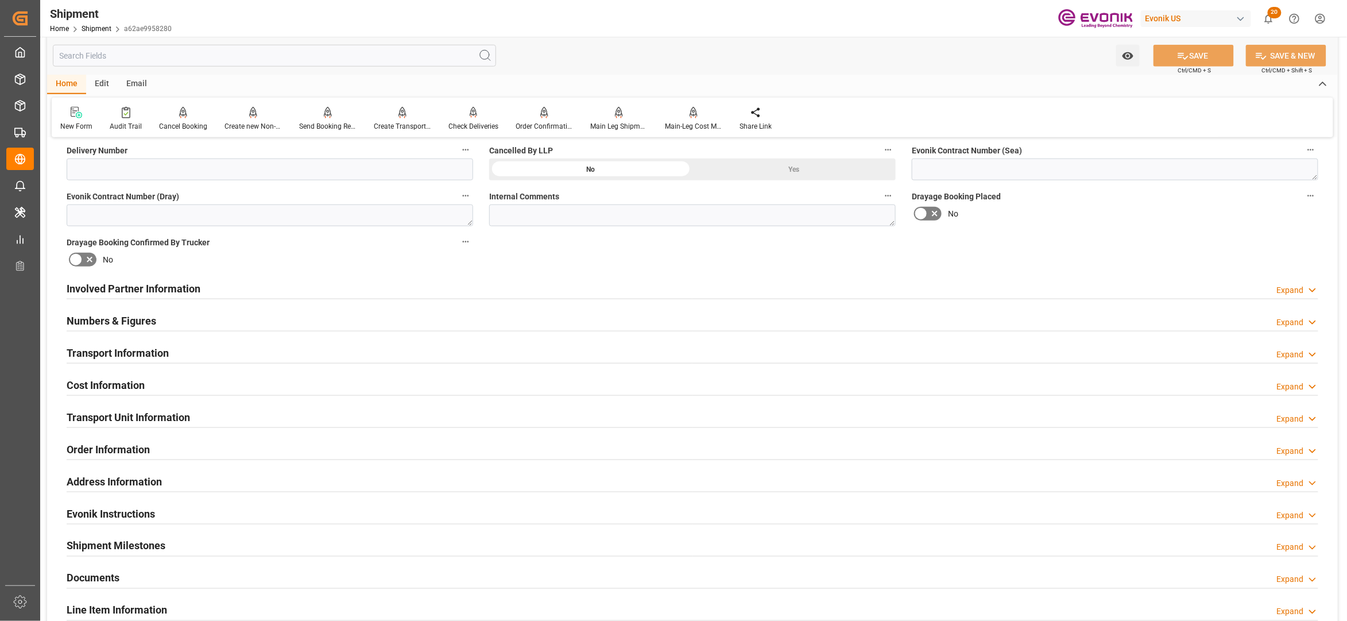
click at [559, 292] on div "Involved Partner Information Expand" at bounding box center [693, 288] width 1252 height 22
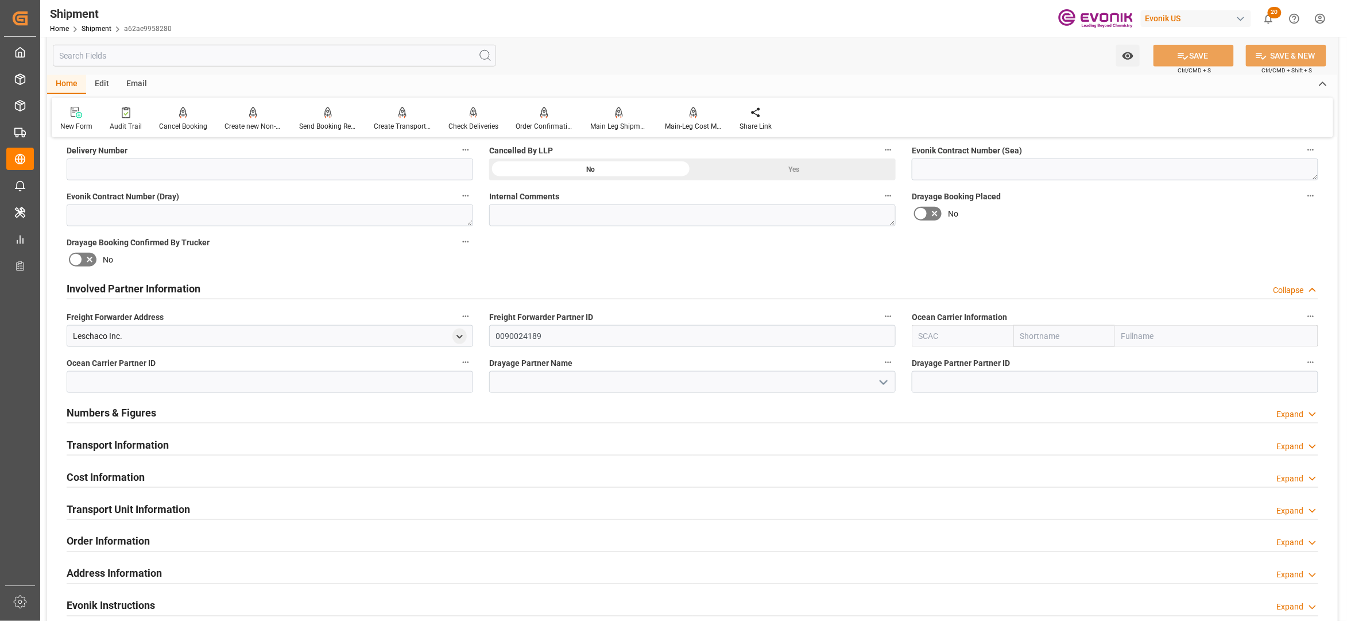
click at [1064, 334] on input "text" at bounding box center [1065, 336] width 102 height 22
type input "maersk"
click at [1032, 369] on div "Maersk" at bounding box center [1036, 362] width 44 height 26
type input "MAEU"
type input "Maersk"
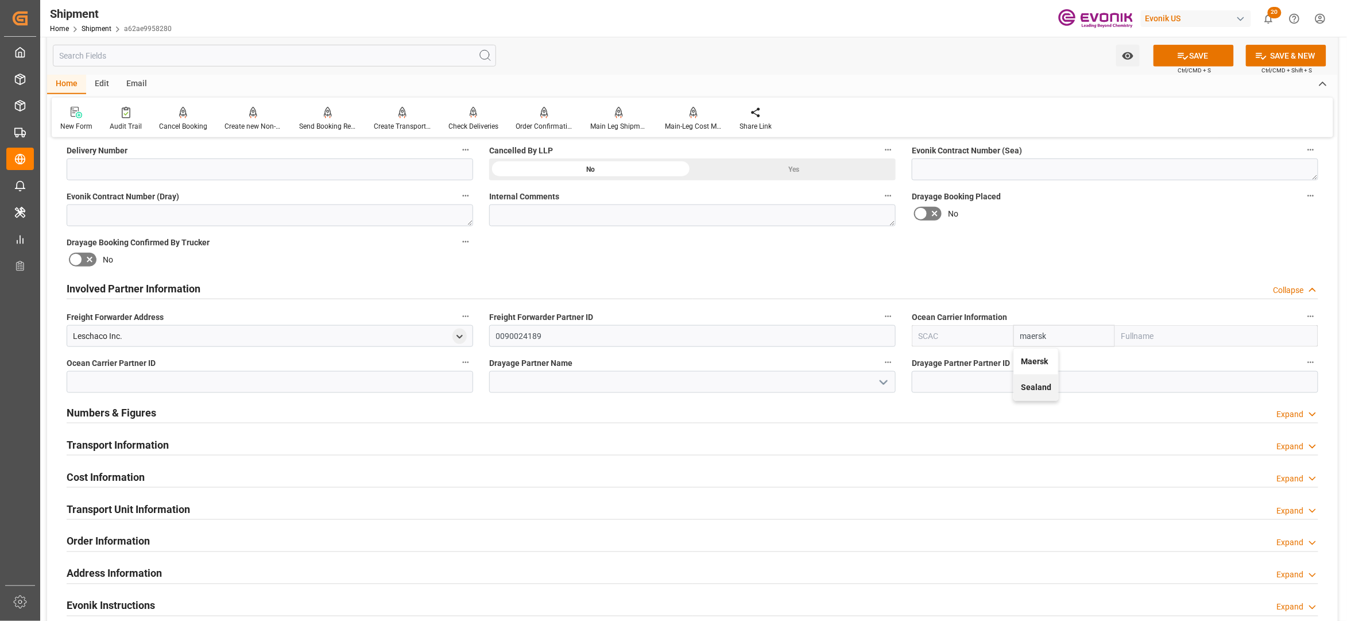
type input "Maersk Line AS"
type input "Maersk"
click at [1086, 260] on div "Booking Confirmation Milestone Bar Collapse Submitted to FFW for Booking (Pendi…" at bounding box center [692, 276] width 1291 height 1279
click at [1188, 55] on button "SAVE" at bounding box center [1194, 56] width 80 height 22
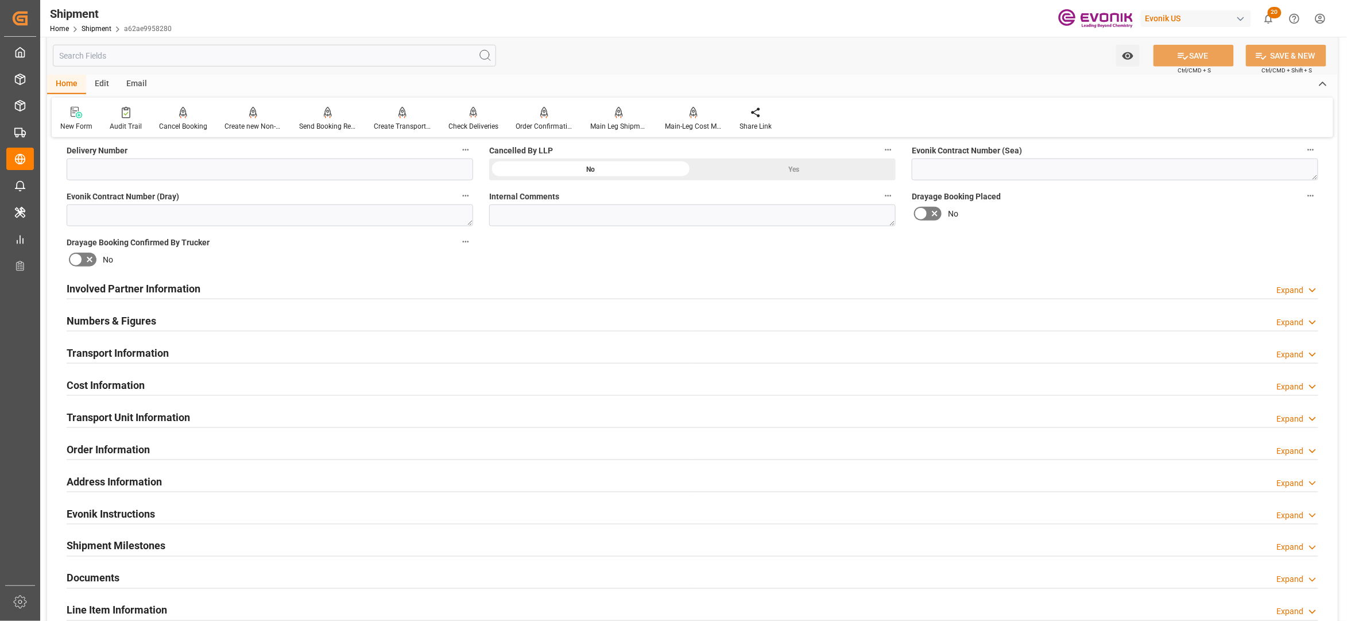
click at [496, 287] on div "Involved Partner Information Expand" at bounding box center [693, 288] width 1252 height 22
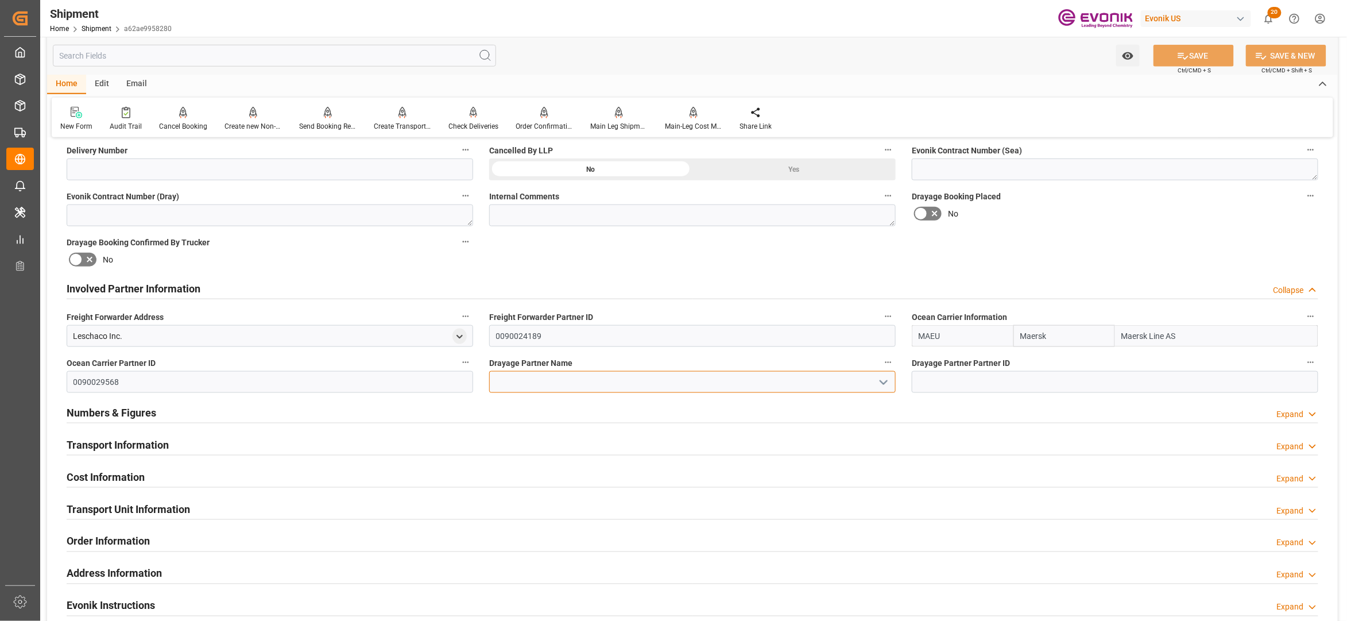
click at [524, 375] on input at bounding box center [692, 382] width 407 height 22
paste input "Pioneer"
click at [538, 402] on div "Pioneer Freight LTD" at bounding box center [692, 407] width 405 height 26
type input "Pioneer Freight LTD"
click at [752, 265] on div "Booking Confirmation Milestone Bar Collapse Submitted to FFW for Booking (Pendi…" at bounding box center [692, 276] width 1291 height 1279
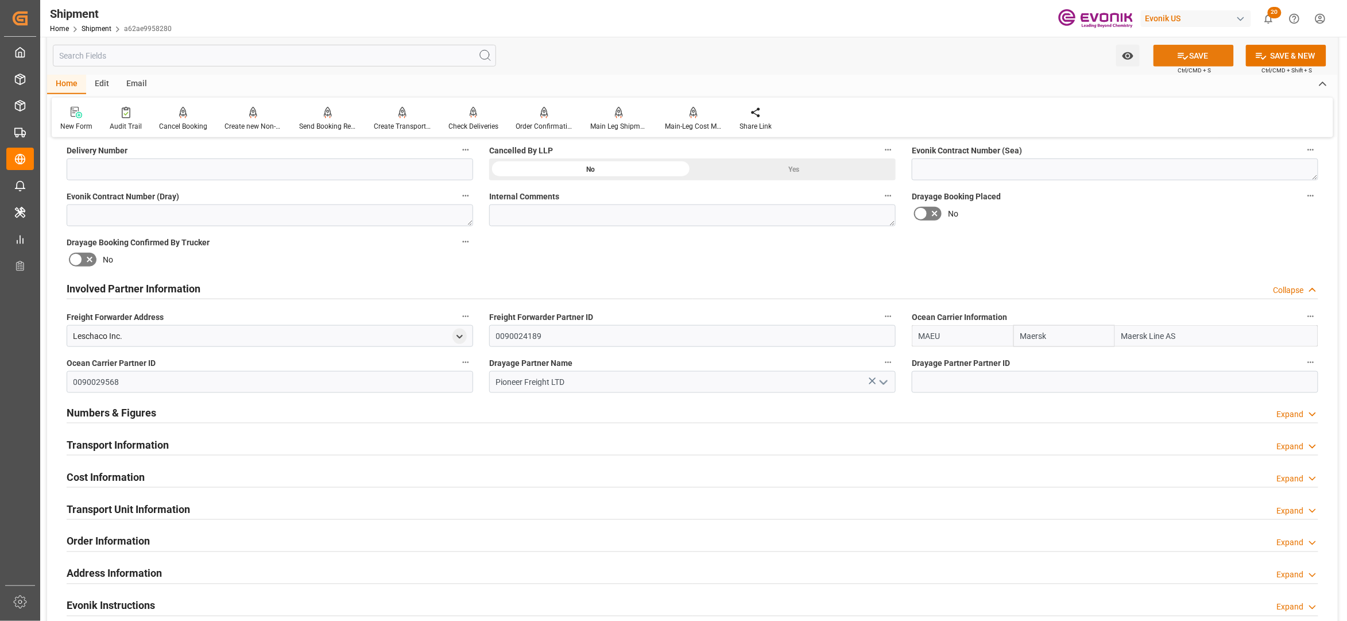
click at [1219, 57] on button "SAVE" at bounding box center [1194, 56] width 80 height 22
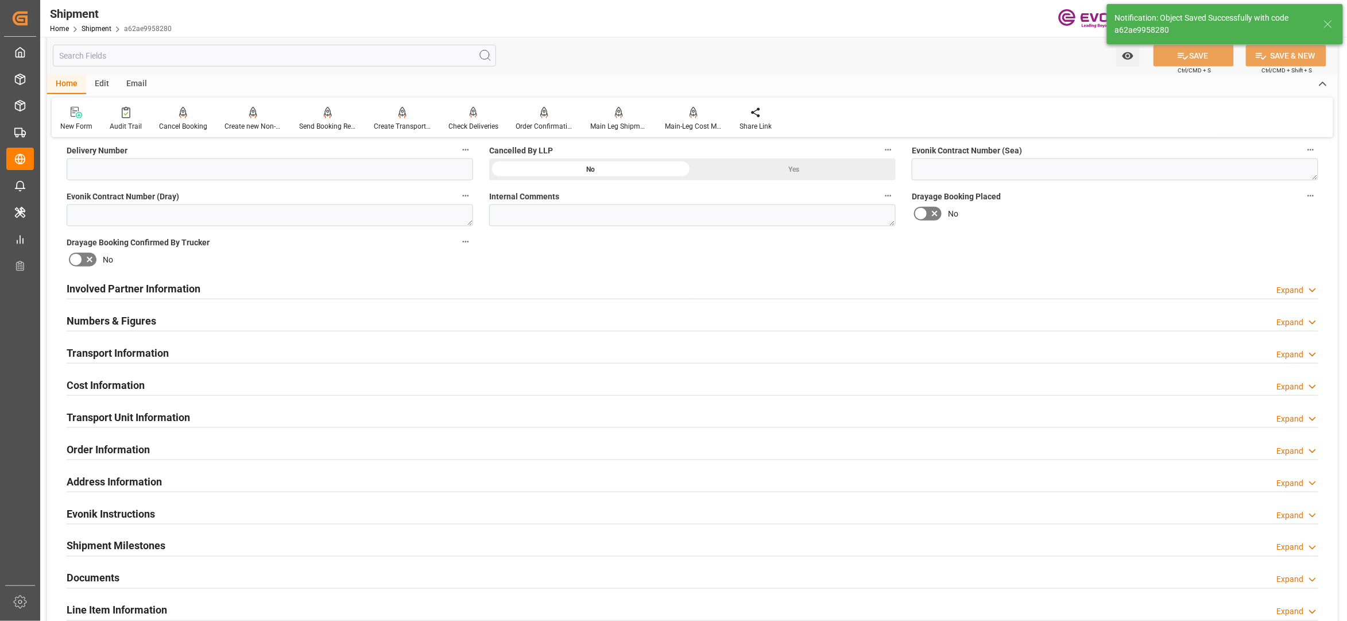
type input "0090177477"
click at [611, 287] on div "Involved Partner Information Expand" at bounding box center [693, 288] width 1252 height 22
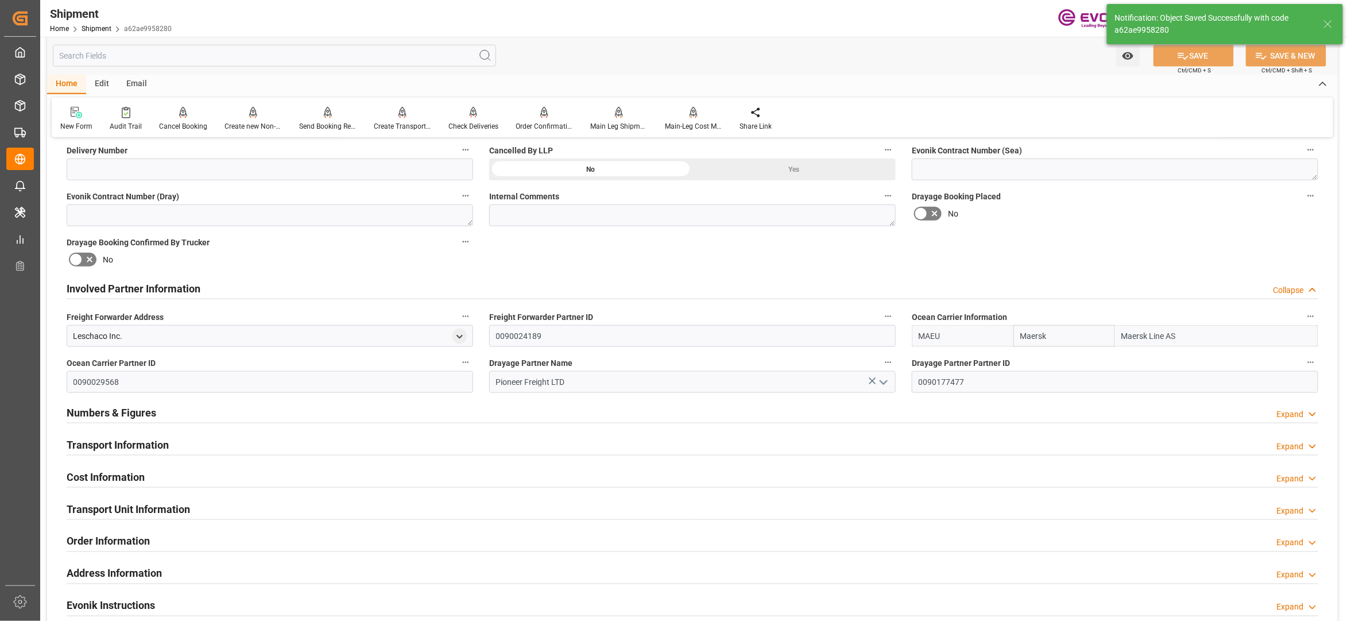
click at [492, 440] on div "Transport Information Expand" at bounding box center [693, 444] width 1252 height 22
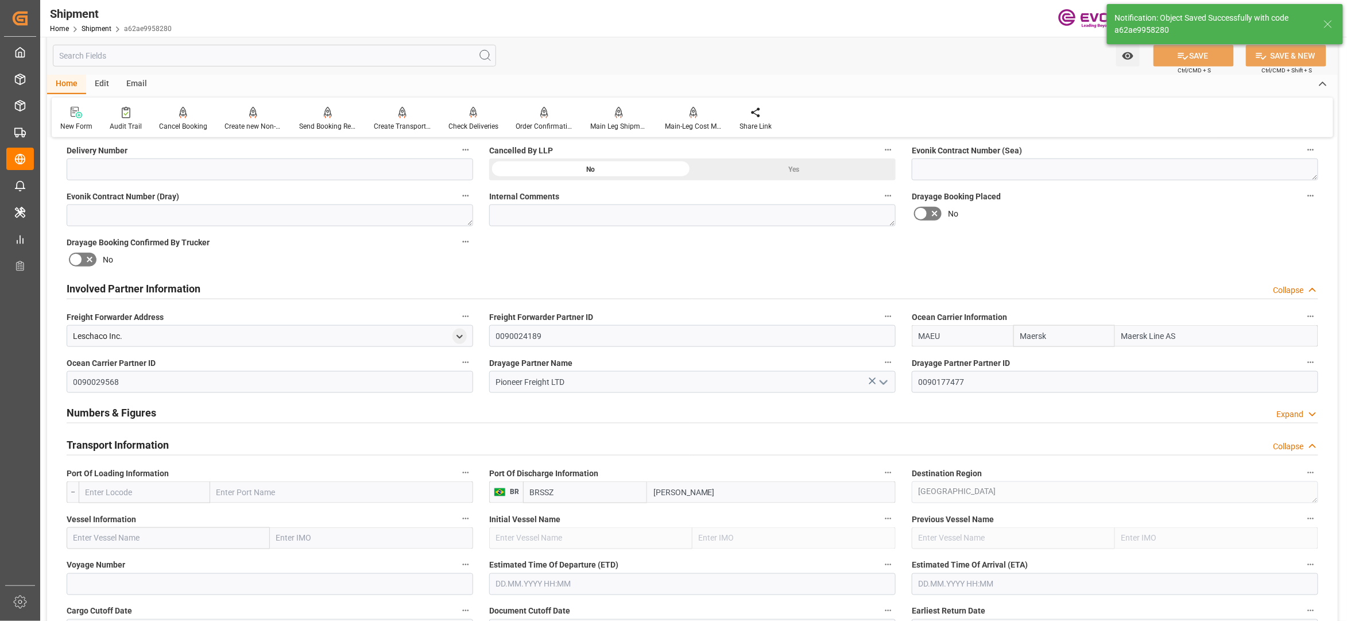
scroll to position [765, 0]
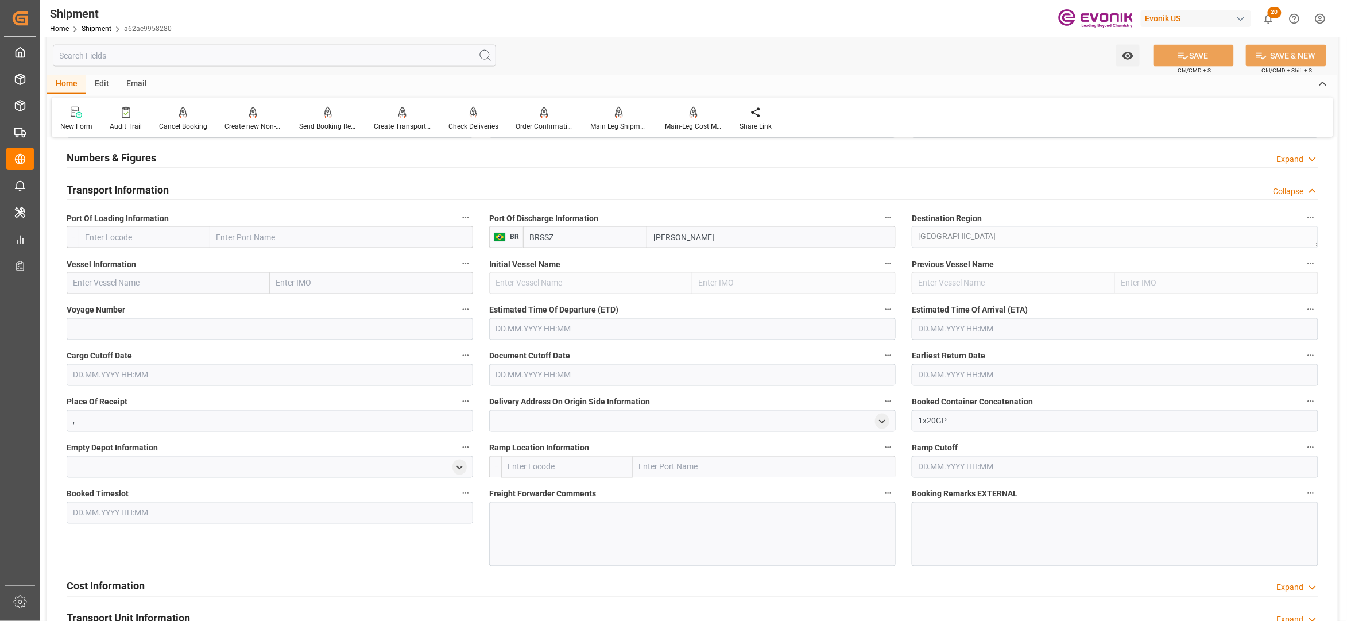
click at [171, 237] on input "text" at bounding box center [144, 237] width 131 height 22
click at [143, 260] on span "USHOU - Houston" at bounding box center [139, 262] width 107 height 9
type input "USHOU"
type input "[GEOGRAPHIC_DATA]"
type input "USHOU"
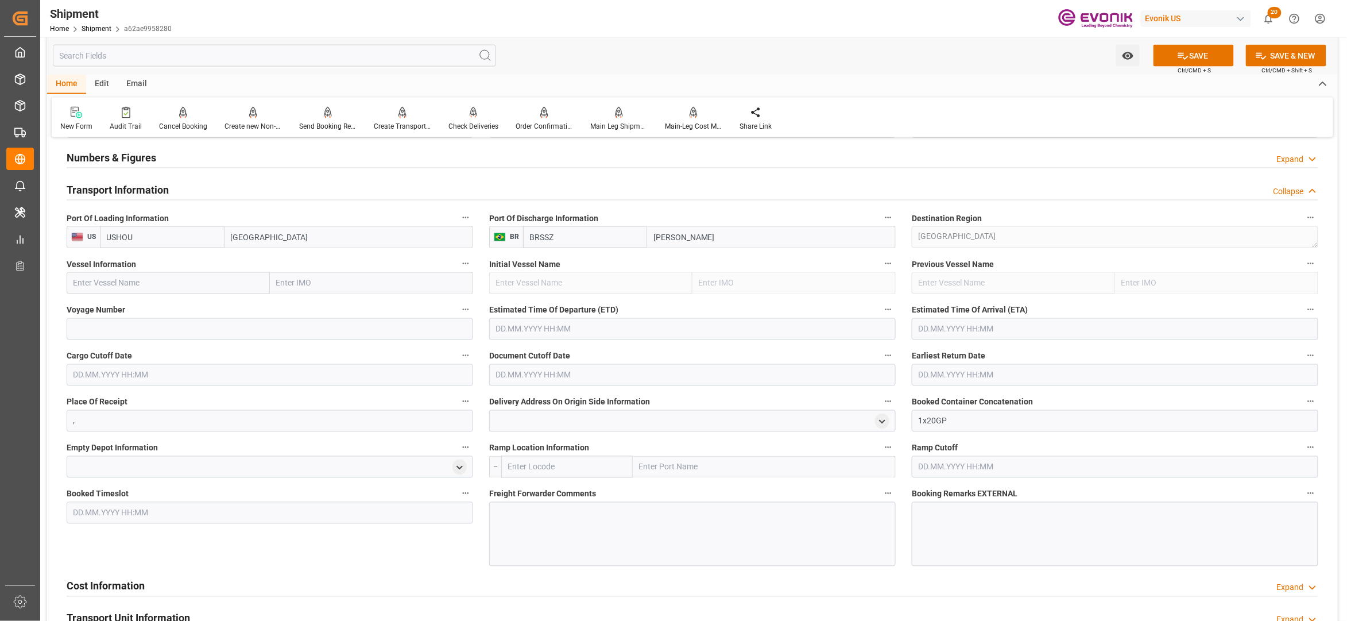
click at [200, 286] on input "text" at bounding box center [168, 283] width 203 height 22
click at [216, 281] on input "text" at bounding box center [168, 283] width 203 height 22
paste input "MSC PETRA / 540S"
click at [136, 285] on input "MSC PETRA / 540S" at bounding box center [168, 283] width 203 height 22
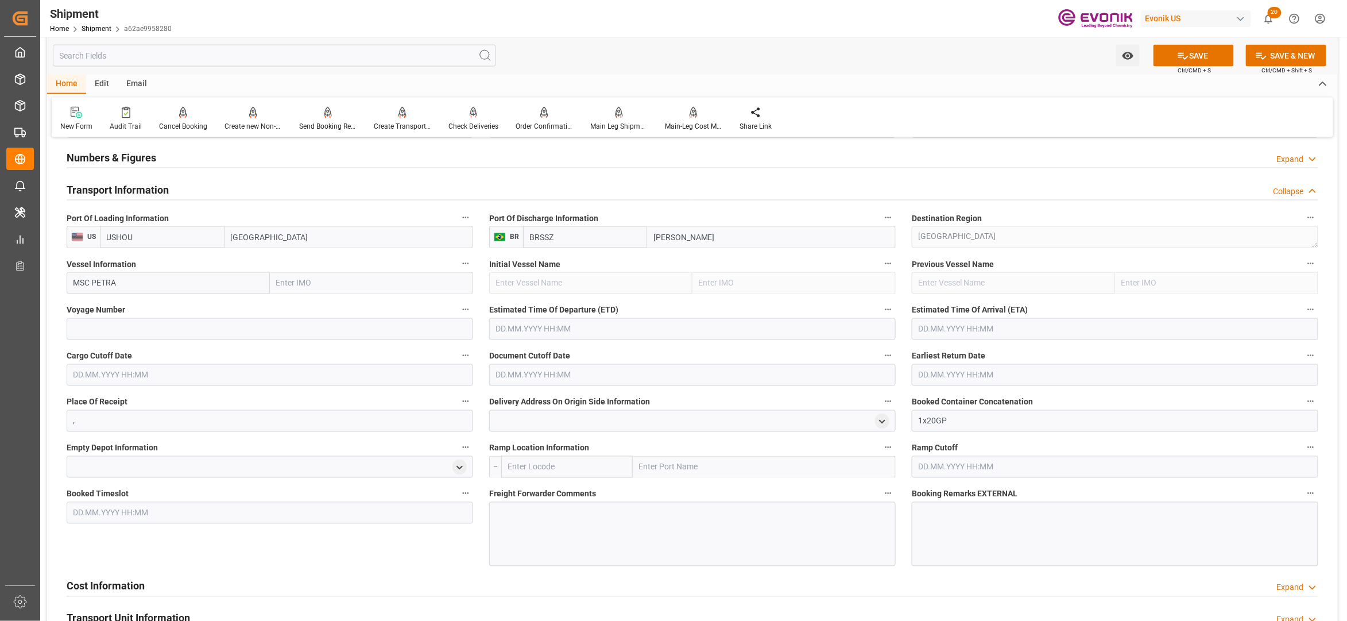
type input "MSC PETRA"
drag, startPoint x: 140, startPoint y: 301, endPoint x: 165, endPoint y: 320, distance: 31.2
click at [141, 304] on div "MSC PETRA - 9222302" at bounding box center [113, 309] width 92 height 26
type input "9222302"
type input "MSC PETRA"
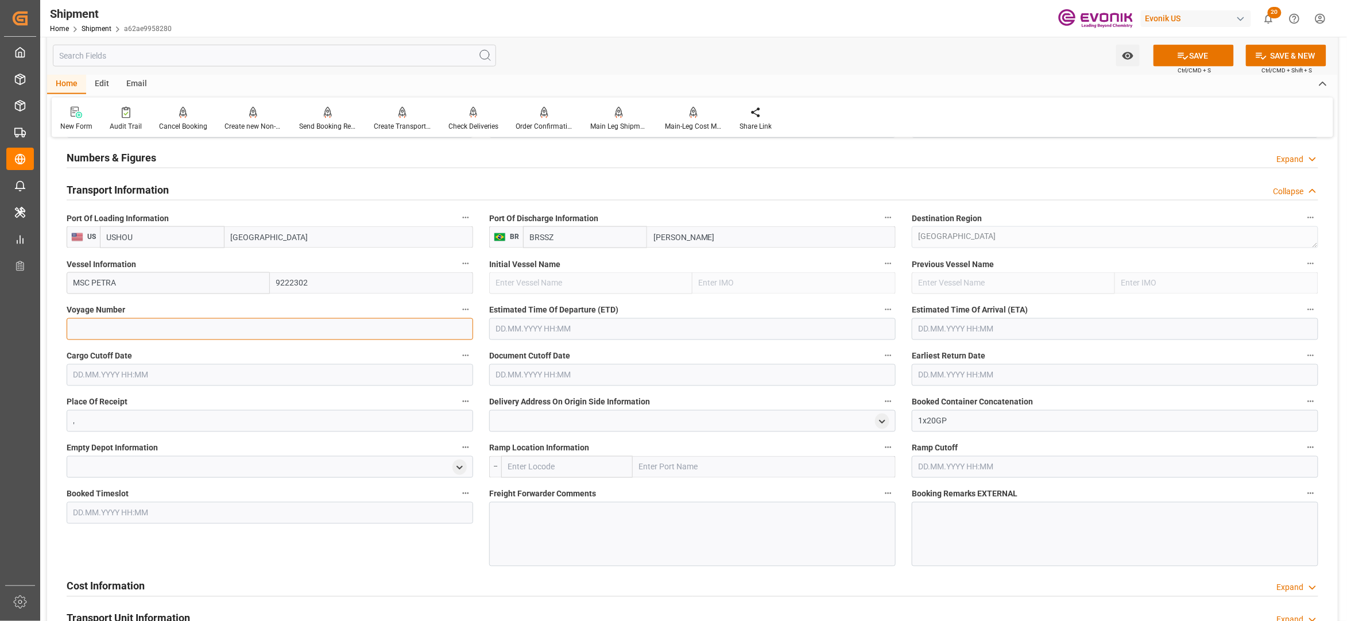
click at [171, 331] on input at bounding box center [270, 329] width 407 height 22
paste input "540S"
type input "540S"
click at [620, 324] on input "text" at bounding box center [692, 329] width 407 height 22
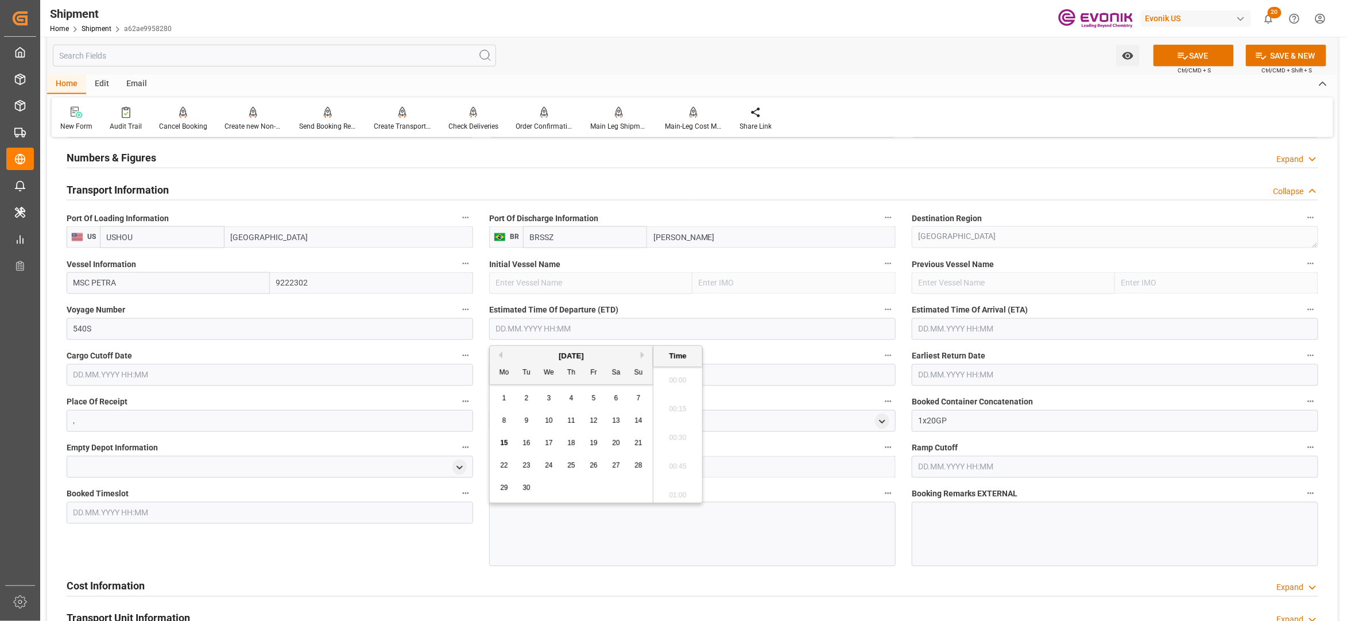
scroll to position [204, 0]
click at [644, 357] on button "Next Month" at bounding box center [644, 354] width 7 height 7
click at [644, 418] on div "12" at bounding box center [639, 421] width 14 height 14
type input "12.10.2025 00:00"
click at [965, 331] on input "text" at bounding box center [1115, 329] width 407 height 22
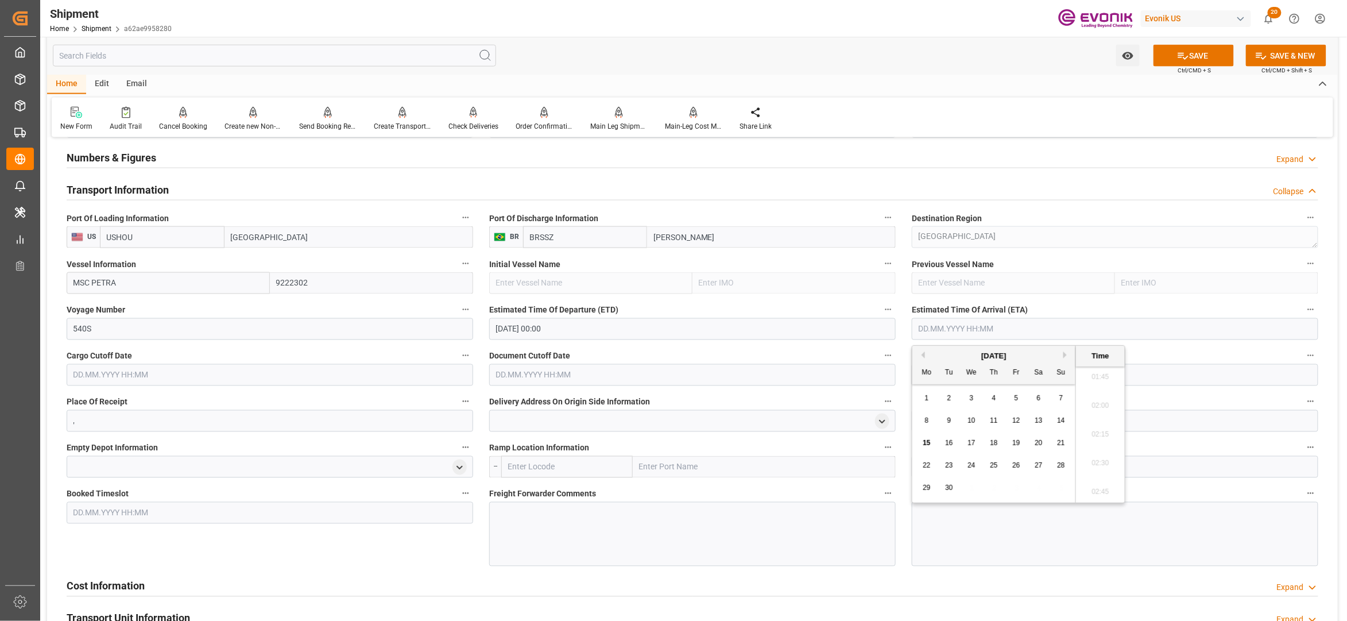
click at [1068, 352] on button "Next Month" at bounding box center [1066, 354] width 7 height 7
click at [1055, 400] on div "2" at bounding box center [1061, 399] width 14 height 14
type input "02.11.2025 00:00"
click at [384, 370] on input "text" at bounding box center [270, 375] width 407 height 22
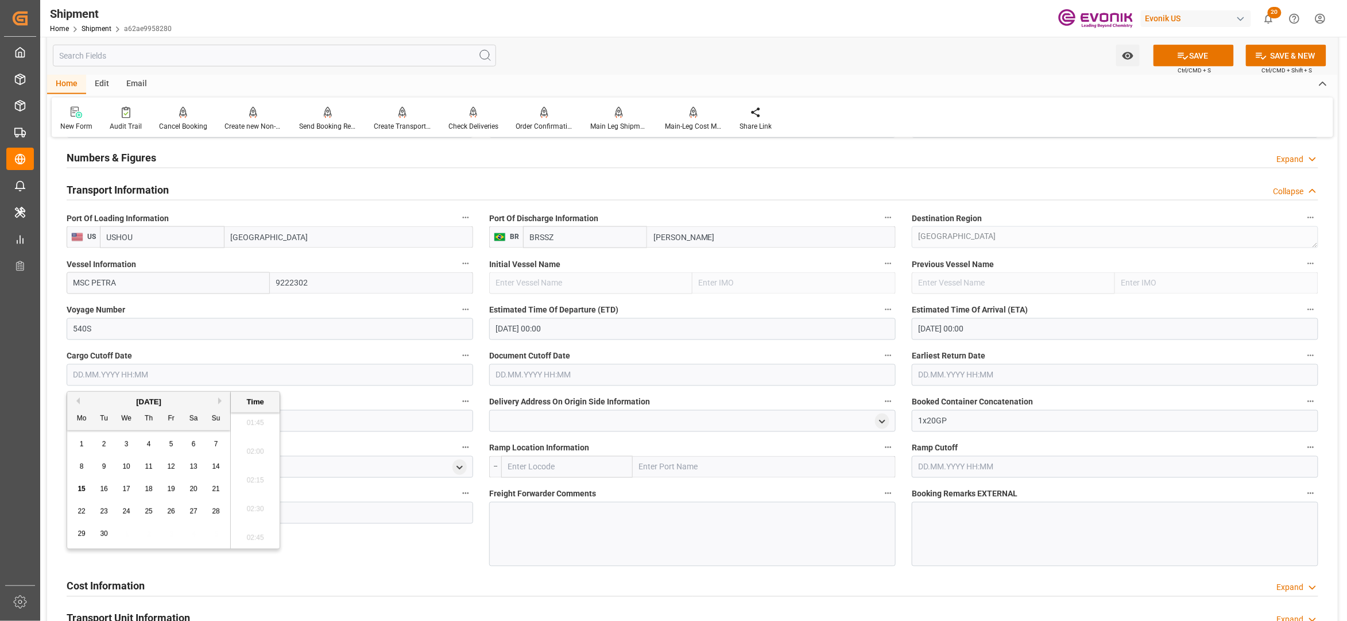
click at [221, 403] on button "Next Month" at bounding box center [221, 400] width 7 height 7
click at [152, 442] on div "2" at bounding box center [149, 445] width 14 height 14
type input "02.10.2025 00:00"
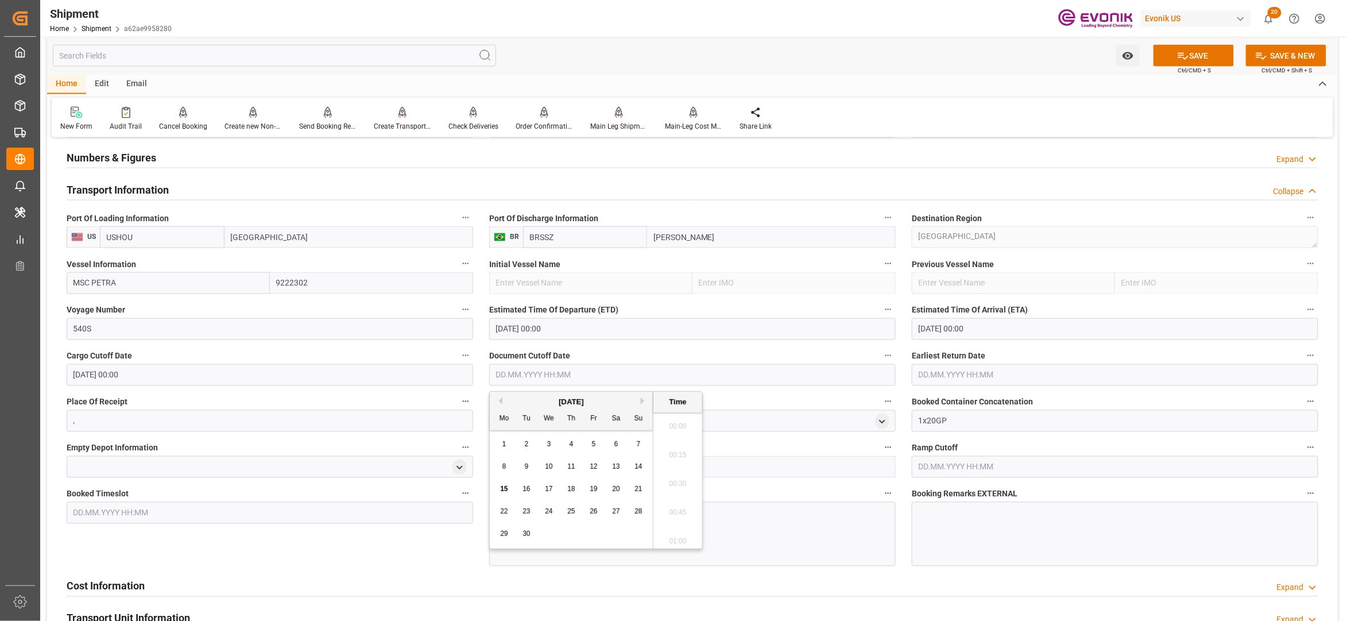
click at [539, 370] on input "text" at bounding box center [692, 375] width 407 height 22
click at [644, 401] on button "Next Month" at bounding box center [644, 400] width 7 height 7
click at [570, 443] on span "2" at bounding box center [572, 444] width 4 height 8
type input "02.10.2025 00:00"
click at [988, 377] on input "text" at bounding box center [1115, 375] width 407 height 22
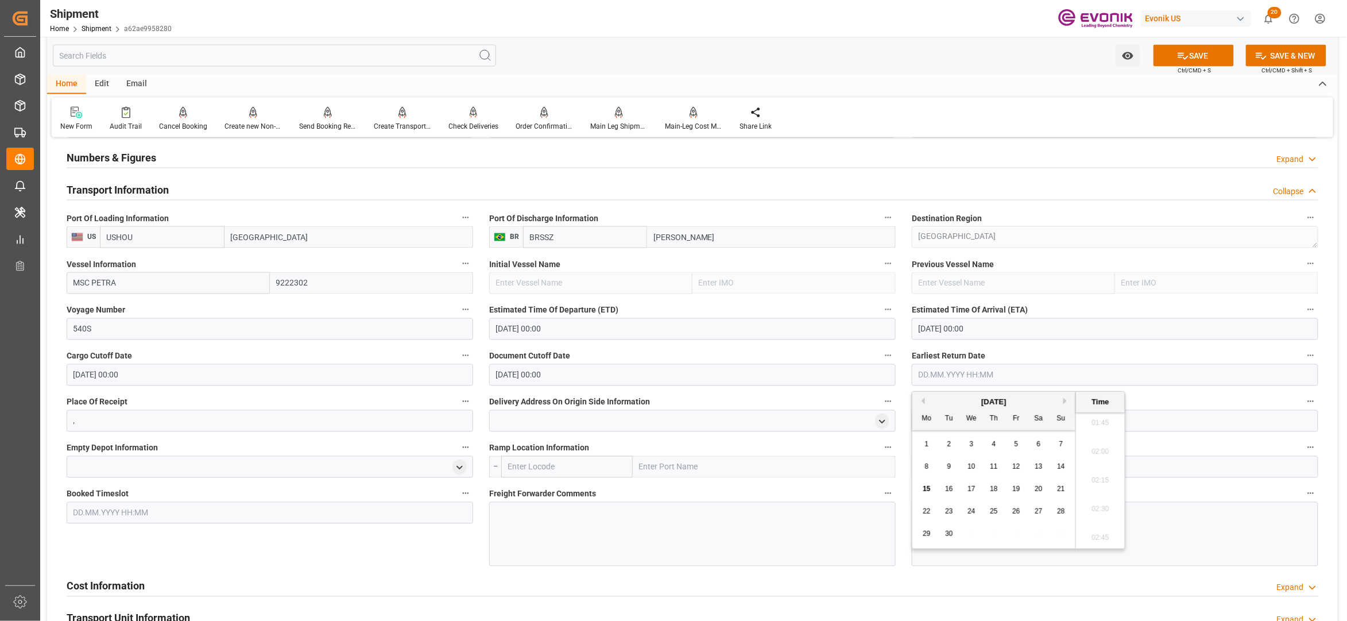
click at [1067, 403] on button "Next Month" at bounding box center [1066, 400] width 7 height 7
click at [998, 439] on div "2" at bounding box center [994, 445] width 14 height 14
type input "02.10.2025 00:00"
click at [430, 549] on div "Booked Timeslot" at bounding box center [270, 526] width 423 height 88
click at [1202, 60] on button "SAVE" at bounding box center [1194, 56] width 80 height 22
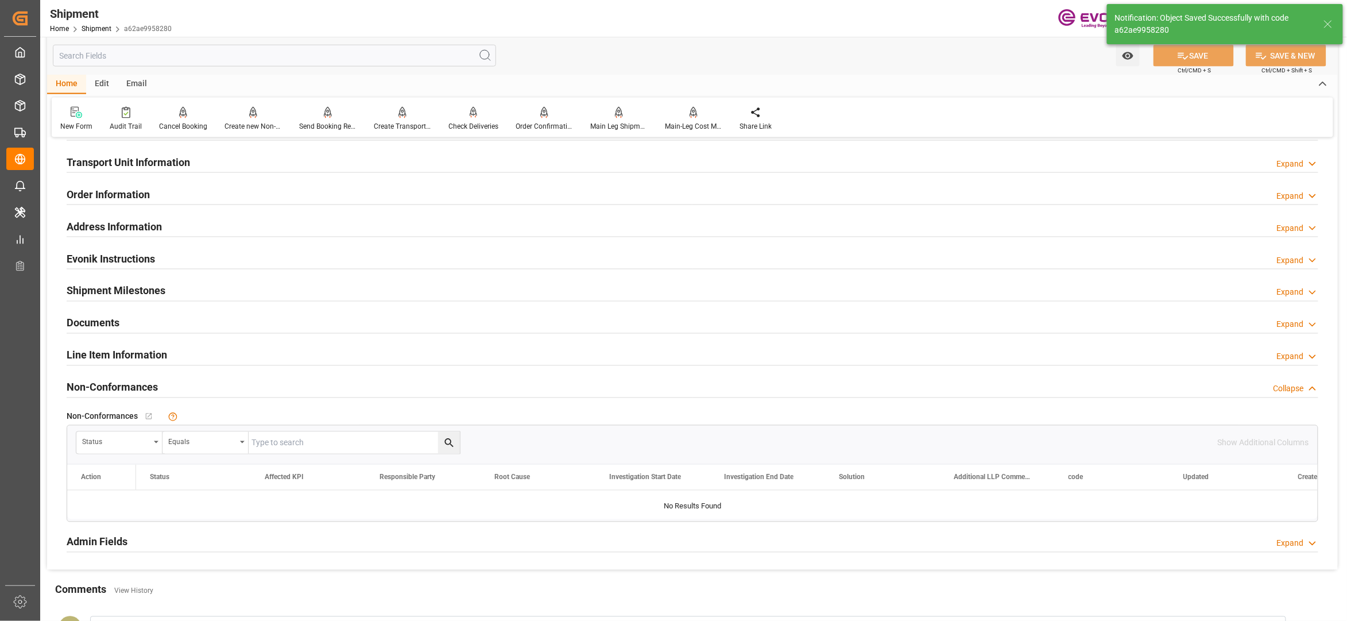
scroll to position [510, 0]
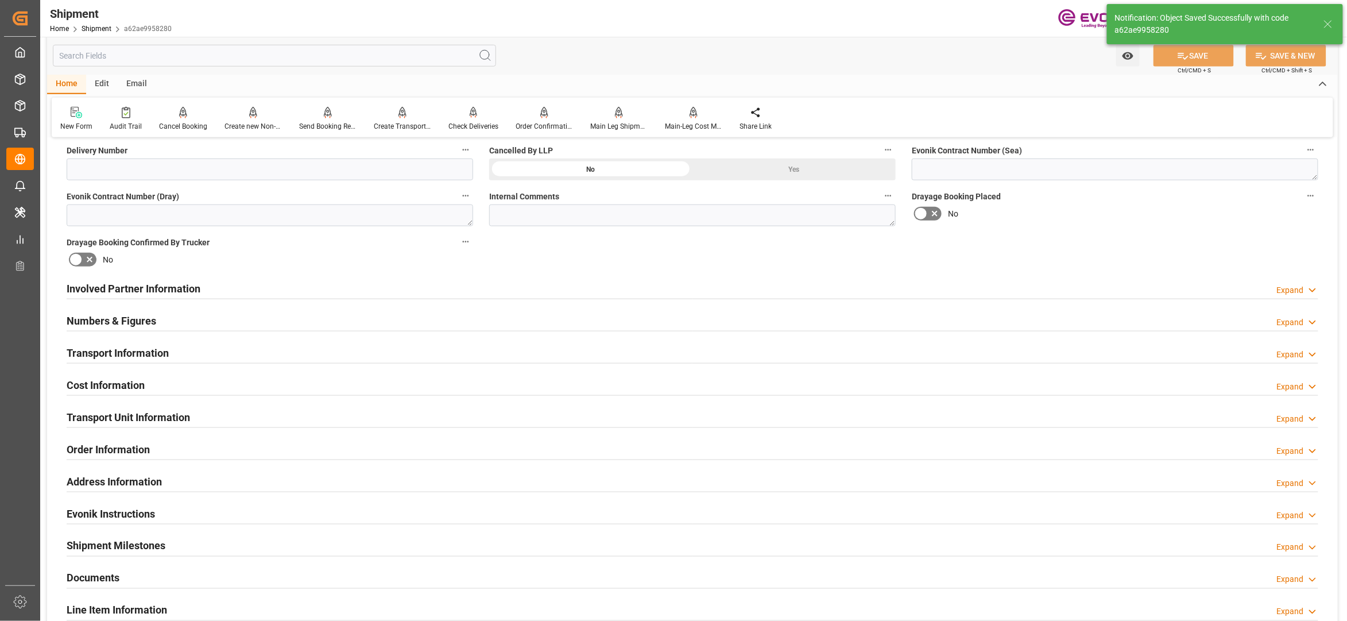
click at [258, 384] on div "Cost Information Expand" at bounding box center [693, 384] width 1252 height 22
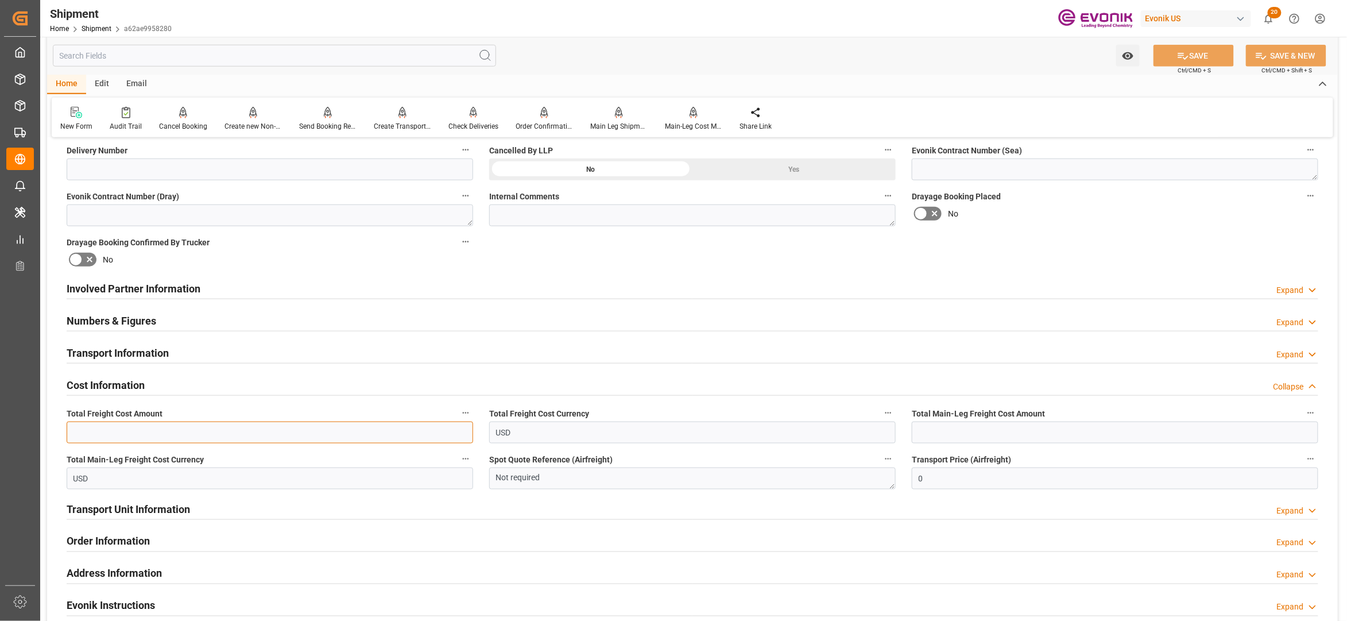
click at [148, 428] on input "text" at bounding box center [270, 432] width 407 height 22
type input "877"
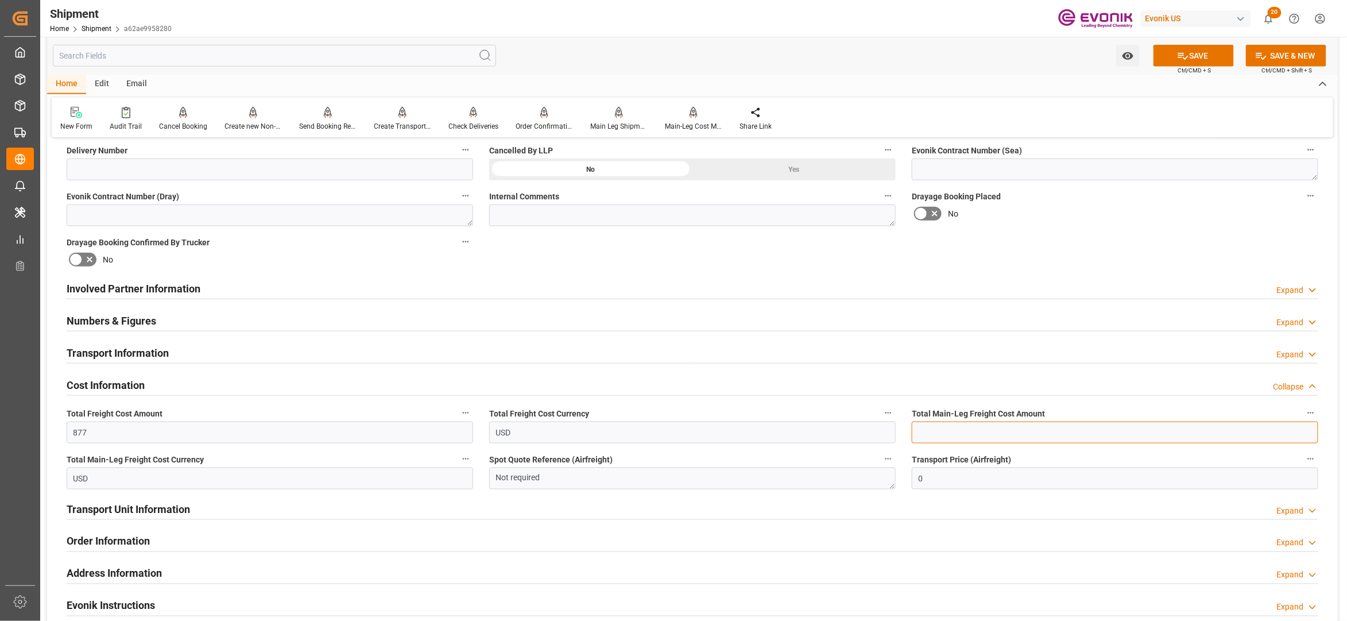
click at [1006, 434] on input "text" at bounding box center [1115, 432] width 407 height 22
type input "477"
click at [1099, 219] on div "No" at bounding box center [1115, 213] width 407 height 18
click at [1188, 61] on button "SAVE" at bounding box center [1194, 56] width 80 height 22
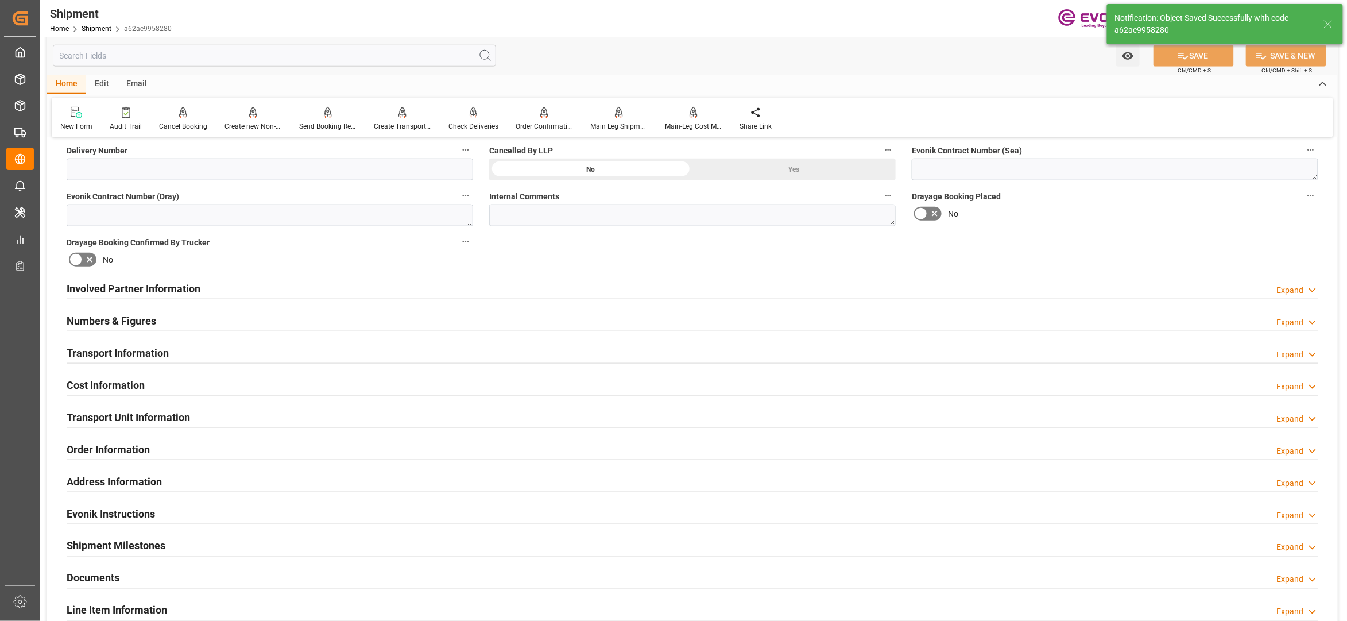
click at [237, 414] on div "Transport Unit Information Expand" at bounding box center [693, 416] width 1252 height 22
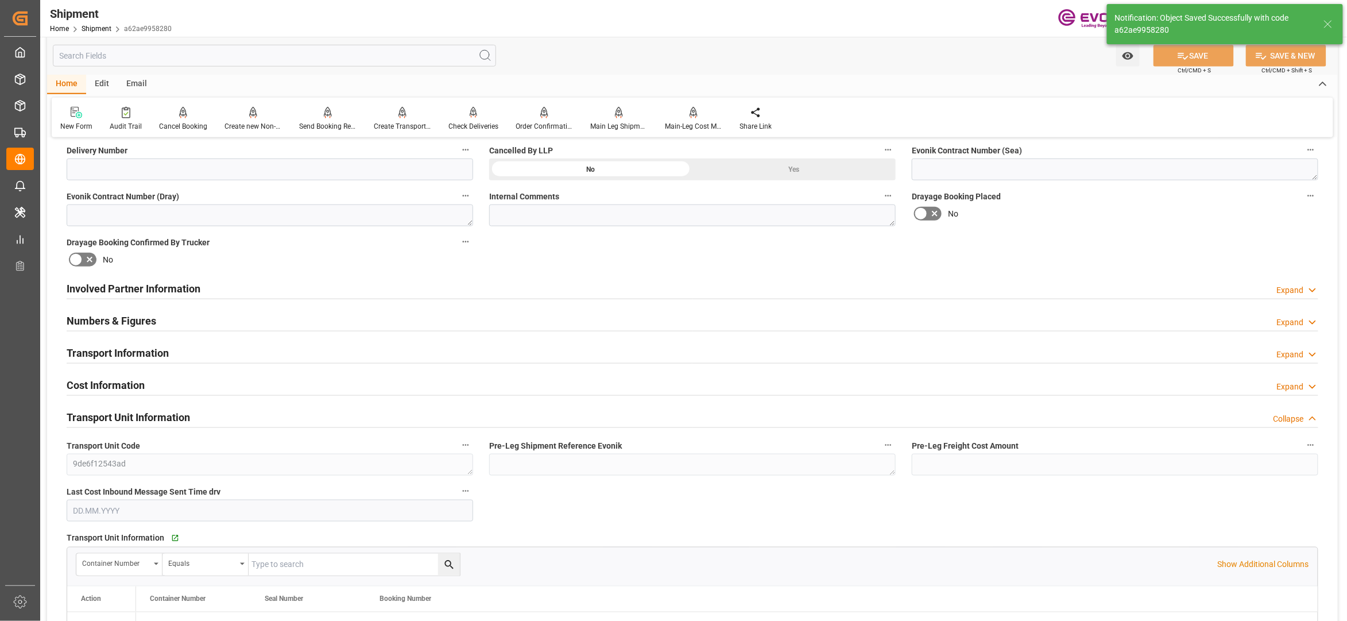
scroll to position [765, 0]
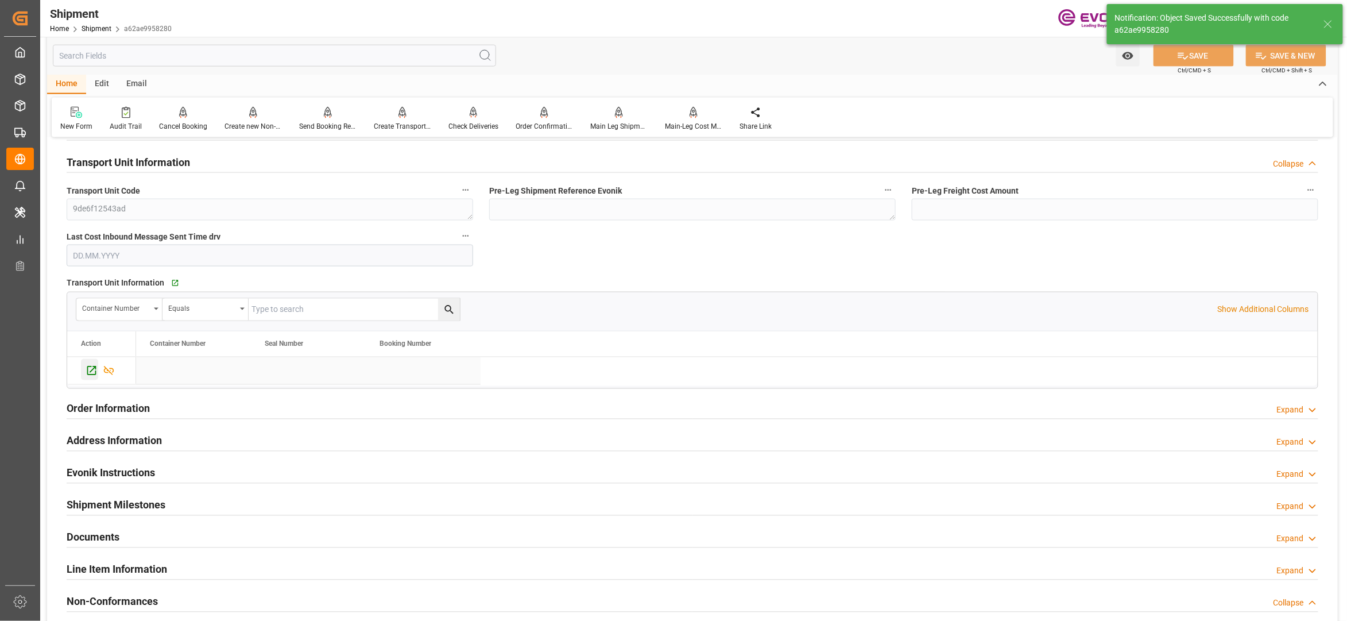
click at [90, 370] on icon "Press SPACE to select this row." at bounding box center [92, 371] width 12 height 12
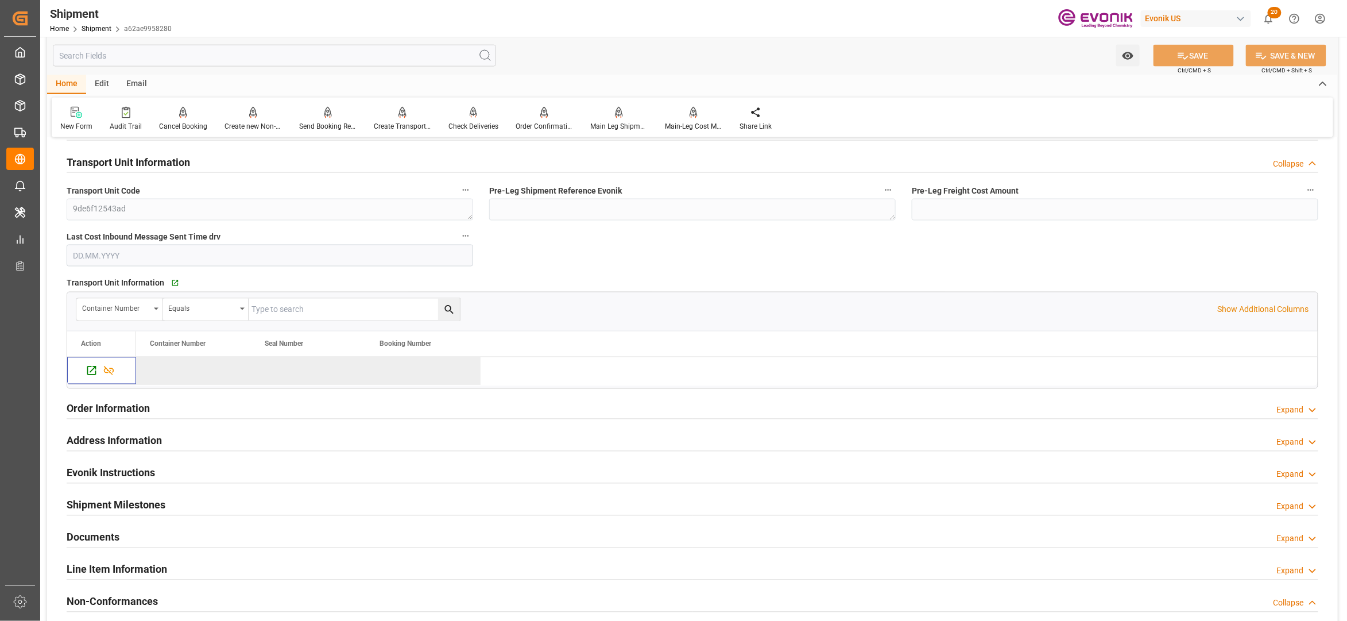
scroll to position [510, 0]
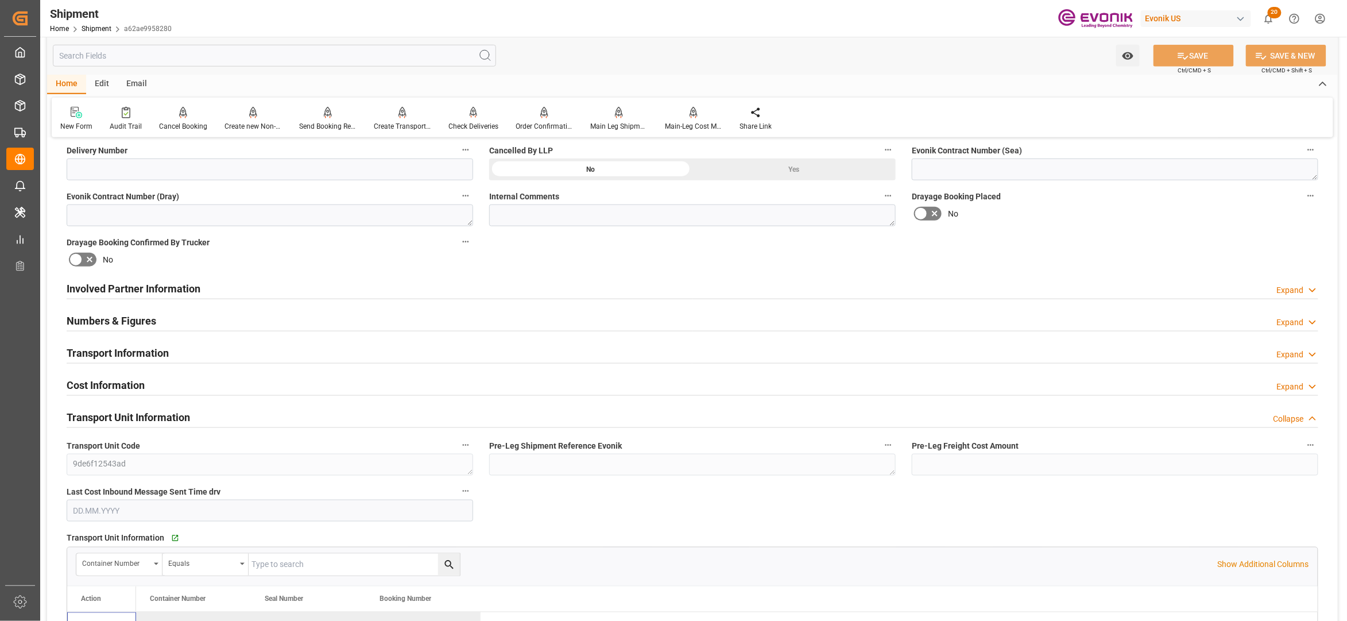
click at [435, 289] on div "Involved Partner Information Expand" at bounding box center [693, 288] width 1252 height 22
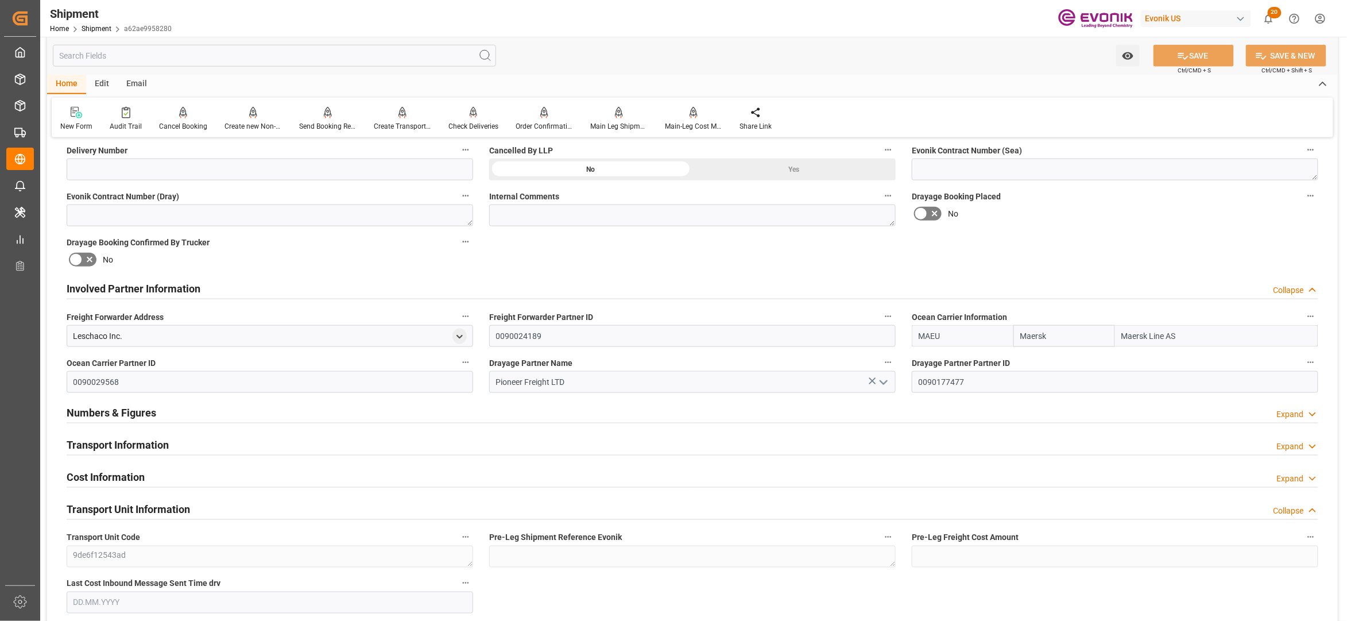
click at [378, 444] on div "Transport Information Expand" at bounding box center [693, 444] width 1252 height 22
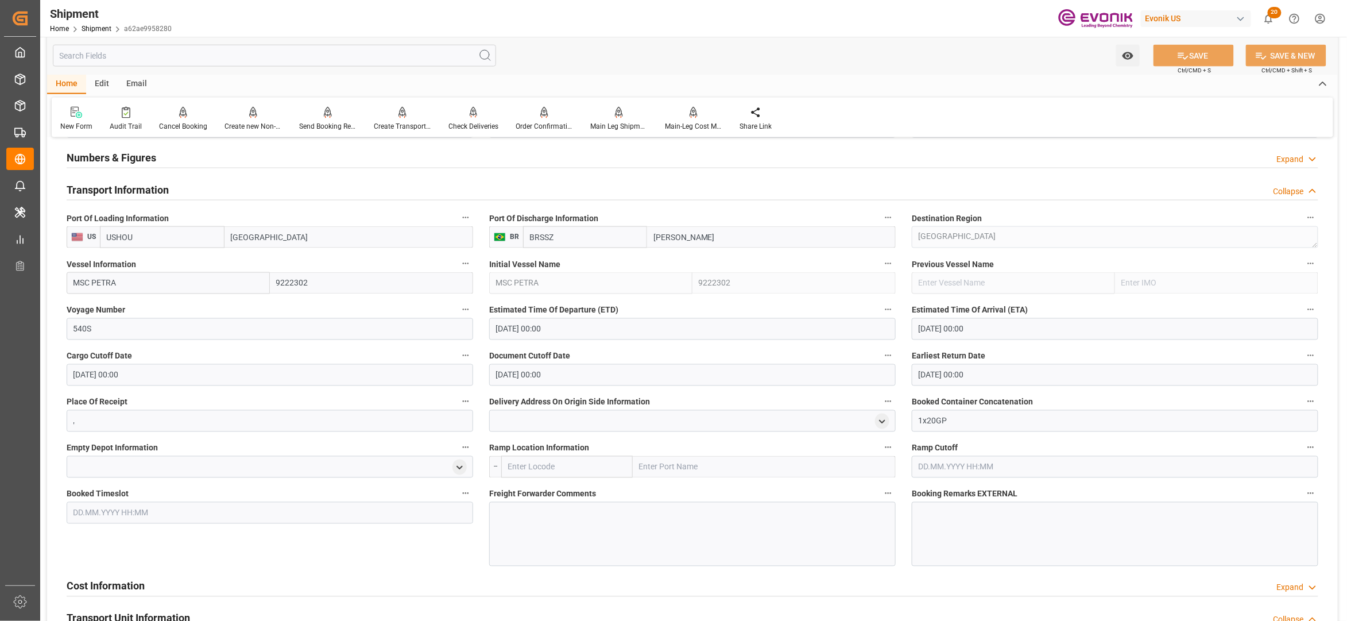
scroll to position [1020, 0]
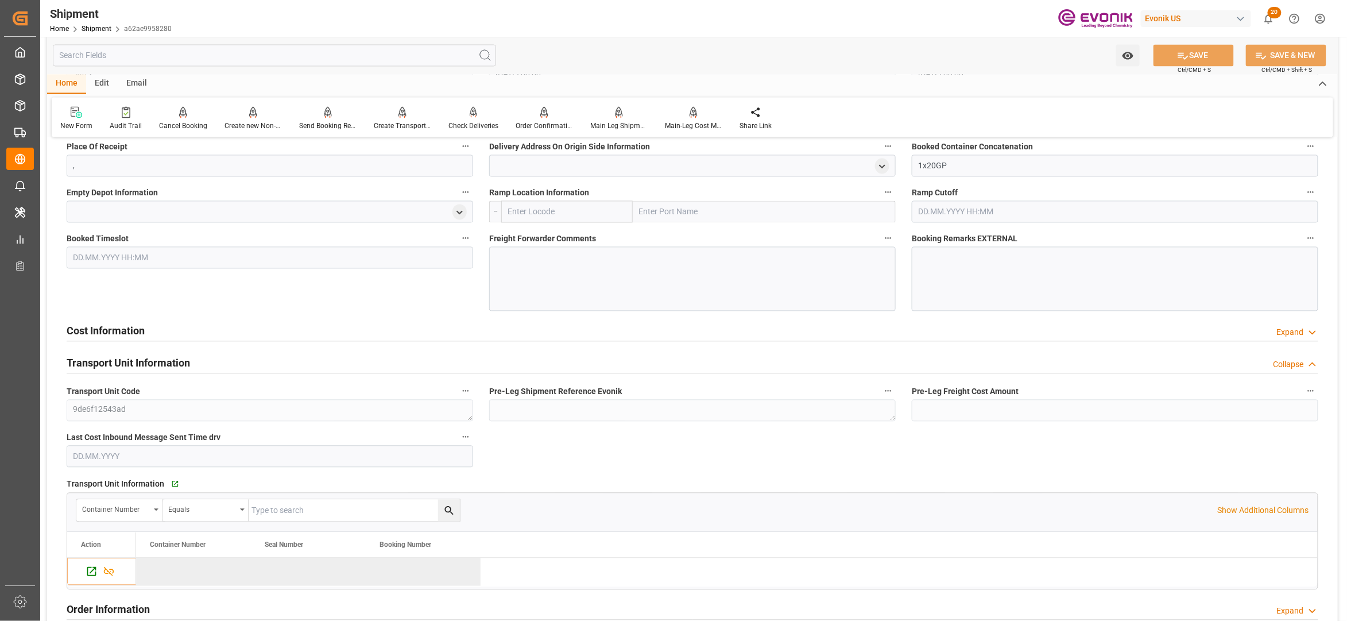
click at [386, 333] on div "Cost Information Expand" at bounding box center [693, 330] width 1252 height 22
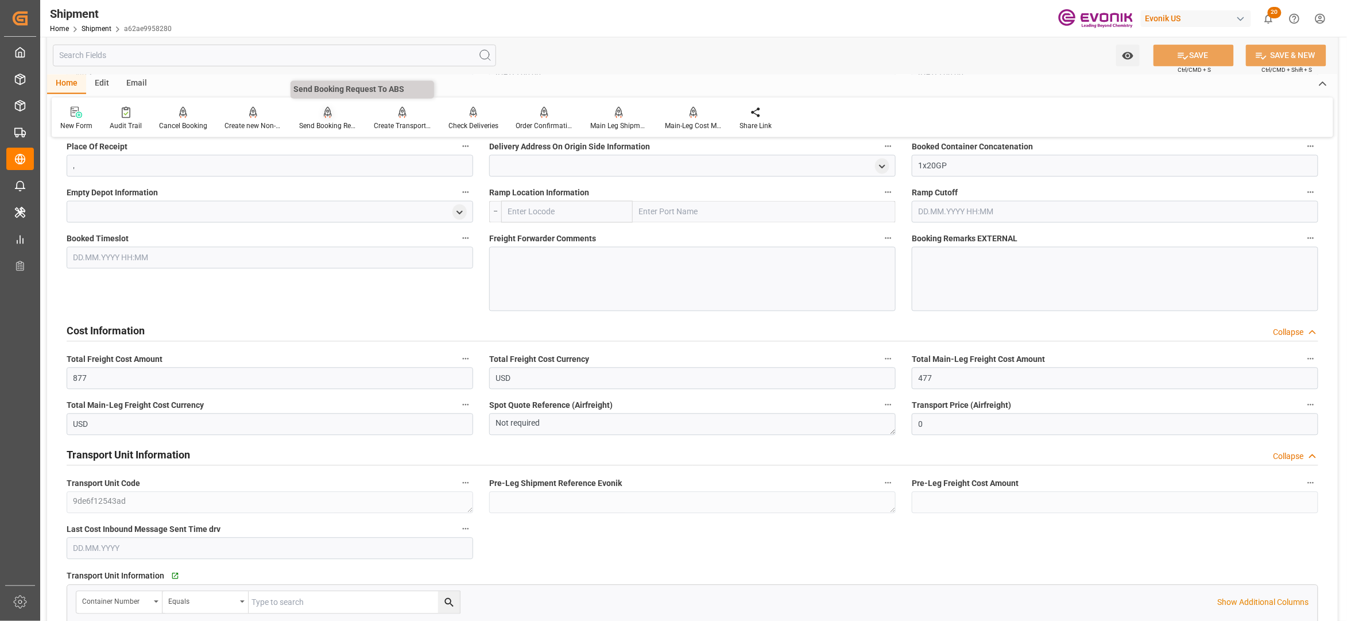
click at [325, 122] on div "Send Booking Request To ABS" at bounding box center [327, 126] width 57 height 10
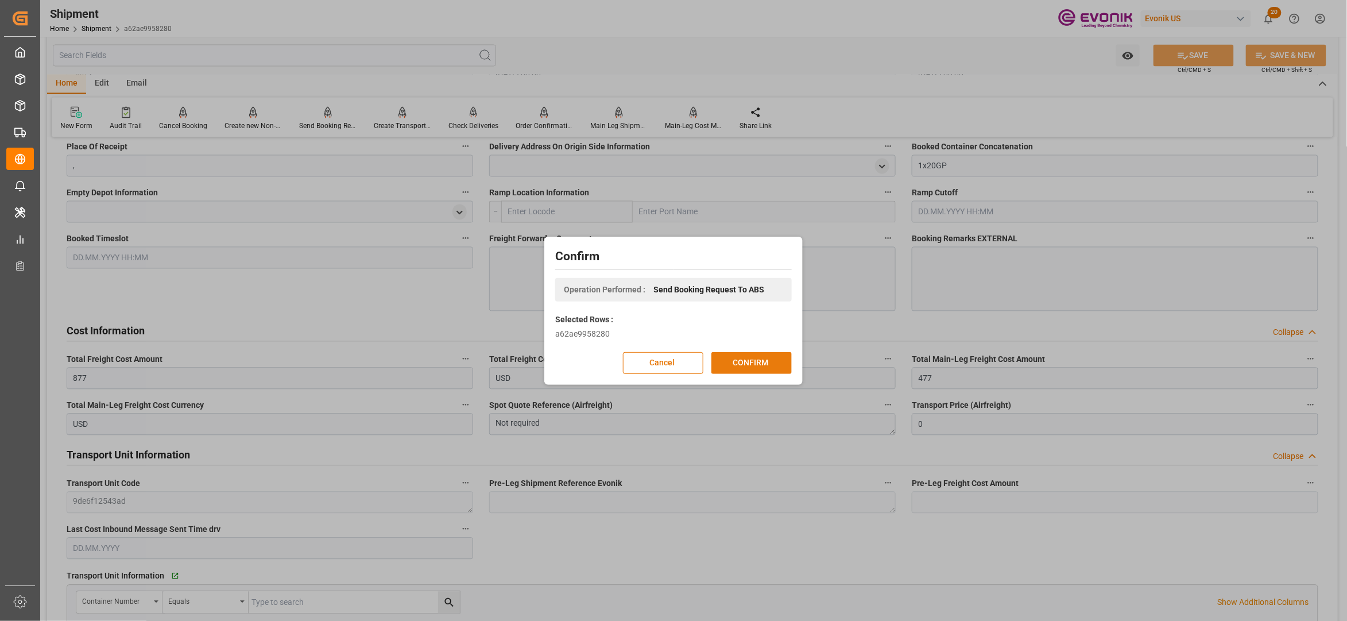
click at [756, 363] on button "CONFIRM" at bounding box center [751, 363] width 80 height 22
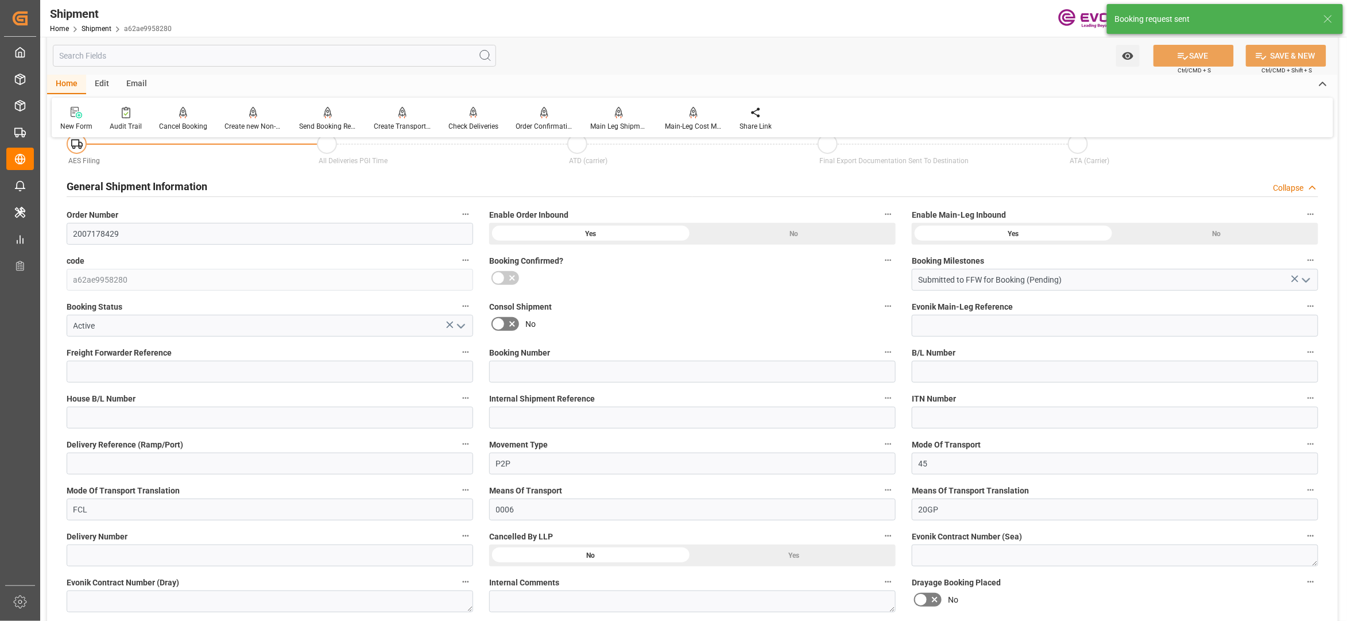
scroll to position [947, 0]
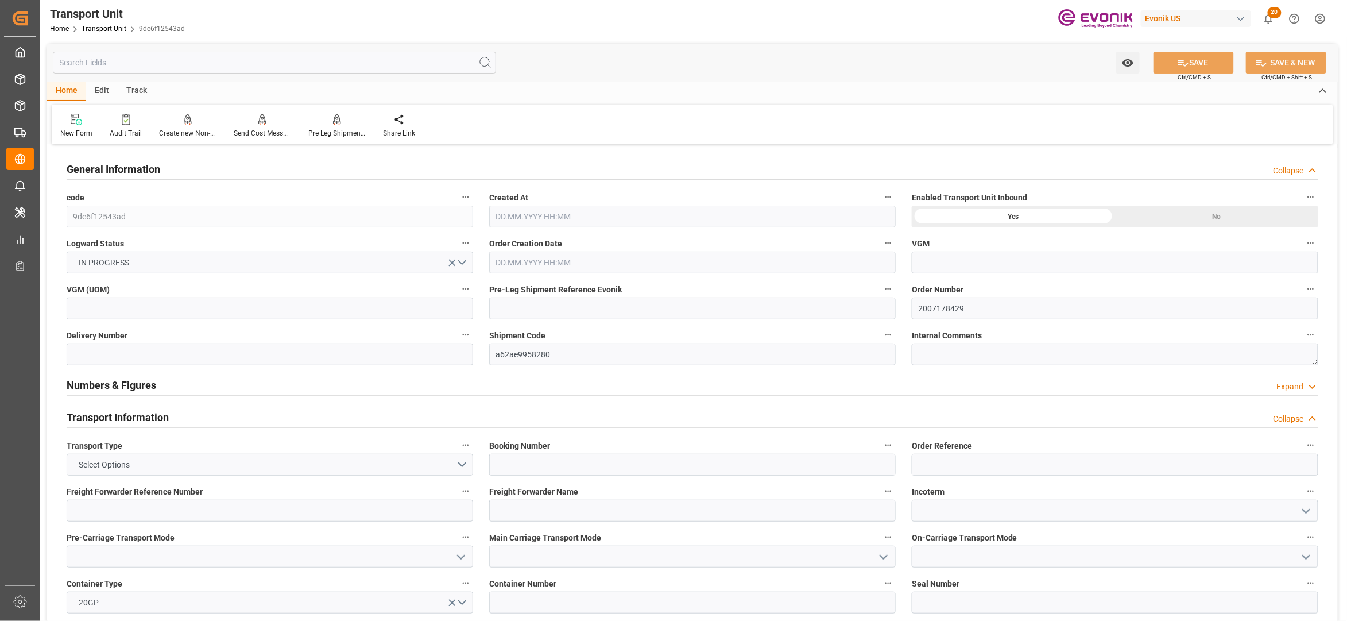
type input "Maersk"
type input "Maersk Line AS"
type input "USHOU"
type input "BRSSZ"
type input "16200"
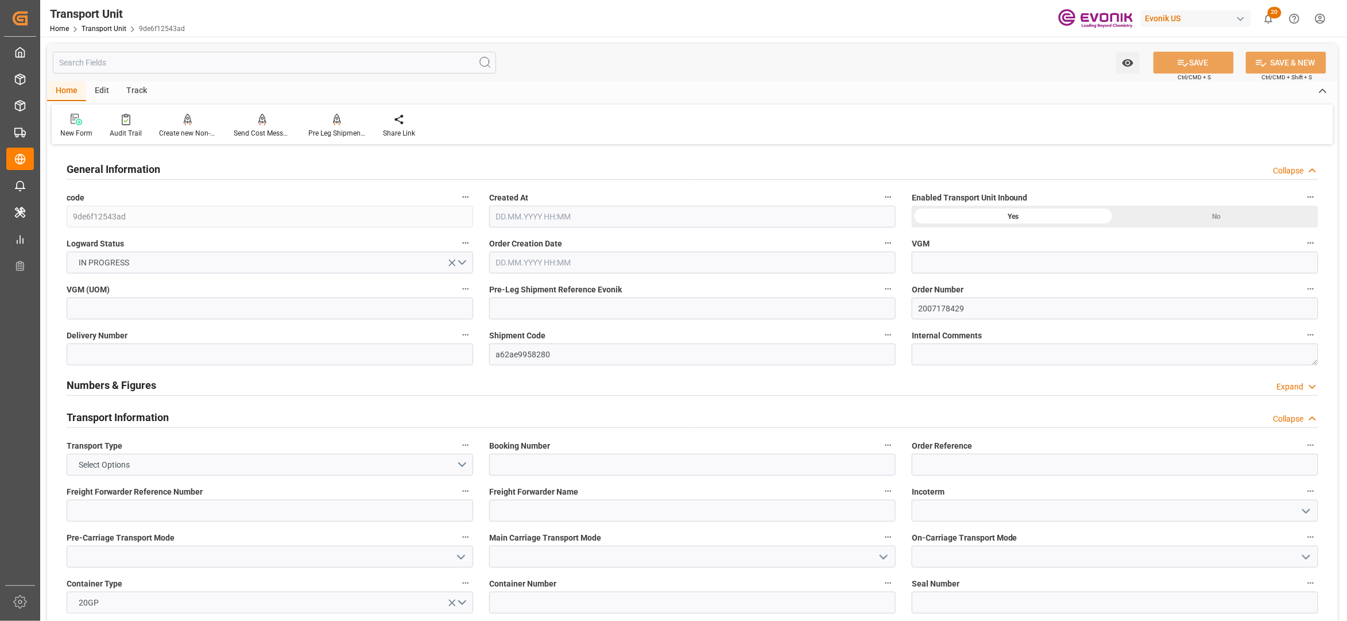
type input "[DATE] 06:25"
type input "[DATE]"
type input "[DATE] 00:00"
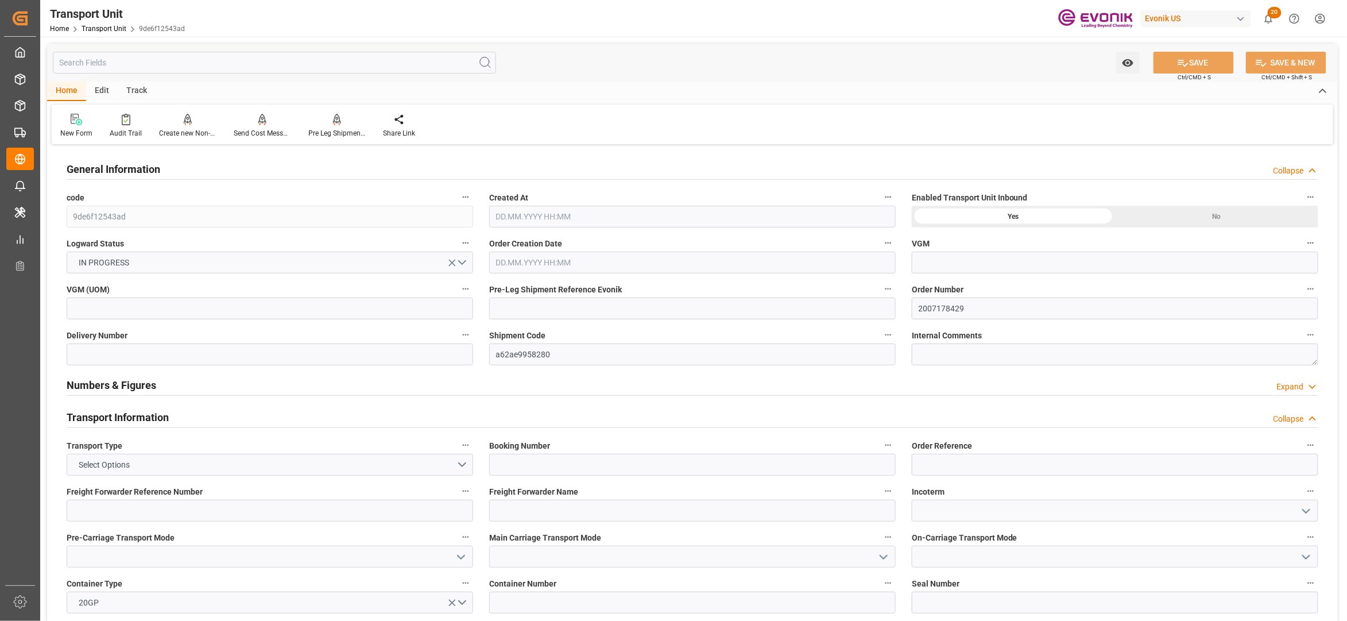
type input "[DATE] 00:00"
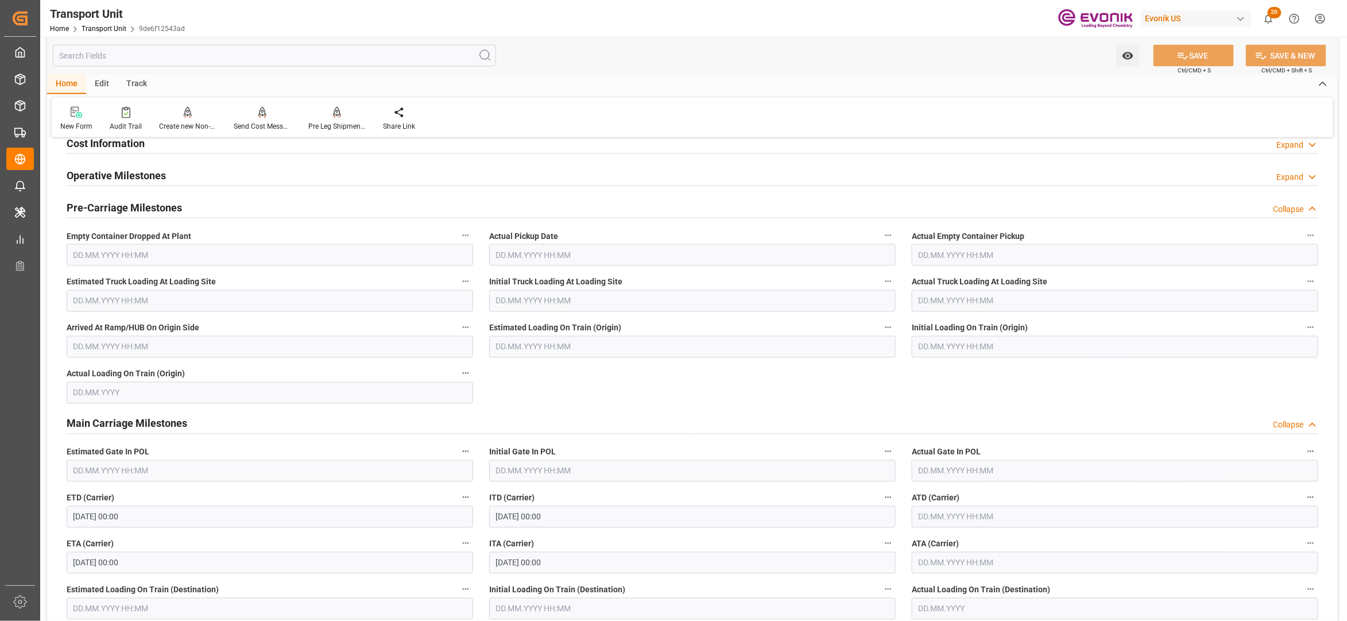
scroll to position [510, 0]
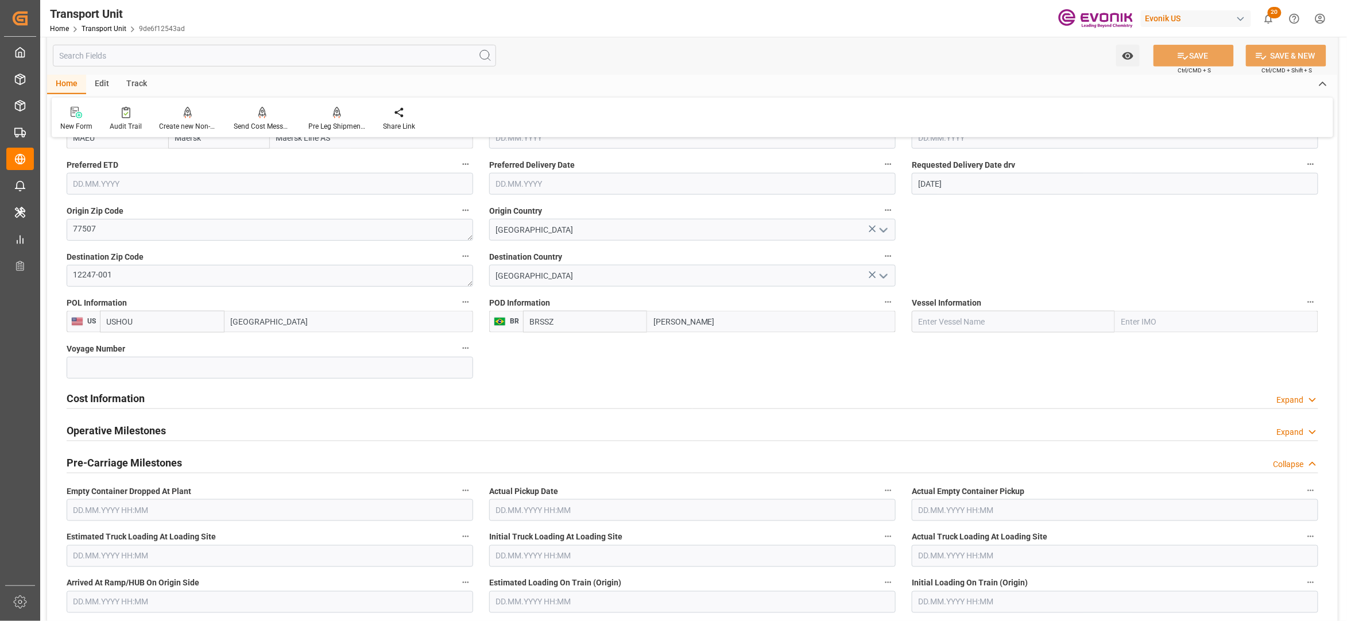
click at [224, 400] on div "Cost Information Expand" at bounding box center [693, 397] width 1252 height 22
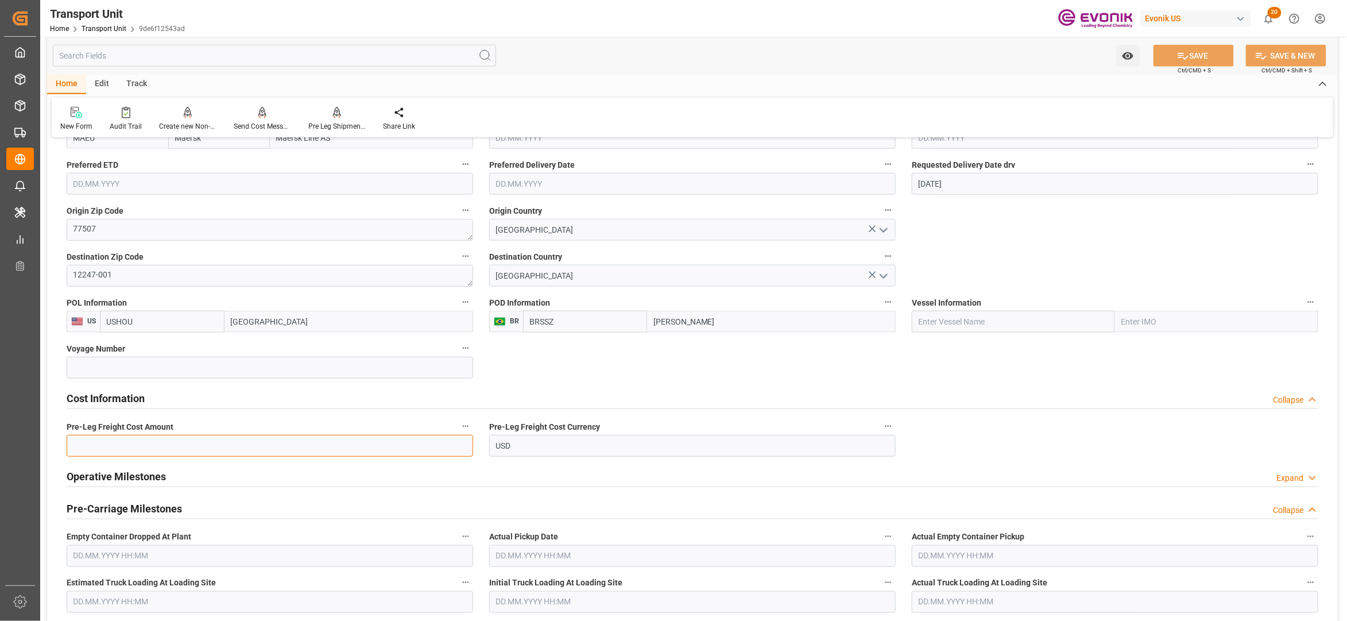
click at [164, 442] on input "text" at bounding box center [270, 446] width 407 height 22
type input "400"
click at [1195, 51] on button "SAVE" at bounding box center [1194, 56] width 80 height 22
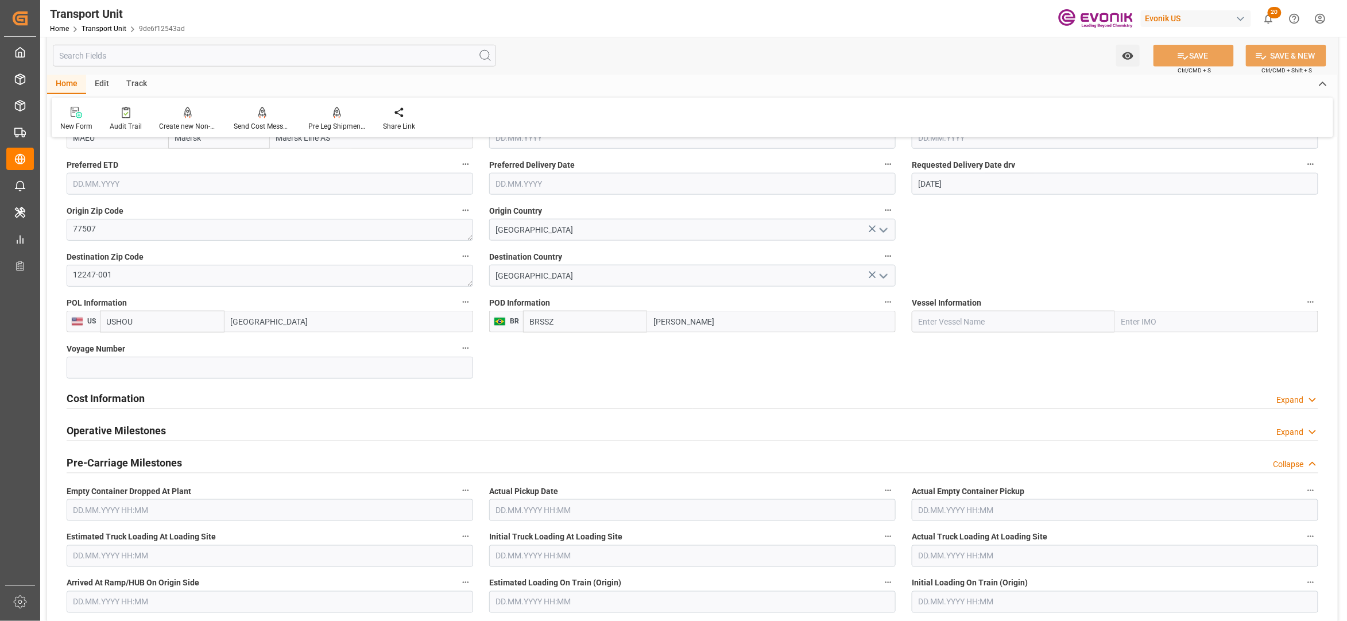
click at [531, 401] on div "Cost Information Expand" at bounding box center [693, 397] width 1252 height 22
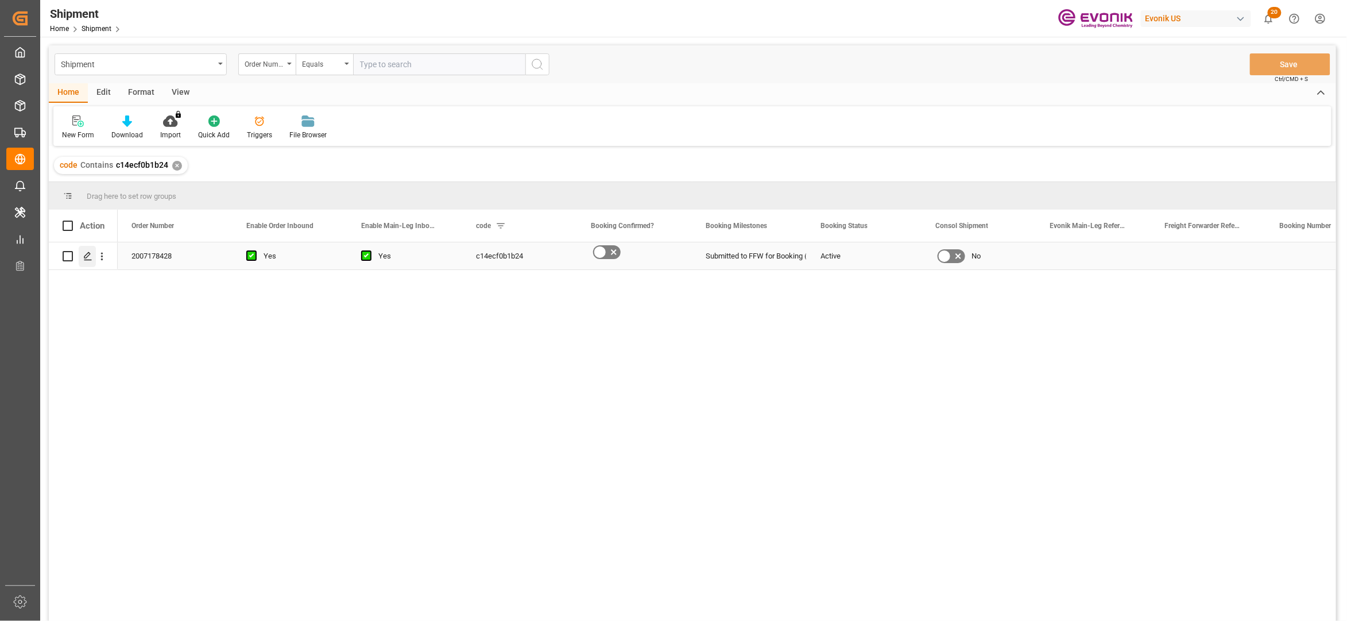
click at [88, 255] on icon "Press SPACE to select this row." at bounding box center [87, 256] width 9 height 9
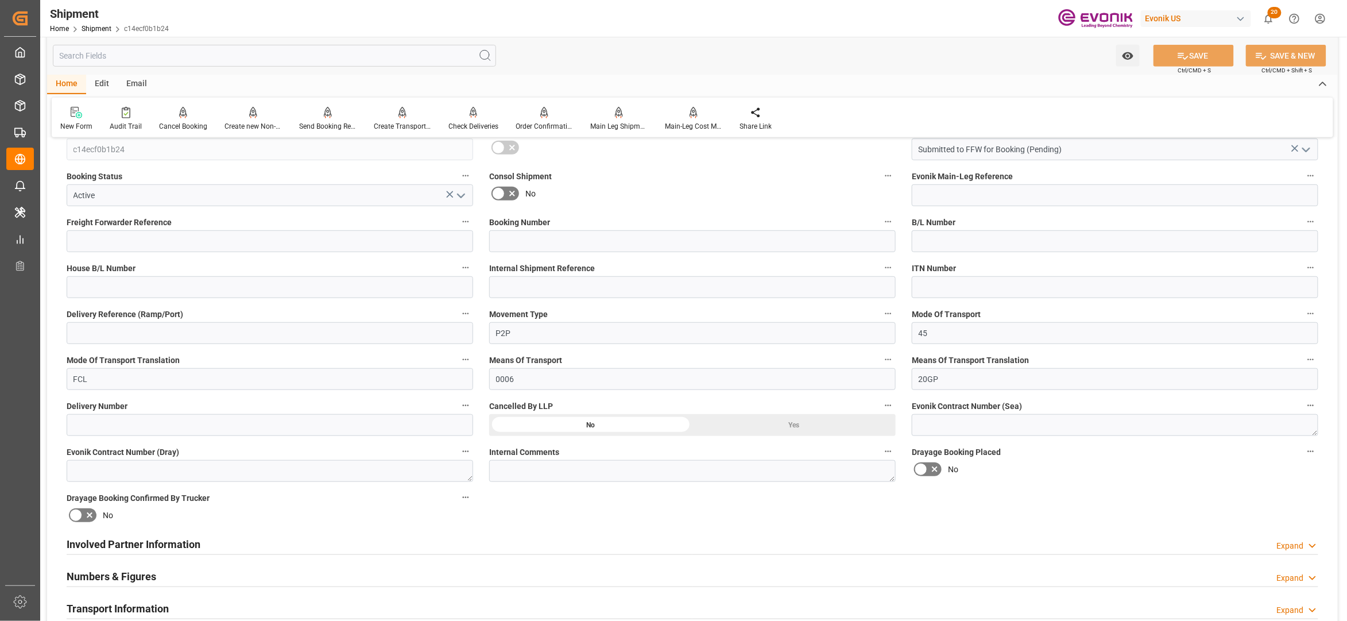
scroll to position [510, 0]
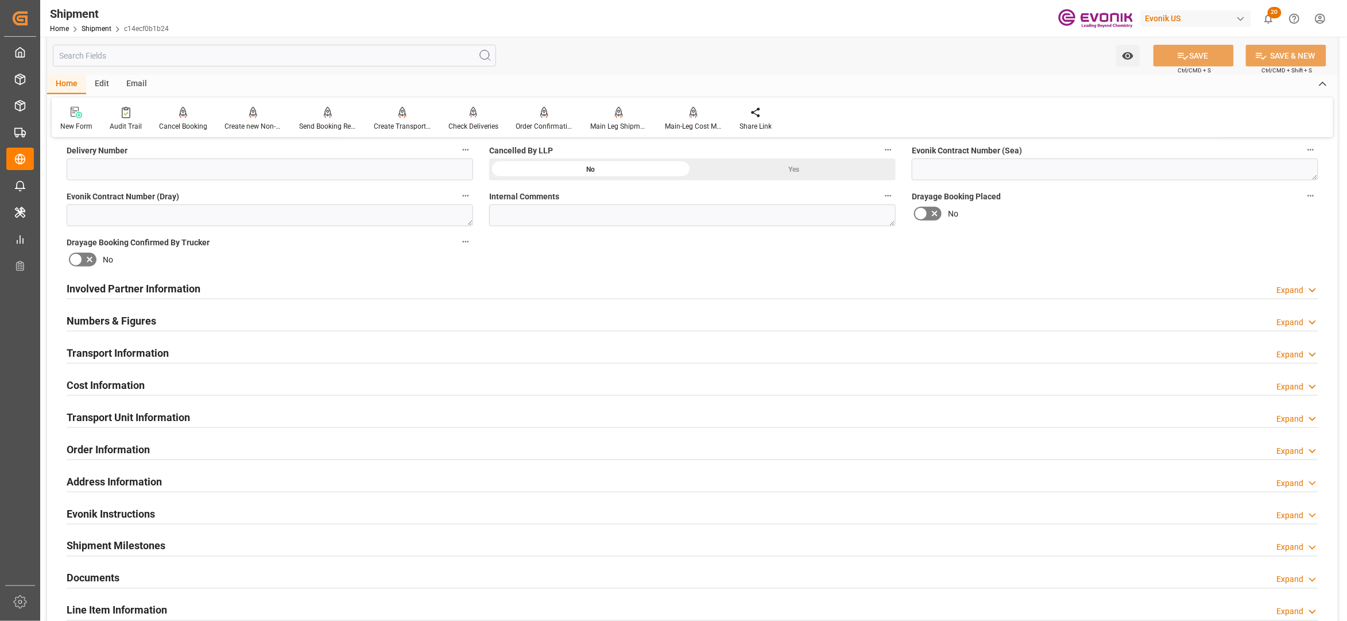
click at [747, 290] on div "Involved Partner Information Expand" at bounding box center [693, 288] width 1252 height 22
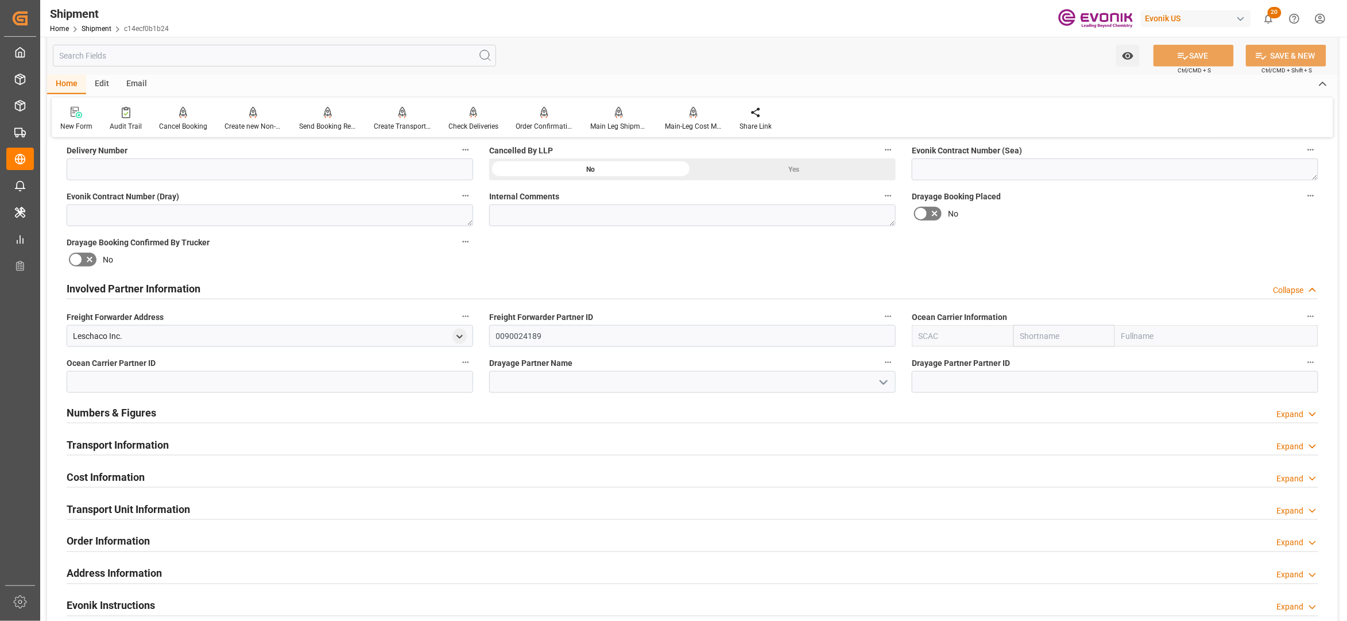
click at [1045, 334] on input "text" at bounding box center [1065, 336] width 102 height 22
type input "maersk"
click at [1034, 361] on b "Maersk" at bounding box center [1034, 361] width 27 height 9
type input "MAEU"
type input "Maersk"
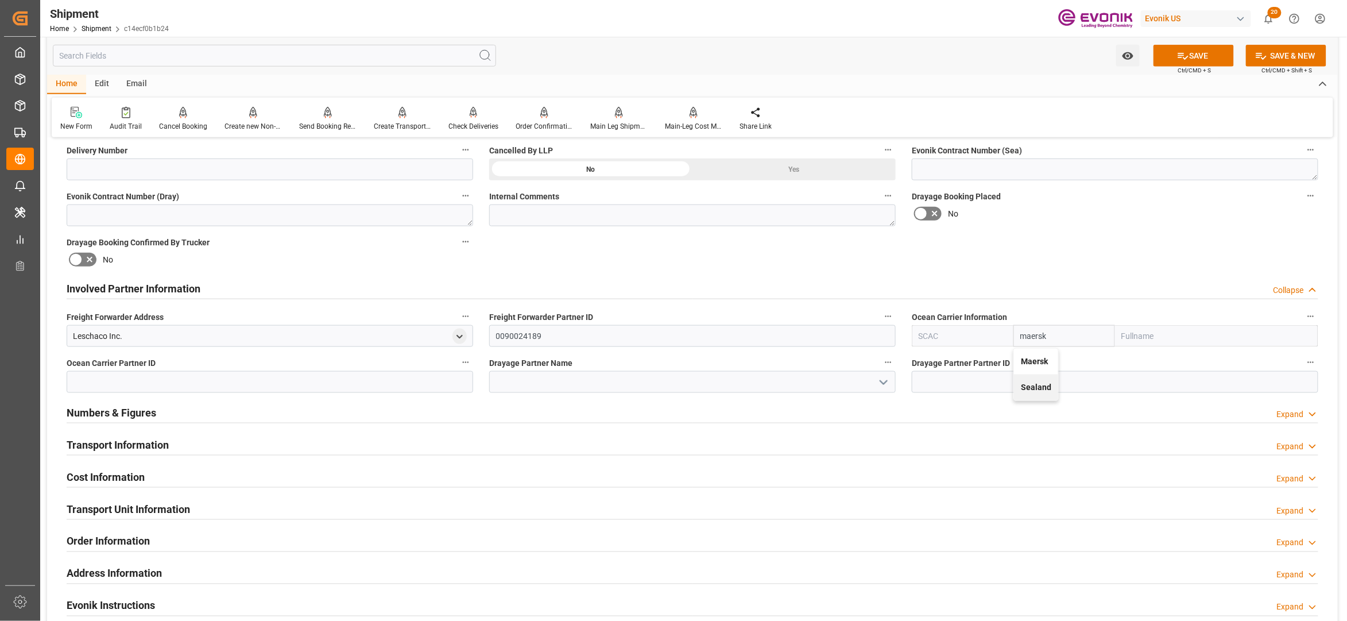
type input "Maersk Line AS"
type input "Maersk"
click at [1121, 231] on div "Booking Confirmation Milestone Bar Collapse Submitted to FFW for Booking (Pendi…" at bounding box center [692, 276] width 1291 height 1279
click at [1197, 45] on button "SAVE" at bounding box center [1194, 56] width 80 height 22
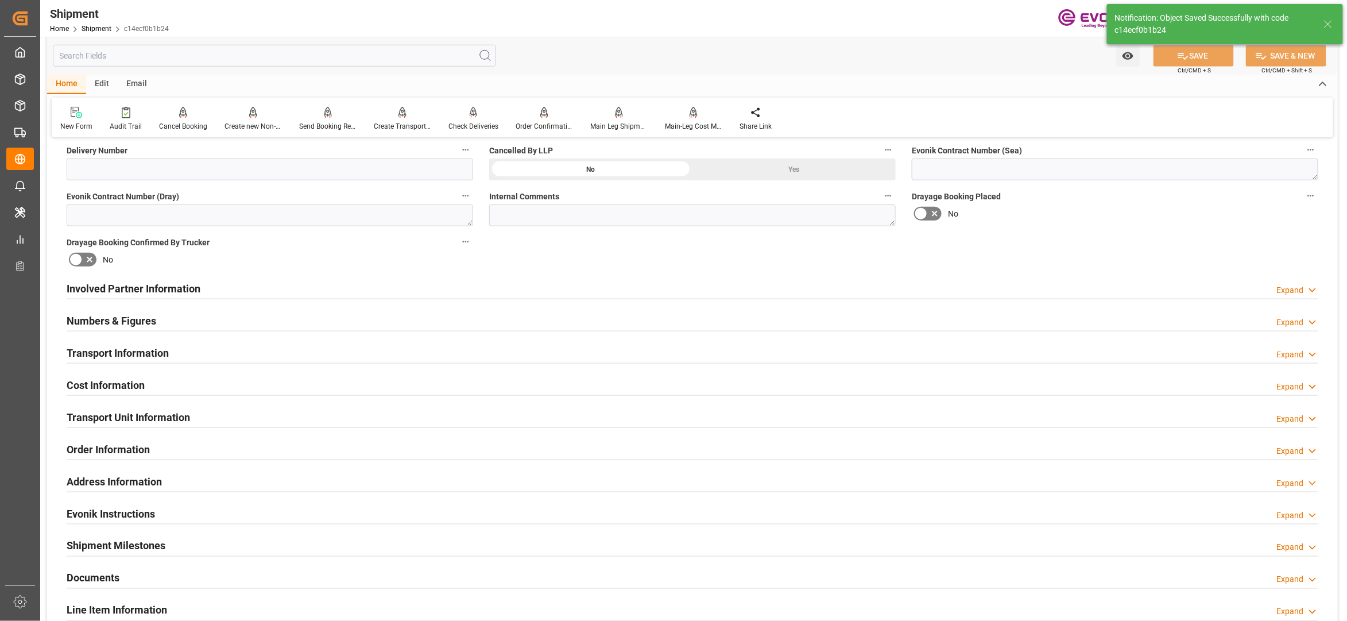
type input "0090029568"
click at [697, 288] on div "Involved Partner Information Expand" at bounding box center [693, 288] width 1252 height 22
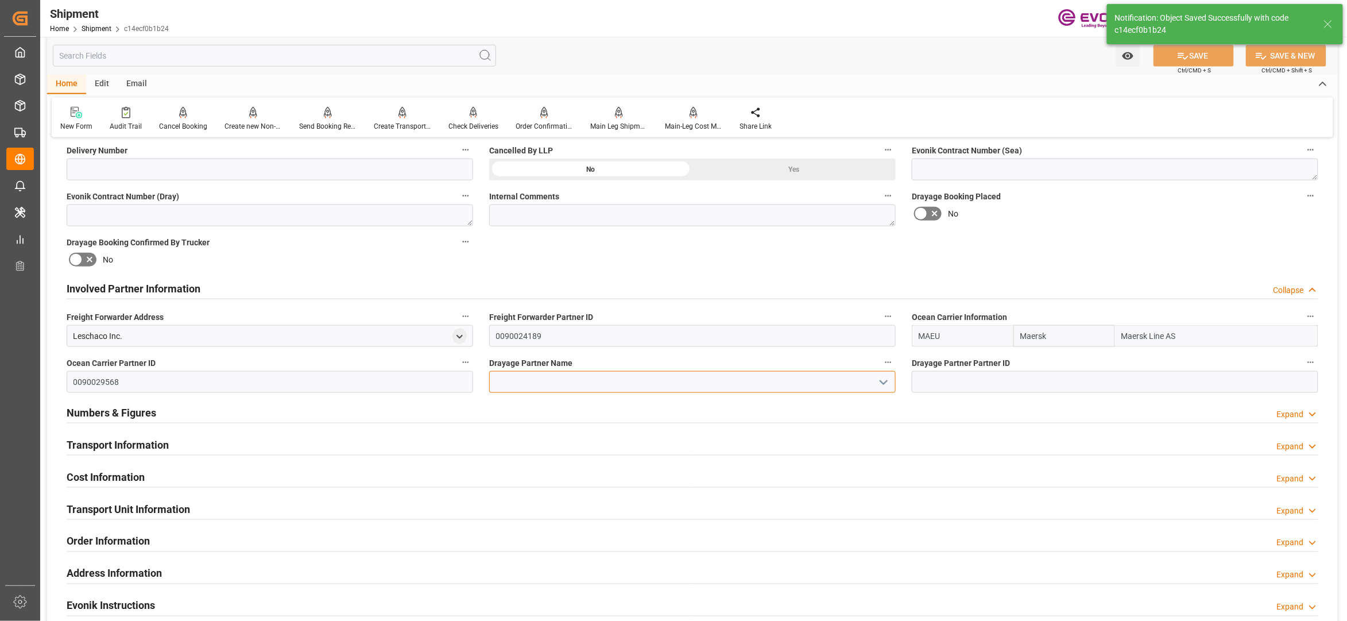
click at [551, 381] on input at bounding box center [692, 382] width 407 height 22
click at [560, 405] on div "Pioneer Freight LTD" at bounding box center [692, 407] width 405 height 26
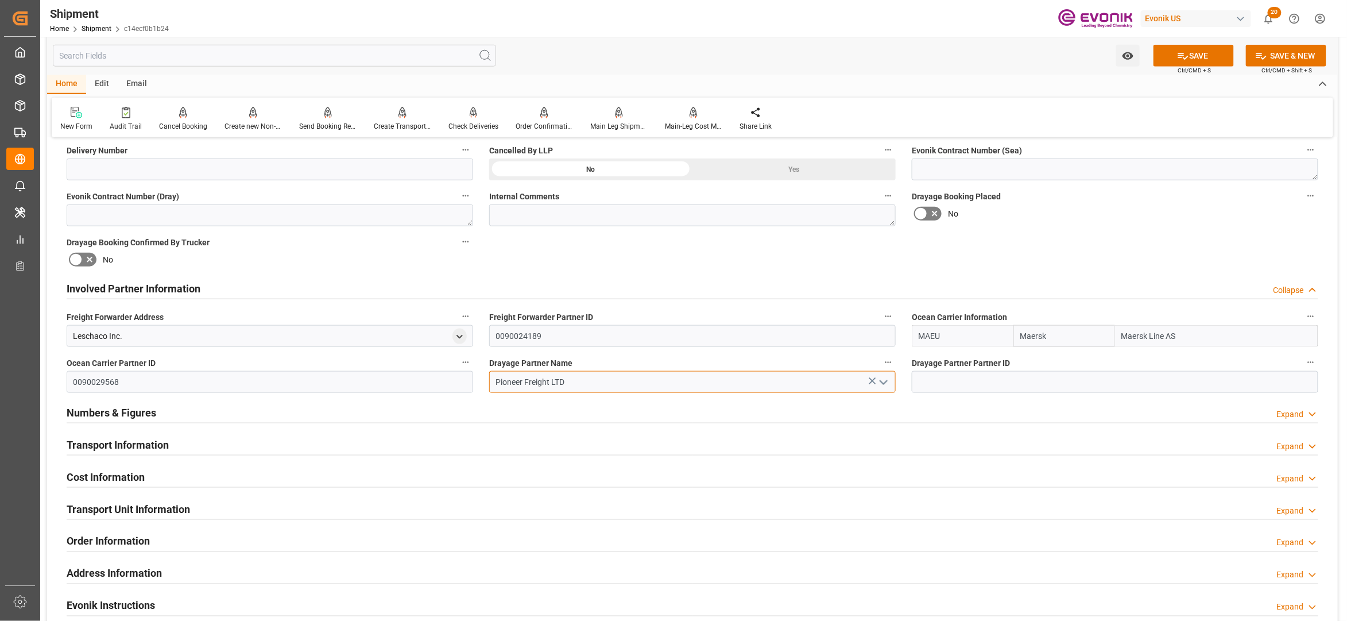
type input "Pioneer Freight LTD"
click at [1119, 254] on div "Booking Confirmation Milestone Bar Collapse Submitted to FFW for Booking (Pendi…" at bounding box center [692, 276] width 1291 height 1279
click at [1212, 45] on button "SAVE" at bounding box center [1194, 56] width 80 height 22
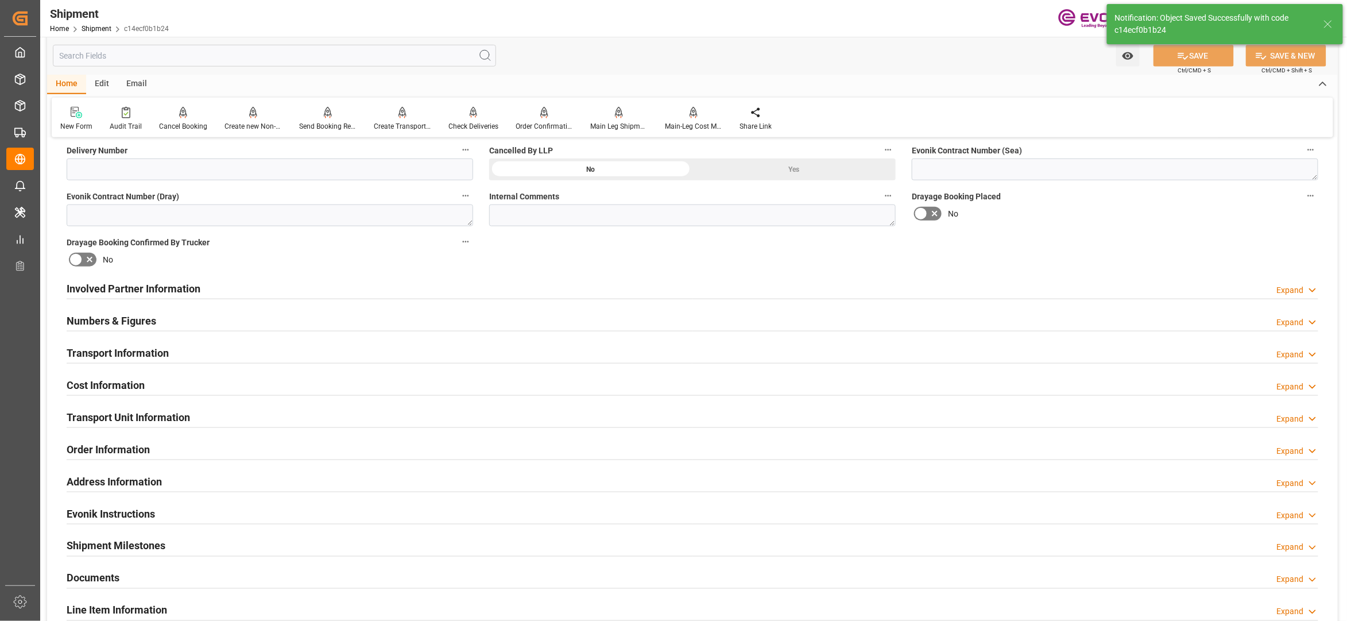
click at [565, 287] on div "Involved Partner Information Expand" at bounding box center [693, 288] width 1252 height 22
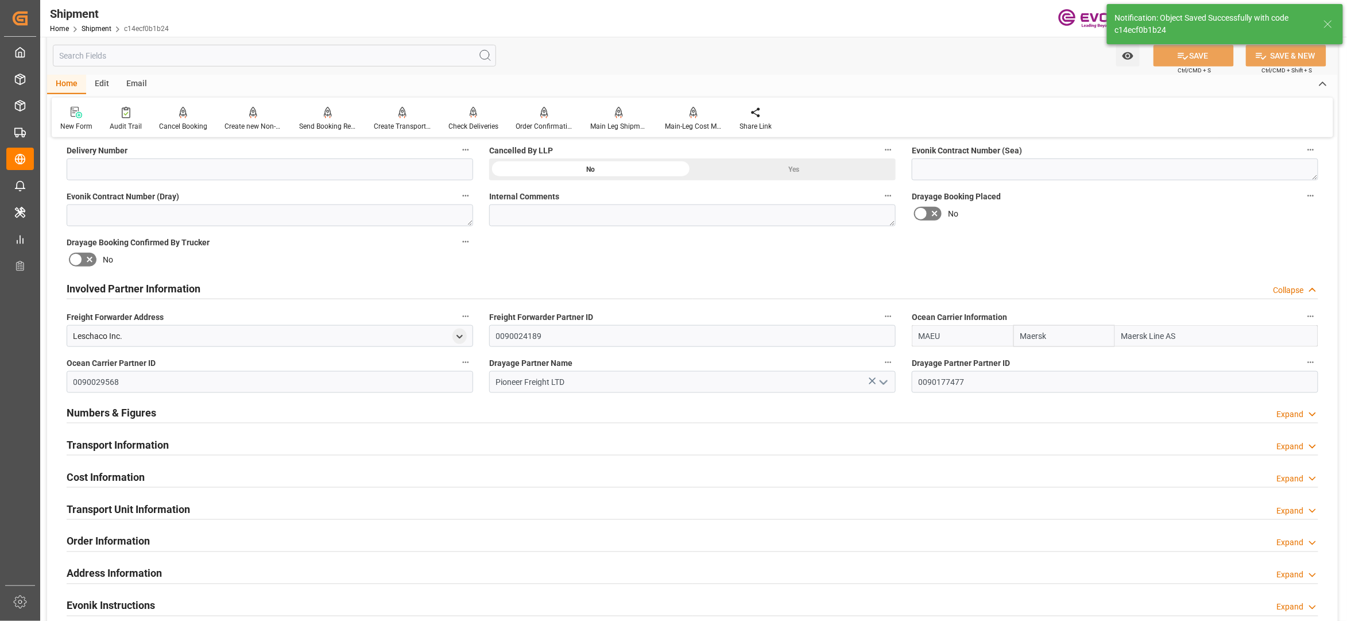
click at [538, 442] on div "Transport Information Expand" at bounding box center [693, 444] width 1252 height 22
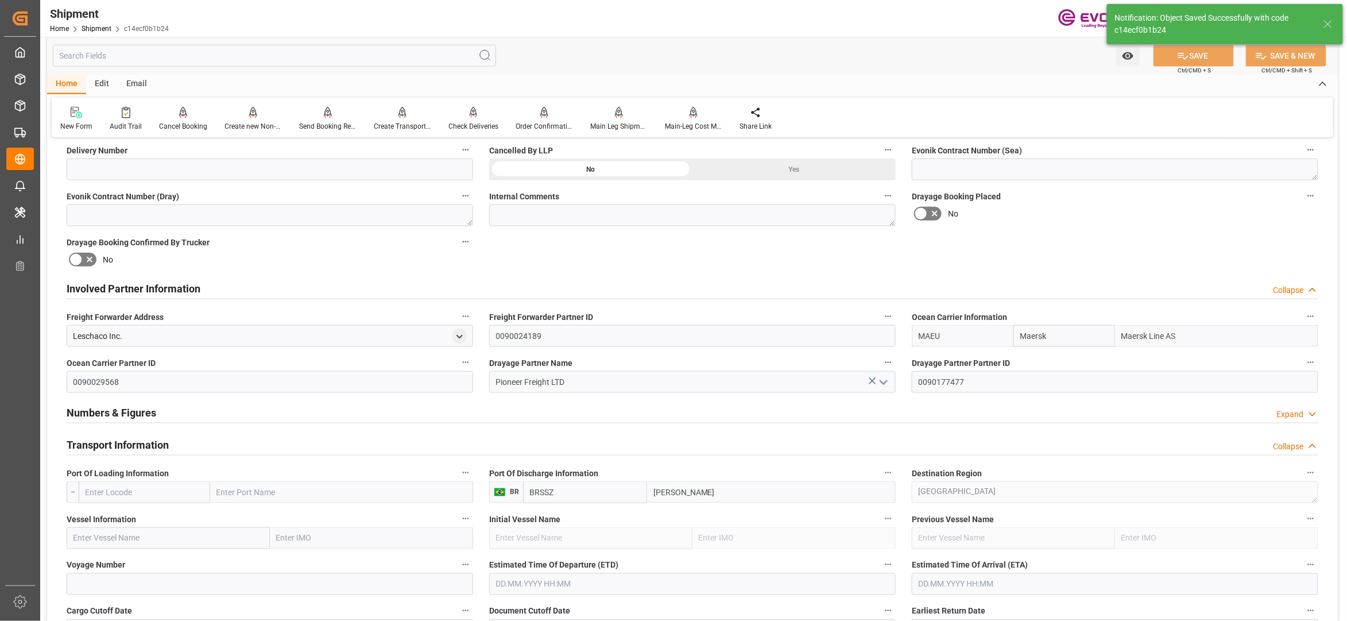
scroll to position [765, 0]
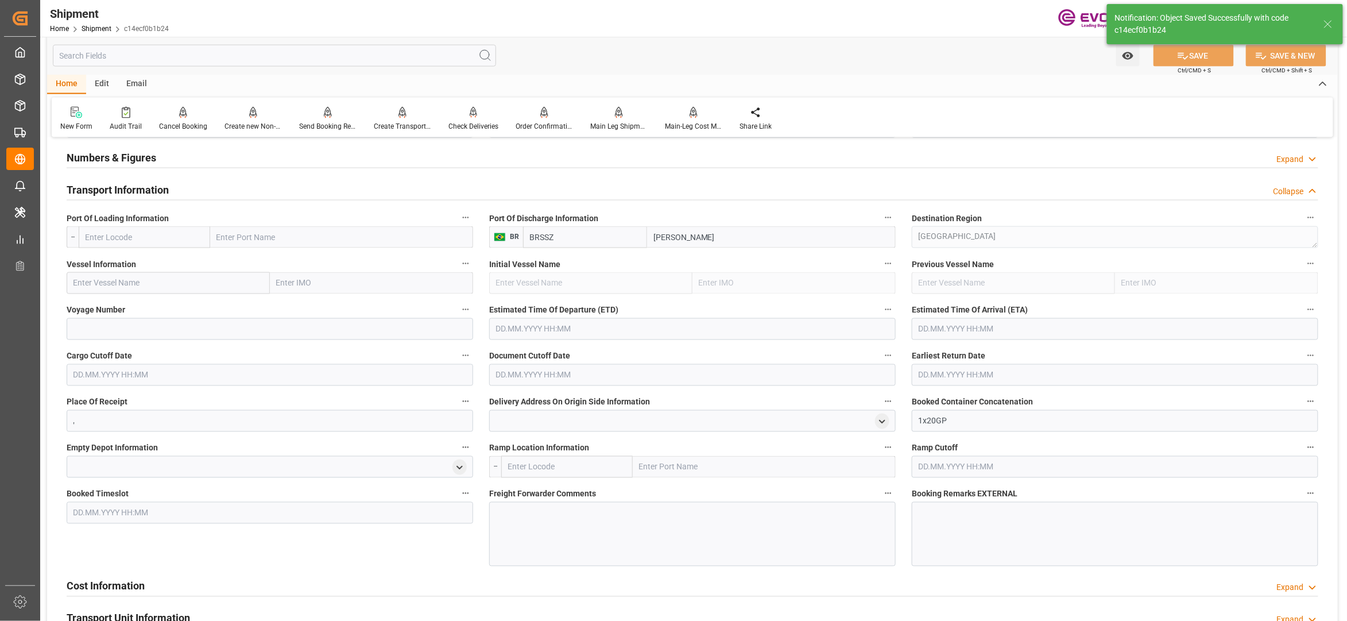
click at [172, 242] on input "text" at bounding box center [144, 237] width 131 height 22
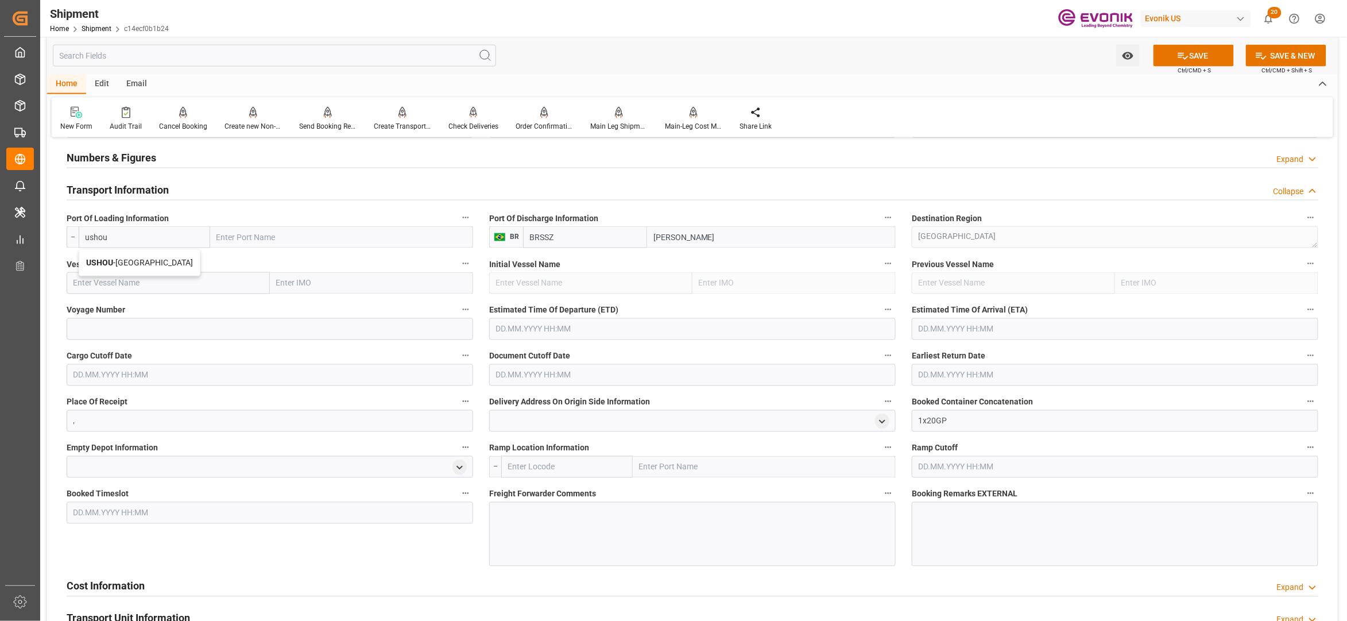
click at [139, 260] on span "USHOU - [GEOGRAPHIC_DATA]" at bounding box center [139, 262] width 107 height 9
type input "USHOU"
type input "[GEOGRAPHIC_DATA]"
type input "USHOU"
click at [187, 283] on input "text" at bounding box center [168, 283] width 203 height 22
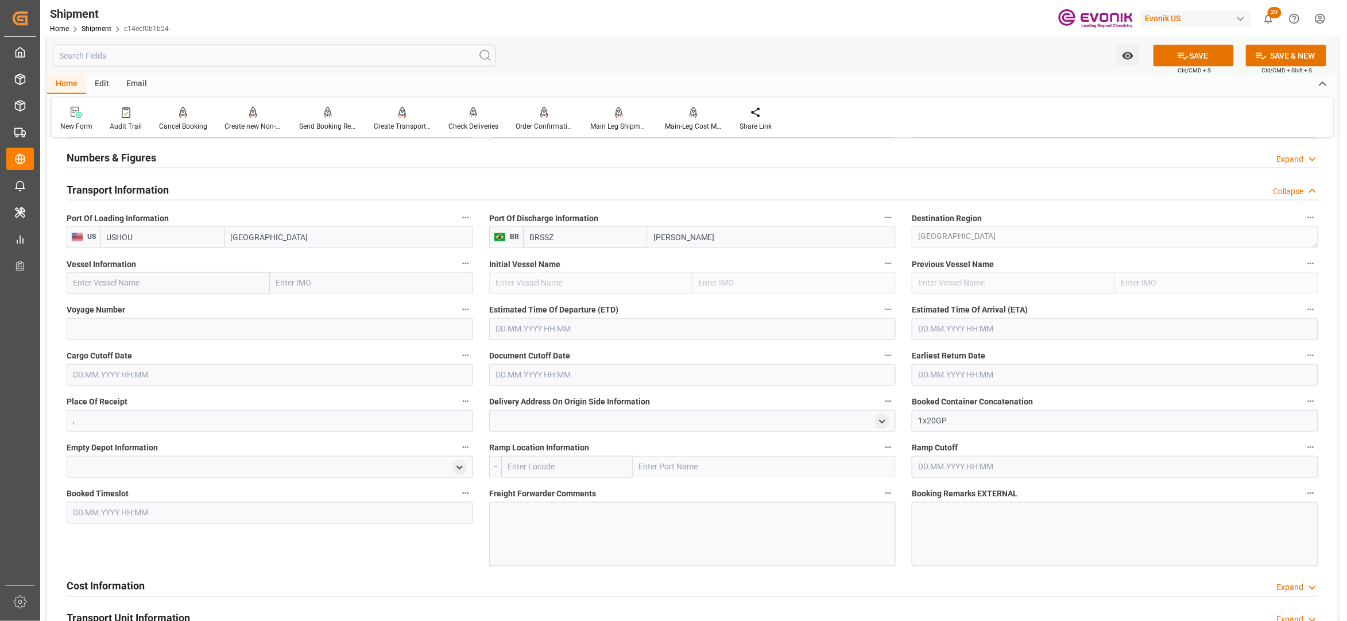
paste input "MSC PETRA / 540S"
click at [142, 288] on input "MSC PETRA / 540S" at bounding box center [168, 283] width 203 height 22
click at [141, 288] on input "MSC PETRA / 540S" at bounding box center [168, 283] width 203 height 22
click at [142, 305] on span "MSC PETRA - 9222302" at bounding box center [113, 308] width 79 height 9
type input "MSC PETRA"
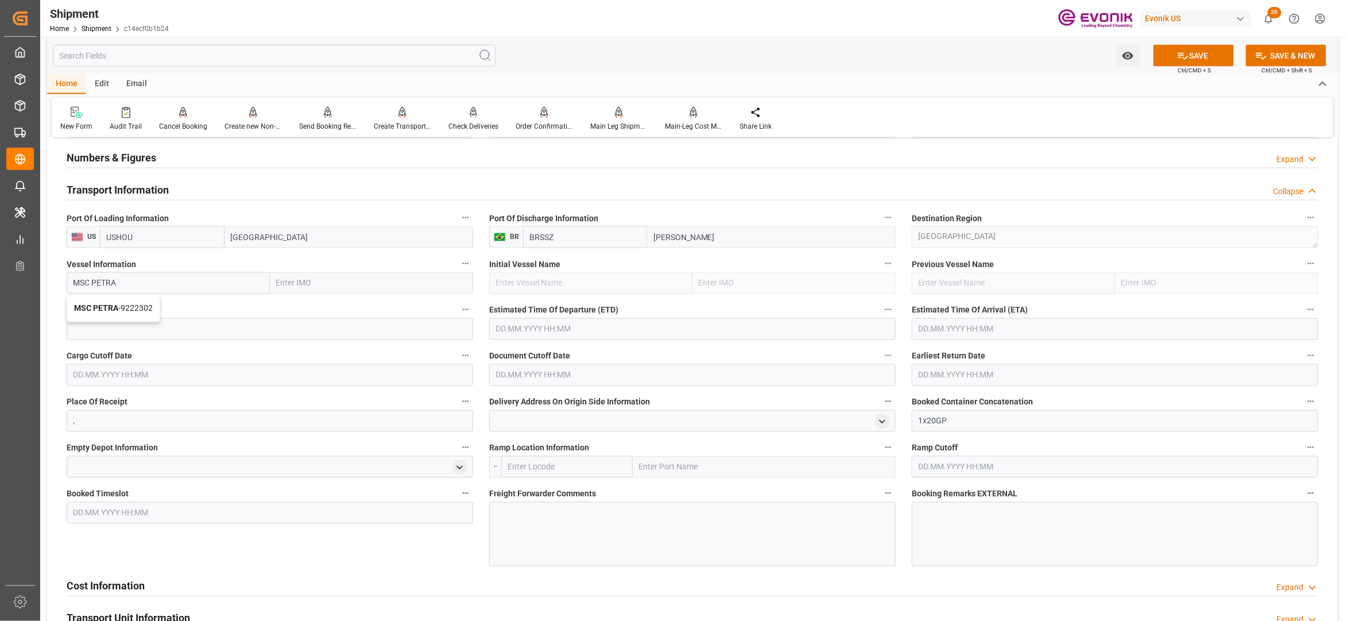
type input "9222302"
type input "MSC PETRA"
click at [157, 332] on input at bounding box center [270, 329] width 407 height 22
paste input "540S"
type input "540S"
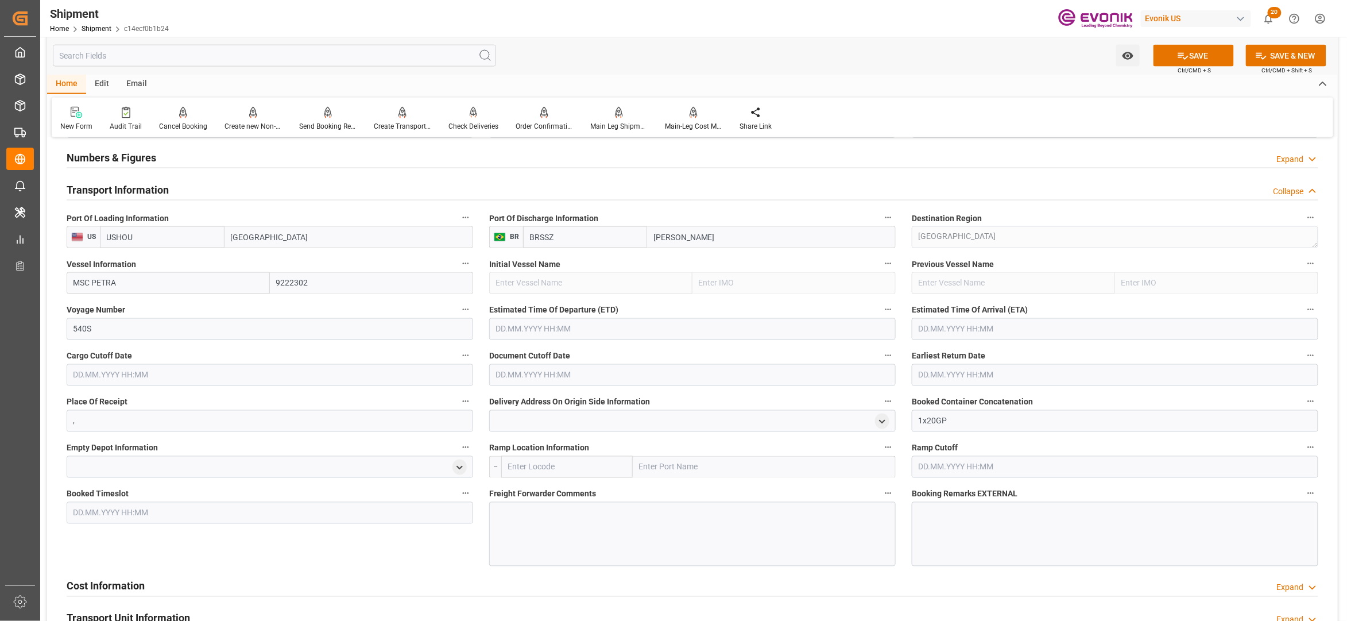
click at [565, 331] on input "text" at bounding box center [692, 329] width 407 height 22
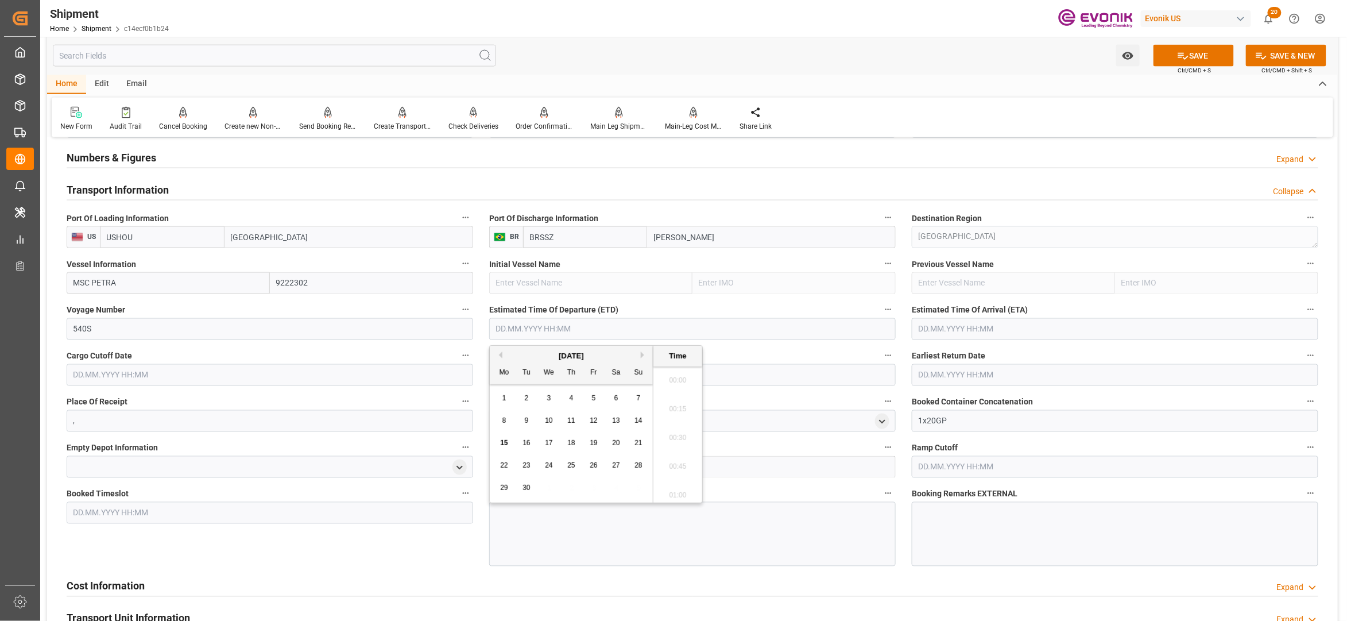
scroll to position [233, 0]
click at [645, 356] on button "Next Month" at bounding box center [644, 354] width 7 height 7
click at [640, 419] on span "12" at bounding box center [638, 420] width 7 height 8
type input "[DATE] 00:00"
click at [1002, 330] on input "text" at bounding box center [1115, 329] width 407 height 22
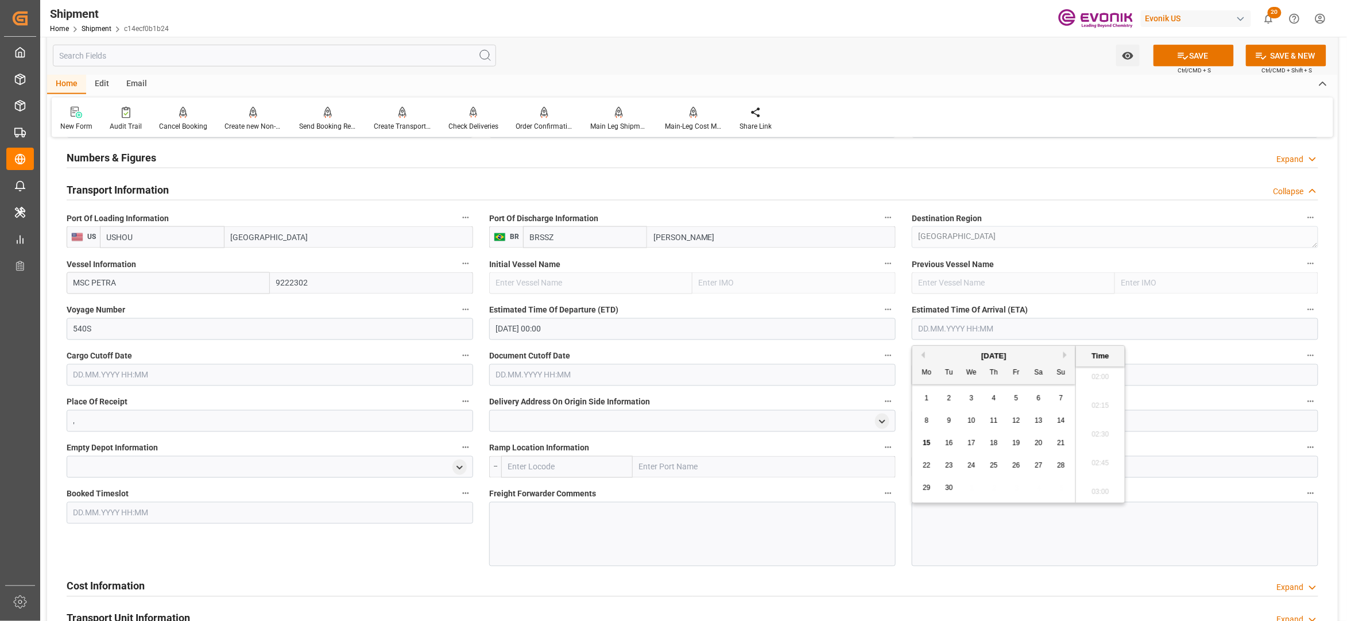
click at [1068, 354] on button "Next Month" at bounding box center [1066, 354] width 7 height 7
click at [922, 355] on button "Previous Month" at bounding box center [921, 354] width 7 height 7
click at [1057, 395] on div "2" at bounding box center [1061, 399] width 14 height 14
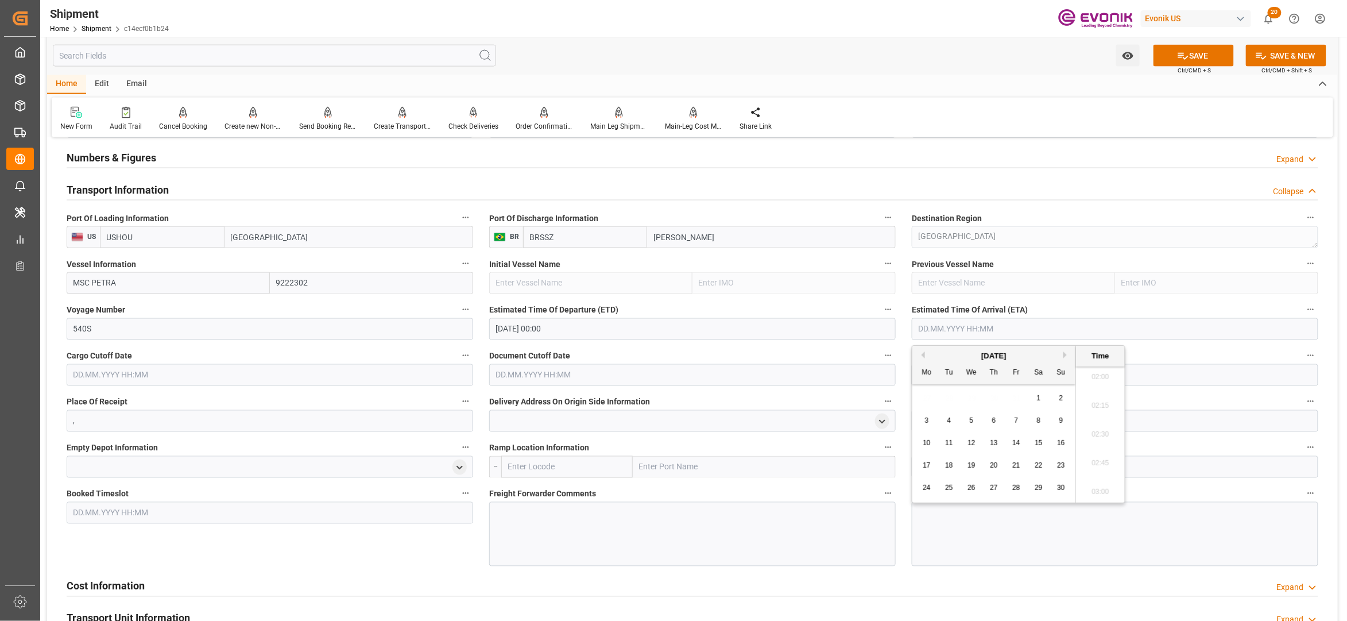
type input "[DATE] 00:00"
click at [416, 379] on input "text" at bounding box center [270, 375] width 407 height 22
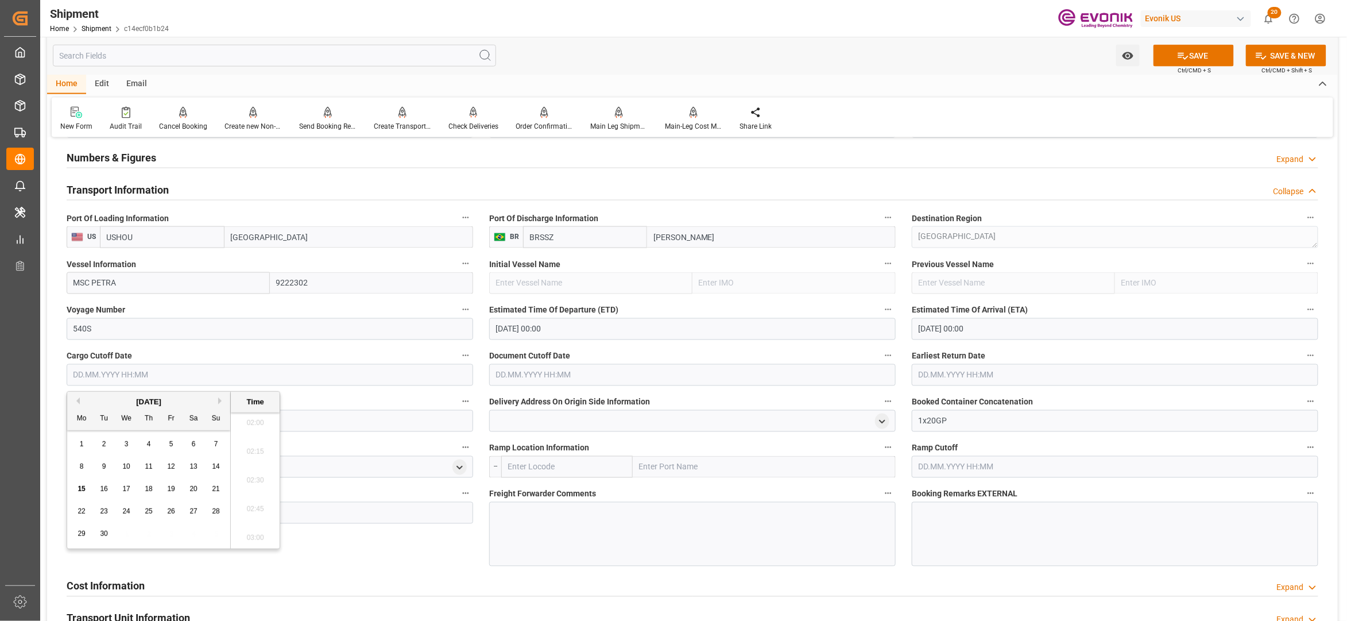
click at [222, 401] on button "Next Month" at bounding box center [221, 400] width 7 height 7
click at [148, 444] on span "2" at bounding box center [149, 444] width 4 height 8
type input "[DATE] 00:00"
click at [531, 378] on input "text" at bounding box center [692, 375] width 407 height 22
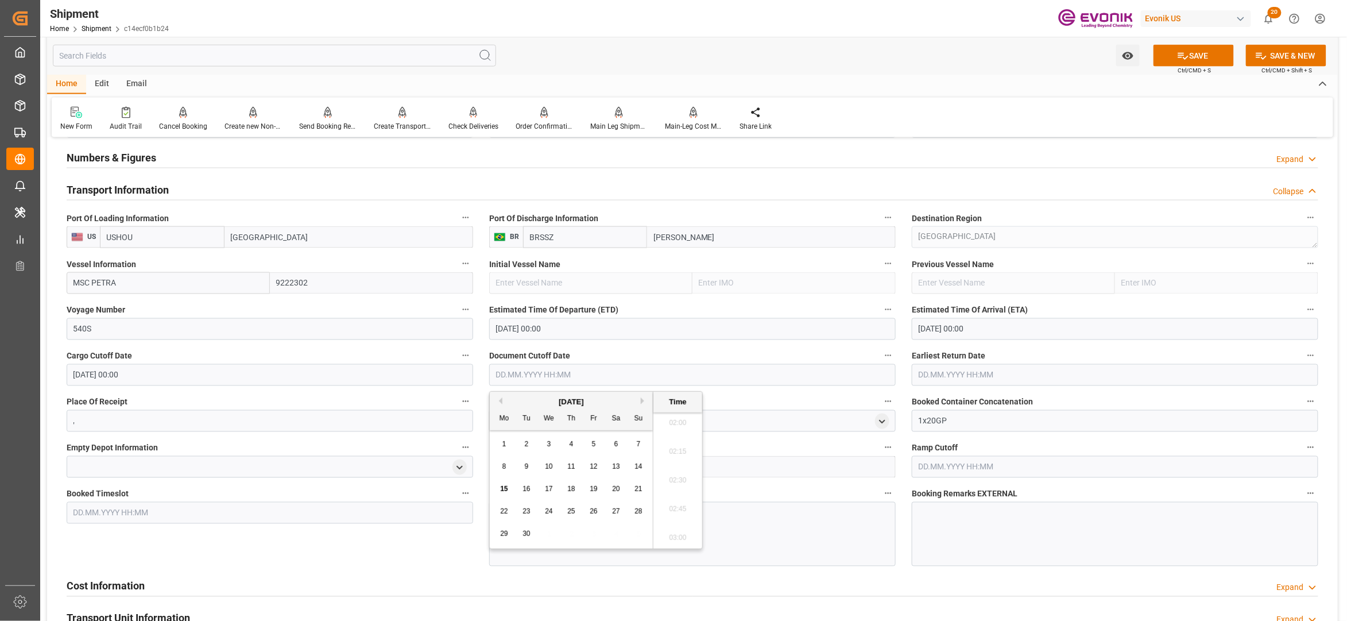
click at [644, 400] on button "Next Month" at bounding box center [644, 400] width 7 height 7
click at [574, 442] on div "2" at bounding box center [571, 445] width 14 height 14
type input "[DATE] 00:00"
click at [1012, 375] on input "text" at bounding box center [1115, 375] width 407 height 22
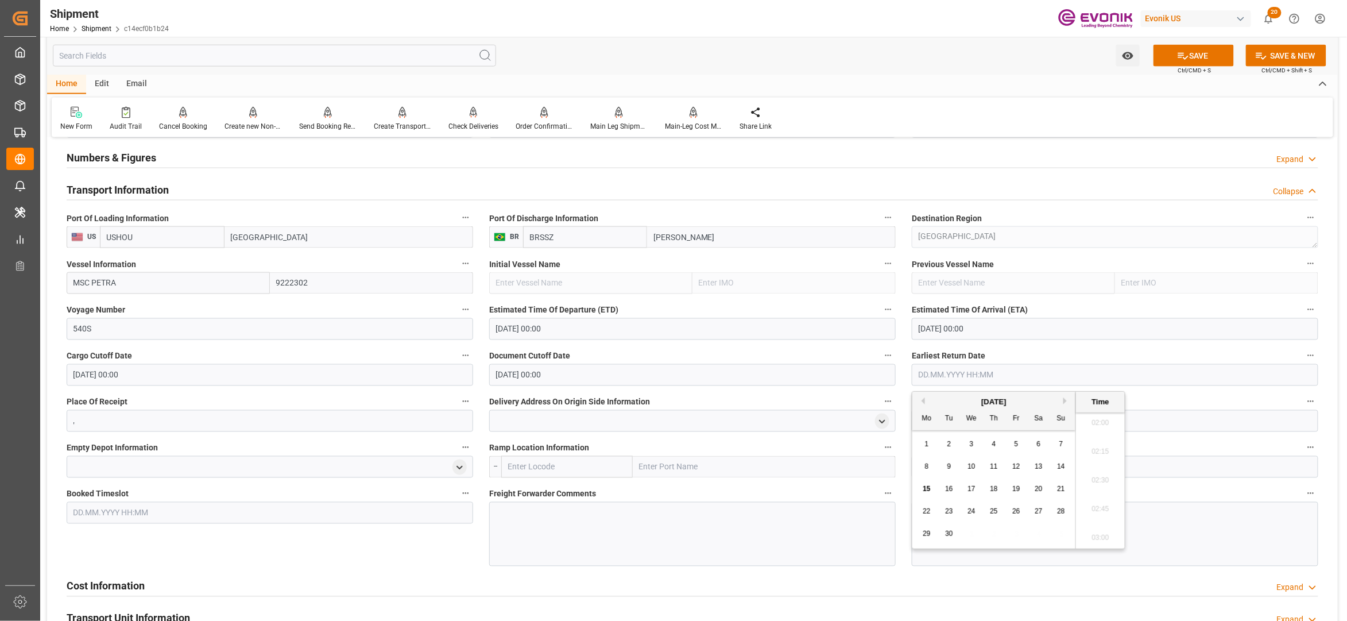
click at [1066, 403] on button "Next Month" at bounding box center [1066, 400] width 7 height 7
click at [990, 448] on div "2" at bounding box center [994, 445] width 14 height 14
type input "[DATE] 00:00"
click at [418, 558] on div "Booked Timeslot" at bounding box center [270, 526] width 423 height 88
click at [1200, 55] on button "SAVE" at bounding box center [1194, 56] width 80 height 22
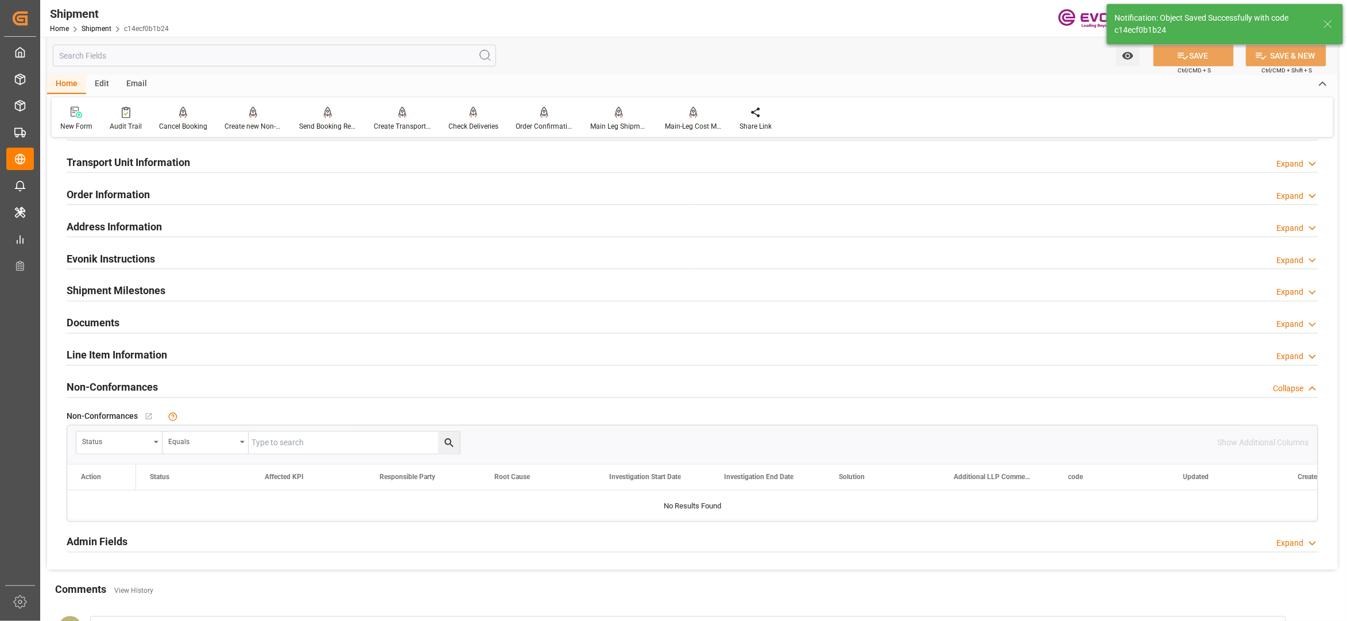
scroll to position [510, 0]
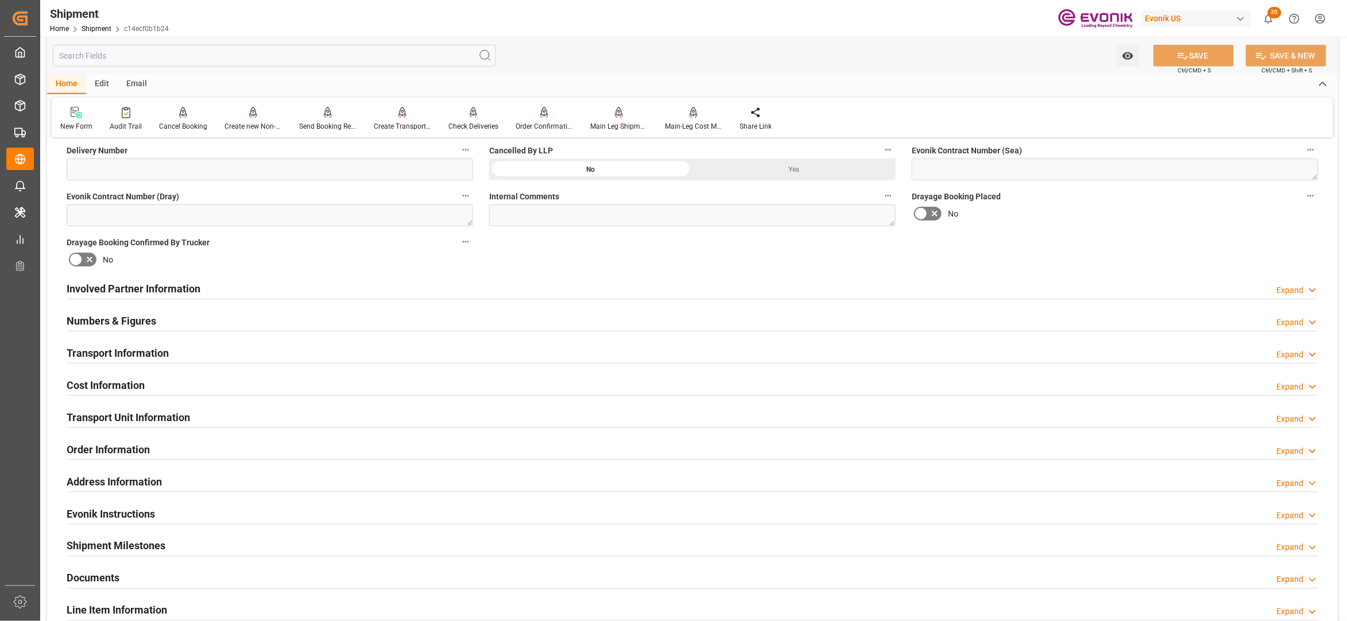
click at [211, 384] on div "Cost Information Expand" at bounding box center [693, 384] width 1252 height 22
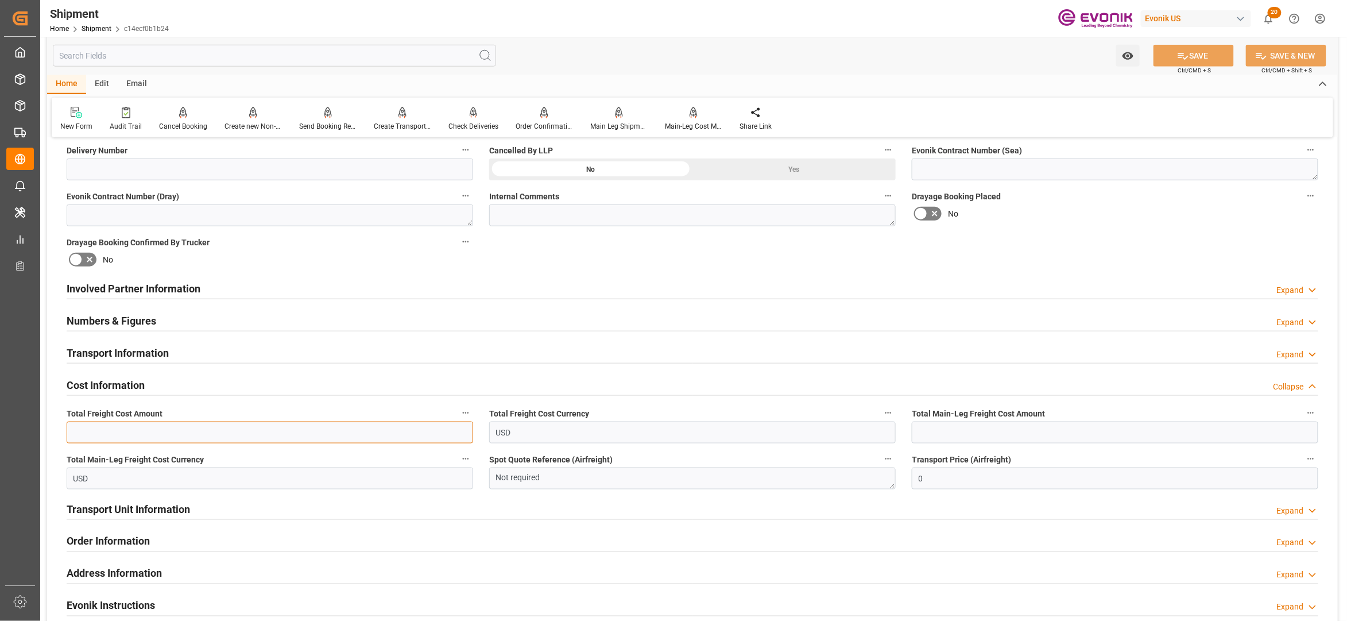
click at [146, 434] on input "text" at bounding box center [270, 432] width 407 height 22
type input "877"
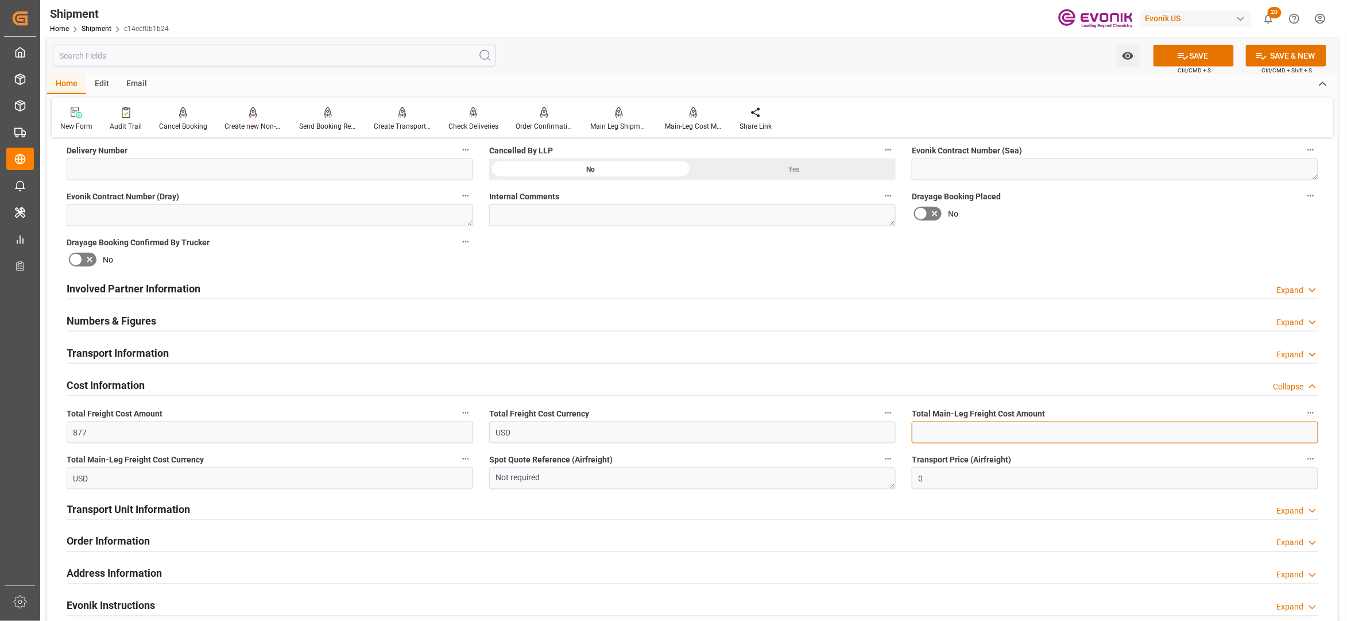
click at [1089, 428] on input "text" at bounding box center [1115, 432] width 407 height 22
type input "477"
click at [1103, 219] on div "No" at bounding box center [1115, 213] width 407 height 18
click at [1197, 47] on button "SAVE" at bounding box center [1194, 56] width 80 height 22
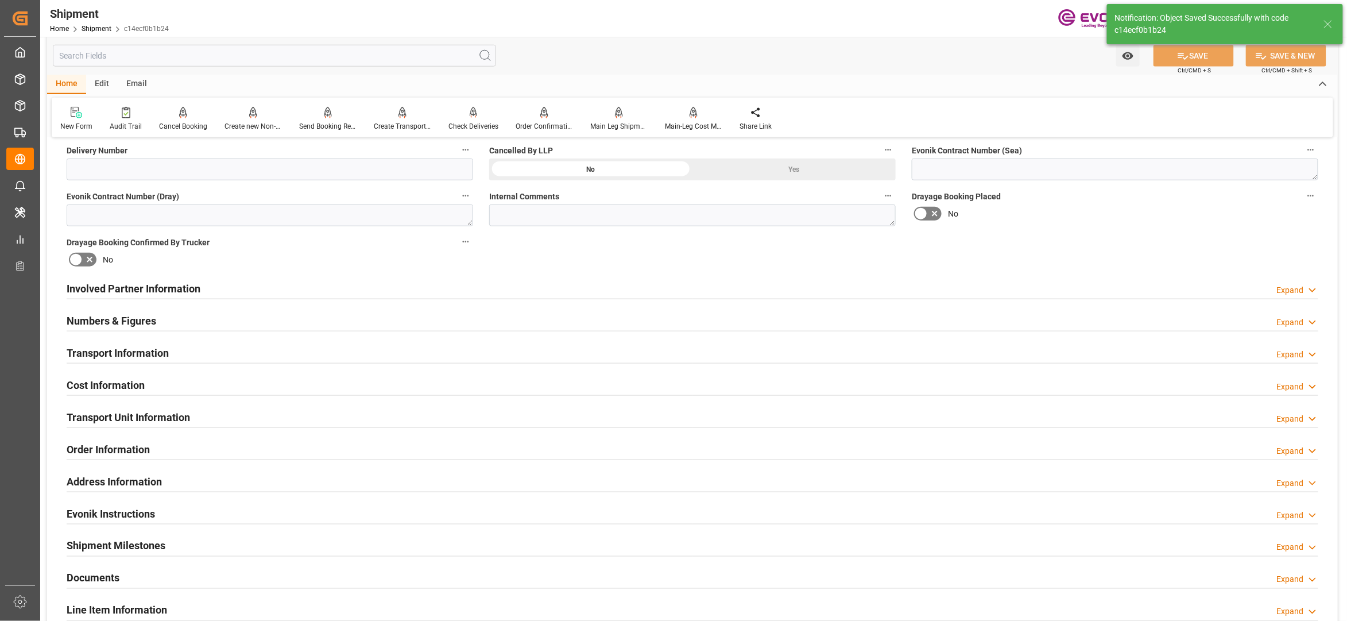
click at [285, 421] on div "Transport Unit Information Expand" at bounding box center [693, 416] width 1252 height 22
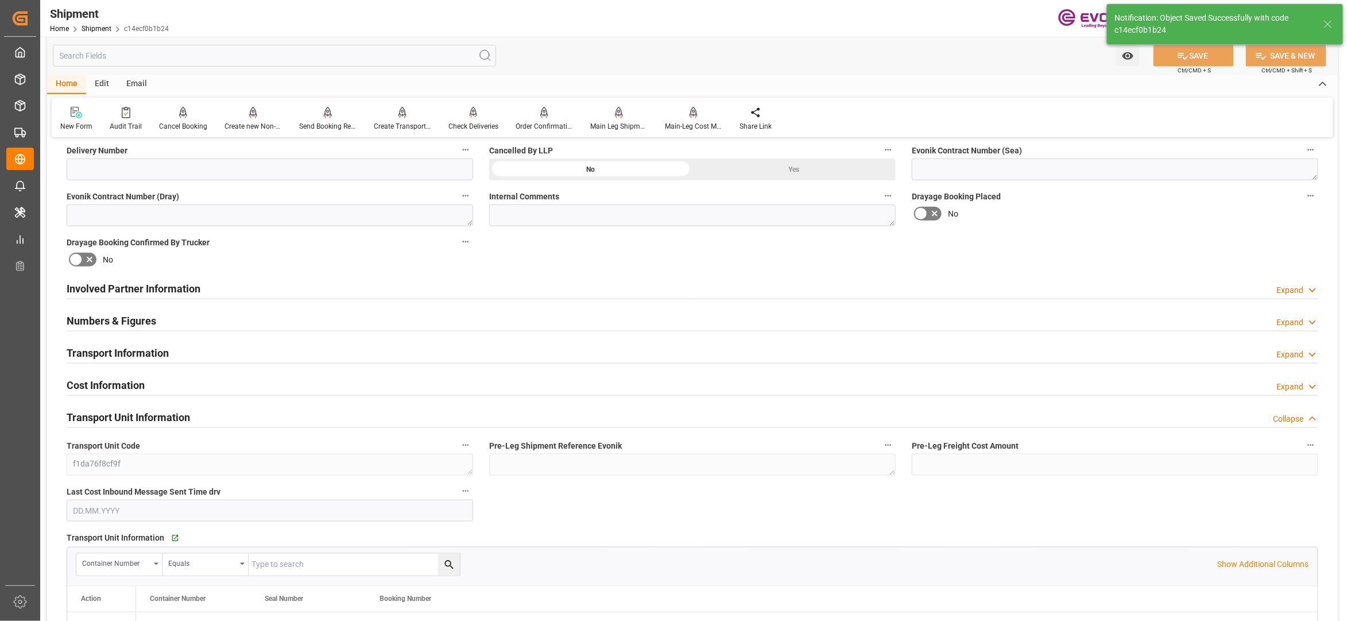
scroll to position [765, 0]
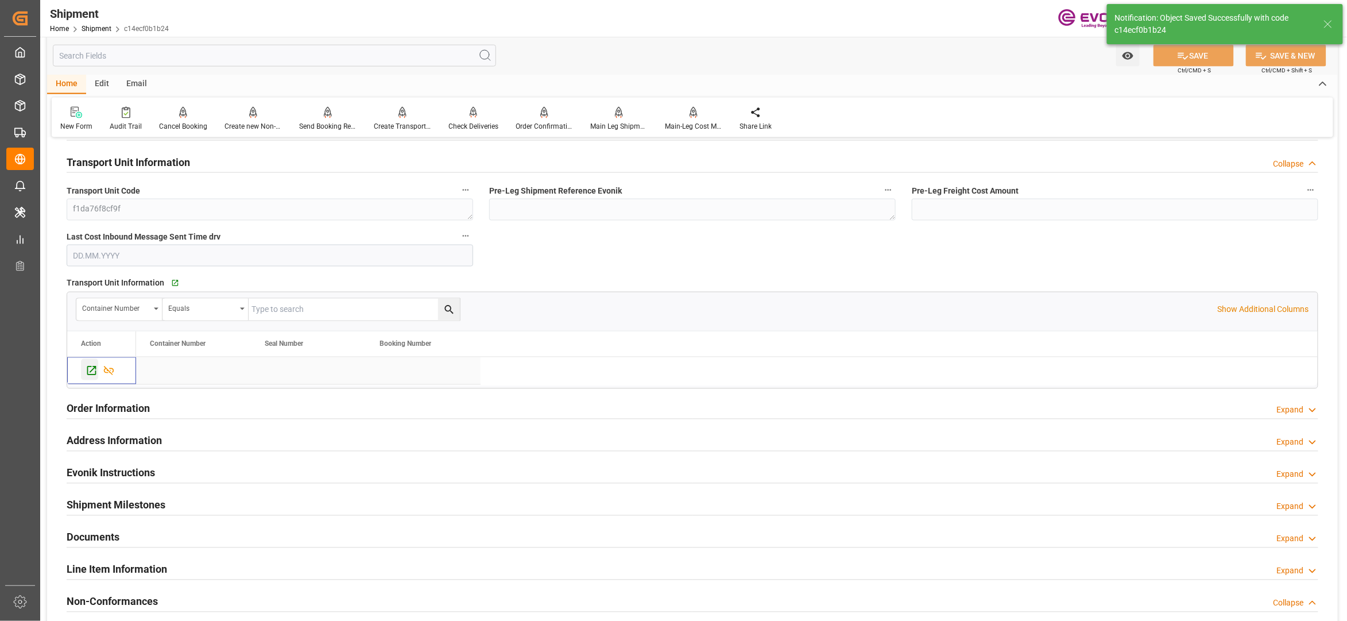
click at [90, 373] on icon "Press SPACE to select this row." at bounding box center [92, 371] width 12 height 12
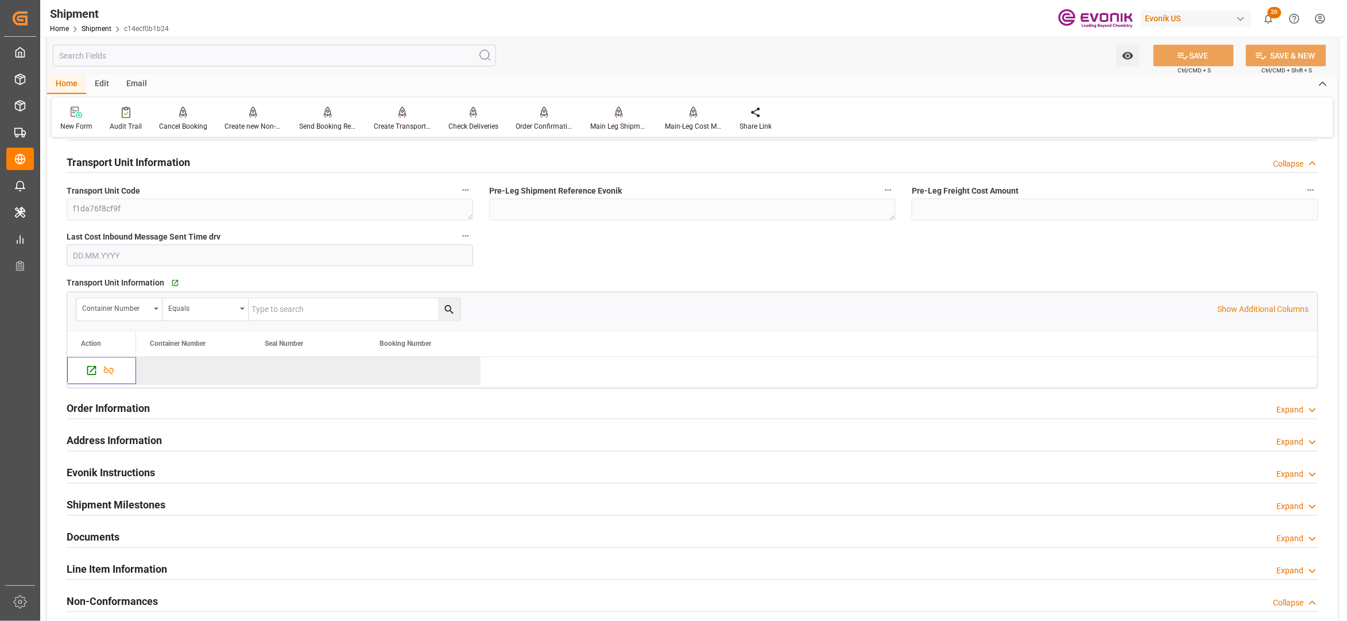
scroll to position [510, 0]
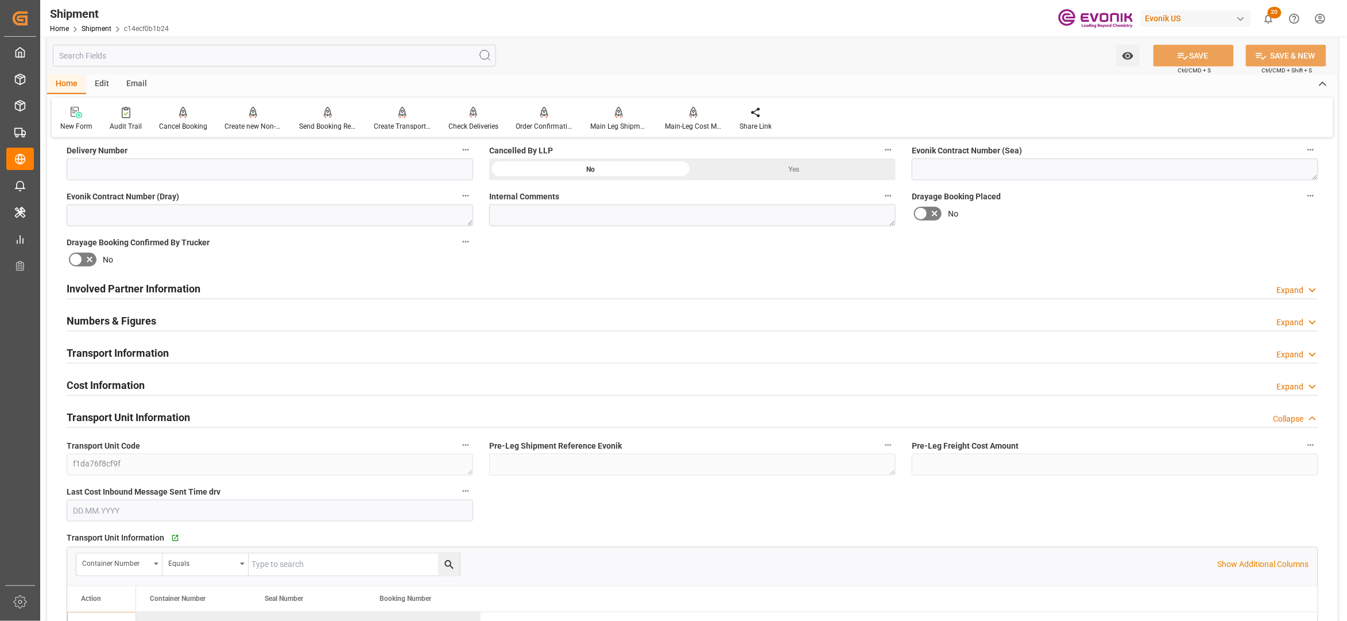
click at [480, 288] on div "Involved Partner Information Expand" at bounding box center [693, 288] width 1252 height 22
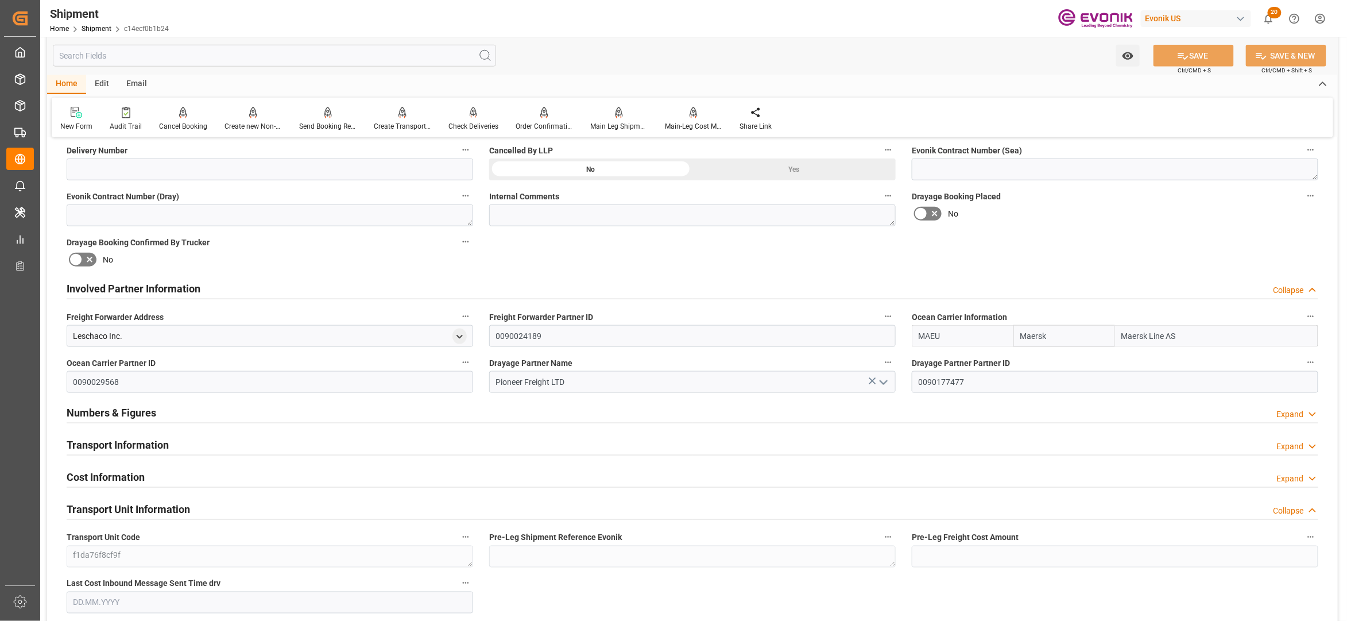
click at [472, 441] on div "Transport Information Expand" at bounding box center [693, 444] width 1252 height 22
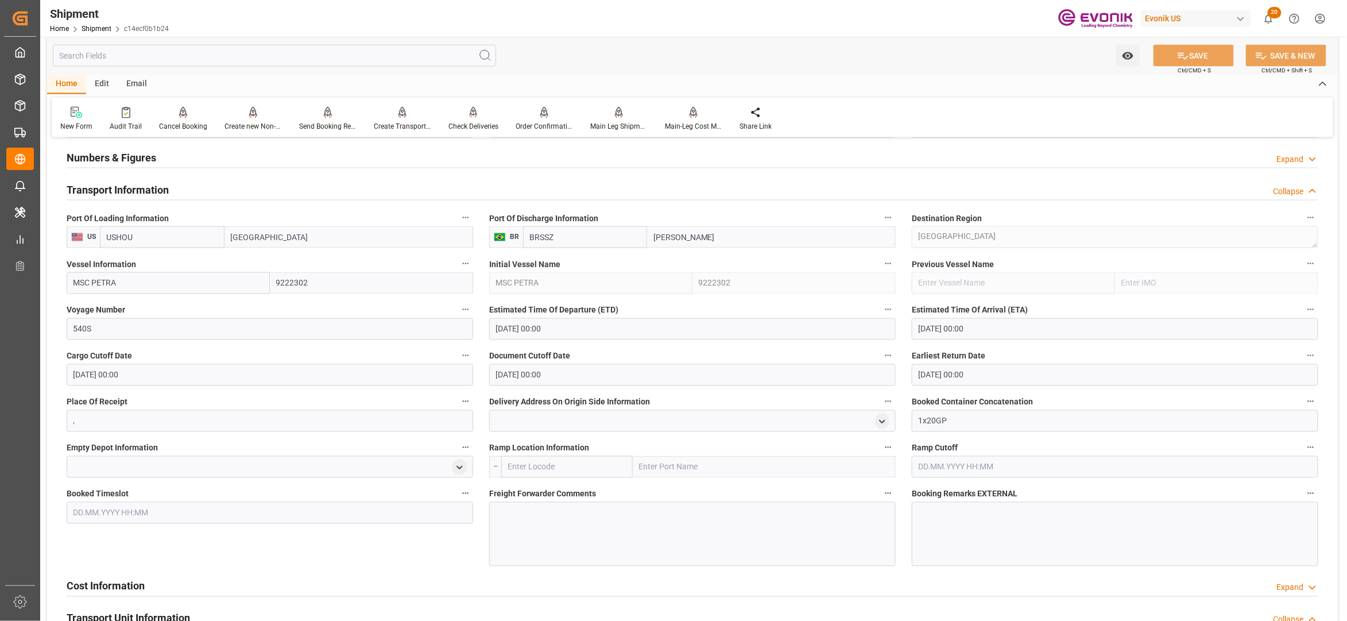
scroll to position [1020, 0]
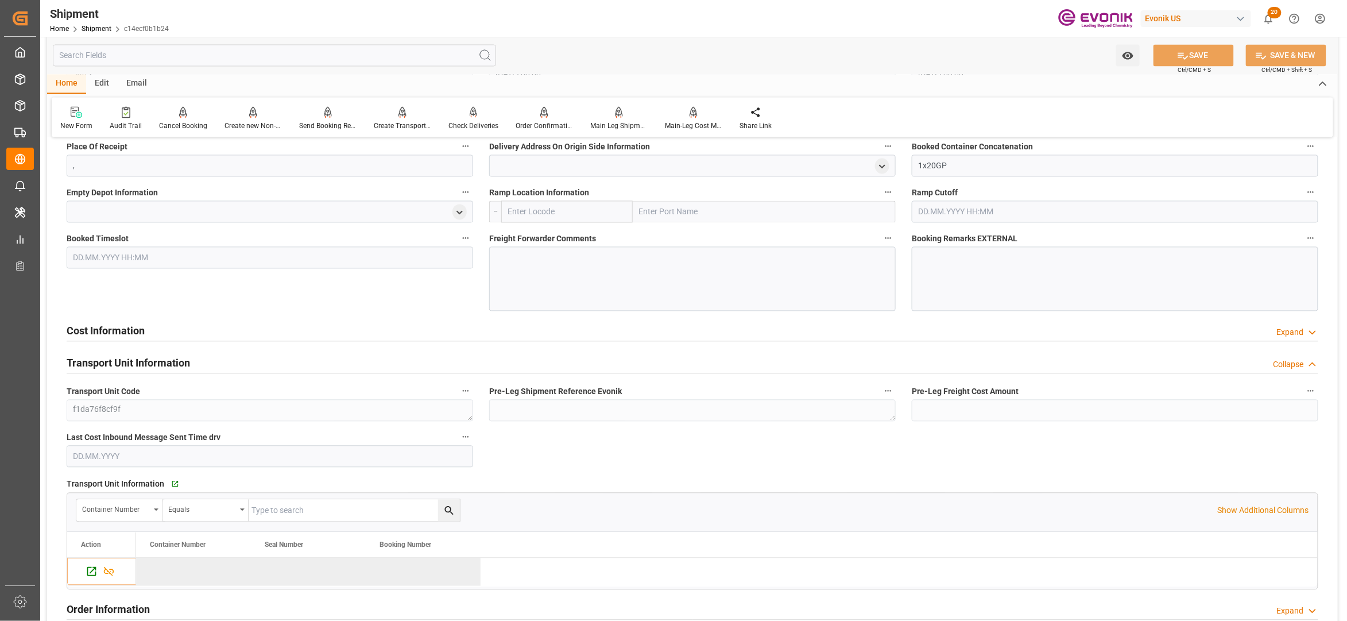
click at [416, 329] on div "Cost Information Expand" at bounding box center [693, 330] width 1252 height 22
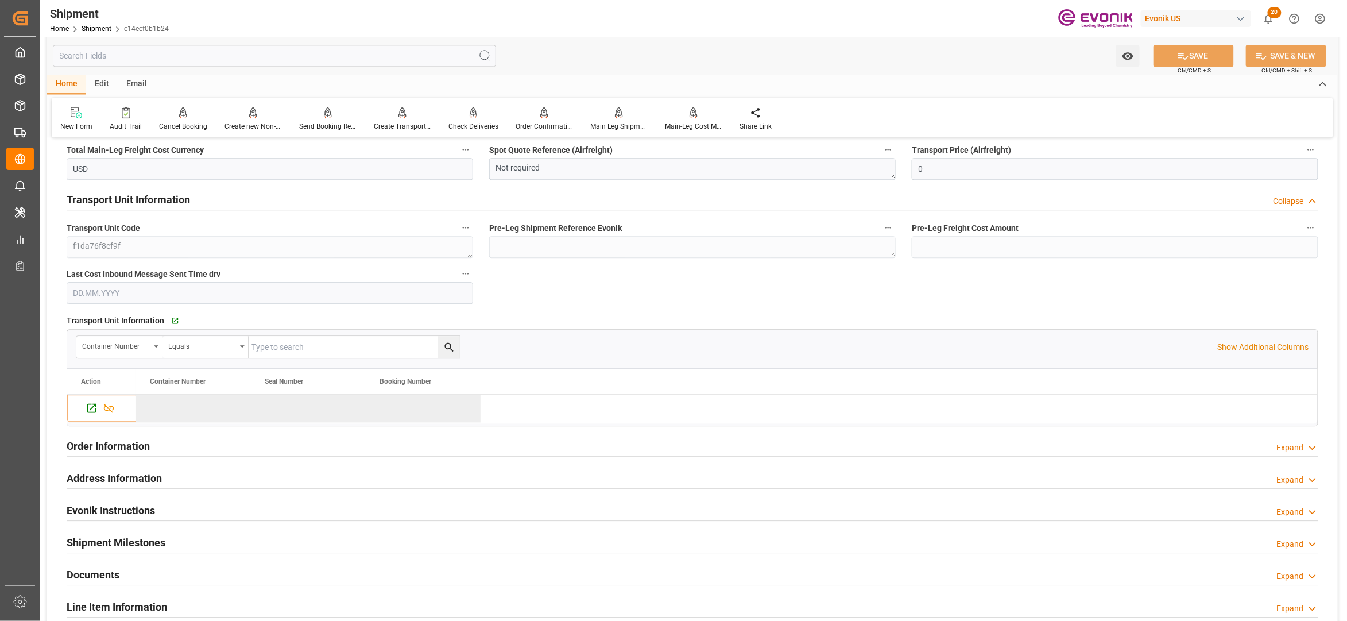
scroll to position [1531, 0]
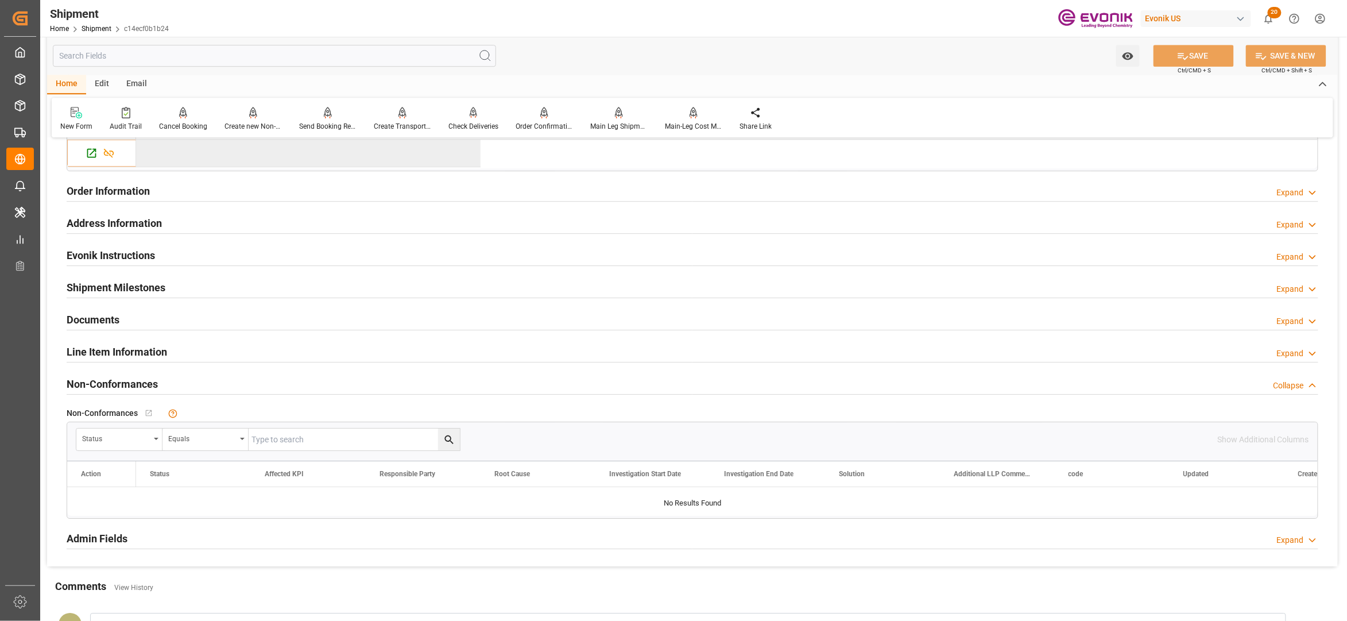
click at [380, 354] on div "Line Item Information Expand" at bounding box center [693, 351] width 1252 height 22
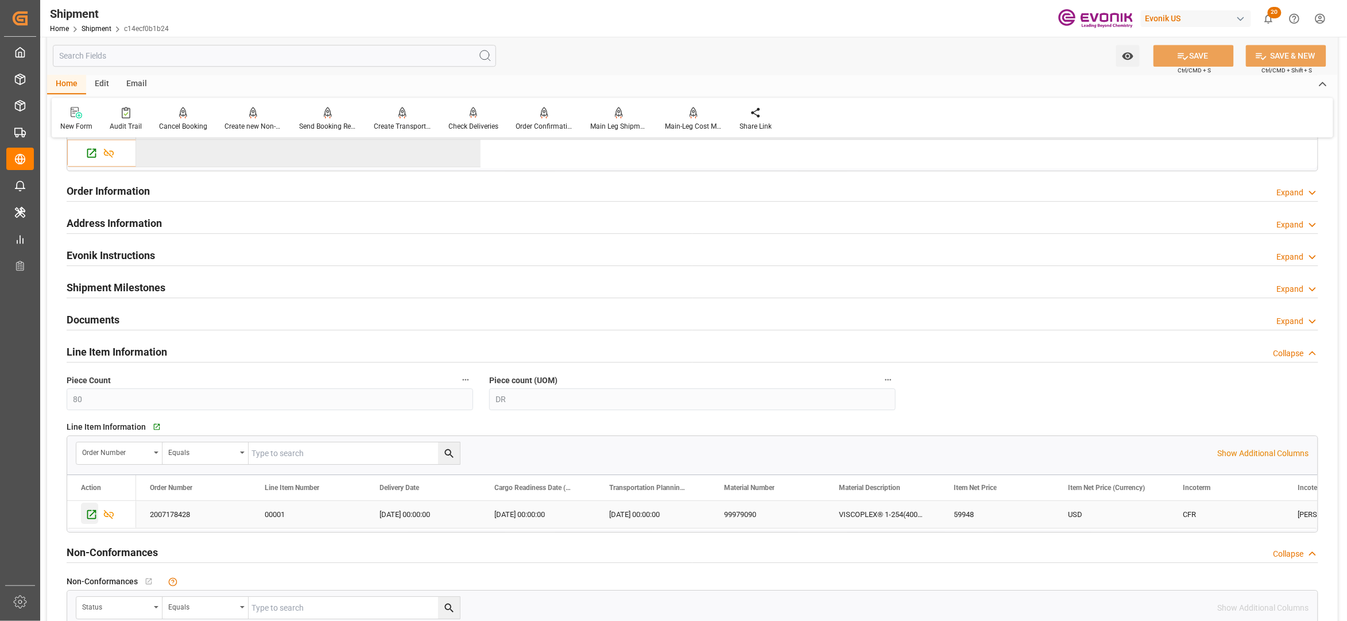
click at [88, 516] on icon "Press SPACE to select this row." at bounding box center [91, 514] width 9 height 9
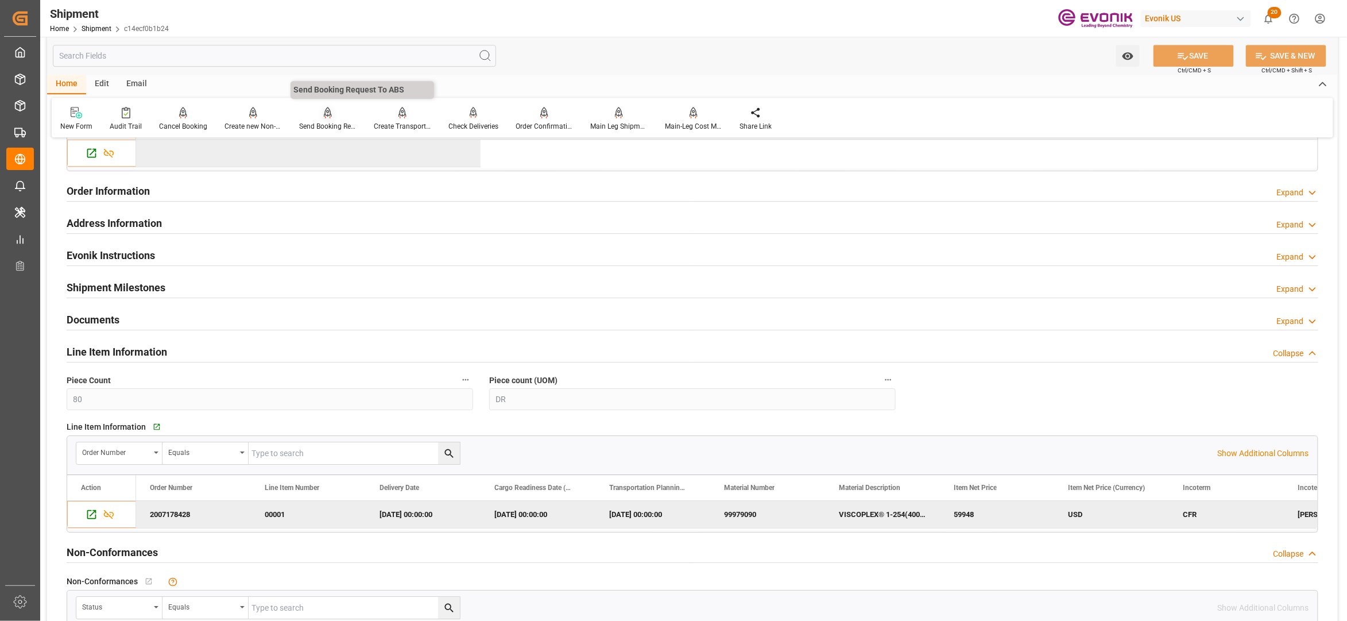
click at [329, 115] on icon at bounding box center [328, 112] width 8 height 11
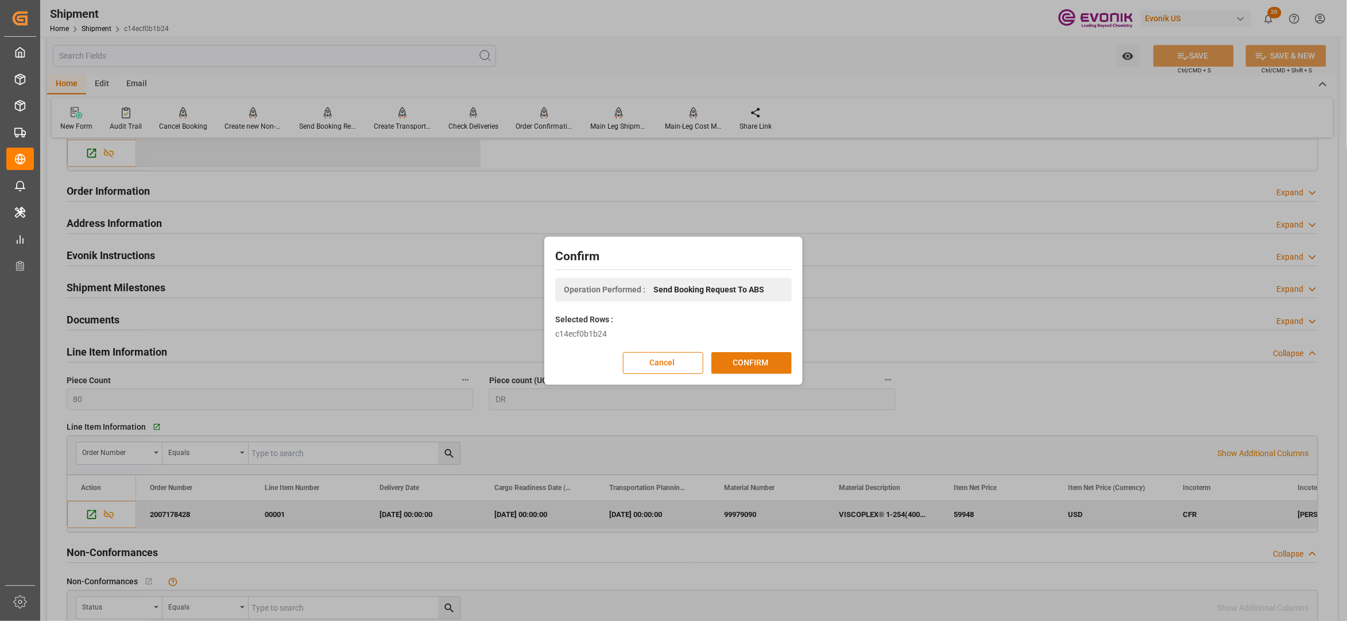
click at [761, 366] on button "CONFIRM" at bounding box center [751, 363] width 80 height 22
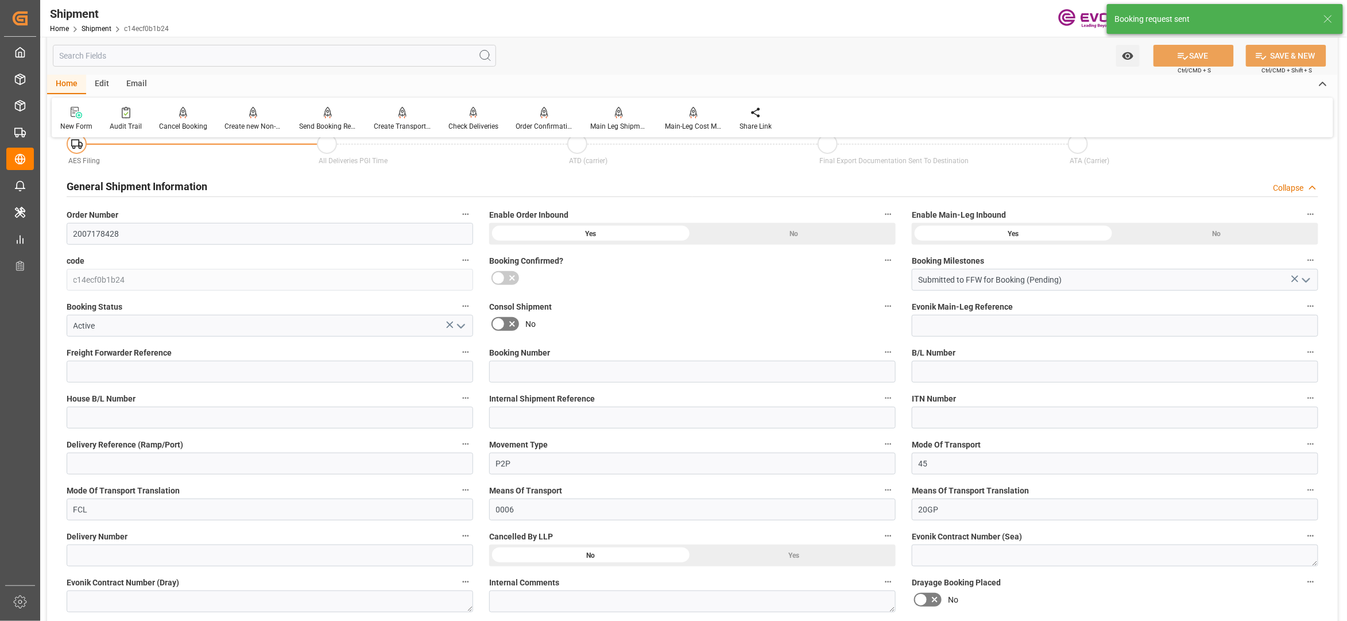
scroll to position [947, 0]
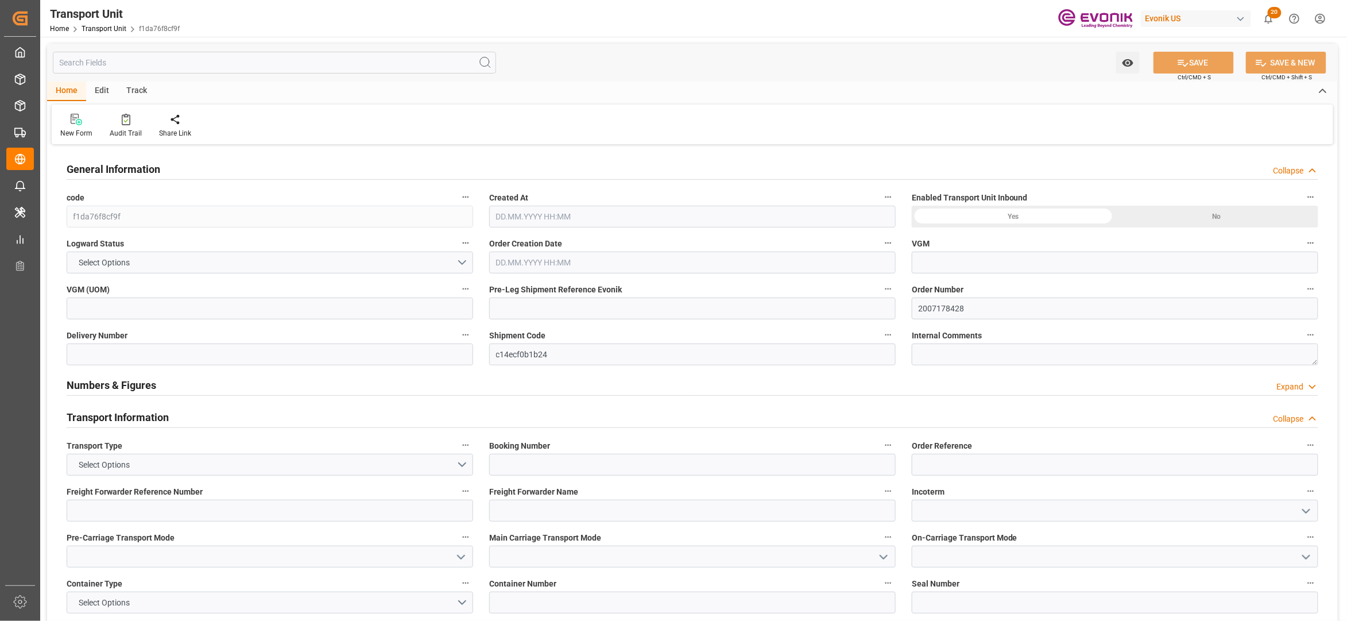
type input "Maersk"
type input "Maersk Line AS"
type input "USHOU"
type input "BRSSZ"
type input "16200"
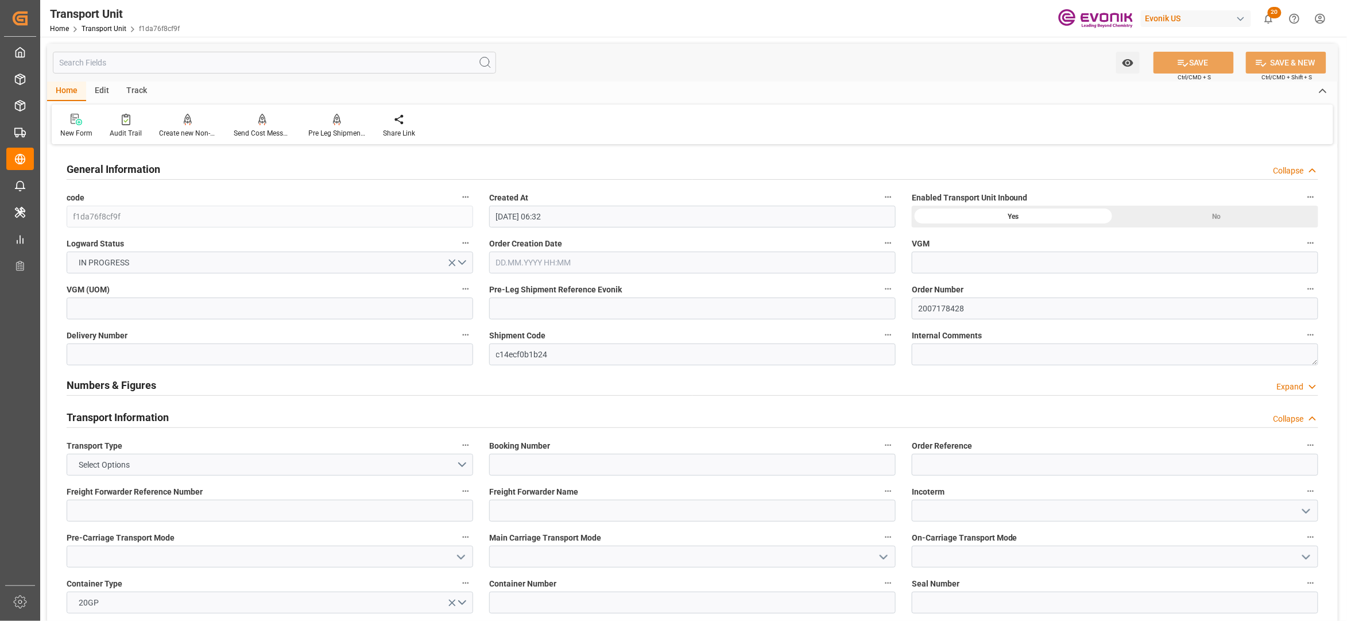
type input "[DATE] 06:32"
type input "[DATE]"
type input "[DATE] 00:00"
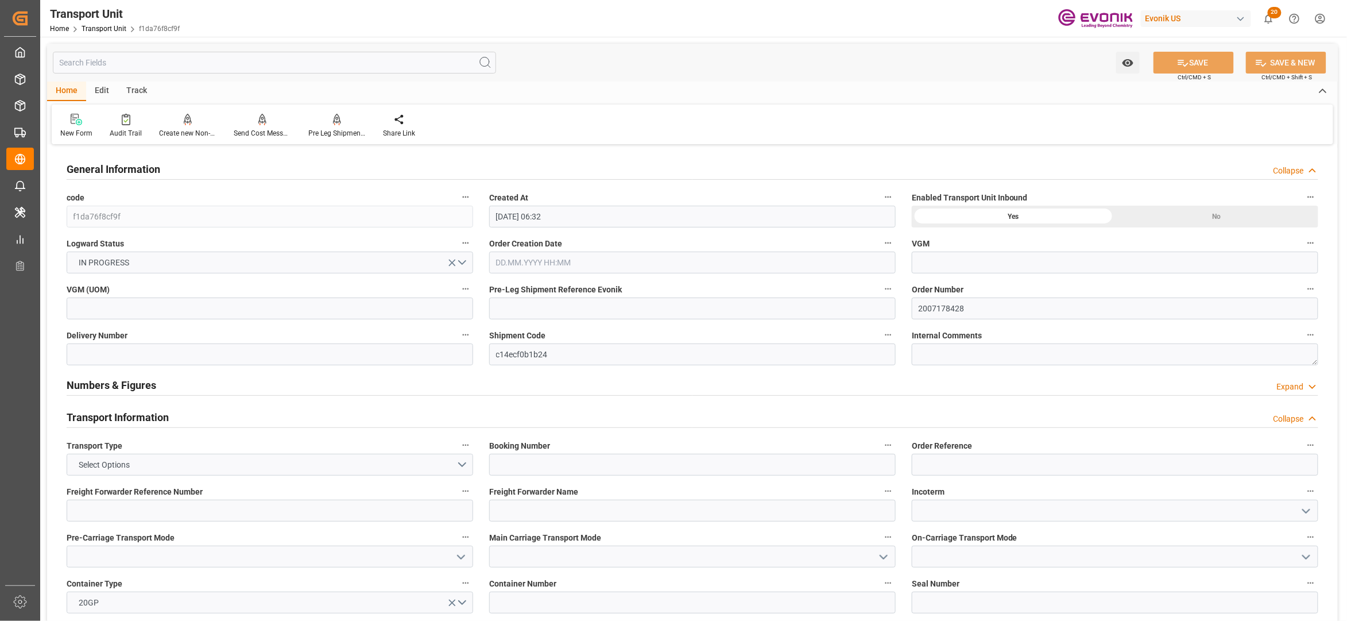
type input "[DATE] 00:00"
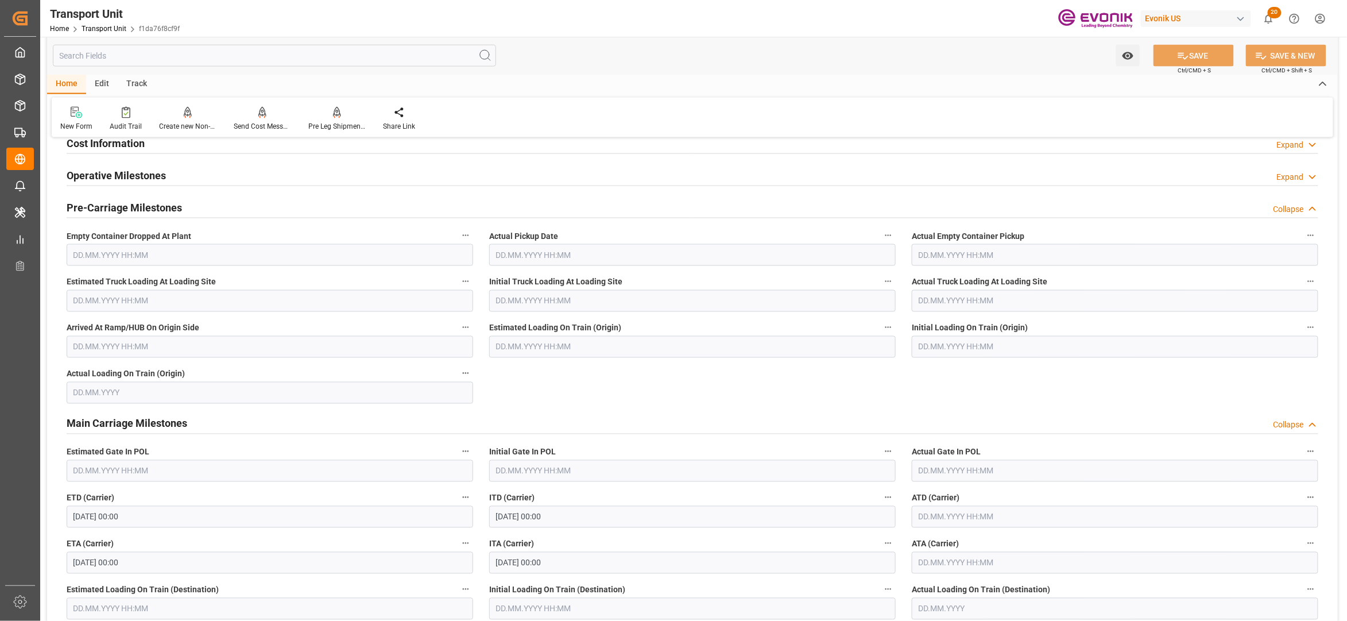
scroll to position [510, 0]
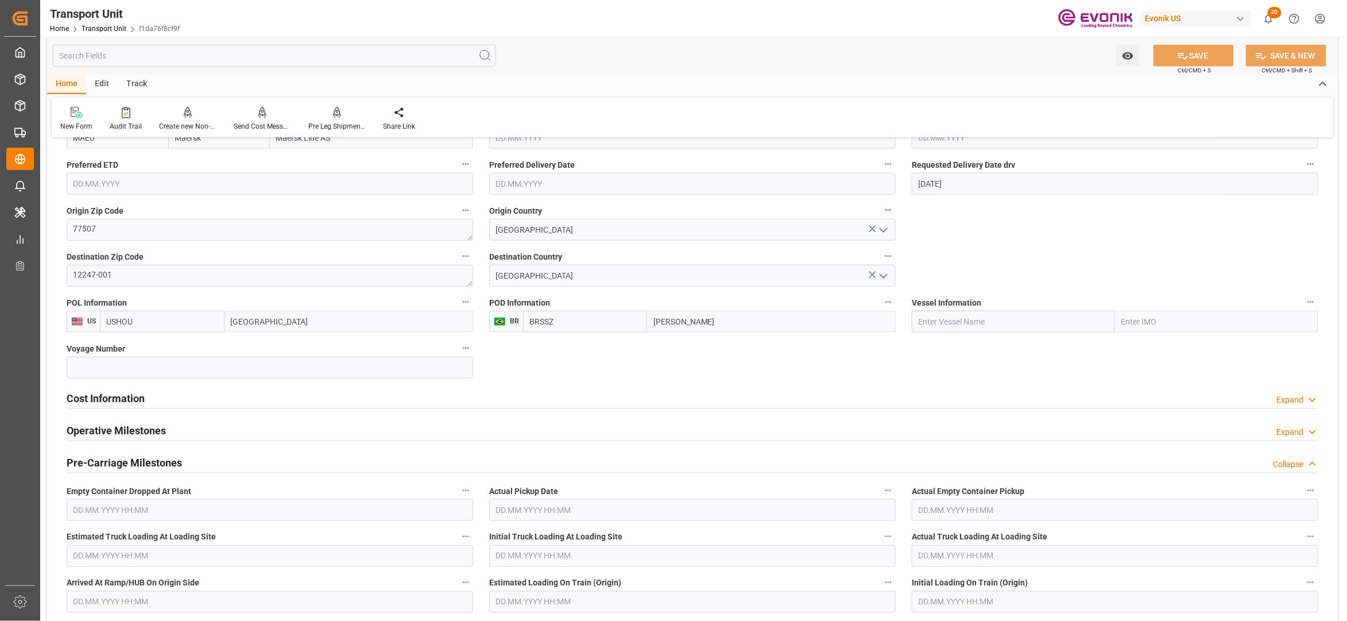
click at [285, 410] on div "Cost Information Expand" at bounding box center [693, 398] width 1268 height 32
click at [283, 405] on div "Cost Information Expand" at bounding box center [693, 397] width 1252 height 22
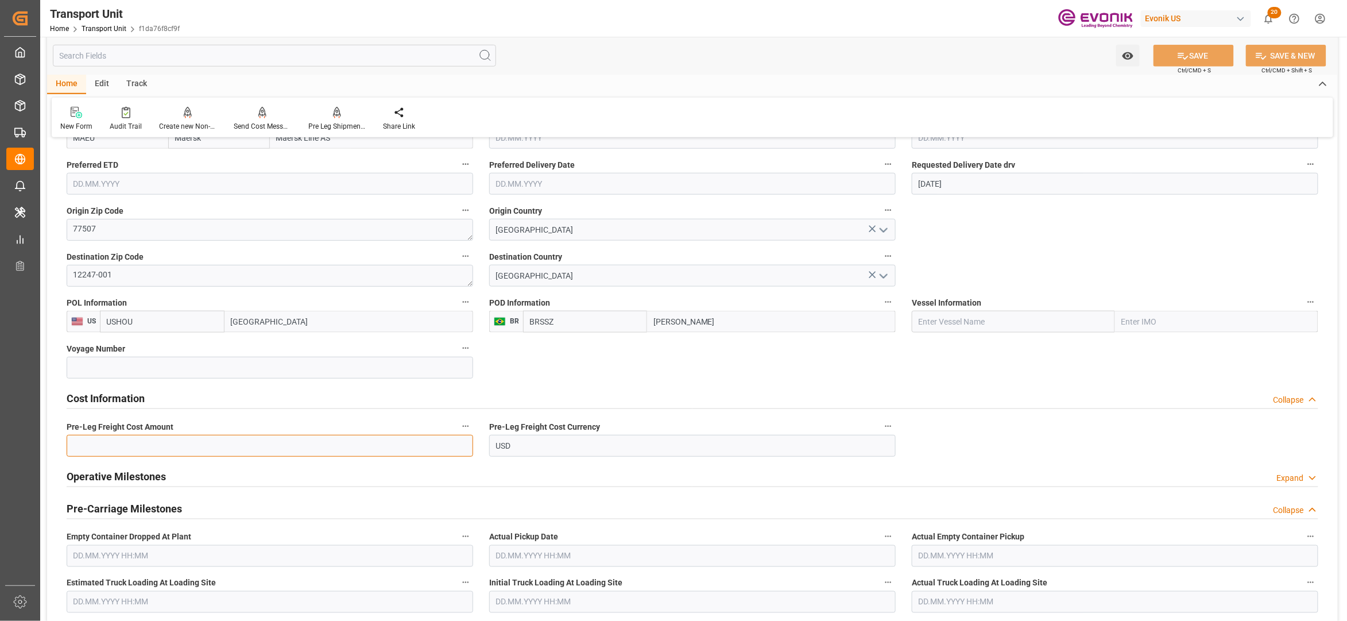
click at [145, 441] on input "text" at bounding box center [270, 446] width 407 height 22
type input "400"
click at [843, 382] on div "Cost Information Collapse" at bounding box center [693, 398] width 1268 height 32
click at [1179, 64] on button "SAVE" at bounding box center [1194, 56] width 80 height 22
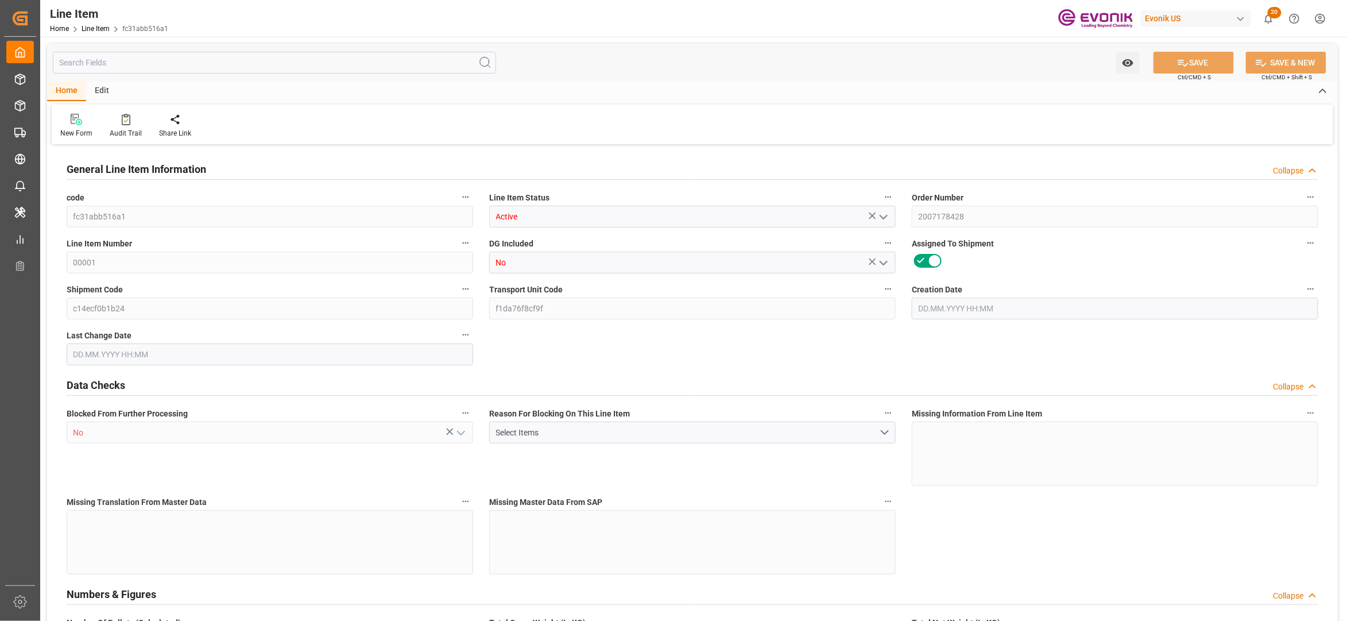
type input "20"
type input "15280"
type input "14000"
type input "26.4204"
type input "80"
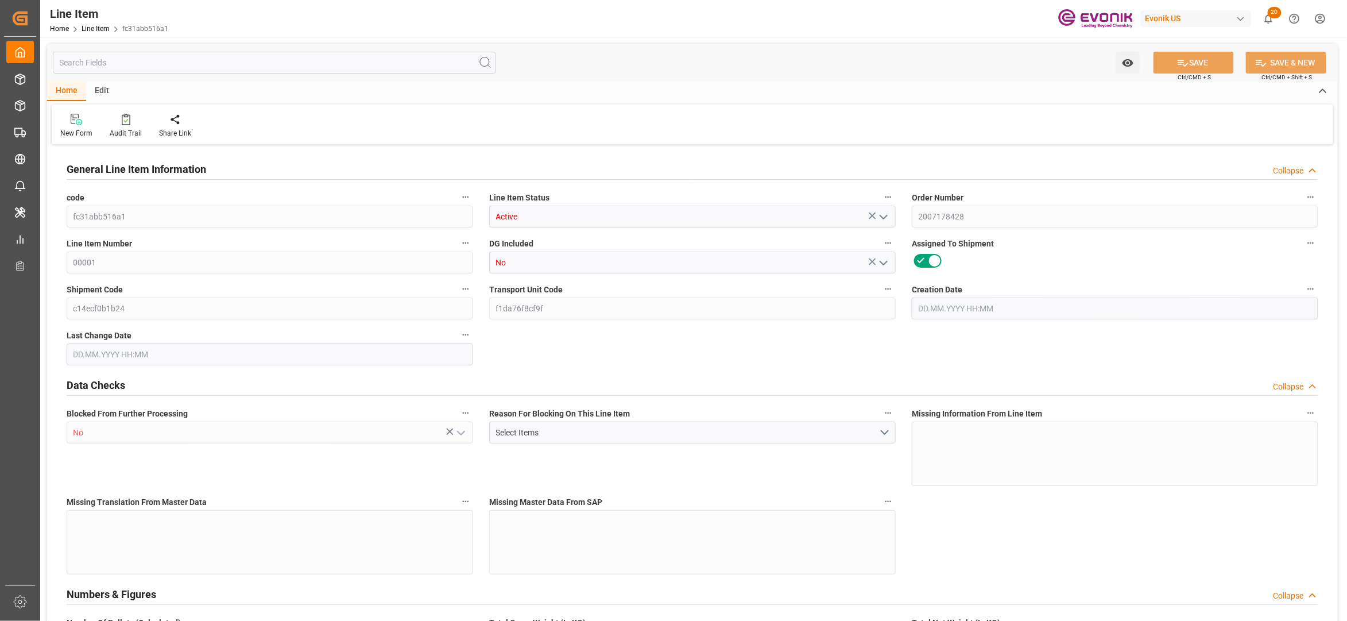
type input "59948"
type input "80"
type input "15280"
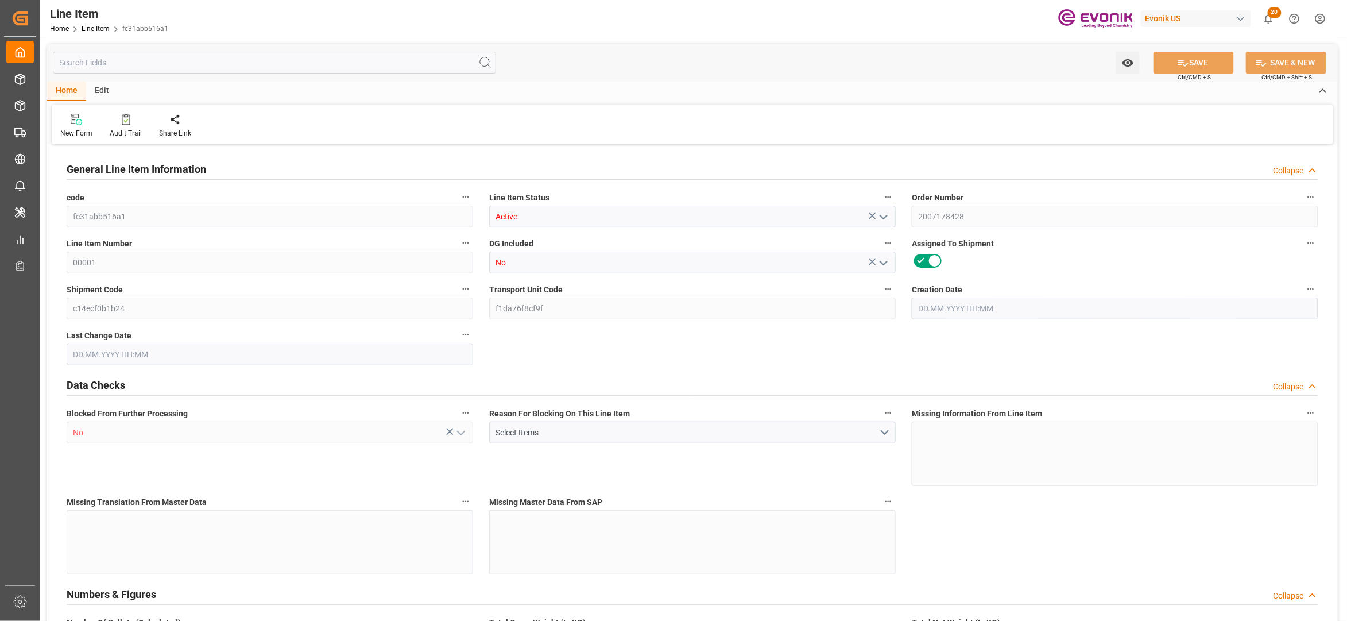
type input "16200"
type input "14000"
type input "26.4204"
type input "26420.4"
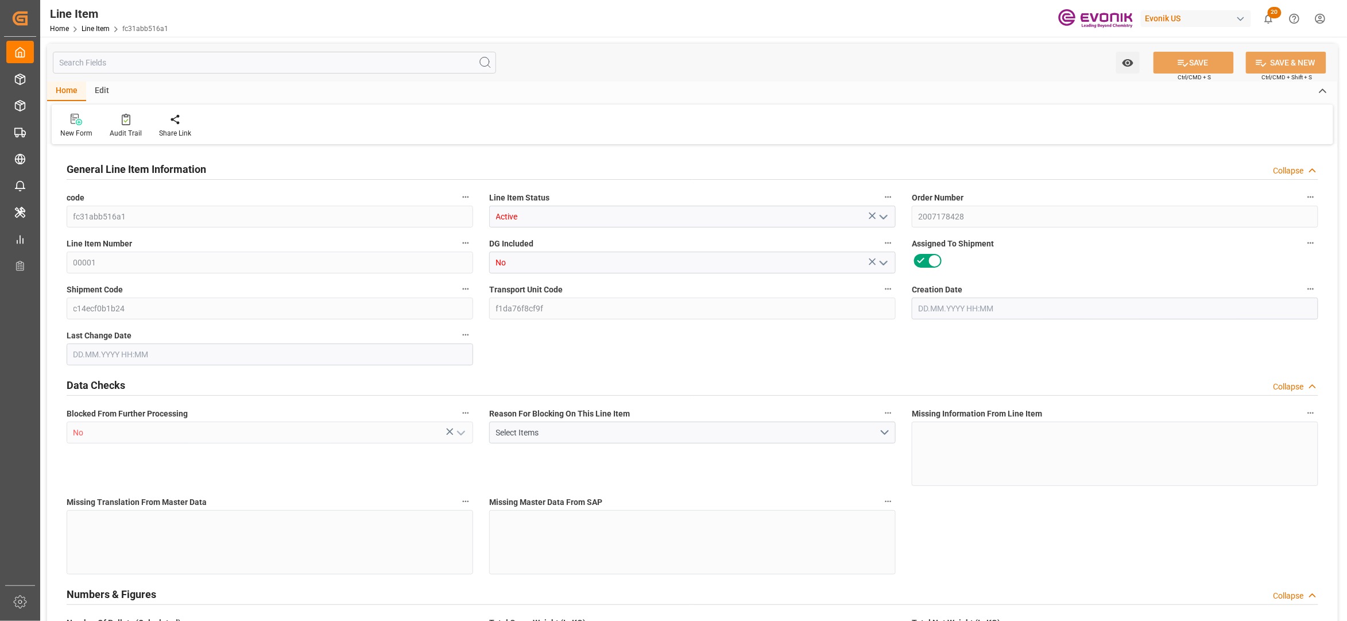
type input "0"
type input "[DATE] 16:34"
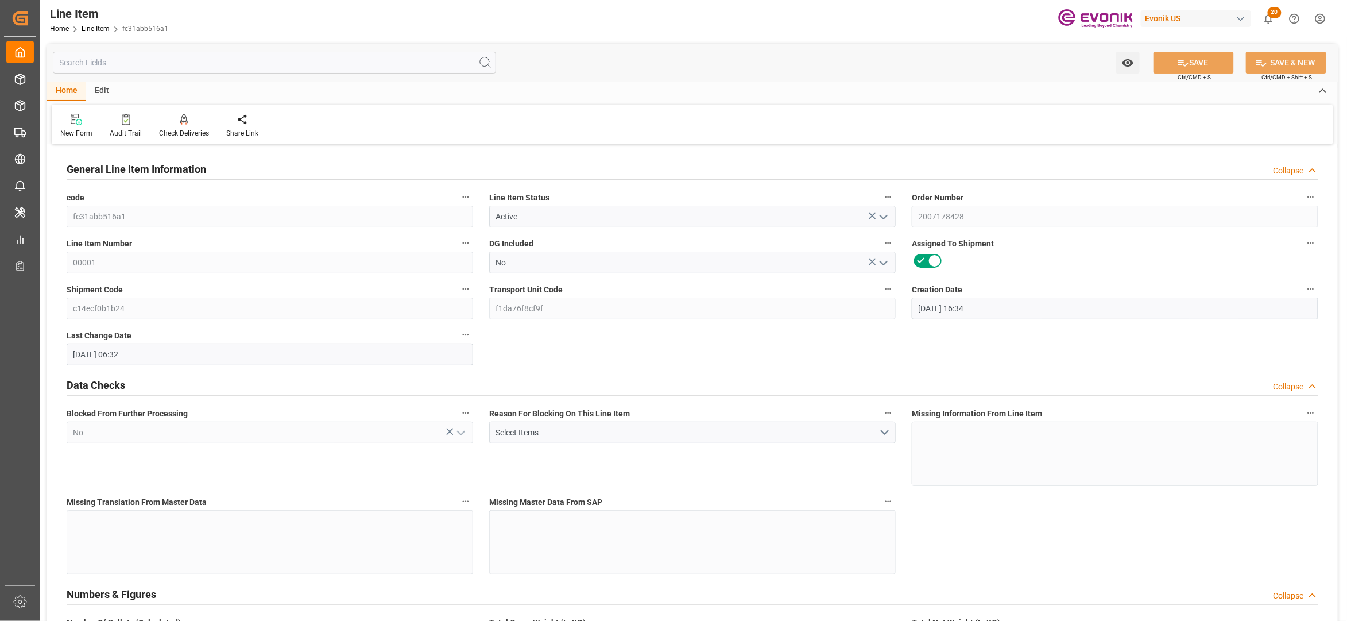
type input "[DATE] 06:32"
type input "[DATE]"
click at [163, 65] on input "text" at bounding box center [274, 63] width 443 height 22
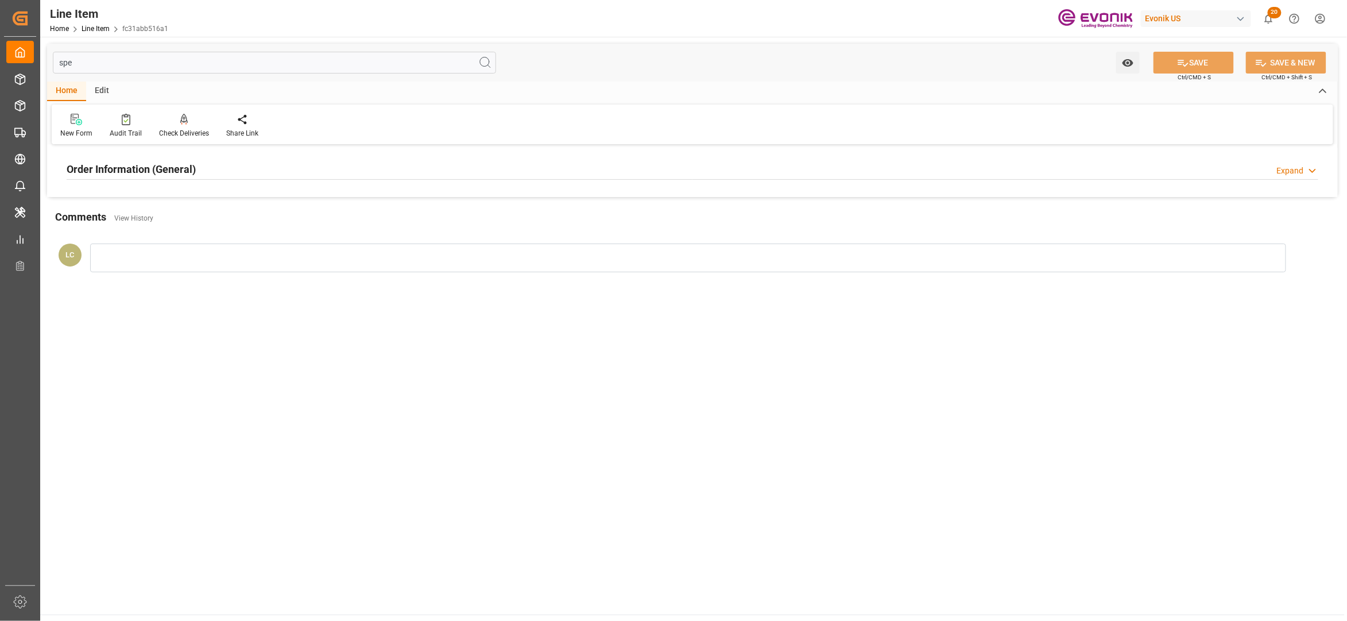
type input "spe"
click at [246, 168] on div "Order Information (General) Expand" at bounding box center [693, 168] width 1252 height 22
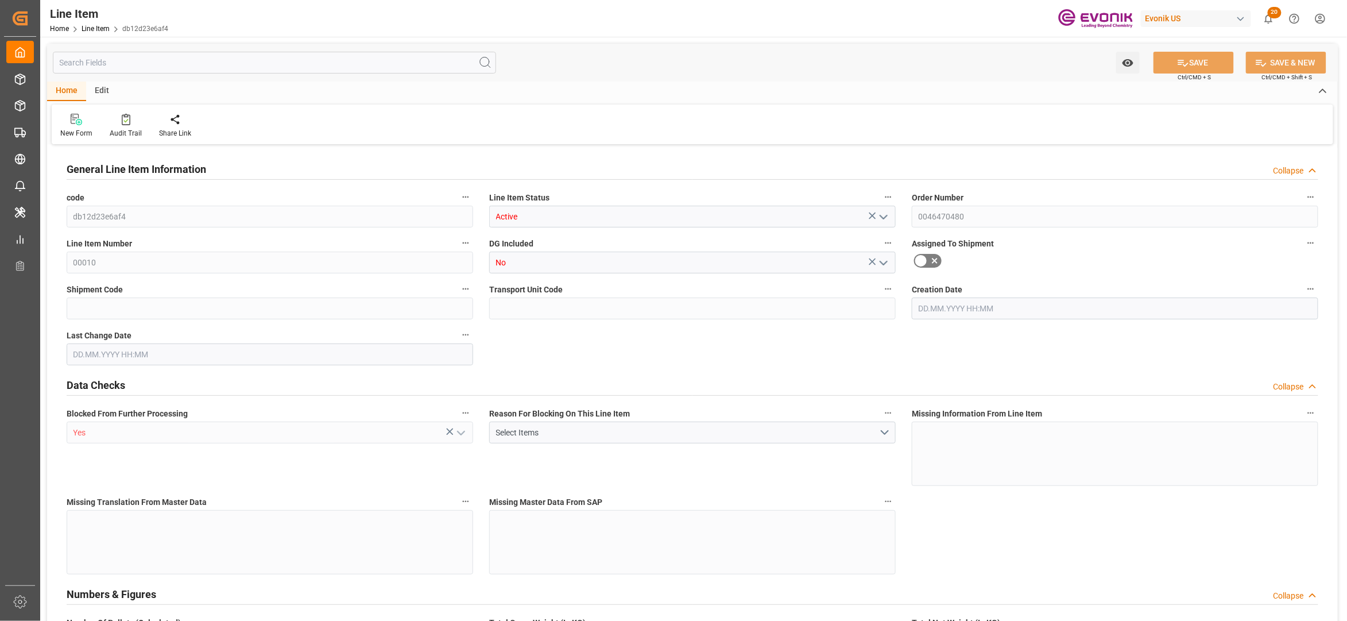
type input "16"
type input "5624.64"
type input "5443.2"
type input "24.4382"
type input "480"
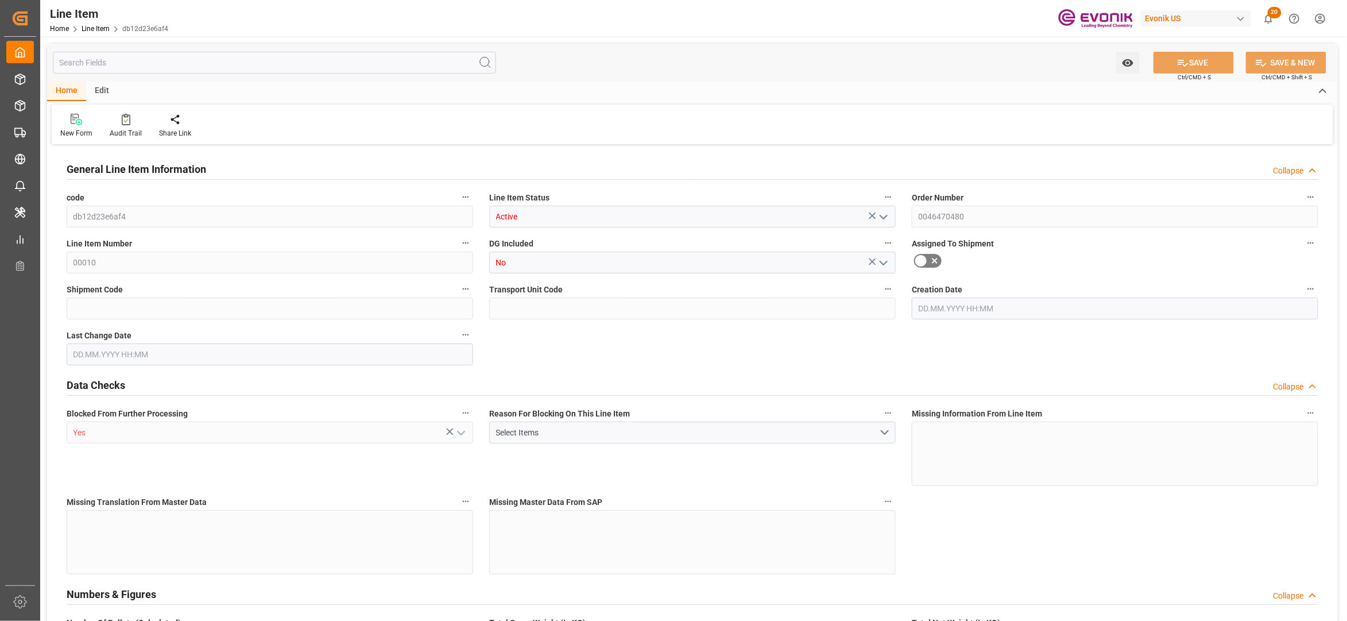
type input "18234.72"
type input "480"
type input "5624.64"
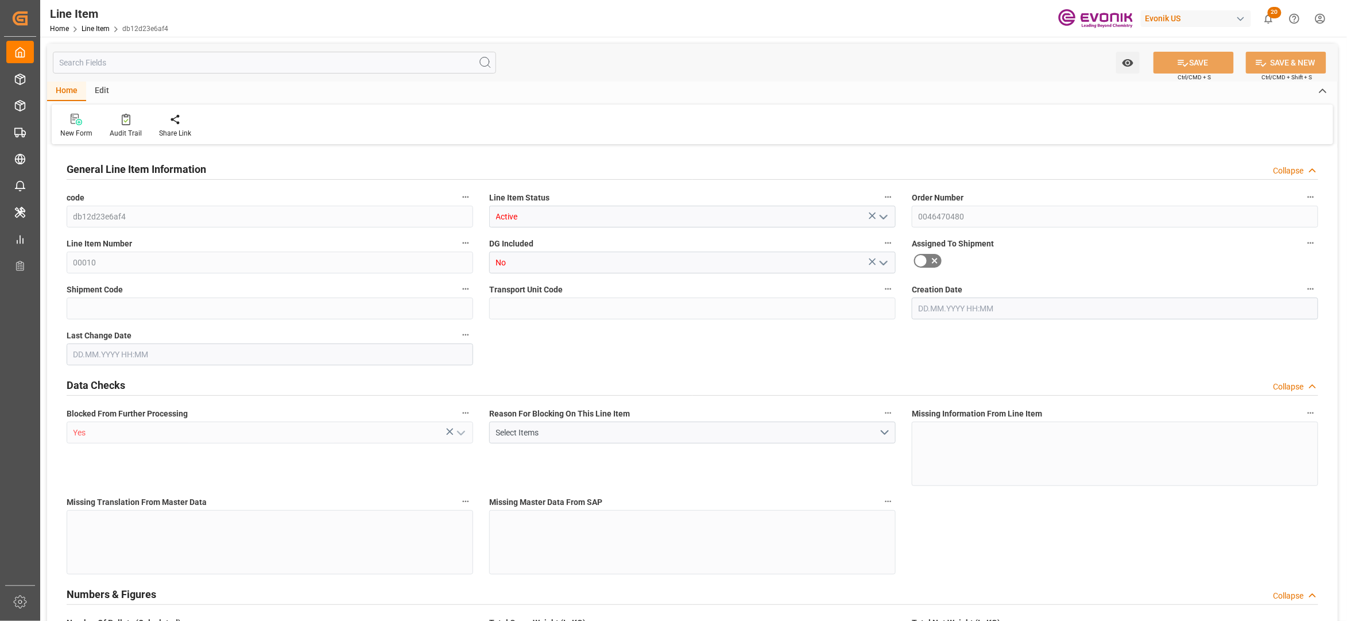
type input "5879.04"
type input "5443.2"
type input "24.4382"
type input "24438.24"
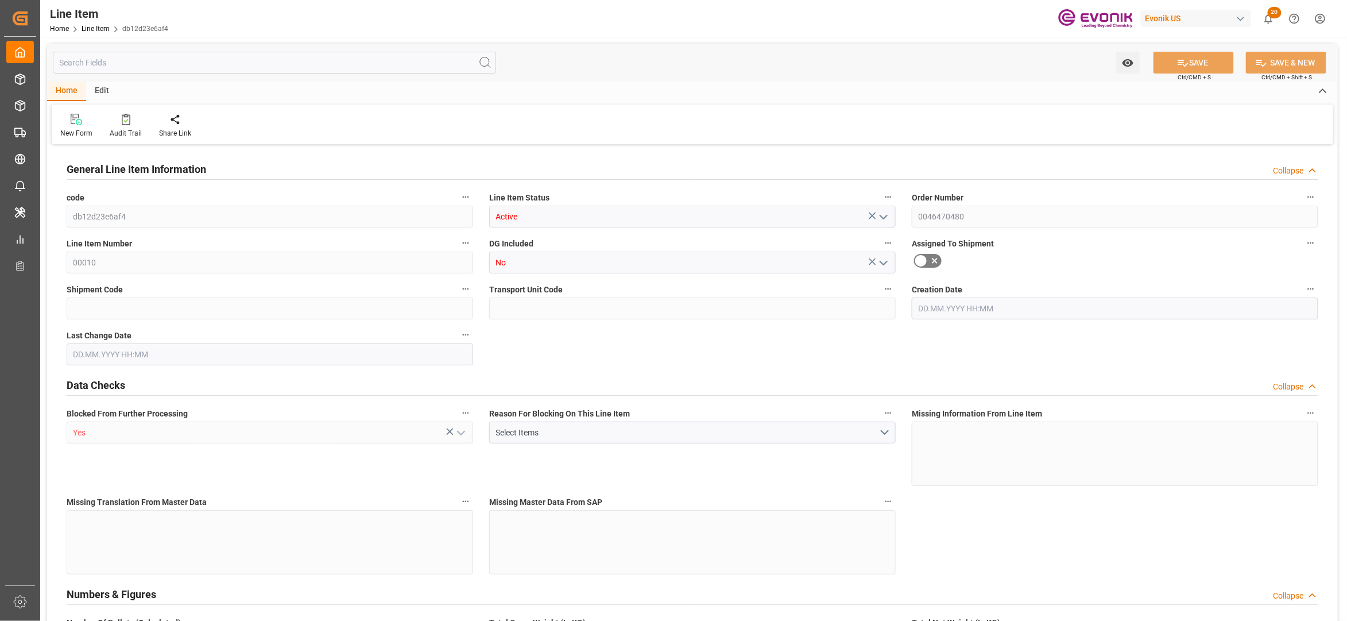
type input "0"
type input "[DATE] 17:55"
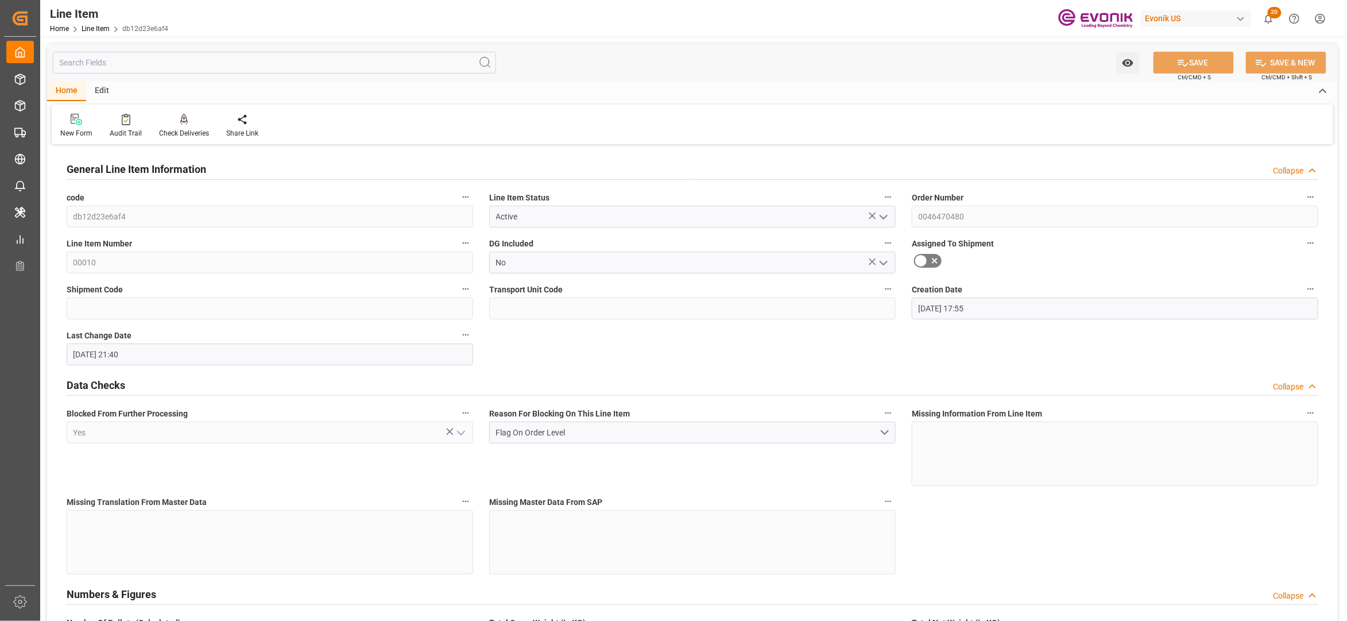
type input "[DATE] 21:40"
type input "[DATE]"
click at [245, 64] on input "text" at bounding box center [274, 63] width 443 height 22
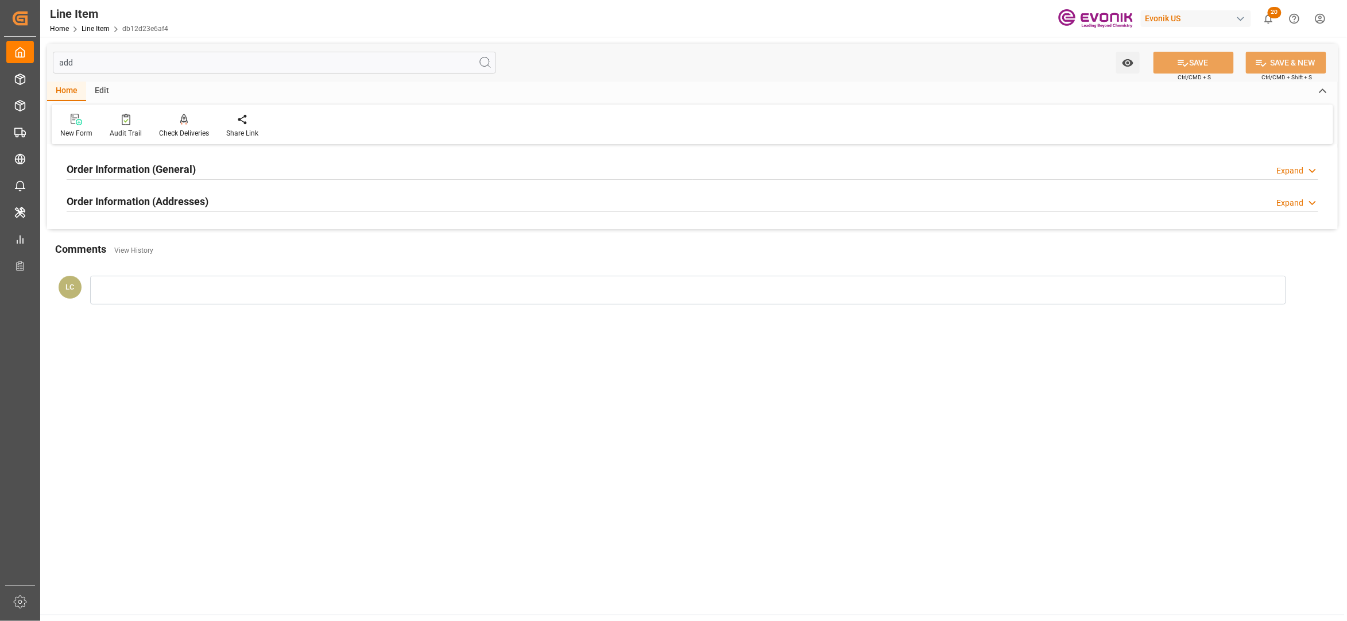
type input "add"
click at [373, 199] on div "Order Information (Addresses) Expand" at bounding box center [693, 200] width 1252 height 22
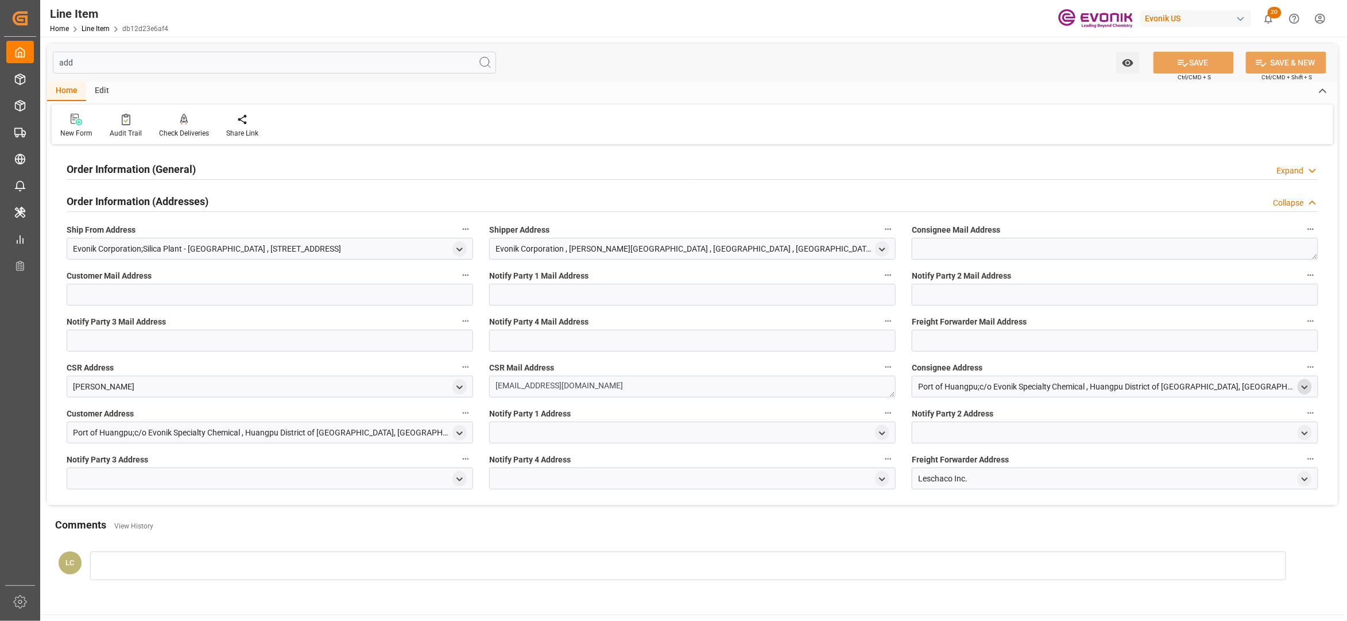
click at [1304, 389] on icon "open menu" at bounding box center [1305, 387] width 10 height 10
click at [462, 433] on icon "open menu" at bounding box center [460, 433] width 10 height 10
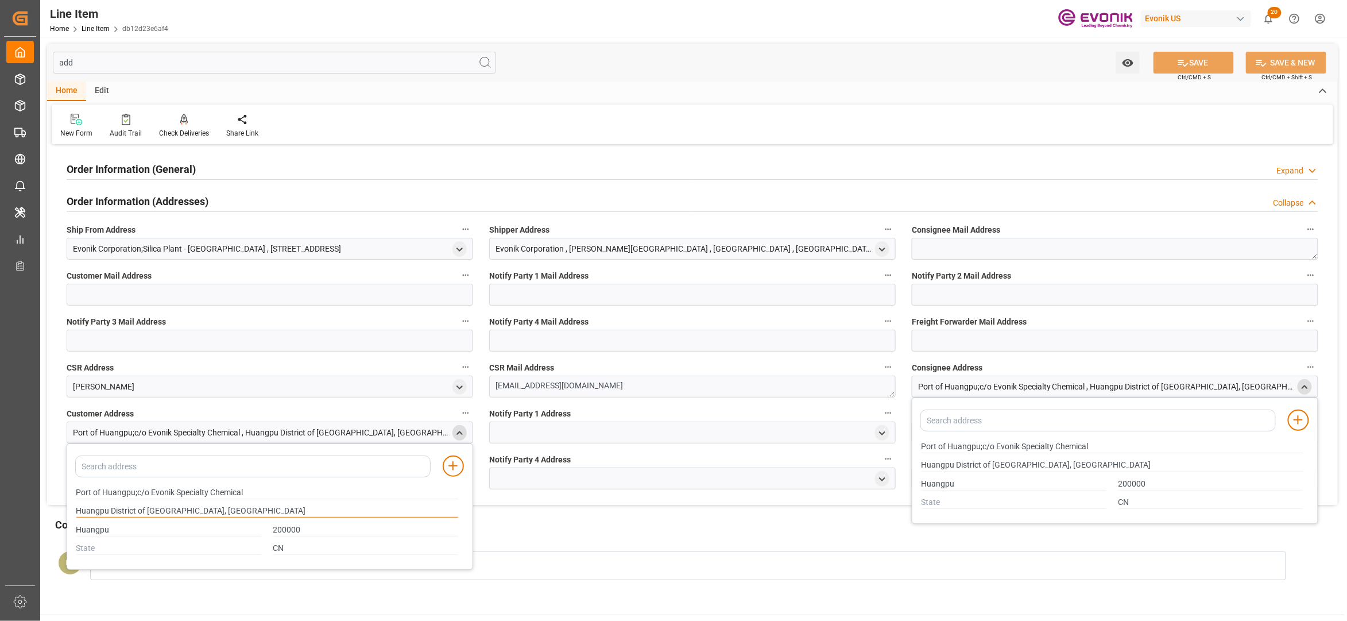
drag, startPoint x: 226, startPoint y: 515, endPoint x: 77, endPoint y: 517, distance: 149.3
click at [77, 517] on input "Huangpu District of [GEOGRAPHIC_DATA], [GEOGRAPHIC_DATA]" at bounding box center [267, 511] width 382 height 13
click at [655, 570] on div at bounding box center [688, 565] width 1196 height 29
click at [666, 534] on div "Comments View History" at bounding box center [692, 527] width 1275 height 20
click at [651, 516] on div "add Watch Option SAVE Ctrl/CMD + S SAVE & NEW Ctrl/CMD + Shift + S Home Edit Ne…" at bounding box center [692, 415] width 1291 height 742
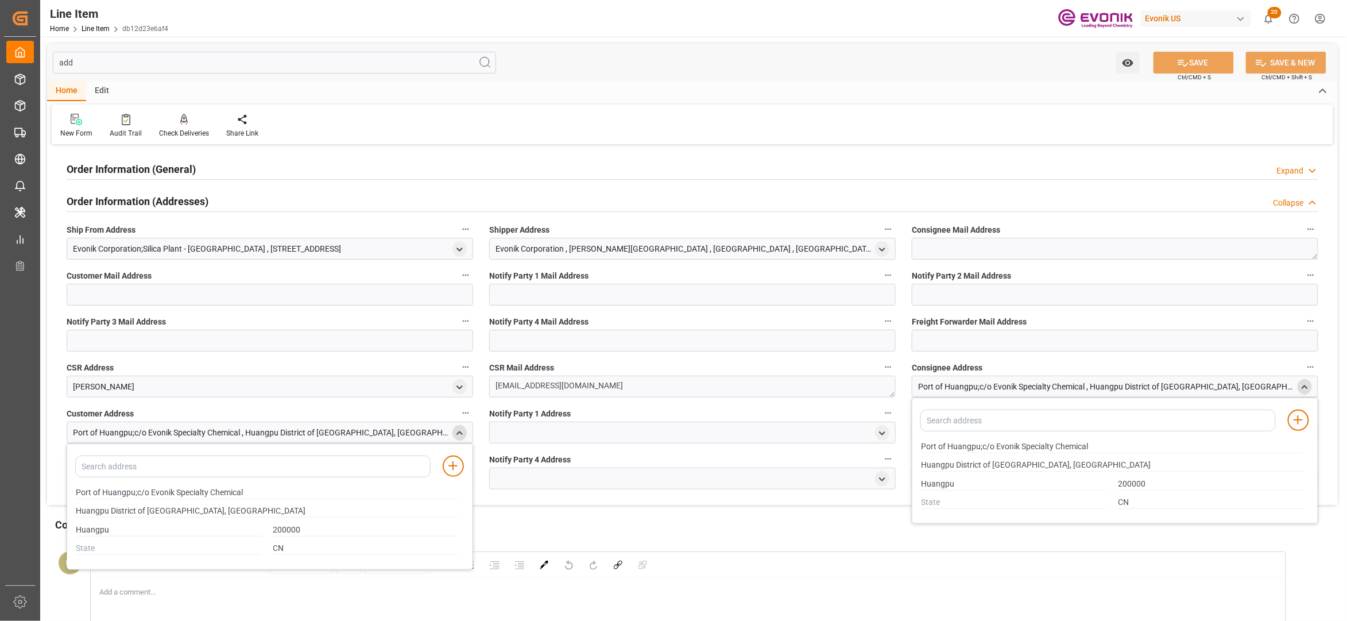
click at [458, 432] on polyline "close menu" at bounding box center [459, 432] width 5 height 2
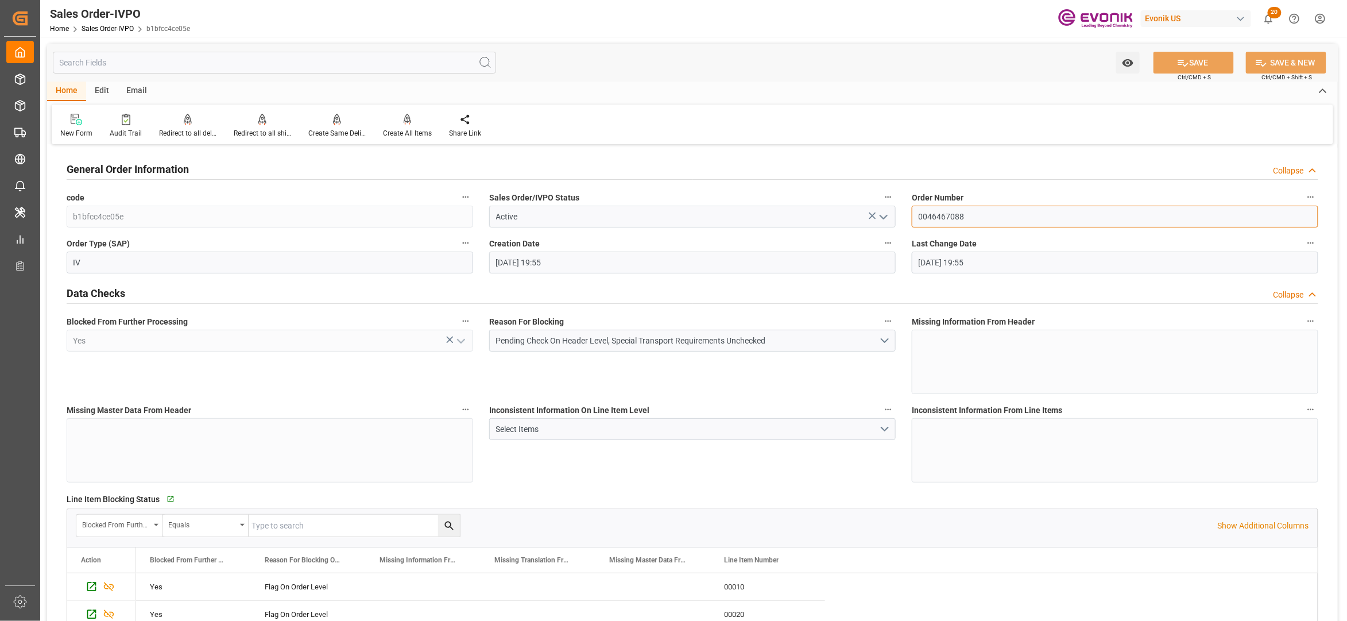
click at [978, 218] on input "0046467088" at bounding box center [1115, 217] width 407 height 22
drag, startPoint x: 972, startPoint y: 218, endPoint x: 895, endPoint y: 211, distance: 77.8
click at [811, 490] on div "Line Item Blocking Status   Go to Line Item Grid Blocked From Further Processin…" at bounding box center [693, 559] width 1268 height 146
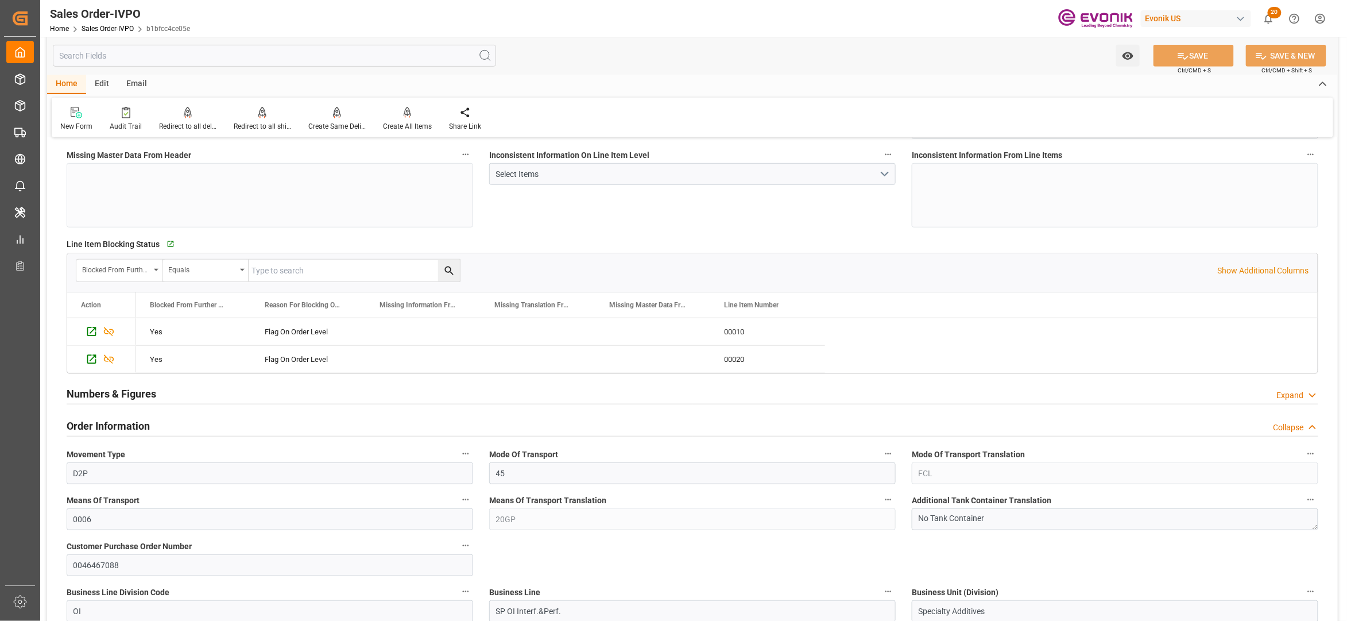
scroll to position [510, 0]
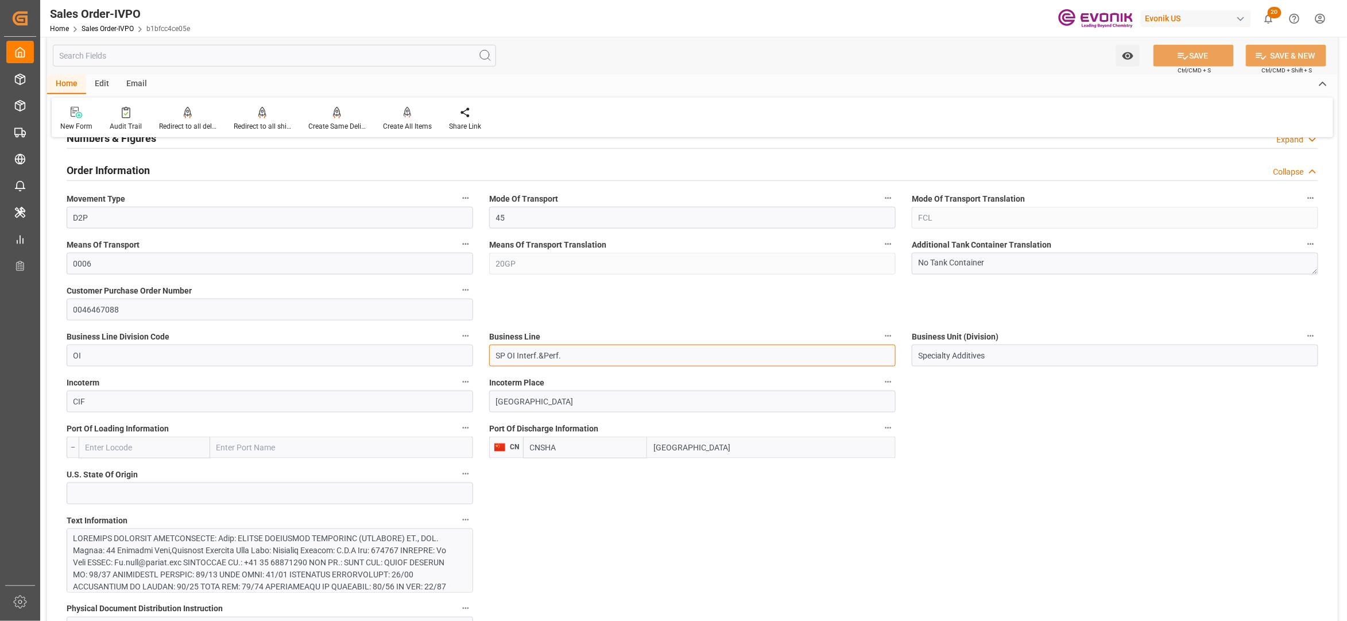
drag, startPoint x: 572, startPoint y: 361, endPoint x: 465, endPoint y: 353, distance: 107.2
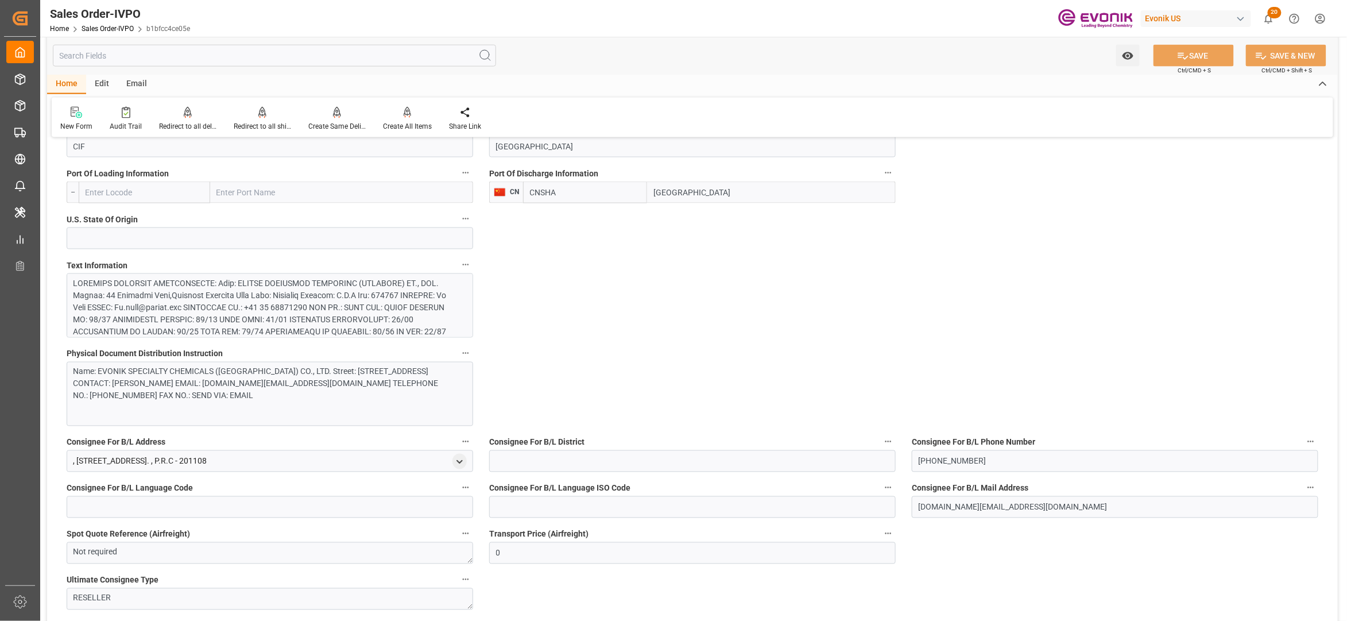
click at [314, 296] on div at bounding box center [264, 373] width 381 height 193
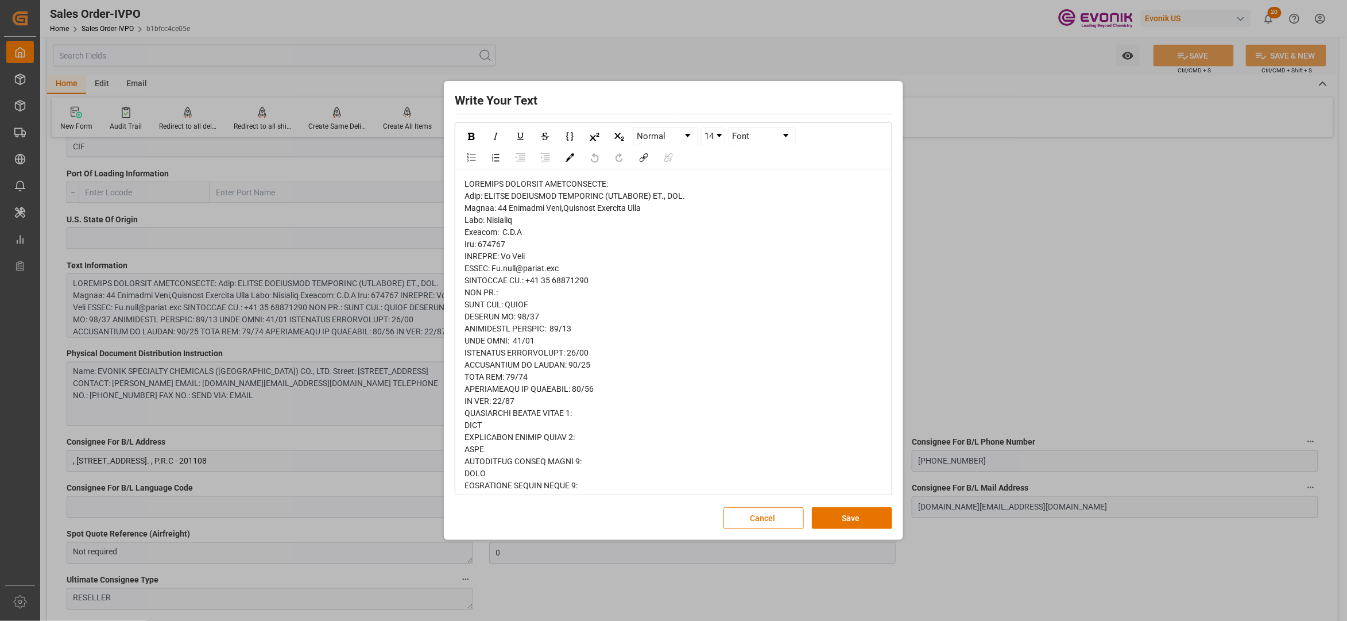
scroll to position [393, 0]
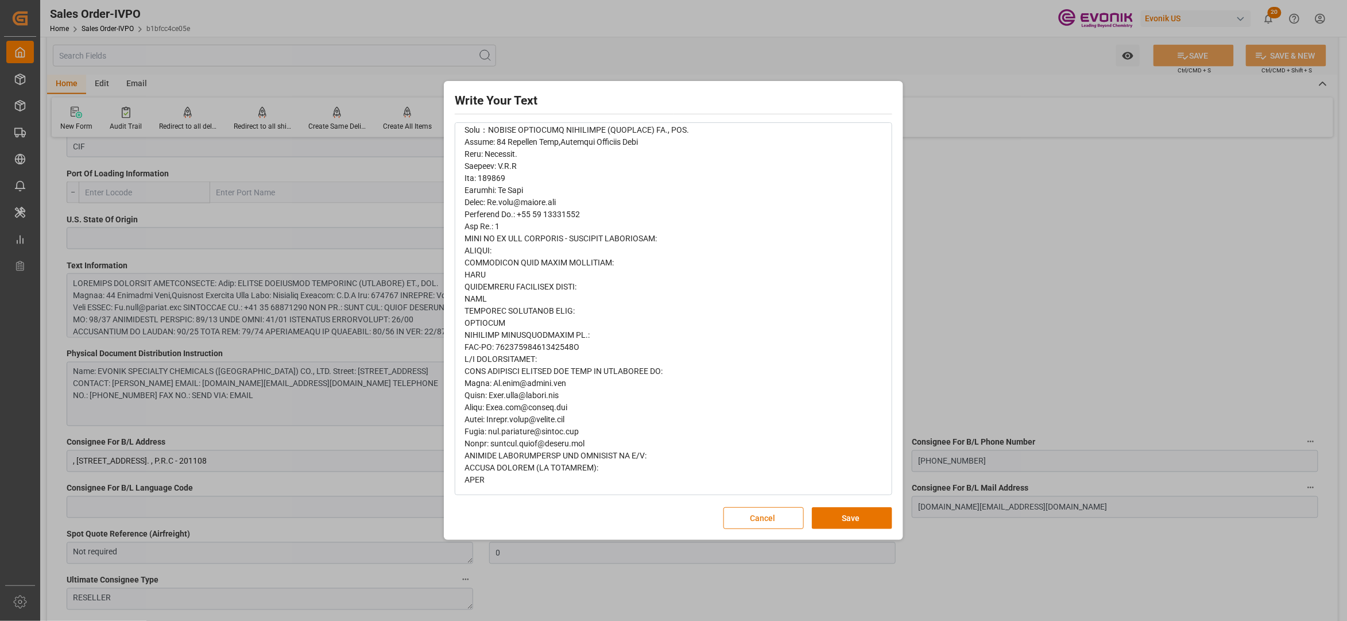
click at [759, 516] on button "Cancel" at bounding box center [764, 518] width 80 height 22
